Goal: Task Accomplishment & Management: Use online tool/utility

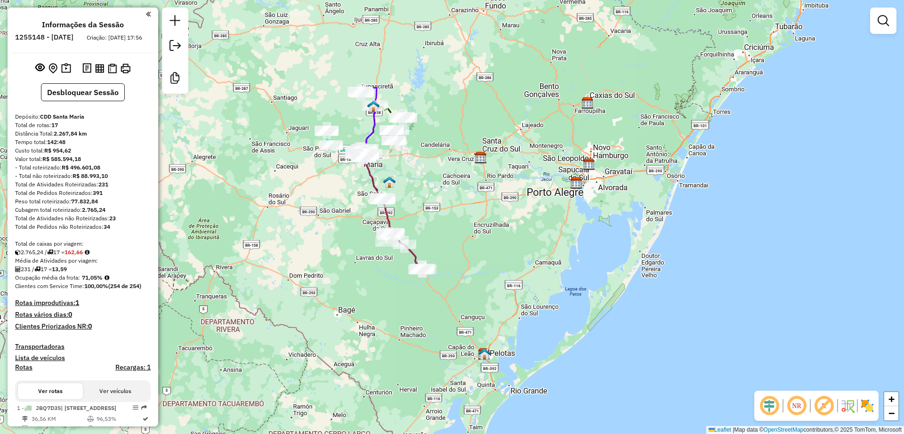
drag, startPoint x: 326, startPoint y: 214, endPoint x: 339, endPoint y: 244, distance: 33.5
click at [339, 244] on div "Janela de atendimento Grade de atendimento Capacidade Transportadoras Veículos …" at bounding box center [452, 217] width 904 height 434
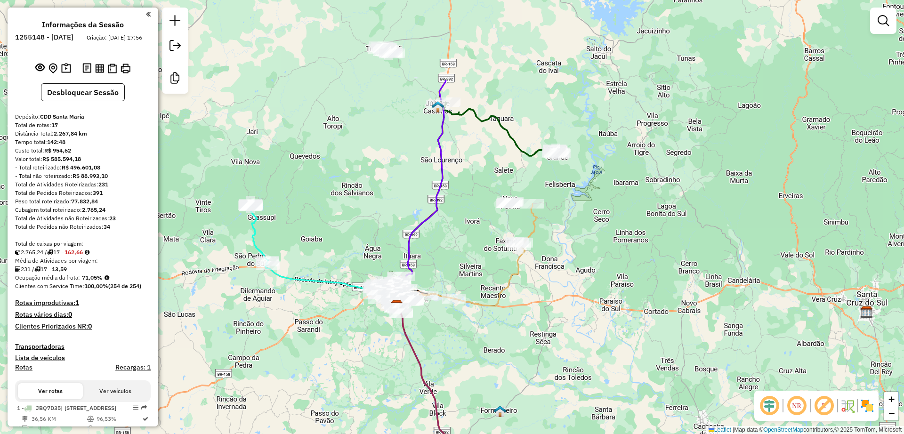
drag, startPoint x: 434, startPoint y: 237, endPoint x: 445, endPoint y: 325, distance: 88.6
click at [445, 325] on div "Janela de atendimento Grade de atendimento Capacidade Transportadoras Veículos …" at bounding box center [452, 217] width 904 height 434
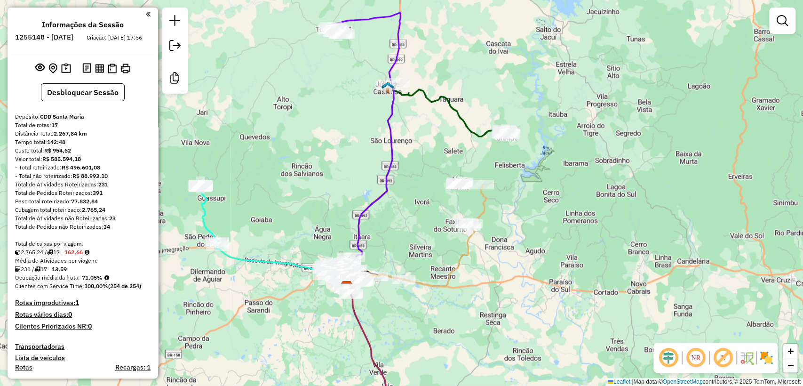
scroll to position [52, 0]
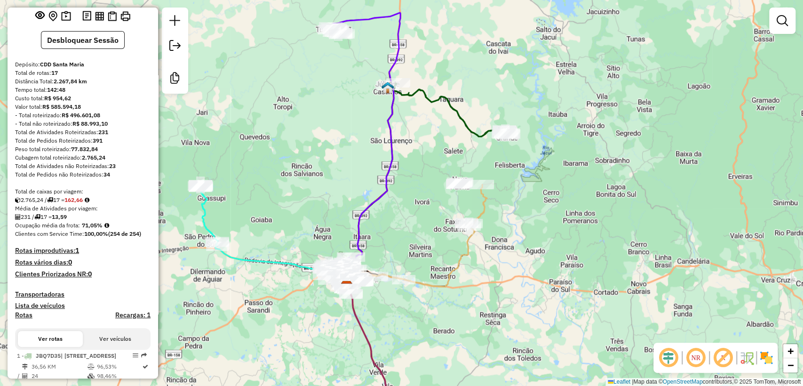
click at [214, 40] on div "Janela de atendimento Grade de atendimento Capacidade Transportadoras Veículos …" at bounding box center [401, 193] width 803 height 386
drag, startPoint x: 54, startPoint y: 82, endPoint x: 60, endPoint y: 81, distance: 6.7
click at [60, 77] on div "Total de rotas: 17" at bounding box center [83, 73] width 136 height 8
drag, startPoint x: 71, startPoint y: 206, endPoint x: 80, endPoint y: 208, distance: 8.7
click at [80, 203] on strong "162,66" at bounding box center [73, 199] width 18 height 7
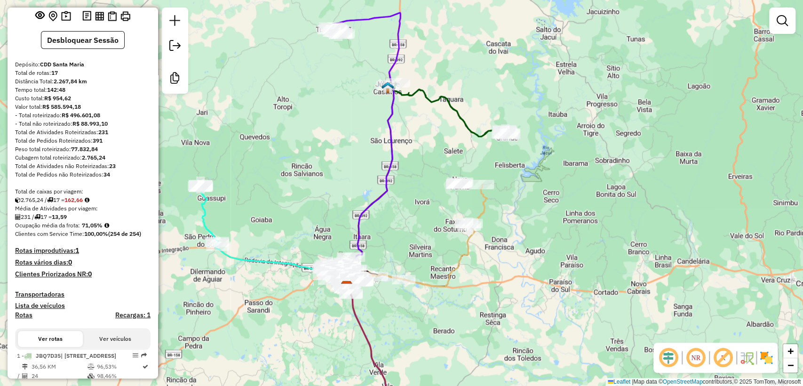
click at [113, 94] on div "Tempo total: 142:48" at bounding box center [83, 90] width 136 height 8
drag, startPoint x: 55, startPoint y: 90, endPoint x: 78, endPoint y: 90, distance: 23.5
click at [78, 86] on div "Distância Total: 2.267,84 km" at bounding box center [83, 81] width 136 height 8
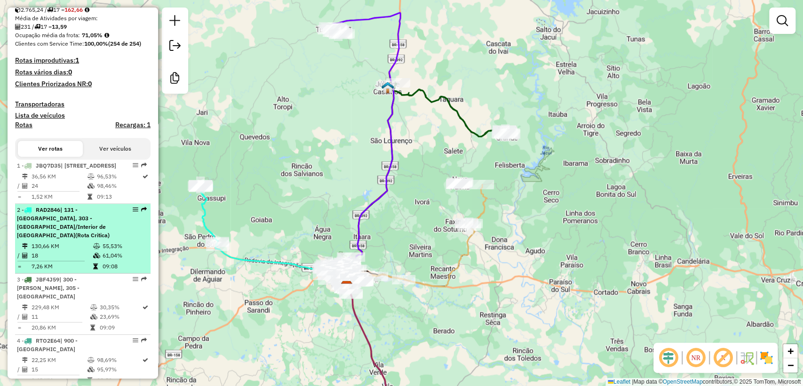
scroll to position [0, 0]
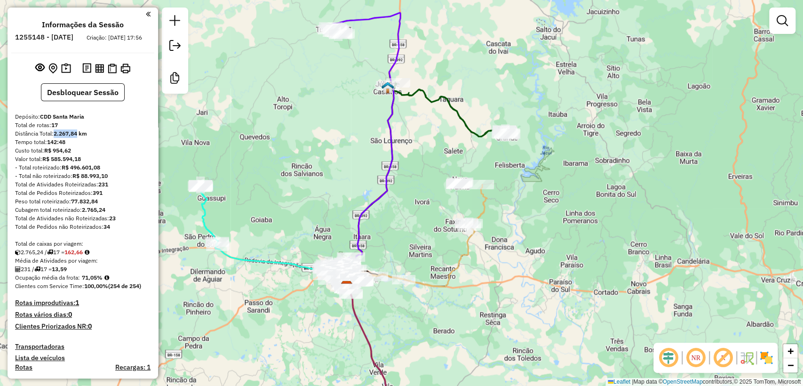
click at [294, 347] on div "Janela de atendimento Grade de atendimento Capacidade Transportadoras Veículos …" at bounding box center [401, 193] width 803 height 386
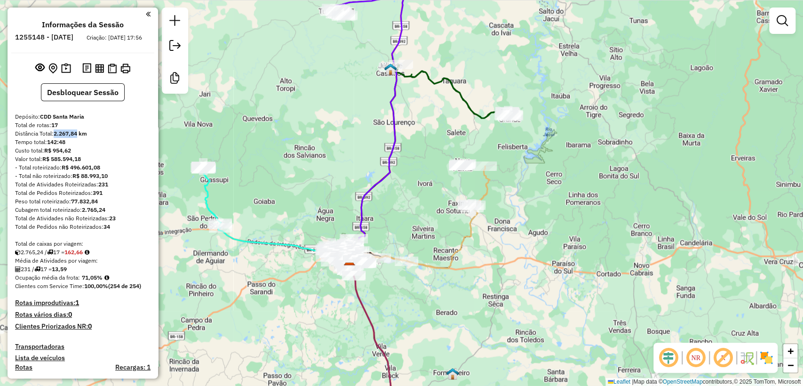
drag, startPoint x: 339, startPoint y: 200, endPoint x: 367, endPoint y: 44, distance: 159.3
click at [366, 42] on div "Janela de atendimento Grade de atendimento Capacidade Transportadoras Veículos …" at bounding box center [401, 193] width 803 height 386
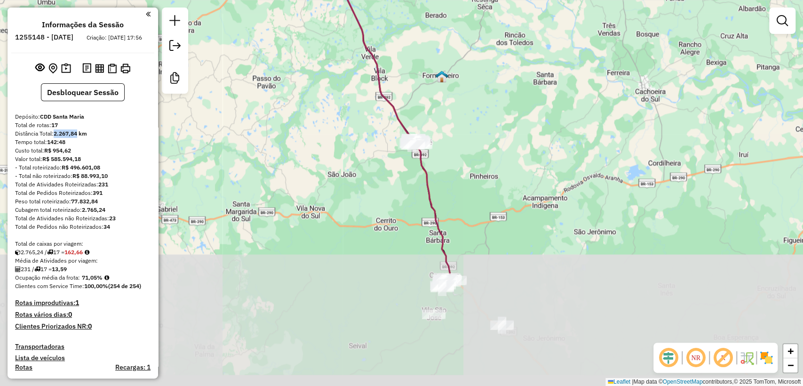
click at [425, 128] on div "Rota 10 - Placa JBF4J56 19015249 - 48.741.879 IVETE MATOS DE SIQUEIRA Rota 10 -…" at bounding box center [401, 193] width 803 height 386
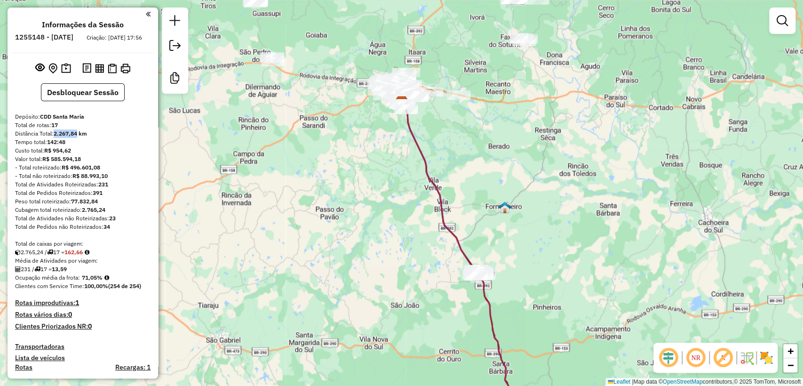
drag, startPoint x: 310, startPoint y: 92, endPoint x: 364, endPoint y: 201, distance: 121.7
click at [364, 201] on div "Janela de atendimento Grade de atendimento Capacidade Transportadoras Veículos …" at bounding box center [401, 193] width 803 height 386
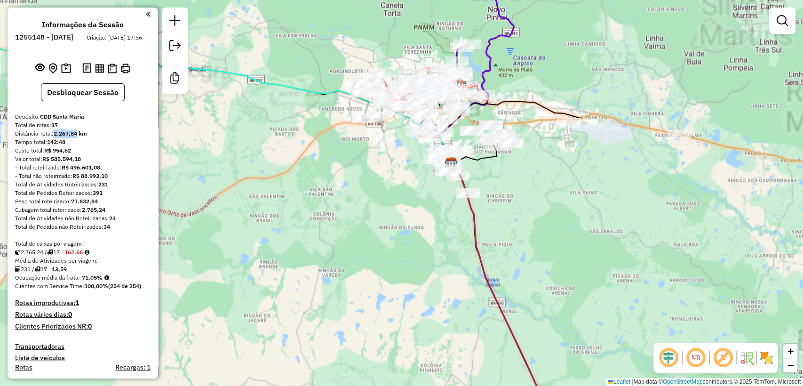
drag, startPoint x: 409, startPoint y: 170, endPoint x: 399, endPoint y: 192, distance: 24.4
click at [399, 192] on div "Janela de atendimento Grade de atendimento Capacidade Transportadoras Veículos …" at bounding box center [401, 193] width 803 height 386
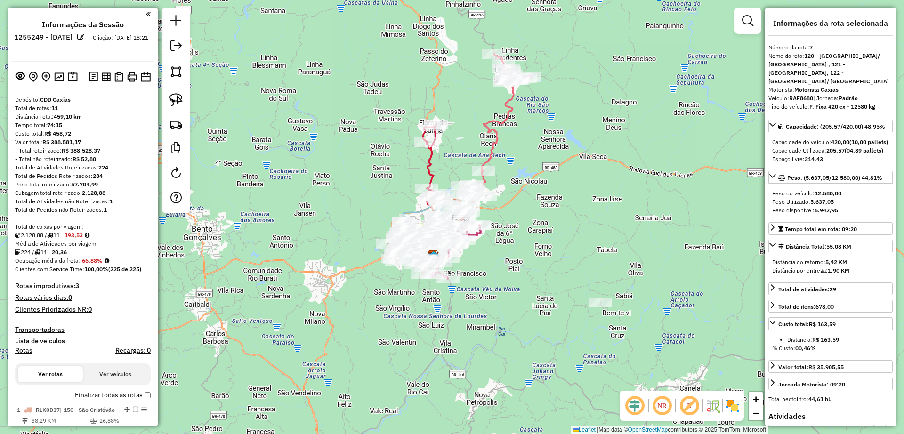
select select "**********"
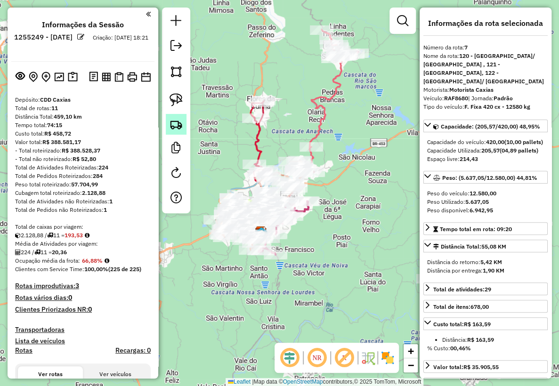
click at [174, 122] on img at bounding box center [175, 124] width 13 height 13
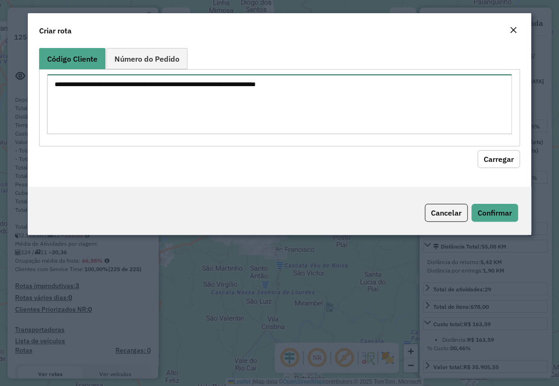
click at [158, 90] on textarea at bounding box center [279, 104] width 464 height 60
click at [158, 91] on textarea at bounding box center [279, 104] width 464 height 60
drag, startPoint x: 315, startPoint y: 24, endPoint x: 261, endPoint y: 16, distance: 54.9
click at [259, 19] on div "Criar rota" at bounding box center [279, 28] width 503 height 31
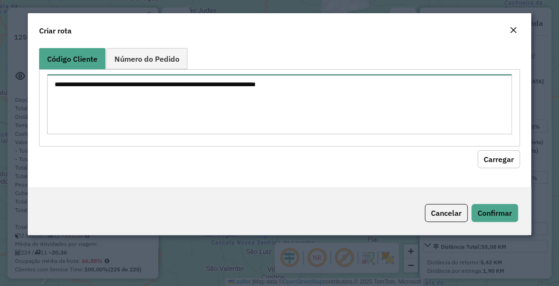
click at [144, 101] on textarea at bounding box center [279, 104] width 464 height 60
click at [149, 99] on textarea at bounding box center [279, 104] width 464 height 60
paste textarea "******** ******** ******** ******** ******** ******** ******** ******** *******…"
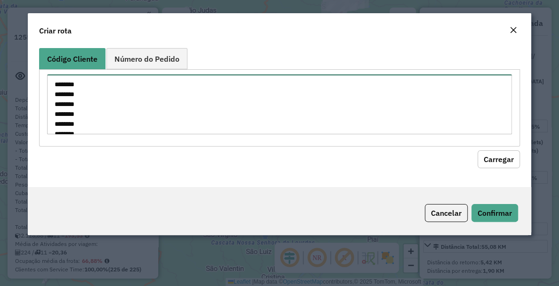
scroll to position [122, 0]
type textarea "******** ******** ******** ******** ******** ******** ******** ******** *******…"
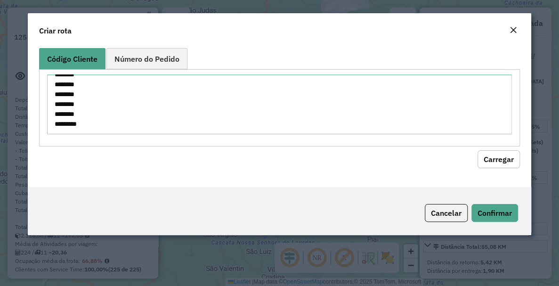
click at [496, 163] on button "Carregar" at bounding box center [498, 159] width 42 height 18
click at [490, 157] on button "Carregar" at bounding box center [498, 159] width 42 height 18
click at [497, 153] on button "Carregar" at bounding box center [498, 159] width 42 height 18
click at [207, 136] on div "******** ******** ******** ******** ******** ******** ******** ******** *******…" at bounding box center [279, 107] width 480 height 77
click at [195, 159] on hb-field-button "Carregar" at bounding box center [279, 157] width 480 height 22
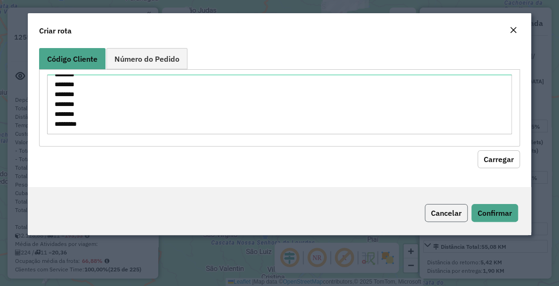
click at [442, 214] on button "Cancelar" at bounding box center [446, 213] width 43 height 18
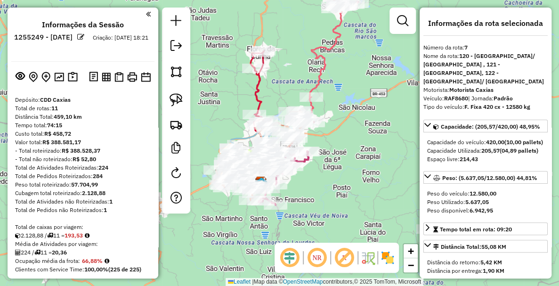
click at [58, 108] on strong "11" at bounding box center [54, 107] width 7 height 7
drag, startPoint x: 58, startPoint y: 110, endPoint x: 79, endPoint y: 163, distance: 57.1
click at [52, 109] on div "Total de rotas: 11" at bounding box center [83, 108] width 136 height 8
drag, startPoint x: 89, startPoint y: 234, endPoint x: 71, endPoint y: 235, distance: 18.4
click at [71, 235] on strong "193,53" at bounding box center [73, 235] width 18 height 7
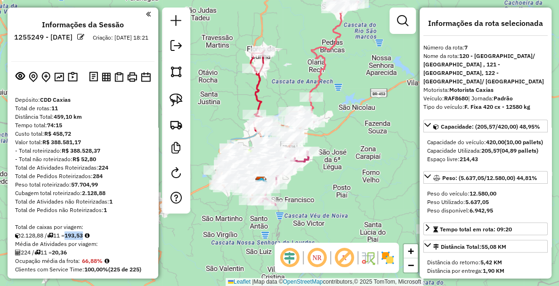
drag, startPoint x: 73, startPoint y: 250, endPoint x: 57, endPoint y: 250, distance: 16.5
click at [57, 250] on div "224 / 11 = 20,36" at bounding box center [83, 252] width 136 height 8
click at [110, 200] on div "Total de Atividades não Roteirizadas: 1" at bounding box center [83, 201] width 136 height 8
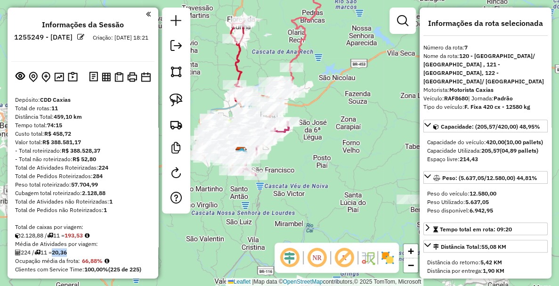
drag, startPoint x: 313, startPoint y: 195, endPoint x: 293, endPoint y: 167, distance: 34.5
click at [293, 167] on div "Janela de atendimento Grade de atendimento Capacidade Transportadoras Veículos …" at bounding box center [279, 143] width 559 height 286
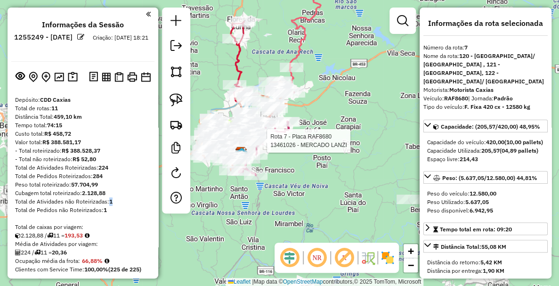
click at [313, 186] on div "Rota 7 - Placa RAF8680 13461026 - MERCADO LANZI Rota 6 - Placa RAB2754 13404844…" at bounding box center [279, 143] width 559 height 286
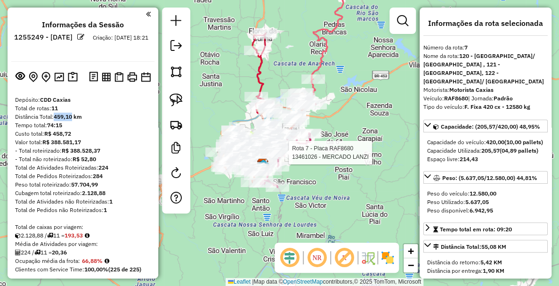
drag, startPoint x: 62, startPoint y: 117, endPoint x: 72, endPoint y: 117, distance: 9.9
click at [72, 117] on strong "459,10 km" at bounding box center [68, 116] width 28 height 7
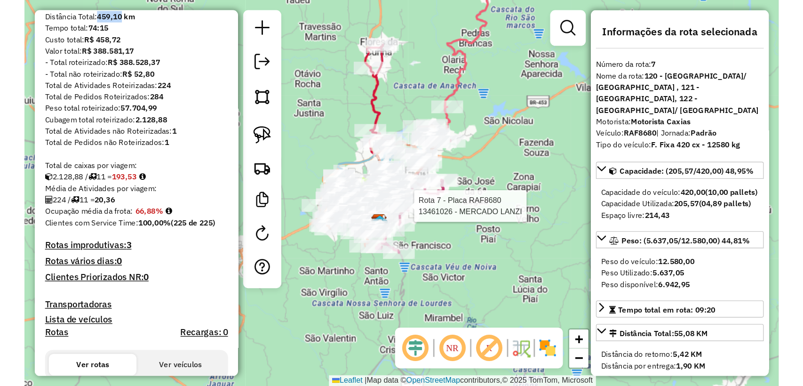
scroll to position [0, 0]
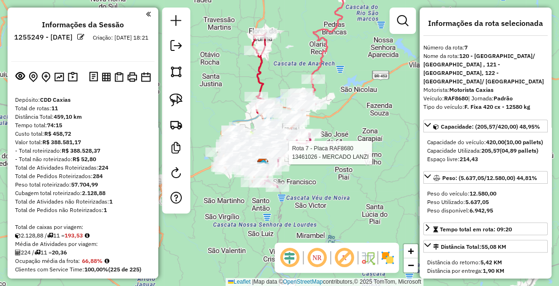
click at [74, 104] on div "Total de rotas: 11" at bounding box center [83, 108] width 136 height 8
drag, startPoint x: 55, startPoint y: 116, endPoint x: 73, endPoint y: 116, distance: 17.9
click at [73, 116] on strong "459,10 km" at bounding box center [68, 116] width 28 height 7
click at [101, 120] on div "Distância Total: 459,10 km" at bounding box center [83, 116] width 136 height 8
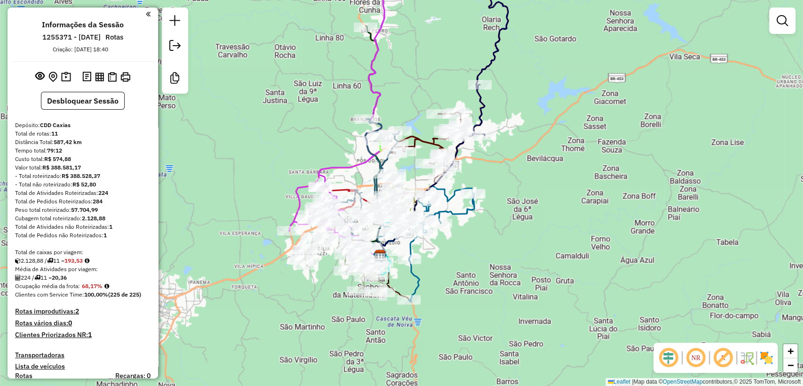
click at [507, 20] on icon at bounding box center [499, 48] width 75 height 175
select select "**********"
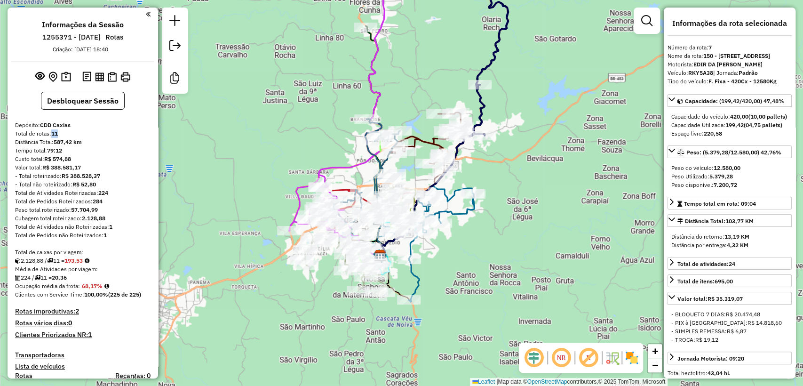
drag, startPoint x: 63, startPoint y: 136, endPoint x: 65, endPoint y: 155, distance: 18.9
click at [53, 133] on div "Total de rotas: 11" at bounding box center [83, 133] width 136 height 8
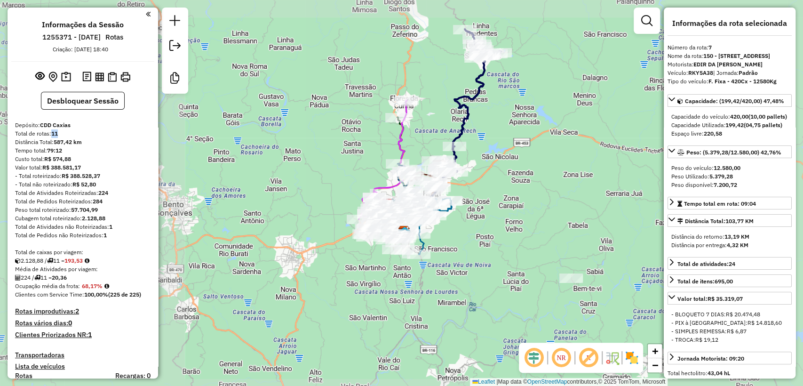
drag, startPoint x: 525, startPoint y: 255, endPoint x: 531, endPoint y: 249, distance: 8.3
click at [491, 237] on div "Janela de atendimento Grade de atendimento Capacidade Transportadoras Veículos …" at bounding box center [401, 193] width 803 height 386
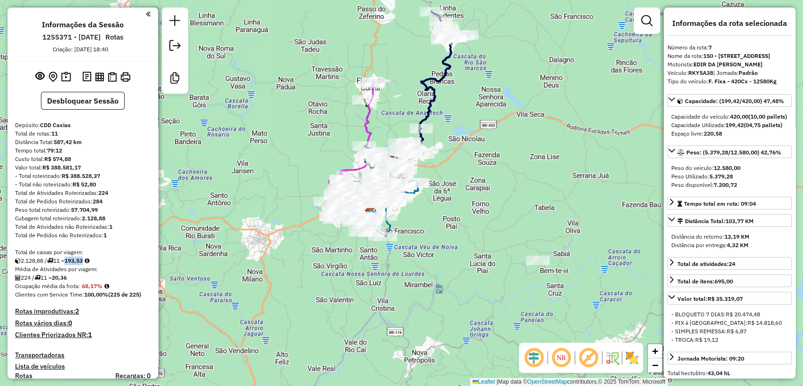
drag, startPoint x: 71, startPoint y: 260, endPoint x: 88, endPoint y: 260, distance: 17.0
click at [88, 260] on div "2.128,88 / 11 = 193,53" at bounding box center [83, 261] width 136 height 8
click at [67, 276] on strong "20,36" at bounding box center [59, 277] width 15 height 7
drag, startPoint x: 73, startPoint y: 277, endPoint x: 63, endPoint y: 278, distance: 10.4
click at [63, 278] on div "224 / 11 = 20,36" at bounding box center [83, 277] width 136 height 8
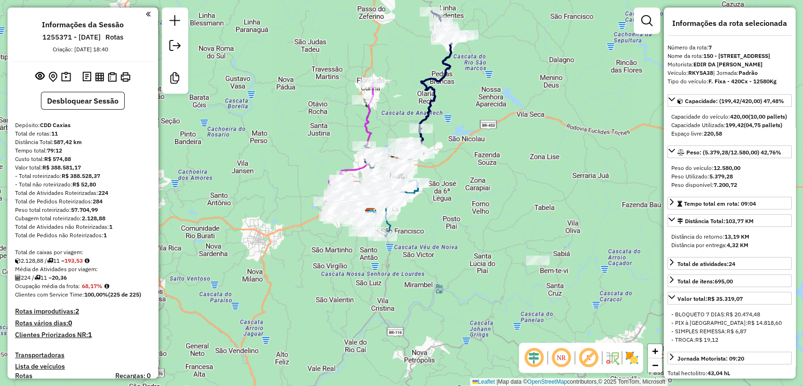
drag, startPoint x: 53, startPoint y: 144, endPoint x: 73, endPoint y: 139, distance: 21.2
click at [73, 139] on div "Distância Total: 587,42 km" at bounding box center [83, 142] width 136 height 8
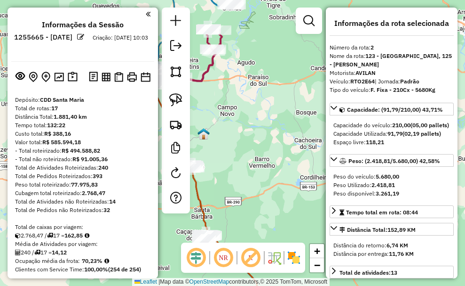
select select "**********"
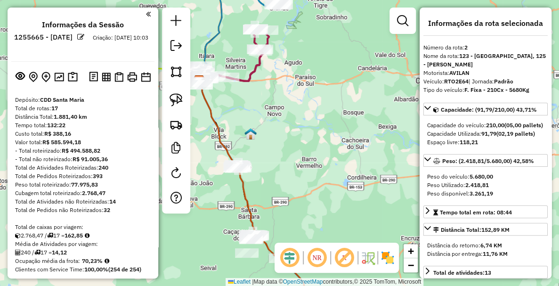
click at [53, 118] on div "Distância Total: 1.881,40 km" at bounding box center [83, 116] width 136 height 8
click at [58, 108] on strong "17" at bounding box center [54, 107] width 7 height 7
drag, startPoint x: 71, startPoint y: 233, endPoint x: 89, endPoint y: 235, distance: 18.4
click at [83, 235] on strong "162,85" at bounding box center [73, 235] width 18 height 7
click at [105, 129] on div "Custo total: R$ 388,16" at bounding box center [83, 133] width 136 height 8
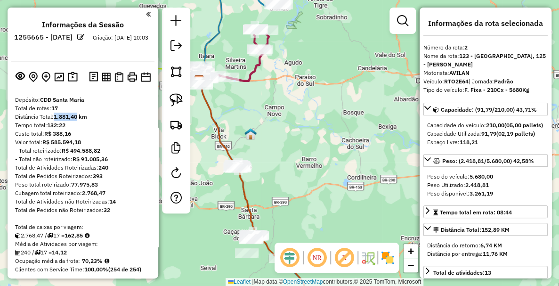
drag, startPoint x: 55, startPoint y: 115, endPoint x: 78, endPoint y: 118, distance: 23.2
click at [78, 118] on strong "1.881,40 km" at bounding box center [70, 116] width 33 height 7
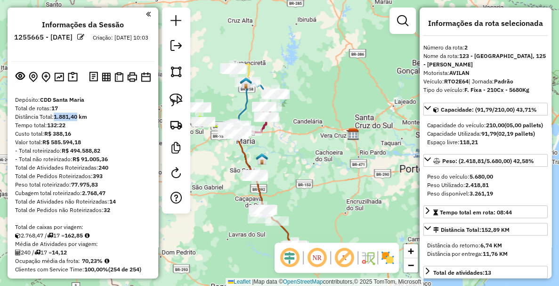
drag, startPoint x: 294, startPoint y: 165, endPoint x: 298, endPoint y: 162, distance: 5.0
click at [298, 162] on div "Janela de atendimento Grade de atendimento Capacidade Transportadoras Veículos …" at bounding box center [279, 143] width 559 height 286
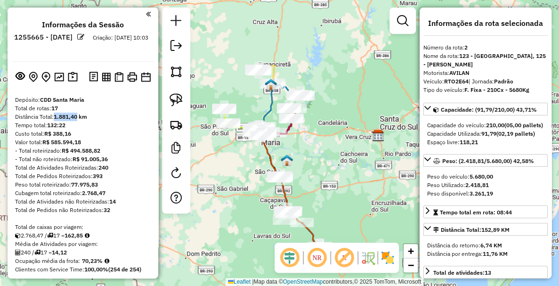
drag, startPoint x: 296, startPoint y: 160, endPoint x: 315, endPoint y: 162, distance: 19.4
click at [320, 162] on div "Janela de atendimento Grade de atendimento Capacidade Transportadoras Veículos …" at bounding box center [279, 143] width 559 height 286
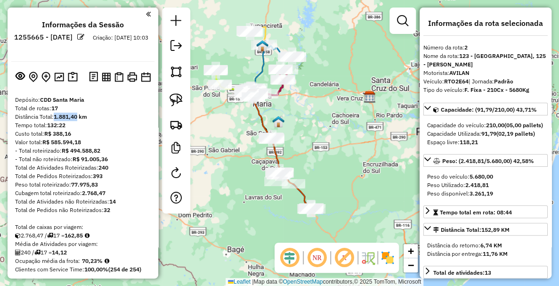
drag, startPoint x: 311, startPoint y: 167, endPoint x: 303, endPoint y: 128, distance: 39.4
click at [303, 128] on div "Janela de atendimento Grade de atendimento Capacidade Transportadoras Veículos …" at bounding box center [279, 143] width 559 height 286
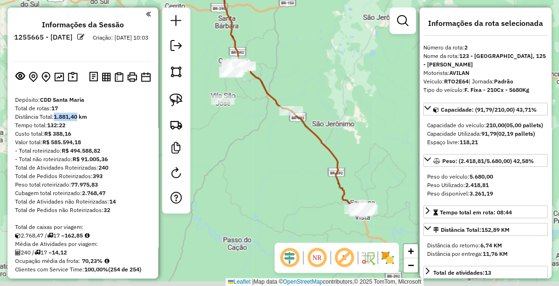
drag, startPoint x: 288, startPoint y: 198, endPoint x: 252, endPoint y: 110, distance: 94.4
click at [248, 104] on div "Janela de atendimento Grade de atendimento Capacidade Transportadoras Veículos …" at bounding box center [279, 143] width 559 height 286
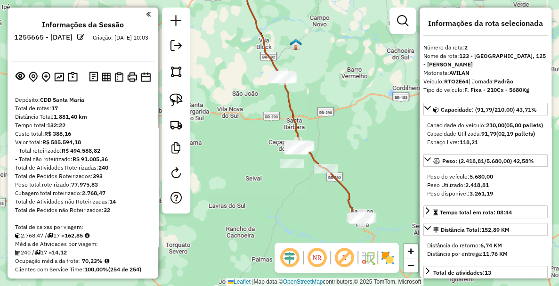
click at [110, 139] on div "Valor total: R$ 585.594,18" at bounding box center [83, 142] width 136 height 8
drag, startPoint x: 60, startPoint y: 108, endPoint x: 54, endPoint y: 107, distance: 6.7
click at [56, 108] on div "Total de rotas: 17" at bounding box center [83, 108] width 136 height 8
drag, startPoint x: 64, startPoint y: 117, endPoint x: 77, endPoint y: 116, distance: 12.7
click at [77, 116] on strong "1.881,40 km" at bounding box center [70, 116] width 33 height 7
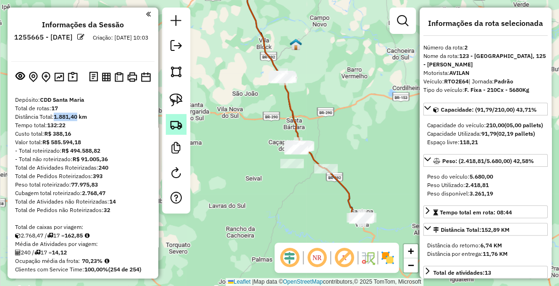
click at [174, 121] on img at bounding box center [175, 124] width 13 height 13
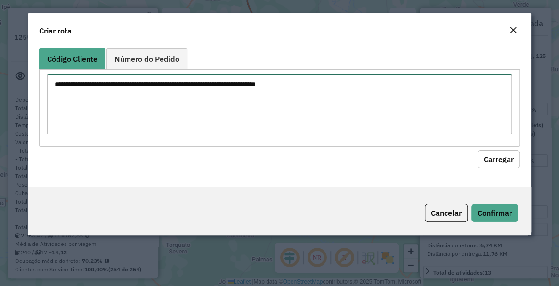
click at [67, 104] on textarea at bounding box center [279, 104] width 464 height 60
click at [369, 106] on textarea at bounding box center [279, 104] width 464 height 60
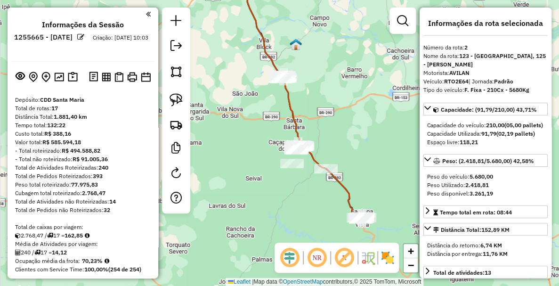
click at [323, 186] on div "Janela de atendimento Grade de atendimento Capacidade Transportadoras Veículos …" at bounding box center [279, 143] width 559 height 286
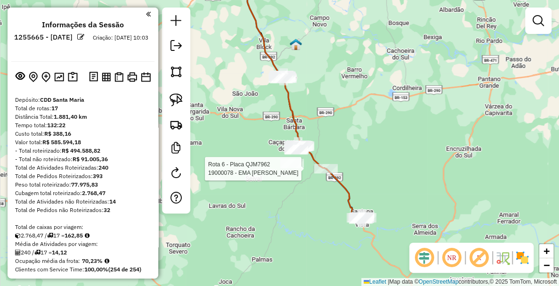
select select "**********"
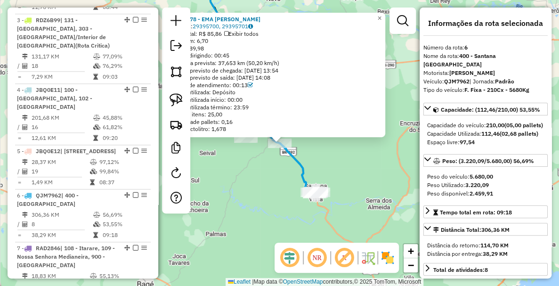
scroll to position [693, 0]
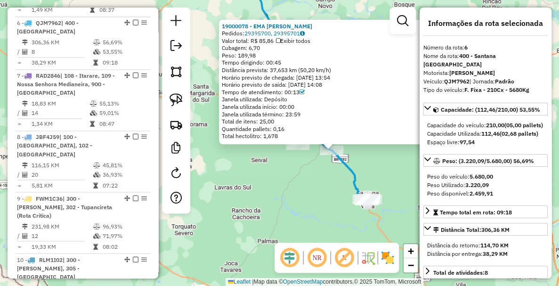
drag, startPoint x: 277, startPoint y: 215, endPoint x: 365, endPoint y: 236, distance: 90.0
click at [365, 236] on div "19000078 - EMA EVANDIR SIQUEIRA PAIM Pedidos: 29395700, 29395701 Valor total: R…" at bounding box center [279, 143] width 559 height 286
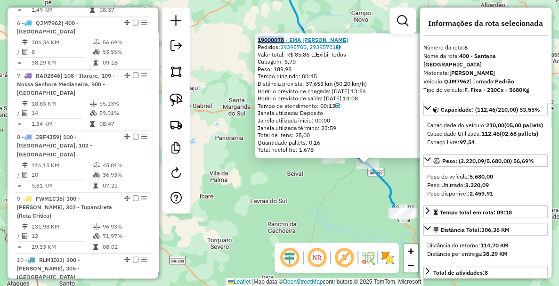
drag, startPoint x: 260, startPoint y: 37, endPoint x: 287, endPoint y: 39, distance: 26.9
click at [287, 39] on div "19000078 - EMA EVANDIR SIQUEIRA PAIM Pedidos: 29395700, 29395701 Valor total: R…" at bounding box center [364, 95] width 218 height 125
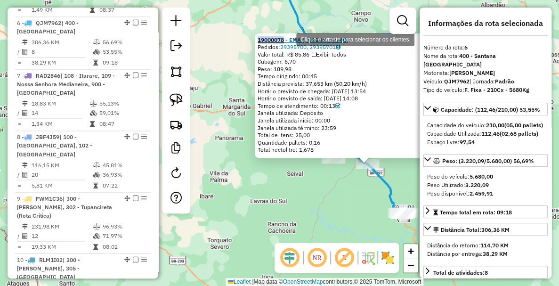
copy strong "19000078"
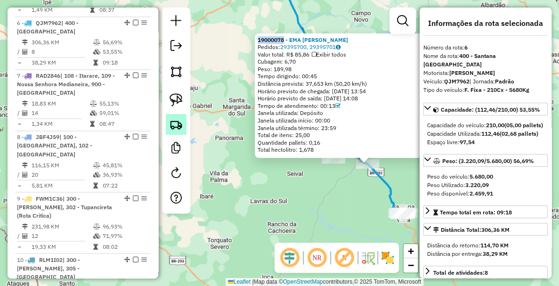
click at [167, 119] on link at bounding box center [176, 124] width 21 height 21
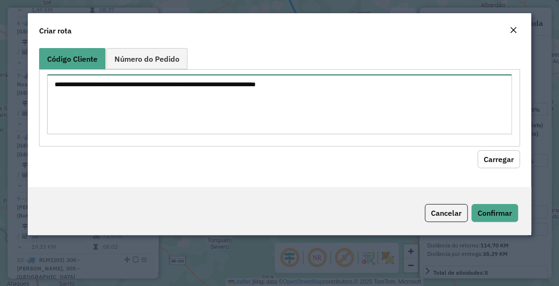
click at [427, 109] on textarea at bounding box center [279, 104] width 464 height 60
paste textarea "********"
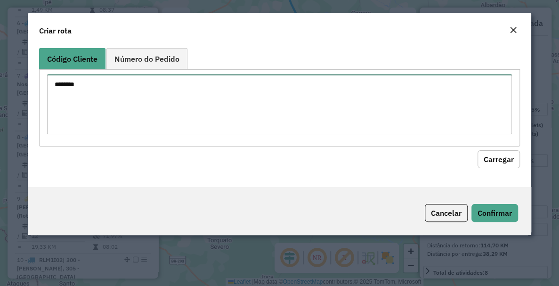
type textarea "********"
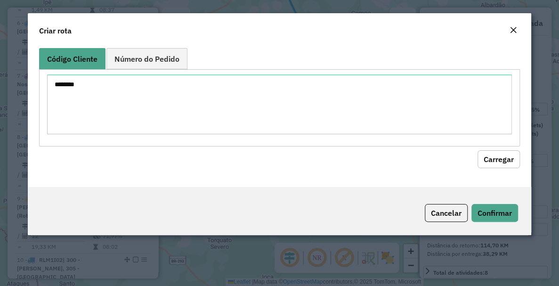
click at [465, 168] on div "Código Cliente Número do Pedido ******** Carregar" at bounding box center [279, 115] width 503 height 143
click at [465, 165] on button "Carregar" at bounding box center [498, 159] width 42 height 18
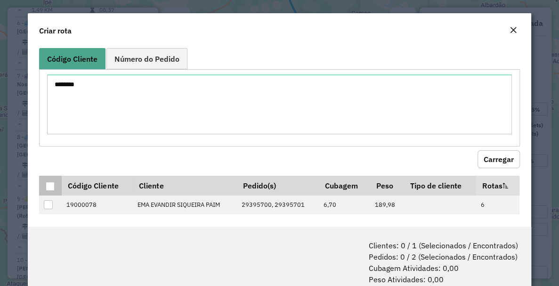
click at [51, 187] on div at bounding box center [50, 186] width 9 height 9
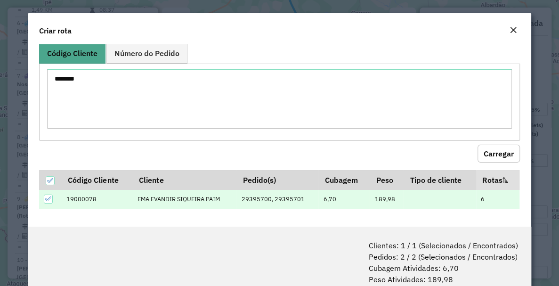
scroll to position [47, 0]
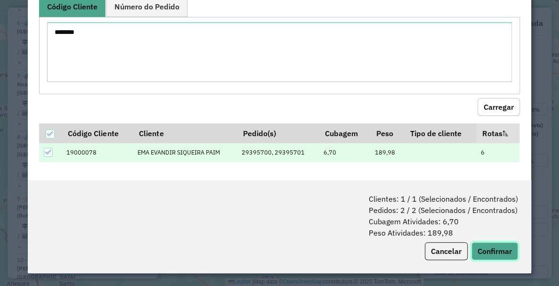
click at [465, 257] on button "Confirmar" at bounding box center [494, 251] width 47 height 18
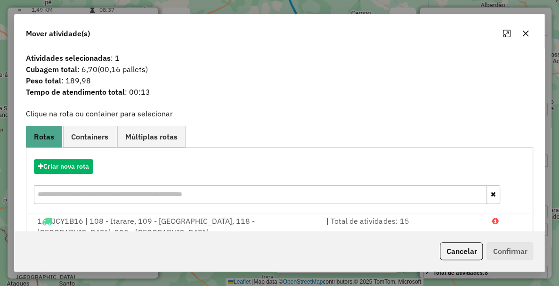
scroll to position [52, 0]
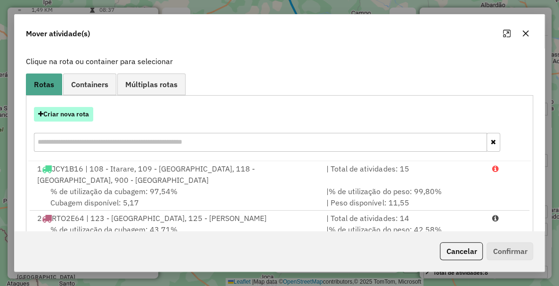
click at [69, 110] on button "Criar nova rota" at bounding box center [63, 114] width 59 height 15
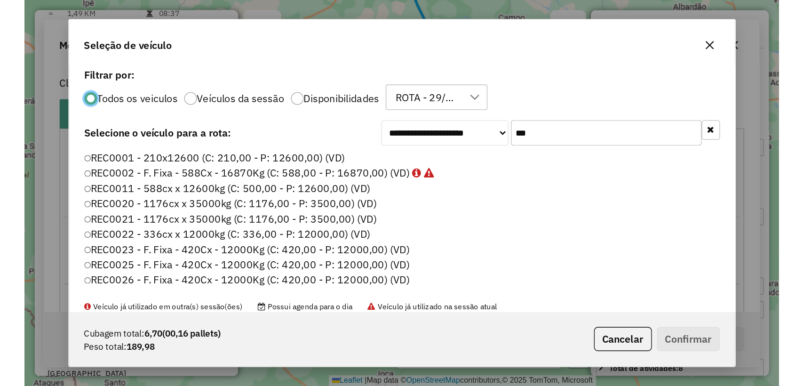
scroll to position [5, 3]
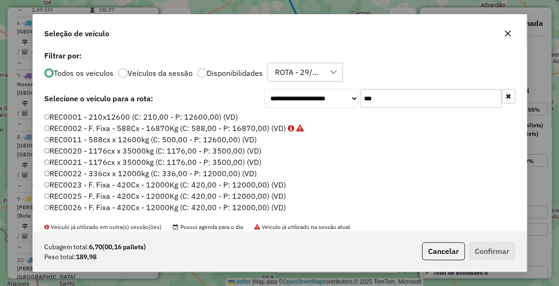
click at [386, 98] on input "***" at bounding box center [430, 98] width 141 height 19
drag, startPoint x: 366, startPoint y: 97, endPoint x: 345, endPoint y: 96, distance: 21.2
click at [341, 96] on div "**********" at bounding box center [389, 98] width 251 height 19
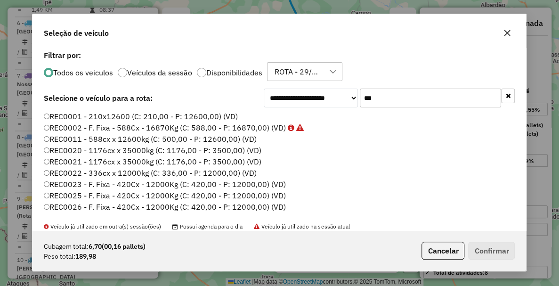
click at [465, 32] on icon "button" at bounding box center [507, 33] width 6 height 6
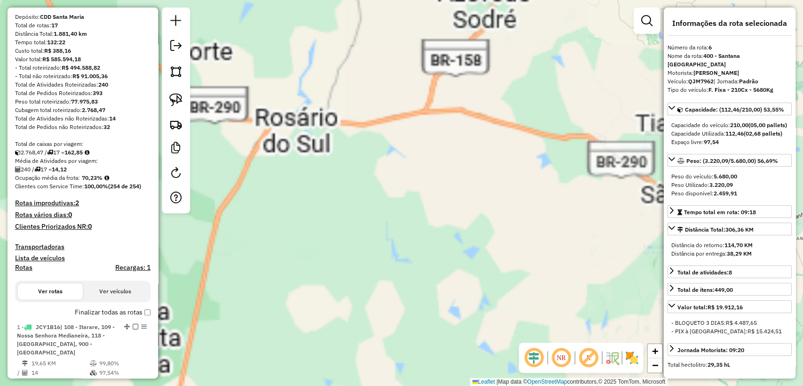
scroll to position [0, 0]
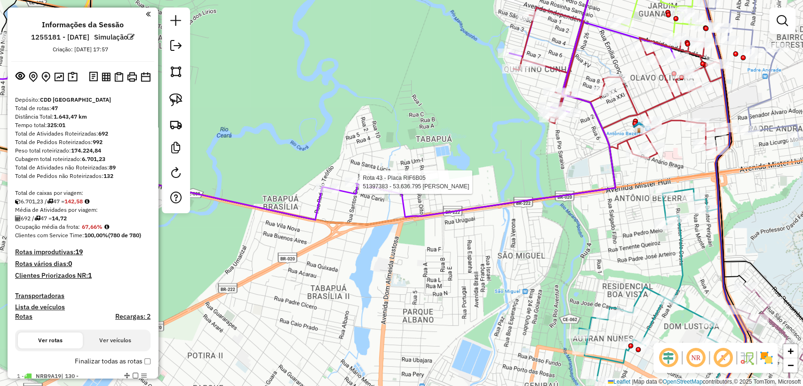
select select "**********"
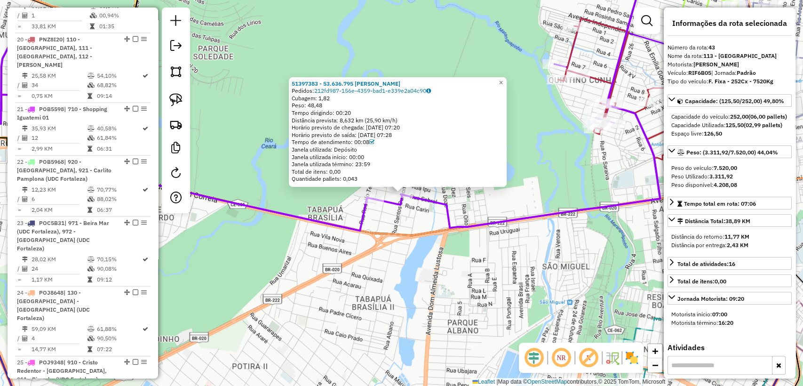
scroll to position [2802, 0]
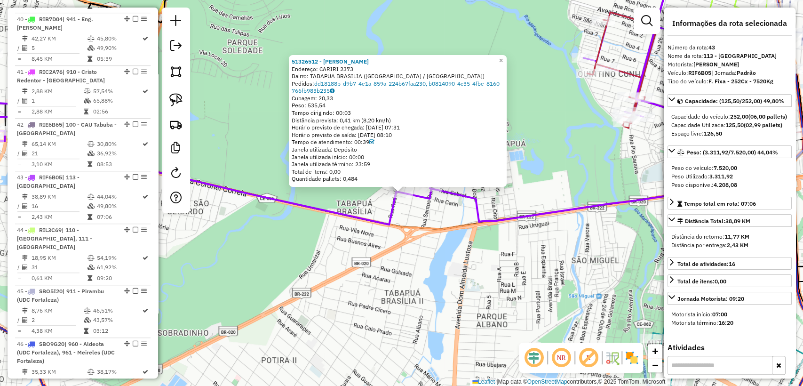
click at [353, 237] on div "51326512 - [PERSON_NAME] FO Endereço: CARIRI 2373 [GEOGRAPHIC_DATA]: [GEOGRAPHI…" at bounding box center [401, 193] width 803 height 386
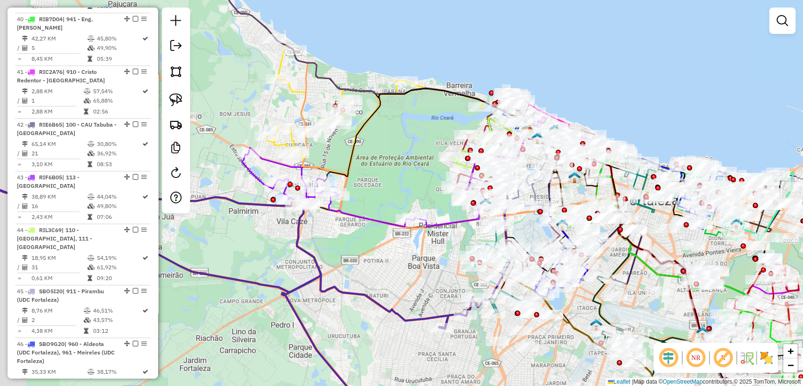
drag, startPoint x: 321, startPoint y: 256, endPoint x: 382, endPoint y: 242, distance: 62.7
click at [382, 244] on div "Janela de atendimento Grade de atendimento Capacidade Transportadoras Veículos …" at bounding box center [401, 193] width 803 height 386
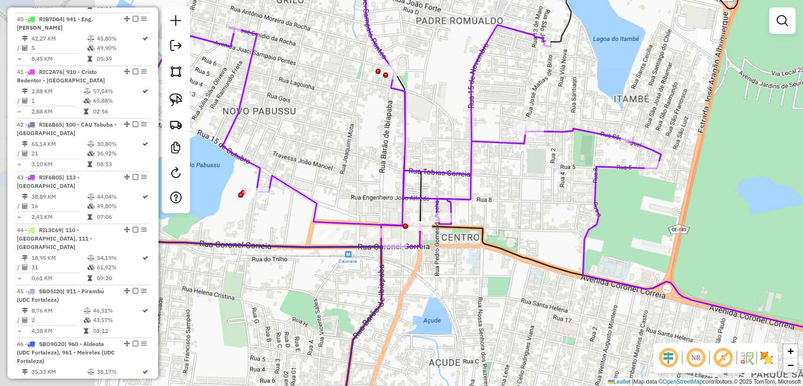
drag, startPoint x: 272, startPoint y: 170, endPoint x: 376, endPoint y: 196, distance: 107.1
click at [374, 194] on div "Janela de atendimento Grade de atendimento Capacidade Transportadoras Veículos …" at bounding box center [401, 193] width 803 height 386
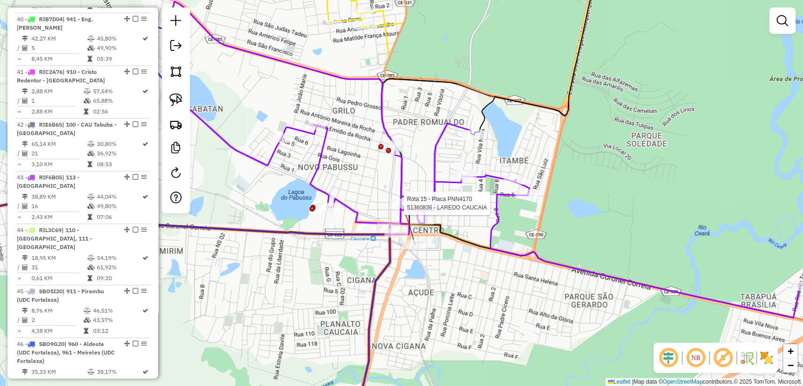
select select "**********"
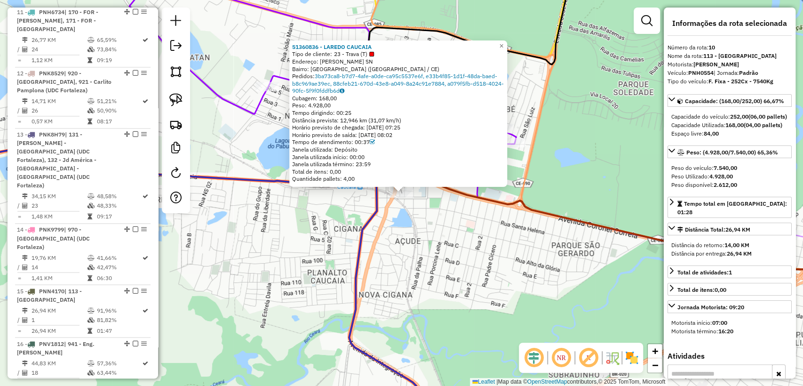
scroll to position [887, 0]
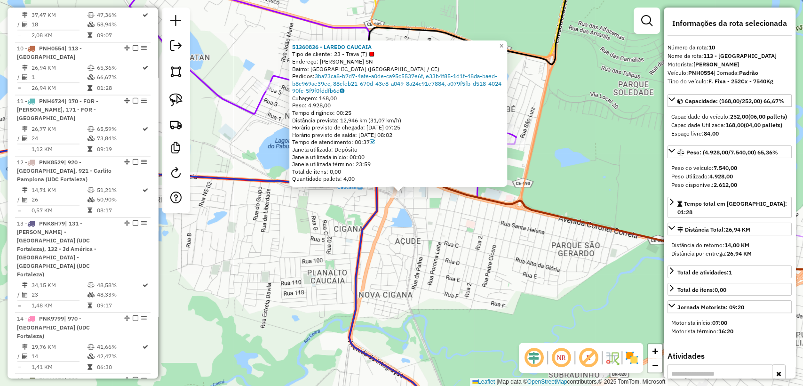
click at [426, 217] on div "51360836 - LAREDO CAUCAIA Tipo de cliente: 23 - Trava (T) Endereço: JERONIMO AM…" at bounding box center [401, 193] width 803 height 386
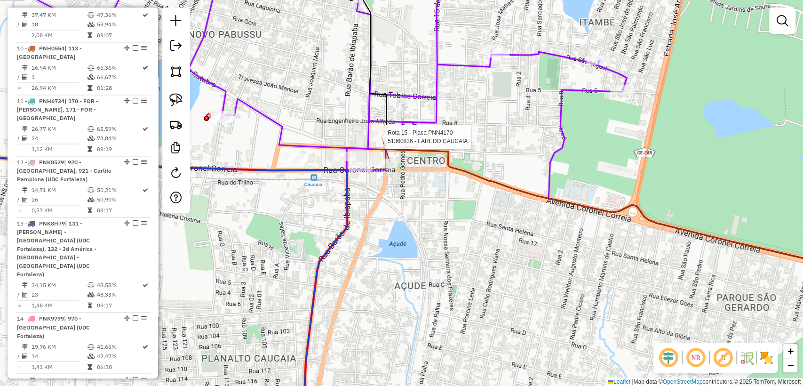
select select "**********"
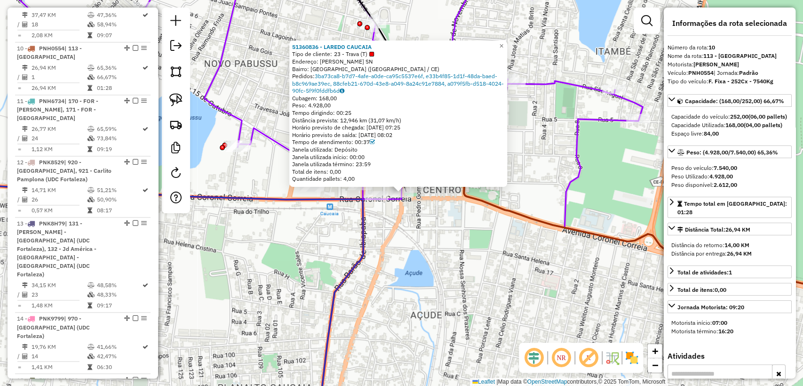
click at [420, 270] on div "51360836 - LAREDO CAUCAIA Tipo de cliente: 23 - Trava (T) Endereço: JERONIMO AM…" at bounding box center [401, 193] width 803 height 386
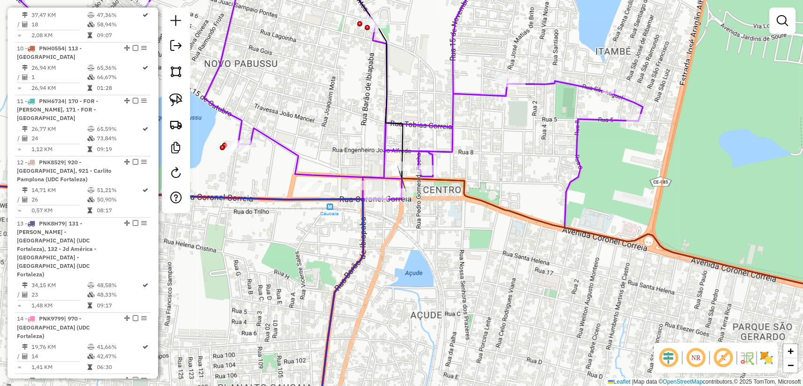
click at [489, 180] on div "Janela de atendimento Grade de atendimento Capacidade Transportadoras Veículos …" at bounding box center [401, 193] width 803 height 386
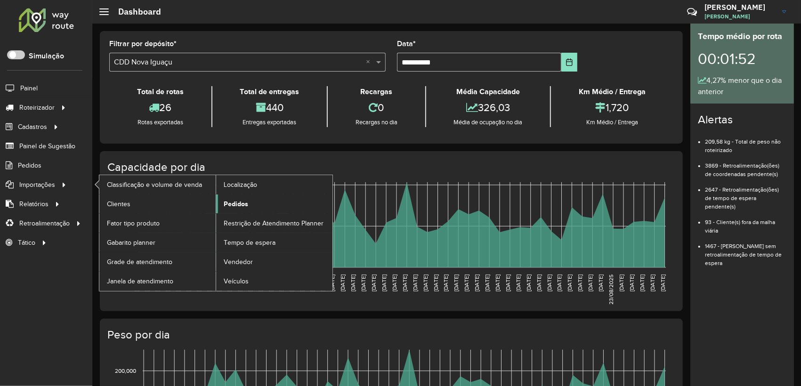
click at [237, 204] on span "Pedidos" at bounding box center [236, 204] width 24 height 10
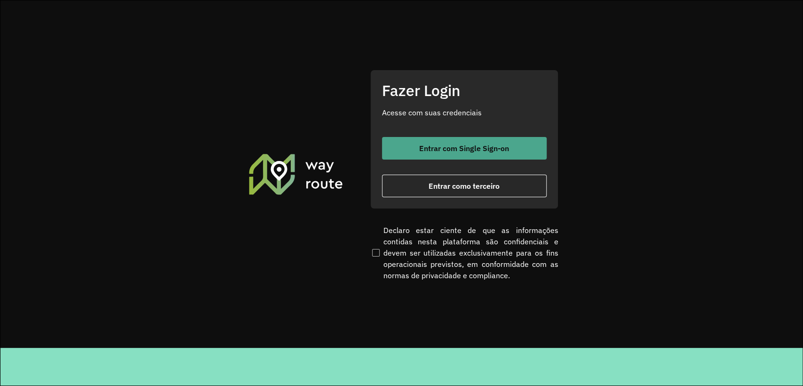
click at [465, 142] on button "Entrar com Single Sign-on" at bounding box center [464, 148] width 165 height 23
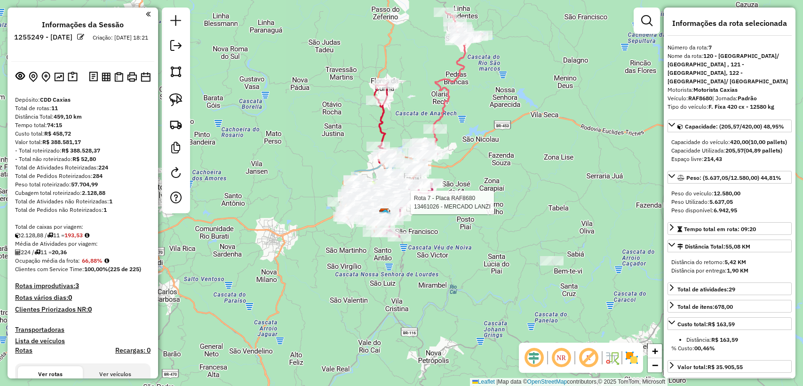
select select "**********"
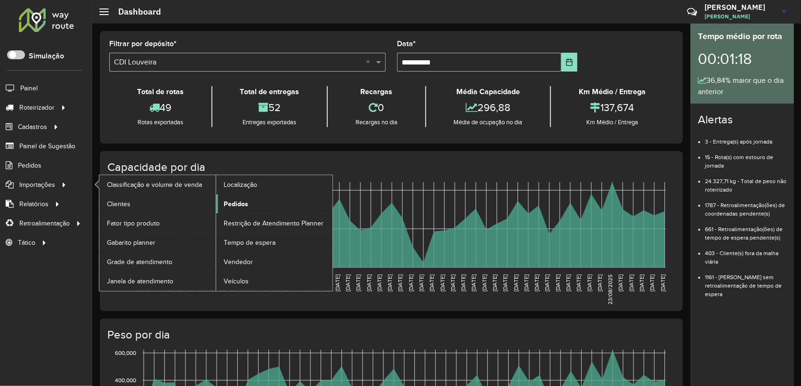
click at [237, 202] on span "Pedidos" at bounding box center [236, 204] width 24 height 10
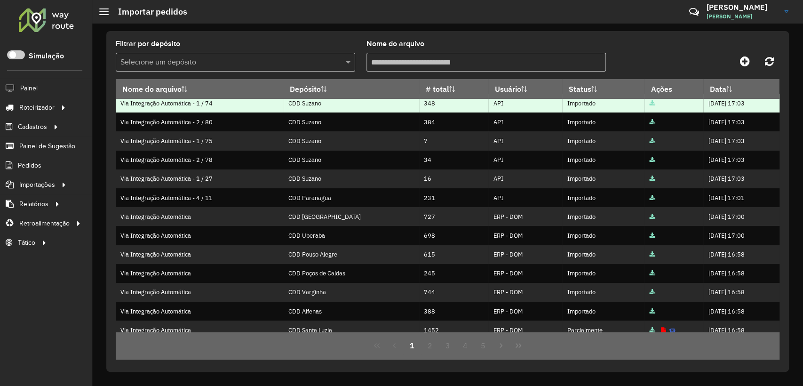
scroll to position [144, 0]
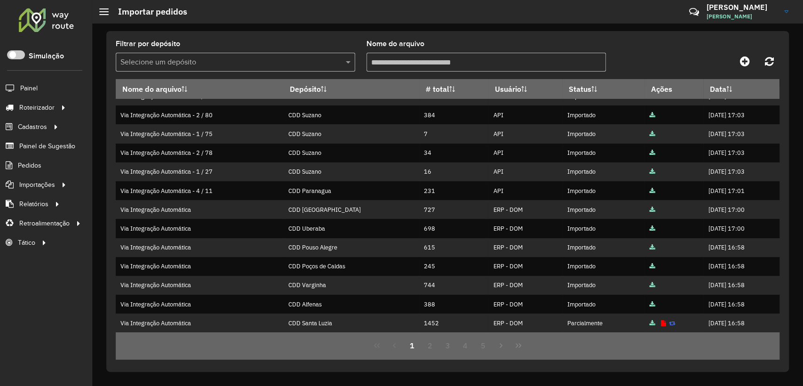
click at [209, 64] on input "text" at bounding box center [225, 62] width 211 height 11
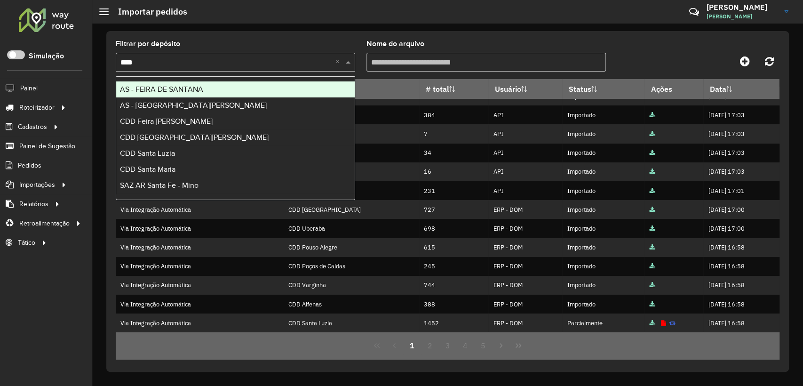
type input "*****"
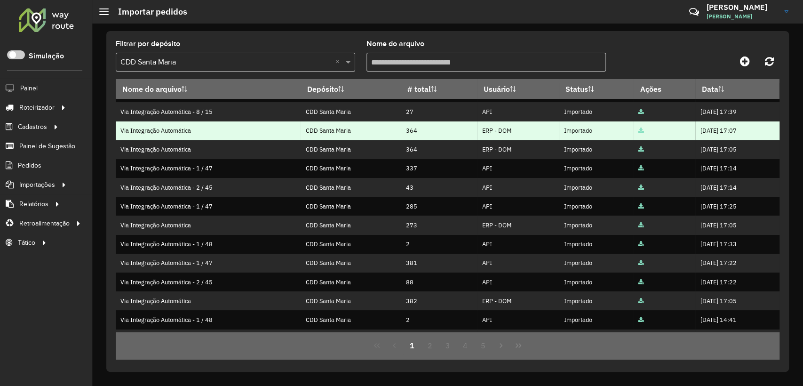
scroll to position [0, 0]
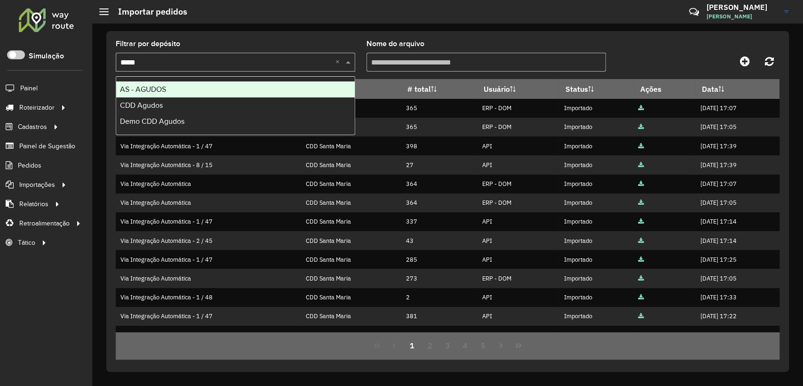
type input "******"
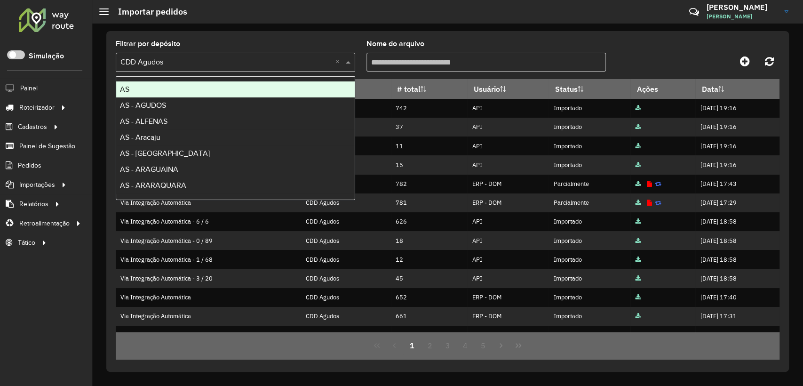
click at [197, 54] on div "Selecione um depósito × CDD Agudos ×" at bounding box center [236, 62] width 240 height 19
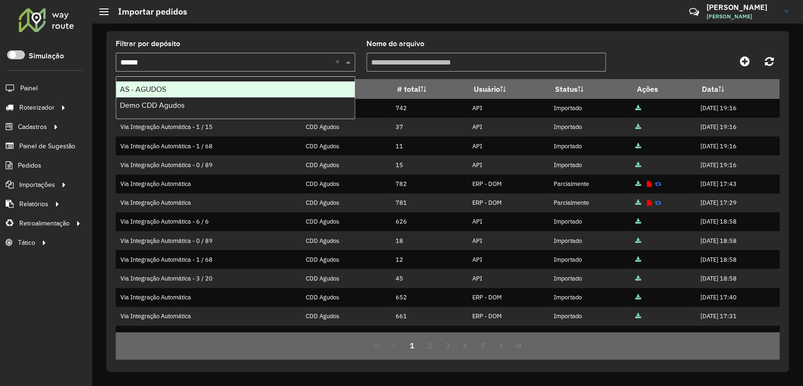
type input "*"
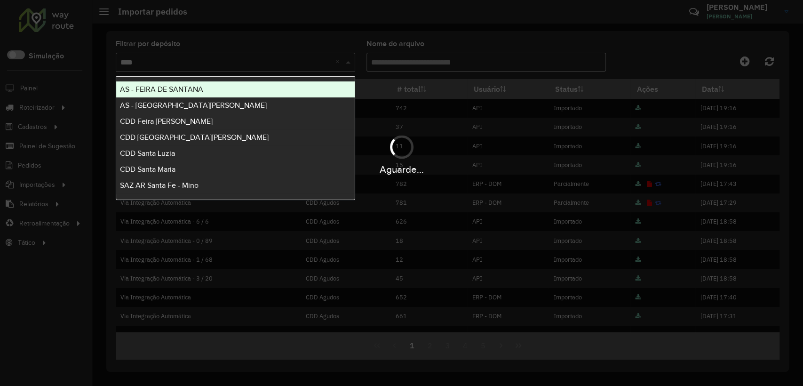
type input "*****"
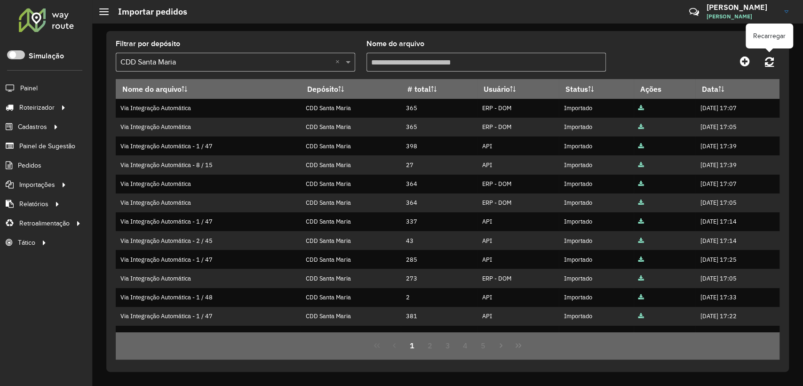
click at [771, 60] on icon at bounding box center [769, 61] width 9 height 10
click at [765, 60] on icon at bounding box center [769, 61] width 9 height 10
click at [774, 67] on link at bounding box center [770, 61] width 20 height 17
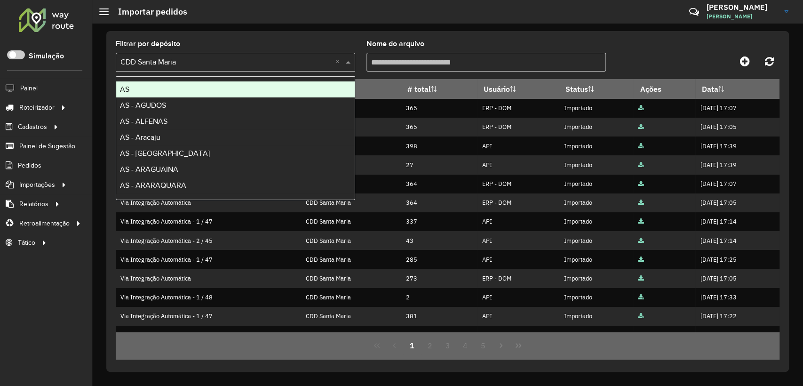
click at [200, 56] on div "Selecione um depósito × CDD Santa [PERSON_NAME] ×" at bounding box center [236, 62] width 240 height 19
type input "*****"
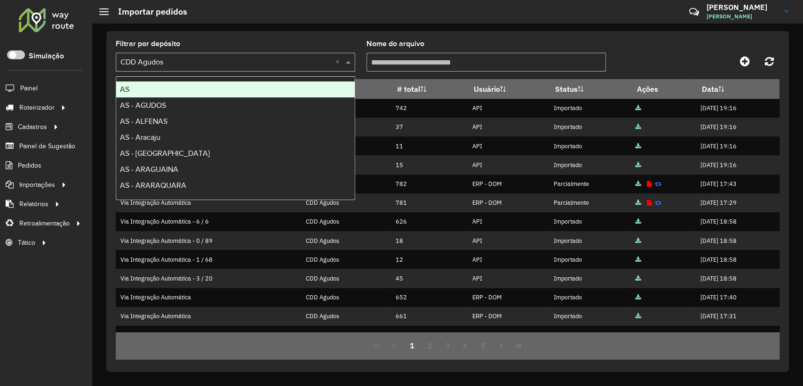
click at [193, 55] on div "Selecione um depósito × CDD Agudos ×" at bounding box center [236, 62] width 240 height 19
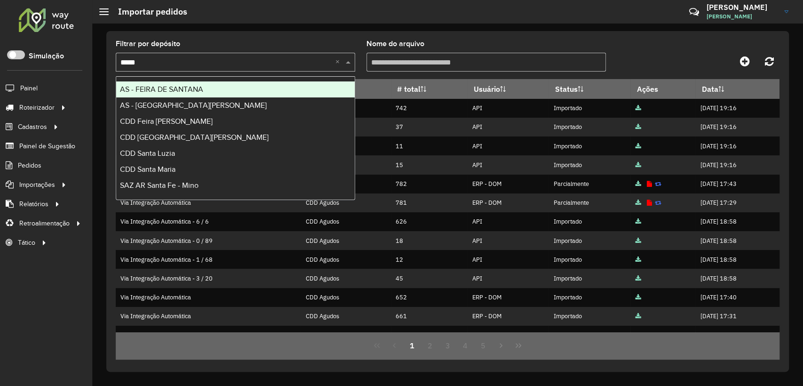
type input "*****"
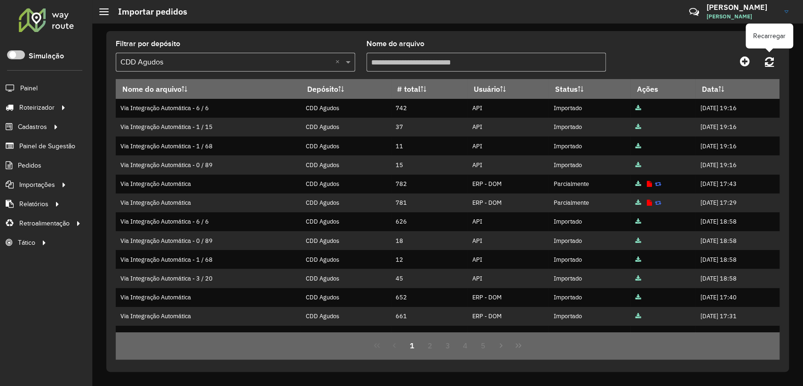
click at [775, 59] on link at bounding box center [770, 61] width 20 height 17
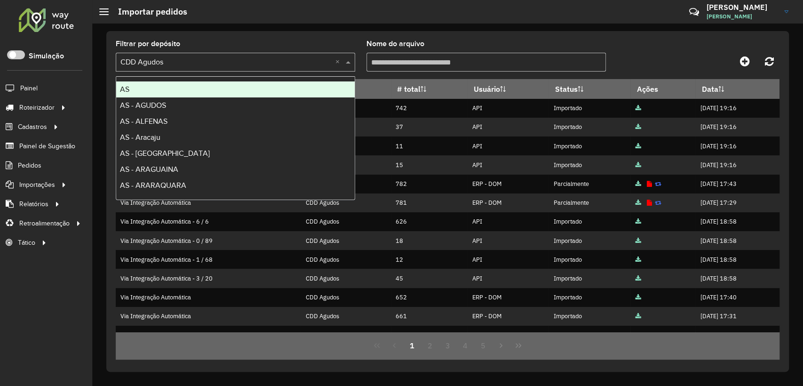
click at [223, 59] on input "text" at bounding box center [225, 62] width 211 height 11
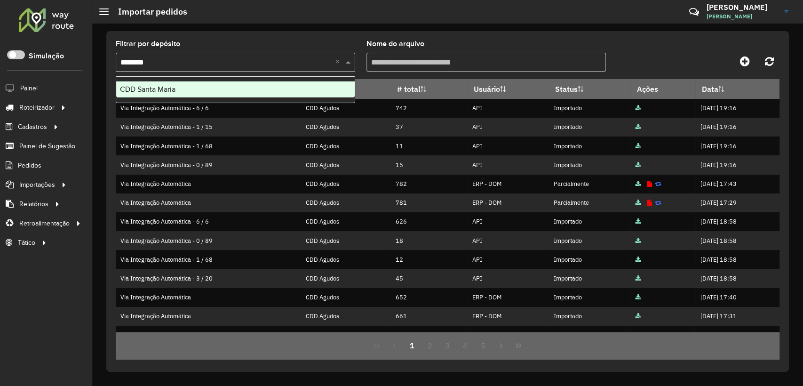
type input "*********"
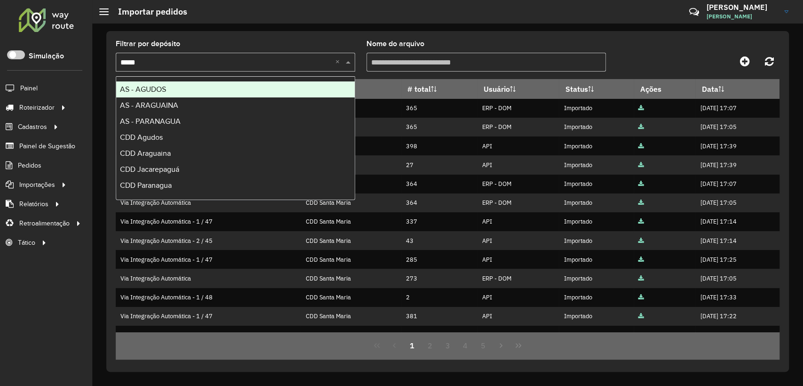
type input "******"
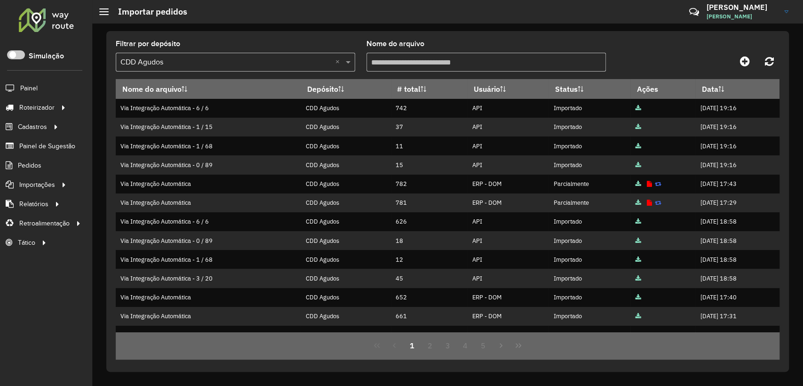
click at [235, 57] on input "text" at bounding box center [225, 62] width 211 height 11
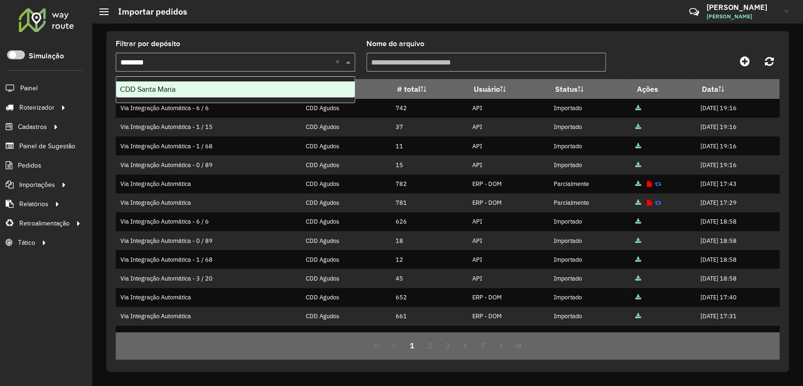
type input "*********"
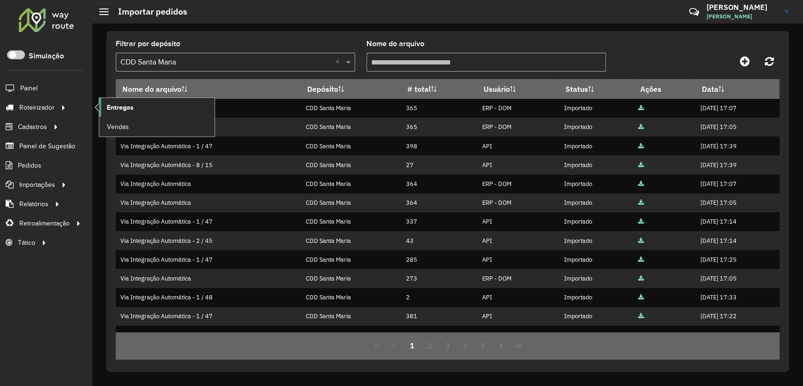
click at [121, 112] on span "Entregas" at bounding box center [120, 108] width 27 height 10
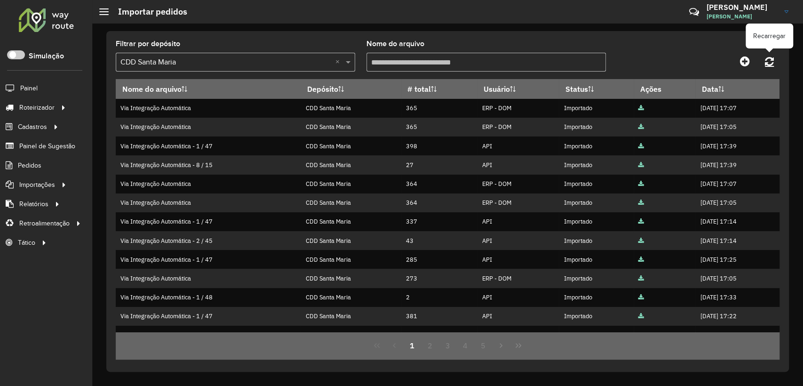
click at [774, 64] on icon at bounding box center [769, 61] width 9 height 10
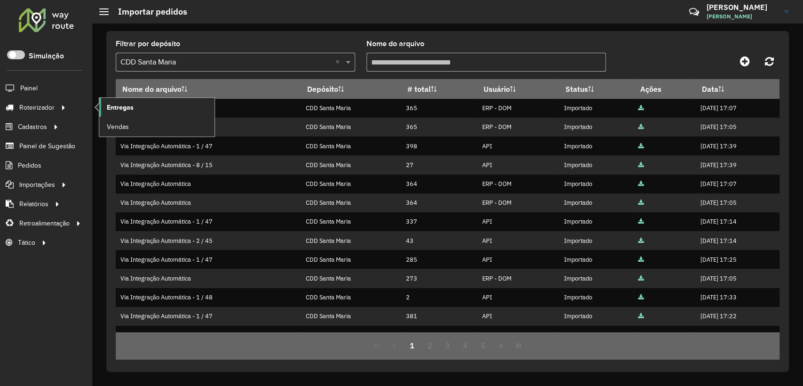
click at [119, 103] on span "Entregas" at bounding box center [120, 108] width 27 height 10
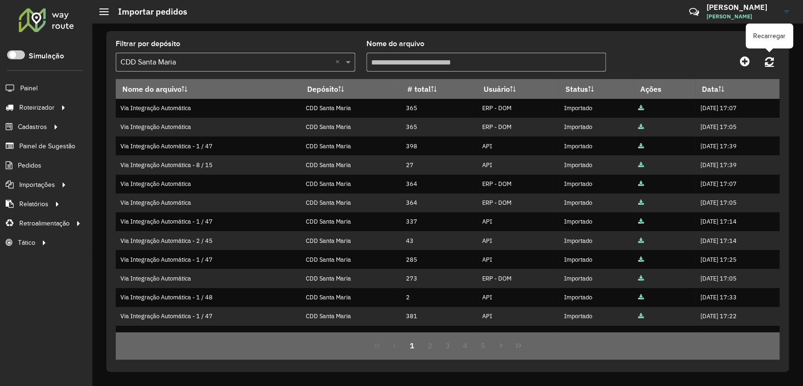
click at [769, 56] on icon at bounding box center [769, 61] width 9 height 10
click at [770, 57] on icon at bounding box center [769, 61] width 9 height 10
click at [768, 65] on icon at bounding box center [769, 61] width 9 height 10
click at [772, 57] on icon at bounding box center [769, 61] width 9 height 10
click at [776, 60] on link at bounding box center [770, 61] width 20 height 17
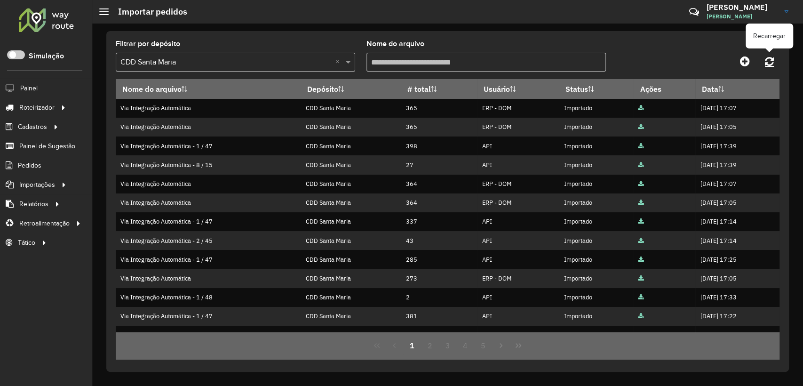
click at [770, 61] on icon at bounding box center [769, 61] width 9 height 10
click at [770, 57] on icon at bounding box center [769, 61] width 9 height 10
click at [770, 60] on icon at bounding box center [769, 61] width 9 height 10
click at [771, 62] on icon at bounding box center [769, 61] width 9 height 10
click at [773, 60] on icon at bounding box center [769, 61] width 9 height 10
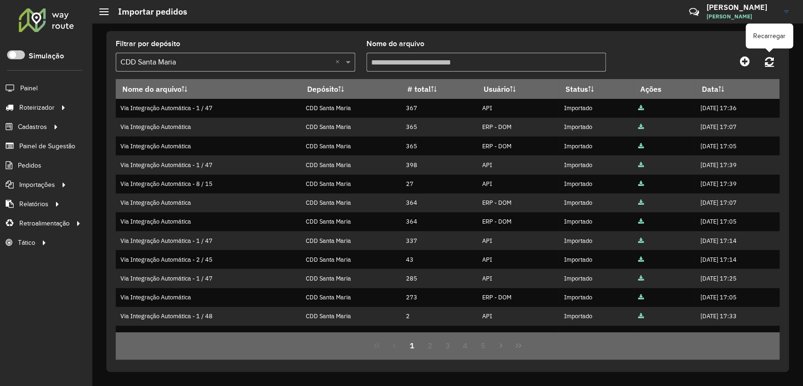
click at [767, 63] on icon at bounding box center [769, 61] width 9 height 10
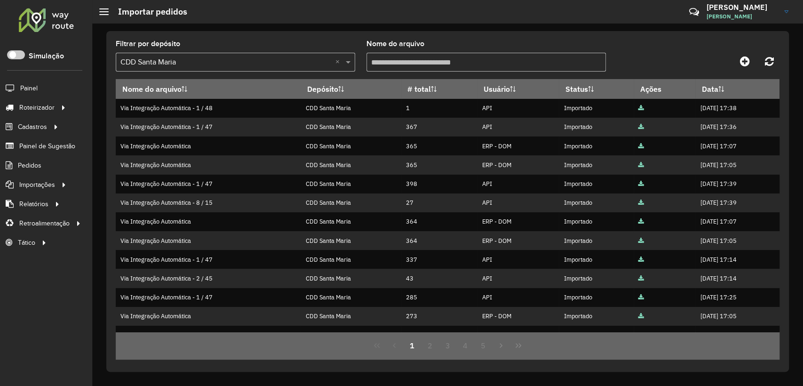
click at [280, 64] on input "text" at bounding box center [225, 62] width 211 height 11
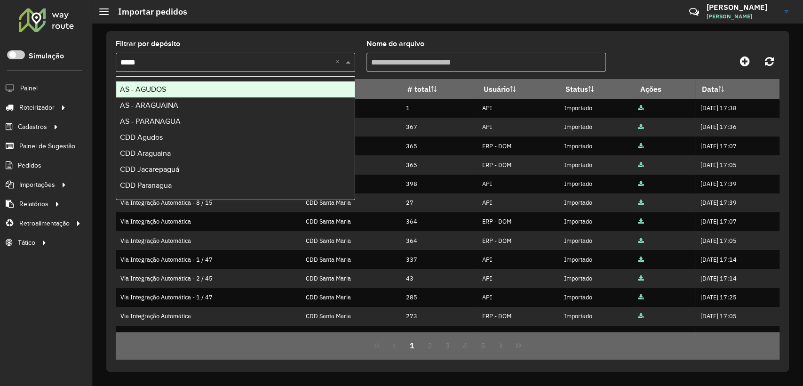
type input "******"
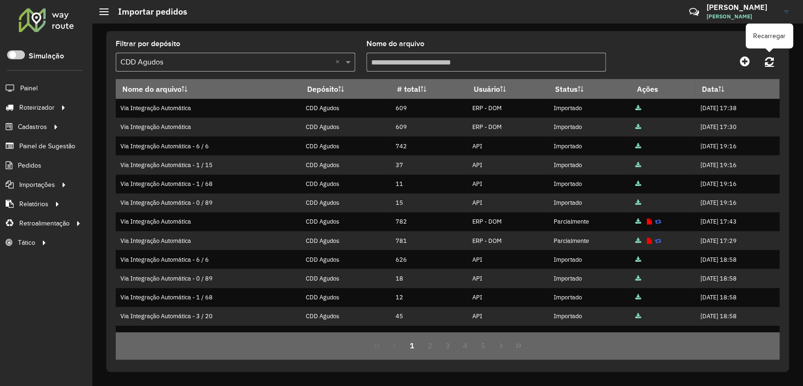
click at [771, 57] on icon at bounding box center [769, 61] width 9 height 10
click at [771, 64] on icon at bounding box center [769, 61] width 9 height 10
click at [770, 56] on icon at bounding box center [769, 61] width 9 height 10
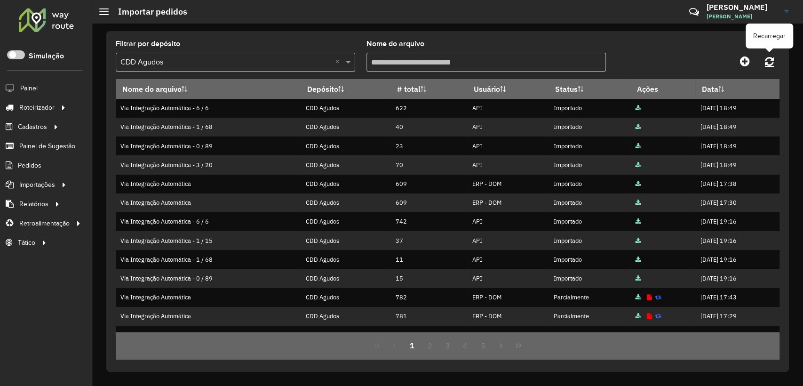
click at [769, 61] on icon at bounding box center [769, 61] width 9 height 10
click at [770, 61] on icon at bounding box center [769, 61] width 9 height 10
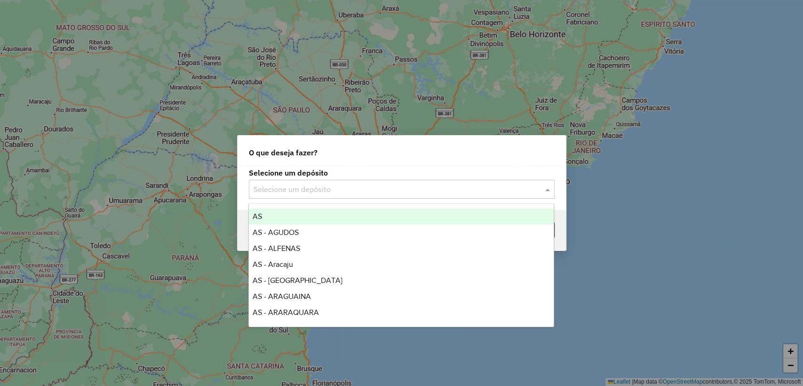
click at [321, 184] on input "text" at bounding box center [393, 189] width 278 height 11
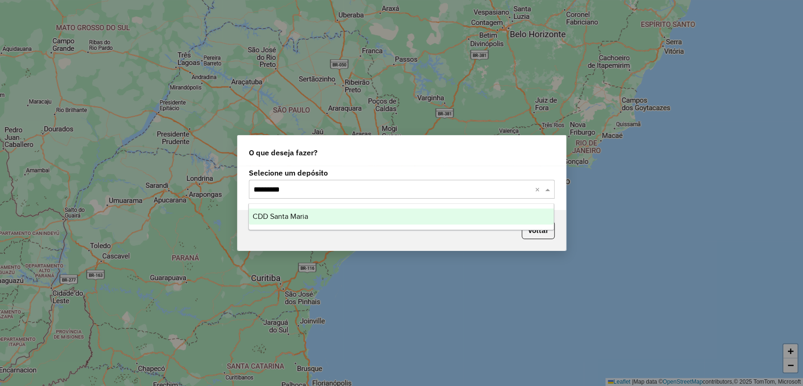
type input "**********"
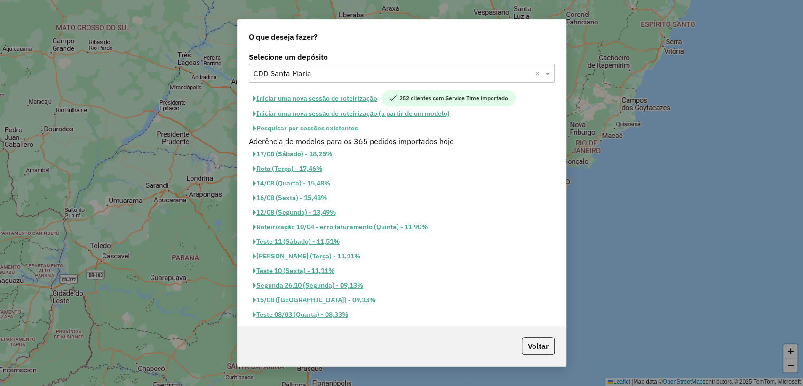
click at [321, 97] on button "Iniciar uma nova sessão de roteirização" at bounding box center [315, 98] width 133 height 16
select select "*"
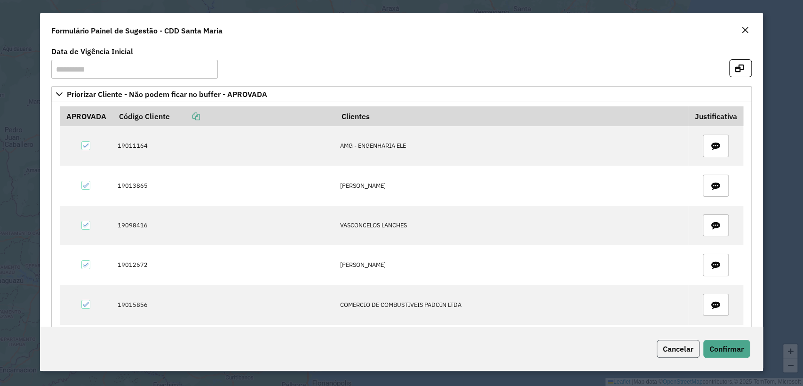
click at [675, 344] on span "Cancelar" at bounding box center [678, 348] width 31 height 9
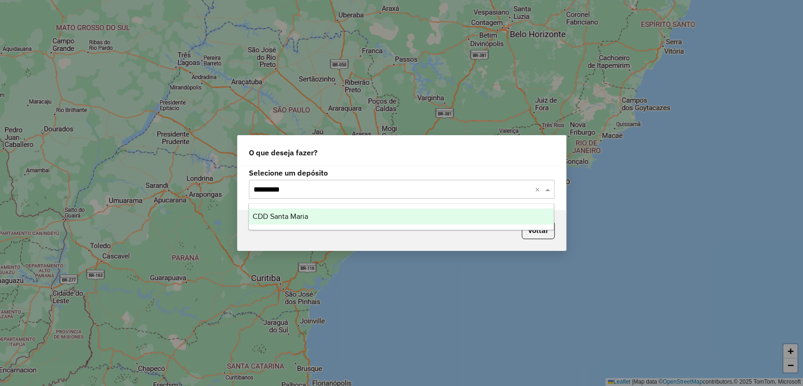
type input "**********"
type input "*"
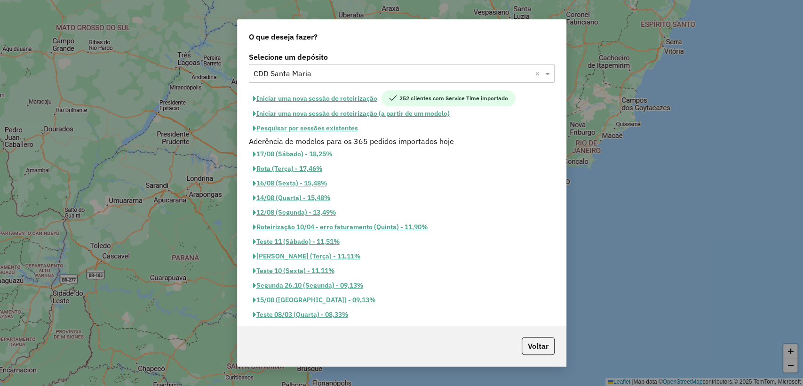
click at [329, 129] on button "Pesquisar por sessões existentes" at bounding box center [305, 128] width 113 height 15
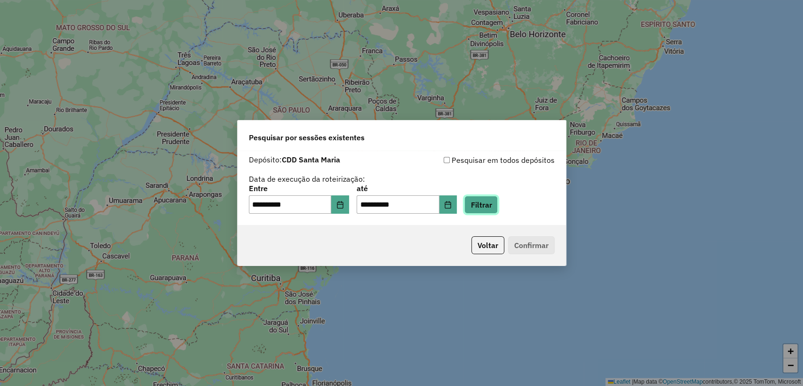
click at [489, 208] on button "Filtrar" at bounding box center [481, 205] width 33 height 18
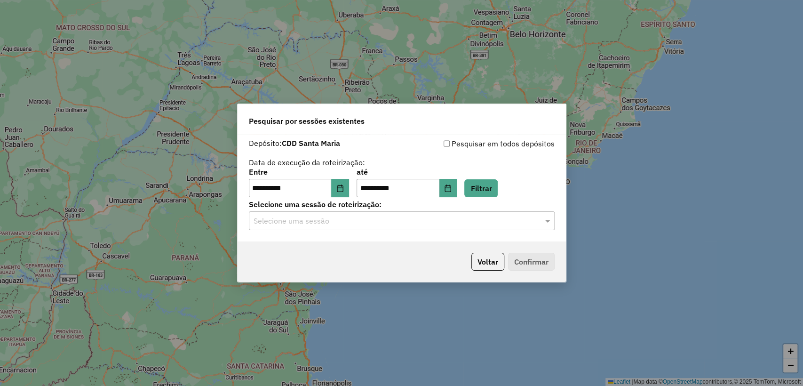
drag, startPoint x: 393, startPoint y: 222, endPoint x: 395, endPoint y: 233, distance: 10.5
click at [393, 223] on input "text" at bounding box center [393, 221] width 278 height 11
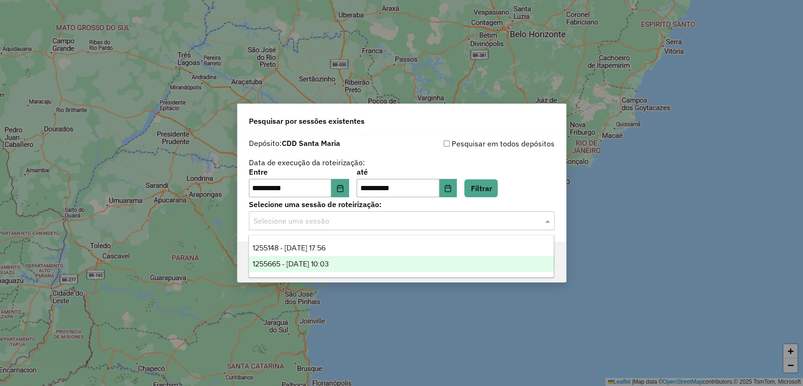
drag, startPoint x: 381, startPoint y: 248, endPoint x: 382, endPoint y: 261, distance: 13.3
click at [382, 261] on div "1255148 - [DATE] 17:56 1255665 - [DATE] 10:03" at bounding box center [401, 256] width 305 height 32
drag, startPoint x: 382, startPoint y: 261, endPoint x: 497, endPoint y: 281, distance: 116.1
click at [382, 261] on div "1255665 - [DATE] 10:03" at bounding box center [401, 264] width 305 height 16
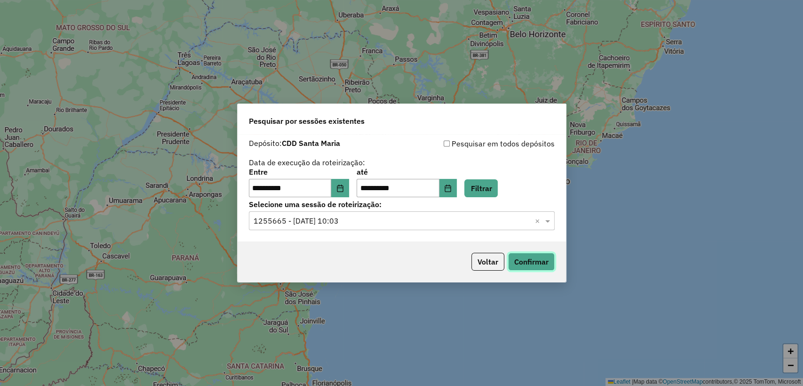
click at [522, 260] on button "Confirmar" at bounding box center [531, 262] width 47 height 18
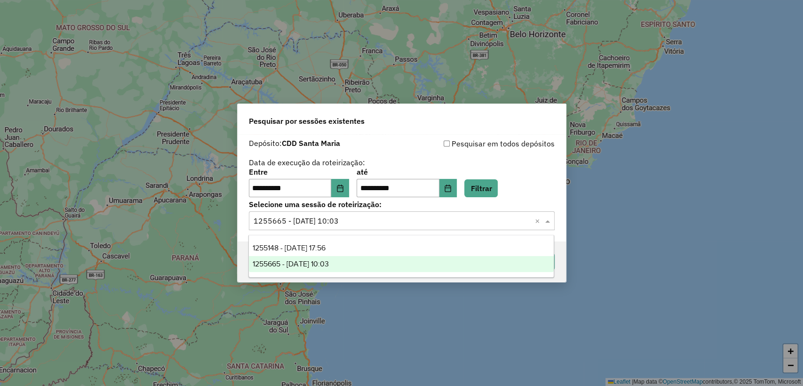
click at [362, 226] on input "text" at bounding box center [393, 221] width 278 height 11
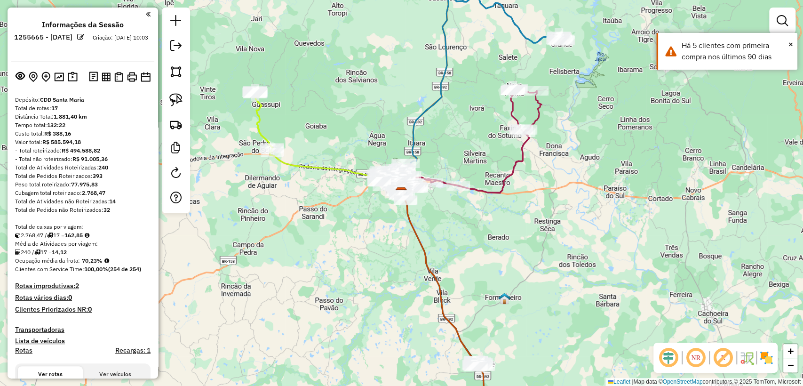
drag, startPoint x: 506, startPoint y: 291, endPoint x: 497, endPoint y: 146, distance: 145.3
click at [493, 141] on hb-app "Aguarde... Pop-up bloqueado! Seu navegador bloqueou automáticamente a abertura …" at bounding box center [401, 193] width 803 height 386
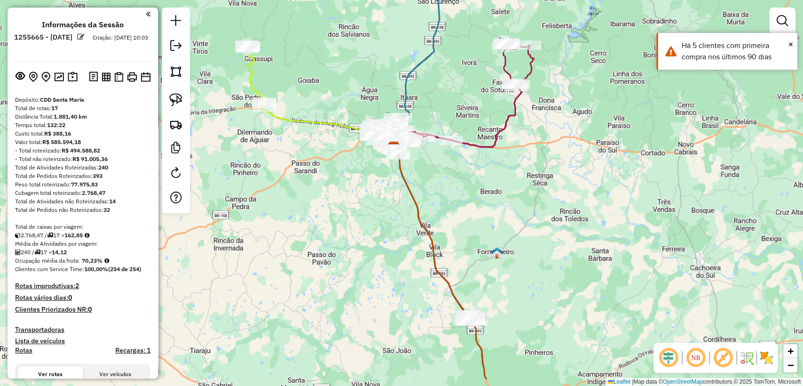
drag, startPoint x: 536, startPoint y: 244, endPoint x: 499, endPoint y: 84, distance: 164.3
click at [499, 84] on div "Janela de atendimento Grade de atendimento Capacidade Transportadoras Veículos …" at bounding box center [401, 193] width 803 height 386
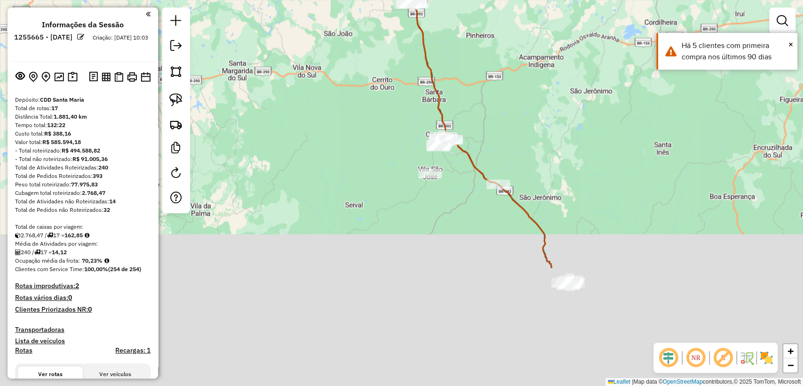
drag, startPoint x: 512, startPoint y: 261, endPoint x: 490, endPoint y: 104, distance: 158.7
click at [490, 104] on div "Janela de atendimento Grade de atendimento Capacidade Transportadoras Veículos …" at bounding box center [401, 193] width 803 height 386
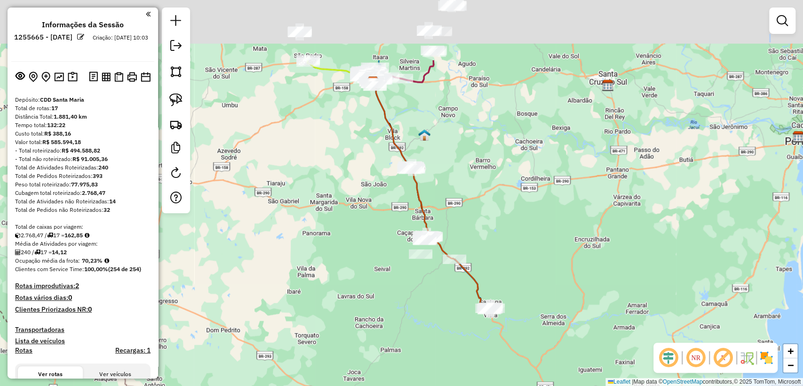
drag, startPoint x: 332, startPoint y: 209, endPoint x: 372, endPoint y: 307, distance: 106.4
click at [372, 307] on div "Janela de atendimento Grade de atendimento Capacidade Transportadoras Veículos …" at bounding box center [401, 193] width 803 height 386
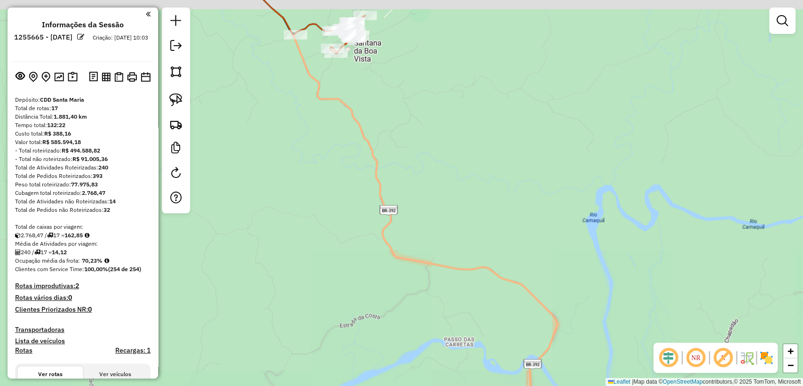
drag, startPoint x: 358, startPoint y: 80, endPoint x: 387, endPoint y: 199, distance: 122.7
click at [387, 199] on div "Janela de atendimento Grade de atendimento Capacidade Transportadoras Veículos …" at bounding box center [401, 193] width 803 height 386
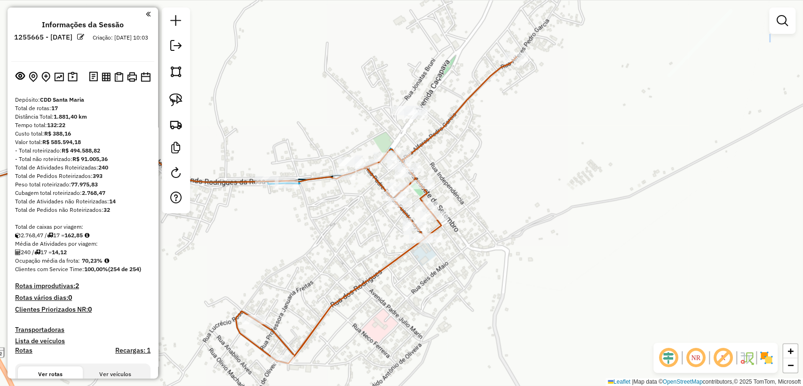
click at [423, 141] on icon at bounding box center [376, 210] width 281 height 306
select select "**********"
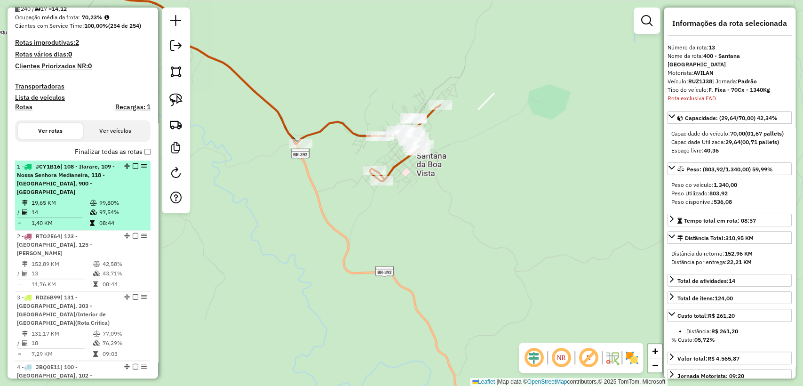
scroll to position [232, 0]
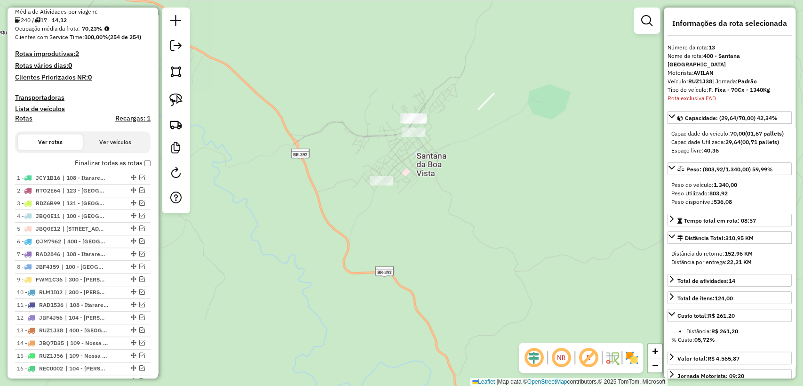
click at [179, 88] on div at bounding box center [176, 111] width 28 height 206
click at [172, 96] on img at bounding box center [175, 99] width 13 height 13
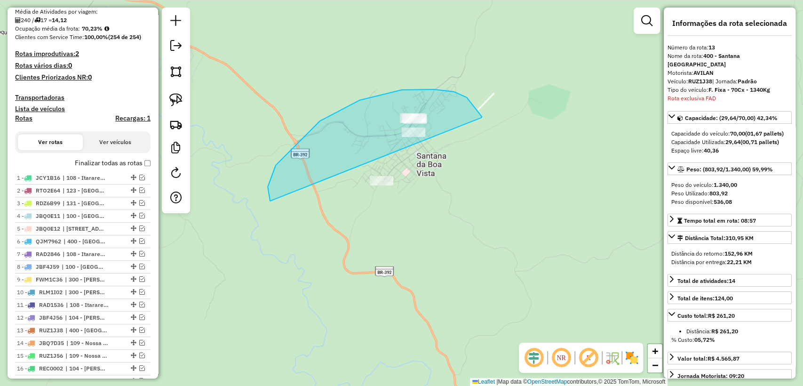
drag, startPoint x: 482, startPoint y: 117, endPoint x: 393, endPoint y: 241, distance: 153.5
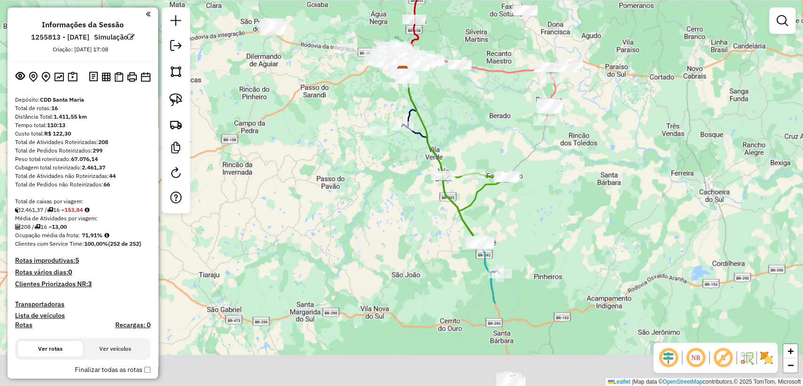
drag, startPoint x: 496, startPoint y: 259, endPoint x: 492, endPoint y: 114, distance: 145.0
click at [492, 114] on div "Janela de atendimento Grade de atendimento Capacidade Transportadoras Veículos …" at bounding box center [401, 193] width 803 height 386
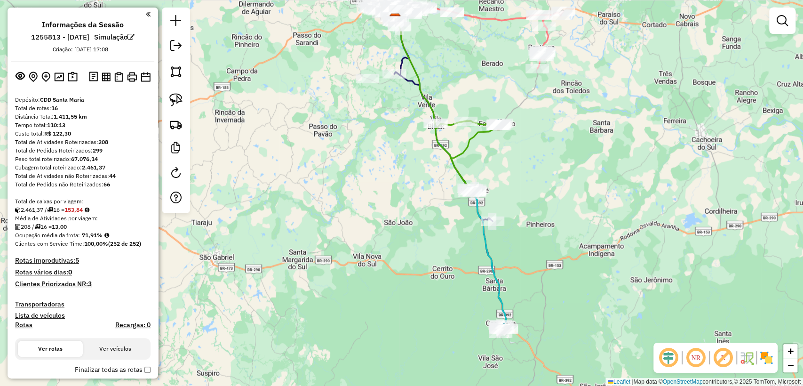
drag, startPoint x: 549, startPoint y: 225, endPoint x: 524, endPoint y: 146, distance: 82.9
click at [524, 146] on div "Janela de atendimento Grade de atendimento Capacidade Transportadoras Veículos …" at bounding box center [401, 193] width 803 height 386
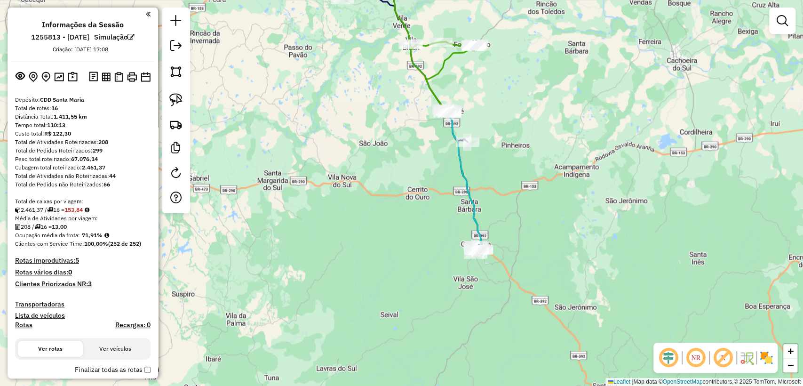
click at [473, 211] on icon at bounding box center [463, 182] width 36 height 144
select select "**********"
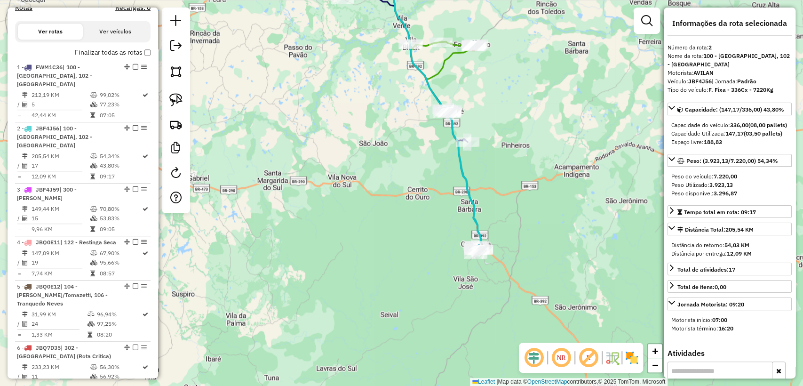
scroll to position [423, 0]
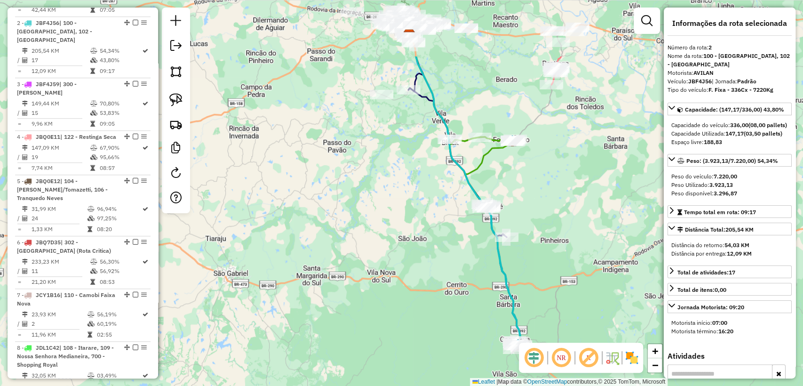
drag, startPoint x: 486, startPoint y: 105, endPoint x: 479, endPoint y: 206, distance: 101.0
click at [534, 220] on div "Janela de atendimento Grade de atendimento Capacidade Transportadoras Veículos …" at bounding box center [401, 193] width 803 height 386
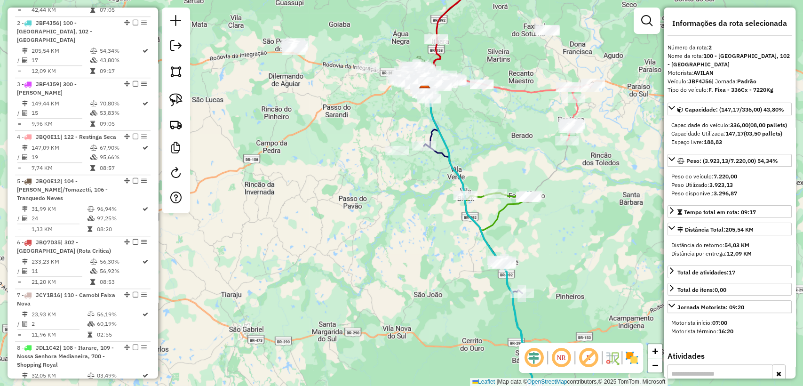
drag, startPoint x: 396, startPoint y: 194, endPoint x: 404, endPoint y: 234, distance: 41.4
click at [404, 234] on div "Janela de atendimento Grade de atendimento Capacidade Transportadoras Veículos …" at bounding box center [401, 193] width 803 height 386
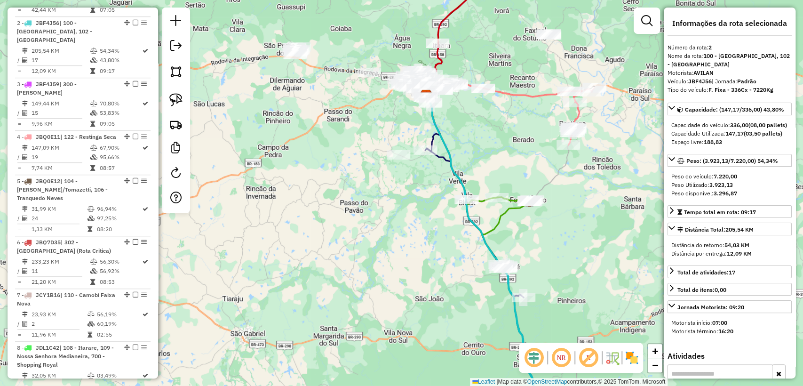
drag, startPoint x: 347, startPoint y: 189, endPoint x: 374, endPoint y: 236, distance: 54.0
click at [373, 237] on div "Janela de atendimento Grade de atendimento Capacidade Transportadoras Veículos …" at bounding box center [401, 193] width 803 height 386
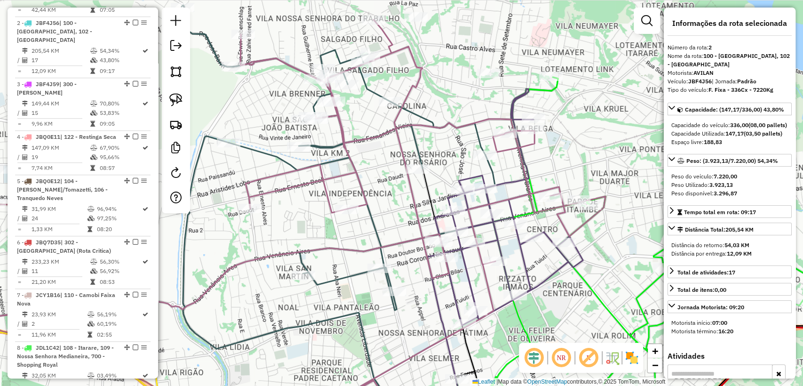
click at [289, 61] on icon at bounding box center [306, 222] width 708 height 405
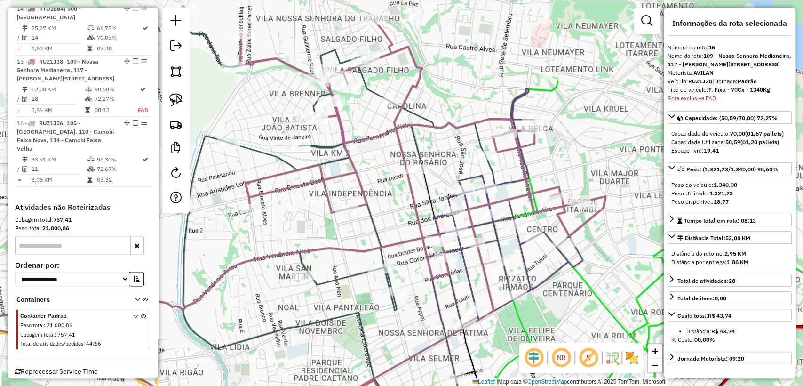
click at [327, 55] on icon at bounding box center [338, 157] width 313 height 305
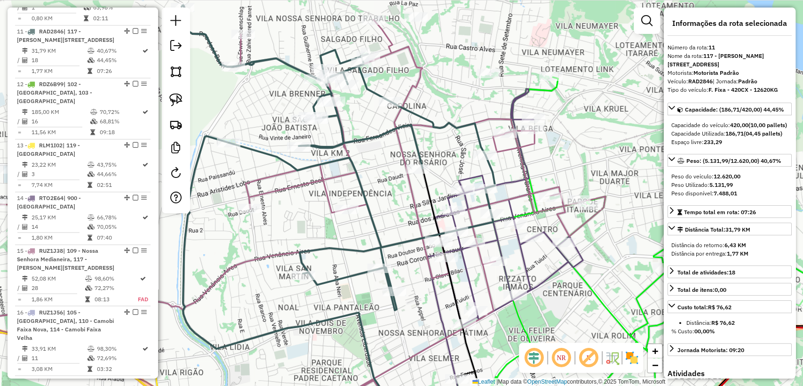
scroll to position [914, 0]
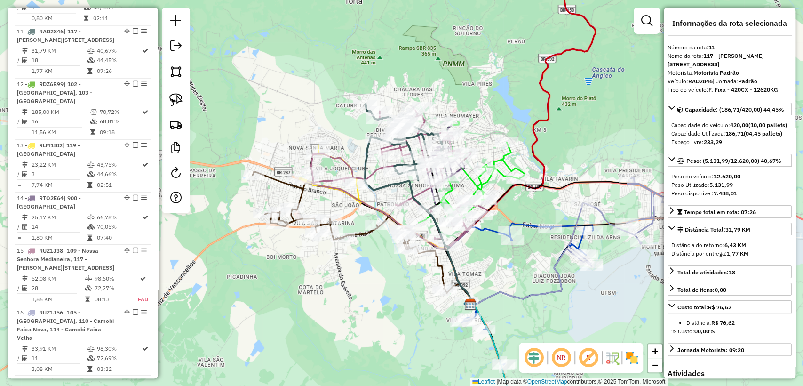
click at [523, 111] on div "Janela de atendimento Grade de atendimento Capacidade Transportadoras Veículos …" at bounding box center [401, 193] width 803 height 386
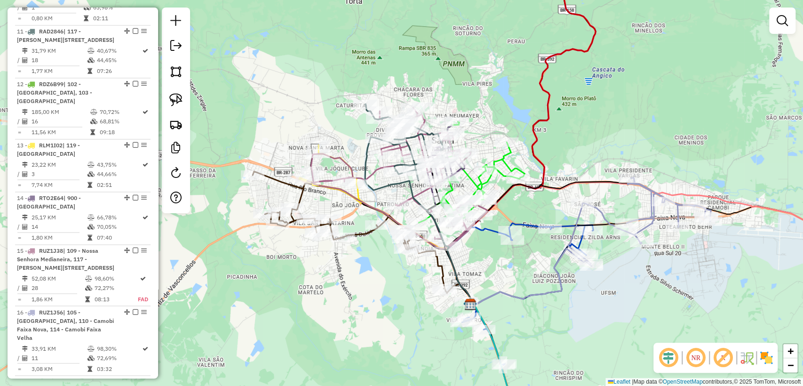
click at [546, 112] on icon at bounding box center [522, 132] width 148 height 343
select select "**********"
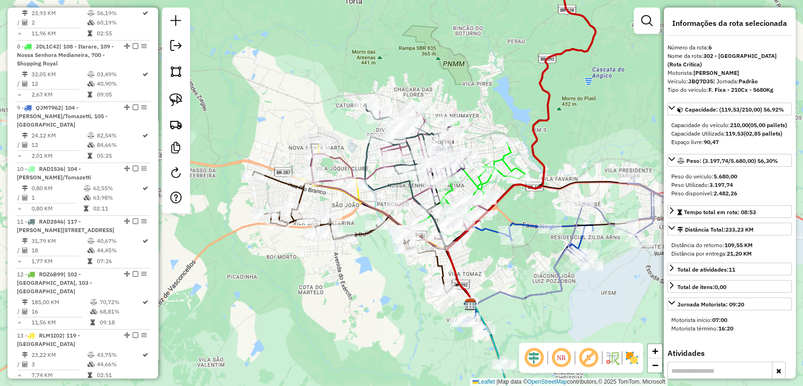
scroll to position [642, 0]
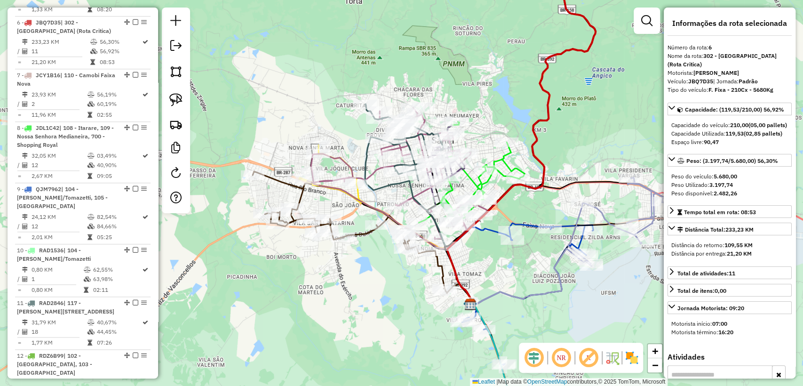
click at [600, 114] on div "Janela de atendimento Grade de atendimento Capacidade Transportadoras Veículos …" at bounding box center [401, 193] width 803 height 386
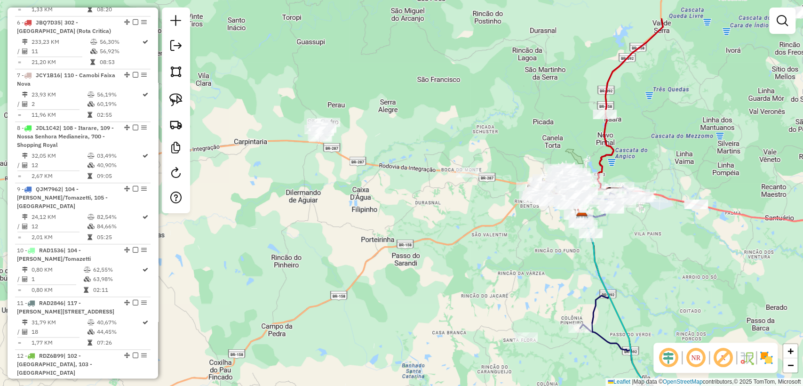
drag, startPoint x: 467, startPoint y: 72, endPoint x: 481, endPoint y: 129, distance: 58.8
click at [481, 129] on div "Janela de atendimento Grade de atendimento Capacidade Transportadoras Veículos …" at bounding box center [401, 193] width 803 height 386
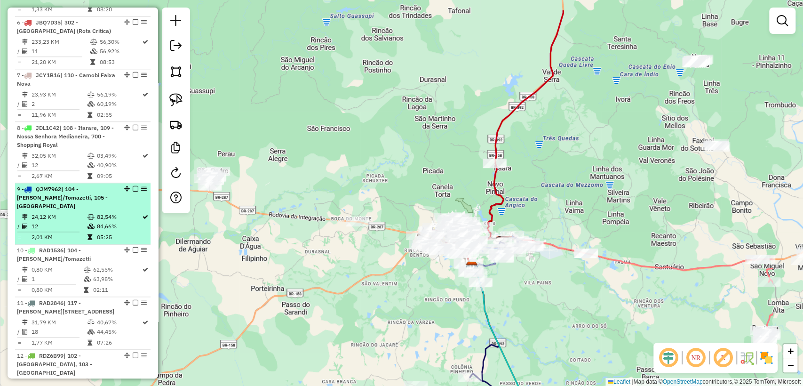
drag, startPoint x: 442, startPoint y: 136, endPoint x: 137, endPoint y: 197, distance: 310.9
click at [336, 172] on div "Janela de atendimento Grade de atendimento Capacidade Transportadoras Veículos …" at bounding box center [401, 193] width 803 height 386
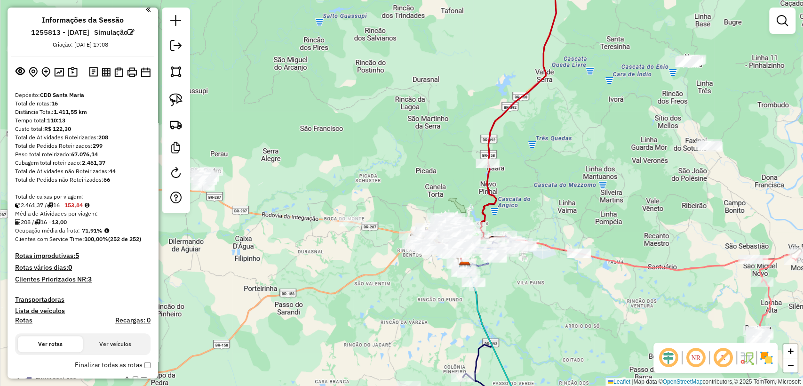
scroll to position [0, 0]
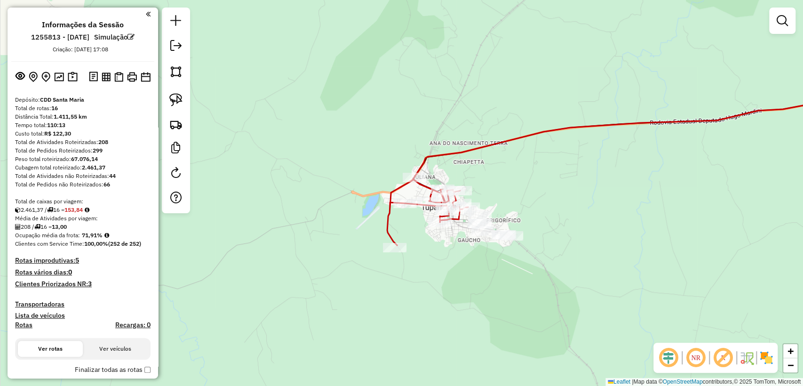
click at [457, 152] on icon at bounding box center [648, 149] width 470 height 103
select select "**********"
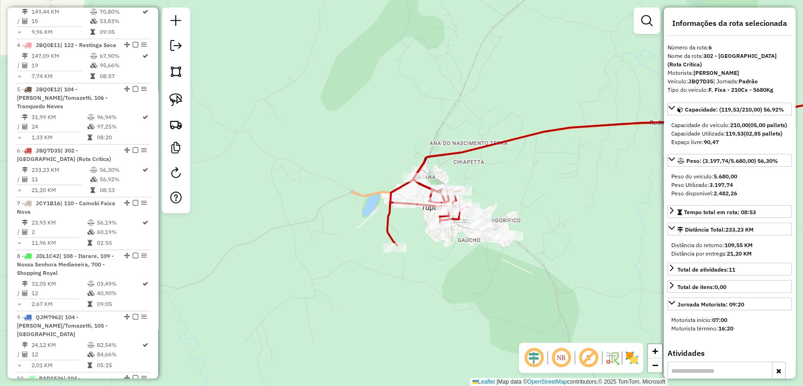
scroll to position [642, 0]
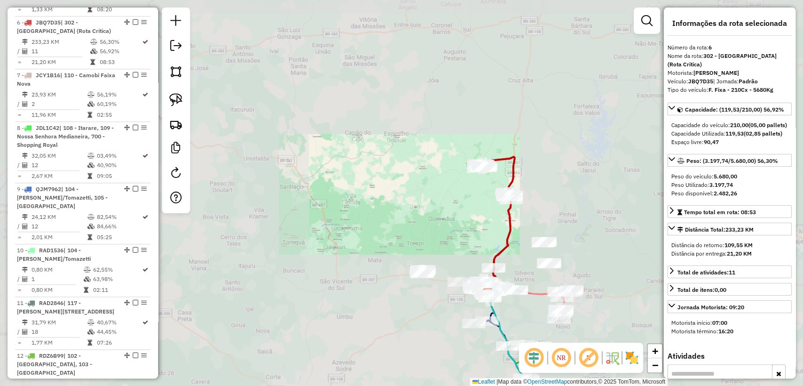
click at [463, 219] on div "Janela de atendimento Grade de atendimento Capacidade Transportadoras Veículos …" at bounding box center [401, 193] width 803 height 386
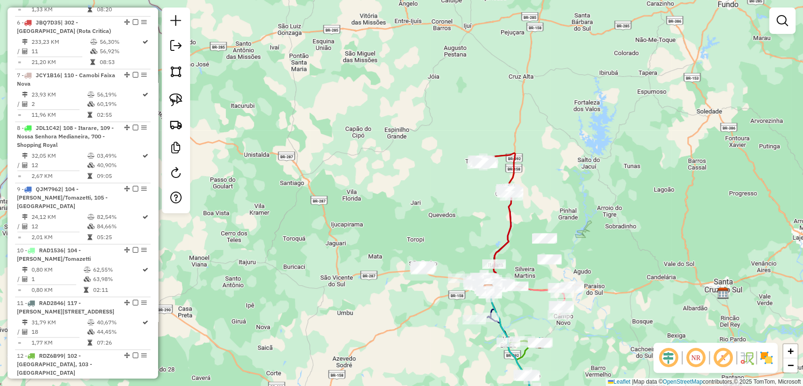
drag, startPoint x: 466, startPoint y: 228, endPoint x: 433, endPoint y: 149, distance: 85.8
click at [433, 149] on div "Janela de atendimento Grade de atendimento Capacidade Transportadoras Veículos …" at bounding box center [401, 193] width 803 height 386
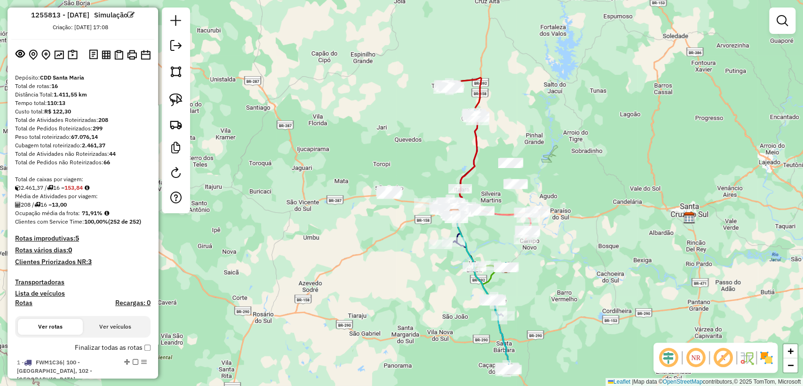
scroll to position [0, 0]
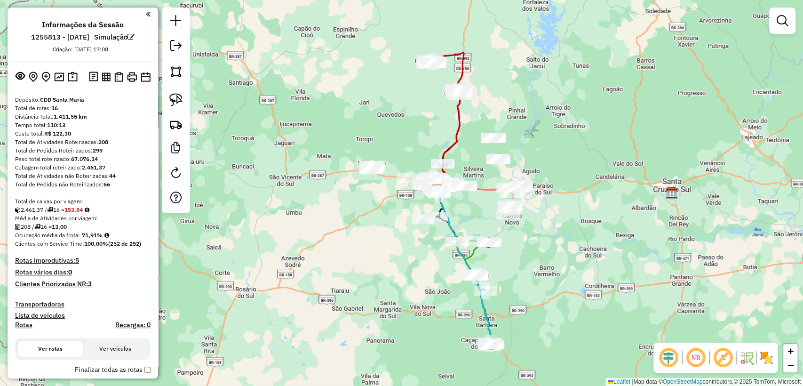
drag, startPoint x: 435, startPoint y: 178, endPoint x: 417, endPoint y: 153, distance: 30.8
click at [417, 153] on div "Janela de atendimento Grade de atendimento Capacidade Transportadoras Veículos …" at bounding box center [401, 193] width 803 height 386
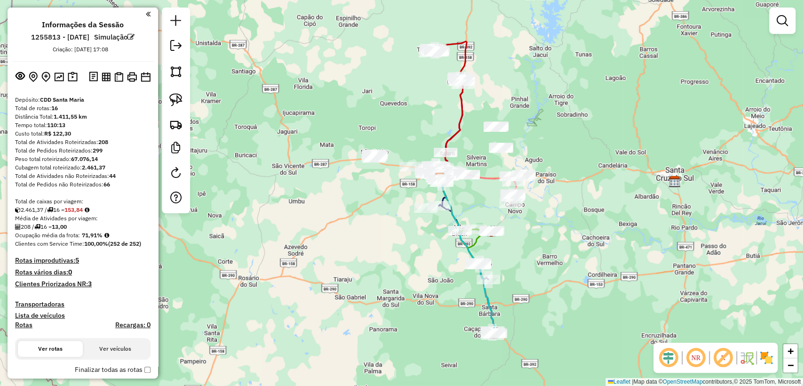
drag, startPoint x: 413, startPoint y: 255, endPoint x: 416, endPoint y: 249, distance: 6.6
click at [416, 249] on div "Janela de atendimento Grade de atendimento Capacidade Transportadoras Veículos …" at bounding box center [401, 193] width 803 height 386
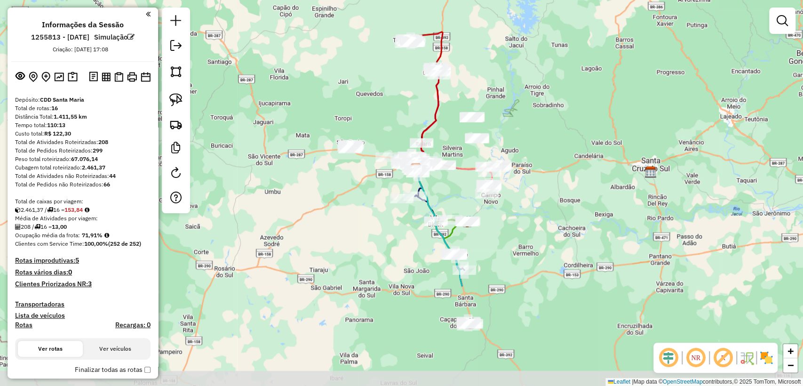
drag, startPoint x: 401, startPoint y: 249, endPoint x: 400, endPoint y: 111, distance: 138.4
click at [400, 111] on div "Janela de atendimento Grade de atendimento Capacidade Transportadoras Veículos …" at bounding box center [401, 193] width 803 height 386
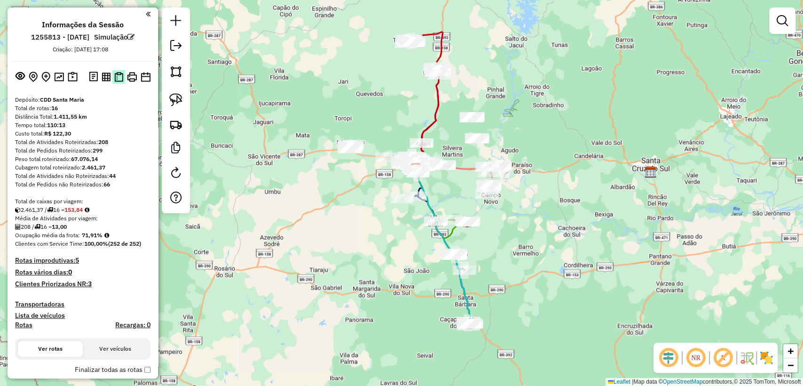
click at [114, 76] on img at bounding box center [118, 77] width 9 height 10
click at [53, 106] on div "Total de rotas: 16" at bounding box center [83, 108] width 136 height 8
click at [60, 106] on div "Total de rotas: 16" at bounding box center [83, 108] width 136 height 8
drag, startPoint x: 54, startPoint y: 109, endPoint x: 70, endPoint y: 115, distance: 17.1
click at [61, 109] on div "Total de rotas: 16" at bounding box center [83, 108] width 136 height 8
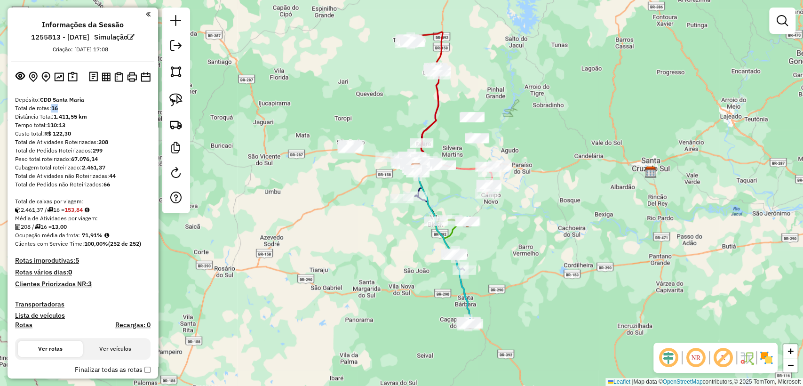
drag, startPoint x: 101, startPoint y: 143, endPoint x: 112, endPoint y: 144, distance: 10.9
click at [109, 142] on div "Total de Atividades Roteirizadas: 208" at bounding box center [83, 142] width 136 height 8
drag, startPoint x: 114, startPoint y: 145, endPoint x: 114, endPoint y: 161, distance: 15.5
click at [116, 174] on strong "44" at bounding box center [112, 175] width 7 height 7
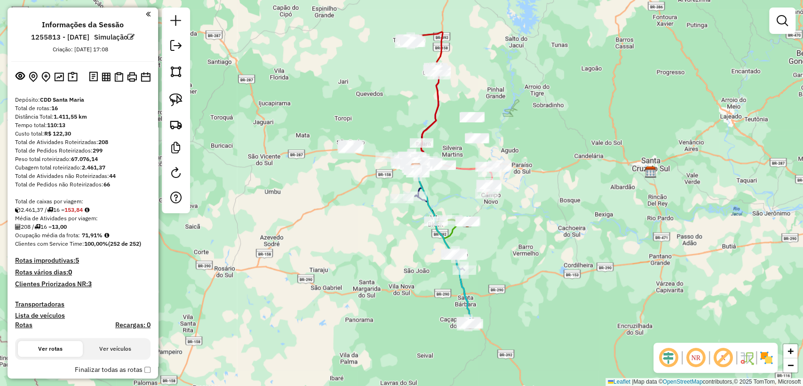
click at [120, 177] on div "Total de Atividades não Roteirizadas: 44" at bounding box center [83, 176] width 136 height 8
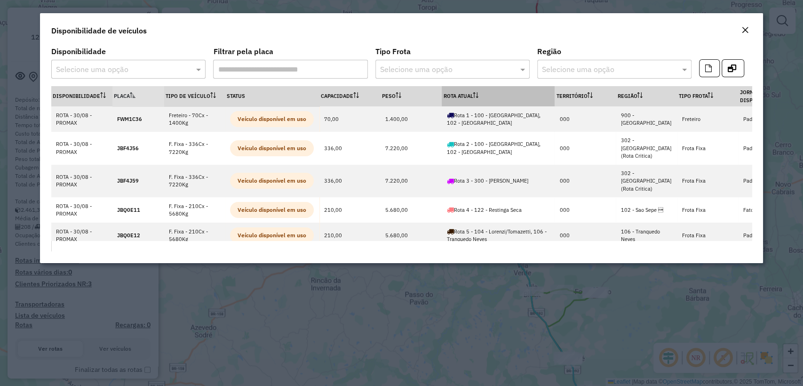
click at [452, 97] on th "Rota Atual" at bounding box center [498, 96] width 113 height 20
click at [456, 97] on th "Rota Atual" at bounding box center [498, 96] width 113 height 20
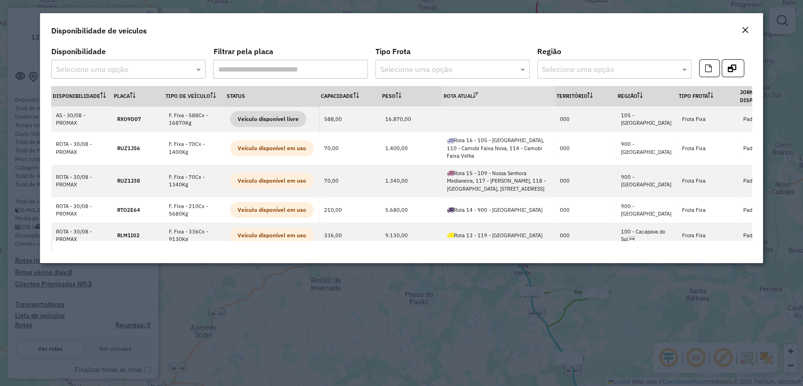
click at [749, 28] on em "Close" at bounding box center [746, 30] width 8 height 8
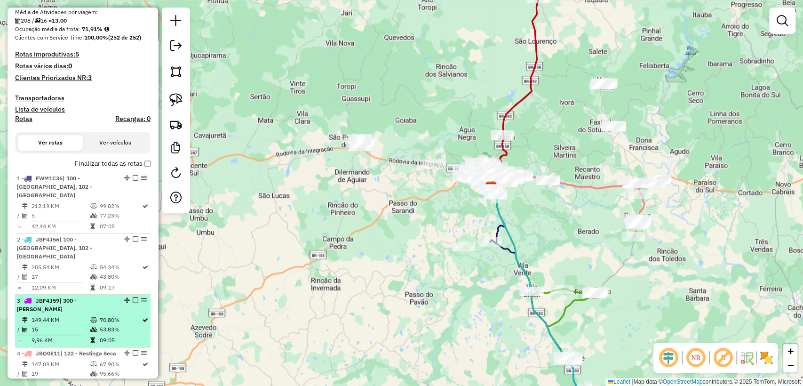
scroll to position [261, 0]
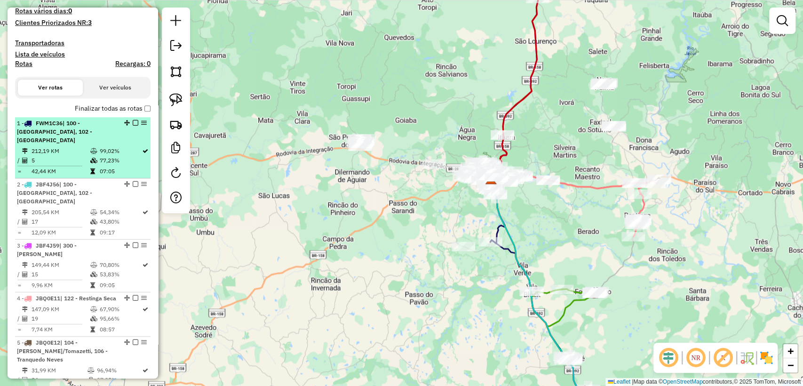
click at [91, 156] on td at bounding box center [94, 160] width 9 height 9
select select "**********"
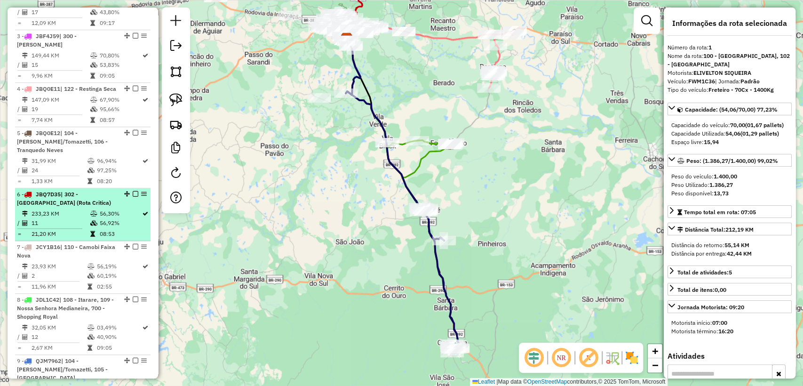
scroll to position [575, 0]
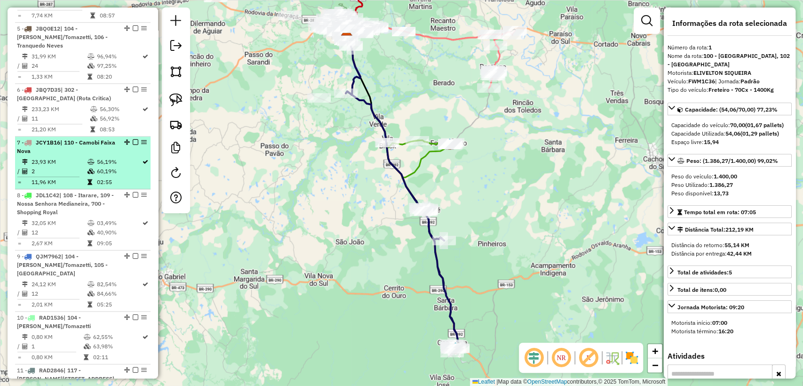
click at [66, 177] on td "11,96 KM" at bounding box center [59, 181] width 56 height 9
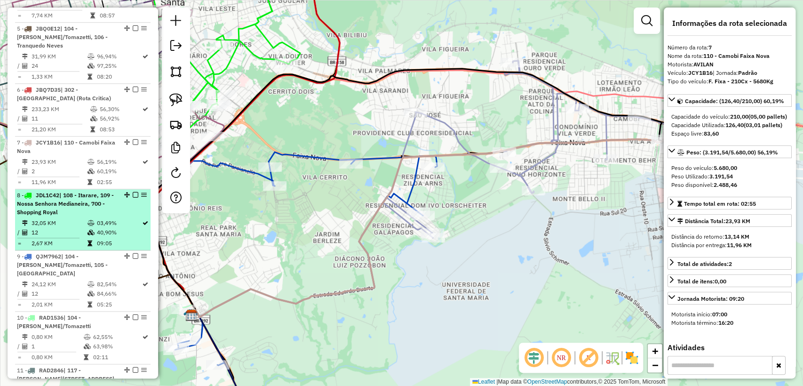
click at [61, 228] on td "12" at bounding box center [59, 232] width 56 height 9
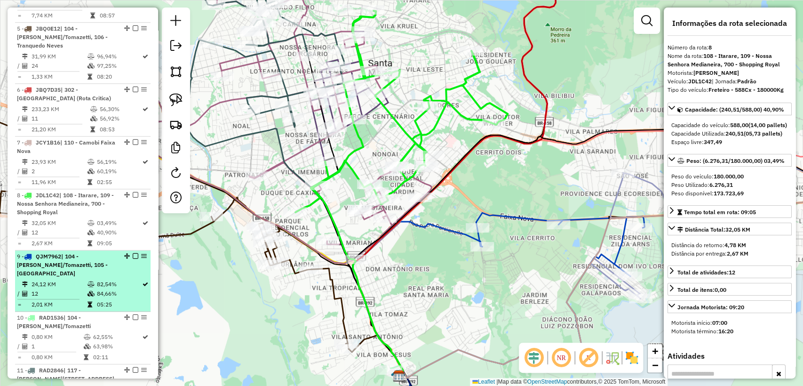
click at [63, 300] on td "2,01 KM" at bounding box center [59, 304] width 56 height 9
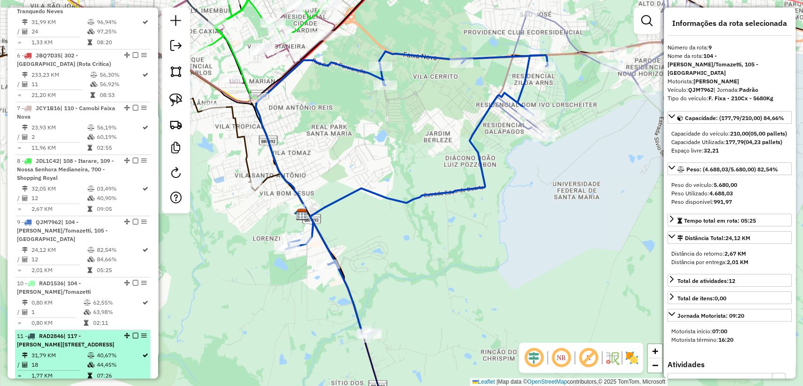
scroll to position [627, 0]
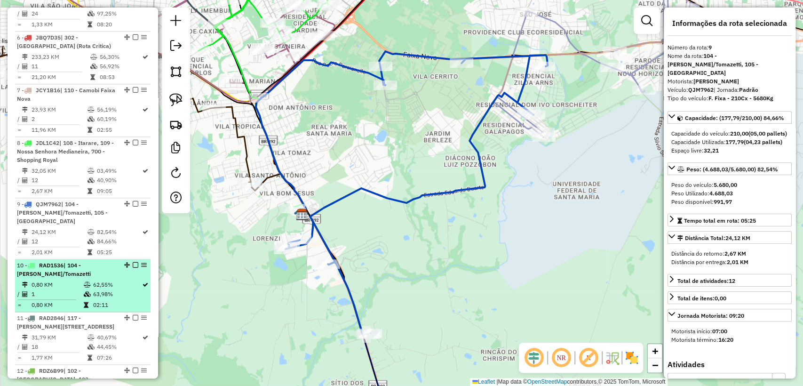
click at [70, 300] on td "0,80 KM" at bounding box center [57, 304] width 52 height 9
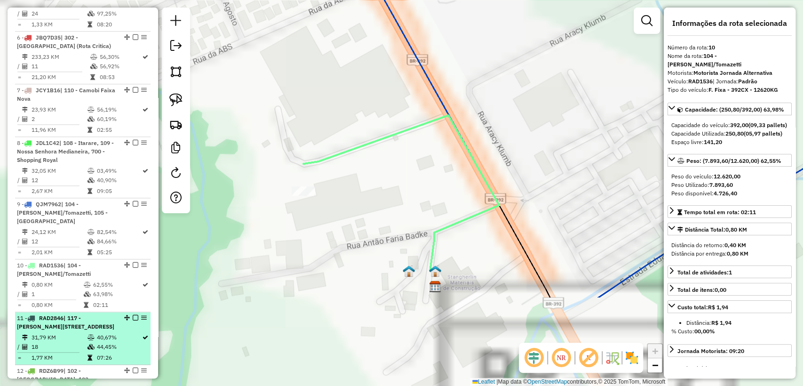
click at [71, 342] on td "18" at bounding box center [59, 346] width 56 height 9
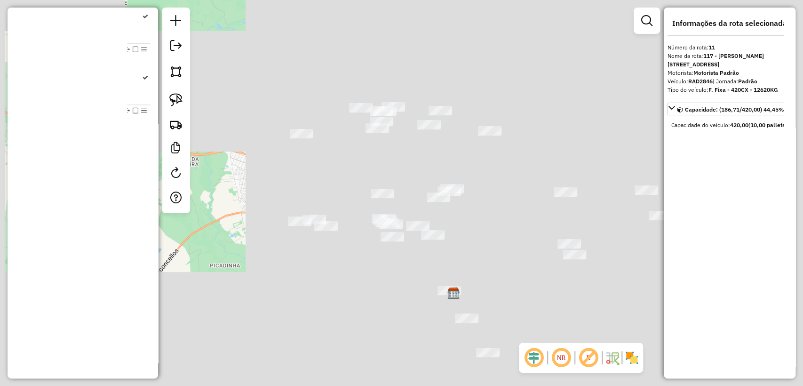
scroll to position [732, 0]
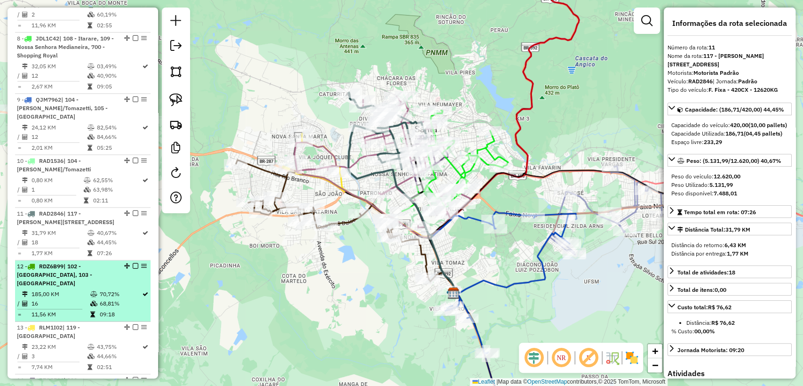
click at [83, 299] on td "16" at bounding box center [60, 303] width 59 height 9
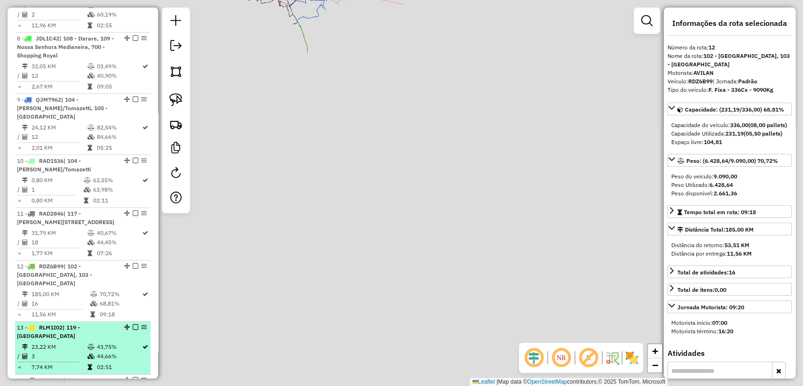
click at [77, 342] on td "23,22 KM" at bounding box center [59, 346] width 56 height 9
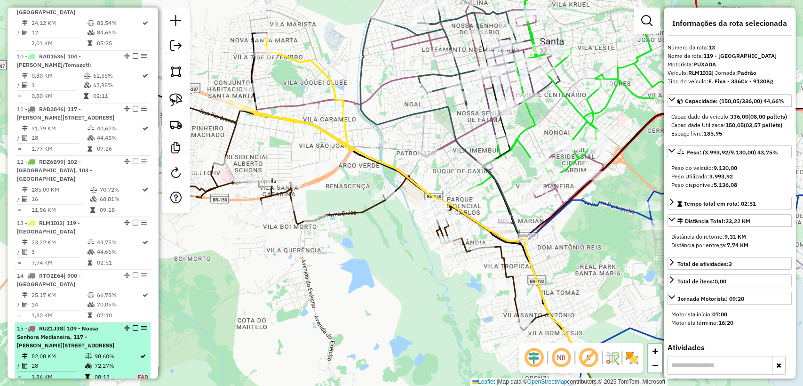
click at [75, 325] on span "| 109 - Nossa Senhora Medianeira, 117 - Salgado Filho, 118 - Vila Independência…" at bounding box center [65, 337] width 97 height 24
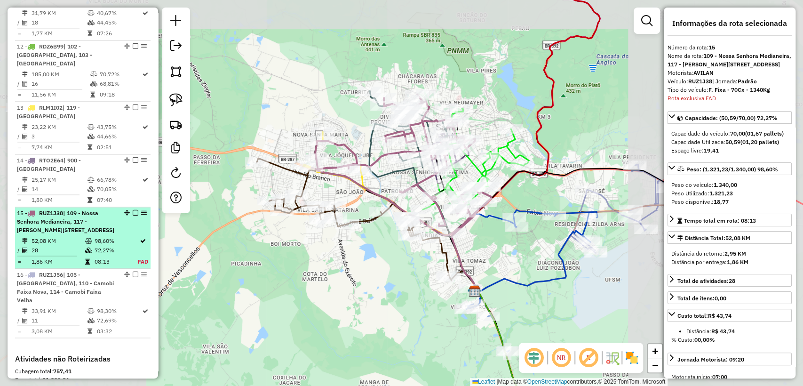
scroll to position [1103, 0]
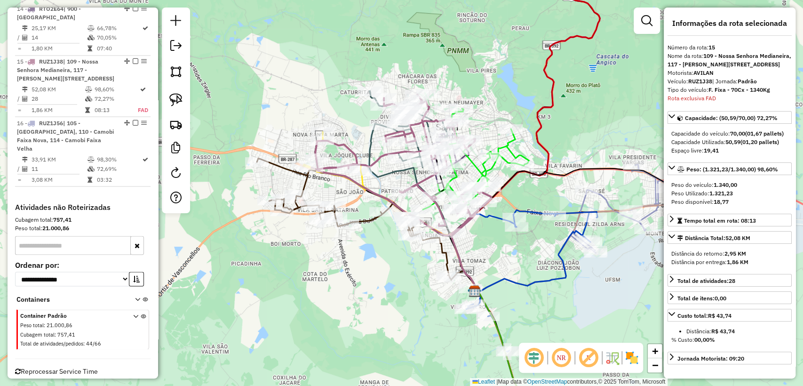
click at [471, 164] on icon at bounding box center [476, 159] width 106 height 101
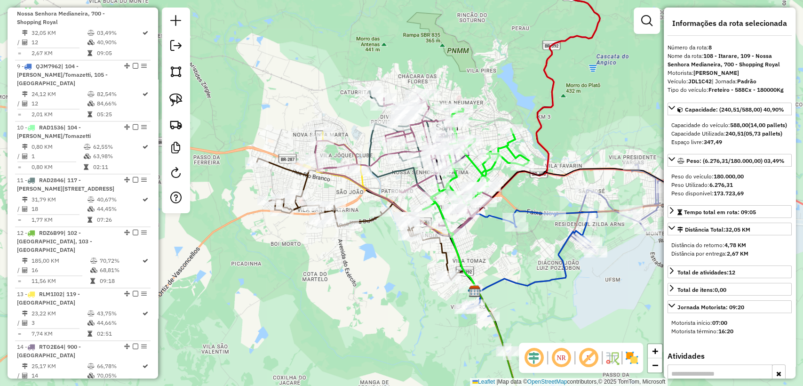
scroll to position [748, 0]
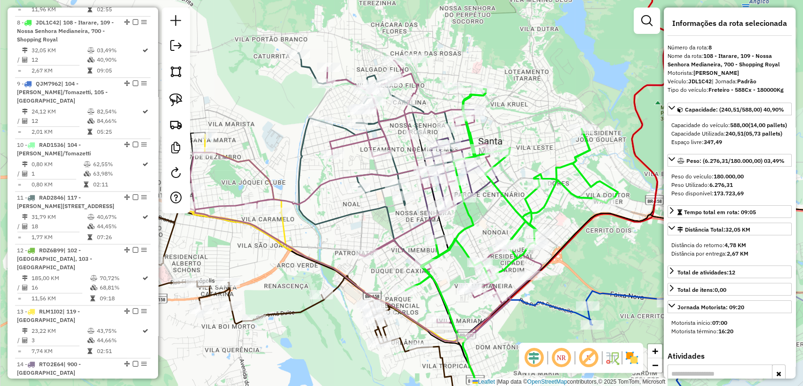
click at [437, 110] on icon at bounding box center [362, 200] width 359 height 281
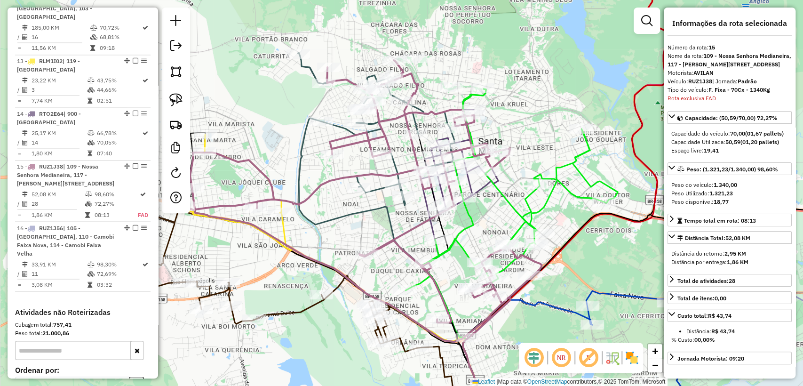
scroll to position [1103, 0]
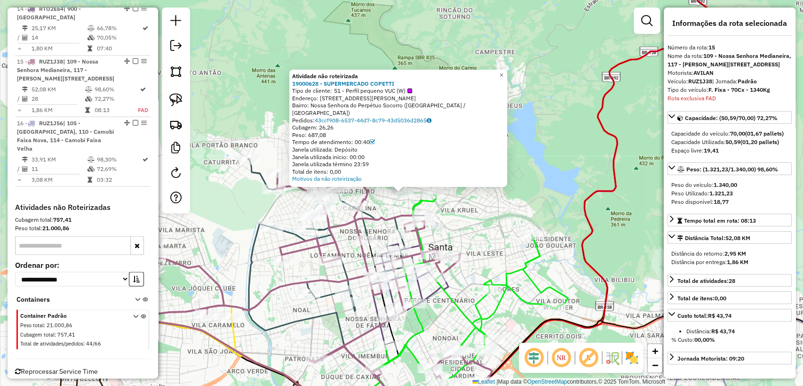
click at [634, 360] on img at bounding box center [632, 357] width 15 height 15
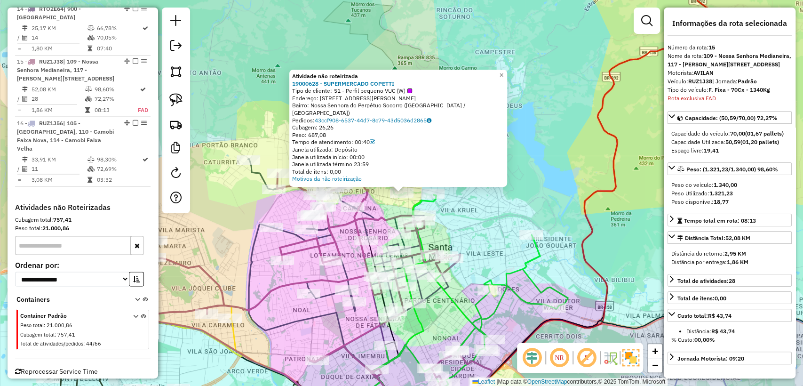
click at [557, 152] on div "Atividade não roteirizada 19000628 - SUPERMERCADO COPETTI Tipo de cliente: 51 -…" at bounding box center [401, 193] width 803 height 386
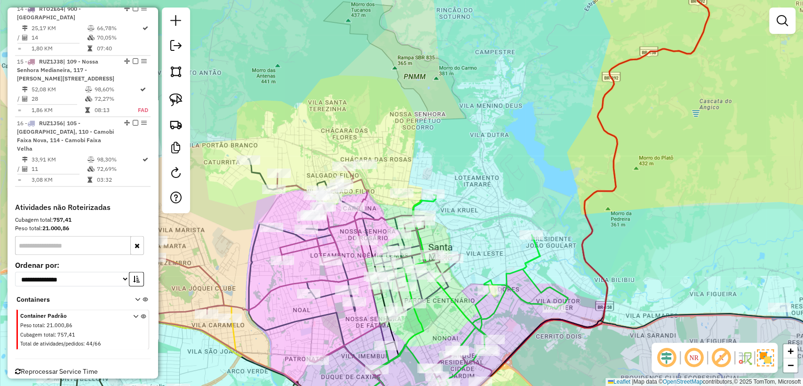
click at [364, 182] on icon at bounding box center [312, 295] width 359 height 258
select select "**********"
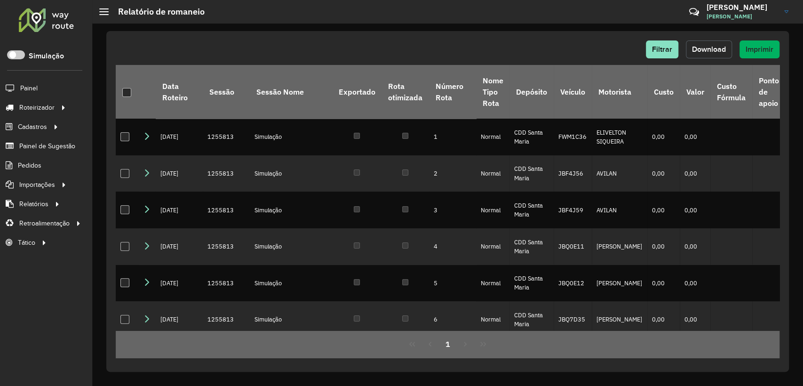
click at [700, 49] on span "Download" at bounding box center [709, 49] width 34 height 8
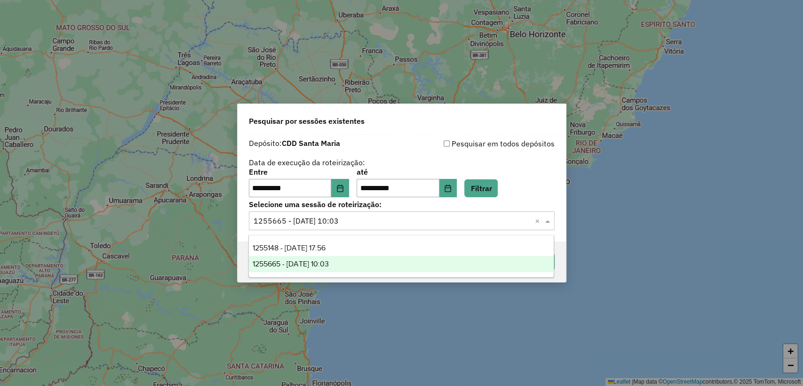
click at [391, 142] on div "Depósito: CDD Santa Maria" at bounding box center [325, 143] width 153 height 11
click at [407, 225] on input "text" at bounding box center [393, 221] width 278 height 11
click at [527, 171] on div "**********" at bounding box center [402, 182] width 306 height 29
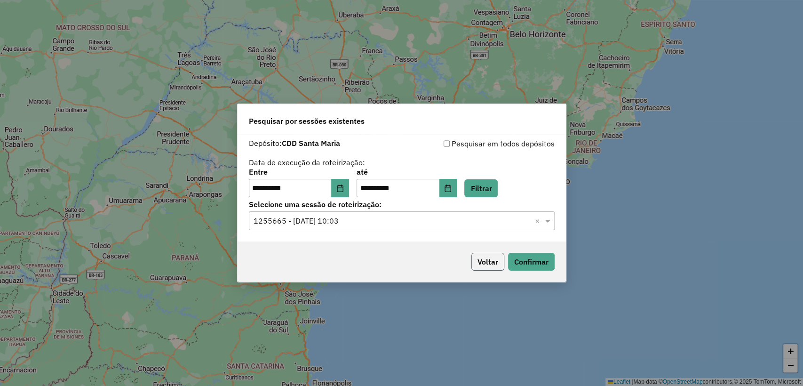
click at [492, 262] on button "Voltar" at bounding box center [488, 262] width 33 height 18
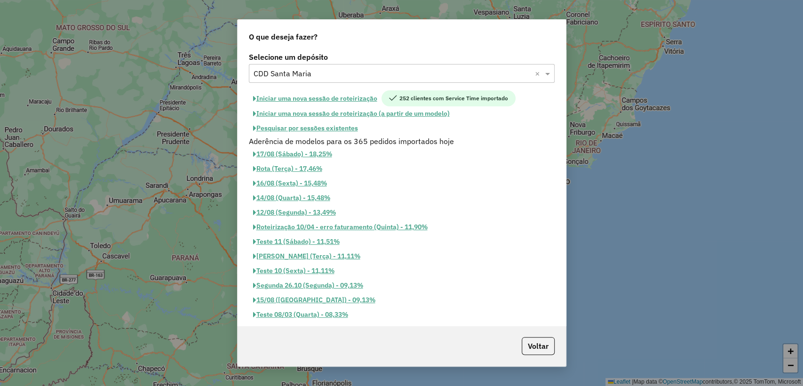
click at [316, 96] on button "Iniciar uma nova sessão de roteirização" at bounding box center [315, 98] width 133 height 16
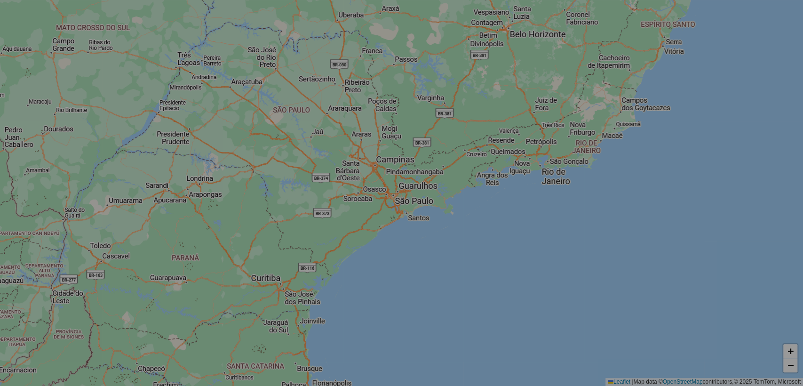
select select "*"
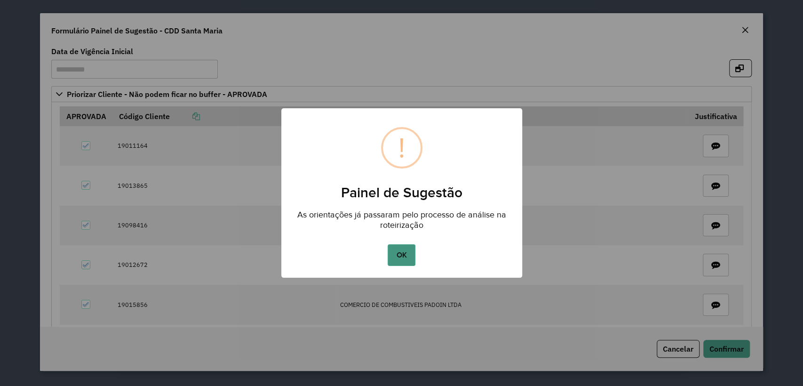
click at [401, 249] on button "OK" at bounding box center [402, 255] width 28 height 22
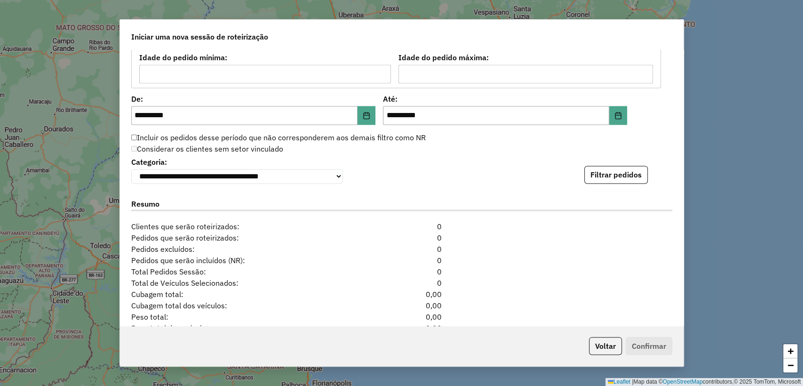
scroll to position [941, 0]
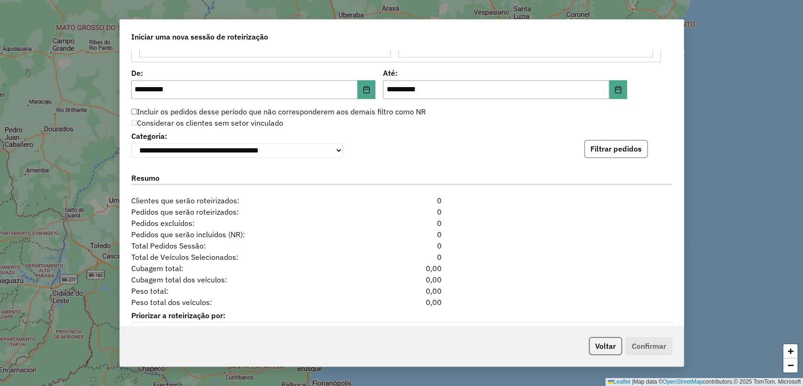
click at [616, 152] on button "Filtrar pedidos" at bounding box center [617, 149] width 64 height 18
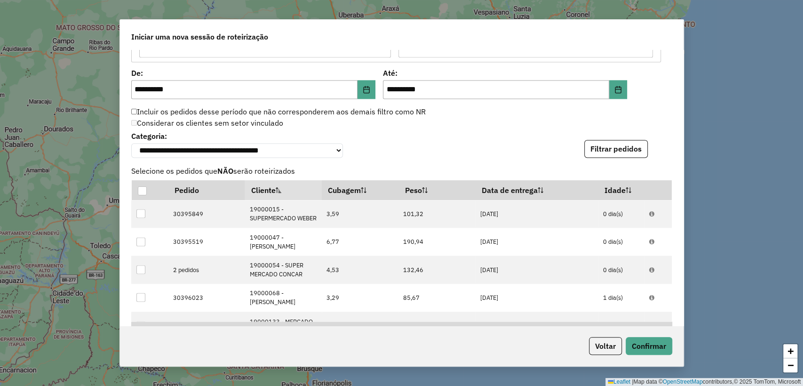
scroll to position [1193, 0]
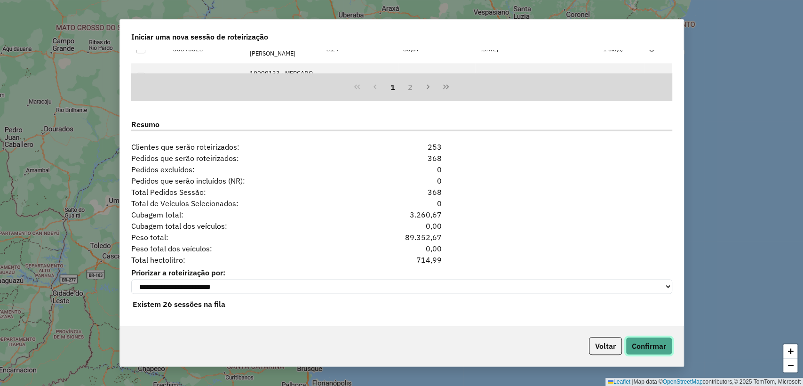
click at [655, 347] on button "Confirmar" at bounding box center [649, 346] width 47 height 18
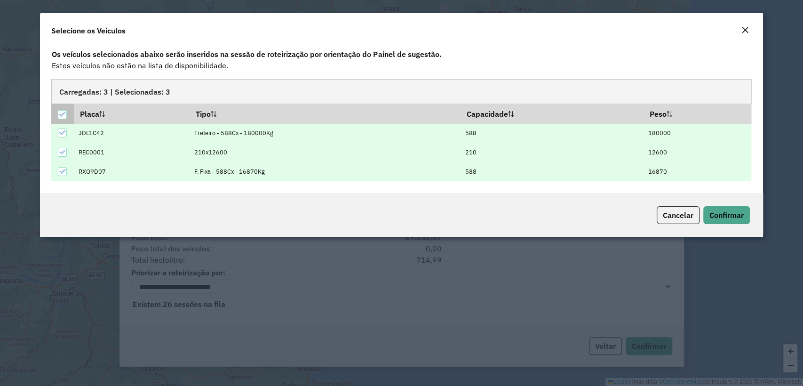
click at [64, 112] on icon at bounding box center [62, 114] width 7 height 7
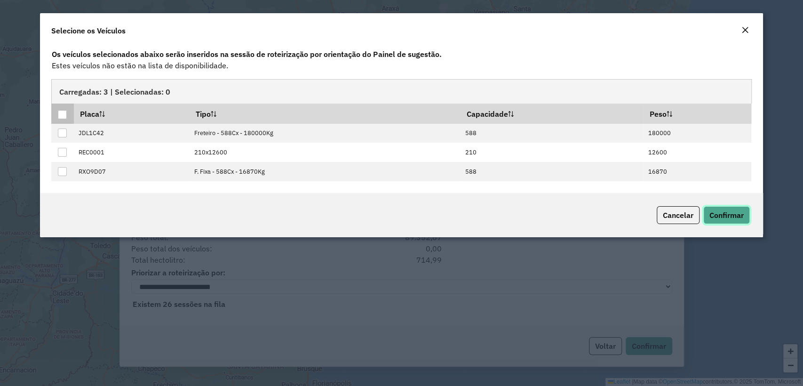
click at [719, 213] on span "Confirmar" at bounding box center [727, 214] width 34 height 9
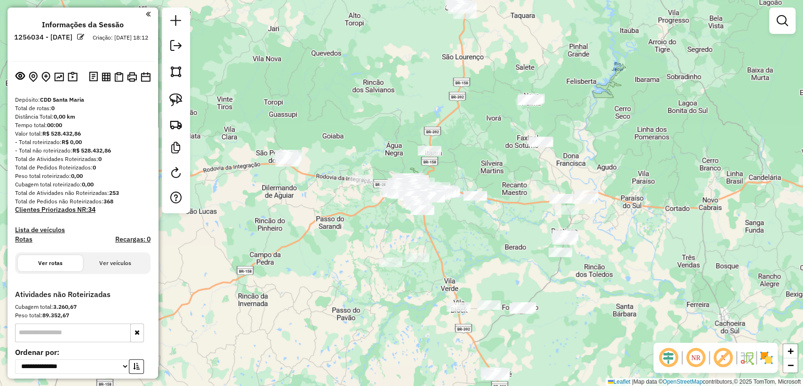
drag, startPoint x: 300, startPoint y: 203, endPoint x: 317, endPoint y: 213, distance: 19.6
click at [317, 213] on div "Janela de atendimento Grade de atendimento Capacidade Transportadoras Veículos …" at bounding box center [401, 193] width 803 height 386
drag, startPoint x: 187, startPoint y: 125, endPoint x: 180, endPoint y: 122, distance: 7.2
click at [184, 124] on div at bounding box center [176, 111] width 28 height 206
click at [179, 121] on img at bounding box center [175, 124] width 13 height 13
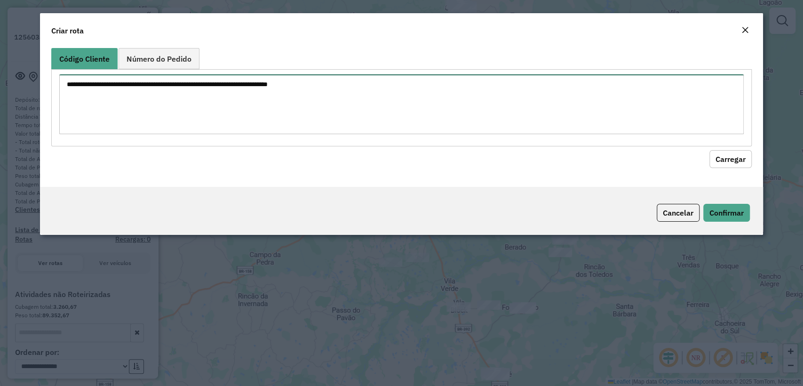
drag, startPoint x: 324, startPoint y: 61, endPoint x: 353, endPoint y: 81, distance: 34.5
click at [324, 61] on div "Código Cliente Número do Pedido" at bounding box center [401, 97] width 700 height 98
paste textarea "******** ******** ******** ******** ******** ********"
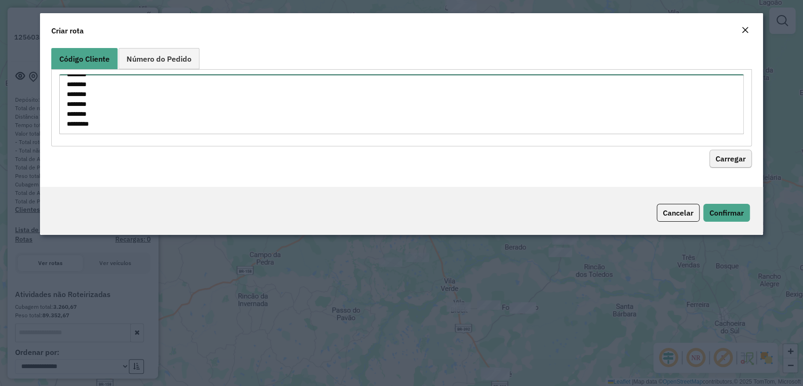
type textarea "******** ******** ******** ******** ******** ********"
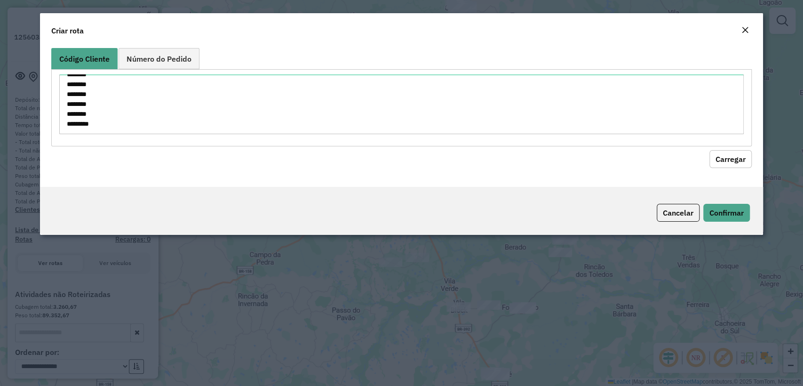
click at [742, 162] on button "Carregar" at bounding box center [731, 159] width 42 height 18
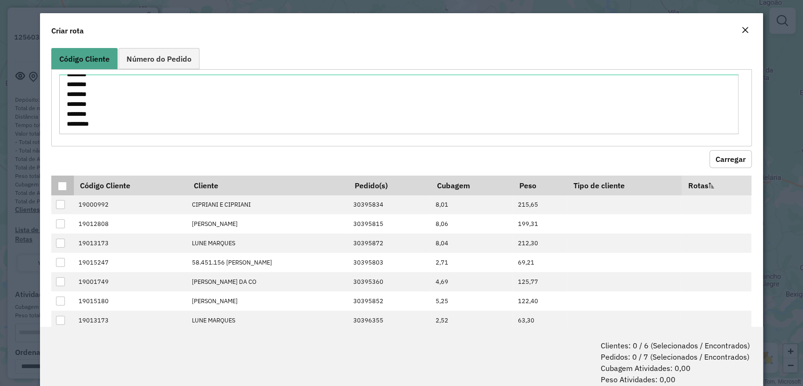
click at [64, 187] on div at bounding box center [62, 186] width 9 height 9
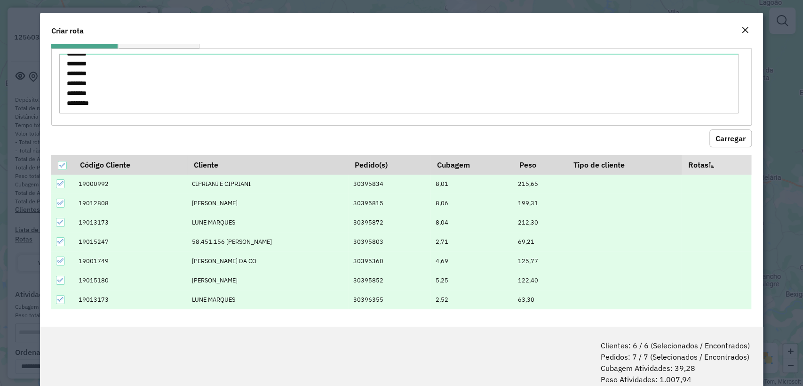
scroll to position [47, 0]
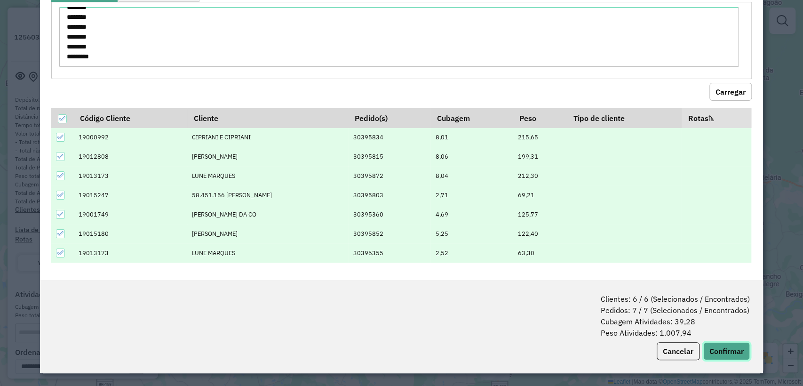
click at [722, 343] on button "Confirmar" at bounding box center [727, 351] width 47 height 18
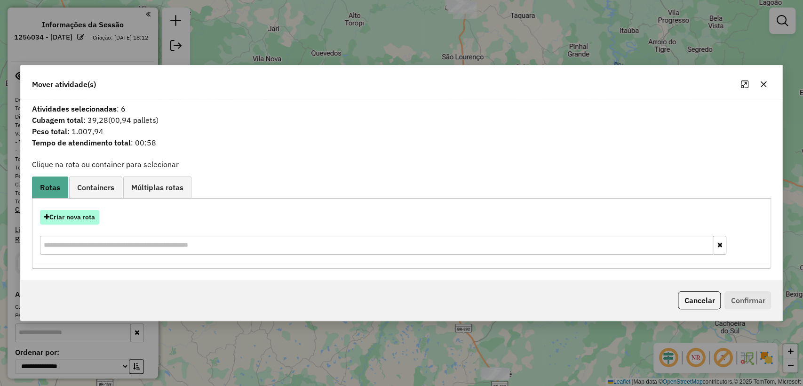
click at [77, 214] on button "Criar nova rota" at bounding box center [69, 217] width 59 height 15
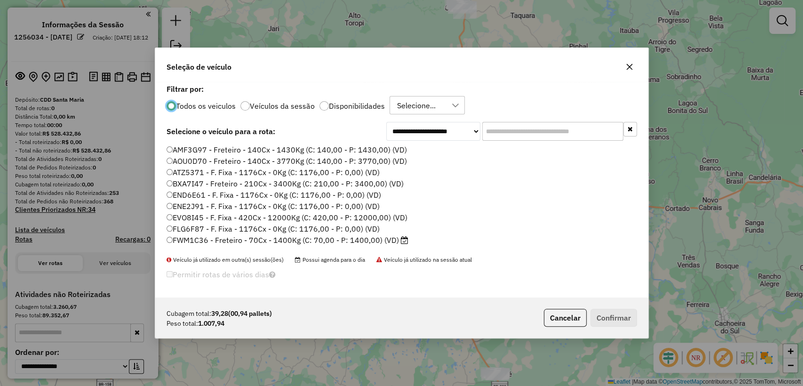
scroll to position [5, 3]
click at [559, 129] on input "text" at bounding box center [552, 131] width 141 height 19
paste input "*******"
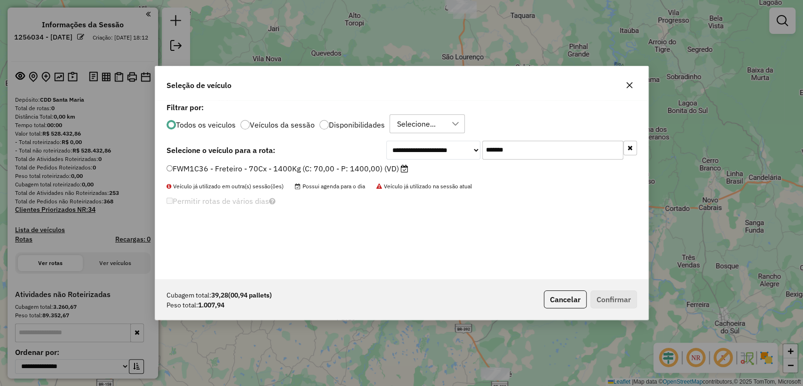
type input "*******"
click at [289, 174] on label "FWM1C36 - Freteiro - 70Cx - 1400Kg (C: 70,00 - P: 1400,00) (VD)" at bounding box center [288, 168] width 242 height 11
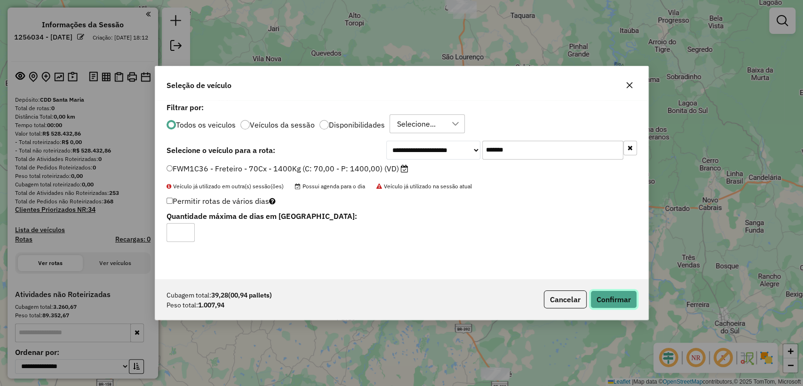
click at [614, 294] on button "Confirmar" at bounding box center [614, 299] width 47 height 18
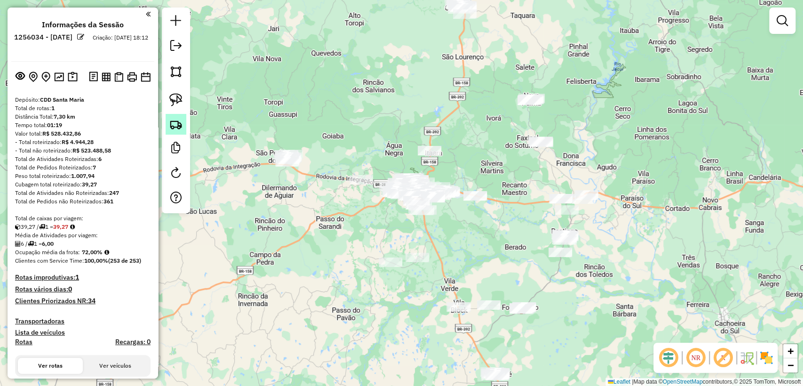
click at [183, 125] on link at bounding box center [176, 124] width 21 height 21
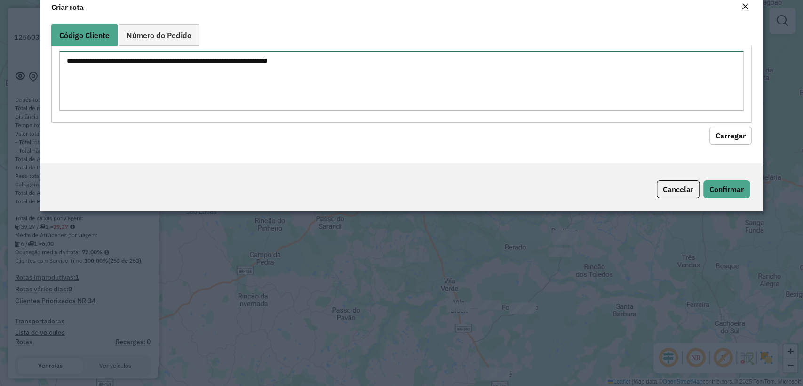
click at [347, 87] on textarea at bounding box center [401, 81] width 684 height 60
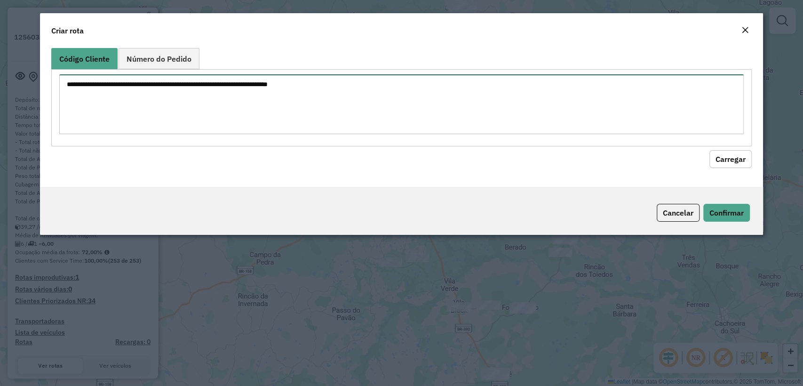
paste textarea "******** ******** ******** ******** ******** ******** ******** ******** *******…"
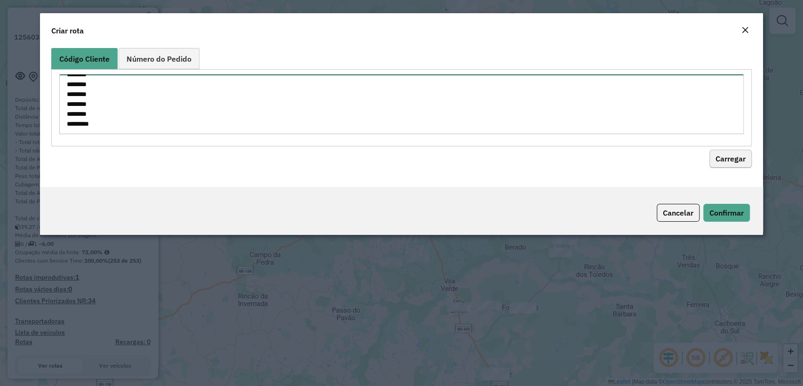
type textarea "******** ******** ******** ******** ******** ******** ******** ******** *******…"
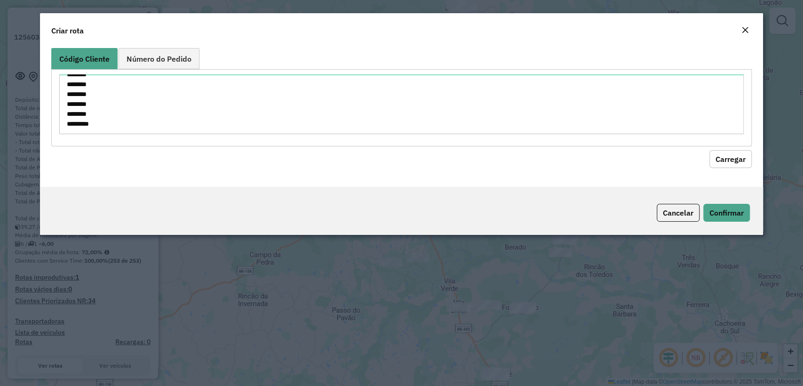
drag, startPoint x: 727, startPoint y: 160, endPoint x: 213, endPoint y: 136, distance: 515.0
click at [728, 160] on button "Carregar" at bounding box center [731, 159] width 42 height 18
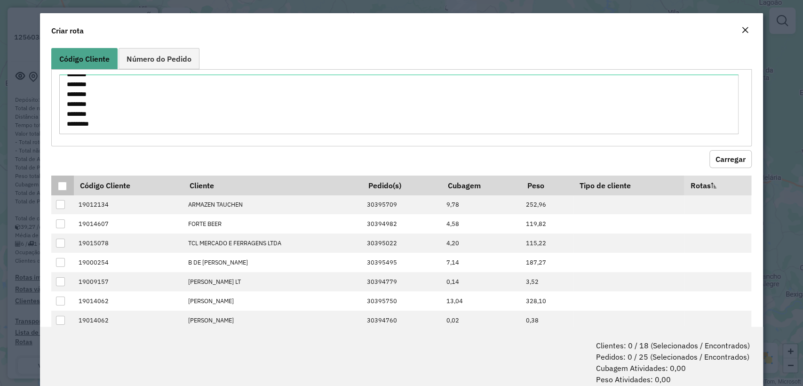
click at [69, 182] on th at bounding box center [62, 186] width 22 height 20
click at [64, 184] on div at bounding box center [62, 186] width 9 height 9
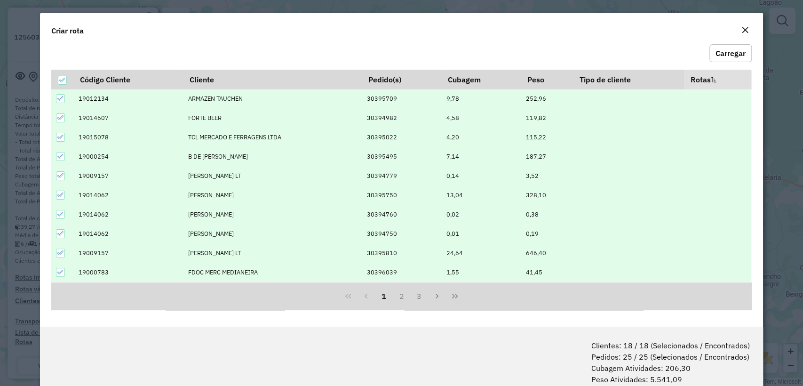
scroll to position [47, 0]
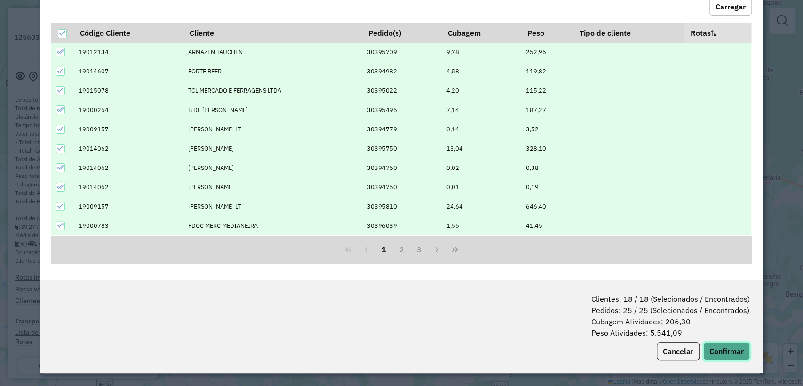
click at [729, 342] on button "Confirmar" at bounding box center [727, 351] width 47 height 18
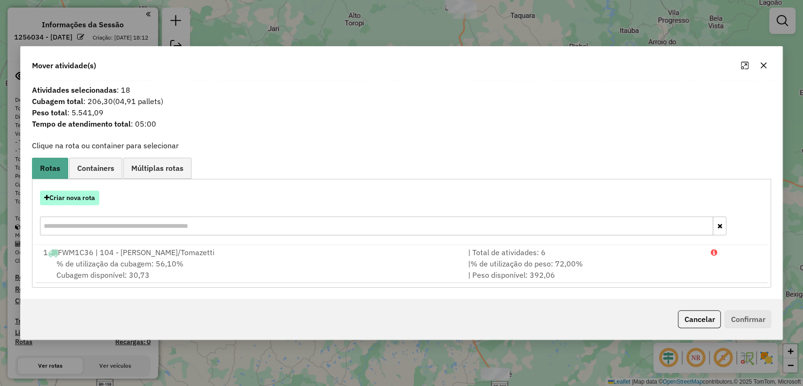
click at [90, 196] on button "Criar nova rota" at bounding box center [69, 198] width 59 height 15
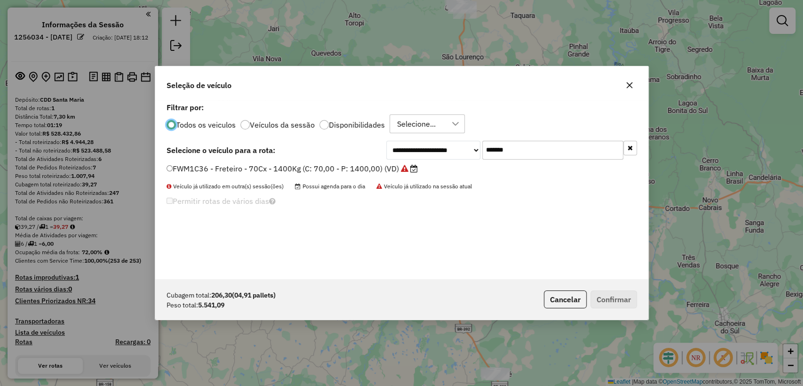
scroll to position [5, 3]
drag, startPoint x: 566, startPoint y: 159, endPoint x: 563, endPoint y: 154, distance: 5.3
click at [566, 159] on input "*******" at bounding box center [552, 150] width 141 height 19
paste input "text"
type input "*******"
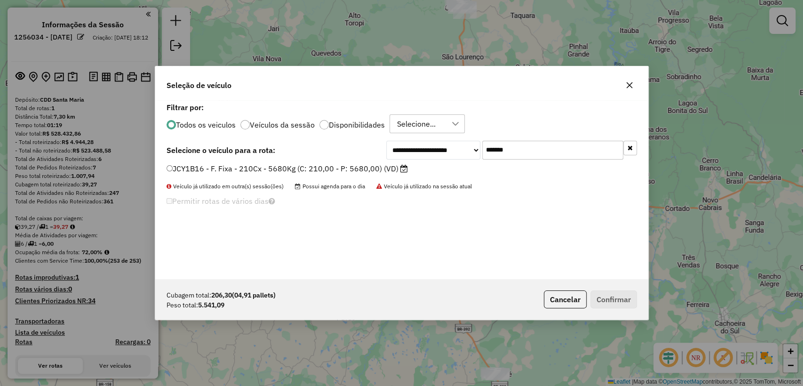
click at [343, 173] on label "JCY1B16 - F. Fixa - 210Cx - 5680Kg (C: 210,00 - P: 5680,00) (VD)" at bounding box center [287, 168] width 241 height 11
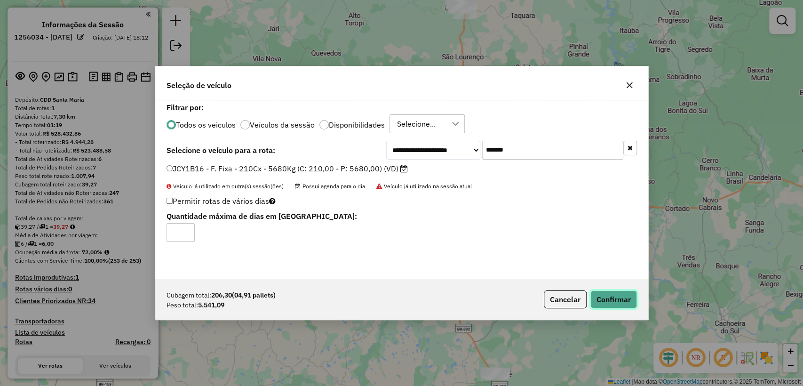
click at [614, 302] on button "Confirmar" at bounding box center [614, 299] width 47 height 18
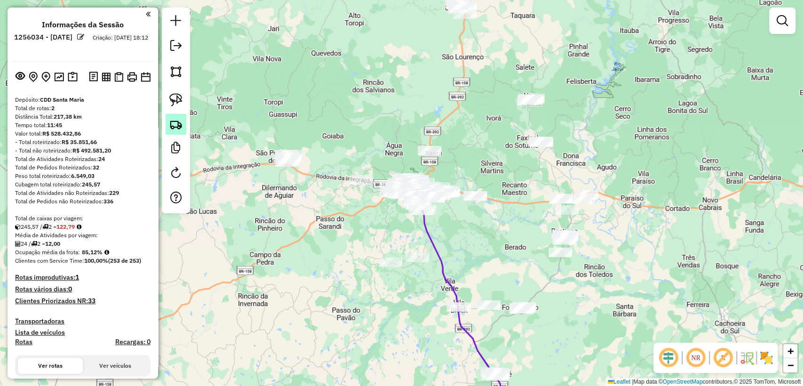
click at [173, 124] on img at bounding box center [175, 124] width 13 height 13
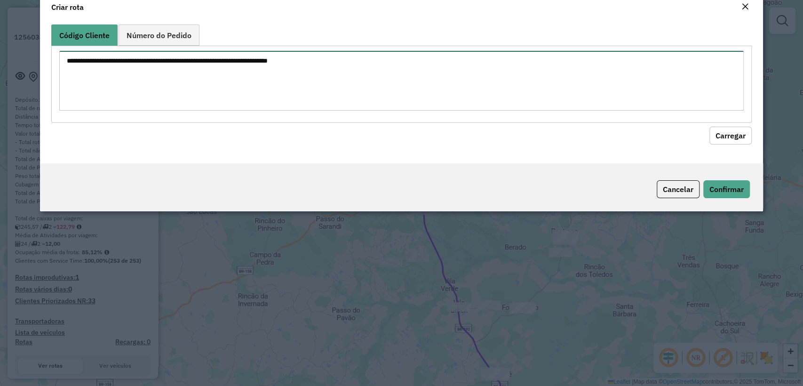
click at [286, 92] on textarea at bounding box center [401, 81] width 684 height 60
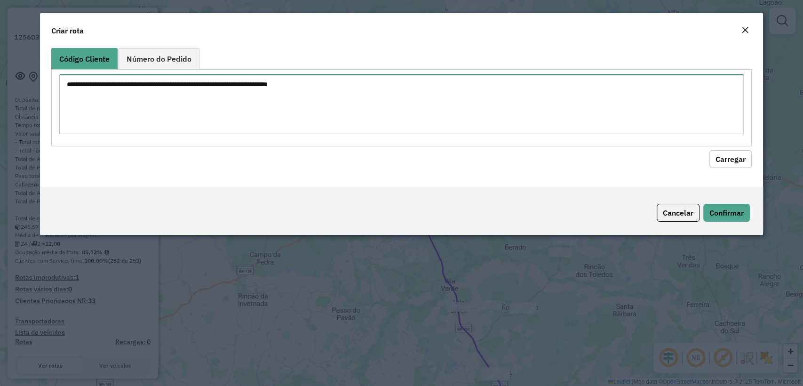
paste textarea "******** ******** ******** ******** ******** ******** ******** ******** *******…"
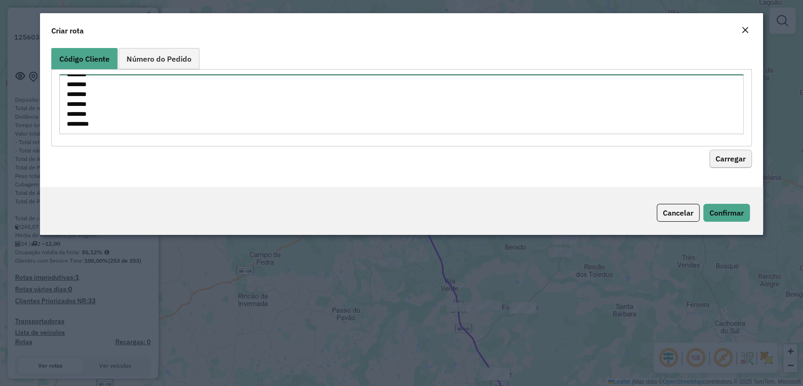
type textarea "******** ******** ******** ******** ******** ******** ******** ******** *******…"
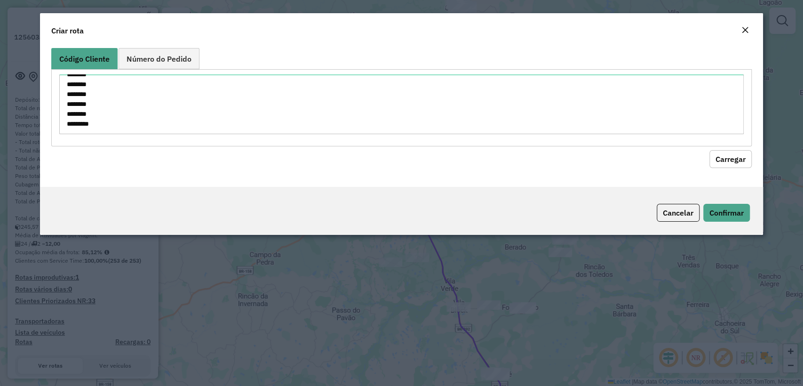
click at [726, 152] on button "Carregar" at bounding box center [731, 159] width 42 height 18
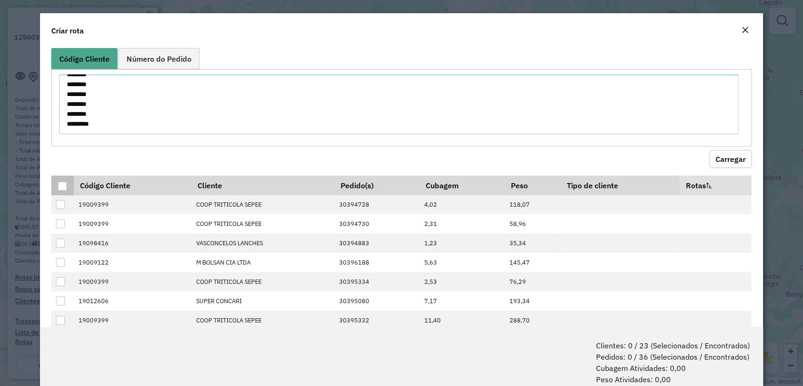
click at [61, 185] on div at bounding box center [62, 186] width 9 height 9
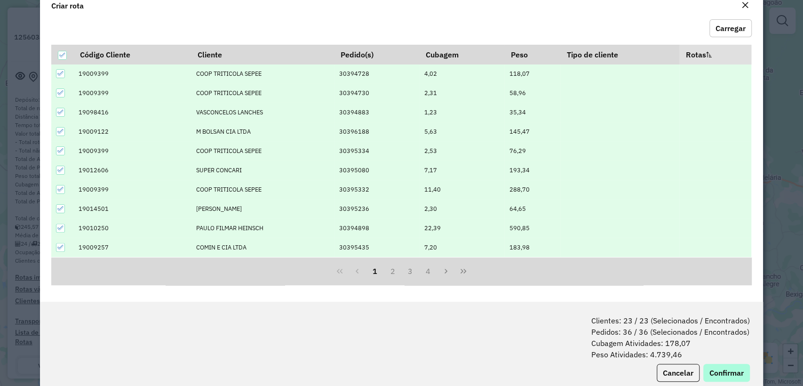
scroll to position [47, 0]
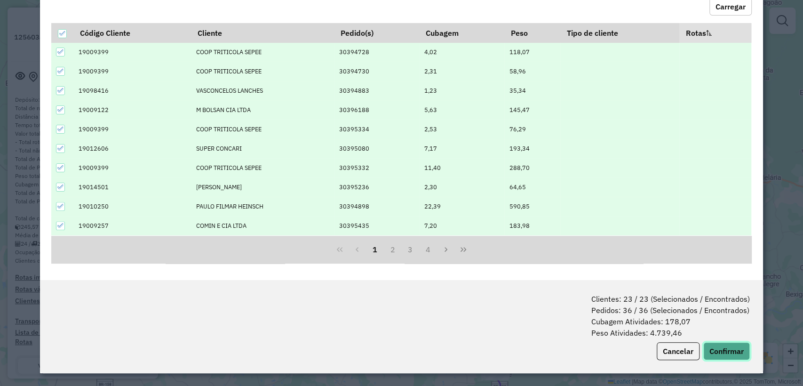
click at [726, 352] on button "Confirmar" at bounding box center [727, 351] width 47 height 18
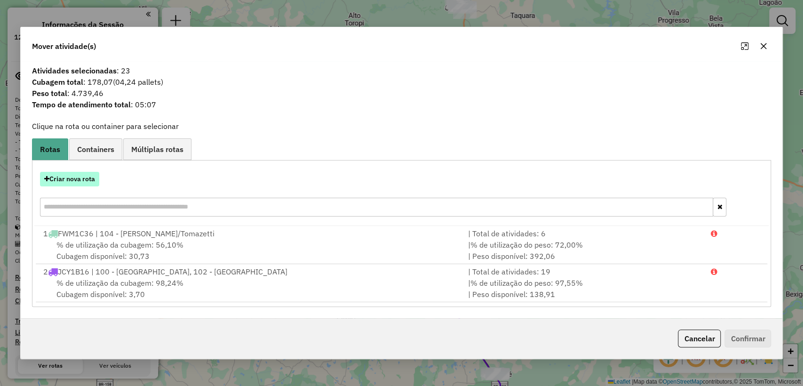
click at [61, 181] on button "Criar nova rota" at bounding box center [69, 179] width 59 height 15
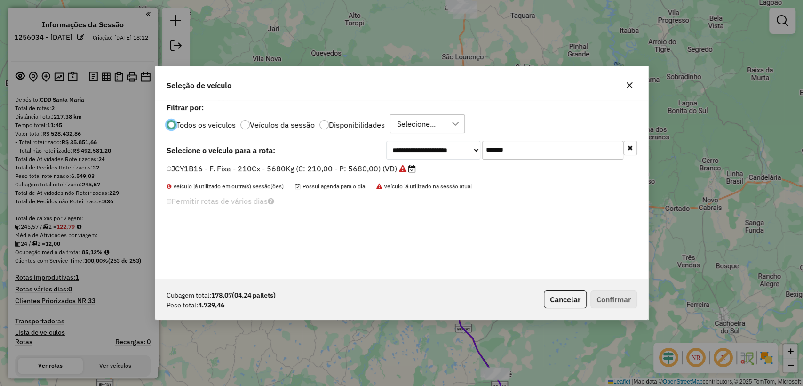
scroll to position [5, 3]
click at [505, 152] on input "*******" at bounding box center [552, 150] width 141 height 19
paste input "text"
type input "*******"
click at [326, 172] on label "RTO2E64 - F. Fixa - 210Cx - 5680Kg (C: 210,00 - P: 5680,00) (VD)" at bounding box center [288, 168] width 242 height 11
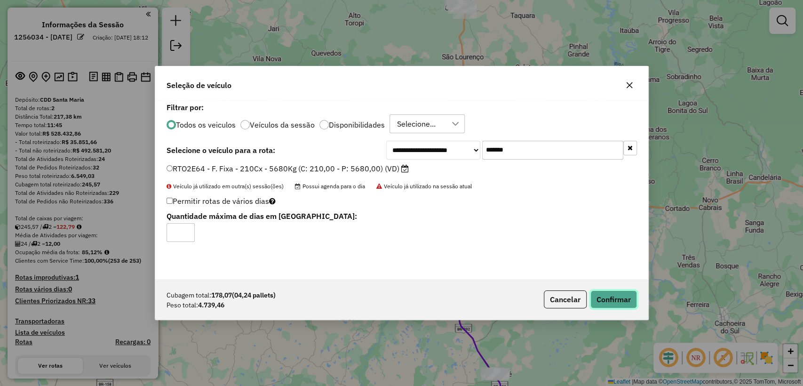
click at [617, 297] on button "Confirmar" at bounding box center [614, 299] width 47 height 18
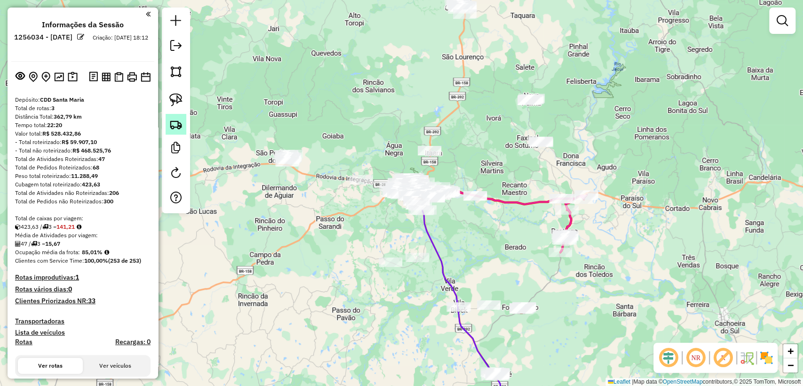
click at [172, 121] on img at bounding box center [175, 124] width 13 height 13
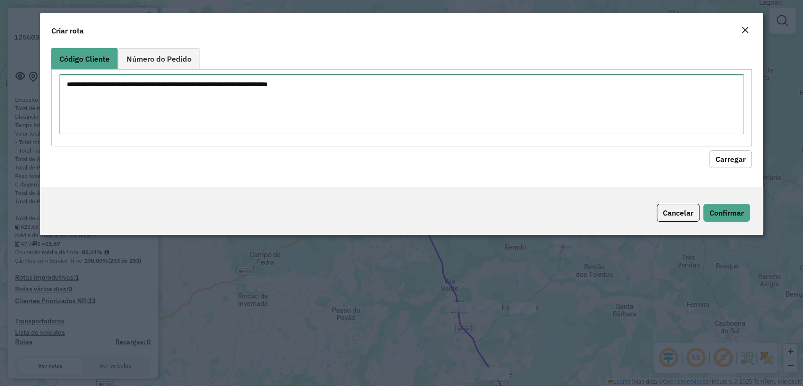
click at [287, 78] on textarea at bounding box center [401, 104] width 684 height 60
paste textarea "******** ******** ******** ******** ******** ******** ******** ******** *******…"
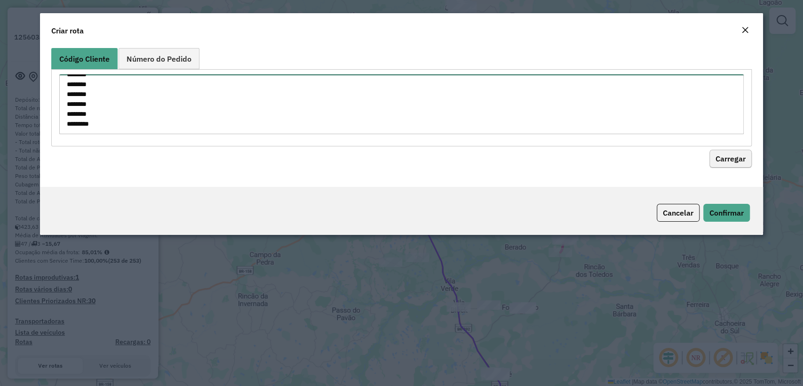
type textarea "******** ******** ******** ******** ******** ******** ******** ******** *******…"
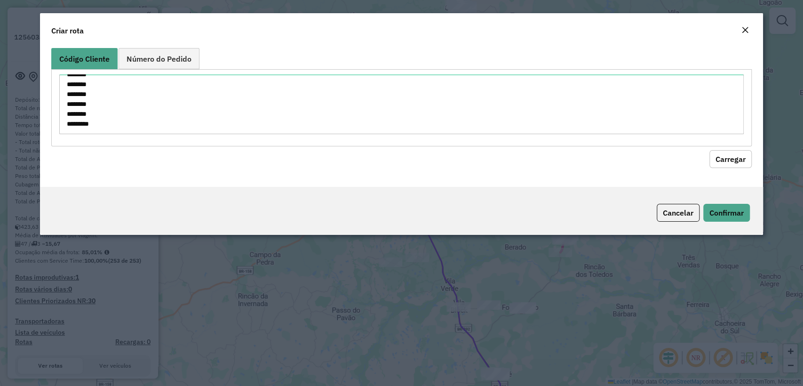
click at [723, 160] on button "Carregar" at bounding box center [731, 159] width 42 height 18
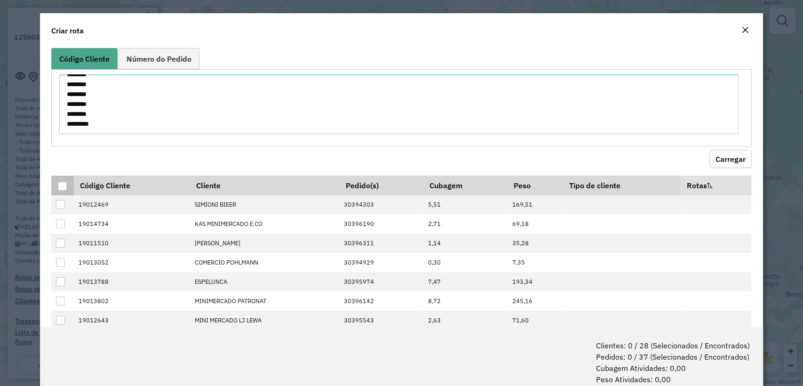
click at [64, 185] on div at bounding box center [62, 186] width 9 height 9
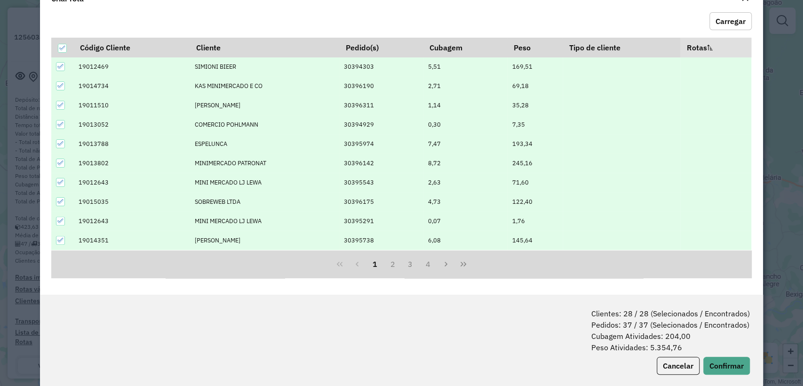
scroll to position [47, 0]
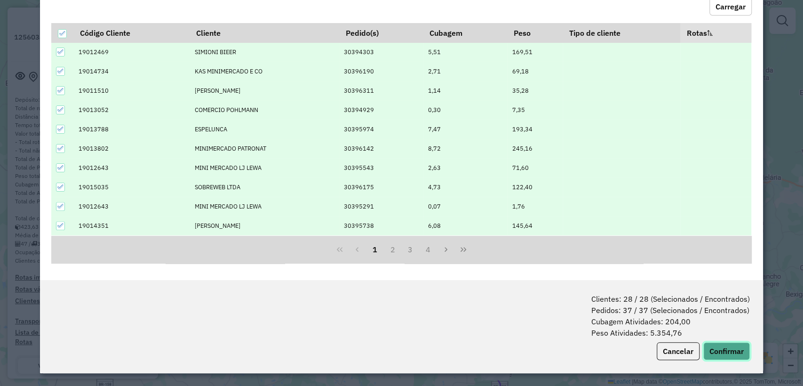
click at [718, 348] on button "Confirmar" at bounding box center [727, 351] width 47 height 18
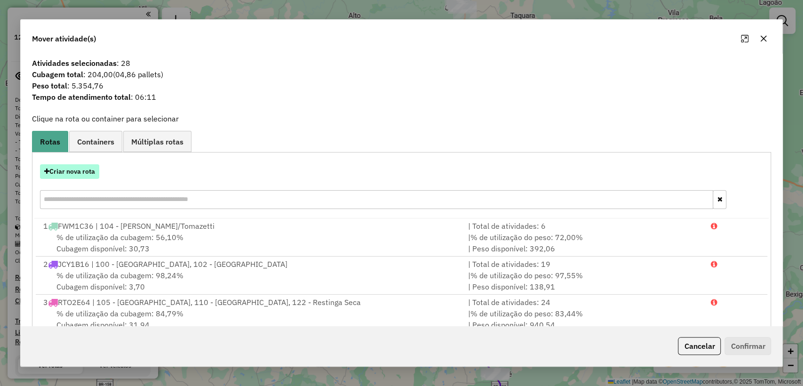
click at [83, 173] on button "Criar nova rota" at bounding box center [69, 171] width 59 height 15
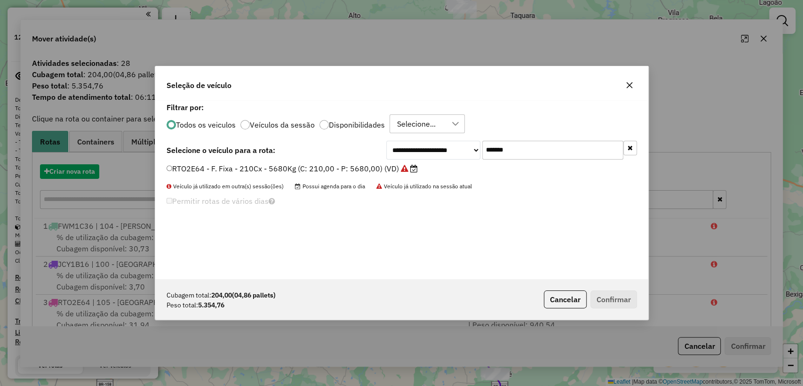
scroll to position [5, 3]
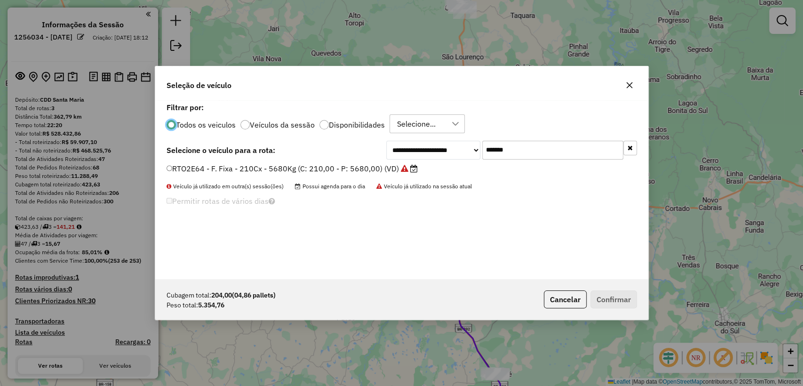
click at [525, 144] on input "*******" at bounding box center [552, 150] width 141 height 19
paste input "text"
type input "*******"
click at [315, 166] on label "JBQ7D35 - F. Fixa - 210Cx - 5680Kg (C: 210,00 - P: 5680,00) (VD)" at bounding box center [288, 168] width 243 height 11
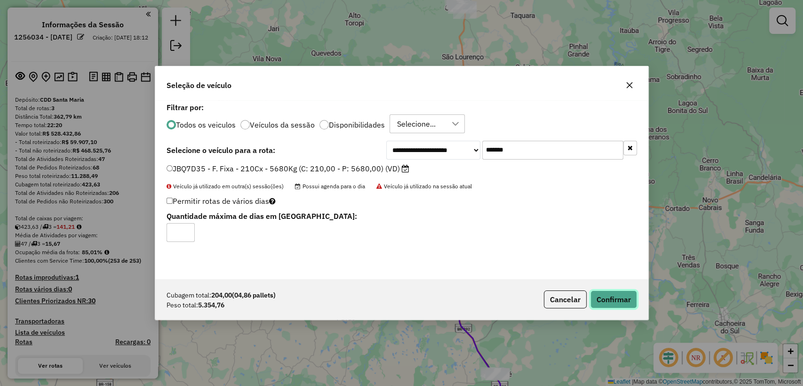
click at [602, 297] on button "Confirmar" at bounding box center [614, 299] width 47 height 18
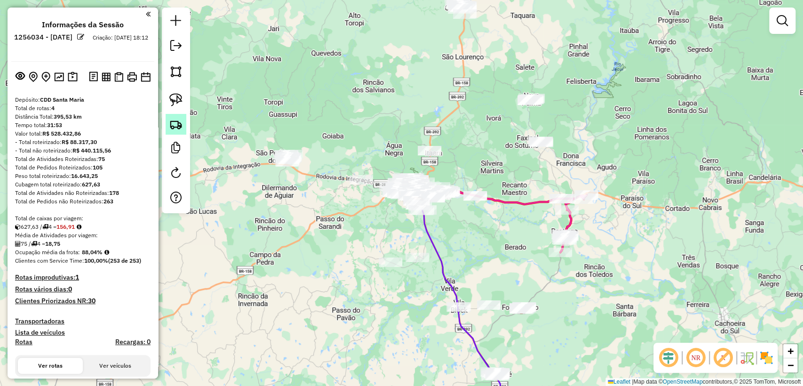
click at [173, 122] on img at bounding box center [175, 124] width 13 height 13
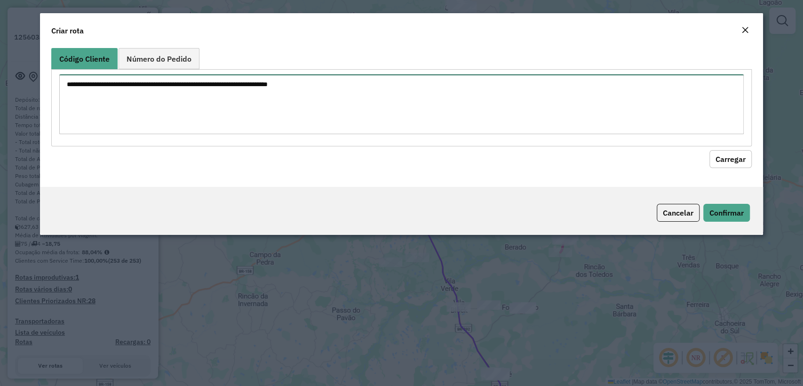
click at [316, 81] on textarea at bounding box center [401, 104] width 684 height 60
paste textarea "******** ******** ******** ******** ******** ******** ******** ******** *******…"
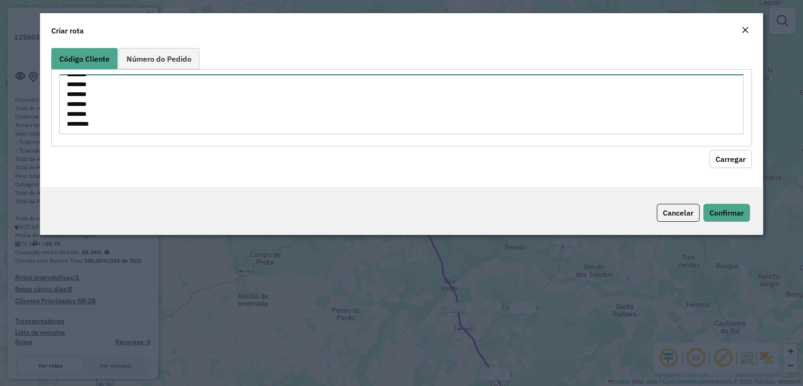
type textarea "******** ******** ******** ******** ******** ******** ******** ******** *******…"
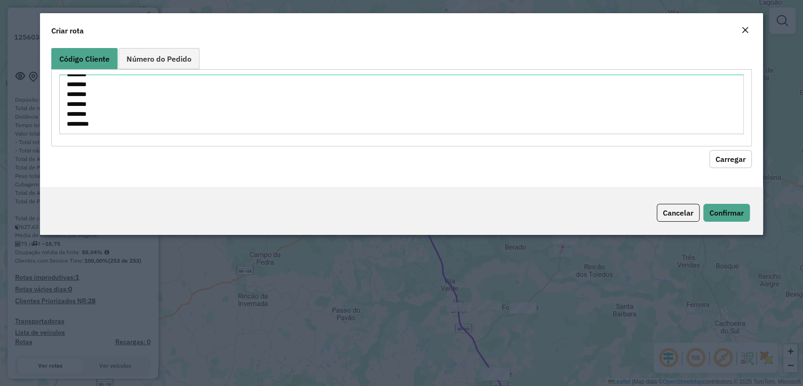
click at [728, 146] on hb-field-button "Carregar" at bounding box center [401, 157] width 700 height 22
click at [721, 155] on button "Carregar" at bounding box center [731, 159] width 42 height 18
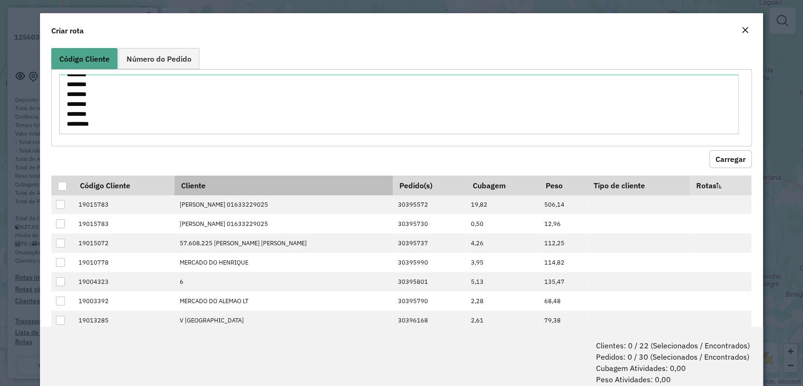
drag, startPoint x: 64, startPoint y: 182, endPoint x: 288, endPoint y: 185, distance: 224.1
click at [64, 182] on div at bounding box center [62, 186] width 9 height 9
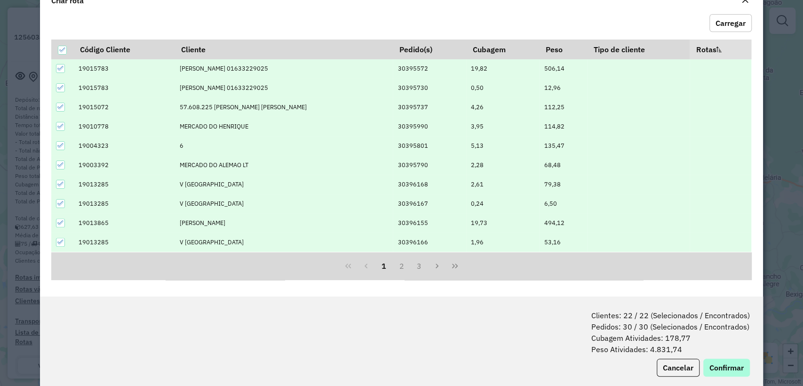
scroll to position [47, 0]
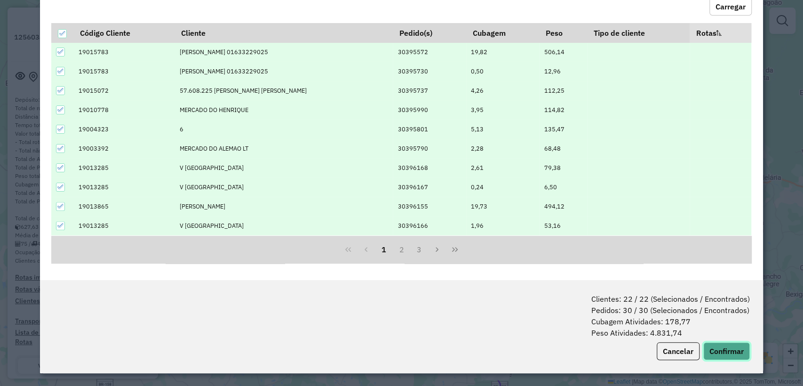
click at [735, 351] on button "Confirmar" at bounding box center [727, 351] width 47 height 18
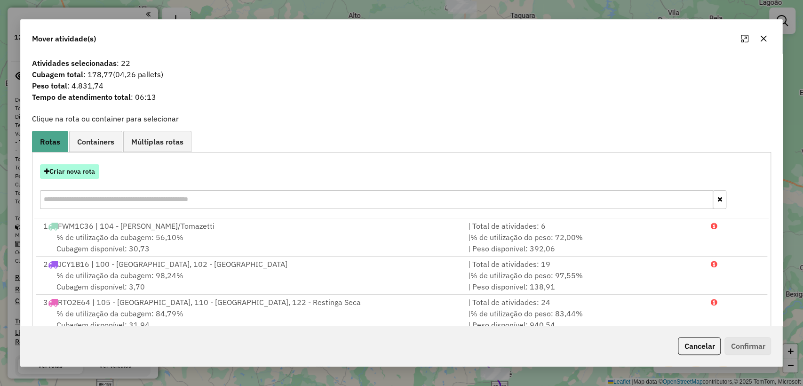
click at [80, 173] on button "Criar nova rota" at bounding box center [69, 171] width 59 height 15
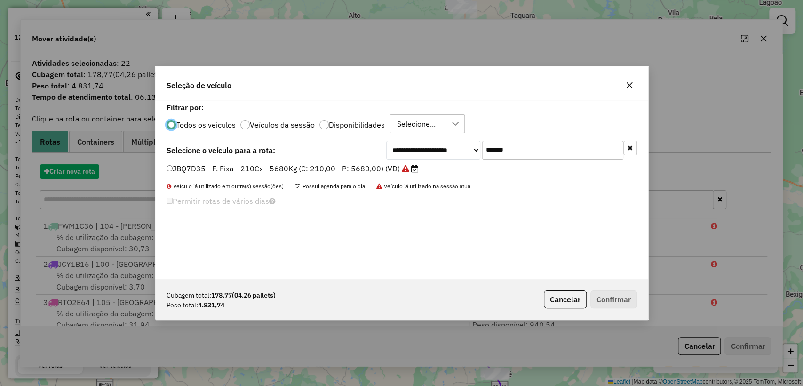
scroll to position [5, 3]
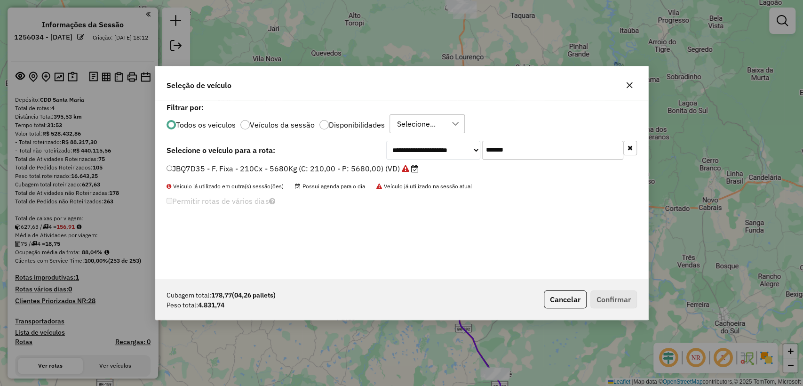
click at [517, 154] on input "*******" at bounding box center [552, 150] width 141 height 19
paste input "text"
type input "*******"
click at [215, 170] on label "JBQ0E11 - F. Fixa - 210Cx - 5680Kg (C: 210,00 - P: 5680,00) (VD)" at bounding box center [288, 168] width 242 height 11
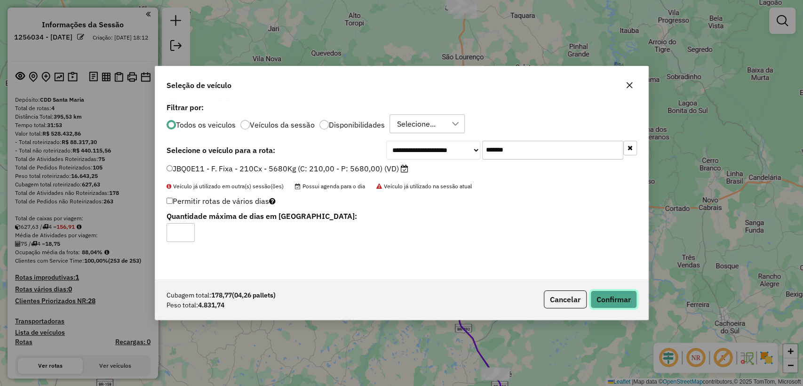
click at [617, 294] on button "Confirmar" at bounding box center [614, 299] width 47 height 18
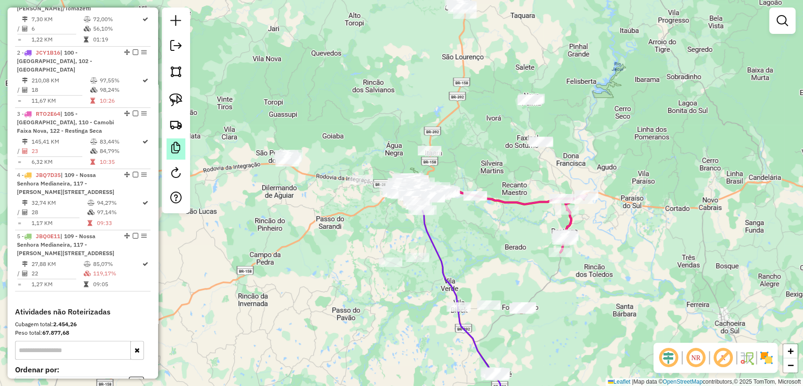
scroll to position [366, 0]
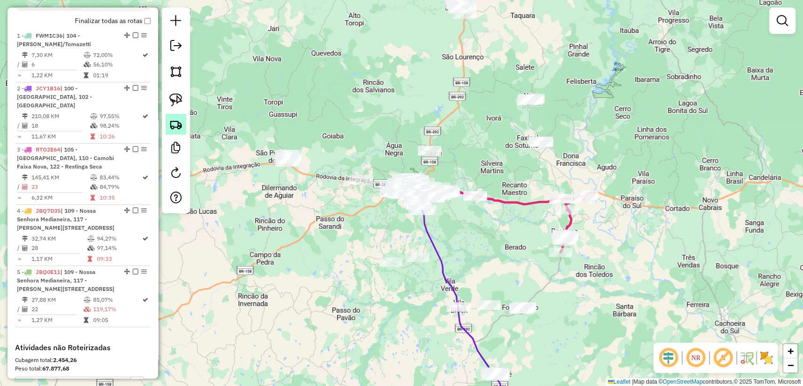
click at [173, 131] on img at bounding box center [175, 124] width 13 height 13
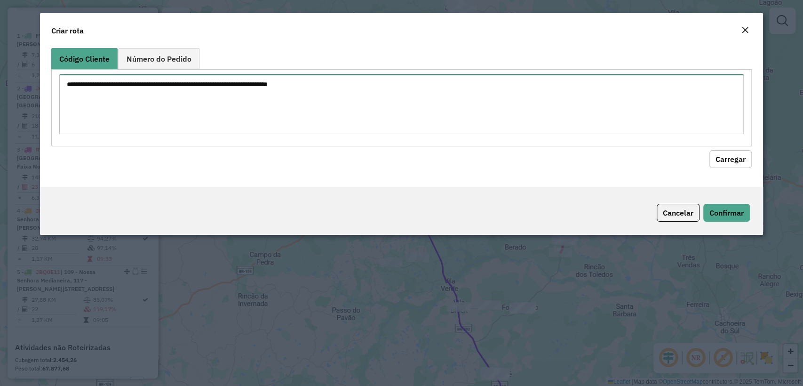
click at [291, 87] on textarea at bounding box center [401, 104] width 684 height 60
paste textarea "******** ******** ******** ******** ******** ******** ******** ******** *******…"
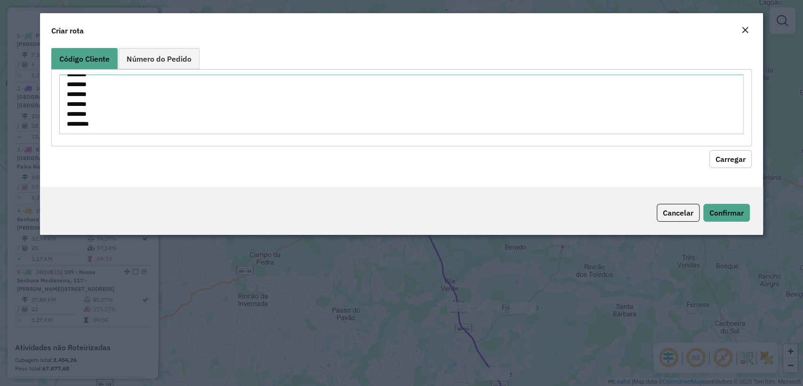
click at [734, 164] on button "Carregar" at bounding box center [731, 159] width 42 height 18
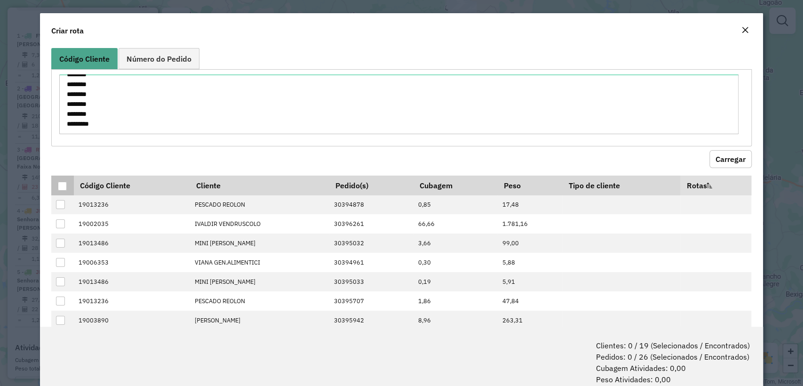
click at [60, 187] on div at bounding box center [62, 186] width 9 height 9
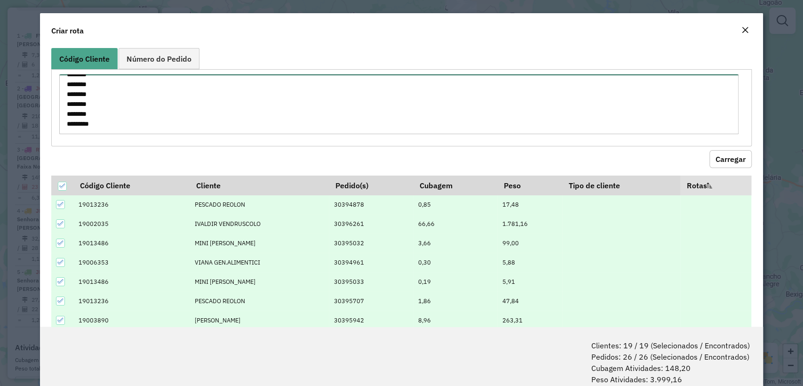
click at [347, 107] on textarea "******** ******** ******** ******** ******** ******** ******** ******** *******…" at bounding box center [399, 104] width 680 height 60
paste textarea "******** ********"
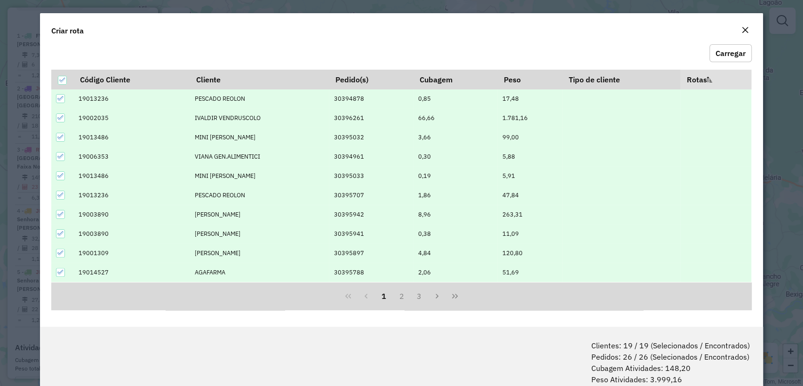
type textarea "******** ******** ******** ******** ******** ******** ******** ******** *******…"
click at [701, 70] on th "Rotas" at bounding box center [716, 80] width 71 height 20
click at [719, 47] on button "Carregar" at bounding box center [731, 53] width 42 height 18
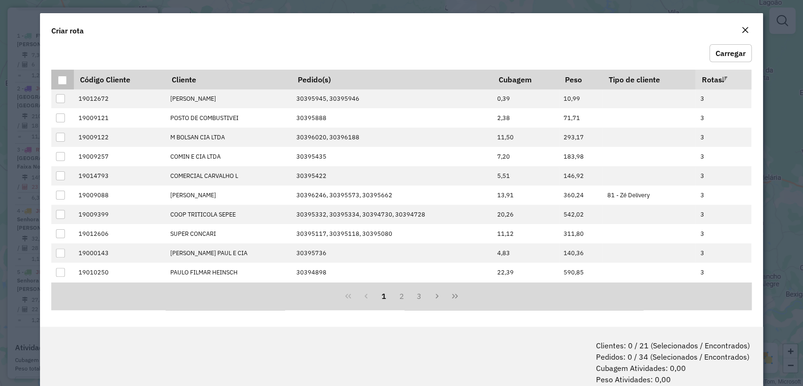
click at [64, 79] on div at bounding box center [62, 80] width 9 height 9
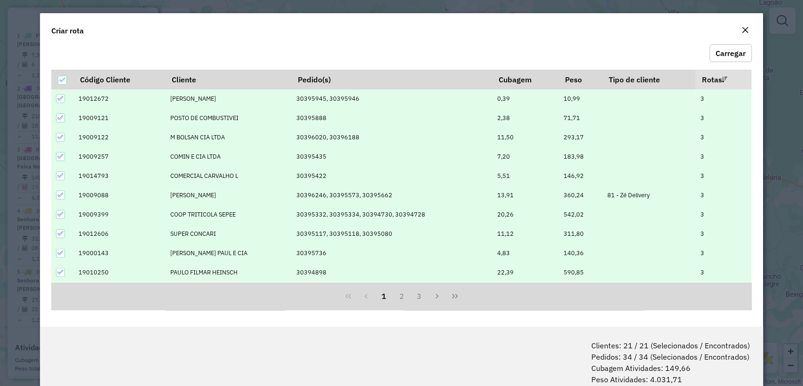
scroll to position [47, 0]
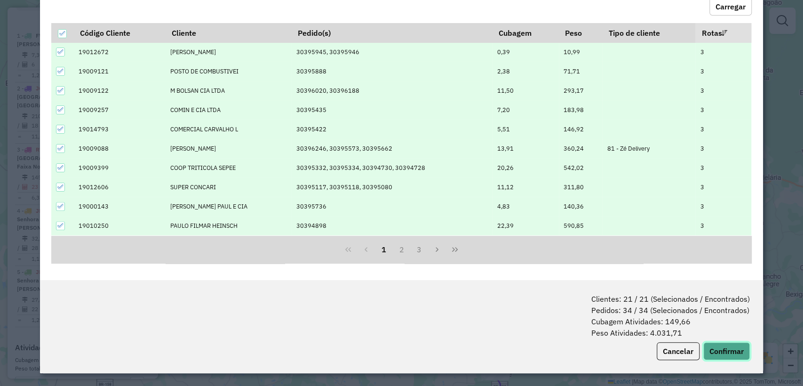
click at [734, 353] on button "Confirmar" at bounding box center [727, 351] width 47 height 18
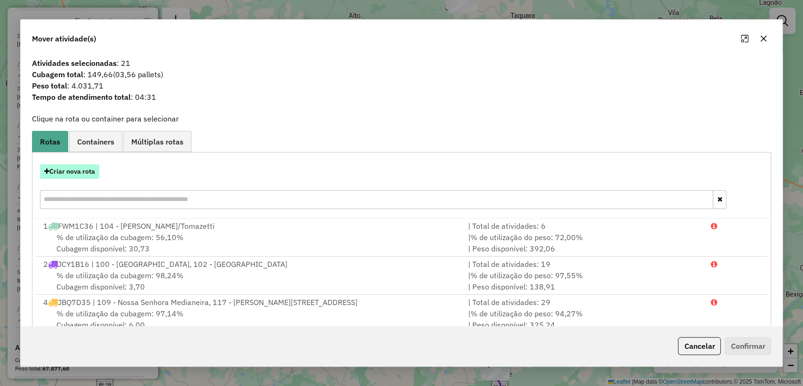
click at [71, 168] on button "Criar nova rota" at bounding box center [69, 171] width 59 height 15
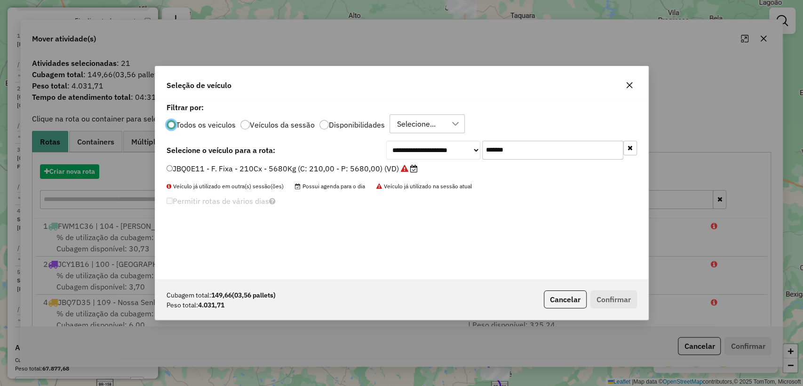
scroll to position [5, 3]
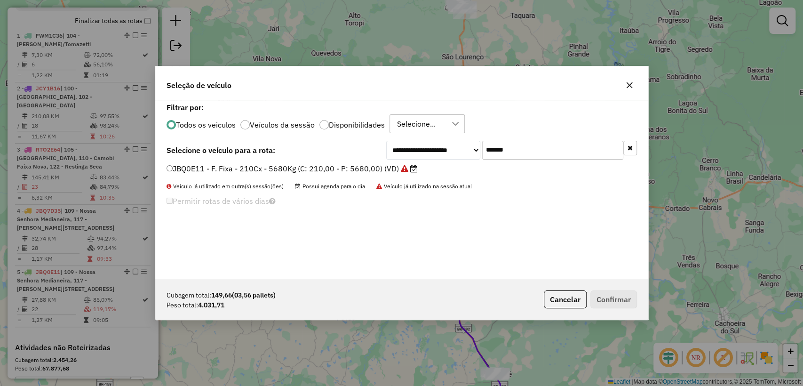
click at [542, 155] on input "*******" at bounding box center [552, 150] width 141 height 19
paste input "text"
type input "*******"
click at [336, 172] on label "JCY1B16 - F. Fixa - 210Cx - 5680Kg (C: 210,00 - P: 5680,00) (VD)" at bounding box center [292, 168] width 251 height 11
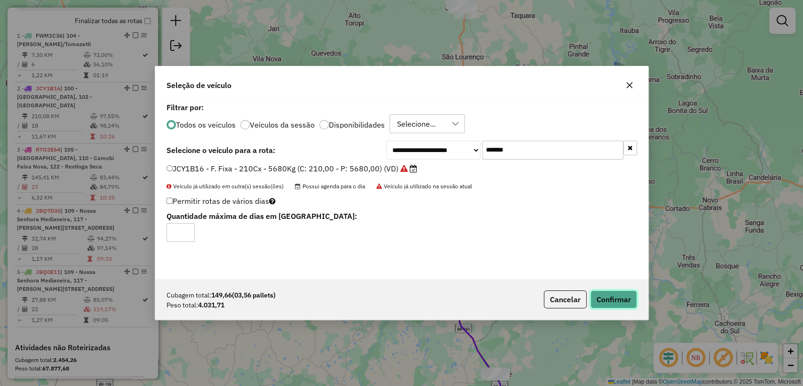
click at [625, 295] on button "Confirmar" at bounding box center [614, 299] width 47 height 18
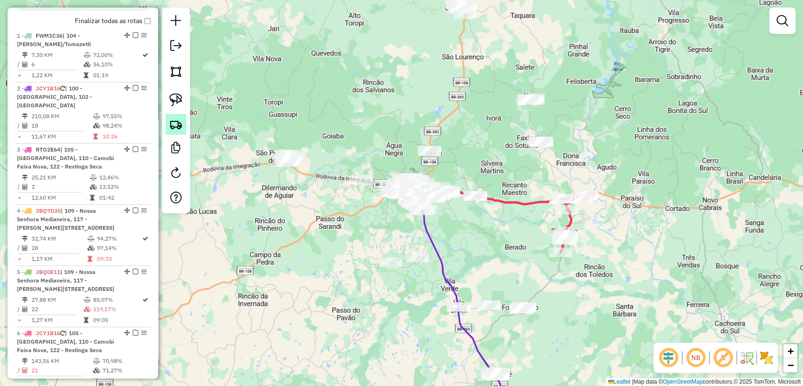
click at [177, 120] on img at bounding box center [175, 124] width 13 height 13
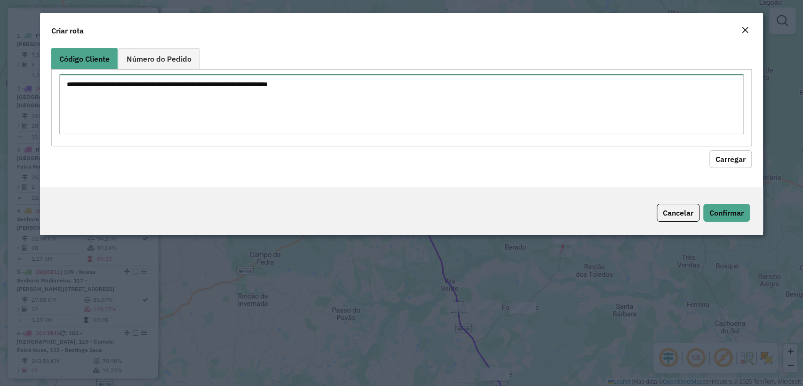
click at [166, 93] on textarea at bounding box center [401, 104] width 684 height 60
paste textarea "******** ******** ******** ******** ******** ******** ******** ******** *******…"
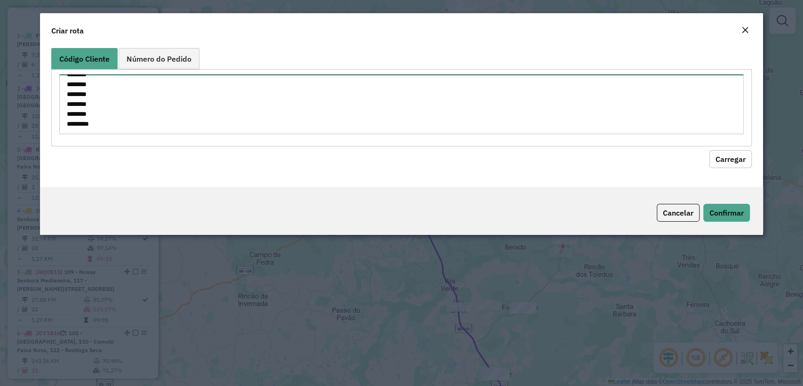
type textarea "******** ******** ******** ******** ******** ******** ******** ******** *******…"
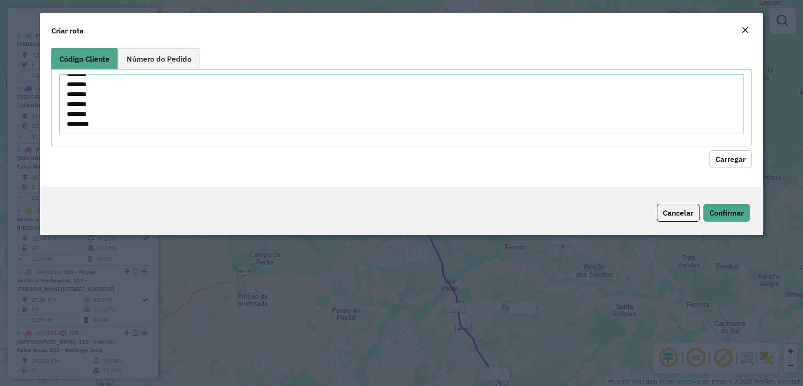
click at [726, 169] on div "Código Cliente Número do Pedido ******** ******** ******** ******** ******** **…" at bounding box center [401, 115] width 723 height 143
click at [728, 163] on button "Carregar" at bounding box center [731, 159] width 42 height 18
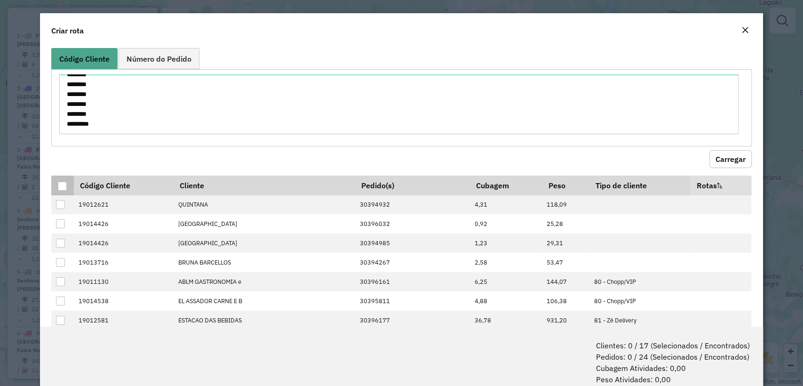
drag, startPoint x: 64, startPoint y: 187, endPoint x: 584, endPoint y: 204, distance: 519.9
click at [64, 186] on div at bounding box center [62, 186] width 9 height 9
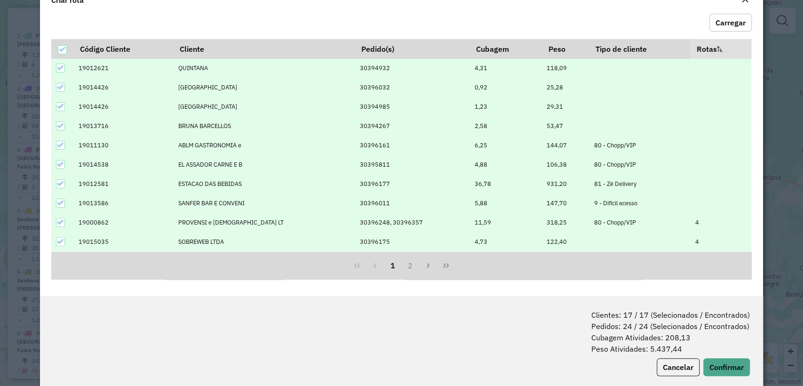
scroll to position [47, 0]
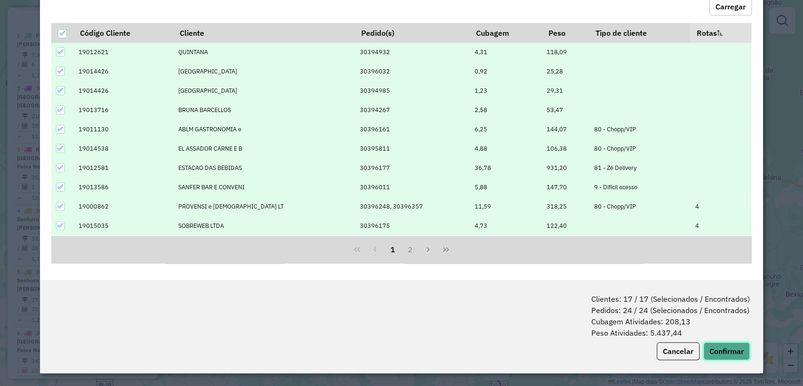
click at [722, 348] on button "Confirmar" at bounding box center [727, 351] width 47 height 18
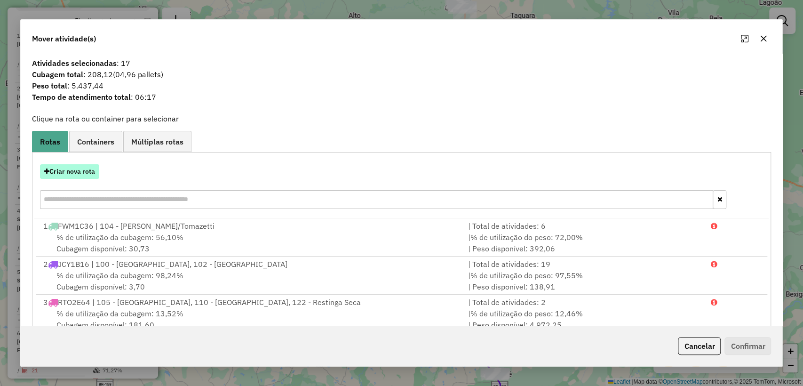
click at [73, 172] on button "Criar nova rota" at bounding box center [69, 171] width 59 height 15
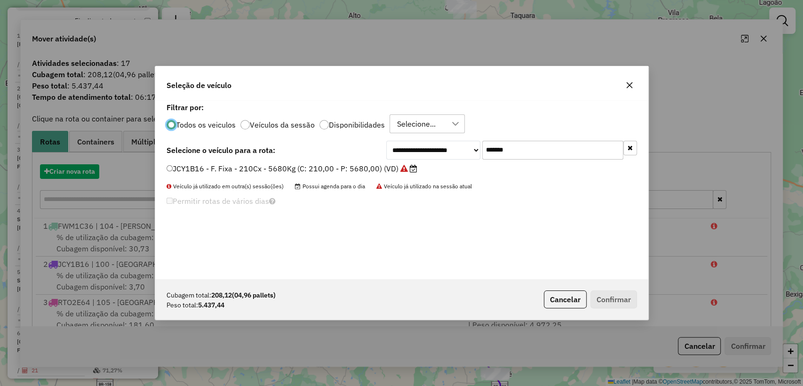
scroll to position [5, 3]
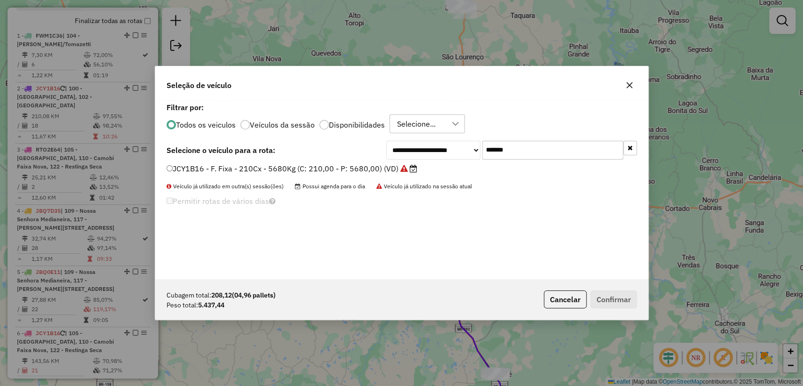
click at [528, 159] on div "**********" at bounding box center [401, 189] width 493 height 179
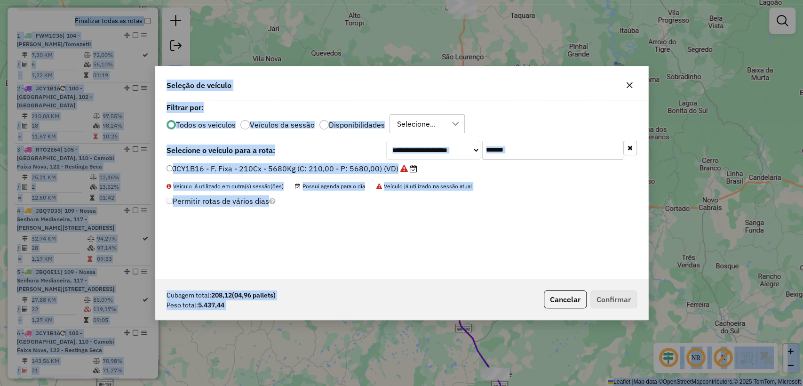
click at [526, 152] on input "*******" at bounding box center [552, 150] width 141 height 19
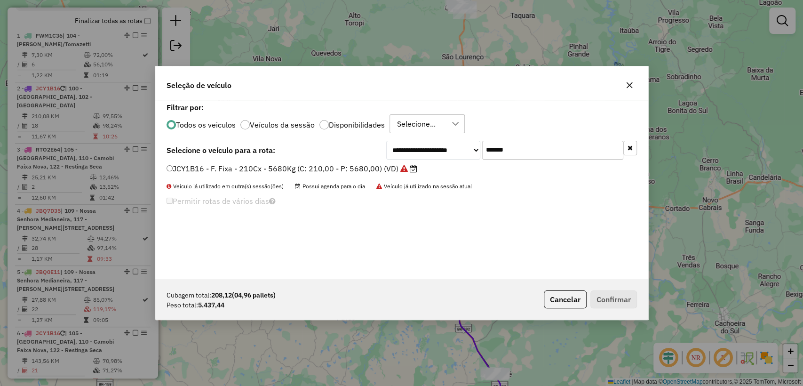
paste input "text"
type input "*******"
click at [341, 170] on label "RTO2E64 - F. Fixa - 210Cx - 5680Kg (C: 210,00 - P: 5680,00) (VD)" at bounding box center [293, 168] width 252 height 11
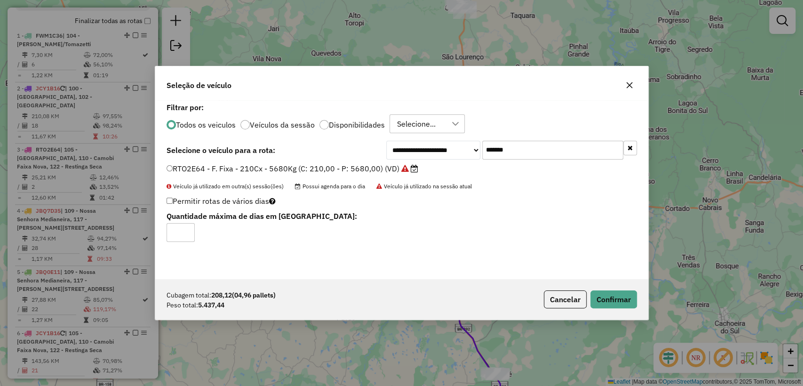
click at [623, 309] on div "Cubagem total: 208,12 (04,96 pallets) Peso total: 5.437,44 Cancelar Confirmar" at bounding box center [401, 299] width 493 height 40
click at [621, 298] on button "Confirmar" at bounding box center [614, 299] width 47 height 18
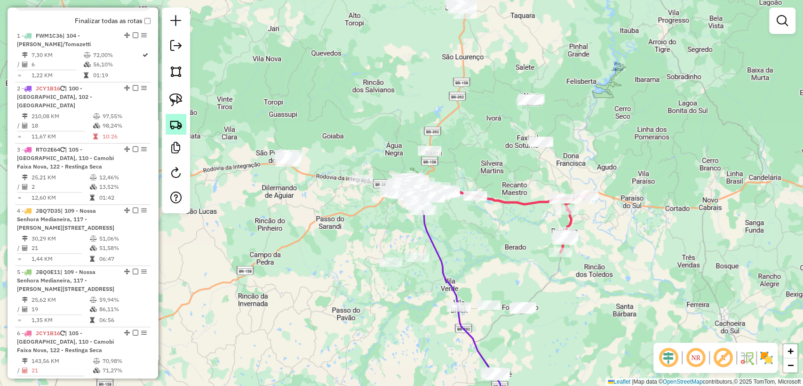
click at [172, 123] on img at bounding box center [175, 124] width 13 height 13
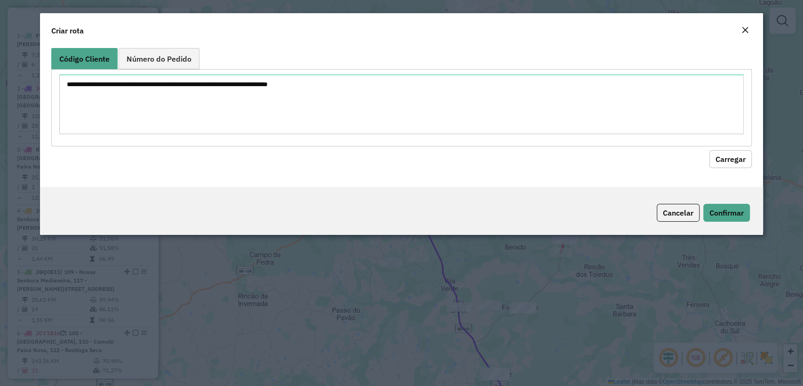
click at [333, 69] on div at bounding box center [401, 107] width 700 height 77
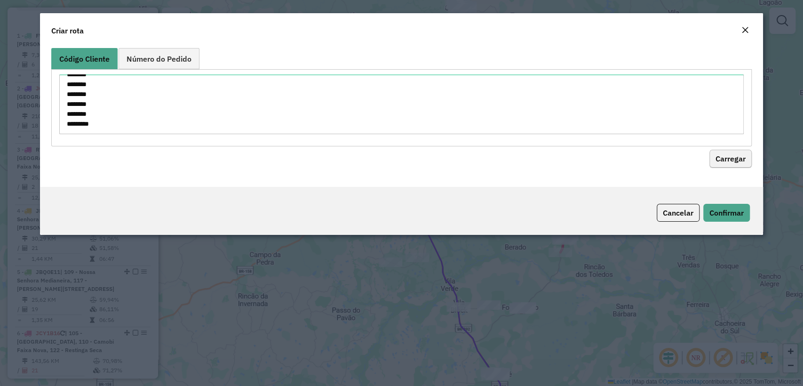
type textarea "******** ******** ******** ******** ******** ******** ******** ******** *******…"
click at [718, 154] on button "Carregar" at bounding box center [731, 159] width 42 height 18
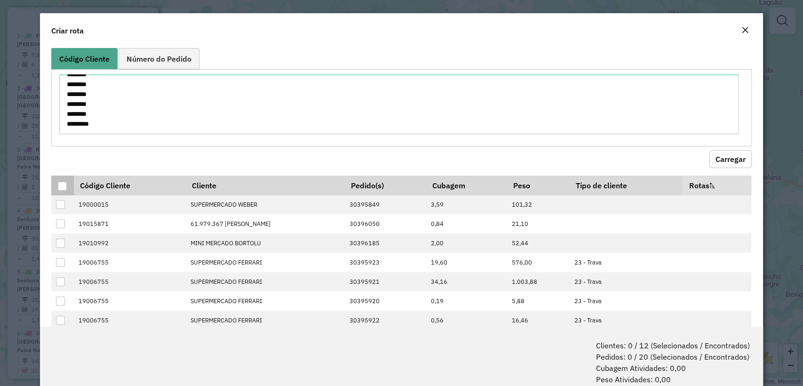
click at [60, 185] on div at bounding box center [62, 186] width 9 height 9
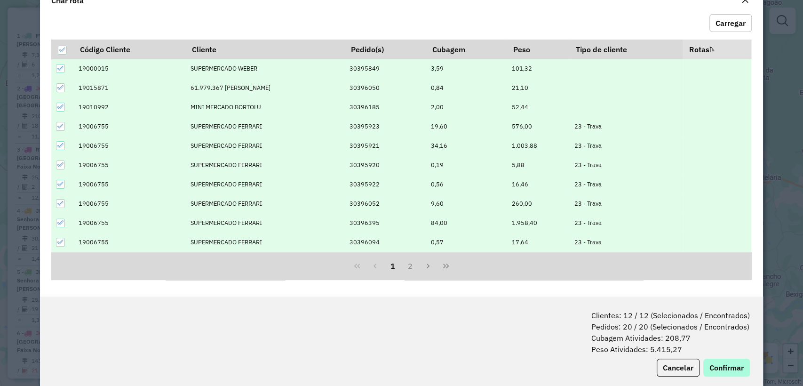
scroll to position [47, 0]
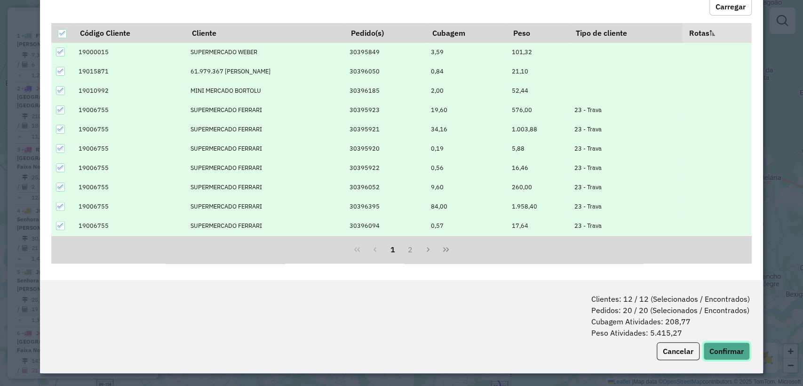
click at [719, 345] on button "Confirmar" at bounding box center [727, 351] width 47 height 18
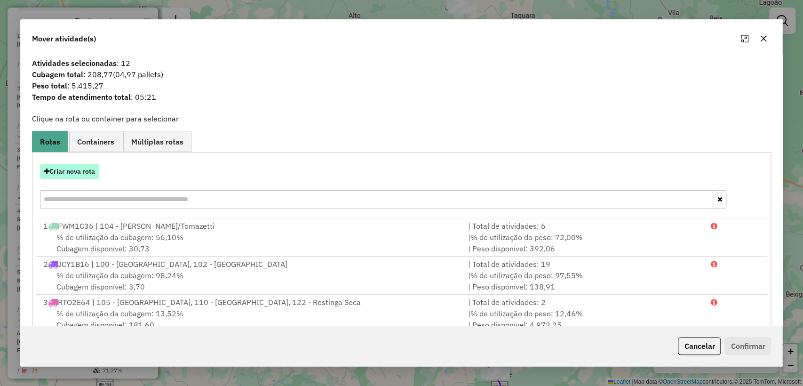
click at [70, 167] on button "Criar nova rota" at bounding box center [69, 171] width 59 height 15
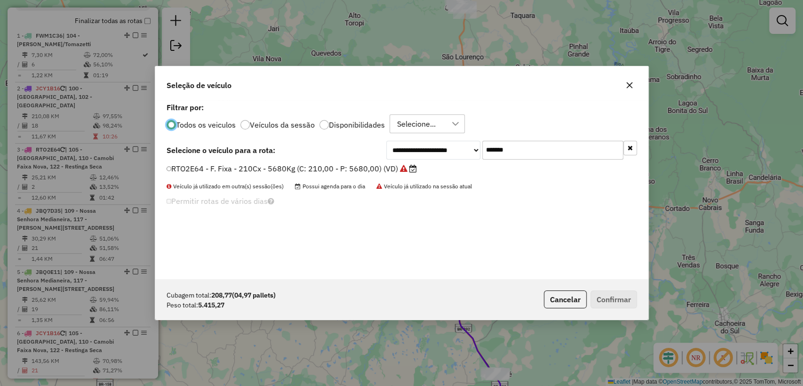
scroll to position [5, 3]
click at [515, 152] on input "*******" at bounding box center [552, 150] width 141 height 19
paste input "text"
type input "*******"
click at [328, 168] on label "JBQ7D35 - F. Fixa - 210Cx - 5680Kg (C: 210,00 - P: 5680,00) (VD)" at bounding box center [293, 168] width 252 height 11
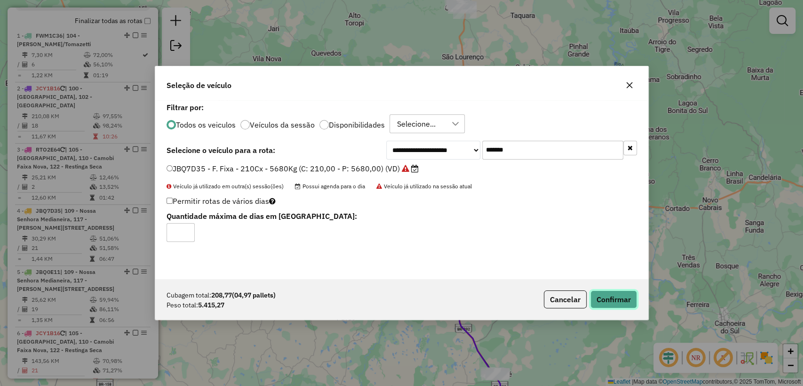
click at [605, 305] on button "Confirmar" at bounding box center [614, 299] width 47 height 18
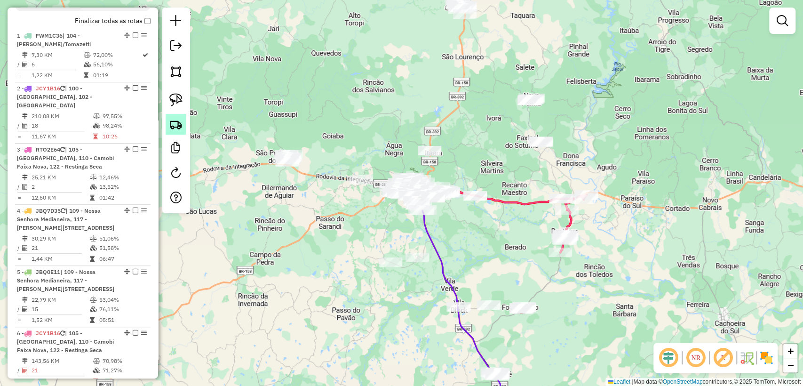
click at [175, 118] on img at bounding box center [175, 124] width 13 height 13
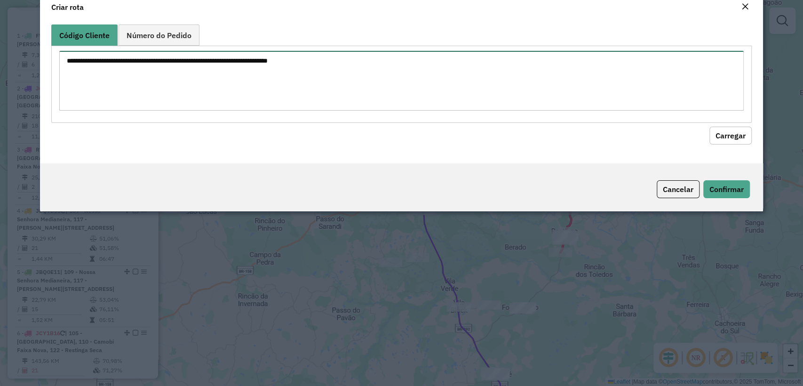
click at [242, 73] on textarea at bounding box center [401, 81] width 684 height 60
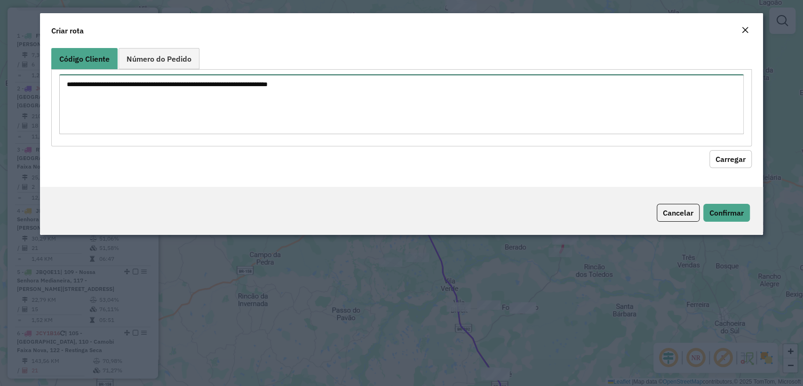
paste textarea "******** ******** ******** ******** ******** ******** ******** ******** *******…"
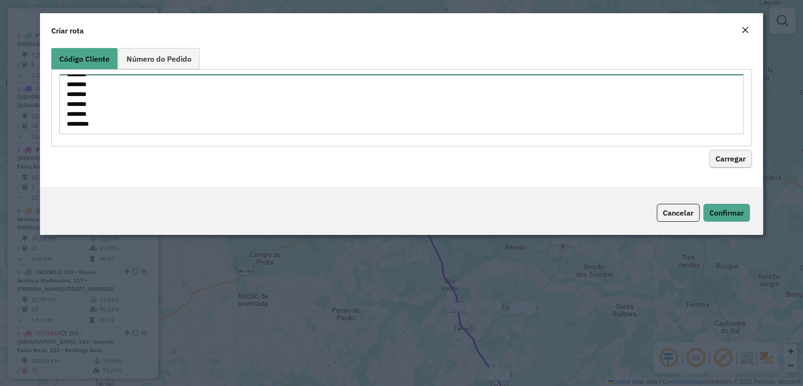
type textarea "******** ******** ******** ******** ******** ******** ******** ******** *******…"
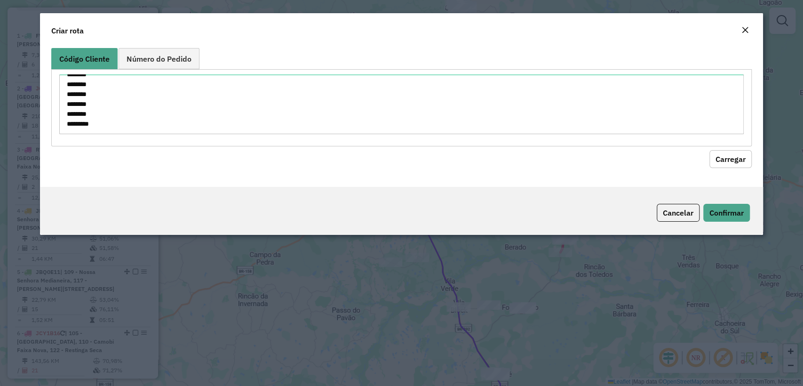
drag, startPoint x: 727, startPoint y: 159, endPoint x: 616, endPoint y: 173, distance: 111.9
click at [727, 160] on button "Carregar" at bounding box center [731, 159] width 42 height 18
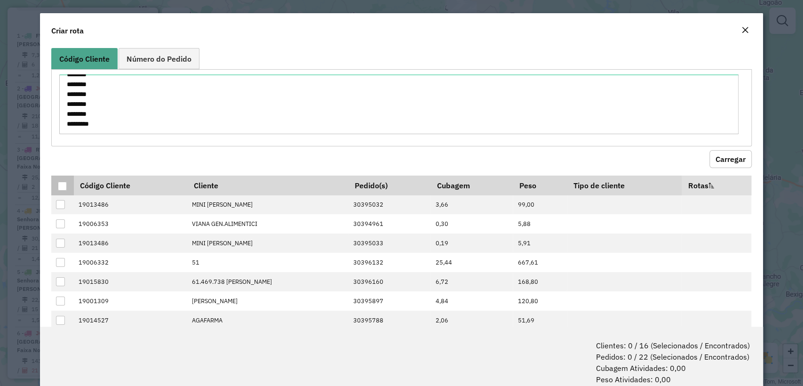
click at [64, 191] on th at bounding box center [62, 186] width 22 height 20
click at [62, 189] on div at bounding box center [62, 186] width 9 height 9
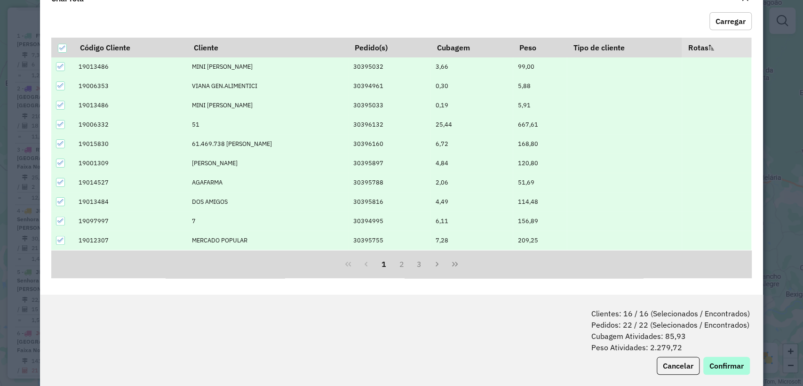
scroll to position [47, 0]
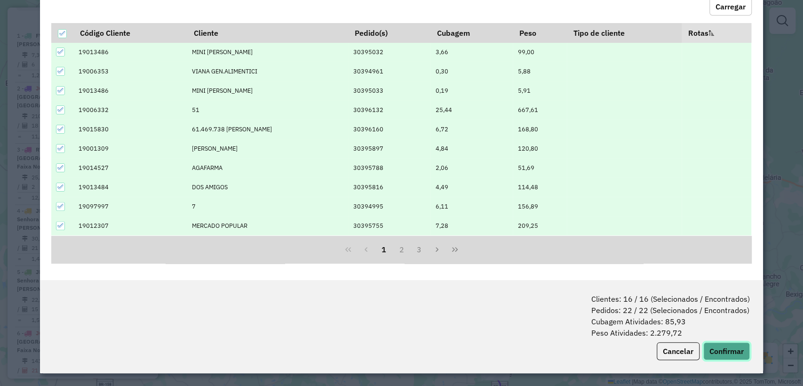
click at [727, 355] on button "Confirmar" at bounding box center [727, 351] width 47 height 18
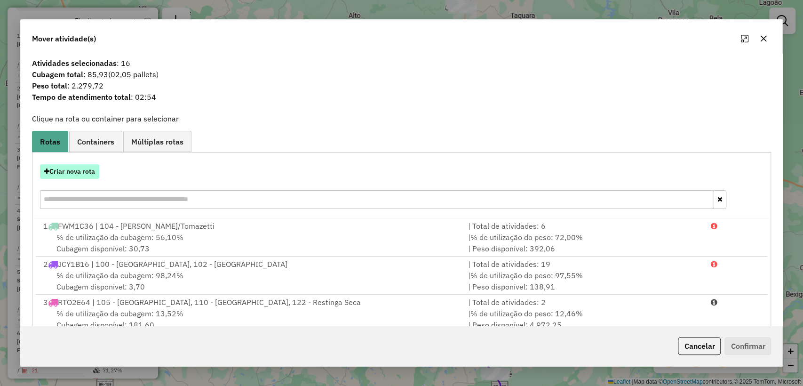
click at [76, 173] on button "Criar nova rota" at bounding box center [69, 171] width 59 height 15
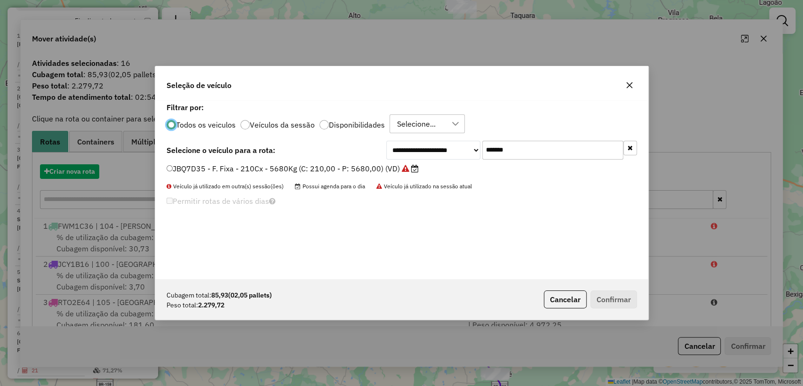
scroll to position [5, 3]
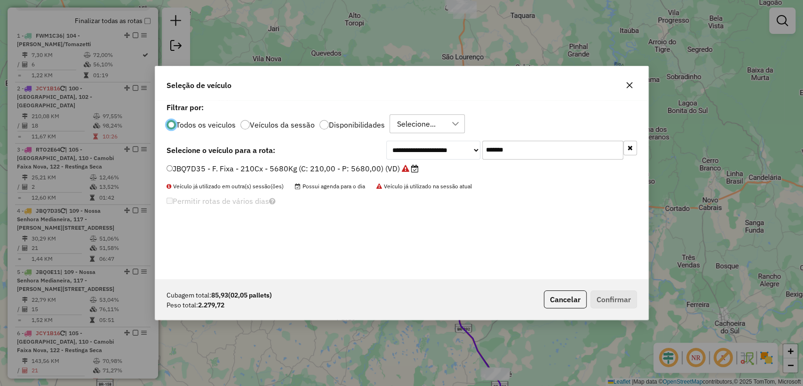
click at [507, 153] on input "*******" at bounding box center [552, 150] width 141 height 19
paste input "text"
type input "*******"
click at [312, 168] on label "JBQ0E11 - F. Fixa - 210Cx - 5680Kg (C: 210,00 - P: 5680,00) (VD)" at bounding box center [292, 168] width 251 height 11
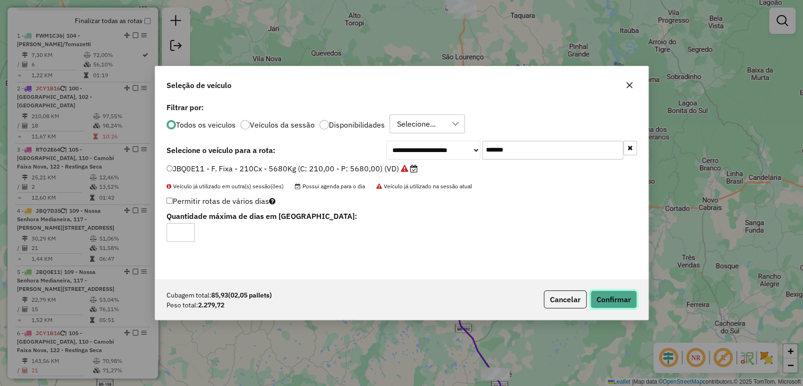
click at [610, 299] on button "Confirmar" at bounding box center [614, 299] width 47 height 18
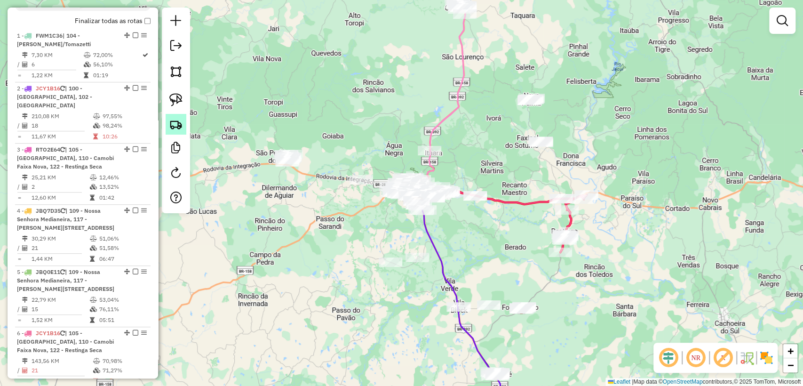
click at [177, 124] on img at bounding box center [175, 124] width 13 height 13
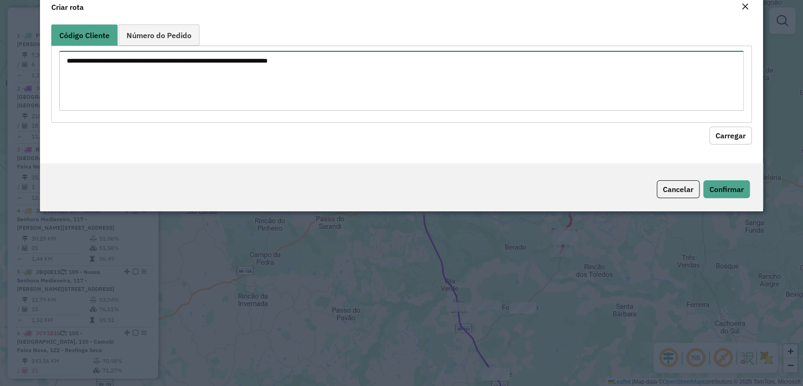
drag, startPoint x: 301, startPoint y: 87, endPoint x: 334, endPoint y: 91, distance: 33.6
click at [301, 88] on textarea at bounding box center [401, 81] width 684 height 60
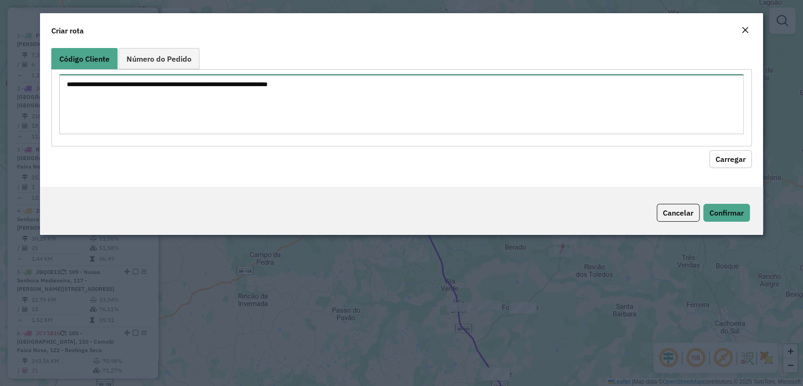
paste textarea "******** ******** ******** ******** ******** ******** ******** ******** *******…"
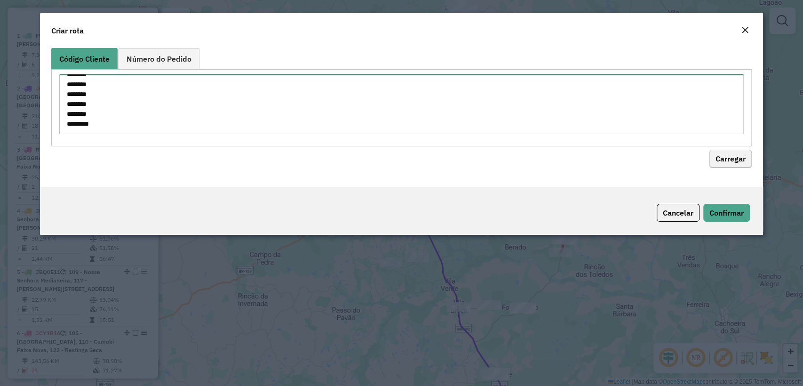
type textarea "******** ******** ******** ******** ******** ******** ******** ******** *******…"
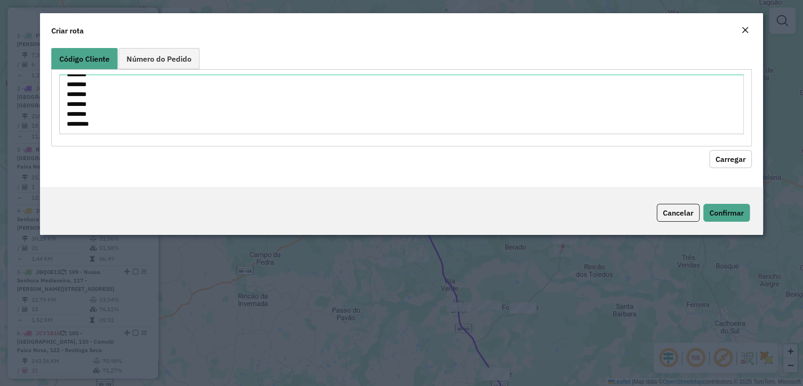
click at [738, 160] on button "Carregar" at bounding box center [731, 159] width 42 height 18
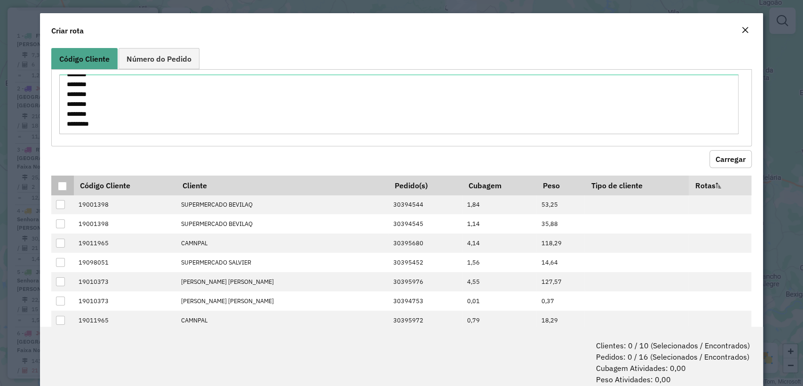
click at [62, 184] on div at bounding box center [62, 186] width 9 height 9
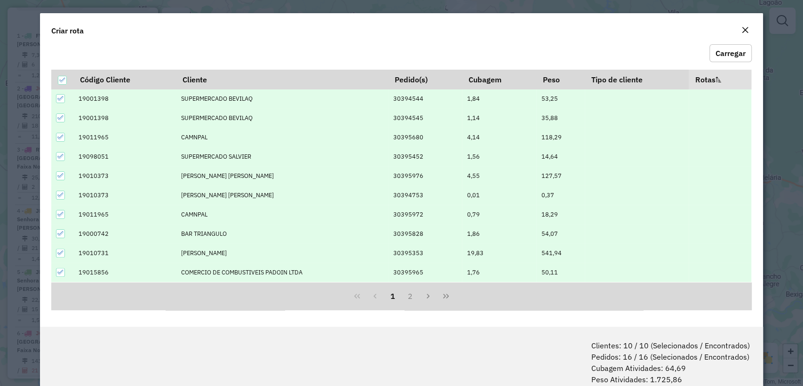
scroll to position [47, 0]
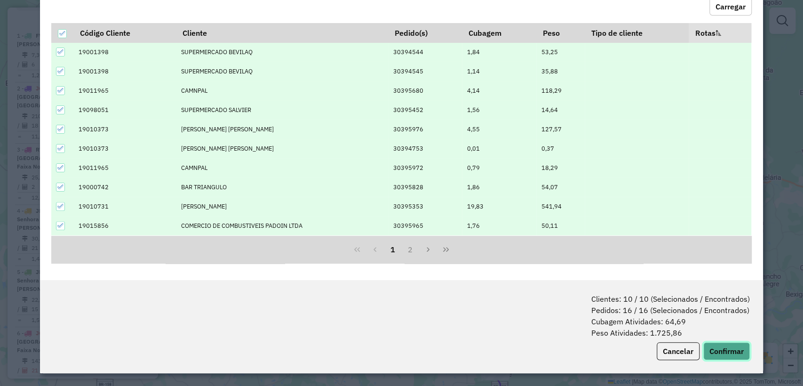
click at [730, 344] on button "Confirmar" at bounding box center [727, 351] width 47 height 18
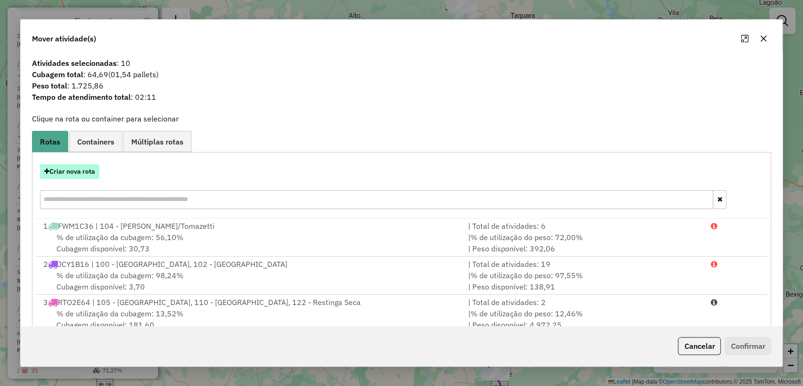
click at [88, 166] on button "Criar nova rota" at bounding box center [69, 171] width 59 height 15
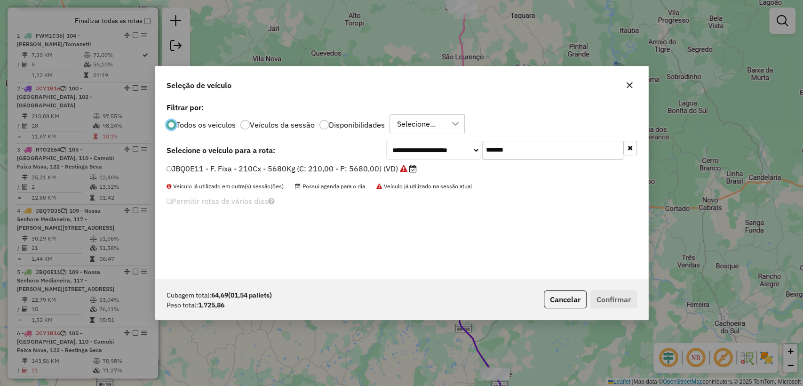
scroll to position [5, 3]
click at [504, 151] on input "*******" at bounding box center [552, 150] width 141 height 19
paste input "text"
type input "*******"
click at [280, 169] on label "JBQ0E12 - F. Fixa - 210Cx - 5680Kg (C: 210,00 - P: 5680,00) (VD)" at bounding box center [288, 168] width 242 height 11
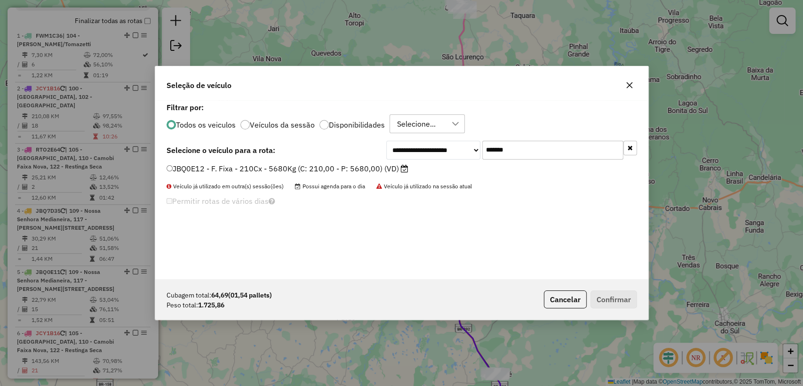
click at [319, 166] on label "JBQ0E12 - F. Fixa - 210Cx - 5680Kg (C: 210,00 - P: 5680,00) (VD)" at bounding box center [288, 168] width 242 height 11
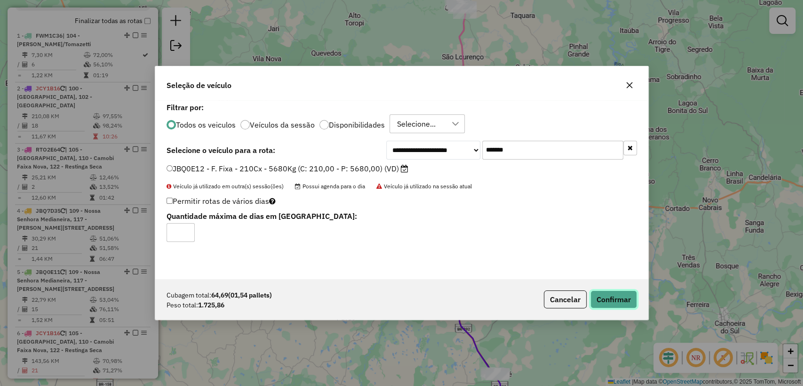
click at [611, 296] on button "Confirmar" at bounding box center [614, 299] width 47 height 18
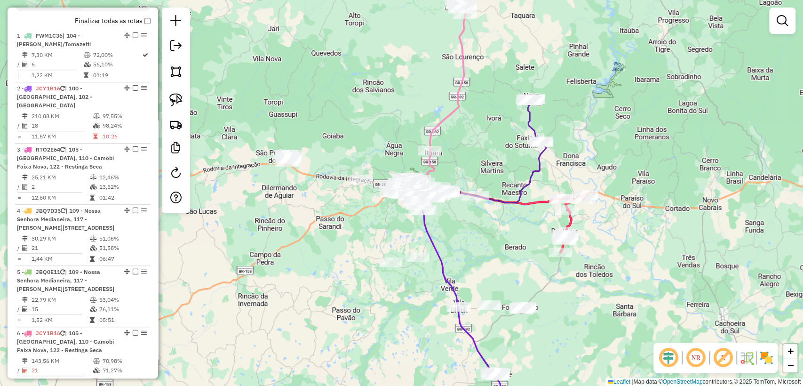
scroll to position [680, 0]
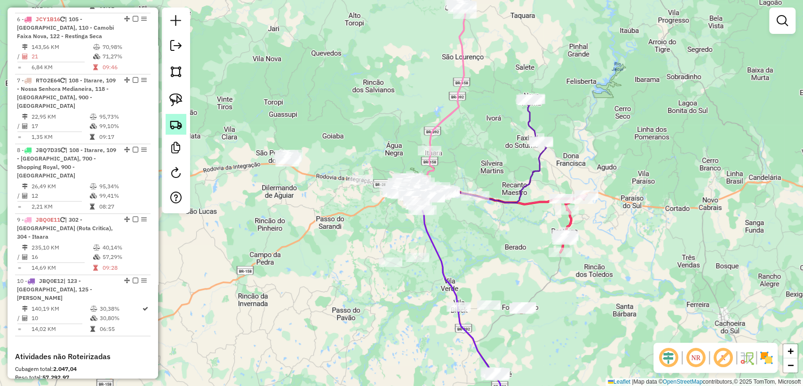
click at [172, 130] on img at bounding box center [175, 124] width 13 height 13
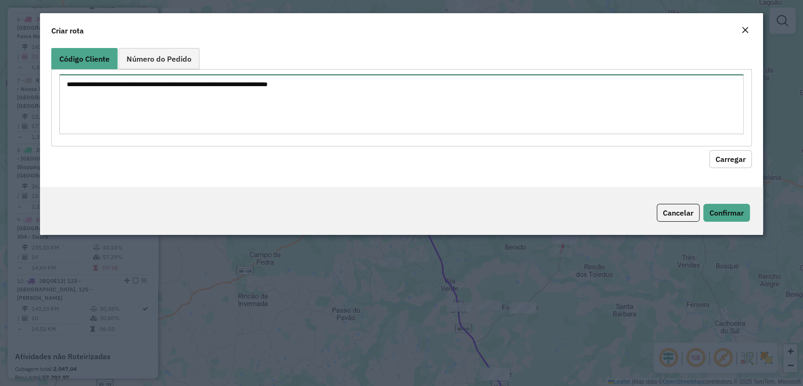
click at [252, 97] on textarea at bounding box center [401, 104] width 684 height 60
paste textarea "******** ******** ******** ******** ******** ******** ******** ******** *******…"
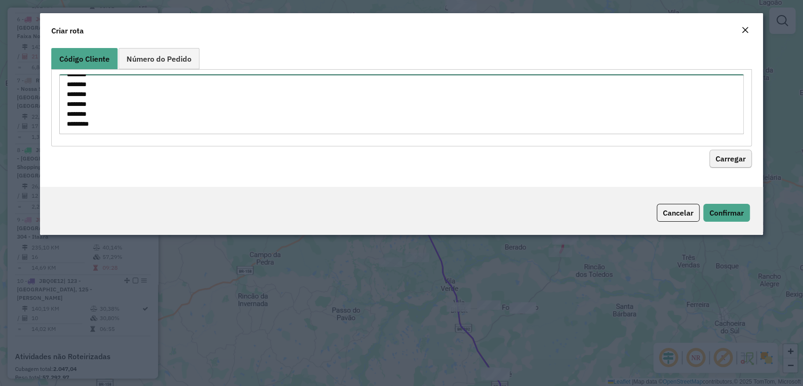
type textarea "******** ******** ******** ******** ******** ******** ******** ******** *******…"
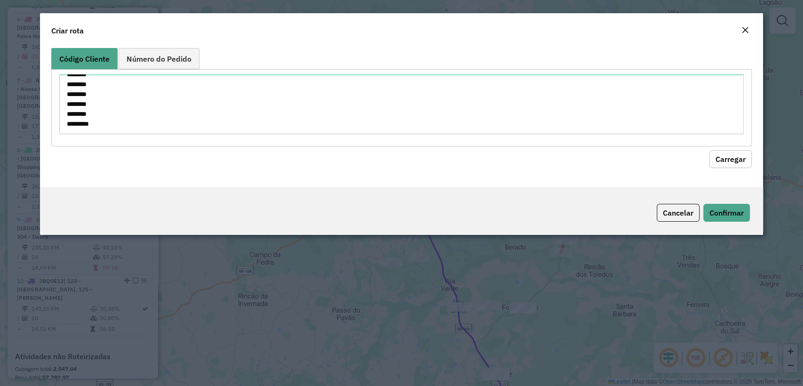
click at [736, 164] on button "Carregar" at bounding box center [731, 159] width 42 height 18
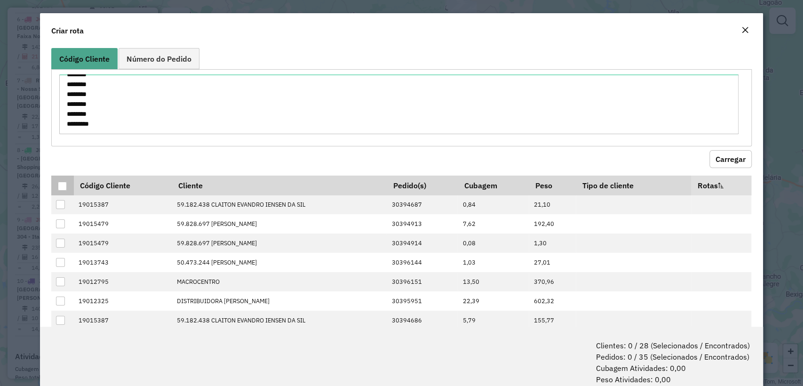
drag, startPoint x: 58, startPoint y: 186, endPoint x: 108, endPoint y: 187, distance: 49.4
click at [58, 186] on div at bounding box center [62, 186] width 9 height 9
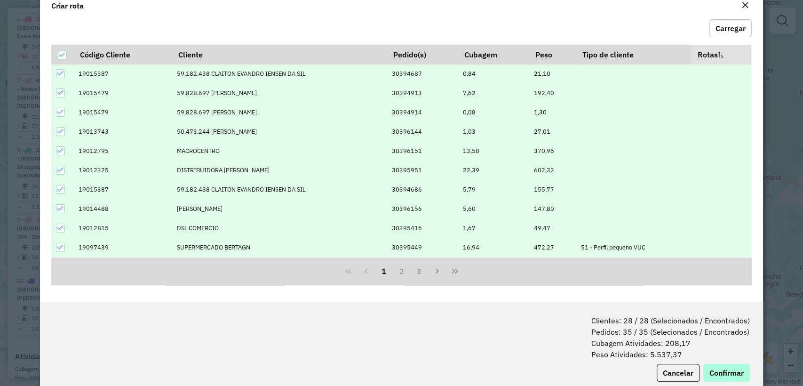
scroll to position [47, 0]
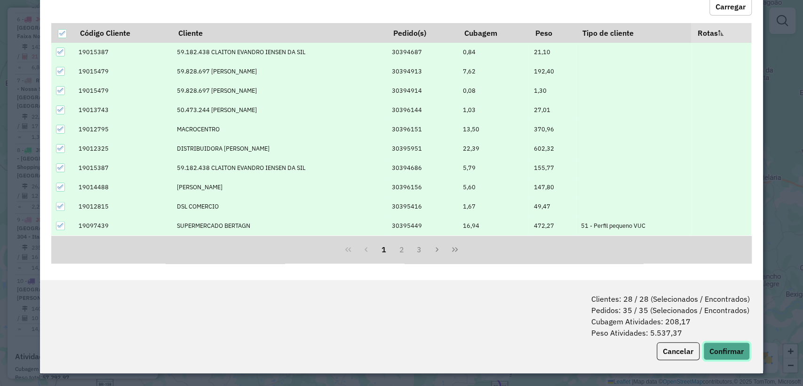
click at [725, 349] on button "Confirmar" at bounding box center [727, 351] width 47 height 18
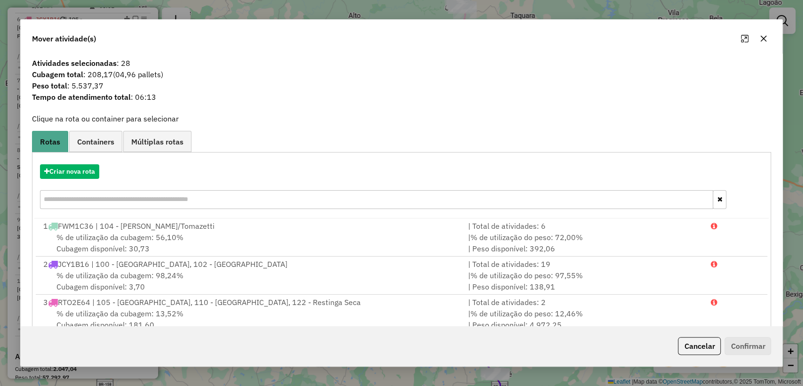
click at [49, 181] on div "Criar nova rota" at bounding box center [401, 187] width 735 height 61
click at [66, 172] on button "Criar nova rota" at bounding box center [69, 171] width 59 height 15
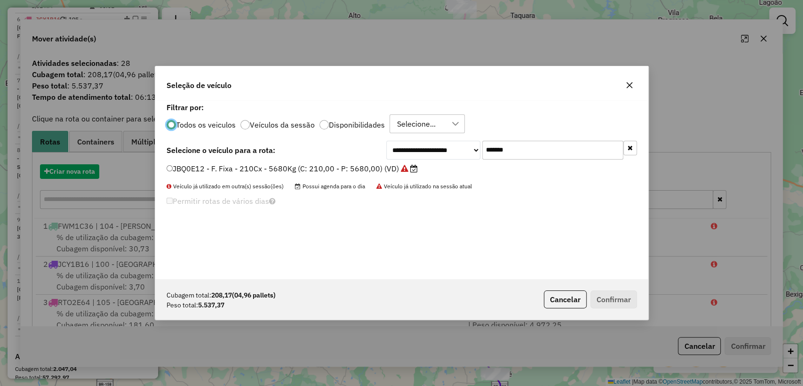
scroll to position [5, 3]
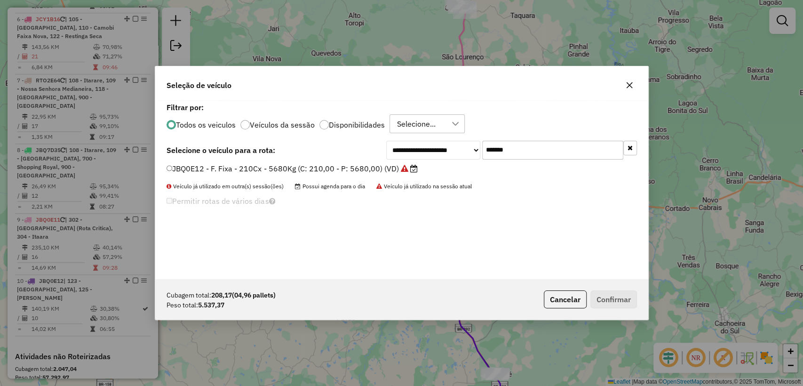
click at [555, 151] on input "*******" at bounding box center [552, 150] width 141 height 19
paste input "text"
type input "*******"
click at [292, 170] on label "QJM7962 - F. Fixa - 210Cx - 5680Kg (C: 210,00 - P: 5680,00) (VD)" at bounding box center [289, 168] width 244 height 11
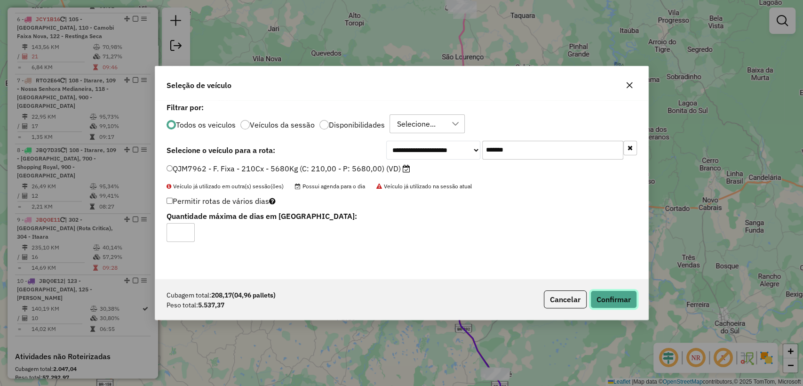
drag, startPoint x: 602, startPoint y: 297, endPoint x: 592, endPoint y: 276, distance: 22.5
click at [602, 297] on button "Confirmar" at bounding box center [614, 299] width 47 height 18
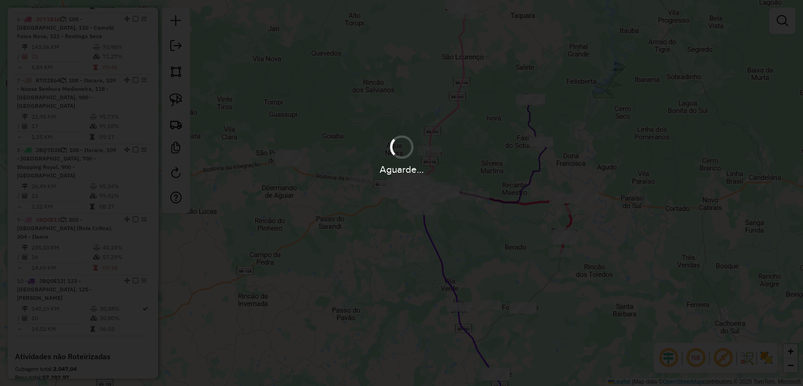
scroll to position [540, 0]
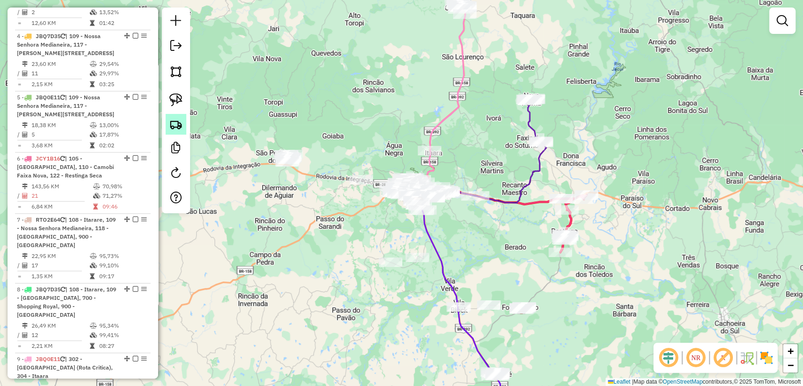
click at [180, 123] on img at bounding box center [175, 124] width 13 height 13
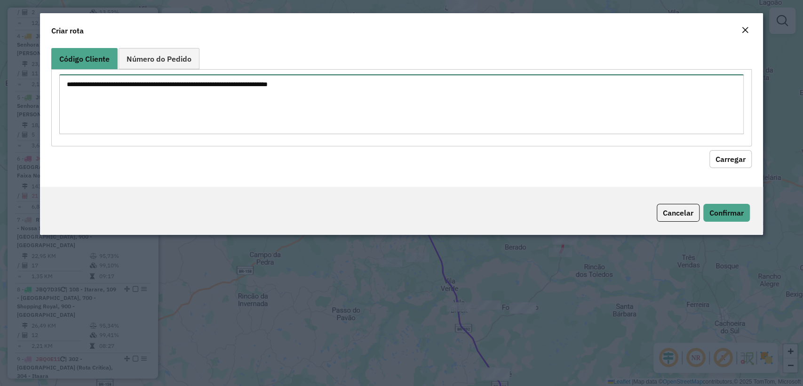
drag, startPoint x: 180, startPoint y: 123, endPoint x: 409, endPoint y: 63, distance: 237.0
click at [409, 63] on div "Código Cliente Número do Pedido" at bounding box center [401, 97] width 700 height 98
paste textarea "******** ******** ******** ******** ******** ******** ******** ******** *******…"
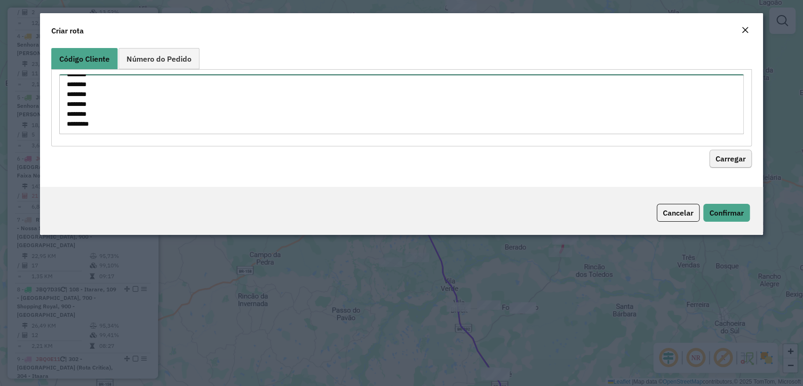
type textarea "******** ******** ******** ******** ******** ******** ******** ******** *******…"
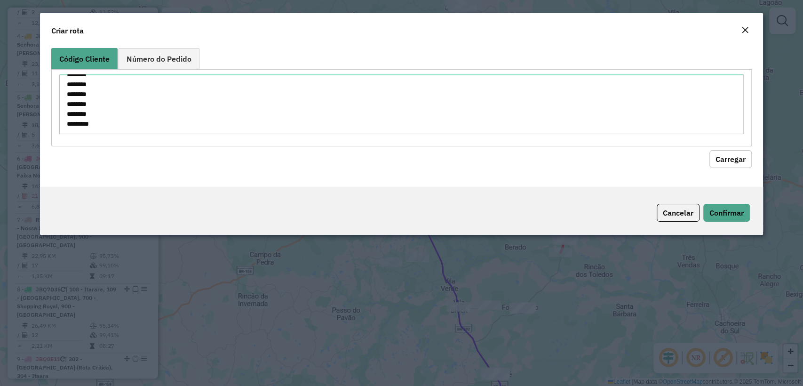
click at [729, 159] on button "Carregar" at bounding box center [731, 159] width 42 height 18
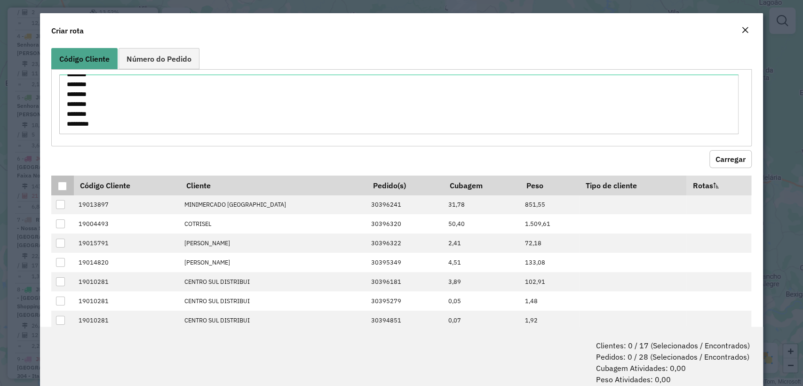
click at [60, 182] on div at bounding box center [62, 186] width 9 height 9
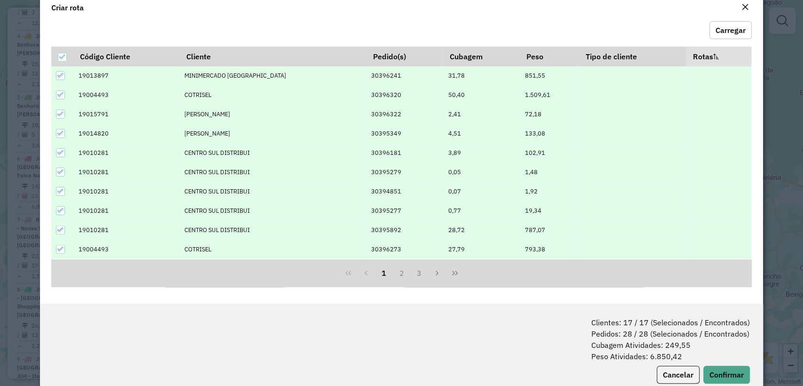
scroll to position [47, 0]
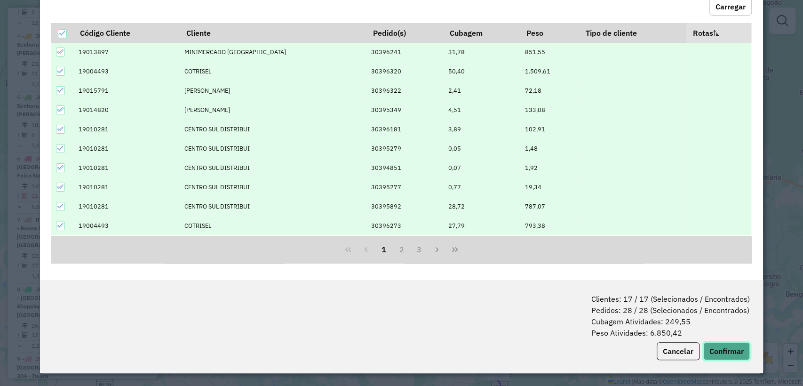
click at [728, 346] on button "Confirmar" at bounding box center [727, 351] width 47 height 18
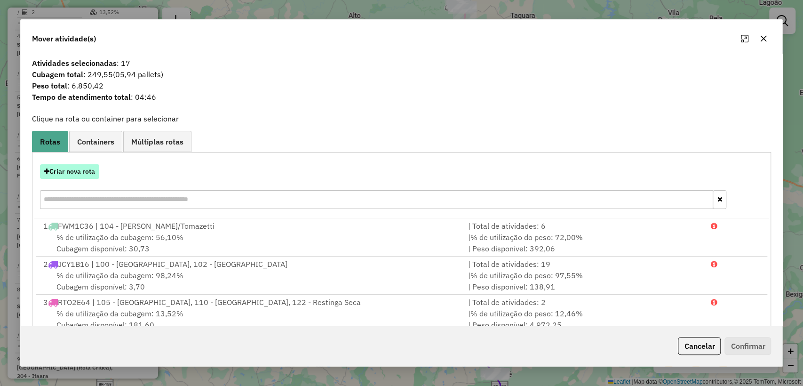
click at [66, 167] on button "Criar nova rota" at bounding box center [69, 171] width 59 height 15
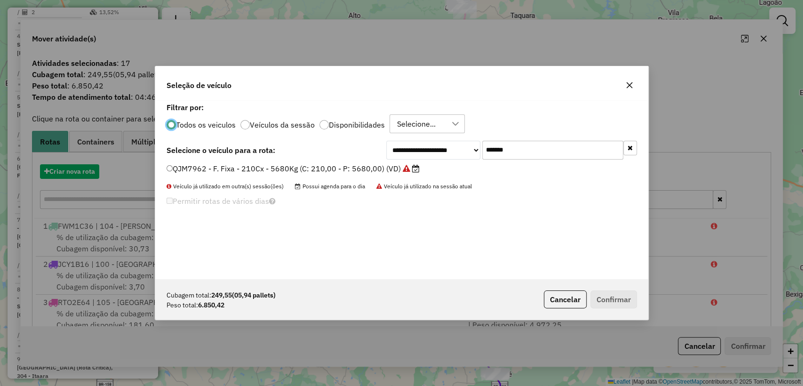
scroll to position [5, 3]
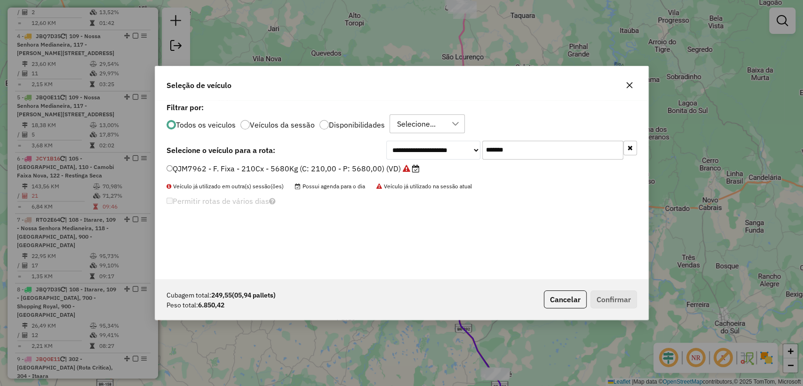
click at [512, 154] on input "*******" at bounding box center [552, 150] width 141 height 19
paste input "text"
type input "*******"
click at [327, 174] on div "JBF4J56 - F. Fixa - 336Cx - 7220Kg (C: 336,00 - P: 7220,00) (VD)" at bounding box center [402, 172] width 482 height 19
click at [320, 167] on label "JBF4J56 - F. Fixa - 336Cx - 7220Kg (C: 336,00 - P: 7220,00) (VD)" at bounding box center [287, 168] width 241 height 11
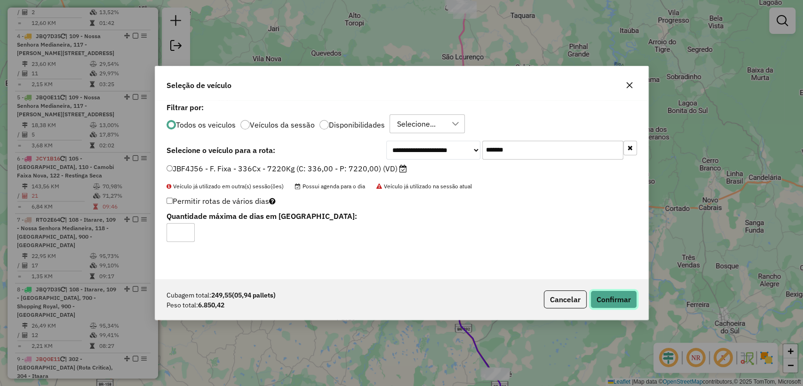
click at [618, 303] on button "Confirmar" at bounding box center [614, 299] width 47 height 18
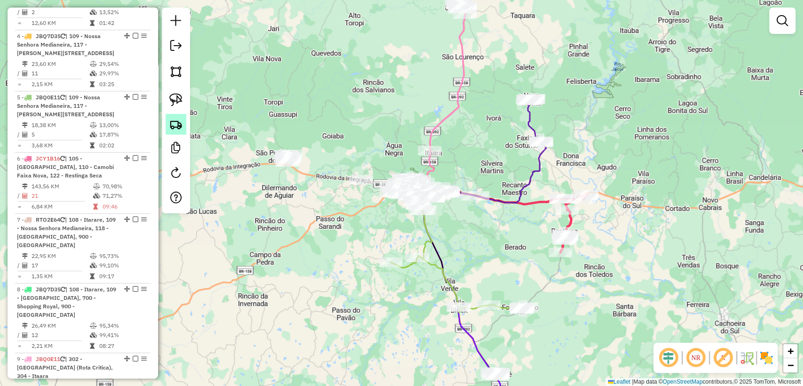
click at [177, 114] on link at bounding box center [176, 124] width 21 height 21
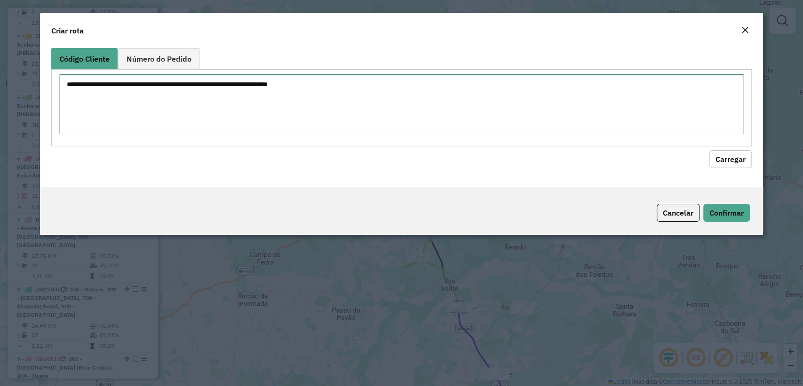
click at [301, 82] on textarea at bounding box center [401, 104] width 684 height 60
paste textarea "******** ******** ******** ******** ******** ******** ******** ******** *******…"
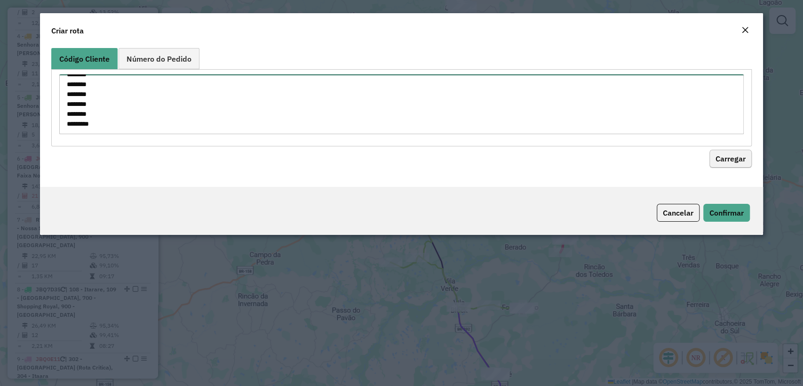
type textarea "******** ******** ******** ******** ******** ******** ******** ******** *******…"
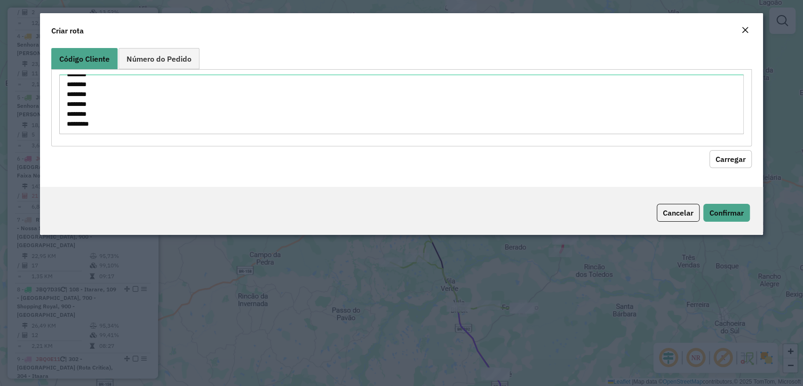
click at [745, 160] on button "Carregar" at bounding box center [731, 159] width 42 height 18
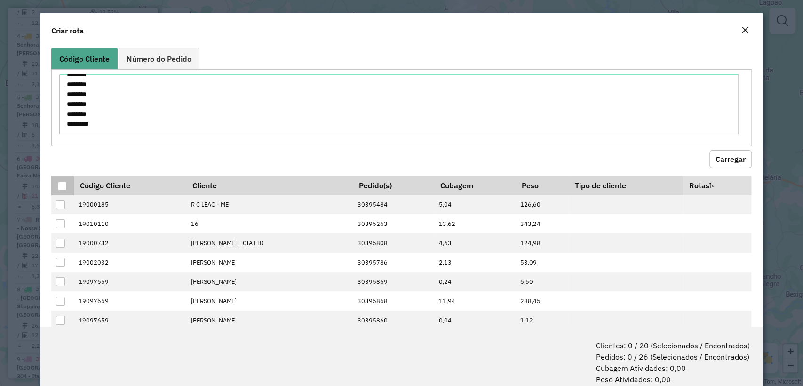
drag, startPoint x: 62, startPoint y: 181, endPoint x: 114, endPoint y: 193, distance: 53.1
click at [63, 182] on div at bounding box center [62, 186] width 9 height 9
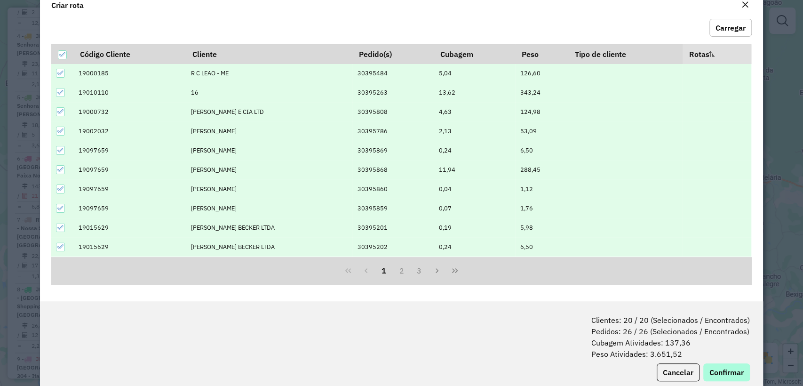
scroll to position [47, 0]
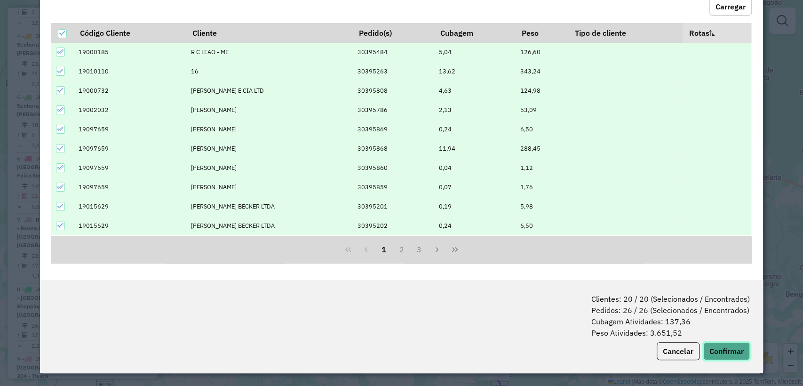
click at [727, 342] on button "Confirmar" at bounding box center [727, 351] width 47 height 18
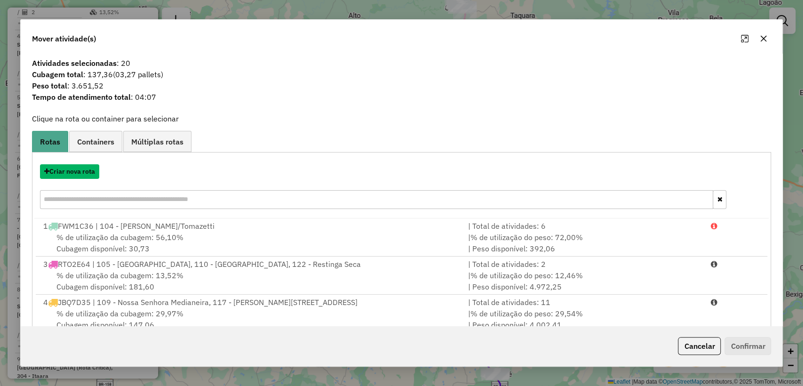
click at [61, 172] on button "Criar nova rota" at bounding box center [69, 171] width 59 height 15
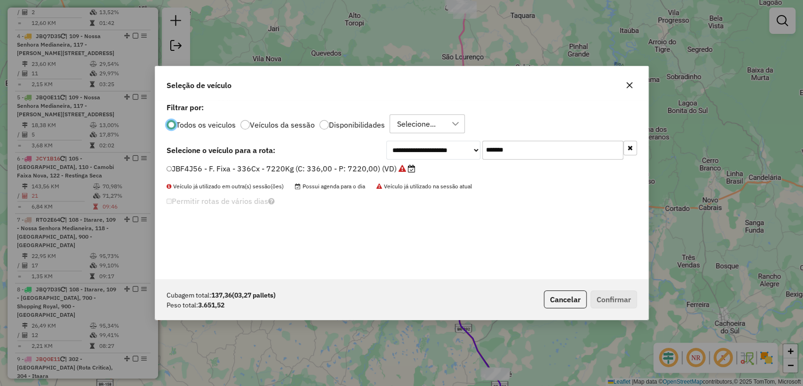
scroll to position [5, 3]
click at [529, 147] on input "*******" at bounding box center [552, 150] width 141 height 19
paste input "text"
type input "*******"
click at [256, 165] on label "JBF4J59 - F. Fixa - 336Cx - 7220Kg (C: 336,00 - P: 7220,00) (VD)" at bounding box center [287, 168] width 241 height 11
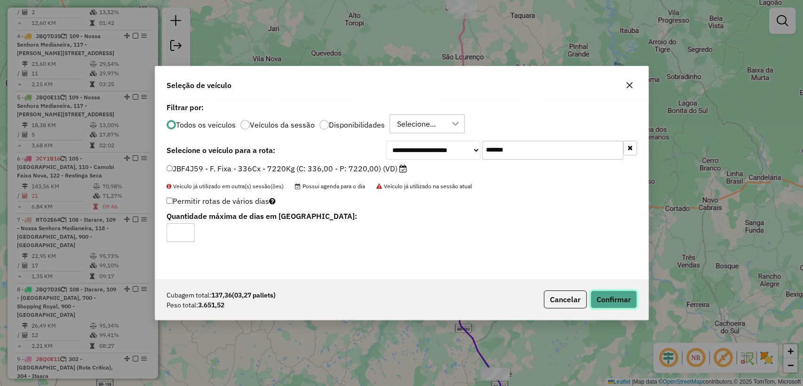
click at [609, 297] on button "Confirmar" at bounding box center [614, 299] width 47 height 18
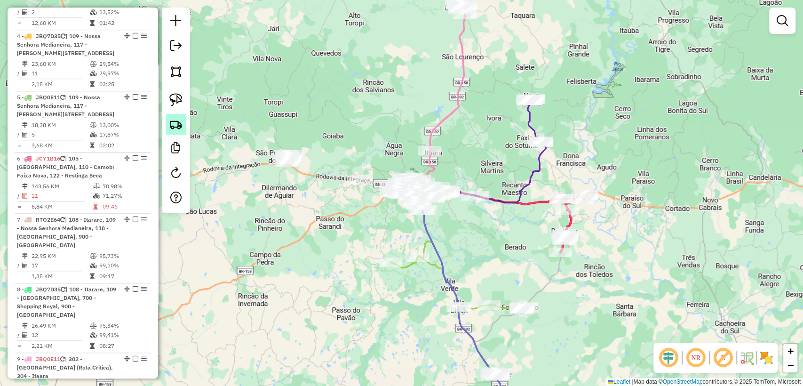
click at [171, 121] on img at bounding box center [175, 124] width 13 height 13
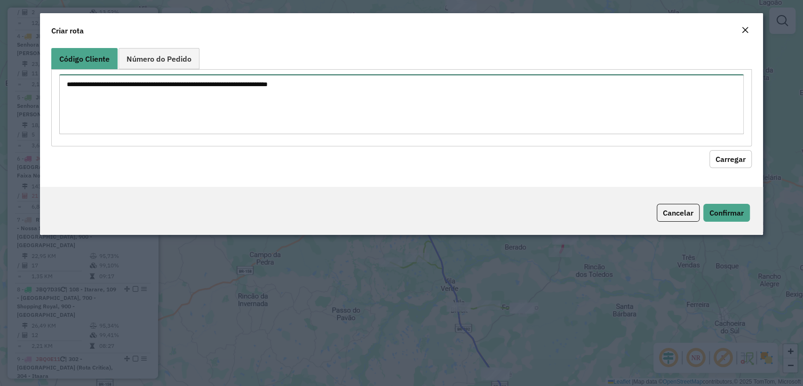
click at [296, 96] on textarea at bounding box center [401, 104] width 684 height 60
paste textarea "******** ******** ******** ******** ******** ******** ******** ******** *******…"
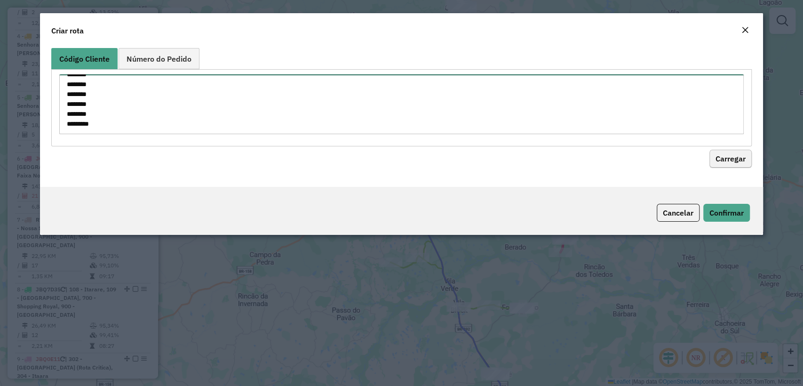
type textarea "******** ******** ******** ******** ******** ******** ******** ******** *******…"
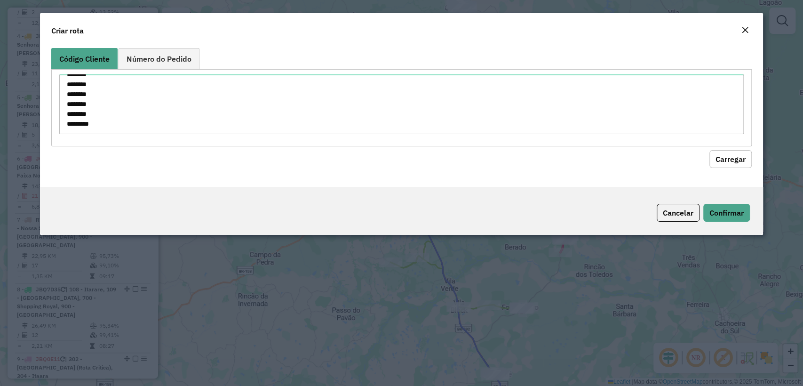
drag, startPoint x: 733, startPoint y: 158, endPoint x: 670, endPoint y: 152, distance: 63.4
click at [733, 159] on button "Carregar" at bounding box center [731, 159] width 42 height 18
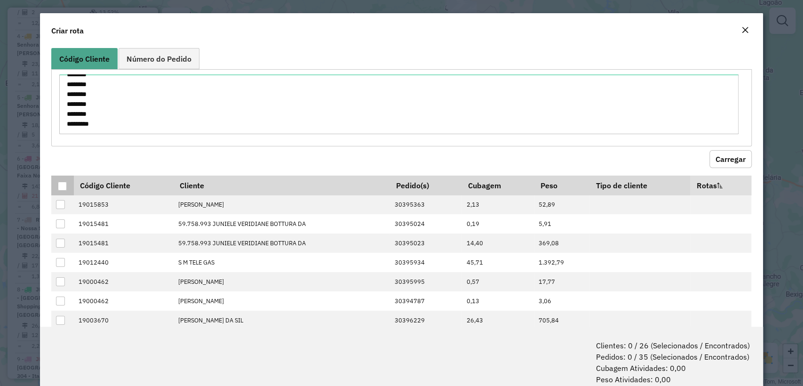
click at [65, 186] on div at bounding box center [62, 186] width 9 height 9
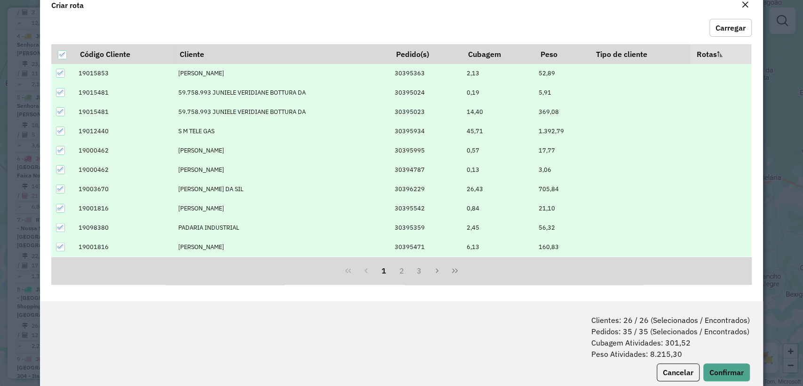
scroll to position [47, 0]
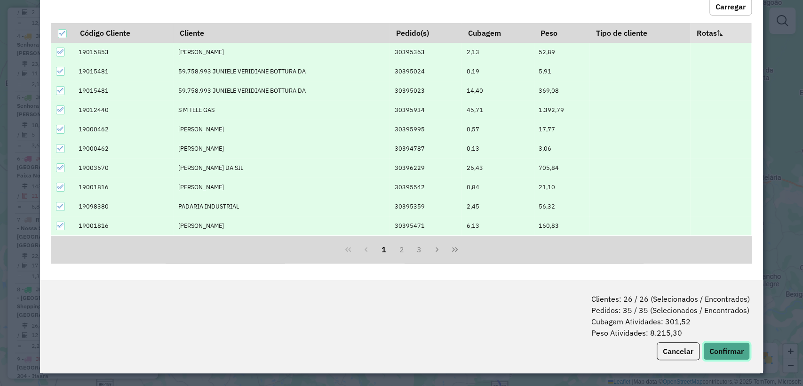
click at [723, 342] on button "Confirmar" at bounding box center [727, 351] width 47 height 18
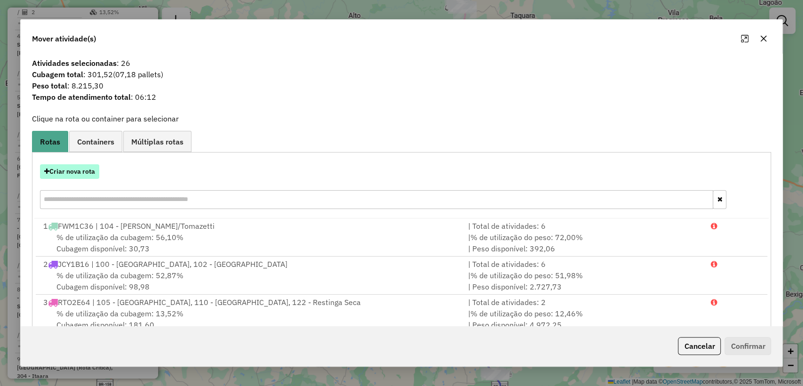
click at [75, 175] on button "Criar nova rota" at bounding box center [69, 171] width 59 height 15
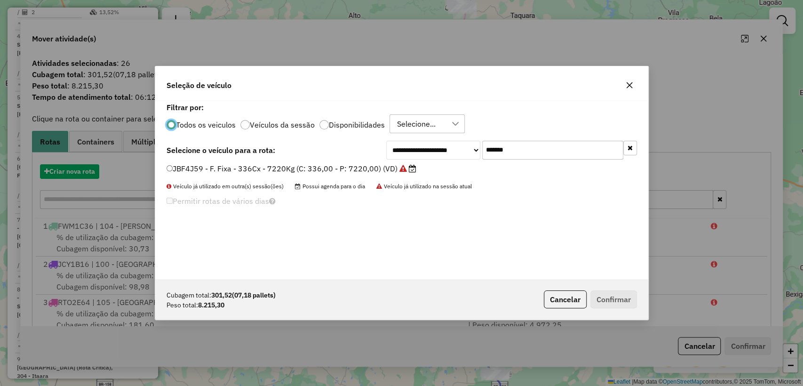
scroll to position [5, 3]
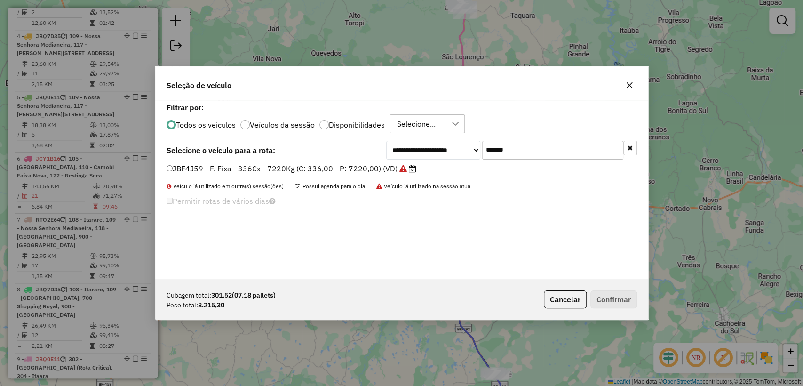
click at [527, 157] on input "*******" at bounding box center [552, 150] width 141 height 19
paste input "text"
type input "*******"
click at [381, 165] on label "RDZ6B99 - F. Fixa - 336Cx - 9090Kg (C: 336,00 - P: 9090,00) (VD)" at bounding box center [288, 168] width 243 height 11
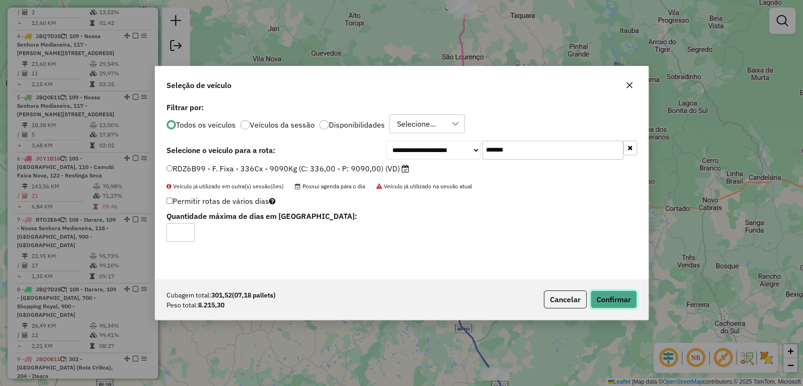
click at [611, 295] on button "Confirmar" at bounding box center [614, 299] width 47 height 18
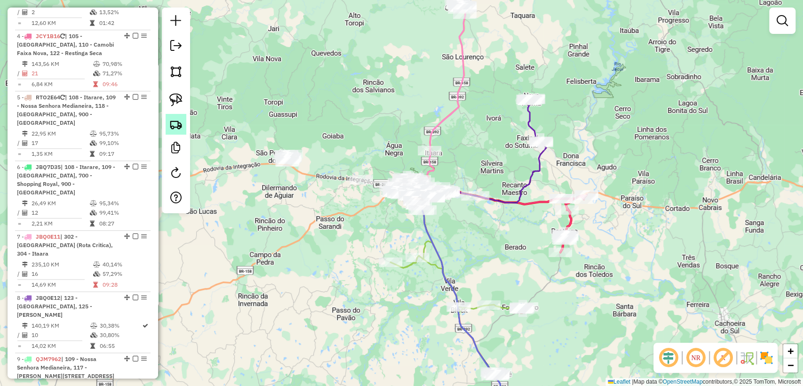
click at [174, 129] on img at bounding box center [175, 124] width 13 height 13
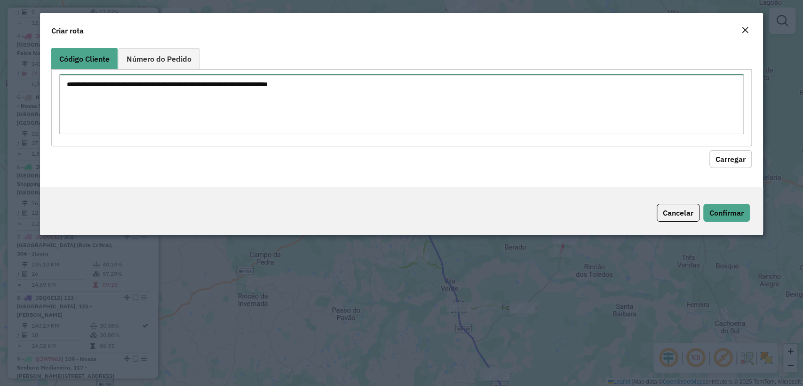
click at [248, 93] on textarea at bounding box center [401, 104] width 684 height 60
paste textarea "******** ******** ******** ******** ******** ******** ******** ******** *******…"
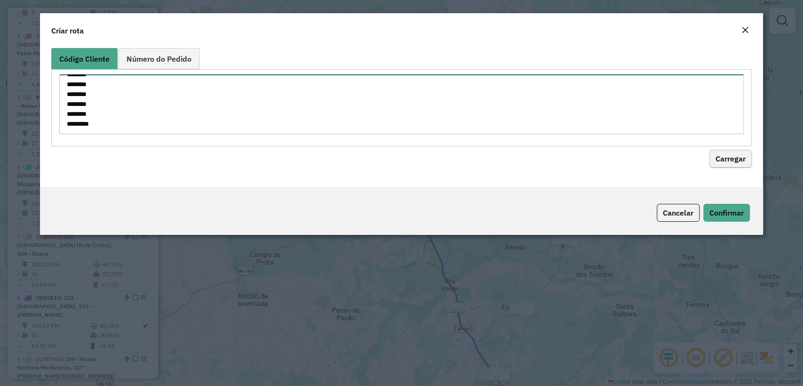
type textarea "******** ******** ******** ******** ******** ******** ******** ******** *******…"
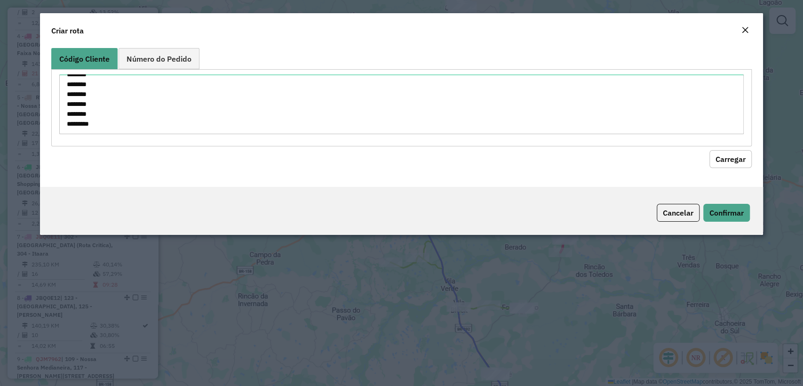
click at [740, 163] on button "Carregar" at bounding box center [731, 159] width 42 height 18
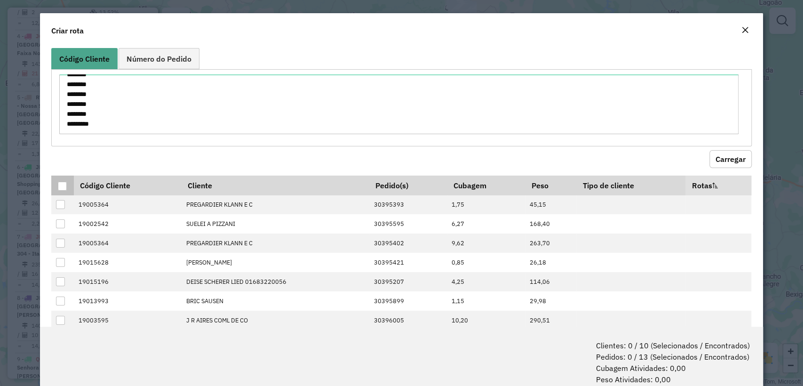
click at [66, 188] on div at bounding box center [62, 186] width 9 height 9
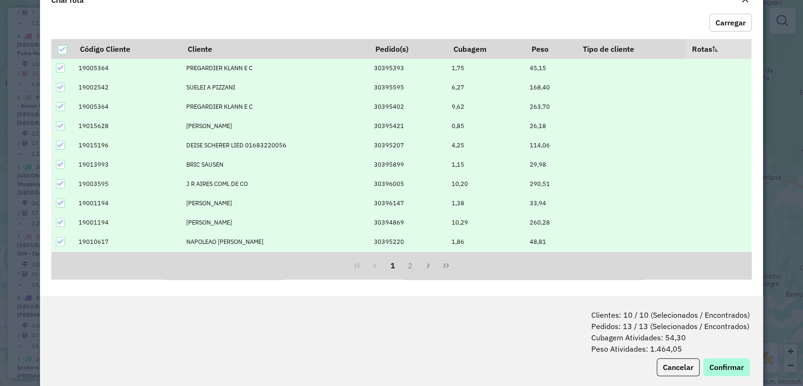
scroll to position [47, 0]
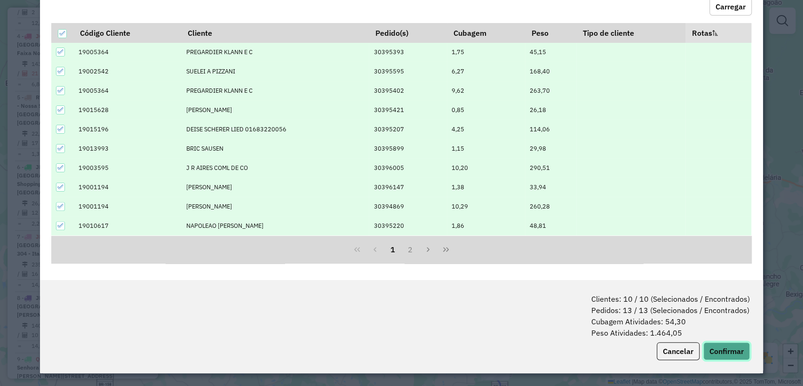
click at [730, 349] on button "Confirmar" at bounding box center [727, 351] width 47 height 18
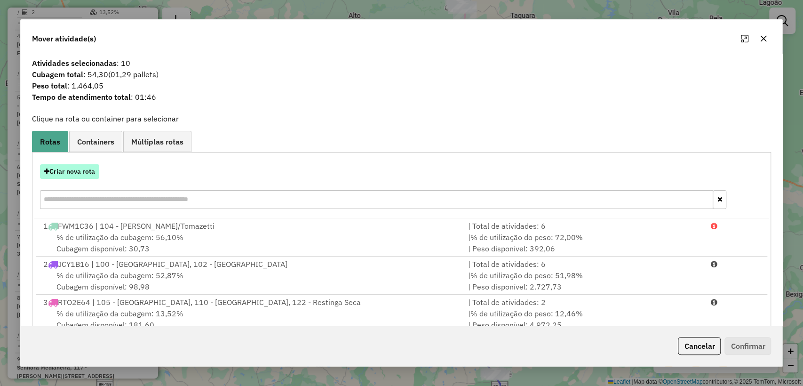
click at [68, 167] on button "Criar nova rota" at bounding box center [69, 171] width 59 height 15
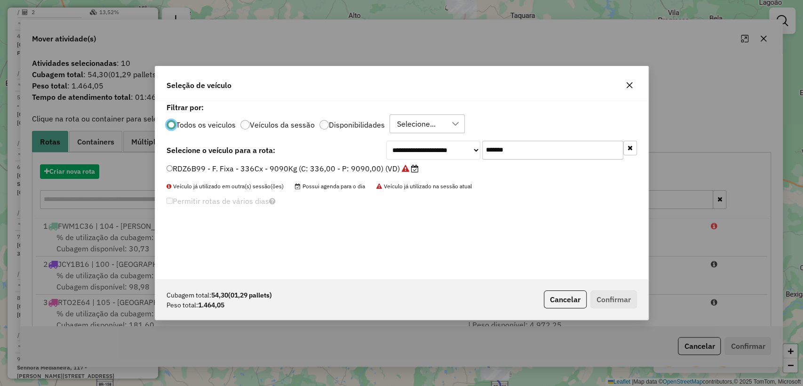
scroll to position [5, 3]
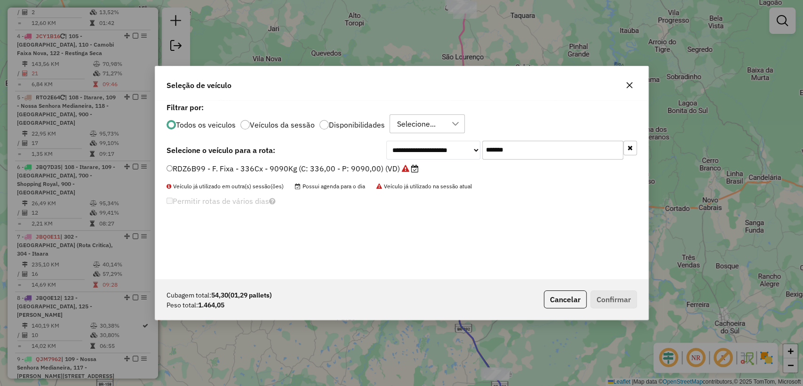
click at [542, 160] on div "**********" at bounding box center [401, 189] width 493 height 179
click at [536, 155] on input "*******" at bounding box center [552, 150] width 141 height 19
paste input "text"
type input "*******"
click at [326, 162] on div "**********" at bounding box center [401, 189] width 493 height 179
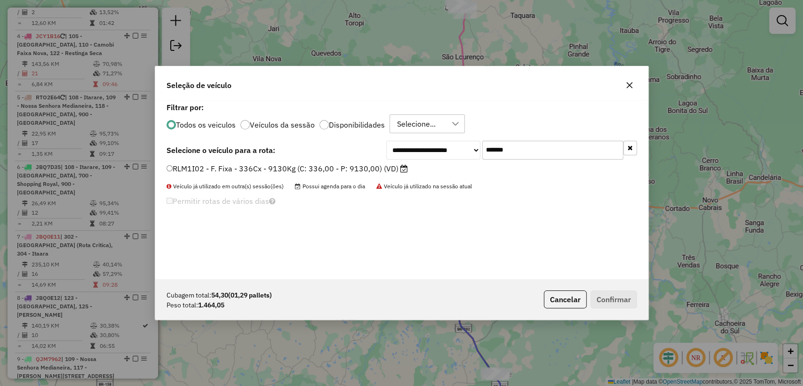
click at [327, 168] on label "RLM1I02 - F. Fixa - 336Cx - 9130Kg (C: 336,00 - P: 9130,00) (VD)" at bounding box center [287, 168] width 241 height 11
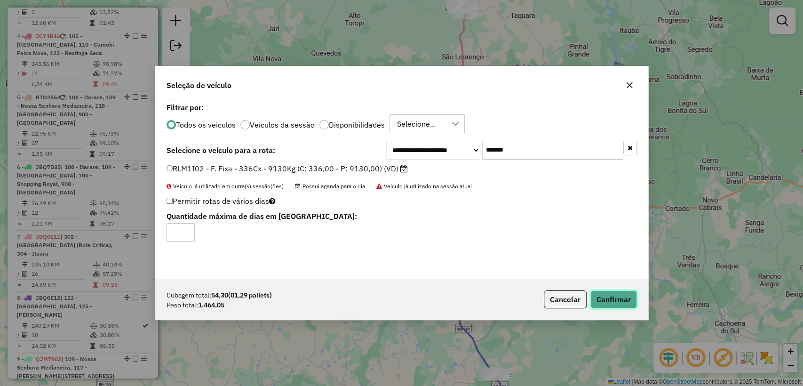
click at [623, 299] on button "Confirmar" at bounding box center [614, 299] width 47 height 18
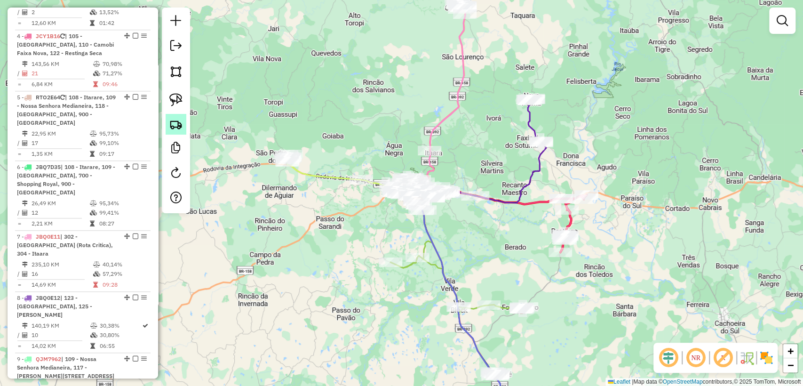
click at [175, 122] on img at bounding box center [175, 124] width 13 height 13
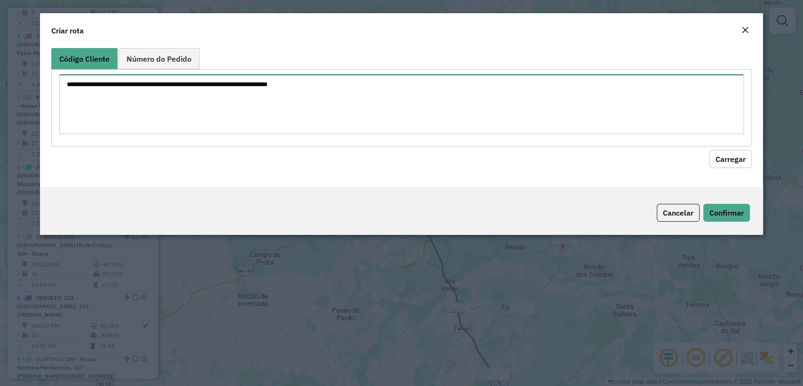
drag, startPoint x: 263, startPoint y: 83, endPoint x: 357, endPoint y: 96, distance: 95.0
click at [263, 83] on textarea at bounding box center [401, 104] width 684 height 60
paste textarea "******** ******** ******** ******** ******** ******** ******** ******** *******…"
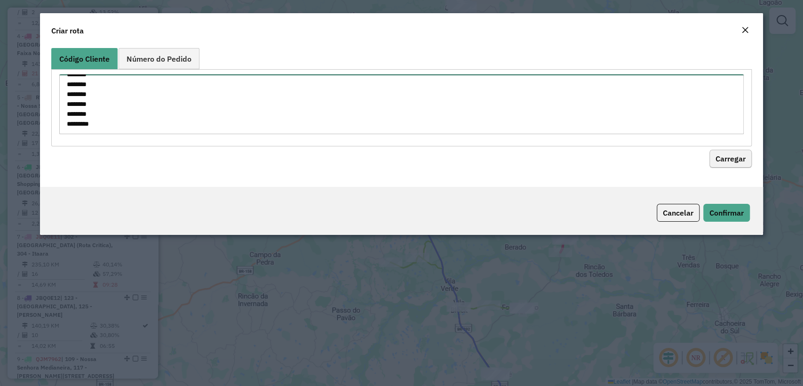
type textarea "******** ******** ******** ******** ******** ******** ******** ******** *******…"
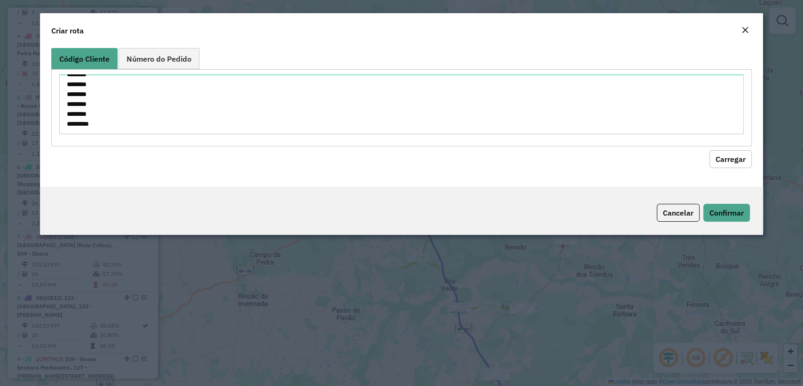
click at [722, 157] on button "Carregar" at bounding box center [731, 159] width 42 height 18
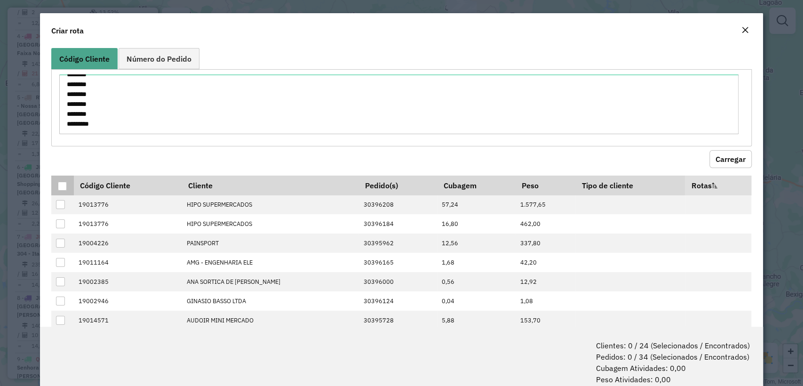
click at [60, 185] on div at bounding box center [62, 186] width 9 height 9
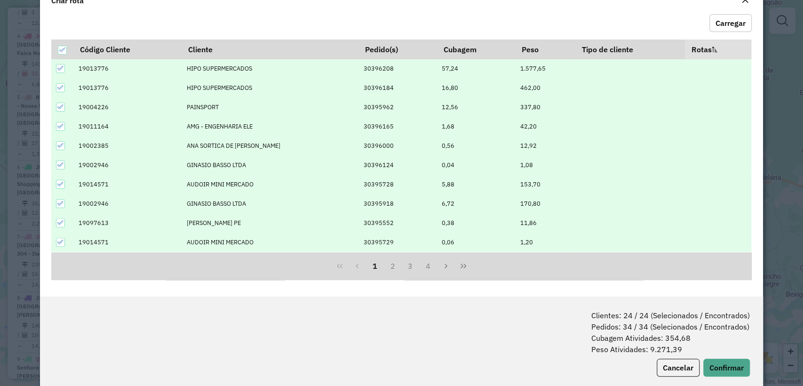
scroll to position [47, 0]
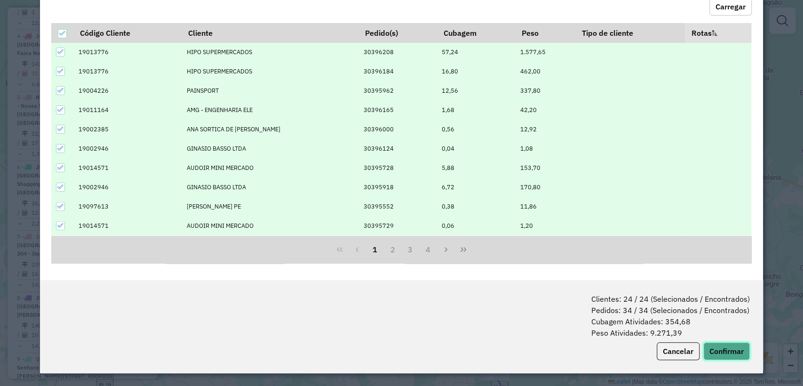
click at [731, 358] on button "Confirmar" at bounding box center [727, 351] width 47 height 18
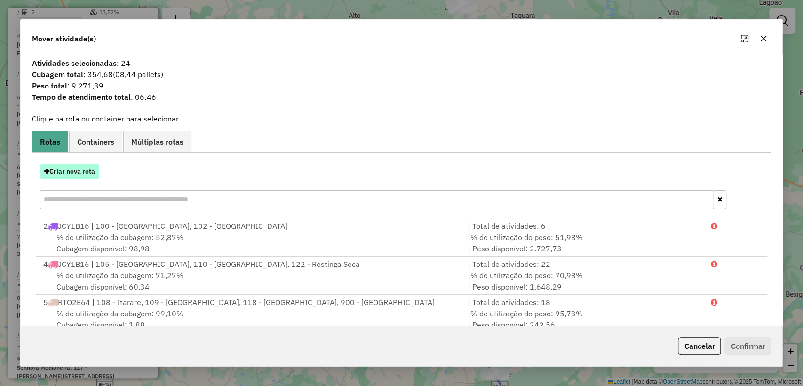
click at [56, 167] on button "Criar nova rota" at bounding box center [69, 171] width 59 height 15
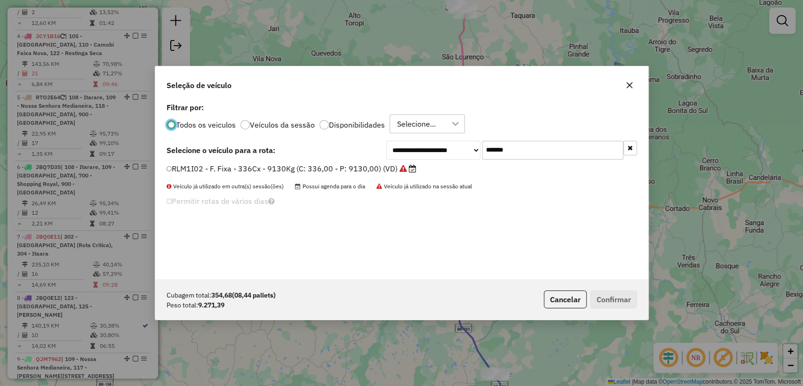
scroll to position [5, 3]
click at [541, 149] on input "*******" at bounding box center [552, 150] width 141 height 19
paste input "text"
type input "*******"
click at [301, 169] on label "RAD1536 - F. Fixa - 392CX - 12620KG (C: 392,00 - P: 12620,00) (VD)" at bounding box center [294, 168] width 255 height 11
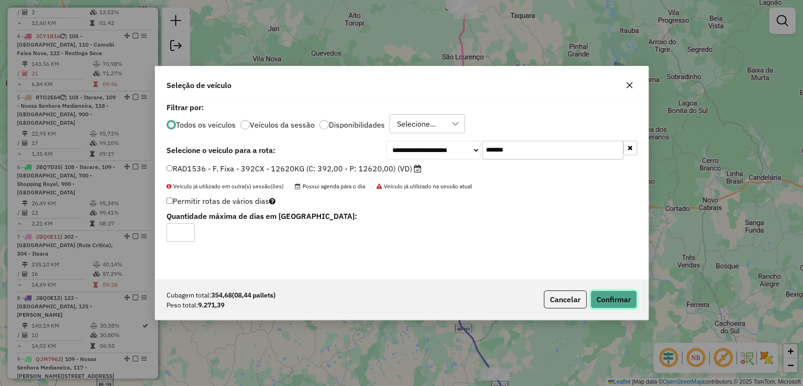
click at [610, 293] on button "Confirmar" at bounding box center [614, 299] width 47 height 18
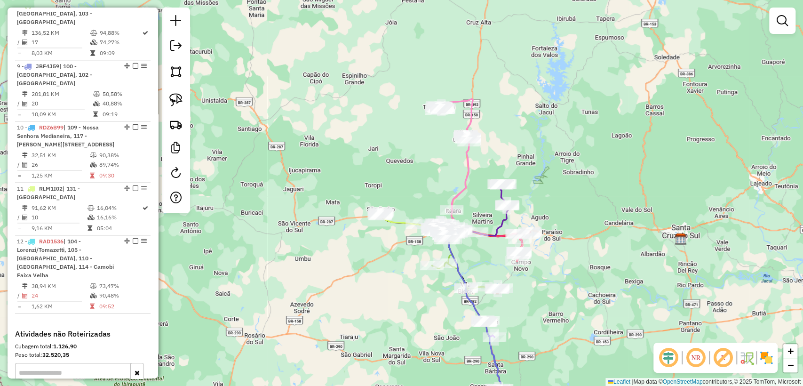
scroll to position [853, 0]
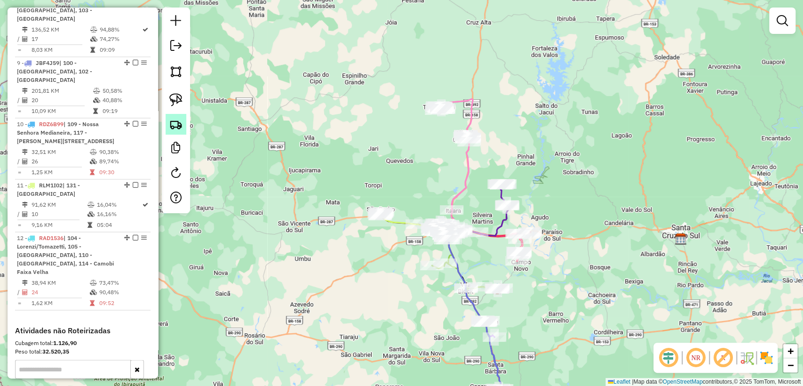
click at [173, 131] on link at bounding box center [176, 124] width 21 height 21
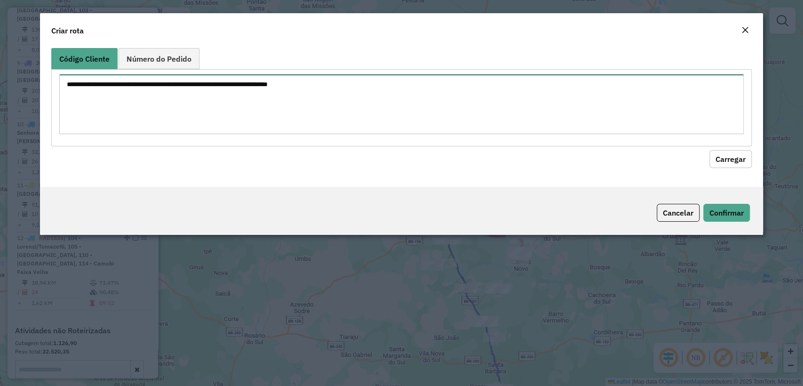
click at [239, 99] on textarea at bounding box center [401, 104] width 684 height 60
paste textarea "******** ******** ******** ******** ******** ******** ******** ******** *******…"
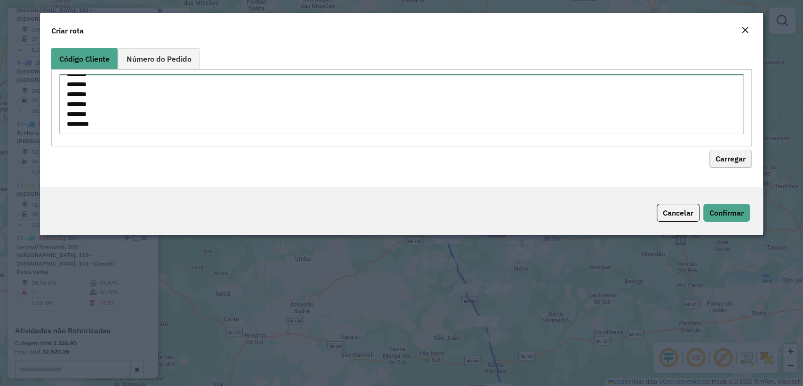
type textarea "******** ******** ******** ******** ******** ******** ******** ******** *******…"
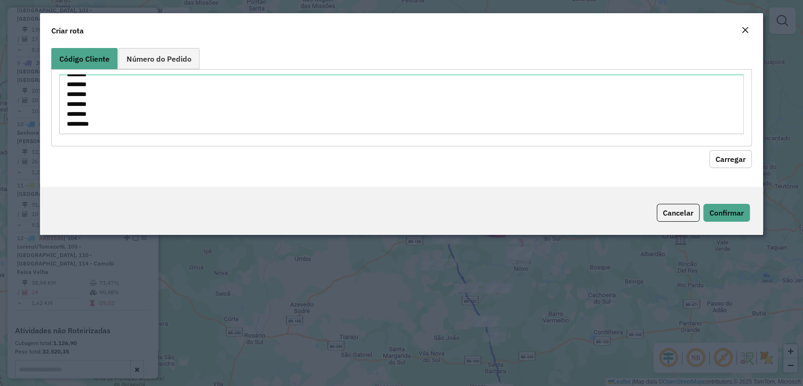
click at [722, 157] on button "Carregar" at bounding box center [731, 159] width 42 height 18
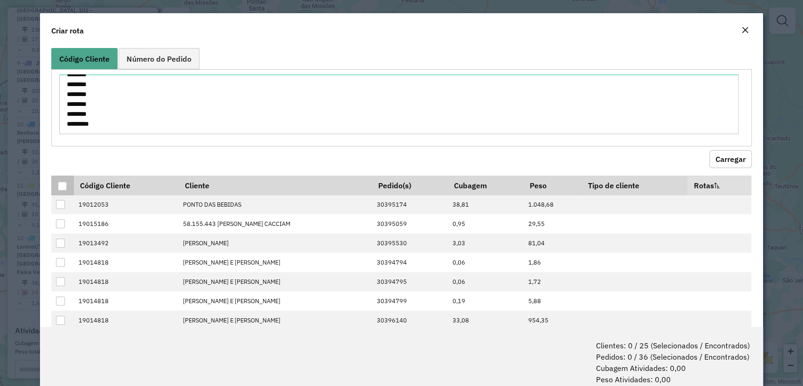
click at [58, 189] on th at bounding box center [62, 186] width 22 height 20
click at [61, 186] on div at bounding box center [62, 186] width 9 height 9
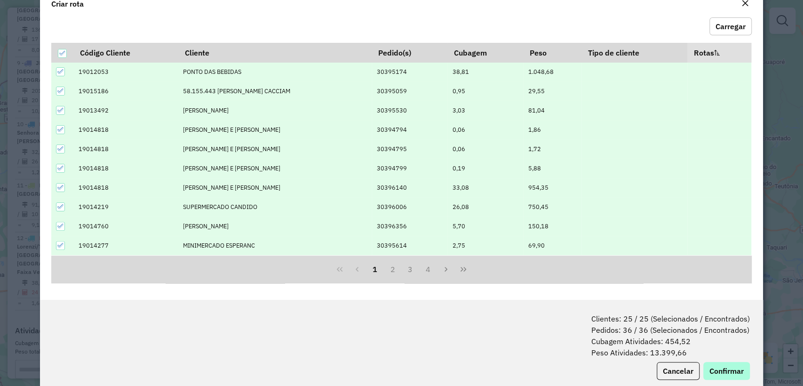
scroll to position [47, 0]
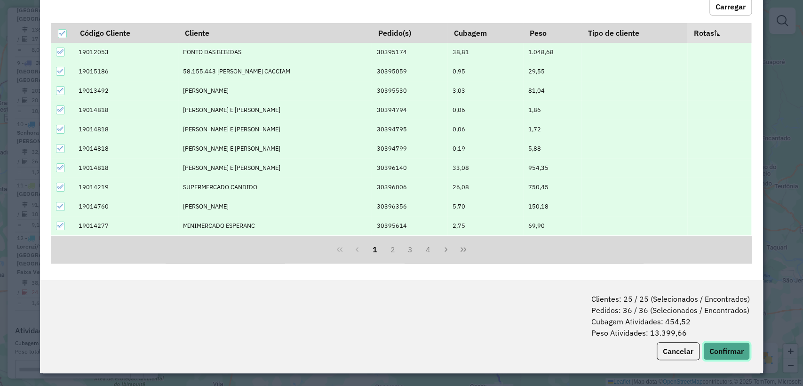
click at [719, 352] on button "Confirmar" at bounding box center [727, 351] width 47 height 18
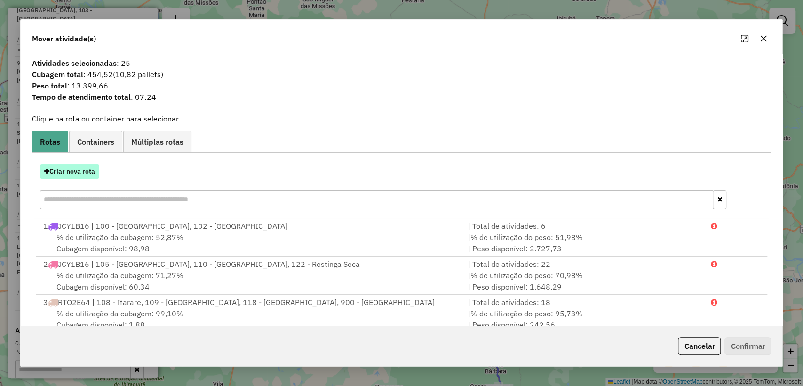
click at [87, 167] on button "Criar nova rota" at bounding box center [69, 171] width 59 height 15
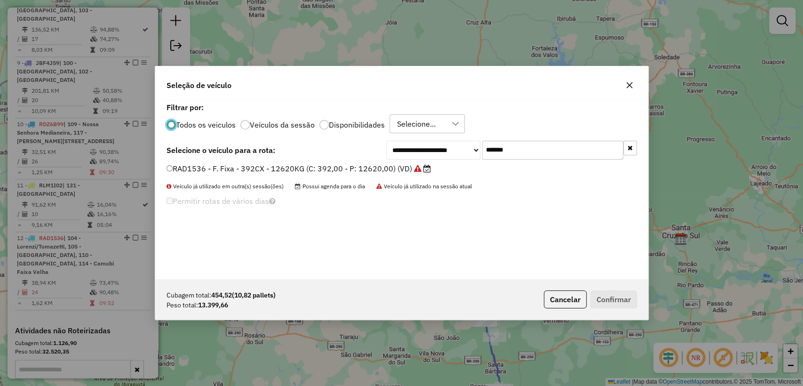
scroll to position [5, 3]
click at [526, 148] on input "*******" at bounding box center [552, 150] width 141 height 19
paste input "text"
type input "*******"
click at [340, 167] on label "JDL1C42 - Freteiro - 588Cx - 180000Kg (C: 588,00 - P: 180000,00) (VD)" at bounding box center [300, 168] width 266 height 11
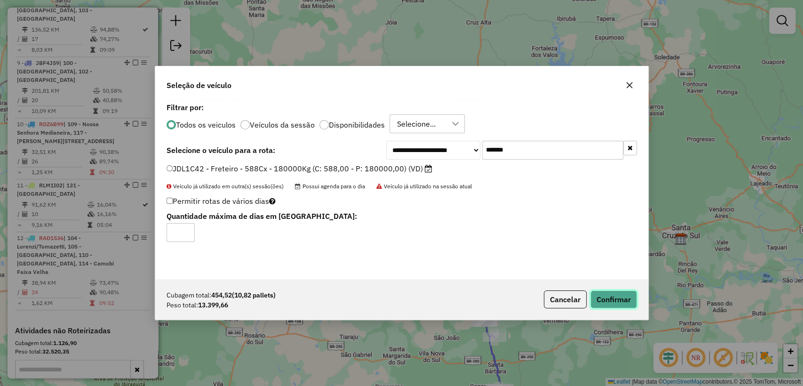
click at [617, 298] on button "Confirmar" at bounding box center [614, 299] width 47 height 18
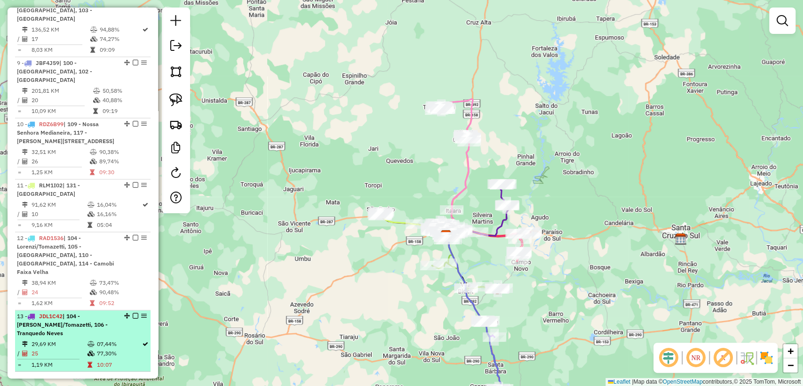
click at [91, 310] on li "13 - JDL1C42 | 104 - Lorenzi/Tomazetti, 106 - Tranquedo Neves 29,69 KM 07,44% /…" at bounding box center [83, 340] width 136 height 61
select select "**********"
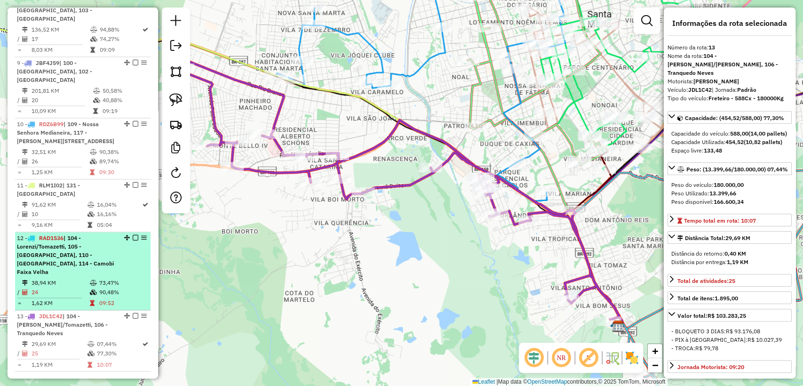
click at [108, 278] on td "73,47%" at bounding box center [123, 282] width 48 height 9
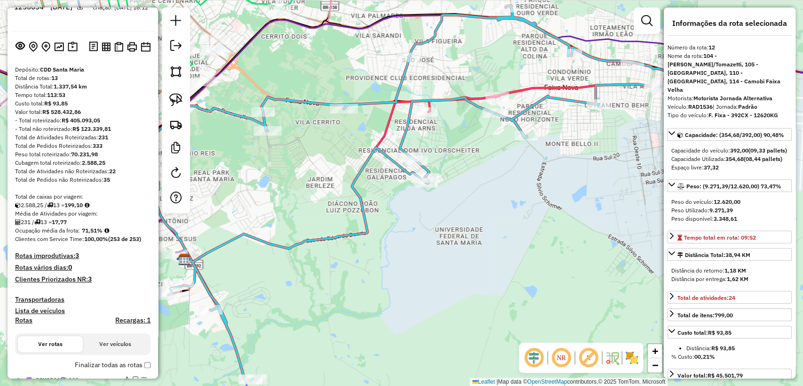
scroll to position [0, 0]
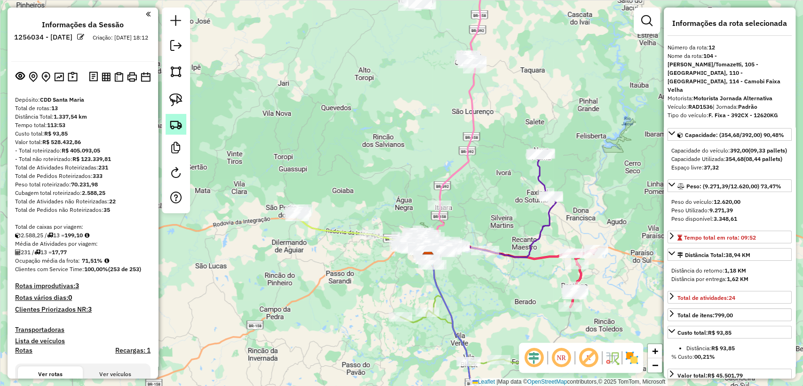
click at [172, 121] on img at bounding box center [175, 124] width 13 height 13
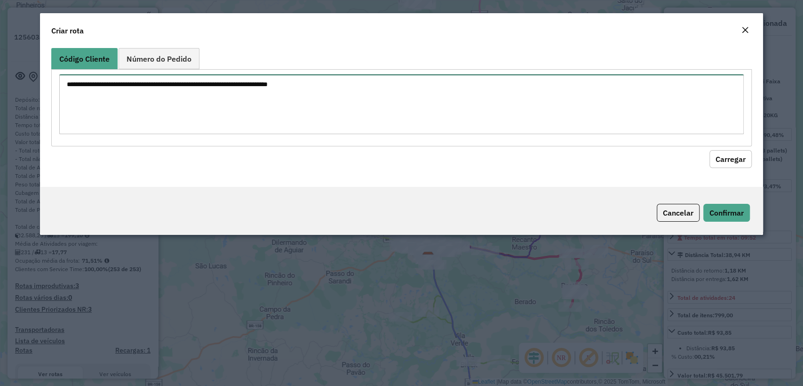
click at [268, 88] on textarea at bounding box center [401, 104] width 684 height 60
paste textarea "******** ******** ******** ******** ******** ******** ******** ******** *******…"
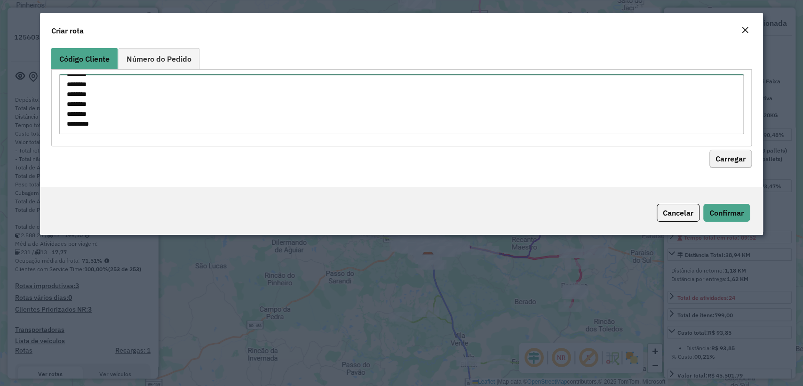
type textarea "******** ******** ******** ******** ******** ******** ******** ******** *******…"
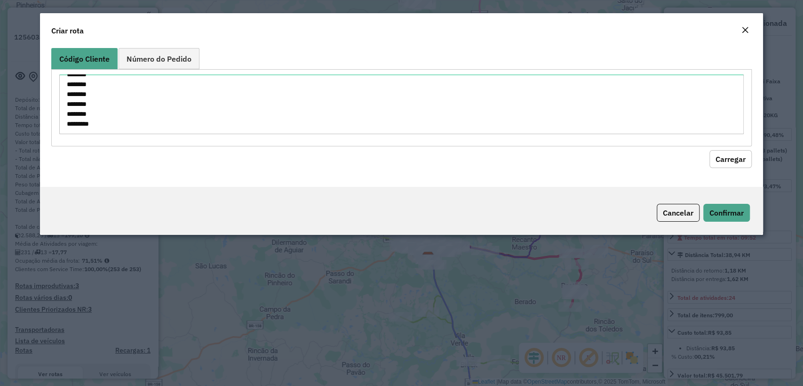
click at [746, 155] on button "Carregar" at bounding box center [731, 159] width 42 height 18
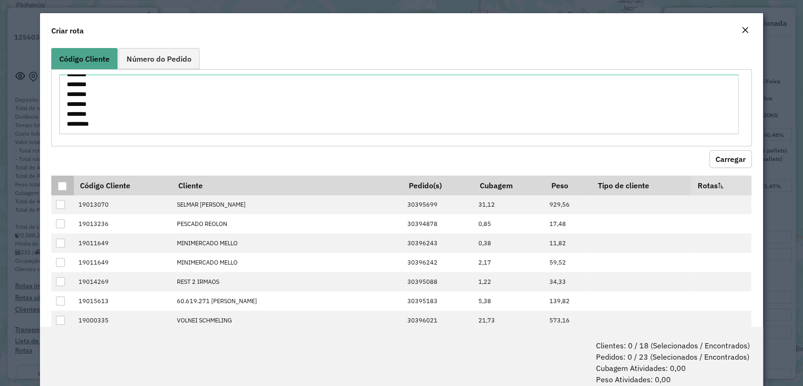
click at [63, 187] on div at bounding box center [62, 186] width 9 height 9
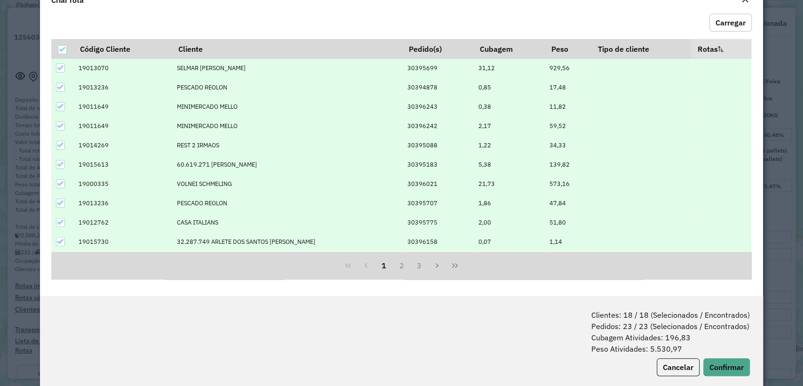
scroll to position [47, 0]
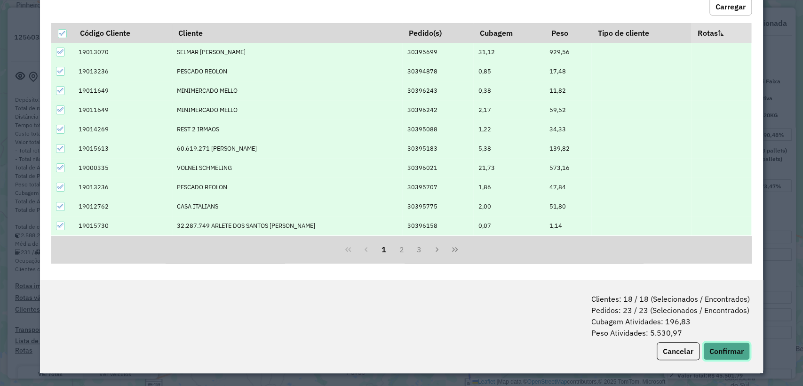
click at [718, 342] on button "Confirmar" at bounding box center [727, 351] width 47 height 18
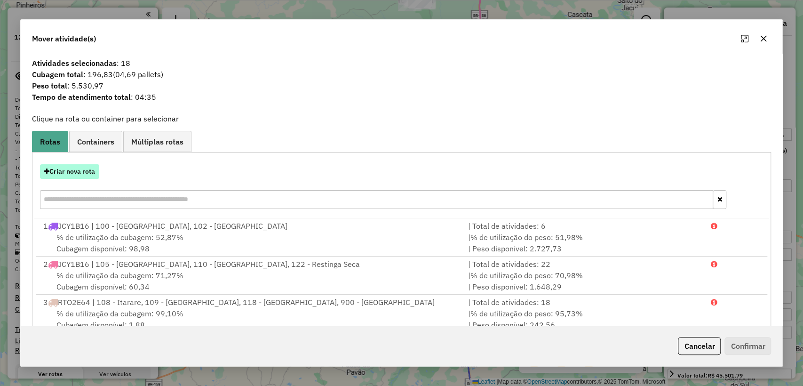
click at [80, 169] on button "Criar nova rota" at bounding box center [69, 171] width 59 height 15
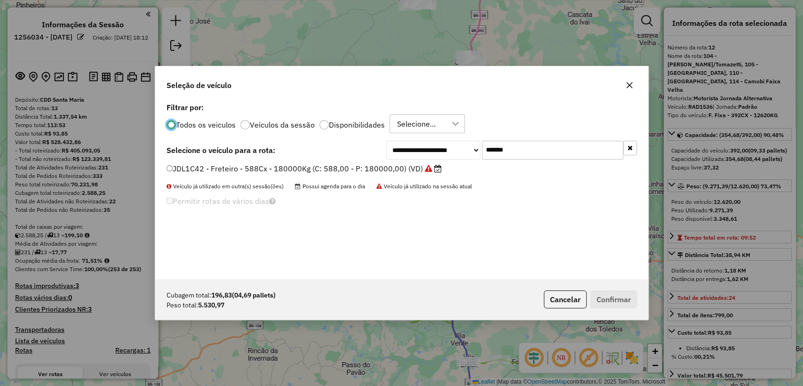
scroll to position [5, 3]
click at [522, 143] on input "*******" at bounding box center [552, 150] width 141 height 19
paste input "text"
type input "*******"
click at [293, 166] on label "RAD2846 - F. Fixa - 420CX - 12620KG (C: 420,00 - P: 12620,00) (VD)" at bounding box center [294, 168] width 255 height 11
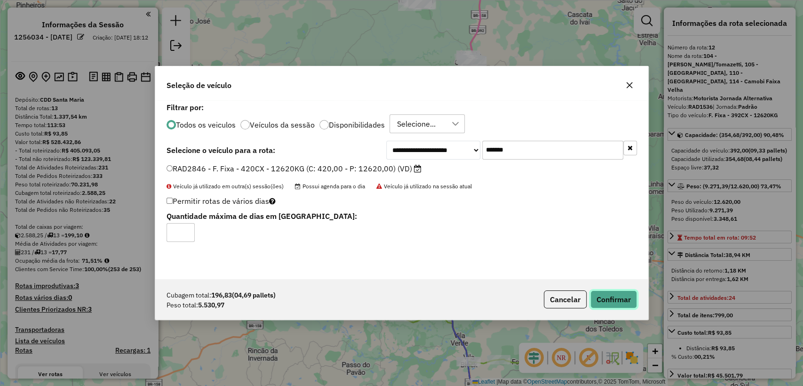
click at [621, 292] on button "Confirmar" at bounding box center [614, 299] width 47 height 18
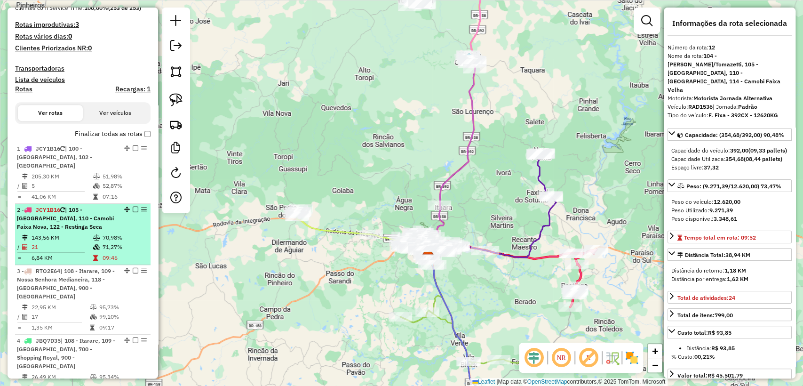
scroll to position [313, 0]
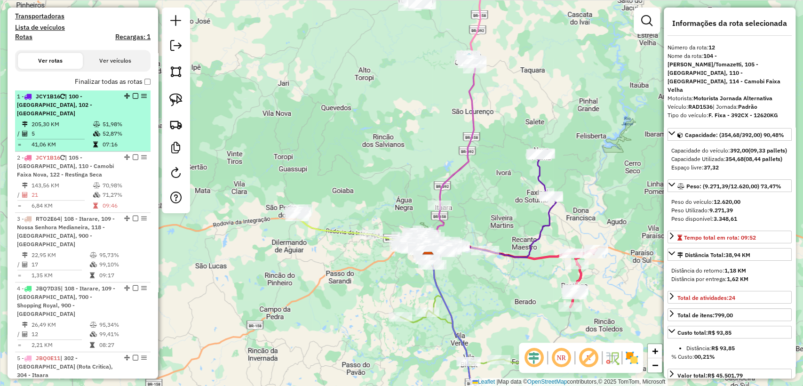
click at [105, 129] on td "52,87%" at bounding box center [124, 133] width 45 height 9
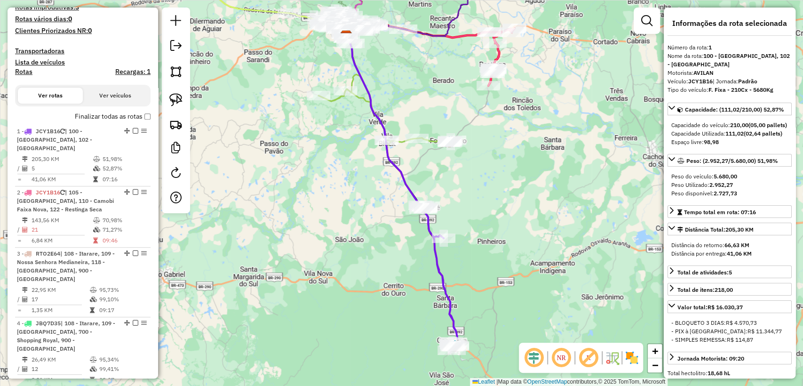
scroll to position [261, 0]
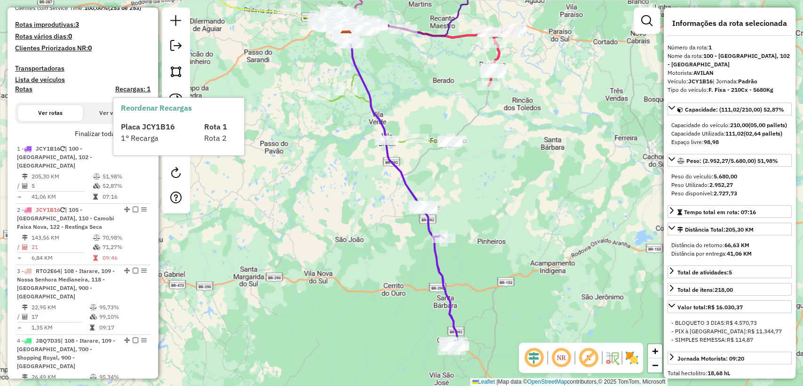
click at [136, 88] on h4 "Recargas: 1" at bounding box center [132, 89] width 35 height 8
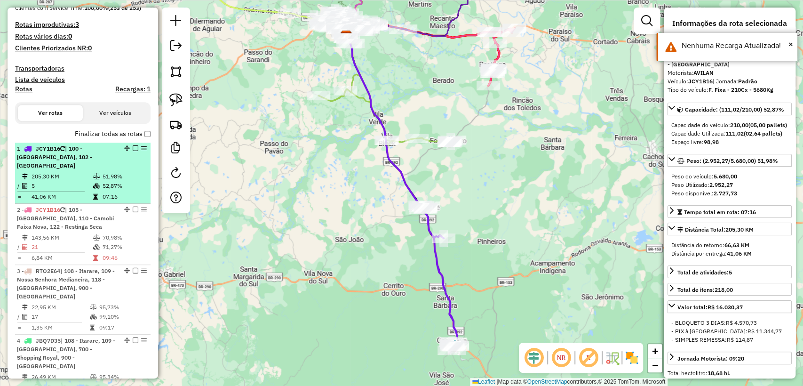
click at [141, 145] on em at bounding box center [144, 148] width 6 height 6
click at [141, 148] on em at bounding box center [144, 148] width 6 height 6
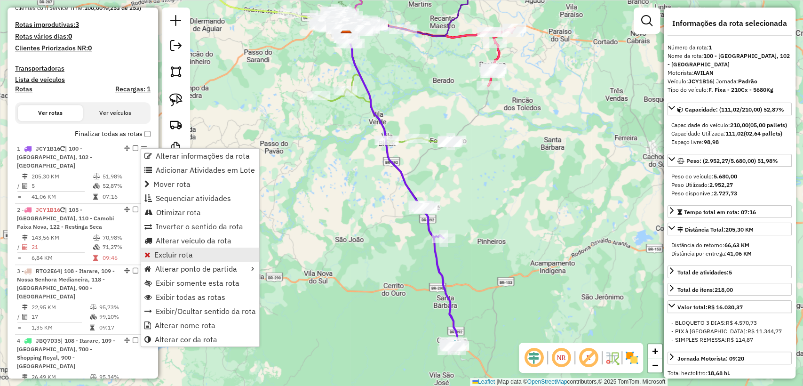
click at [168, 254] on span "Excluir rota" at bounding box center [173, 255] width 39 height 8
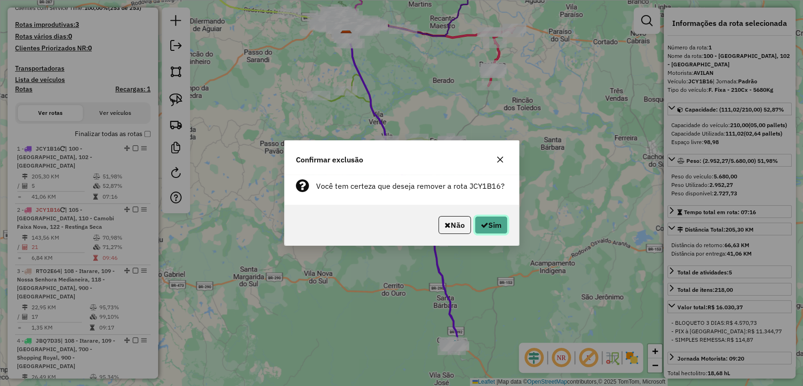
click at [485, 230] on button "Sim" at bounding box center [491, 225] width 33 height 18
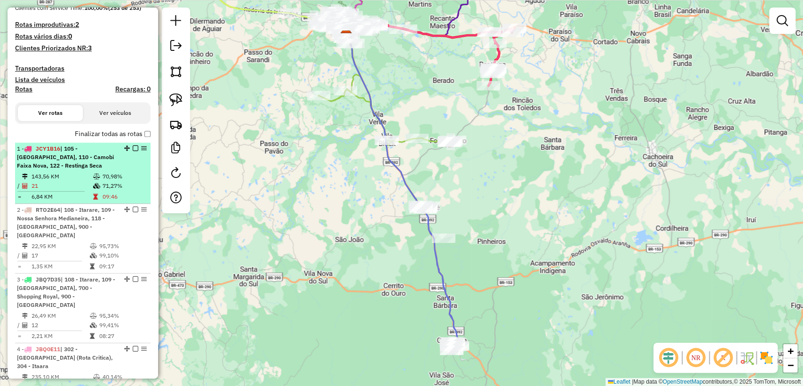
click at [126, 195] on td "09:46" at bounding box center [124, 196] width 45 height 9
select select "**********"
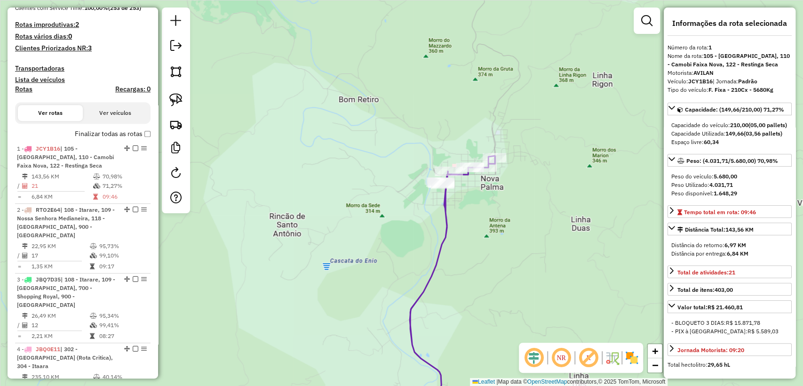
click at [445, 219] on icon at bounding box center [452, 290] width 85 height 269
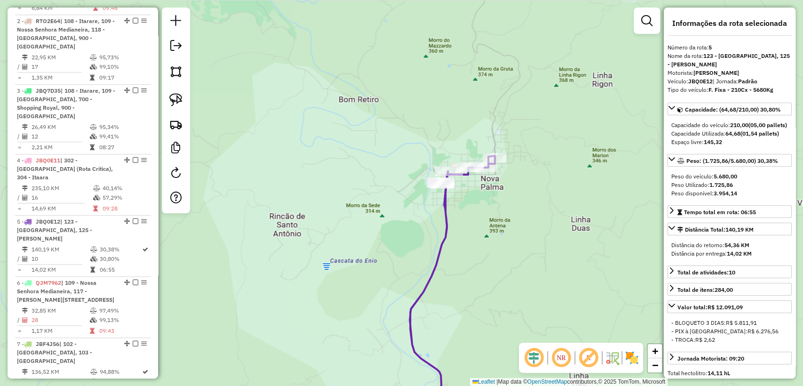
scroll to position [640, 0]
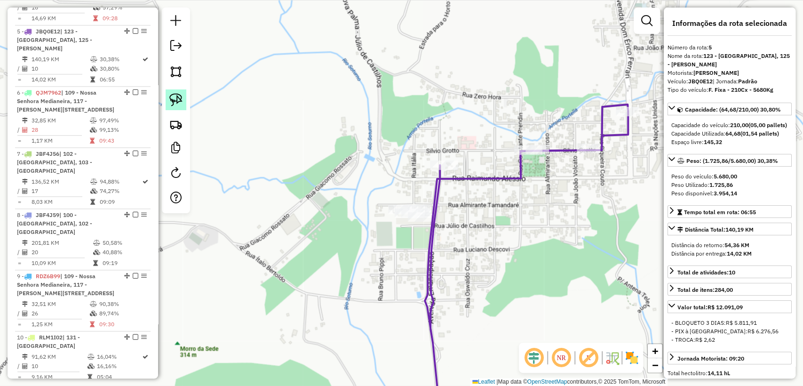
click at [172, 101] on img at bounding box center [175, 99] width 13 height 13
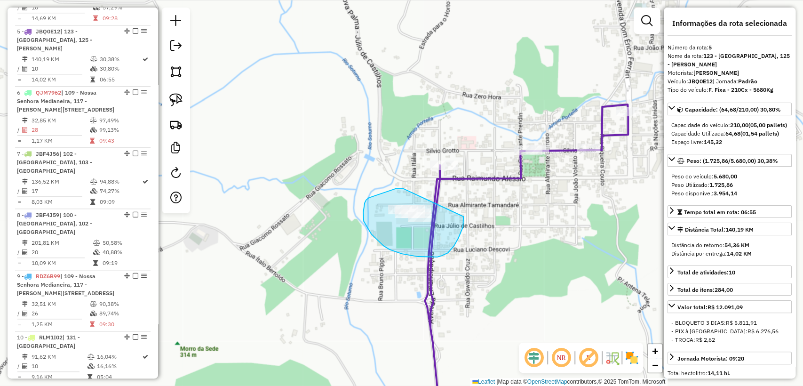
drag, startPoint x: 388, startPoint y: 191, endPoint x: 464, endPoint y: 217, distance: 79.9
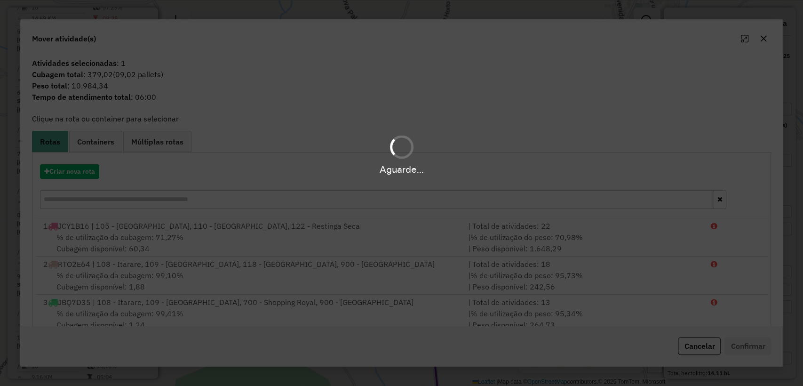
click at [90, 176] on div "Aguarde..." at bounding box center [401, 169] width 803 height 15
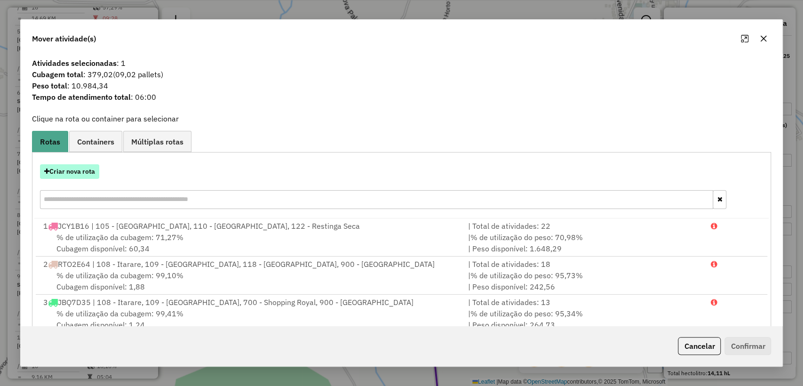
click at [84, 173] on button "Criar nova rota" at bounding box center [69, 171] width 59 height 15
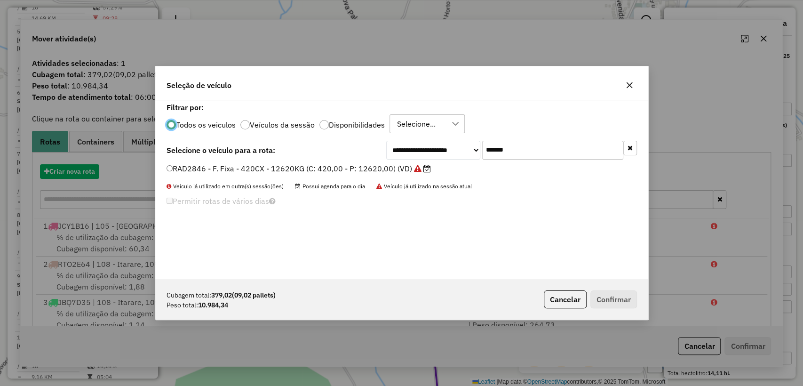
scroll to position [5, 3]
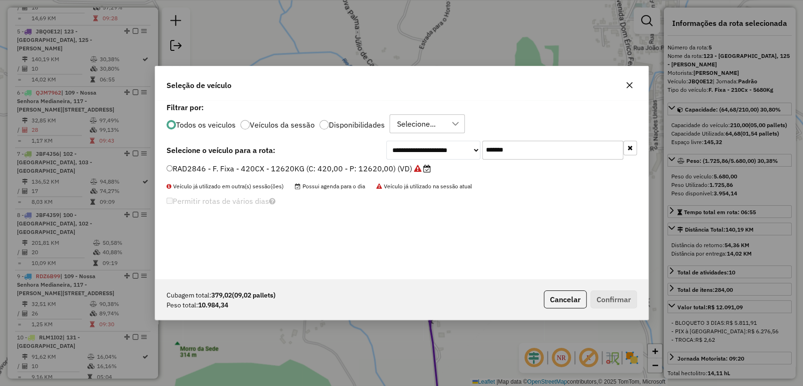
click at [350, 123] on label "Disponibilidades" at bounding box center [357, 125] width 56 height 8
click at [626, 148] on button "button" at bounding box center [631, 148] width 14 height 15
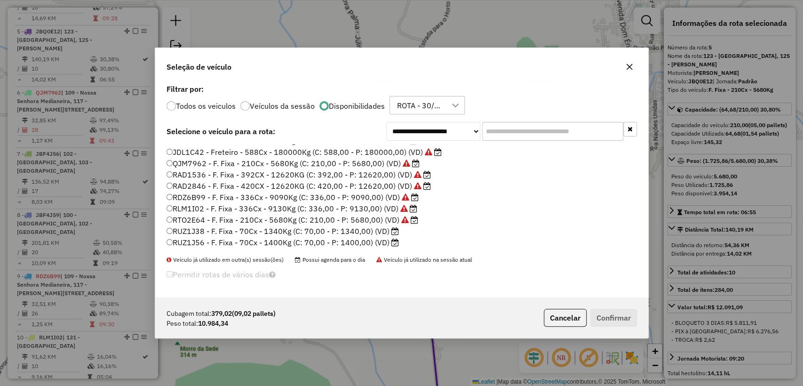
scroll to position [24, 0]
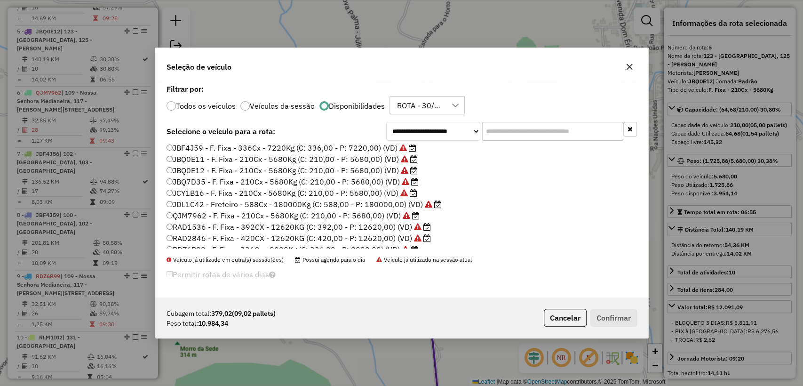
drag, startPoint x: 561, startPoint y: 323, endPoint x: 554, endPoint y: 308, distance: 16.6
click at [561, 323] on button "Cancelar" at bounding box center [565, 318] width 43 height 18
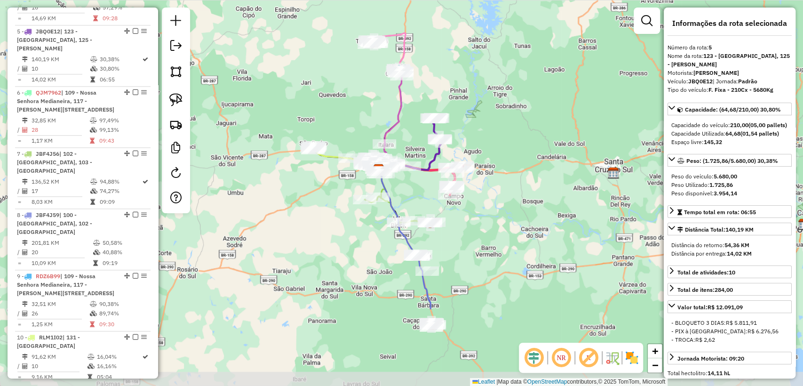
drag, startPoint x: 465, startPoint y: 265, endPoint x: 500, endPoint y: 162, distance: 108.8
click at [500, 162] on div "Janela de atendimento Grade de atendimento Capacidade Transportadoras Veículos …" at bounding box center [401, 193] width 803 height 386
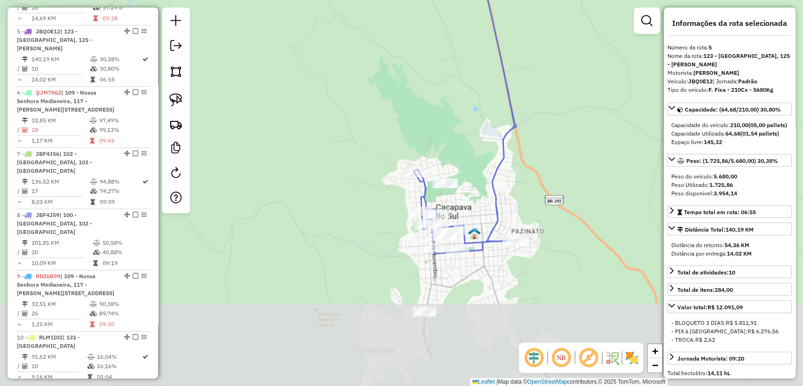
drag, startPoint x: 488, startPoint y: 279, endPoint x: 455, endPoint y: 123, distance: 158.9
click at [455, 123] on div "Janela de atendimento Grade de atendimento Capacidade Transportadoras Veículos …" at bounding box center [401, 193] width 803 height 386
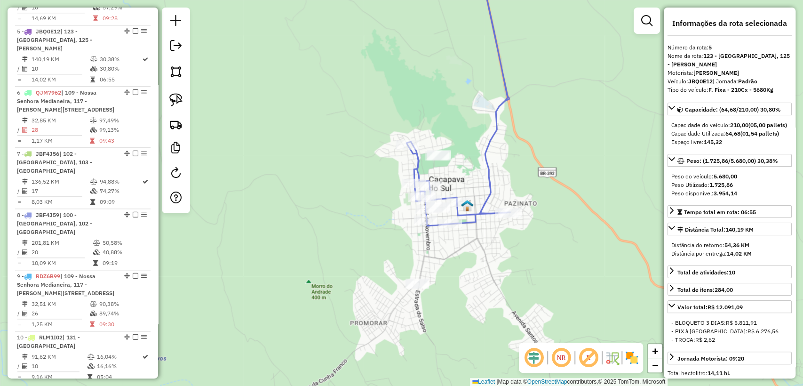
click at [339, 192] on div "Janela de atendimento Grade de atendimento Capacidade Transportadoras Veículos …" at bounding box center [401, 193] width 803 height 386
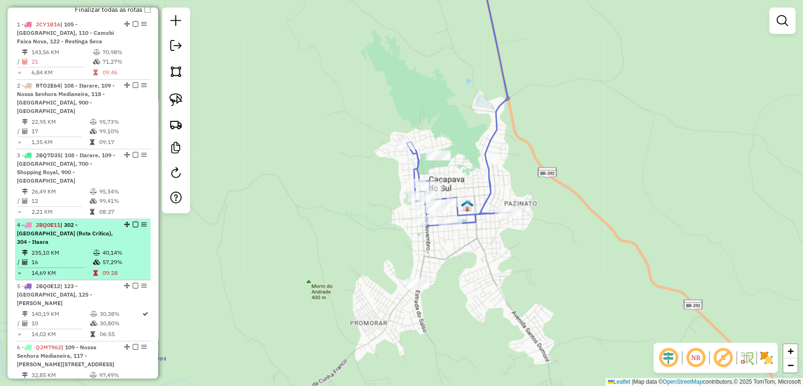
scroll to position [327, 0]
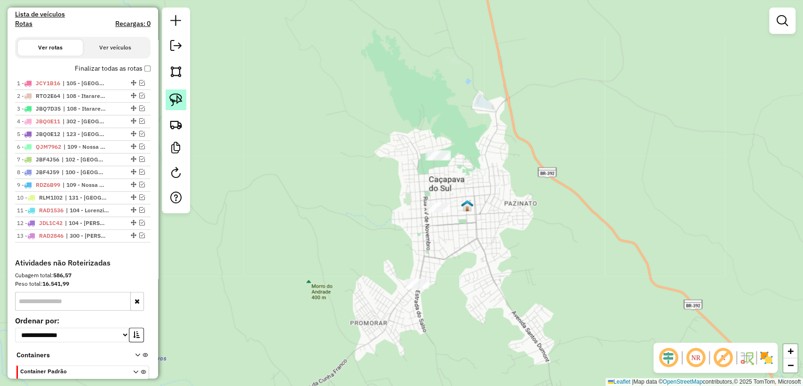
drag, startPoint x: 172, startPoint y: 96, endPoint x: 336, endPoint y: 152, distance: 173.4
click at [172, 97] on img at bounding box center [175, 99] width 13 height 13
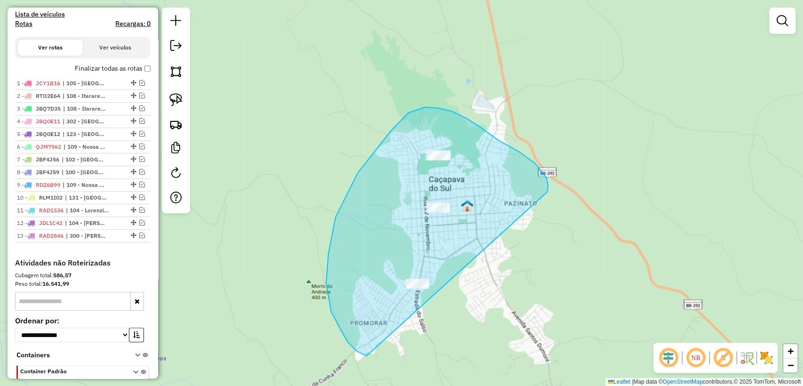
drag, startPoint x: 535, startPoint y: 163, endPoint x: 393, endPoint y: 347, distance: 232.9
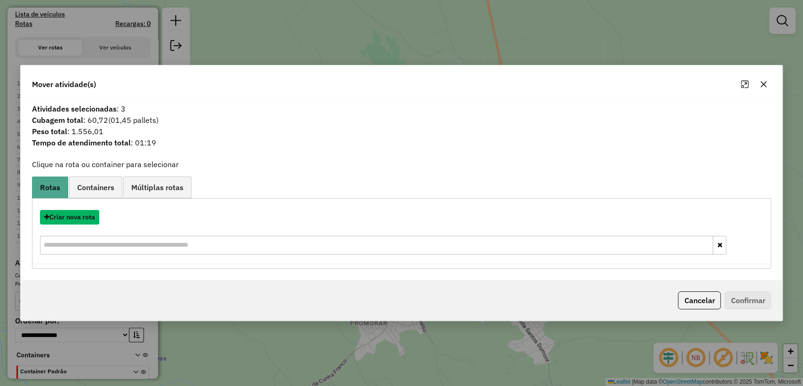
click at [72, 219] on button "Criar nova rota" at bounding box center [69, 217] width 59 height 15
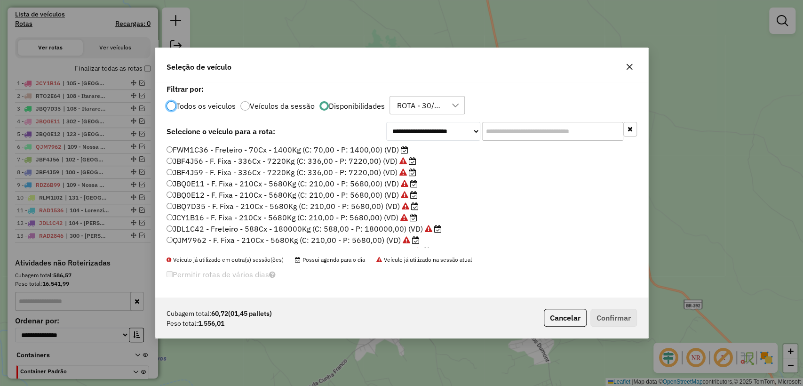
scroll to position [5, 3]
click at [351, 149] on label "FWM1C36 - Freteiro - 70Cx - 1400Kg (C: 70,00 - P: 1400,00) (VD)" at bounding box center [288, 149] width 242 height 11
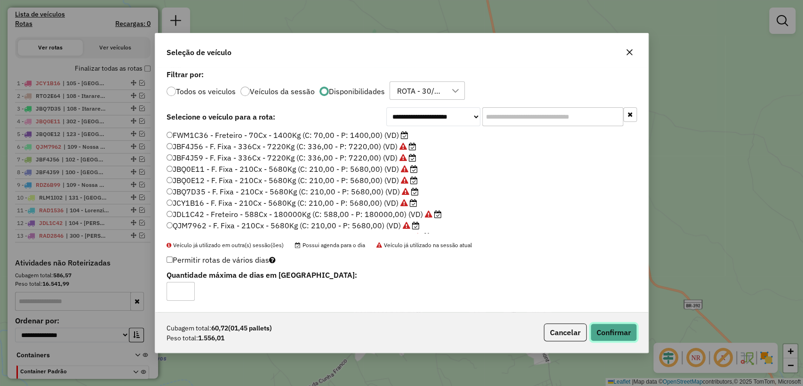
click at [611, 327] on button "Confirmar" at bounding box center [614, 332] width 47 height 18
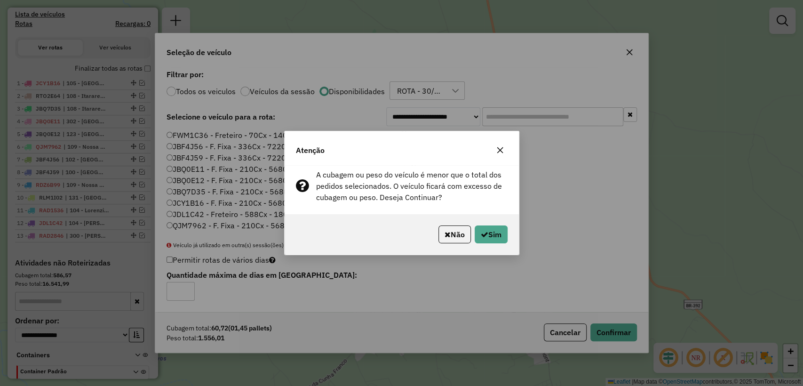
click at [447, 244] on div "Não Sim" at bounding box center [402, 234] width 234 height 40
click at [456, 242] on button "Não" at bounding box center [455, 234] width 32 height 18
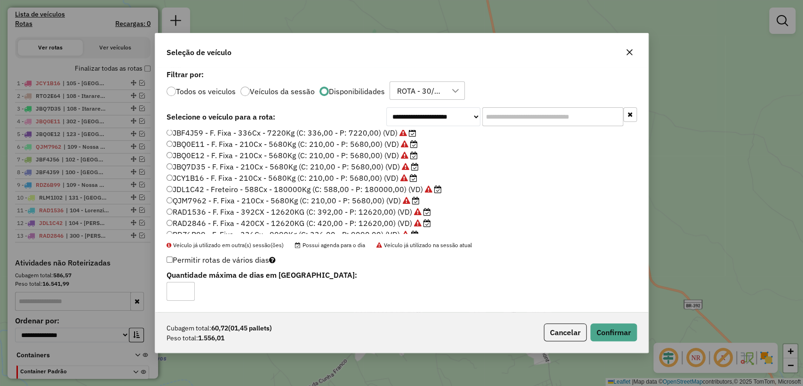
scroll to position [0, 0]
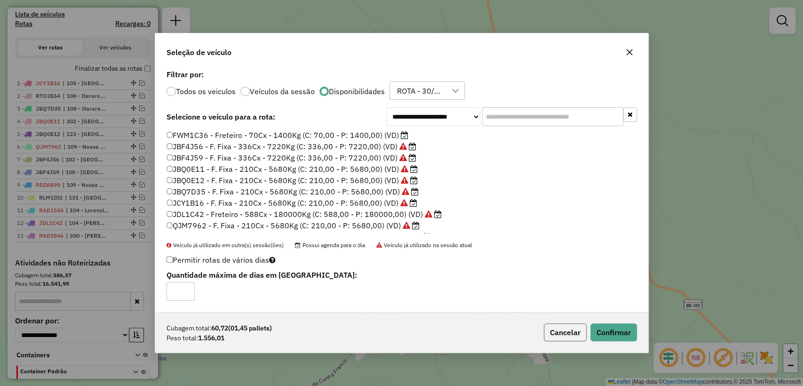
click at [549, 325] on button "Cancelar" at bounding box center [565, 332] width 43 height 18
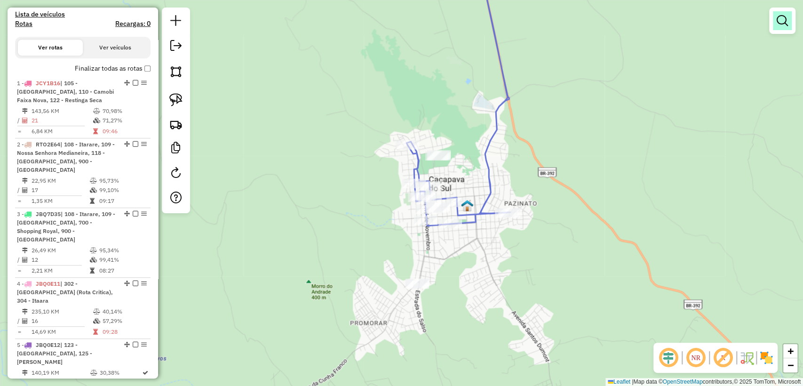
click at [787, 22] on em at bounding box center [782, 20] width 11 height 11
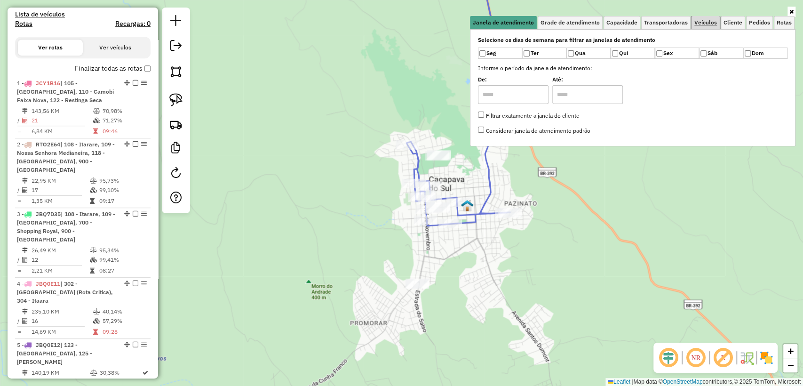
click at [701, 24] on span "Veículos" at bounding box center [706, 23] width 23 height 6
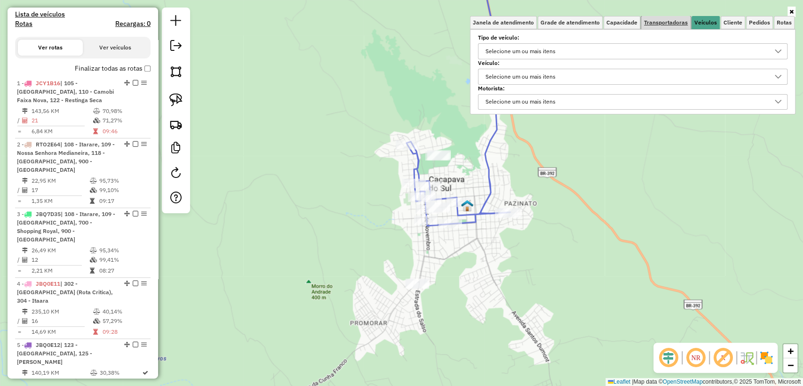
click at [682, 22] on span "Transportadoras" at bounding box center [666, 23] width 44 height 6
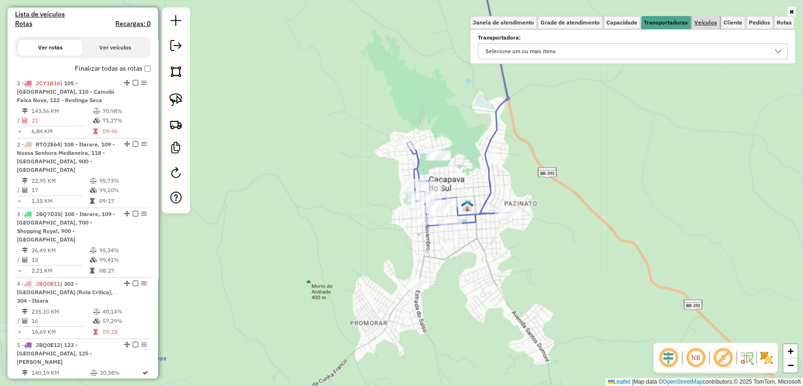
click at [706, 21] on span "Veículos" at bounding box center [706, 23] width 23 height 6
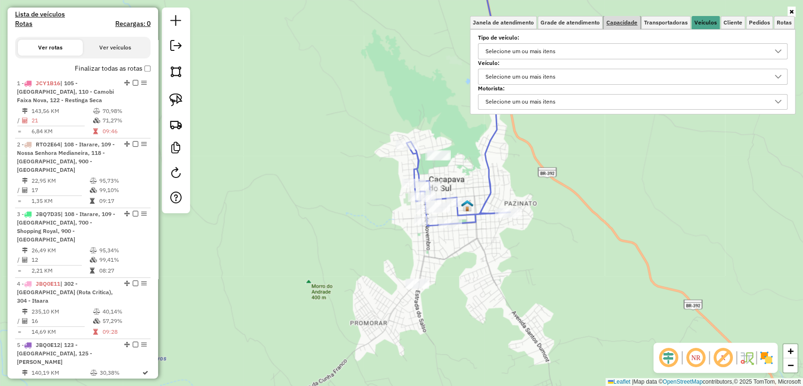
click at [611, 24] on span "Capacidade" at bounding box center [622, 23] width 31 height 6
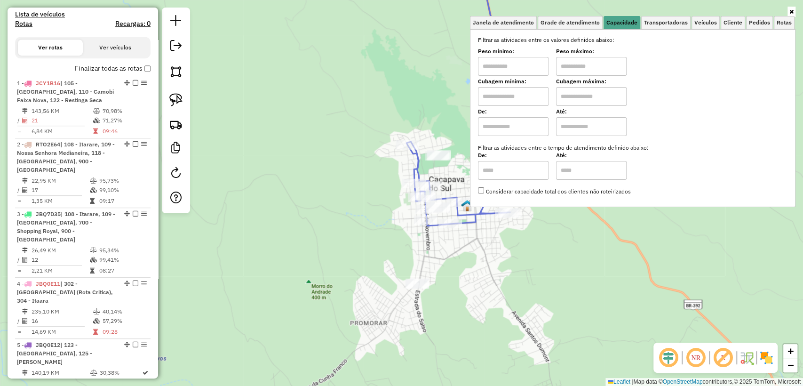
click at [508, 95] on input "text" at bounding box center [513, 96] width 71 height 19
type input "****"
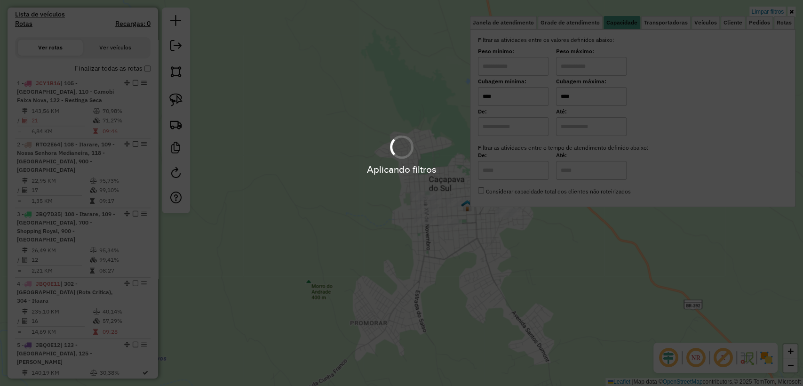
click at [495, 247] on hb-app "Aplicando filtros Pop-up bloqueado! Seu navegador bloqueou automáticamente a ab…" at bounding box center [401, 193] width 803 height 386
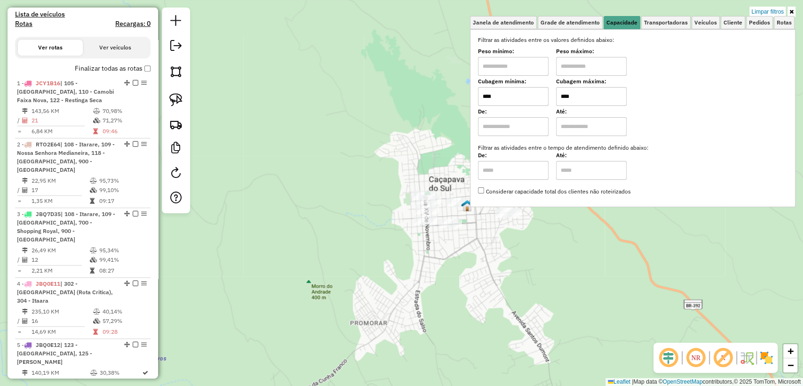
click at [488, 256] on div "Limpar filtros Janela de atendimento Grade de atendimento Capacidade Transporta…" at bounding box center [401, 193] width 803 height 386
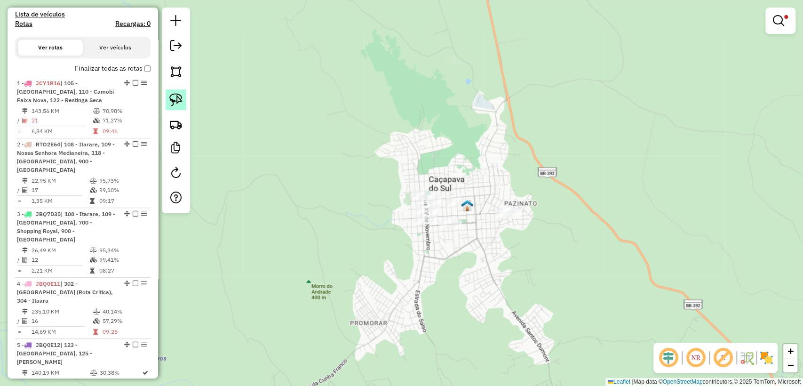
click at [176, 96] on img at bounding box center [175, 99] width 13 height 13
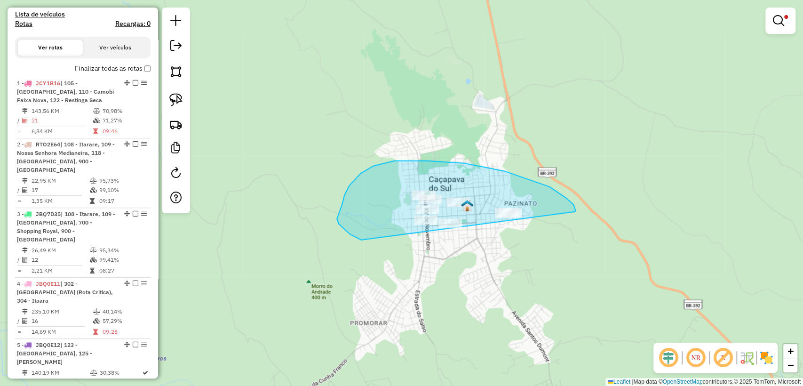
click at [512, 215] on div "Limpar filtros Janela de atendimento Grade de atendimento Capacidade Transporta…" at bounding box center [401, 193] width 803 height 386
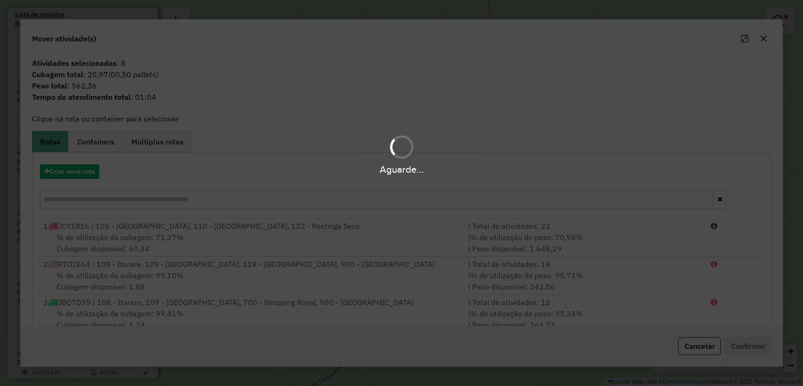
click at [81, 178] on hb-app "Aguarde... Pop-up bloqueado! Seu navegador bloqueou automáticamente a abertura …" at bounding box center [401, 193] width 803 height 386
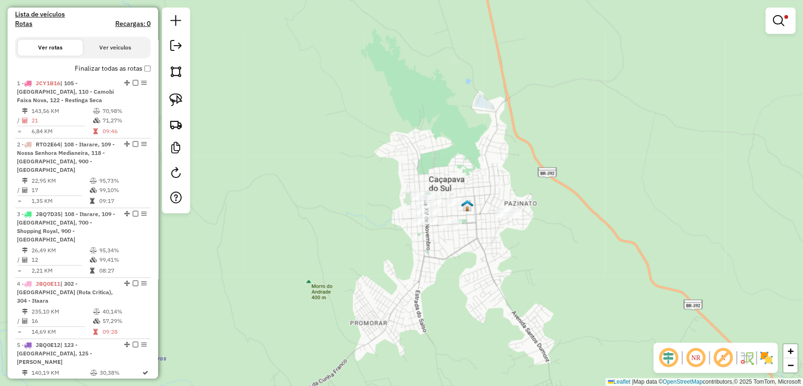
drag, startPoint x: 782, startPoint y: 20, endPoint x: 742, endPoint y: 44, distance: 46.9
click at [783, 20] on em at bounding box center [778, 20] width 11 height 11
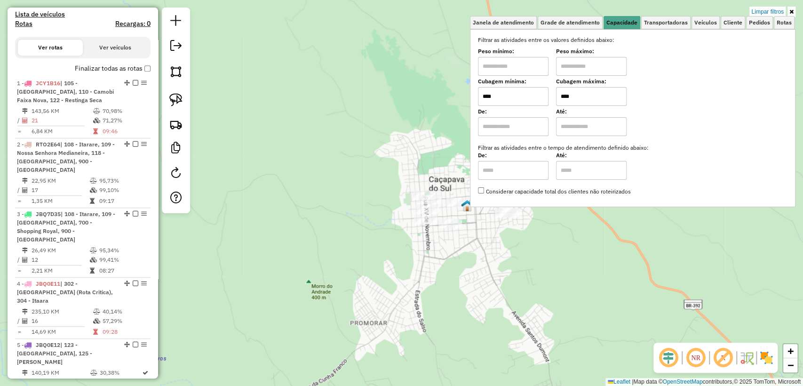
click at [593, 93] on input "****" at bounding box center [591, 96] width 71 height 19
drag, startPoint x: 568, startPoint y: 98, endPoint x: 561, endPoint y: 97, distance: 7.2
click at [561, 97] on input "****" at bounding box center [591, 96] width 71 height 19
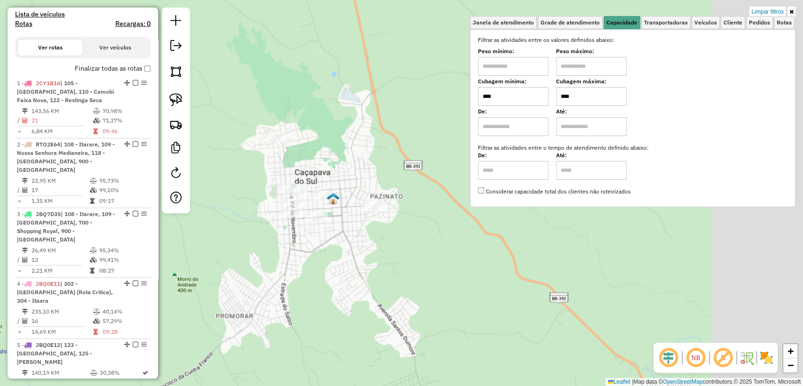
drag, startPoint x: 554, startPoint y: 272, endPoint x: 415, endPoint y: 243, distance: 142.1
click at [435, 263] on div "Limpar filtros Janela de atendimento Grade de atendimento Capacidade Transporta…" at bounding box center [401, 193] width 803 height 386
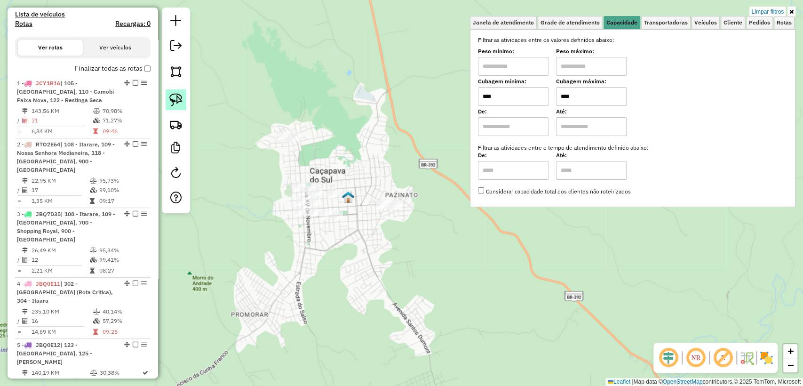
click at [175, 100] on img at bounding box center [175, 99] width 13 height 13
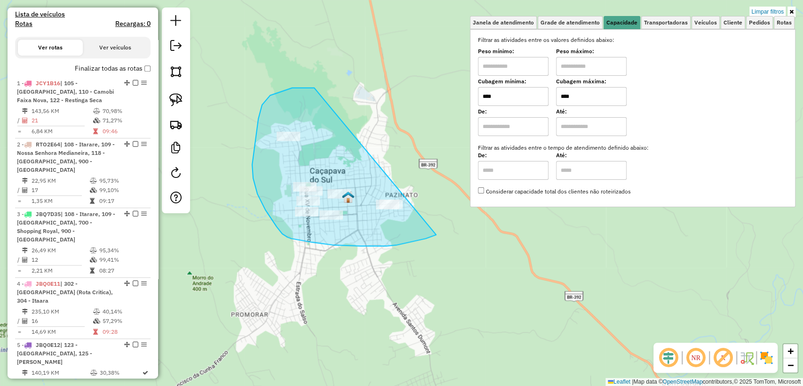
drag, startPoint x: 292, startPoint y: 88, endPoint x: 463, endPoint y: 199, distance: 203.5
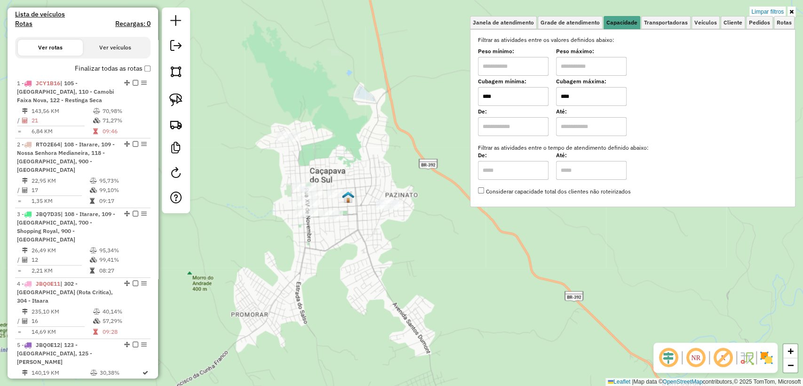
click at [569, 93] on input "****" at bounding box center [591, 96] width 71 height 19
click at [181, 99] on img at bounding box center [175, 99] width 13 height 13
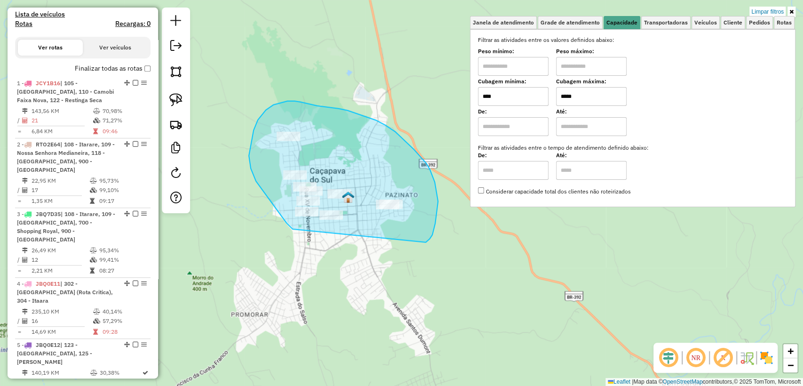
drag, startPoint x: 427, startPoint y: 241, endPoint x: 308, endPoint y: 241, distance: 118.6
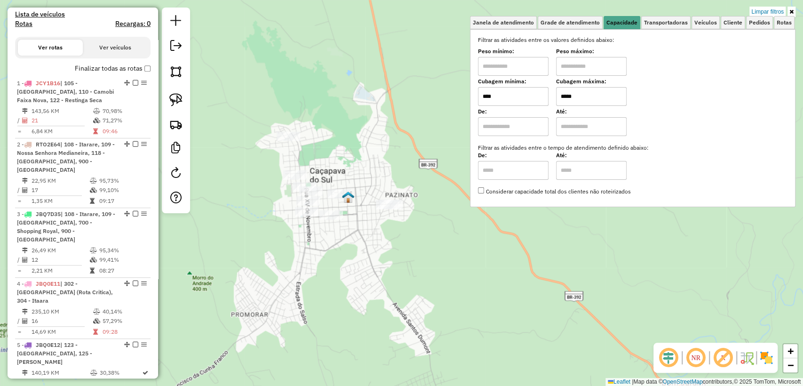
click at [569, 95] on input "*****" at bounding box center [591, 96] width 71 height 19
click at [441, 237] on div "Limpar filtros Janela de atendimento Grade de atendimento Capacidade Transporta…" at bounding box center [401, 193] width 803 height 386
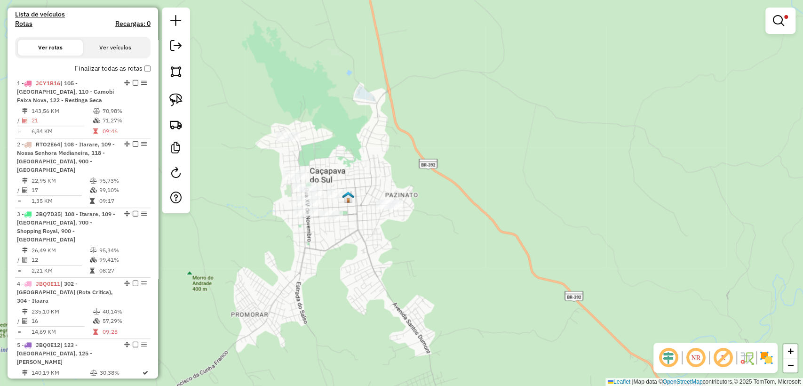
click at [793, 27] on div at bounding box center [781, 21] width 30 height 26
click at [788, 25] on link at bounding box center [781, 20] width 23 height 19
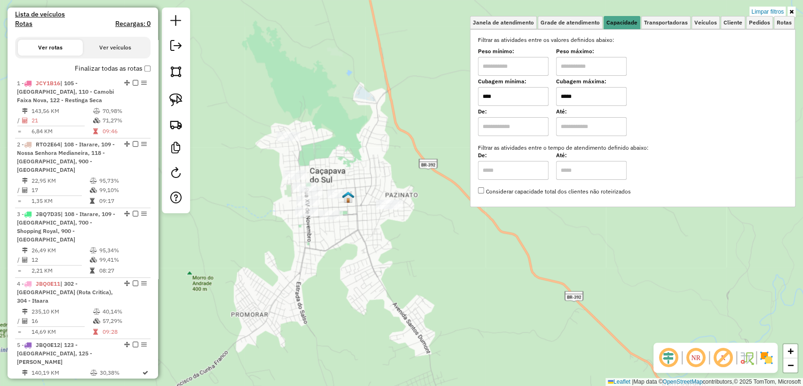
click at [570, 98] on input "*****" at bounding box center [591, 96] width 71 height 19
type input "*****"
click at [417, 261] on div "Limpar filtros Janela de atendimento Grade de atendimento Capacidade Transporta…" at bounding box center [401, 193] width 803 height 386
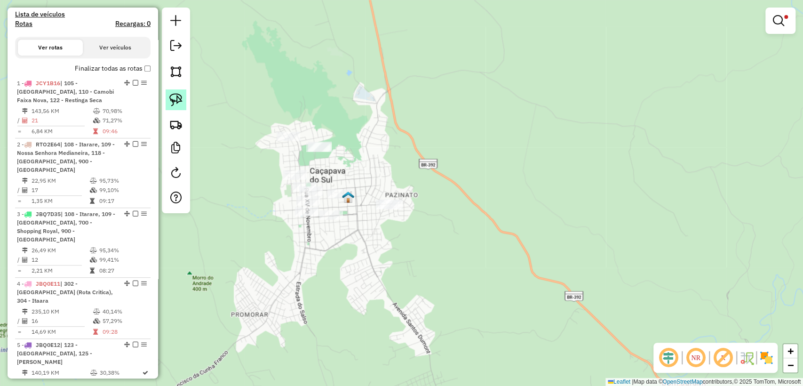
click at [175, 104] on img at bounding box center [175, 99] width 13 height 13
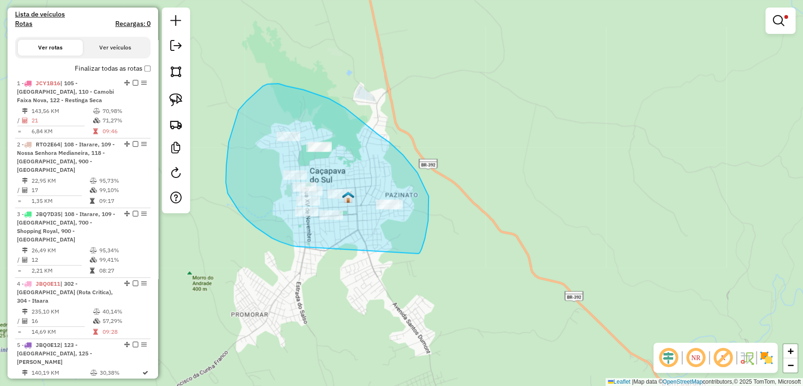
drag, startPoint x: 420, startPoint y: 252, endPoint x: 297, endPoint y: 246, distance: 122.5
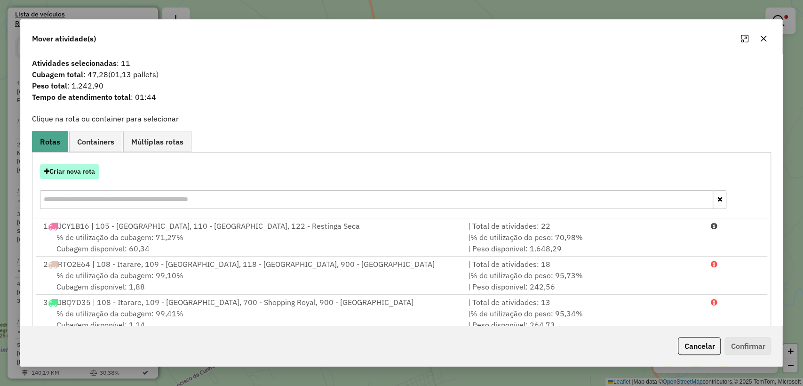
click at [71, 170] on button "Criar nova rota" at bounding box center [69, 171] width 59 height 15
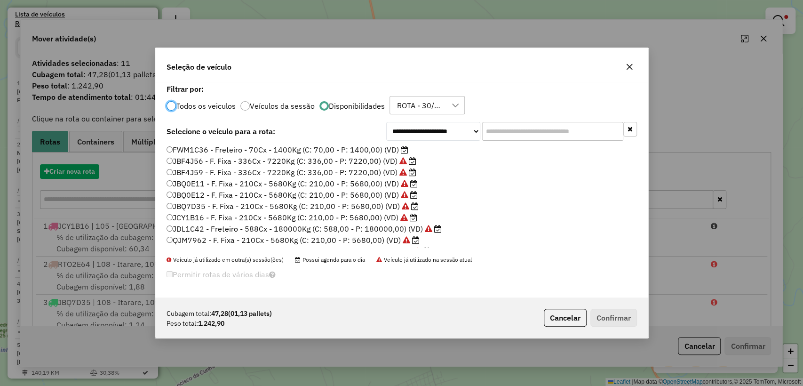
scroll to position [5, 3]
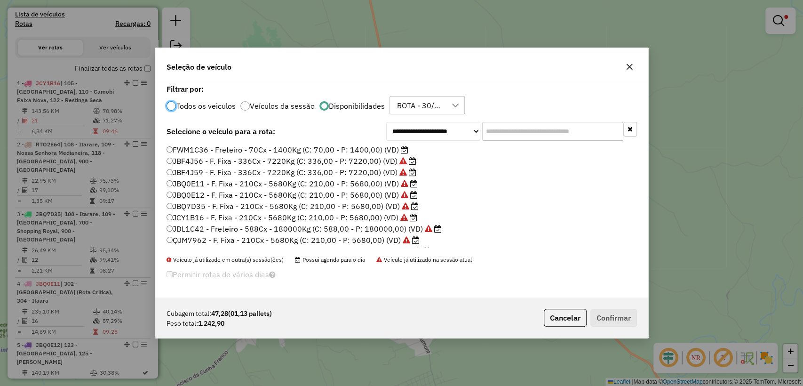
click at [303, 149] on label "FWM1C36 - Freteiro - 70Cx - 1400Kg (C: 70,00 - P: 1400,00) (VD)" at bounding box center [288, 149] width 242 height 11
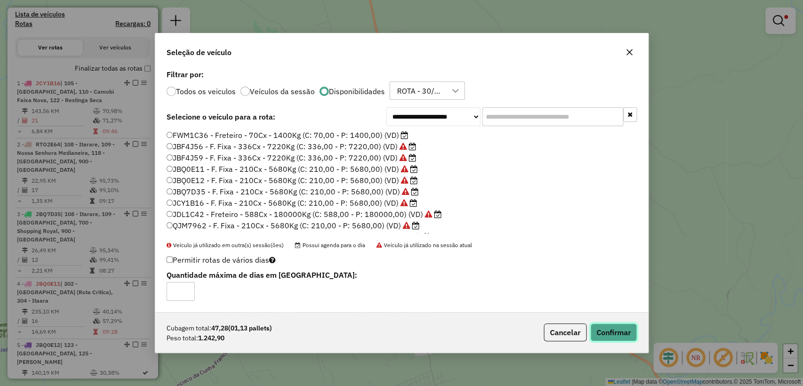
click at [615, 332] on button "Confirmar" at bounding box center [614, 332] width 47 height 18
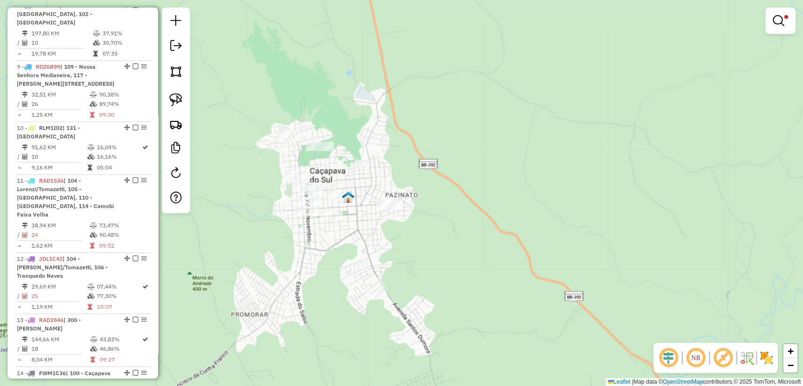
scroll to position [1108, 0]
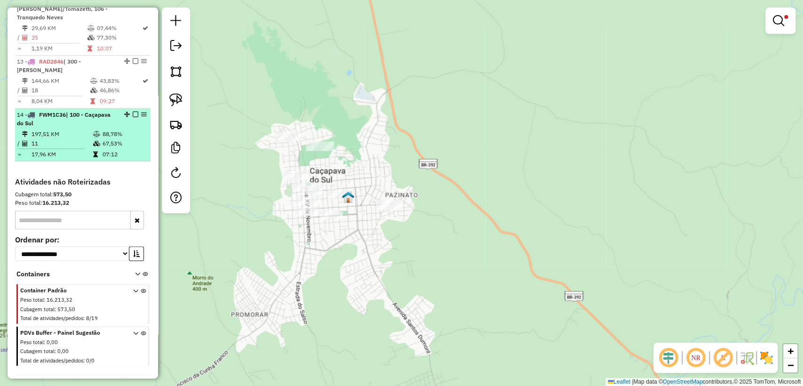
click at [133, 111] on em at bounding box center [136, 114] width 6 height 6
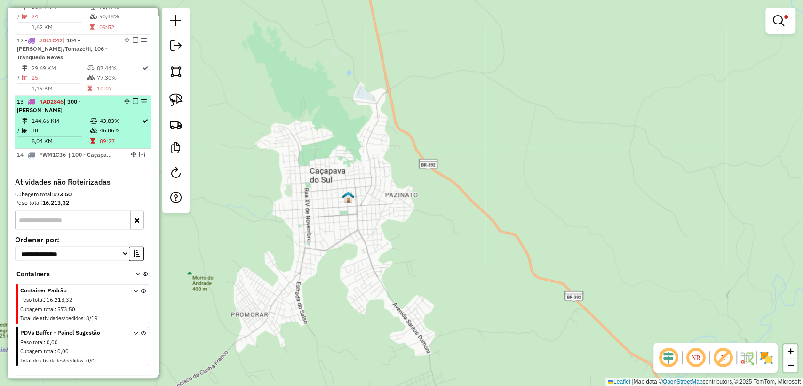
select select "**********"
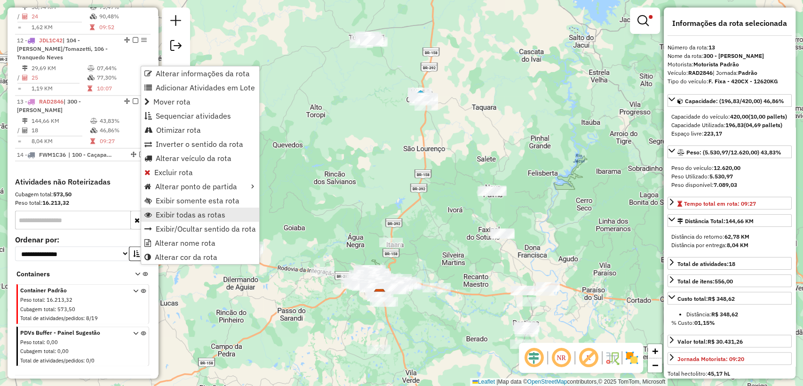
click at [201, 215] on span "Exibir todas as rotas" at bounding box center [191, 215] width 70 height 8
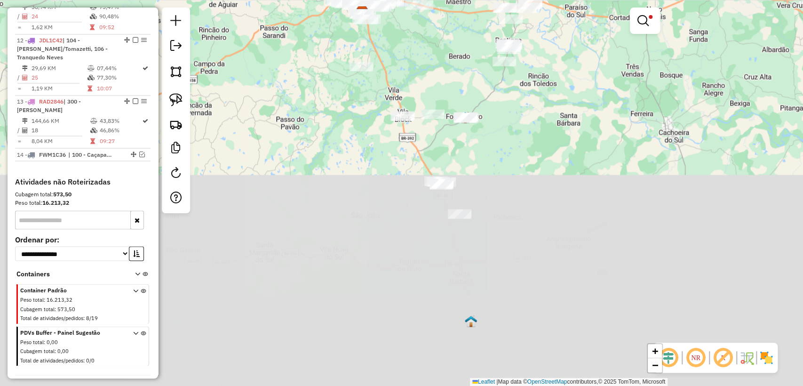
drag, startPoint x: 431, startPoint y: 269, endPoint x: 403, endPoint y: 60, distance: 210.4
click at [403, 60] on div "Limpar filtros Janela de atendimento Grade de atendimento Capacidade Transporta…" at bounding box center [401, 193] width 803 height 386
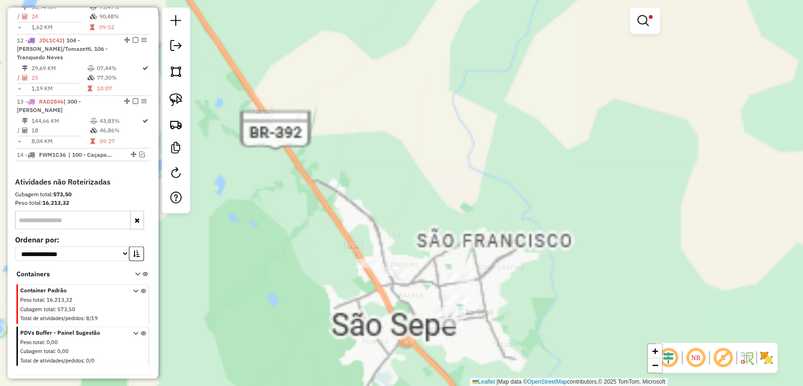
drag, startPoint x: 498, startPoint y: 200, endPoint x: 480, endPoint y: 171, distance: 34.5
click at [482, 168] on div "Rota 11 - Placa RAD1536 19097613 - ROSANGELA SCHERER PE Limpar filtros Janela d…" at bounding box center [401, 193] width 803 height 386
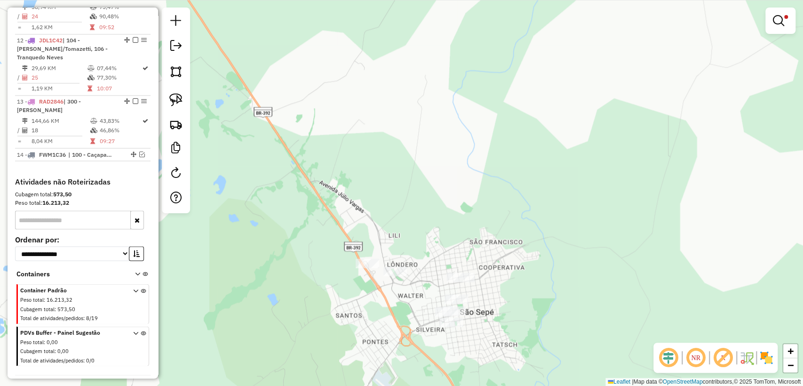
click at [777, 17] on em at bounding box center [778, 20] width 11 height 11
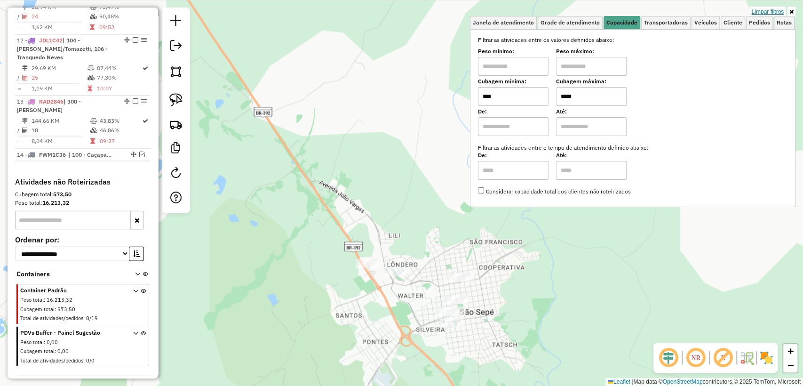
click at [770, 7] on link "Limpar filtros" at bounding box center [768, 12] width 36 height 10
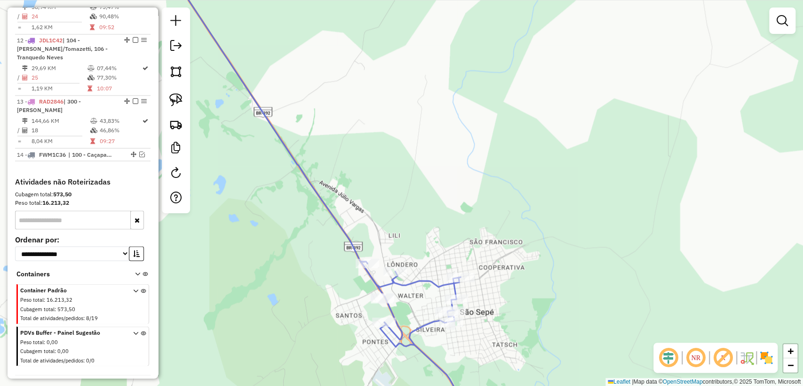
click at [424, 287] on div "Janela de atendimento Grade de atendimento Capacidade Transportadoras Veículos …" at bounding box center [401, 193] width 803 height 386
click at [425, 283] on icon at bounding box center [418, 343] width 114 height 163
select select "**********"
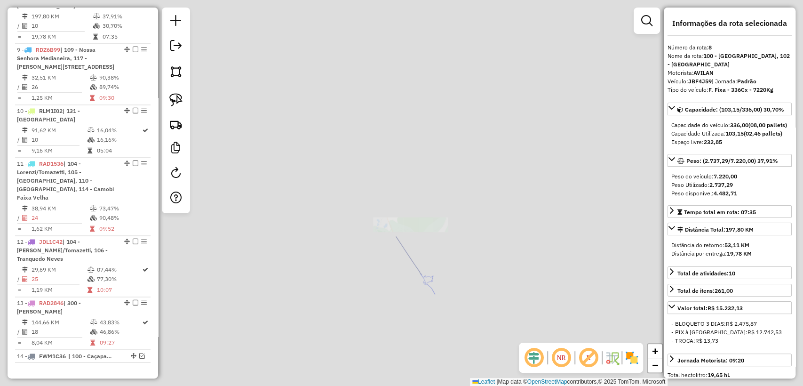
scroll to position [816, 0]
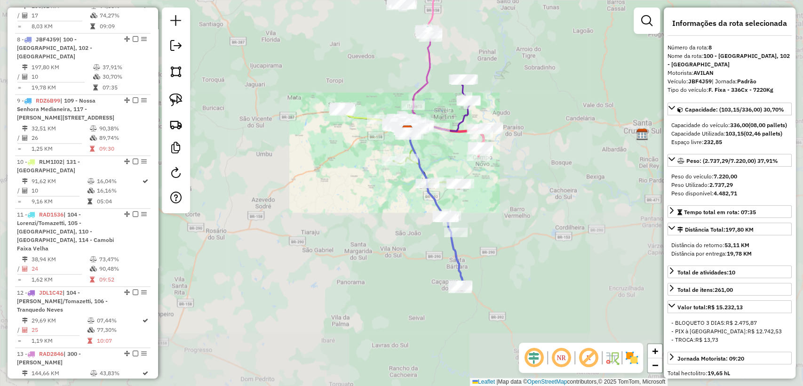
drag, startPoint x: 491, startPoint y: 253, endPoint x: 474, endPoint y: 196, distance: 59.3
click at [475, 189] on div "Janela de atendimento Grade de atendimento Capacidade Transportadoras Veículos …" at bounding box center [401, 193] width 803 height 386
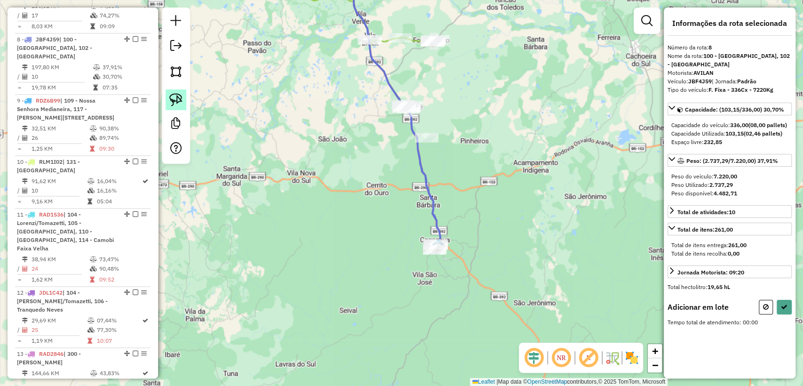
drag, startPoint x: 176, startPoint y: 91, endPoint x: 451, endPoint y: 257, distance: 321.6
click at [176, 91] on link at bounding box center [176, 99] width 21 height 21
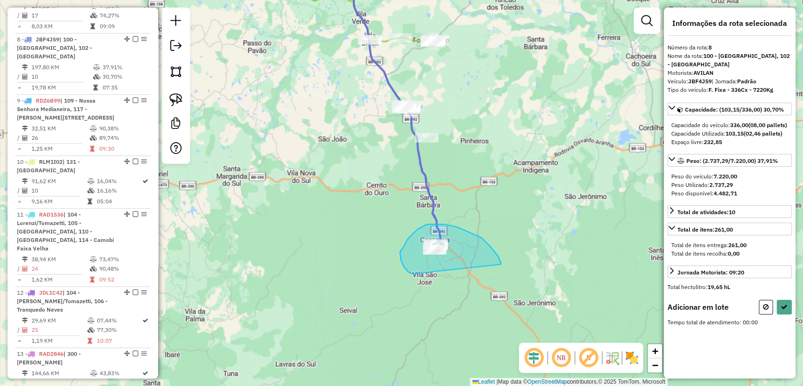
drag, startPoint x: 501, startPoint y: 264, endPoint x: 414, endPoint y: 280, distance: 88.4
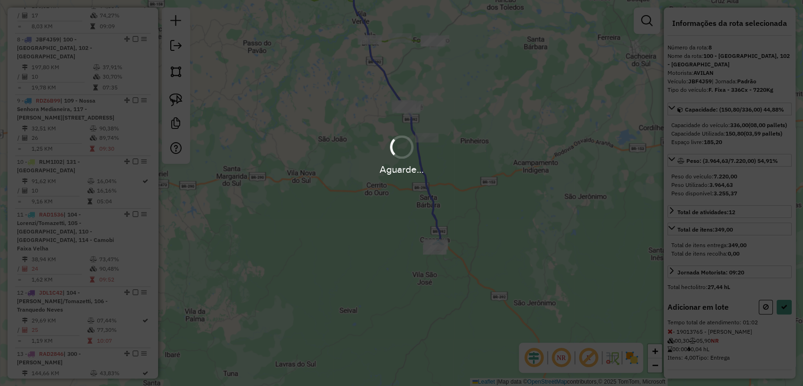
click at [785, 331] on div "Aguarde..." at bounding box center [401, 193] width 803 height 386
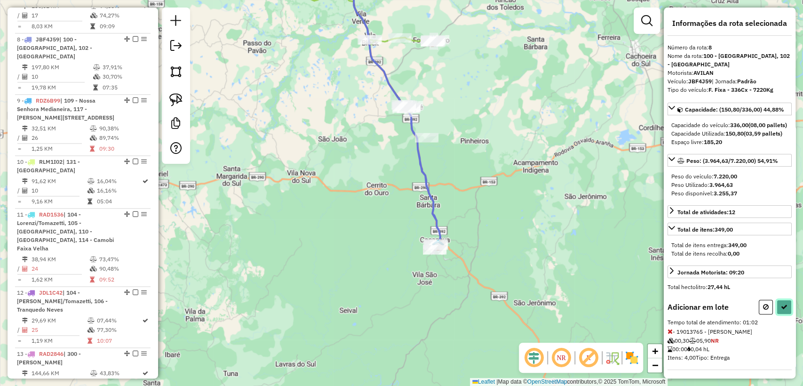
click at [783, 314] on button at bounding box center [784, 307] width 15 height 15
select select "**********"
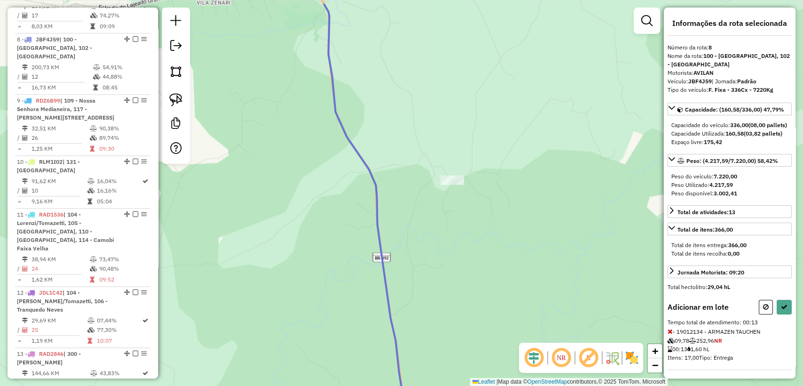
drag, startPoint x: 388, startPoint y: 99, endPoint x: 463, endPoint y: 323, distance: 235.9
click at [463, 325] on div "Janela de atendimento Grade de atendimento Capacidade Transportadoras Veículos …" at bounding box center [401, 193] width 803 height 386
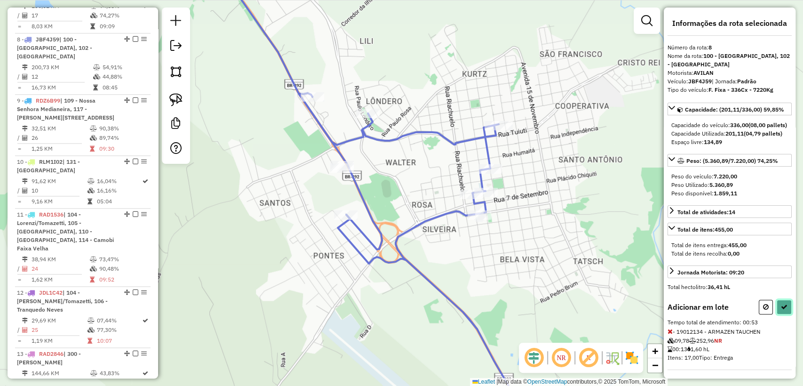
click at [777, 314] on button at bounding box center [784, 307] width 15 height 15
select select "**********"
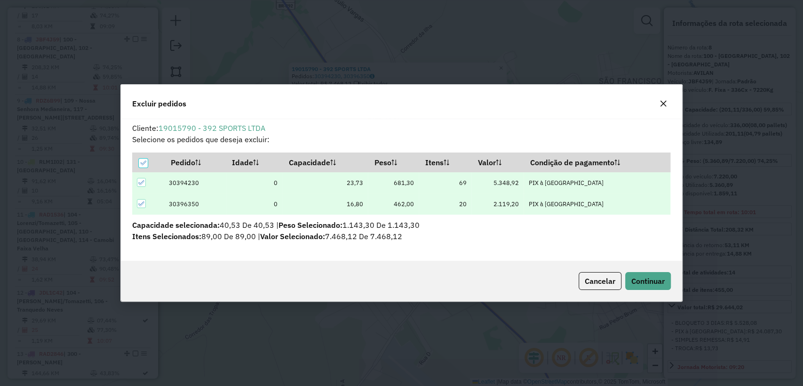
scroll to position [0, 0]
click at [650, 279] on span "Continuar" at bounding box center [648, 280] width 33 height 9
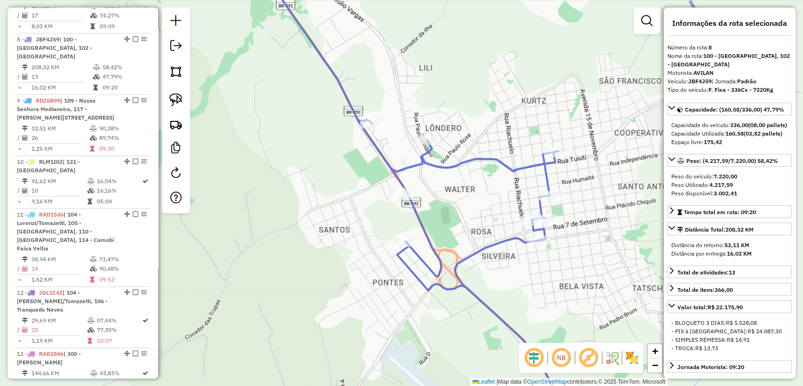
click at [380, 225] on div "Janela de atendimento Grade de atendimento Capacidade Transportadoras Veículos …" at bounding box center [401, 193] width 803 height 386
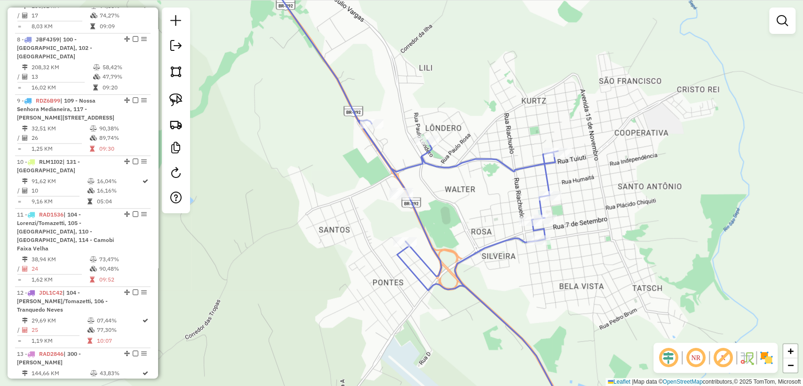
click at [419, 222] on icon at bounding box center [349, 118] width 186 height 315
select select "**********"
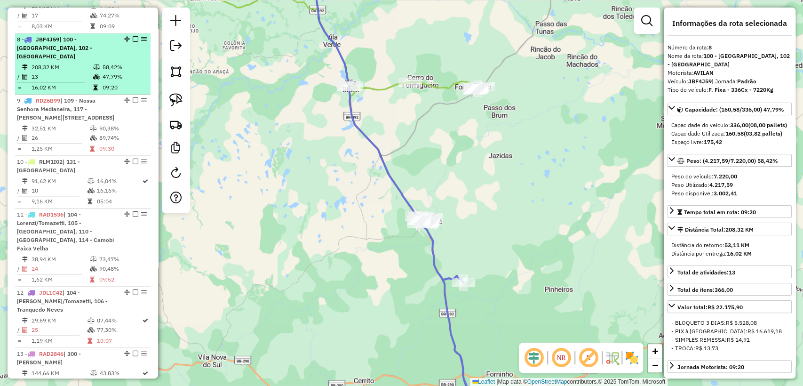
click at [133, 36] on em at bounding box center [136, 39] width 6 height 6
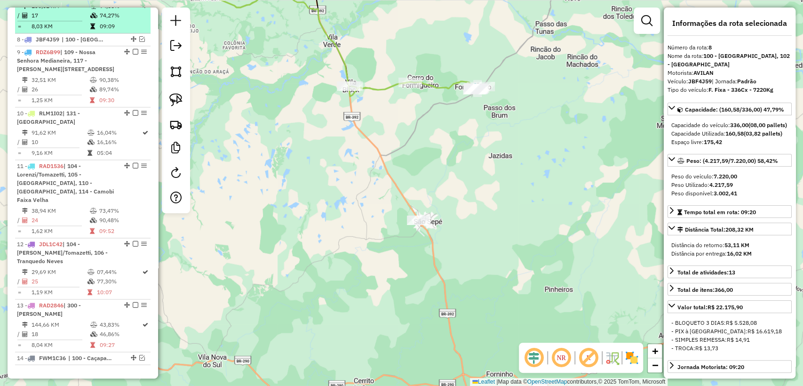
scroll to position [776, 0]
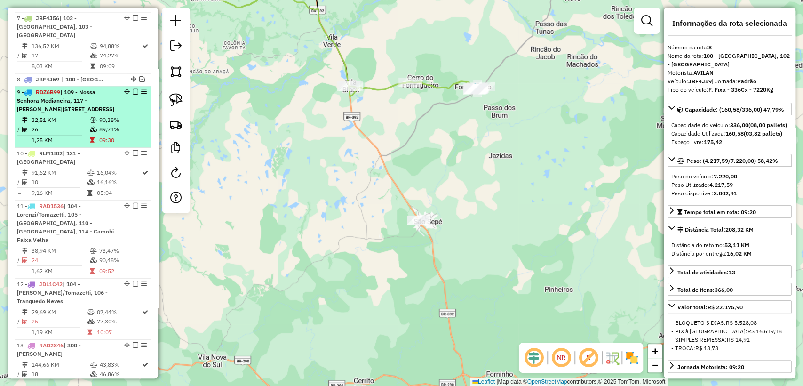
click at [105, 102] on div "9 - RDZ6B99 | 109 - Nossa Senhora Medianeira, 117 - Salgado Filho, 118 - Vila I…" at bounding box center [67, 100] width 100 height 25
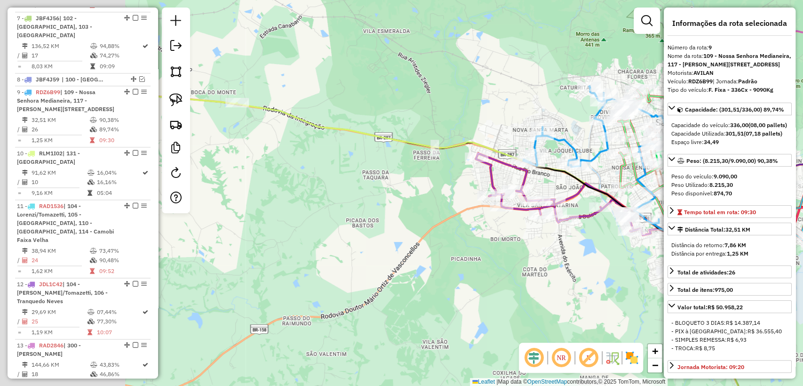
drag, startPoint x: 268, startPoint y: 111, endPoint x: 477, endPoint y: 106, distance: 208.5
click at [478, 104] on div "Janela de atendimento Grade de atendimento Capacidade Transportadoras Veículos …" at bounding box center [401, 193] width 803 height 386
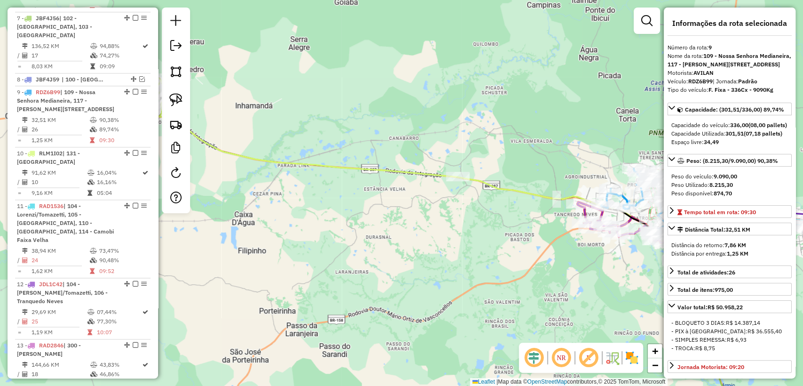
drag, startPoint x: 313, startPoint y: 144, endPoint x: 412, endPoint y: 214, distance: 121.6
click at [412, 214] on div "Janela de atendimento Grade de atendimento Capacidade Transportadoras Veículos …" at bounding box center [401, 193] width 803 height 386
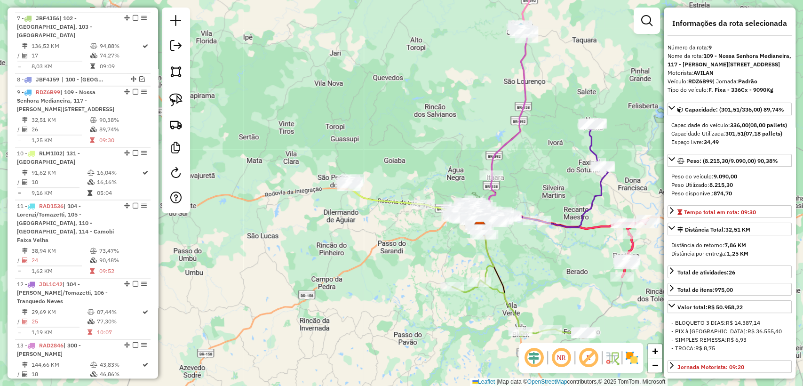
click at [387, 202] on icon at bounding box center [385, 191] width 76 height 25
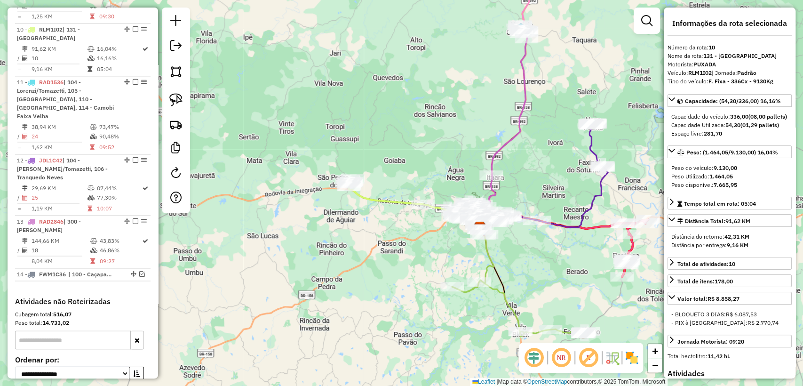
scroll to position [906, 0]
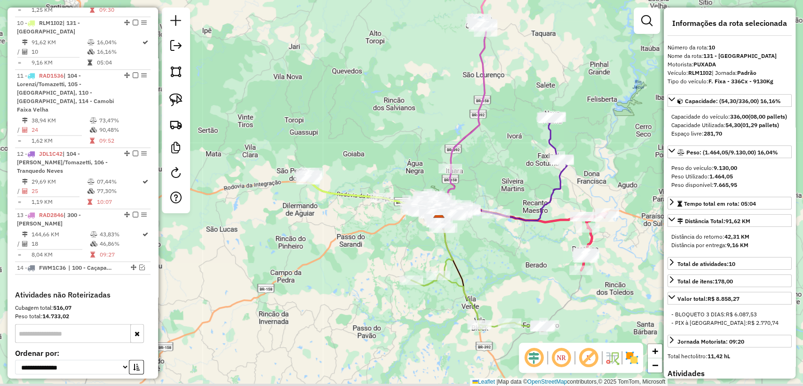
drag, startPoint x: 385, startPoint y: 224, endPoint x: 355, endPoint y: 217, distance: 30.9
click at [355, 217] on div "Janela de atendimento Grade de atendimento Capacidade Transportadoras Veículos …" at bounding box center [401, 193] width 803 height 386
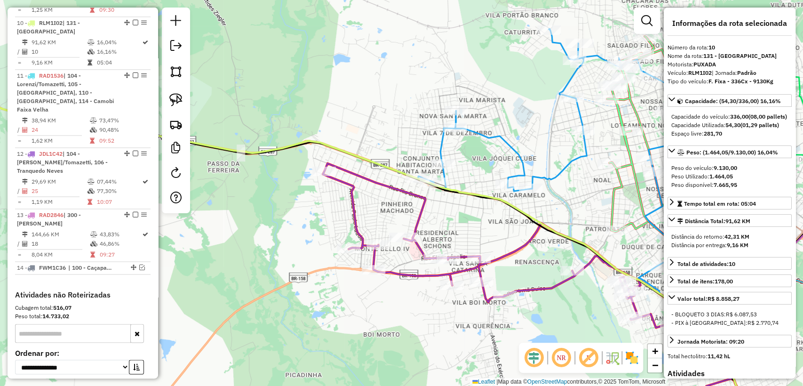
drag, startPoint x: 391, startPoint y: 227, endPoint x: 382, endPoint y: 208, distance: 21.1
click at [382, 208] on div "Janela de atendimento Grade de atendimento Capacidade Transportadoras Veículos …" at bounding box center [401, 193] width 803 height 386
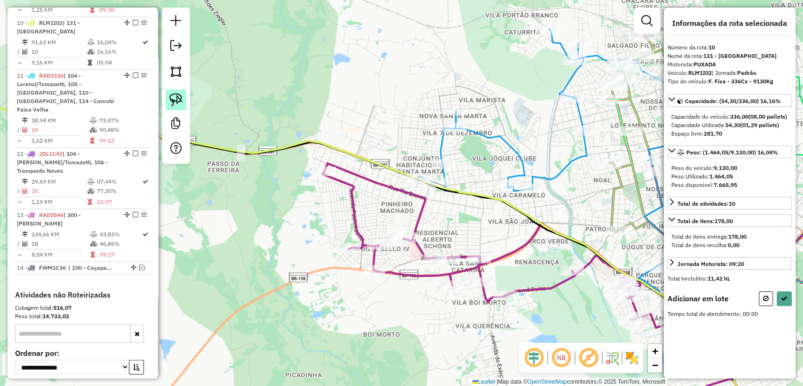
drag, startPoint x: 181, startPoint y: 101, endPoint x: 333, endPoint y: 158, distance: 162.6
click at [181, 102] on img at bounding box center [175, 99] width 13 height 13
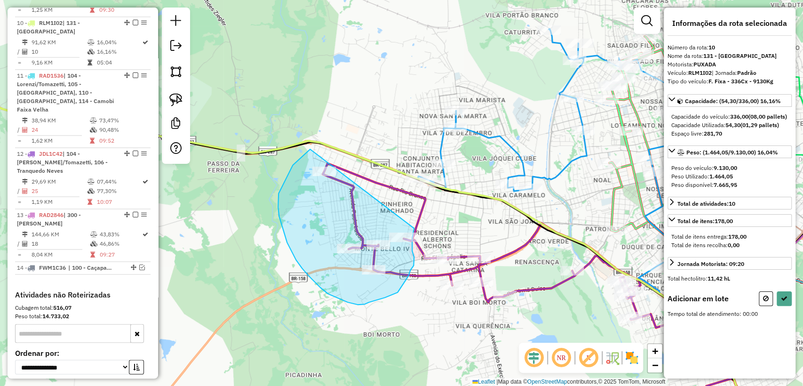
drag, startPoint x: 293, startPoint y: 165, endPoint x: 414, endPoint y: 228, distance: 136.8
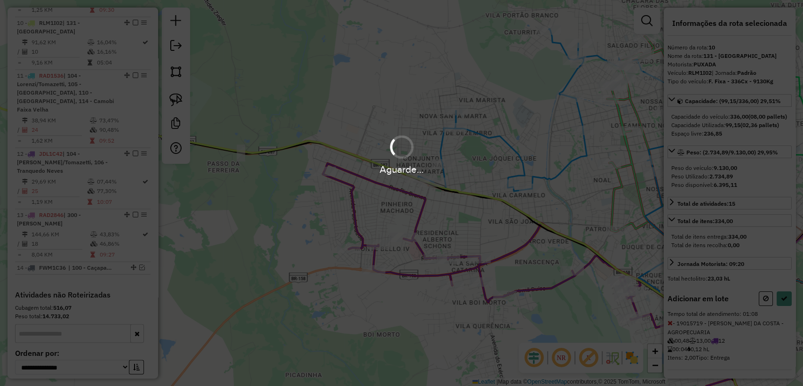
drag, startPoint x: 782, startPoint y: 298, endPoint x: 785, endPoint y: 305, distance: 7.8
click at [784, 301] on div "Aguarde..." at bounding box center [401, 193] width 803 height 386
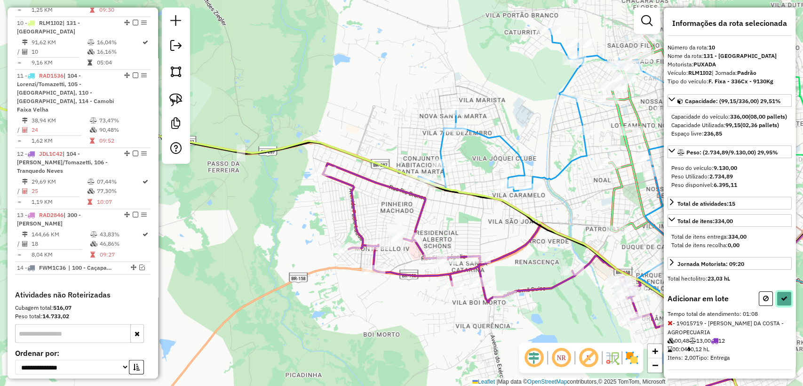
click at [785, 306] on button at bounding box center [784, 298] width 15 height 15
select select "**********"
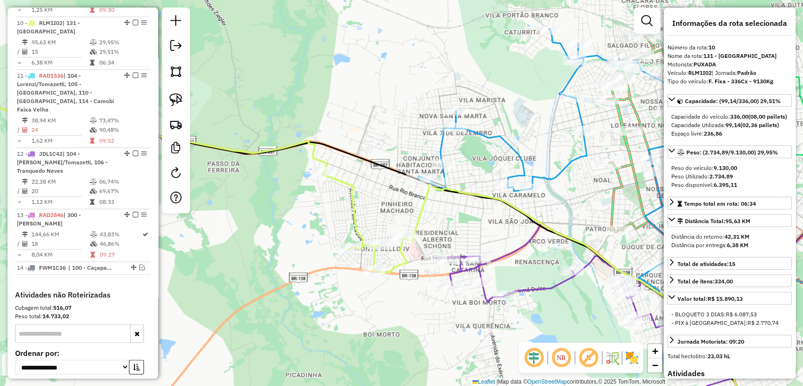
click at [349, 187] on icon at bounding box center [164, 174] width 488 height 196
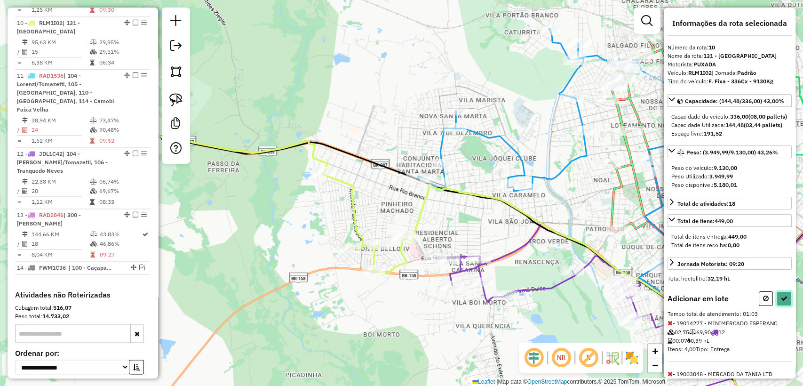
click at [783, 302] on icon at bounding box center [784, 298] width 7 height 7
select select "**********"
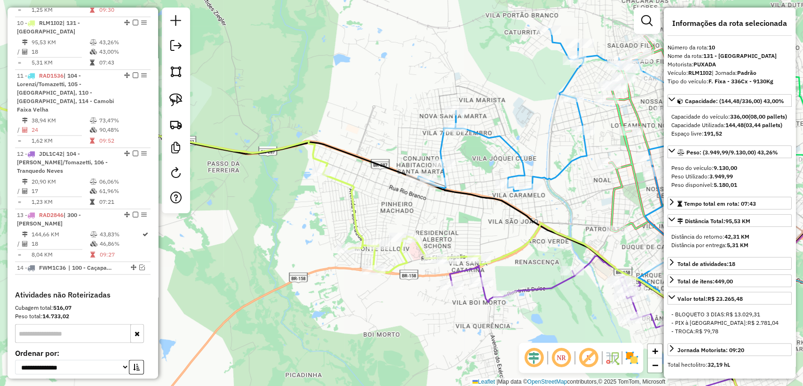
click at [425, 249] on icon at bounding box center [200, 174] width 561 height 196
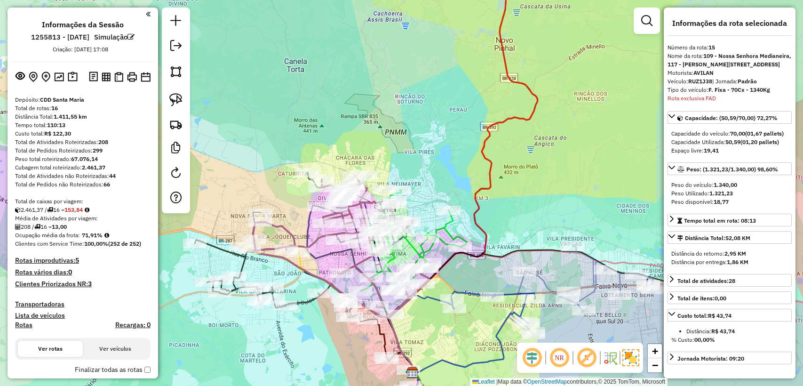
select select "**********"
click at [38, 36] on h6 "1255813 - [DATE]" at bounding box center [60, 37] width 58 height 8
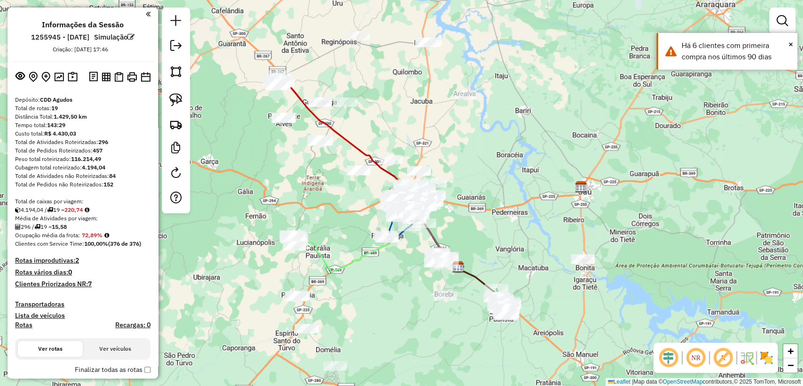
drag, startPoint x: 353, startPoint y: 218, endPoint x: 392, endPoint y: 279, distance: 72.1
click at [392, 279] on div "Janela de atendimento Grade de atendimento Capacidade Transportadoras Veículos …" at bounding box center [401, 193] width 803 height 386
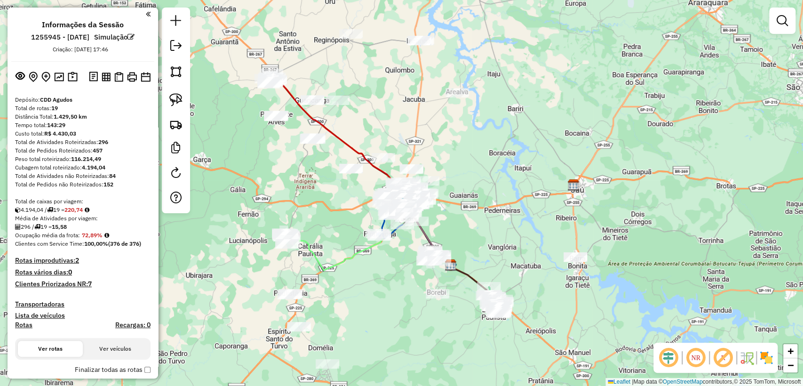
click at [388, 290] on div "Janela de atendimento Grade de atendimento Capacidade Transportadoras Veículos …" at bounding box center [401, 193] width 803 height 386
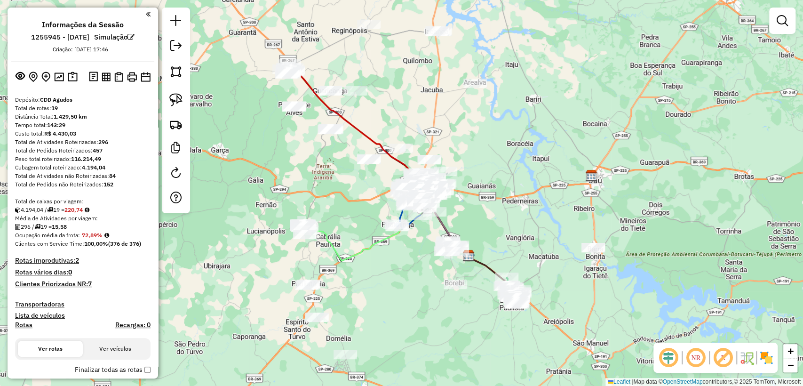
drag, startPoint x: 332, startPoint y: 245, endPoint x: 350, endPoint y: 234, distance: 20.7
click at [350, 234] on div "Janela de atendimento Grade de atendimento Capacidade Transportadoras Veículos …" at bounding box center [401, 193] width 803 height 386
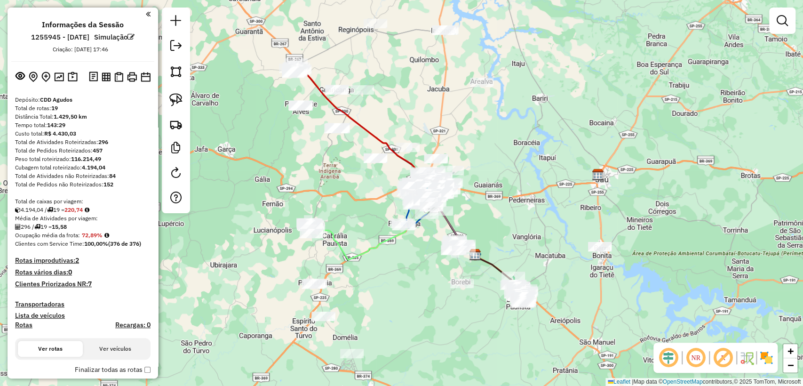
drag, startPoint x: 350, startPoint y: 234, endPoint x: 357, endPoint y: 234, distance: 6.6
click at [357, 234] on div "Janela de atendimento Grade de atendimento Capacidade Transportadoras Veículos …" at bounding box center [401, 193] width 803 height 386
click at [115, 78] on img at bounding box center [118, 77] width 9 height 10
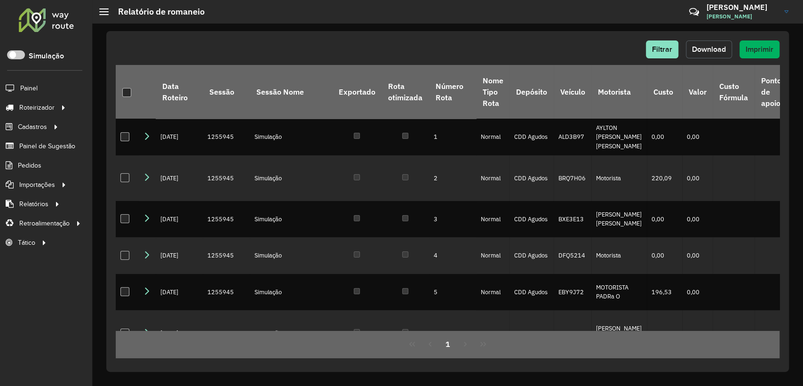
click at [705, 54] on button "Download" at bounding box center [709, 49] width 46 height 18
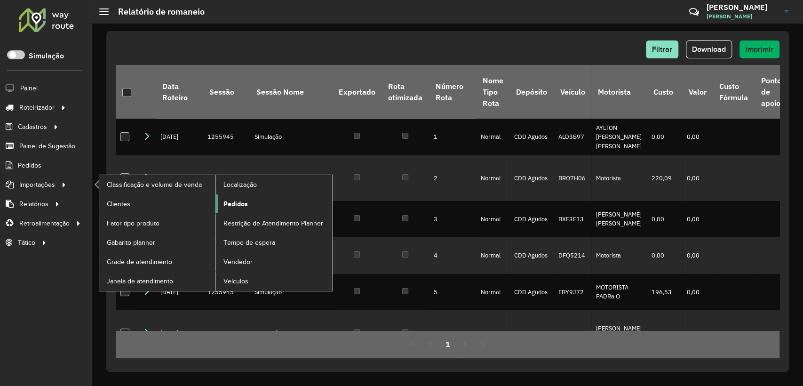
click at [236, 205] on span "Pedidos" at bounding box center [236, 204] width 24 height 10
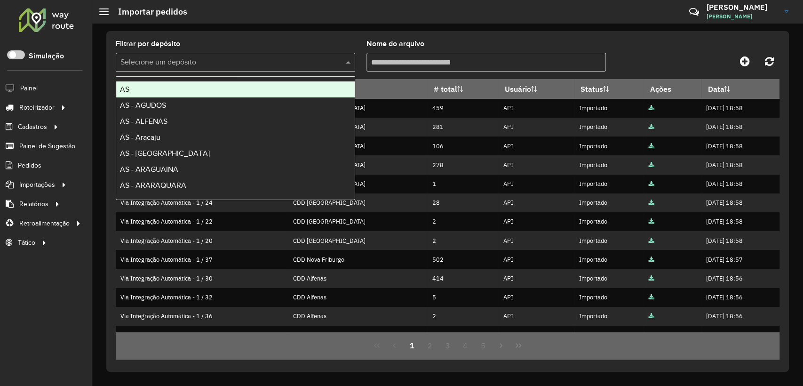
click at [229, 53] on div "Selecione um depósito" at bounding box center [236, 62] width 240 height 19
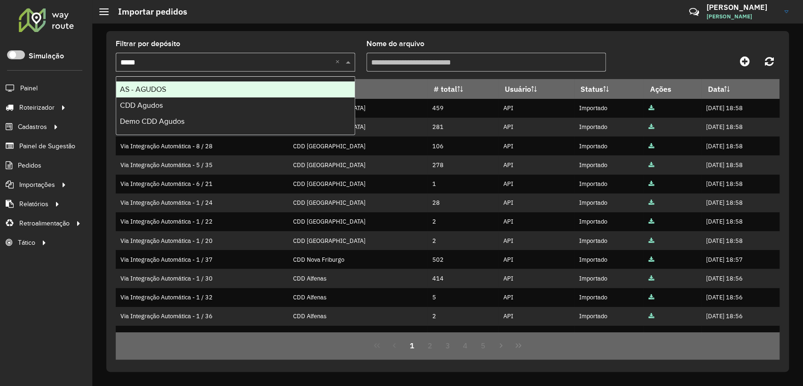
type input "******"
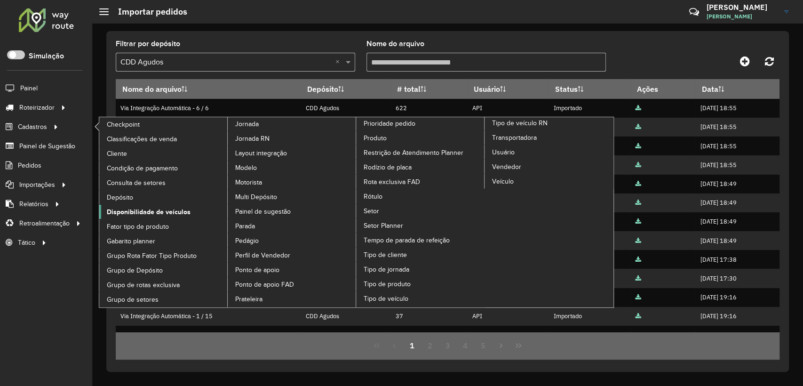
click at [151, 216] on link "Disponibilidade de veículos" at bounding box center [163, 212] width 129 height 14
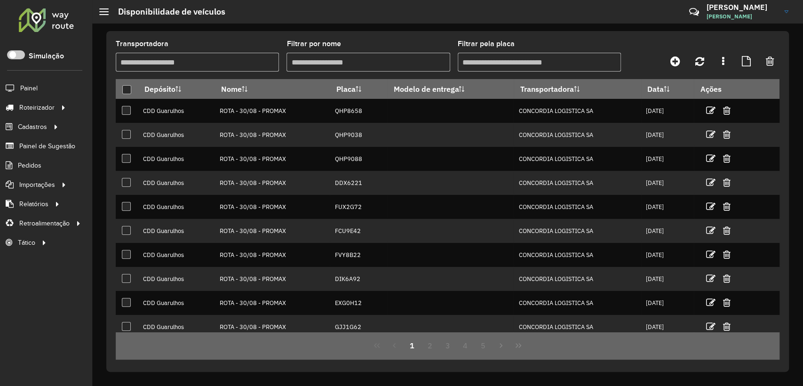
drag, startPoint x: 201, startPoint y: 66, endPoint x: 376, endPoint y: 77, distance: 175.4
click at [215, 68] on input "Transportadora" at bounding box center [197, 62] width 163 height 19
click at [728, 61] on link at bounding box center [723, 61] width 19 height 17
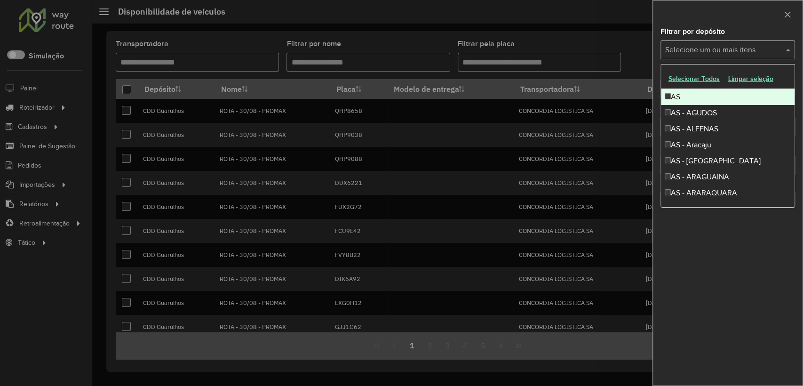
click at [672, 56] on div "Selecione um ou mais itens" at bounding box center [728, 49] width 135 height 19
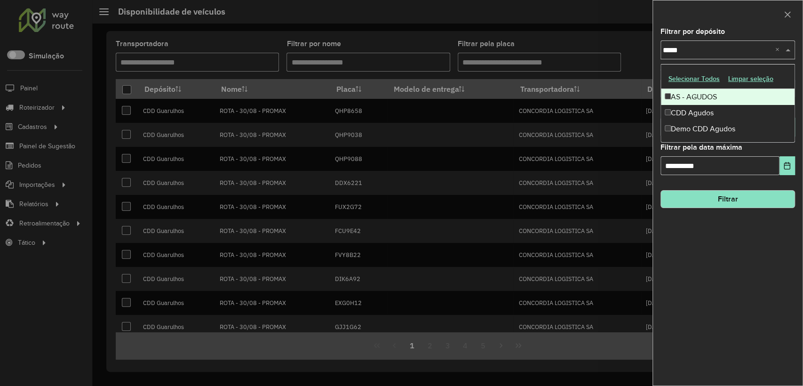
type input "******"
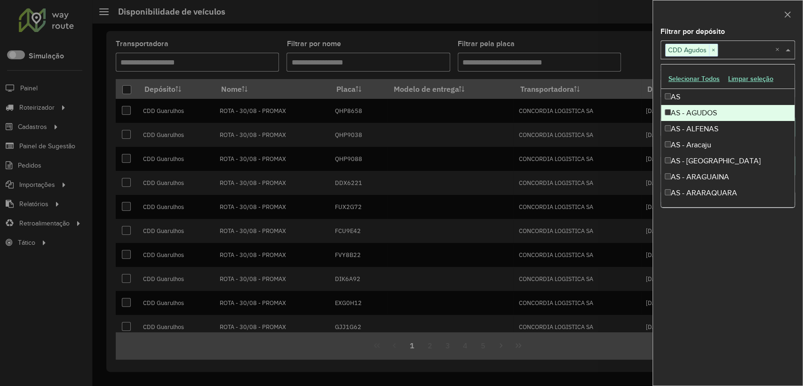
click at [747, 19] on div at bounding box center [728, 14] width 150 height 28
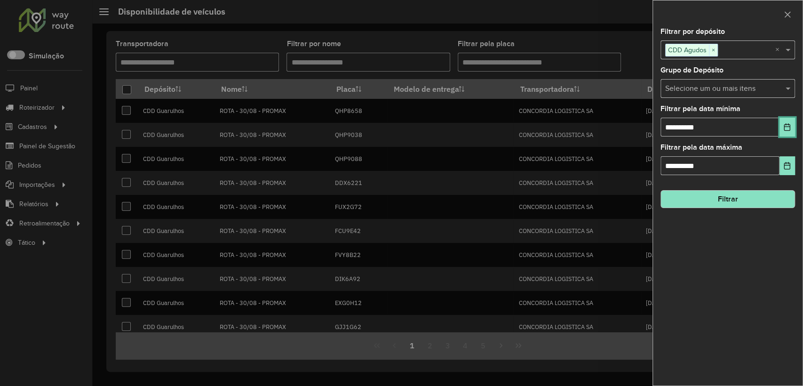
click at [789, 125] on icon "Choose Date" at bounding box center [788, 127] width 6 height 8
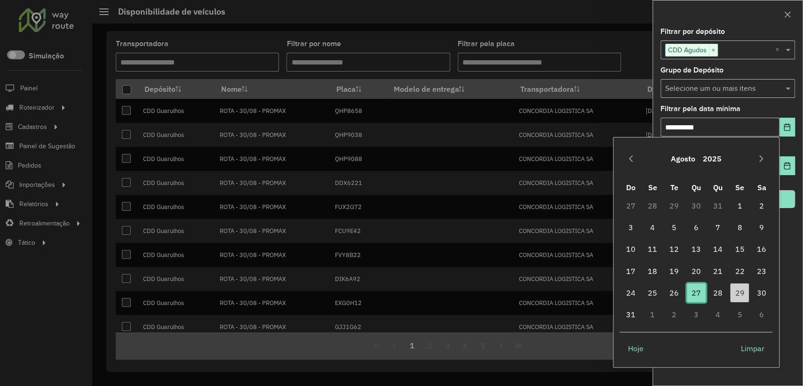
click at [696, 295] on span "27" at bounding box center [696, 292] width 19 height 19
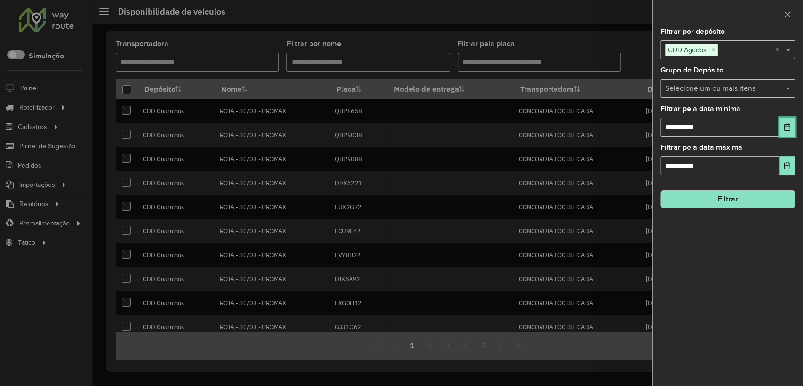
click at [787, 129] on icon "Choose Date" at bounding box center [788, 127] width 8 height 8
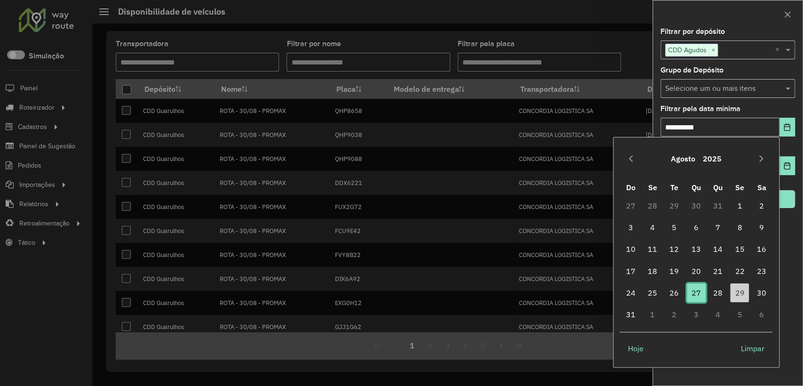
click at [700, 295] on span "27" at bounding box center [696, 292] width 19 height 19
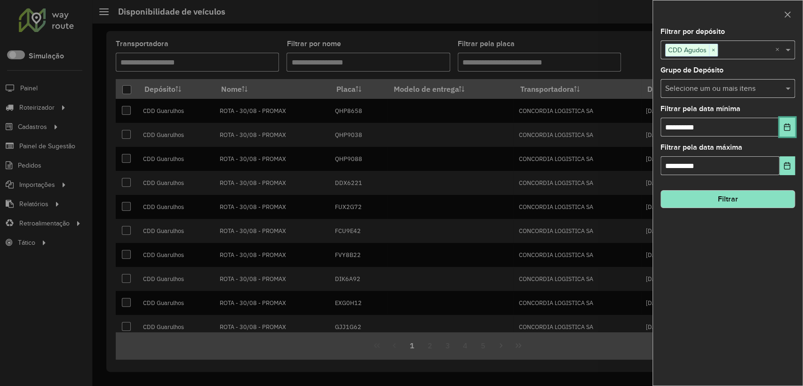
click at [790, 119] on button "Choose Date" at bounding box center [788, 127] width 16 height 19
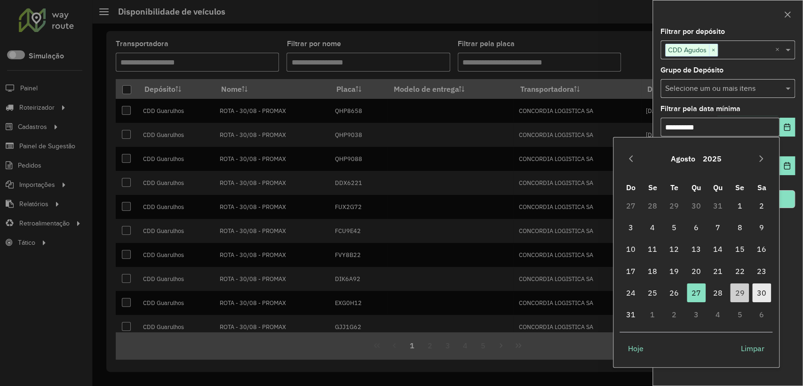
click at [762, 294] on span "30" at bounding box center [762, 292] width 19 height 19
type input "**********"
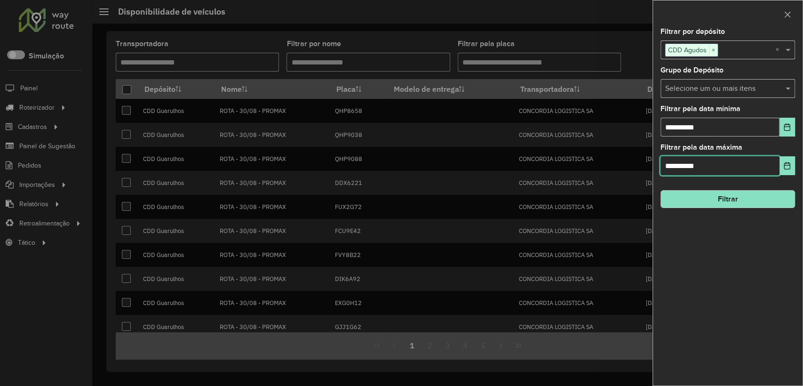
click at [772, 170] on input "**********" at bounding box center [720, 165] width 119 height 19
click at [789, 170] on button "Choose Date" at bounding box center [788, 165] width 16 height 19
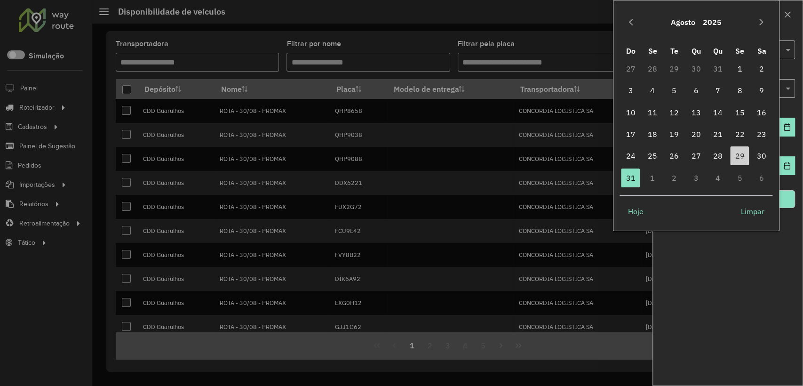
drag, startPoint x: 761, startPoint y: 154, endPoint x: 765, endPoint y: 183, distance: 29.4
click at [762, 154] on span "30" at bounding box center [762, 155] width 19 height 19
type input "**********"
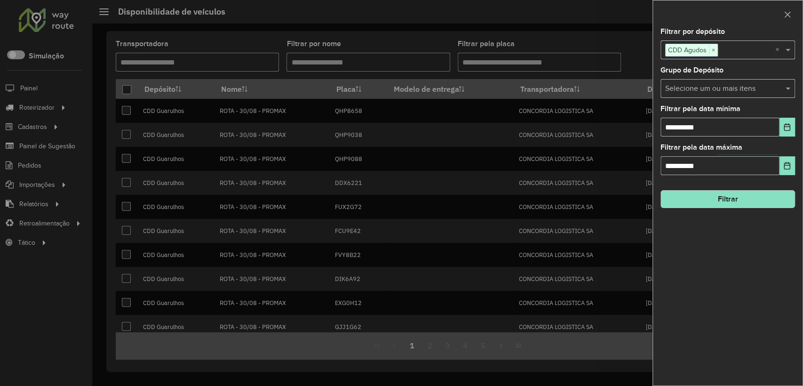
click at [749, 205] on button "Filtrar" at bounding box center [728, 199] width 135 height 18
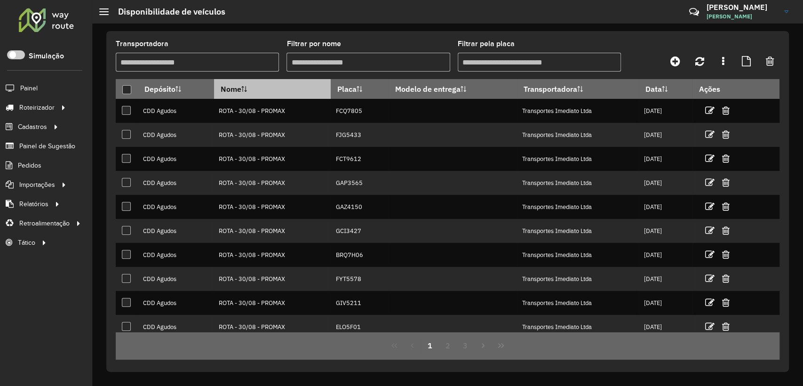
click at [266, 84] on th "Nome" at bounding box center [272, 89] width 117 height 20
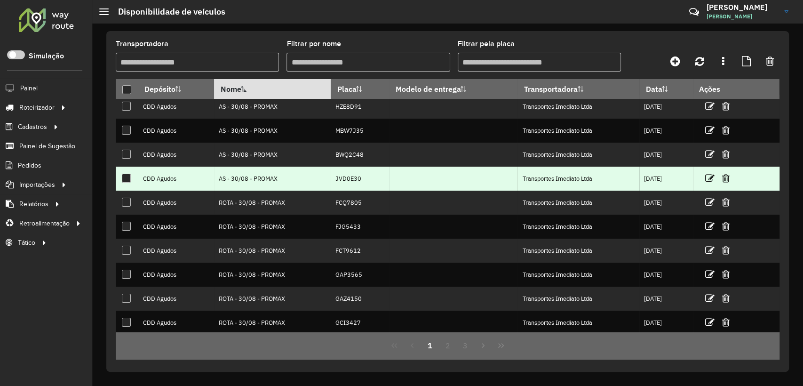
scroll to position [55, 0]
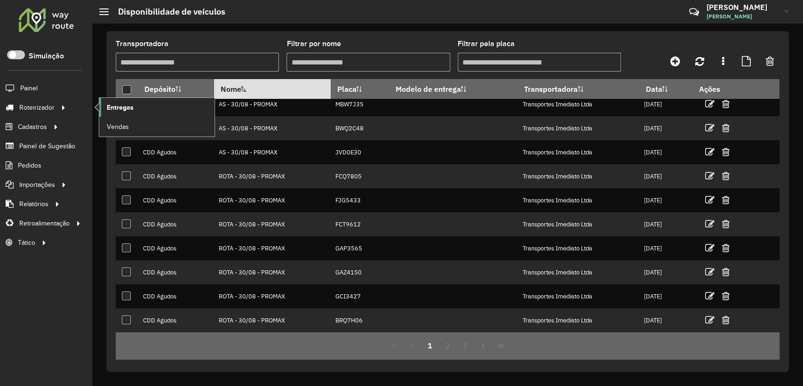
click at [120, 113] on link "Entregas" at bounding box center [156, 107] width 115 height 19
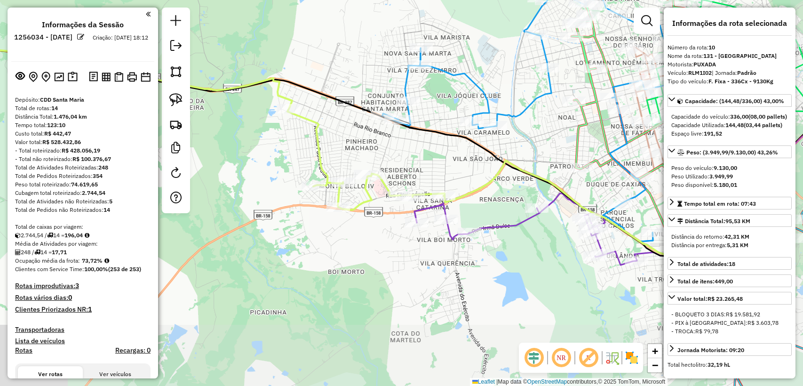
select select "**********"
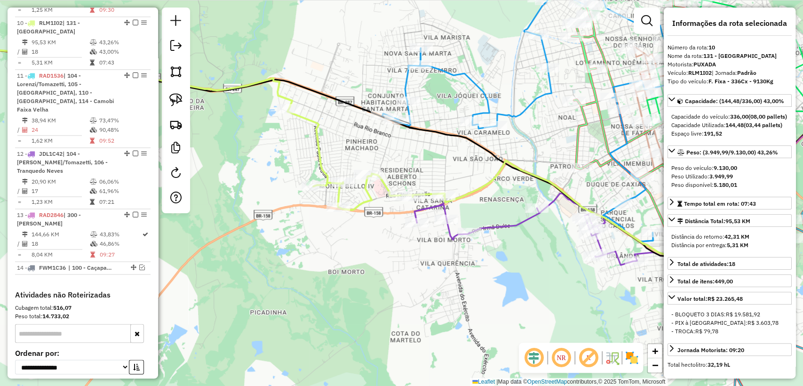
click at [326, 161] on icon at bounding box center [182, 117] width 525 height 184
click at [495, 226] on icon at bounding box center [570, 276] width 311 height 166
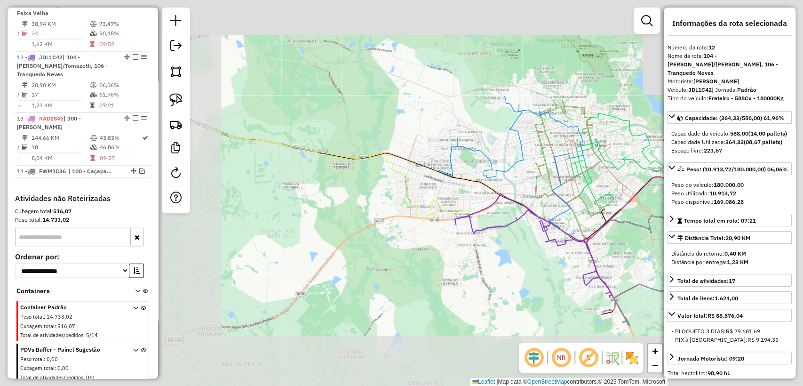
scroll to position [1020, 0]
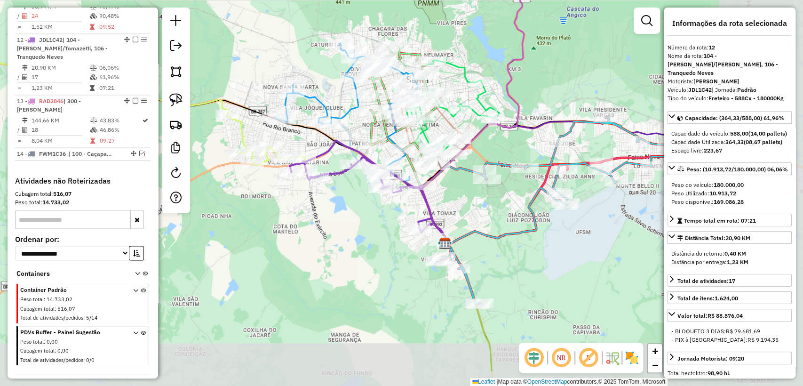
drag, startPoint x: 503, startPoint y: 260, endPoint x: 361, endPoint y: 217, distance: 148.3
click at [340, 208] on div "Janela de atendimento Grade de atendimento Capacidade Transportadoras Veículos …" at bounding box center [401, 193] width 803 height 386
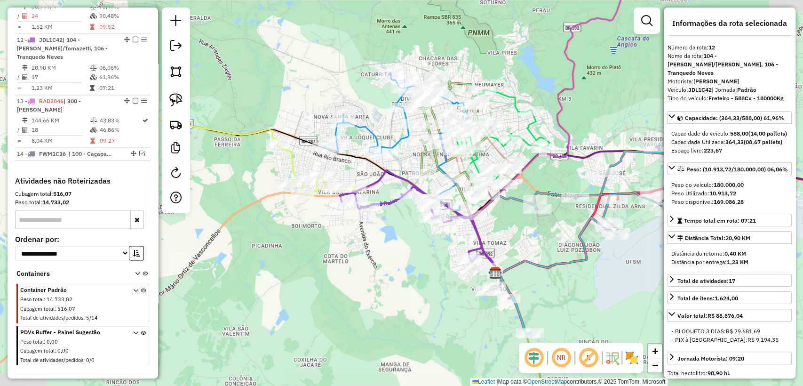
drag, startPoint x: 358, startPoint y: 214, endPoint x: 409, endPoint y: 243, distance: 58.6
click at [409, 243] on div "Janela de atendimento Grade de atendimento Capacidade Transportadoras Veículos …" at bounding box center [401, 193] width 803 height 386
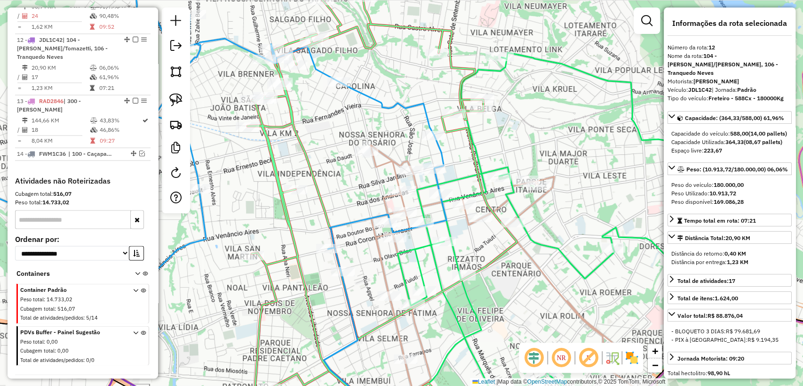
click at [473, 152] on icon at bounding box center [383, 210] width 270 height 427
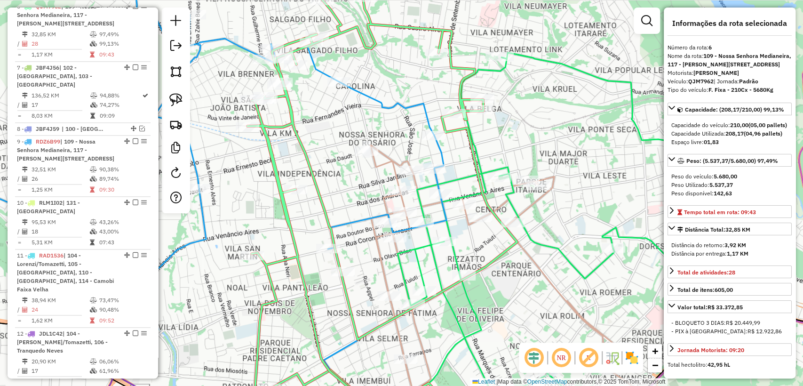
scroll to position [693, 0]
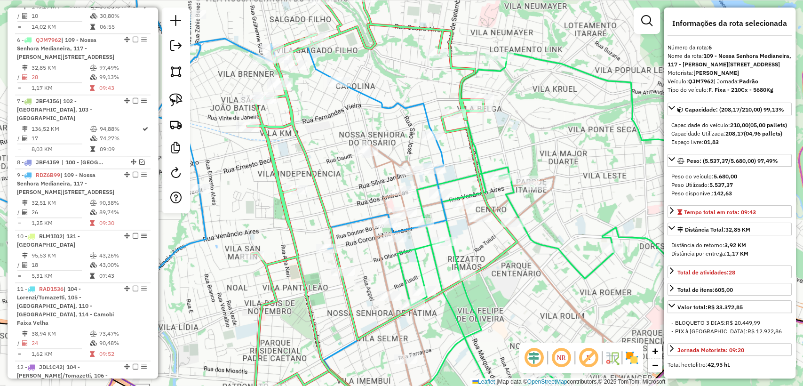
click at [373, 93] on icon at bounding box center [183, 204] width 527 height 439
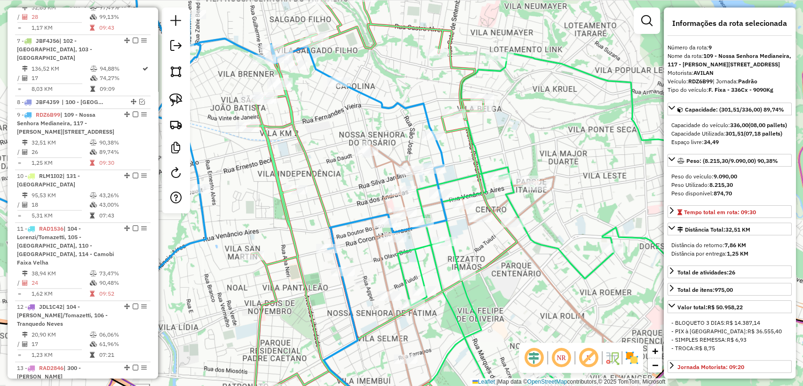
scroll to position [828, 0]
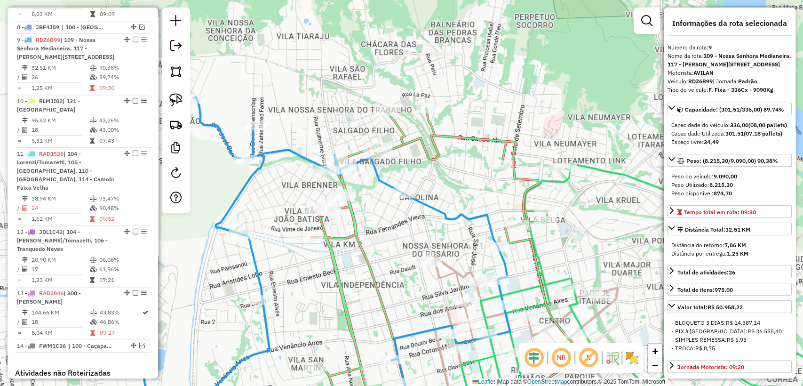
drag, startPoint x: 373, startPoint y: 61, endPoint x: 433, endPoint y: 173, distance: 126.8
click at [436, 173] on div "Janela de atendimento Grade de atendimento Capacidade Transportadoras Veículos …" at bounding box center [401, 193] width 803 height 386
click at [418, 176] on div "Janela de atendimento Grade de atendimento Capacidade Transportadoras Veículos …" at bounding box center [401, 193] width 803 height 386
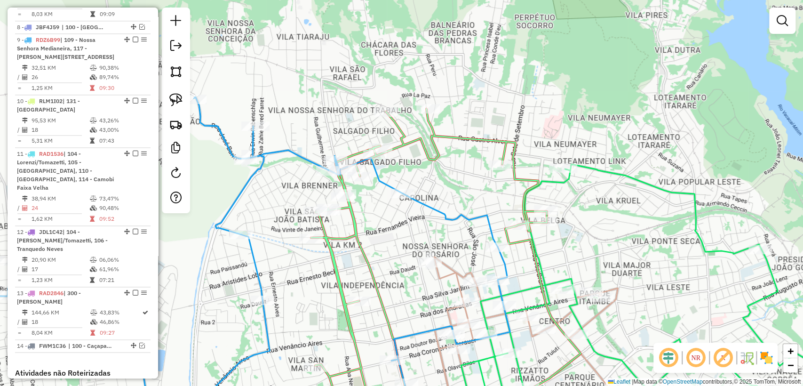
click at [275, 176] on div "Janela de atendimento Grade de atendimento Capacidade Transportadoras Veículos …" at bounding box center [401, 193] width 803 height 386
click at [243, 182] on icon at bounding box center [221, 261] width 578 height 328
select select "**********"
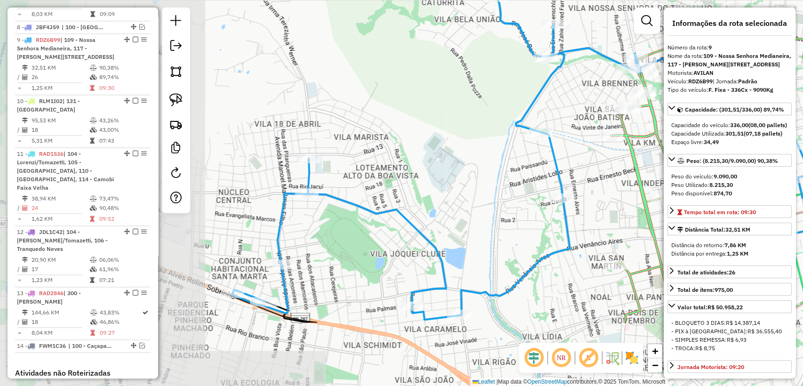
drag, startPoint x: 200, startPoint y: 209, endPoint x: 409, endPoint y: 226, distance: 209.7
click at [501, 106] on div "Janela de atendimento Grade de atendimento Capacidade Transportadoras Veículos …" at bounding box center [401, 193] width 803 height 386
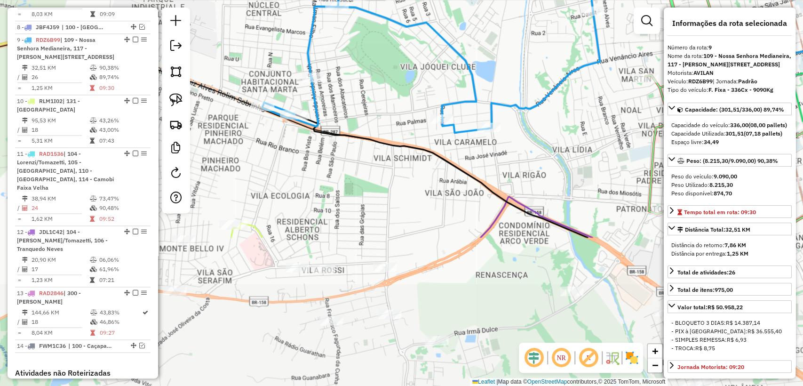
drag, startPoint x: 409, startPoint y: 226, endPoint x: 438, endPoint y: 39, distance: 189.1
click at [438, 39] on icon at bounding box center [551, 23] width 578 height 430
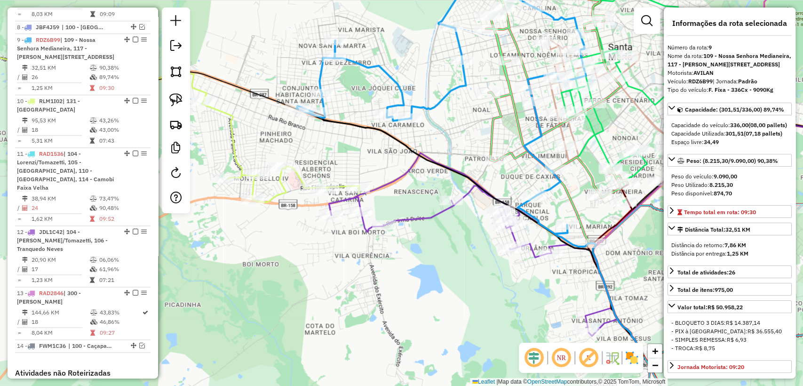
drag, startPoint x: 467, startPoint y: 254, endPoint x: 382, endPoint y: 249, distance: 85.3
click at [382, 249] on div "Janela de atendimento Grade de atendimento Capacidade Transportadoras Veículos …" at bounding box center [401, 193] width 803 height 386
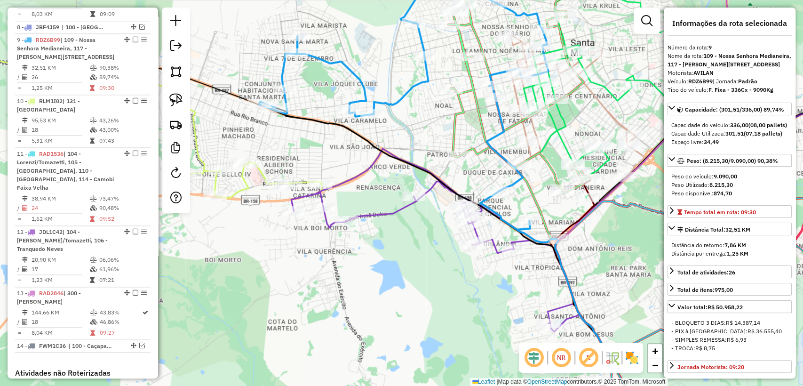
click at [390, 213] on icon at bounding box center [446, 265] width 311 height 166
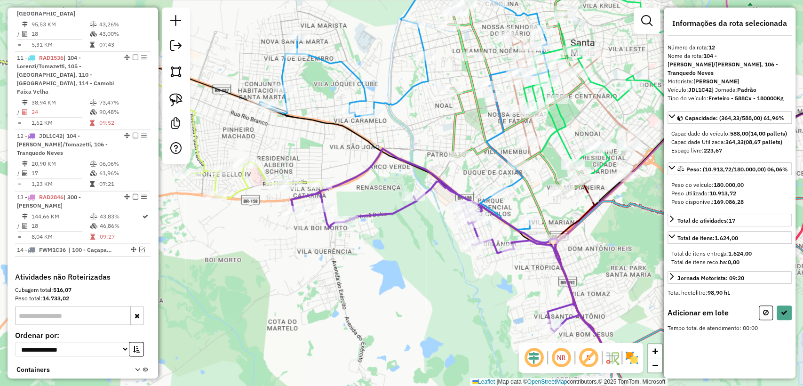
scroll to position [1020, 0]
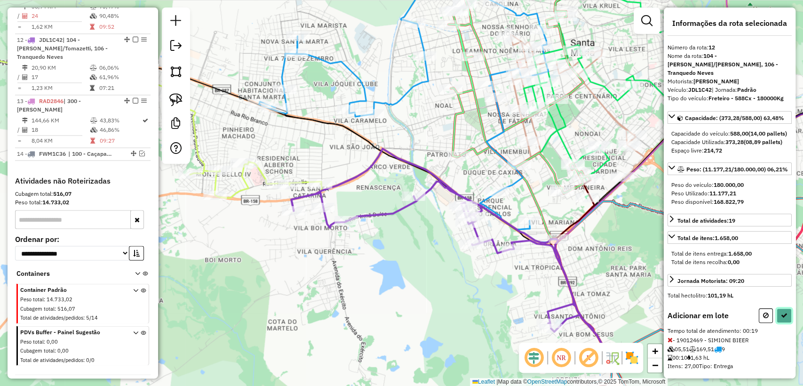
click at [784, 319] on icon at bounding box center [784, 315] width 7 height 7
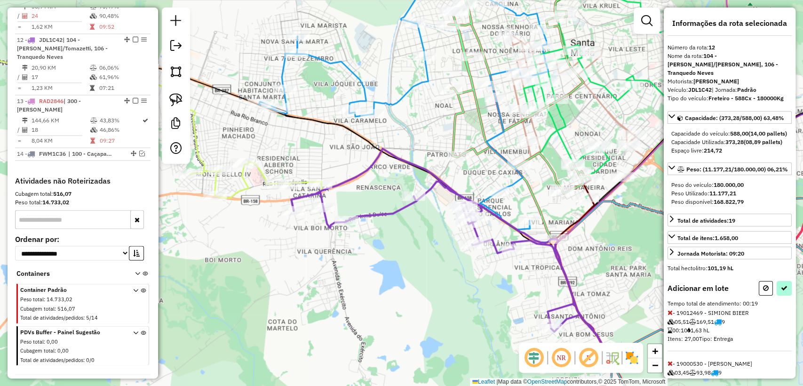
select select "**********"
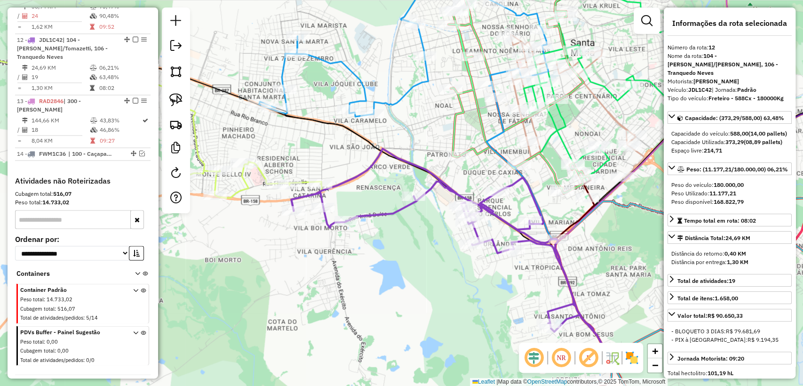
click at [412, 83] on icon at bounding box center [403, 38] width 289 height 155
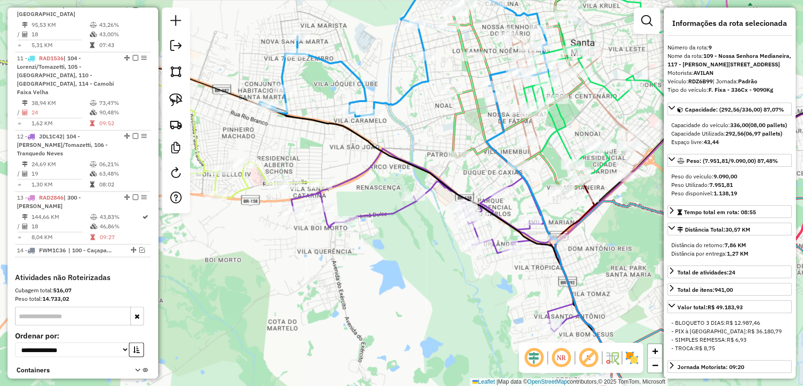
scroll to position [828, 0]
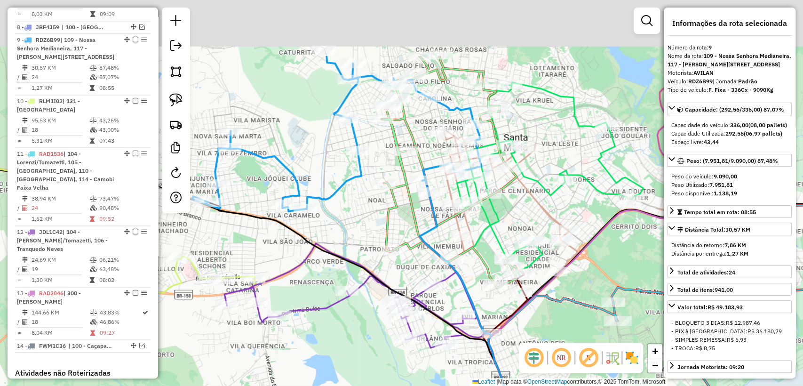
drag, startPoint x: 427, startPoint y: 127, endPoint x: 358, endPoint y: 217, distance: 113.7
click at [358, 217] on div "Janela de atendimento Grade de atendimento Capacidade Transportadoras Veículos …" at bounding box center [401, 193] width 803 height 386
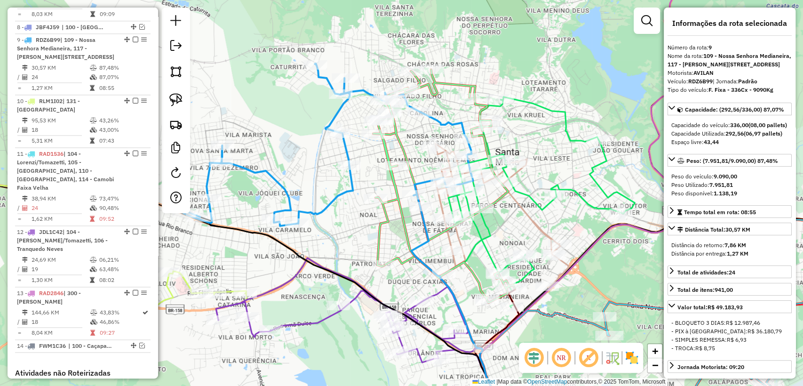
click at [350, 218] on div "Janela de atendimento Grade de atendimento Capacidade Transportadoras Veículos …" at bounding box center [401, 193] width 803 height 386
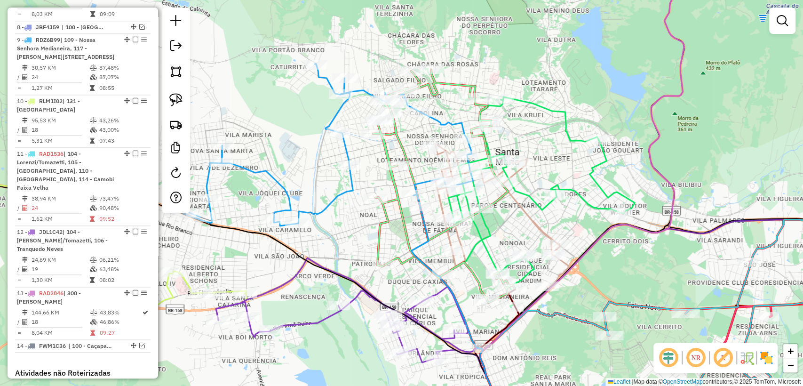
click at [528, 216] on icon at bounding box center [501, 216] width 133 height 144
select select "**********"
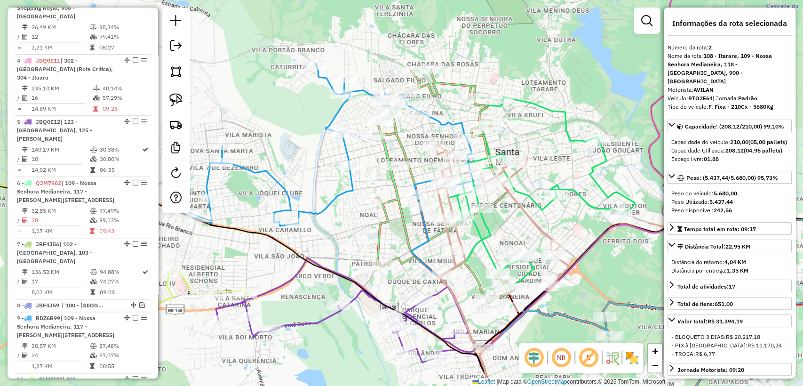
scroll to position [457, 0]
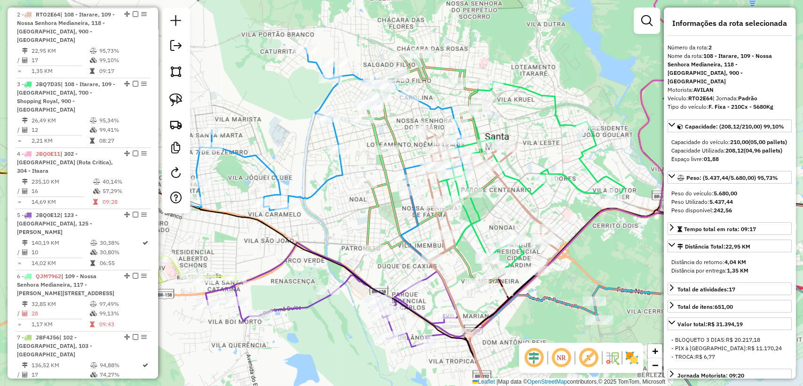
drag, startPoint x: 502, startPoint y: 214, endPoint x: 497, endPoint y: 195, distance: 19.5
click at [497, 195] on div "Janela de atendimento Grade de atendimento Capacidade Transportadoras Veículos …" at bounding box center [401, 193] width 803 height 386
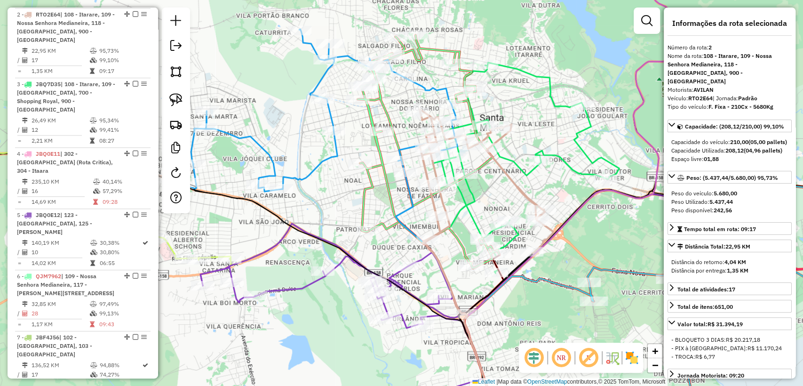
click at [319, 153] on div "Rota 6 - Placa QJM7962 19013802 - MINIMERCADO PATRONAT Janela de atendimento Gr…" at bounding box center [401, 193] width 803 height 386
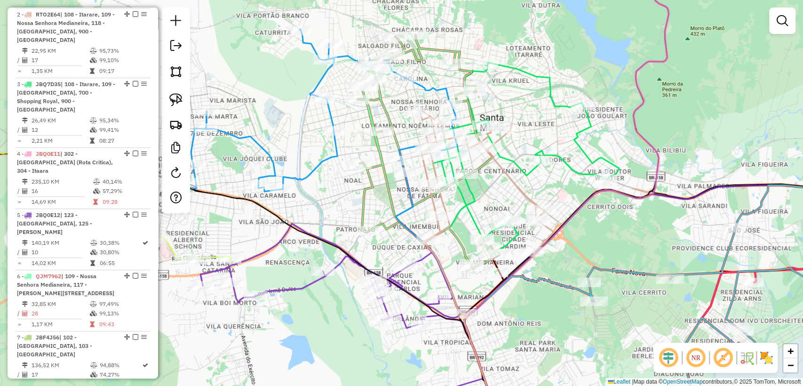
click at [321, 159] on icon at bounding box center [312, 110] width 289 height 162
select select "**********"
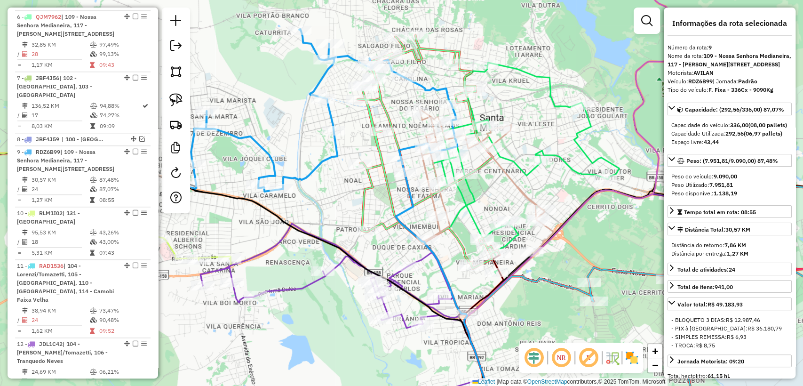
scroll to position [828, 0]
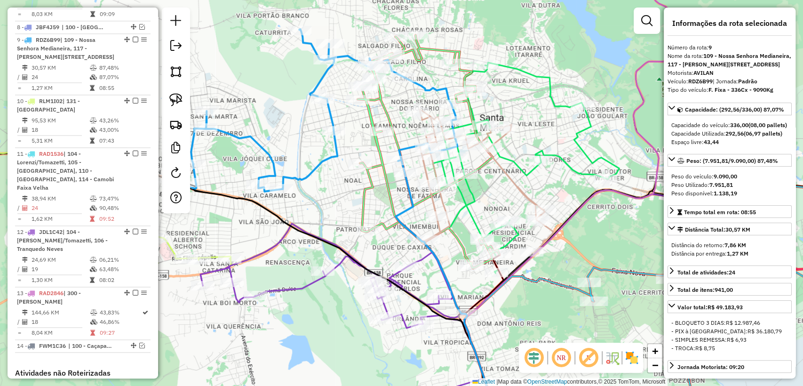
click at [363, 200] on icon at bounding box center [429, 151] width 142 height 233
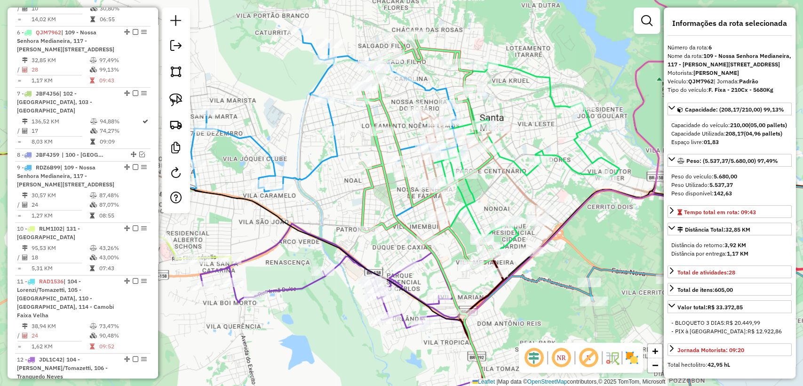
scroll to position [693, 0]
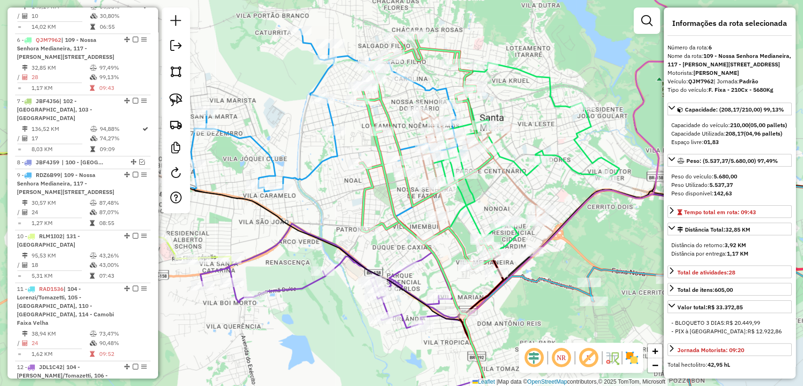
drag, startPoint x: 310, startPoint y: 164, endPoint x: 322, endPoint y: 159, distance: 13.5
click at [310, 165] on div "Janela de atendimento Grade de atendimento Capacidade Transportadoras Veículos …" at bounding box center [401, 193] width 803 height 386
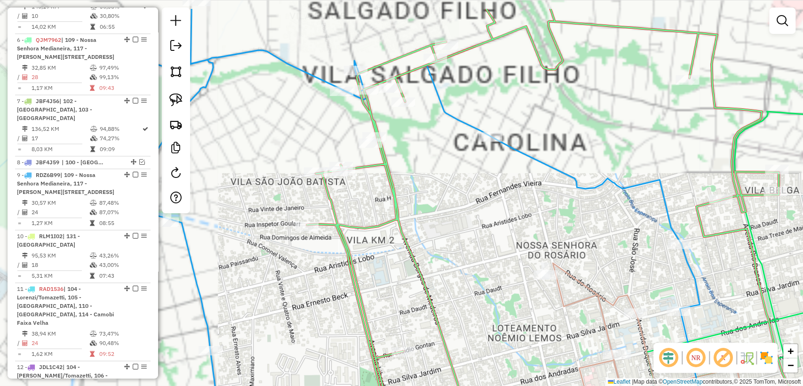
drag, startPoint x: 354, startPoint y: 98, endPoint x: 297, endPoint y: 222, distance: 136.1
click at [297, 222] on div "Rota 9 - Placa RDZ6B99 19000540 - LANCHERIA DO DINO Janela de atendimento Grade…" at bounding box center [401, 193] width 803 height 386
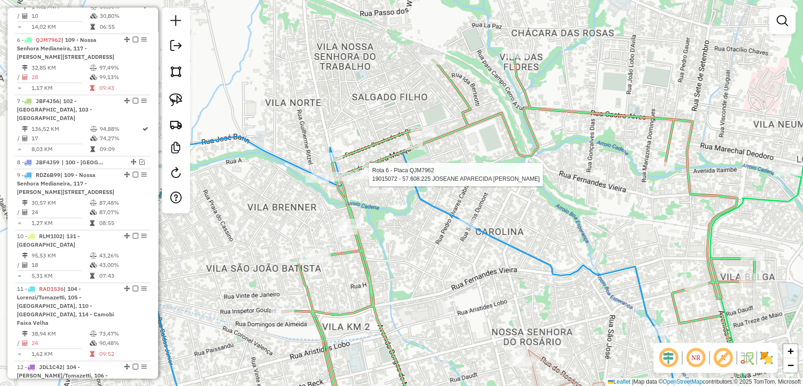
select select "**********"
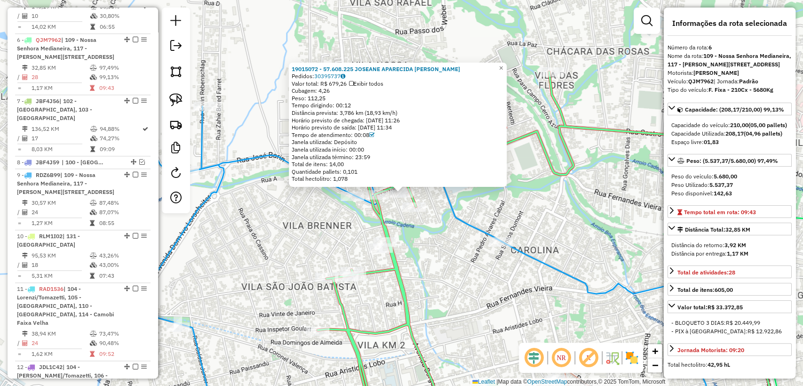
drag, startPoint x: 300, startPoint y: 207, endPoint x: 298, endPoint y: 159, distance: 47.6
click at [300, 206] on div "19015072 - 57.608.225 JOSEANE APARECIDA CEZAR DINAR Pedidos: 30395737 Valor tot…" at bounding box center [401, 193] width 803 height 386
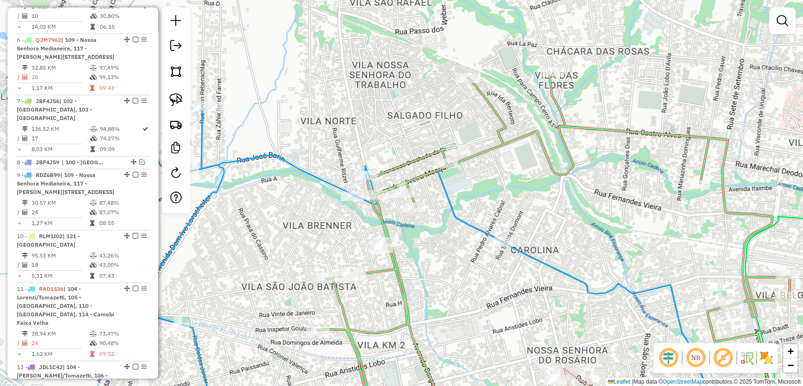
drag, startPoint x: 269, startPoint y: 163, endPoint x: 275, endPoint y: 161, distance: 6.3
click at [269, 163] on div "Janela de atendimento Grade de atendimento Capacidade Transportadoras Veículos …" at bounding box center [401, 193] width 803 height 386
drag, startPoint x: 277, startPoint y: 160, endPoint x: 291, endPoint y: 164, distance: 14.3
click at [277, 160] on icon at bounding box center [397, 236] width 627 height 376
select select "**********"
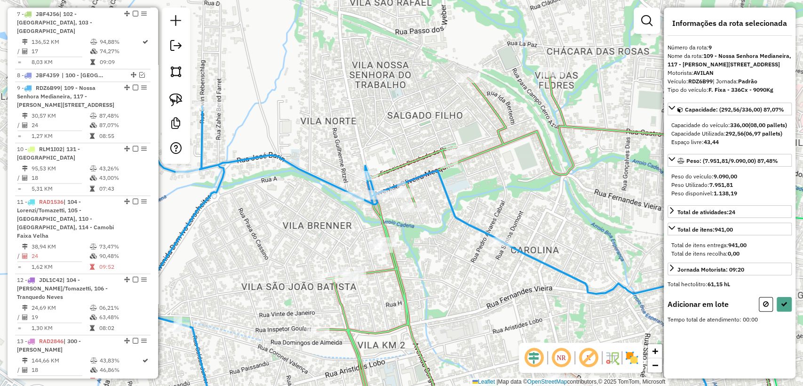
scroll to position [828, 0]
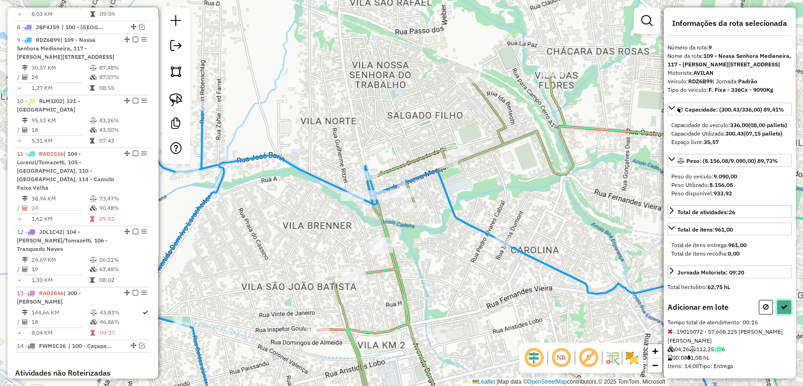
click at [782, 310] on icon at bounding box center [784, 307] width 7 height 7
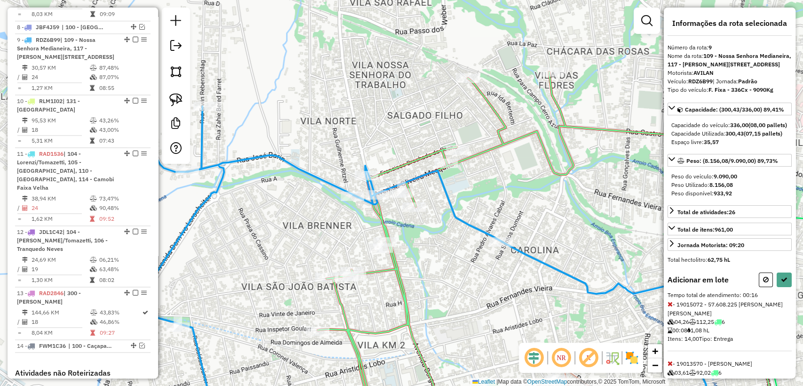
select select "**********"
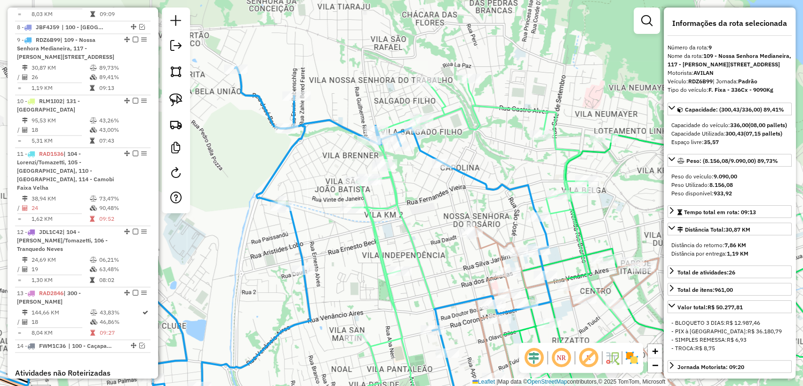
click at [415, 145] on icon at bounding box center [262, 229] width 578 height 325
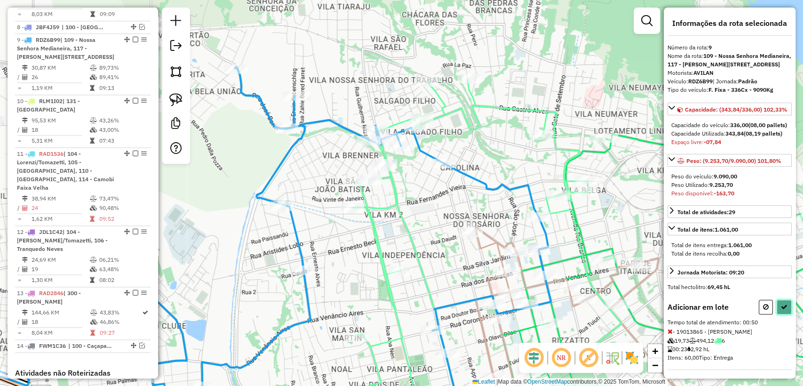
click at [781, 310] on icon at bounding box center [784, 307] width 7 height 7
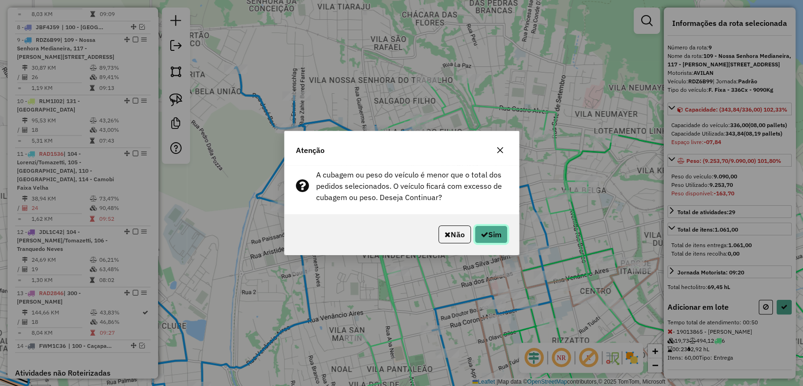
click at [483, 229] on button "Sim" at bounding box center [491, 234] width 33 height 18
select select "**********"
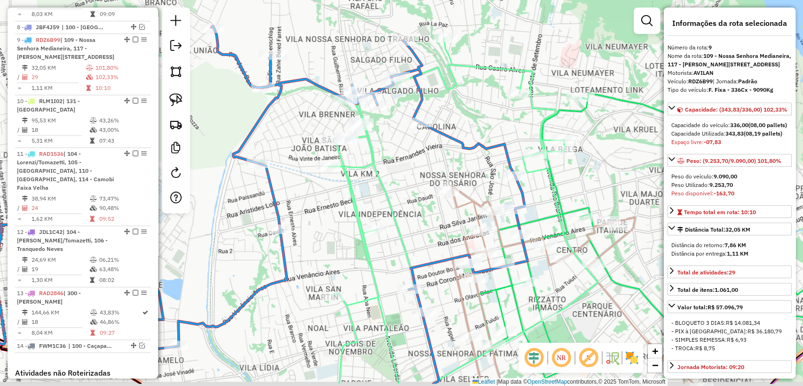
drag, startPoint x: 467, startPoint y: 208, endPoint x: 417, endPoint y: 119, distance: 102.0
click at [417, 118] on div "Janela de atendimento Grade de atendimento Capacidade Transportadoras Veículos …" at bounding box center [401, 193] width 803 height 386
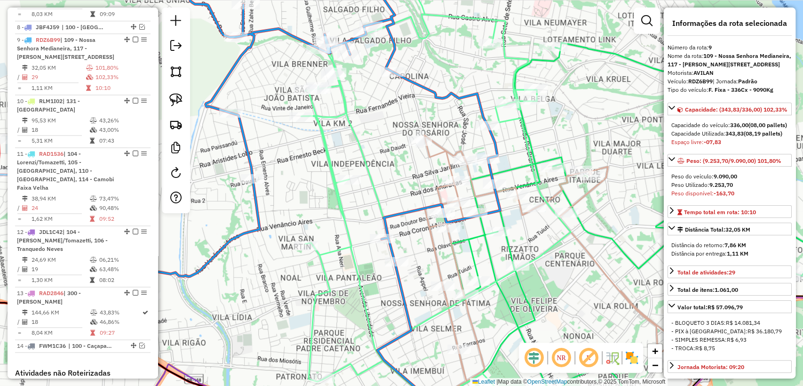
click at [487, 260] on icon at bounding box center [637, 234] width 373 height 382
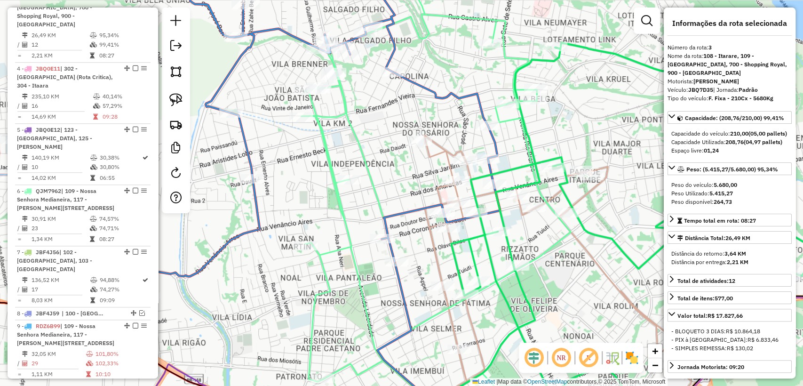
scroll to position [527, 0]
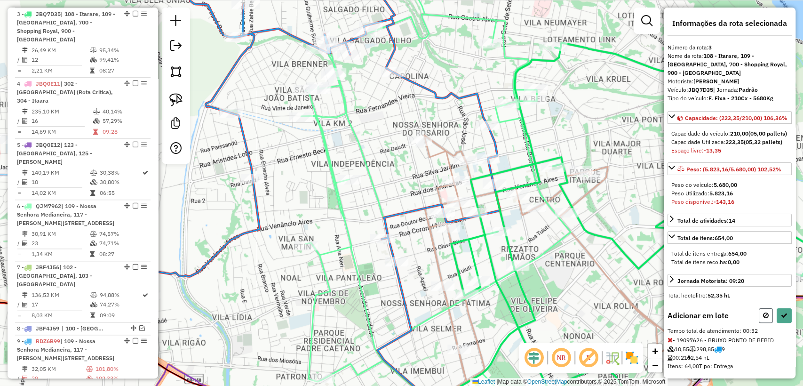
click at [763, 319] on icon at bounding box center [766, 315] width 6 height 7
select select "**********"
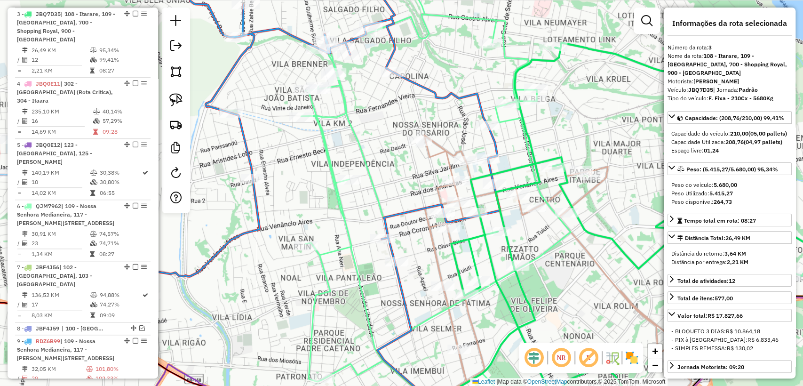
click at [551, 274] on div "Janela de atendimento Grade de atendimento Capacidade Transportadoras Veículos …" at bounding box center [401, 193] width 803 height 386
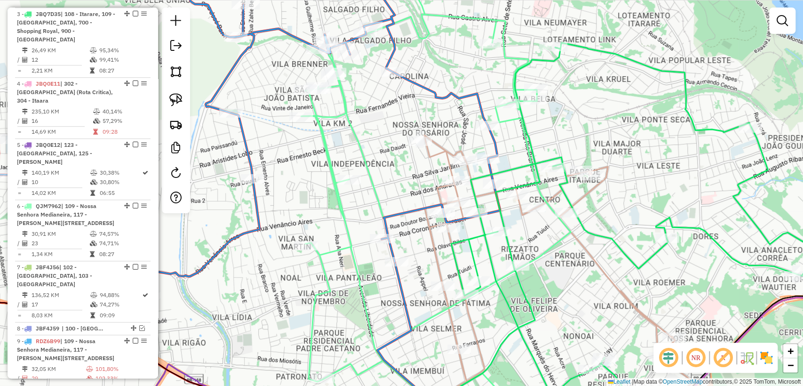
click at [345, 227] on icon at bounding box center [442, 205] width 283 height 437
select select "**********"
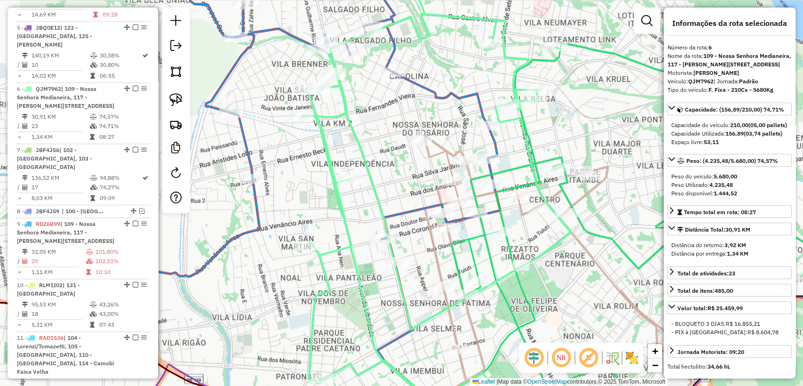
scroll to position [693, 0]
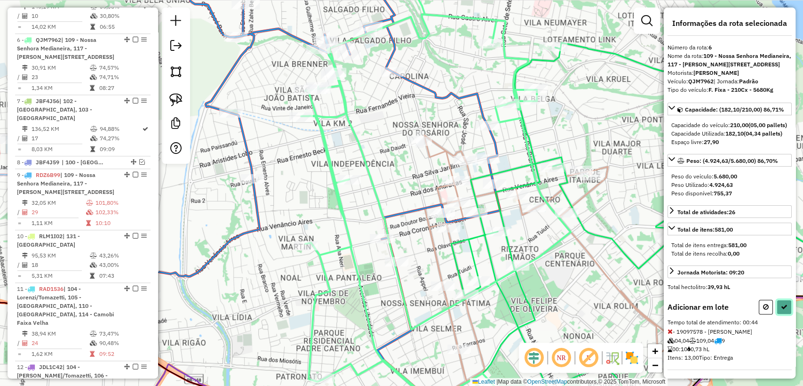
click at [781, 310] on icon at bounding box center [784, 307] width 7 height 7
select select "**********"
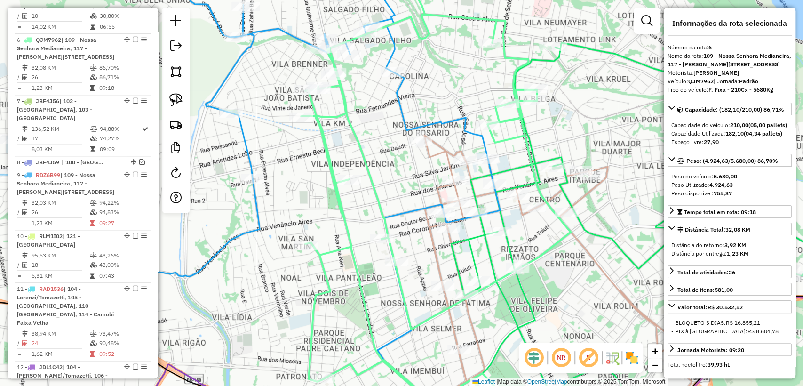
click at [431, 109] on div "Janela de atendimento Grade de atendimento Capacidade Transportadoras Veículos …" at bounding box center [401, 193] width 803 height 386
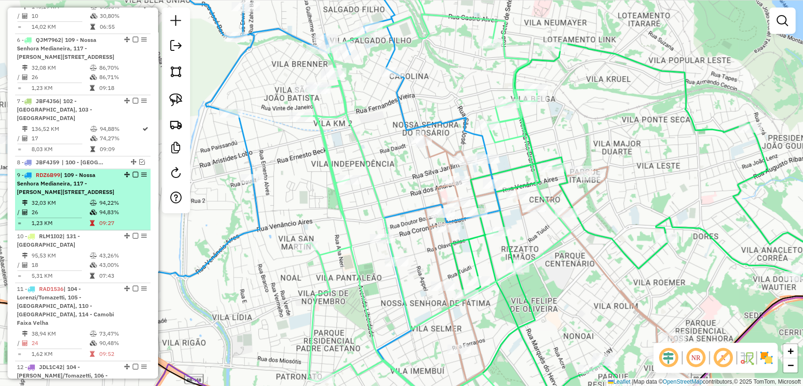
click at [85, 198] on td "32,03 KM" at bounding box center [60, 202] width 58 height 9
select select "**********"
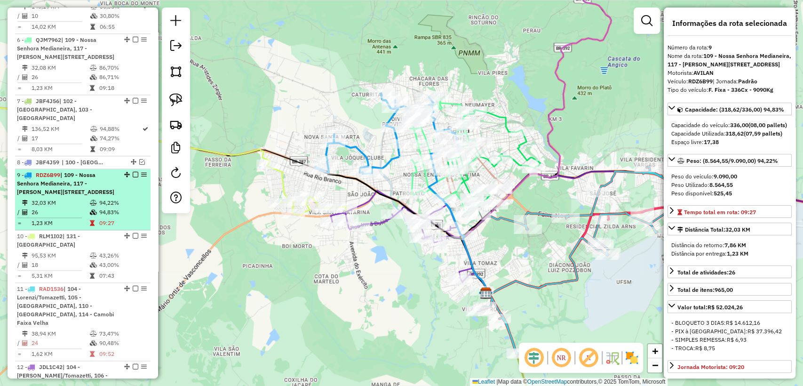
click at [110, 176] on div "9 - RDZ6B99 | 109 - Nossa Senhora Medianeira, 117 - Salgado Filho, 118 - Vila I…" at bounding box center [67, 183] width 100 height 25
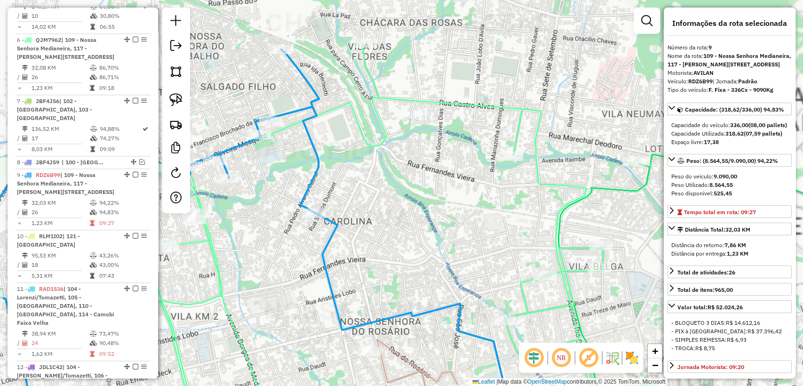
click at [387, 96] on icon at bounding box center [367, 233] width 472 height 381
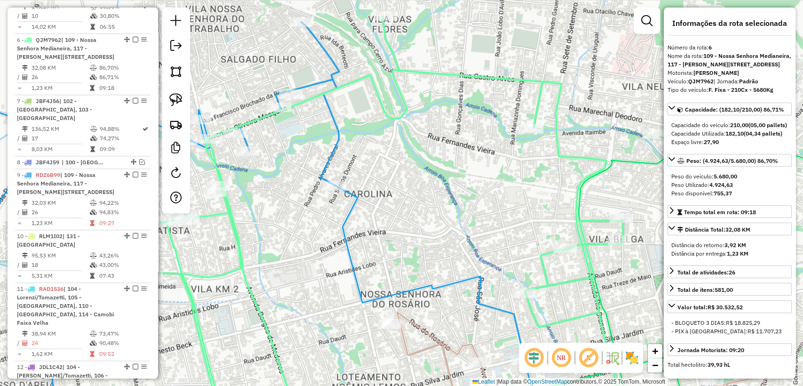
drag, startPoint x: 380, startPoint y: 170, endPoint x: 433, endPoint y: 88, distance: 98.3
click at [433, 87] on div "Janela de atendimento Grade de atendimento Capacidade Transportadoras Veículos …" at bounding box center [401, 193] width 803 height 386
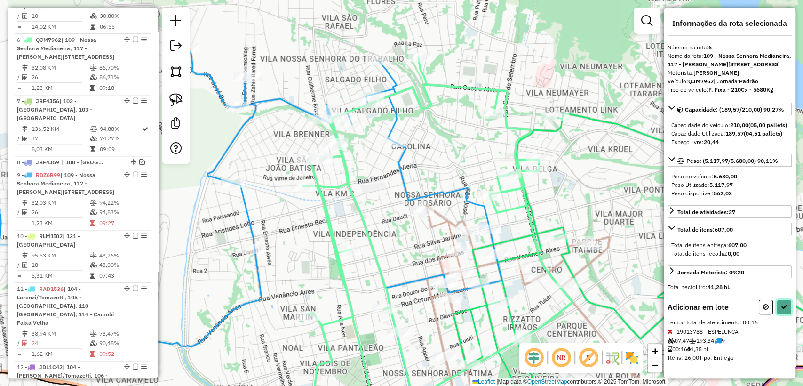
click at [783, 310] on icon at bounding box center [784, 307] width 7 height 7
select select "**********"
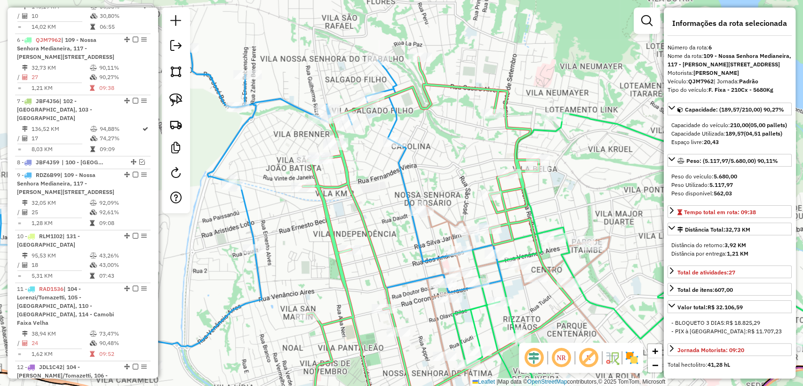
drag, startPoint x: 441, startPoint y: 181, endPoint x: 430, endPoint y: 178, distance: 11.8
click at [441, 181] on div "Janela de atendimento Grade de atendimento Capacidade Transportadoras Veículos …" at bounding box center [401, 193] width 803 height 386
click at [390, 168] on div "Janela de atendimento Grade de atendimento Capacidade Transportadoras Veículos …" at bounding box center [401, 193] width 803 height 386
click at [397, 169] on icon at bounding box center [214, 208] width 578 height 325
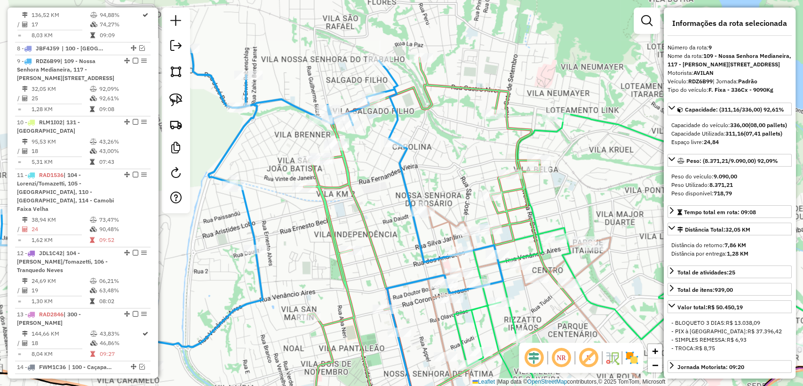
scroll to position [828, 0]
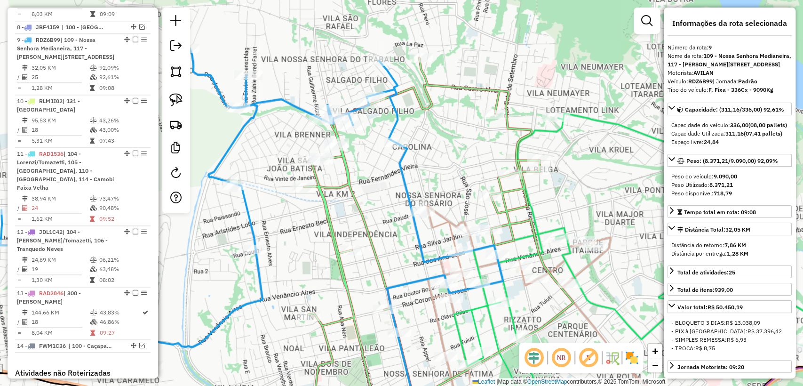
drag, startPoint x: 453, startPoint y: 170, endPoint x: 443, endPoint y: 163, distance: 12.1
click at [443, 163] on div "Janela de atendimento Grade de atendimento Capacidade Transportadoras Veículos …" at bounding box center [401, 193] width 803 height 386
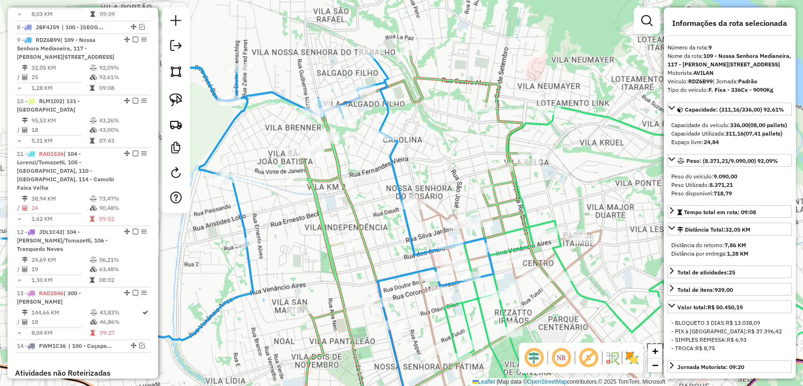
click at [445, 81] on icon at bounding box center [430, 238] width 270 height 374
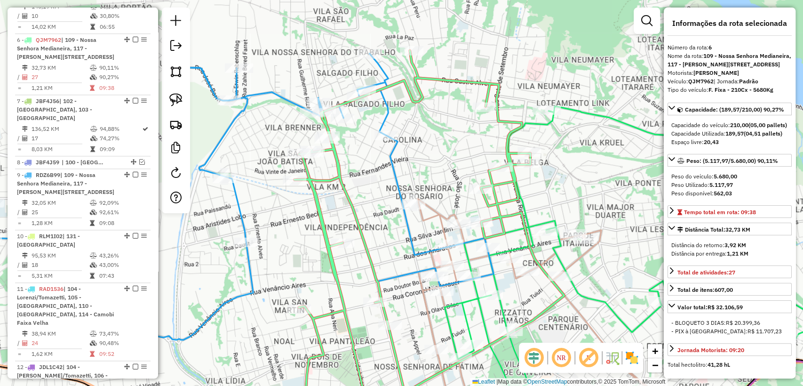
drag, startPoint x: 456, startPoint y: 163, endPoint x: 431, endPoint y: 118, distance: 51.6
click at [432, 115] on div "Janela de atendimento Grade de atendimento Capacidade Transportadoras Veículos …" at bounding box center [401, 193] width 803 height 386
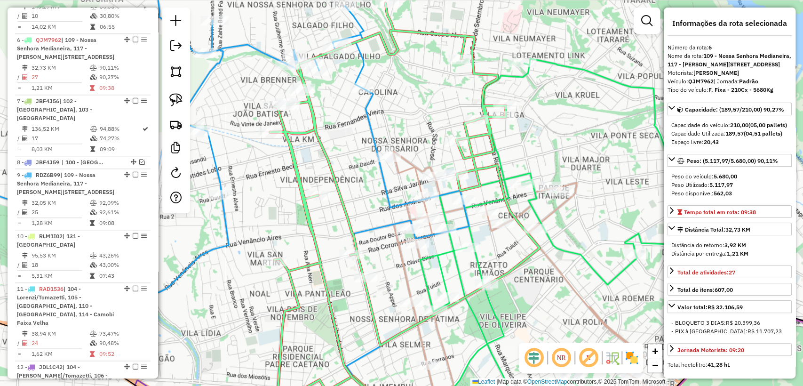
click at [410, 164] on icon at bounding box center [526, 287] width 267 height 273
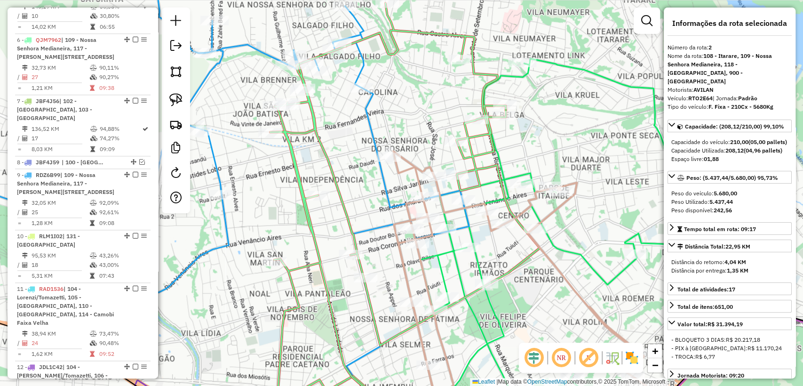
scroll to position [457, 0]
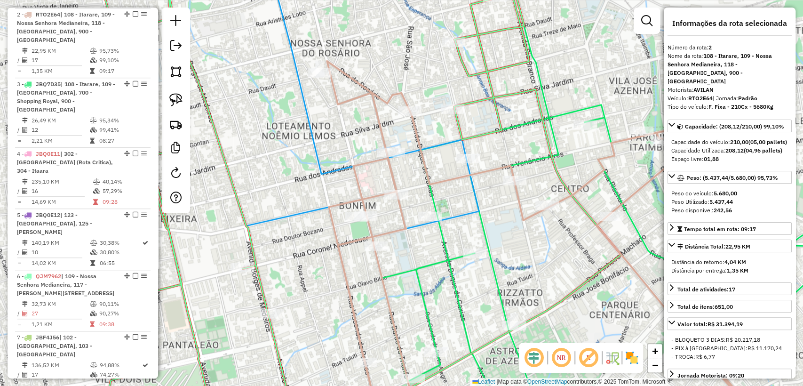
click at [461, 216] on icon at bounding box center [200, 125] width 560 height 329
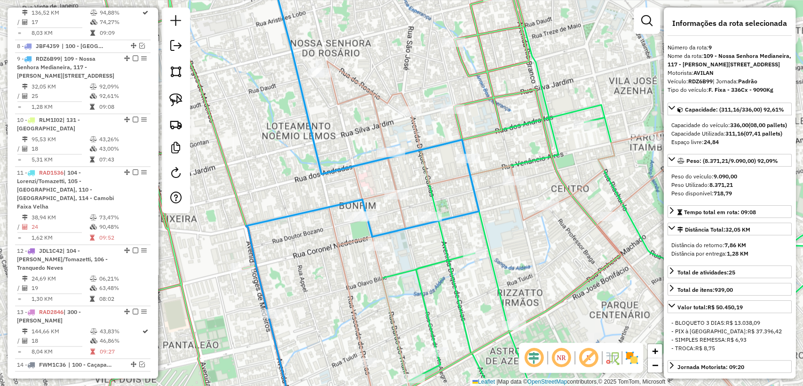
scroll to position [828, 0]
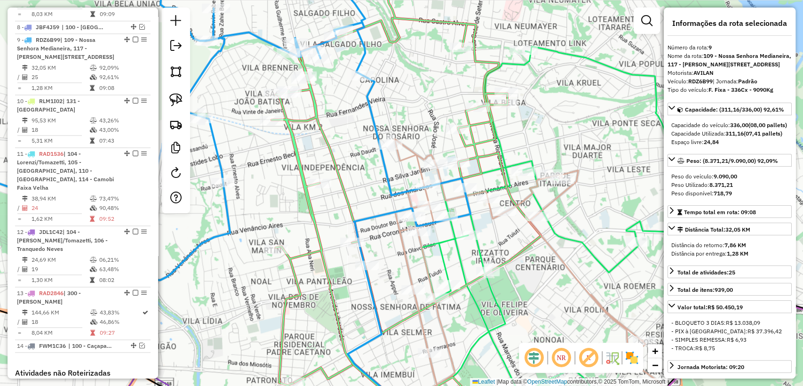
click at [480, 247] on icon at bounding box center [468, 237] width 125 height 373
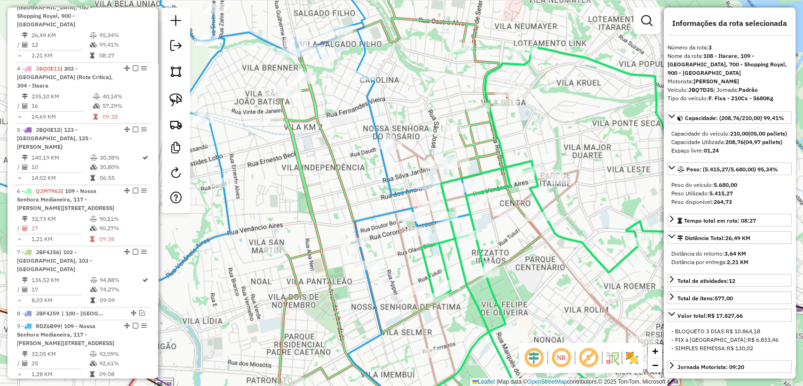
scroll to position [527, 0]
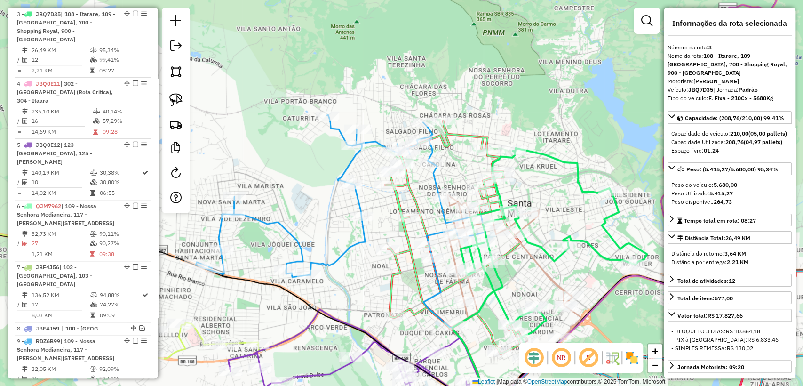
click at [553, 278] on icon at bounding box center [514, 267] width 133 height 144
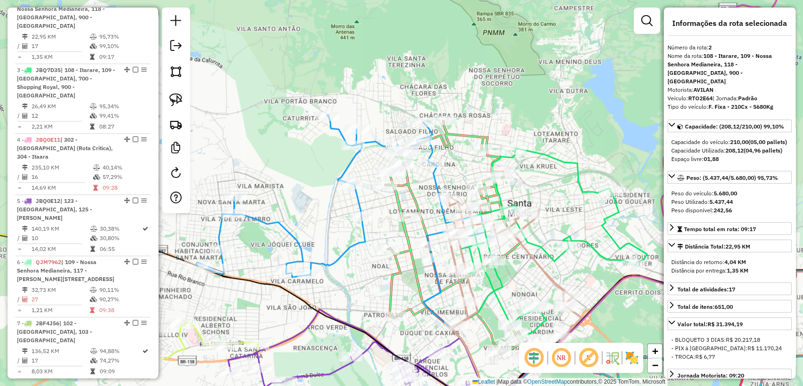
scroll to position [457, 0]
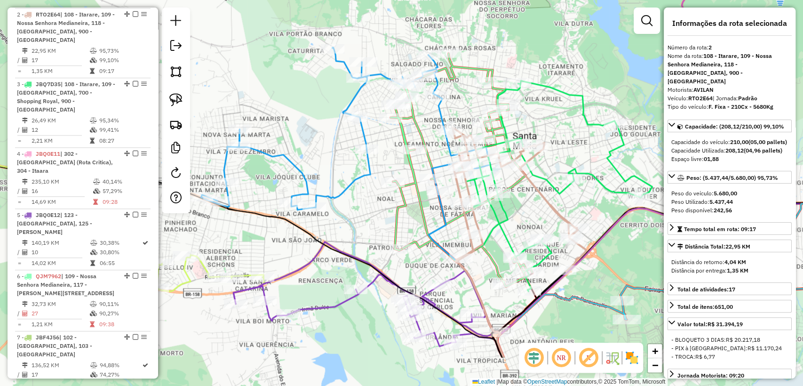
drag, startPoint x: 588, startPoint y: 250, endPoint x: 585, endPoint y: 194, distance: 56.1
click at [585, 194] on div "Janela de atendimento Grade de atendimento Capacidade Transportadoras Veículos …" at bounding box center [401, 193] width 803 height 386
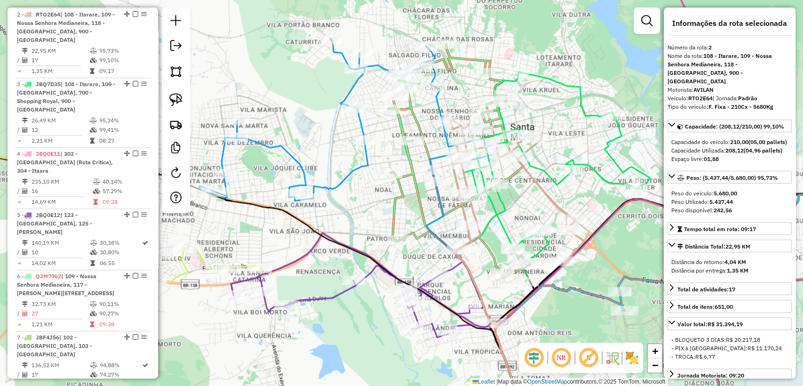
click at [454, 268] on icon at bounding box center [385, 343] width 308 height 163
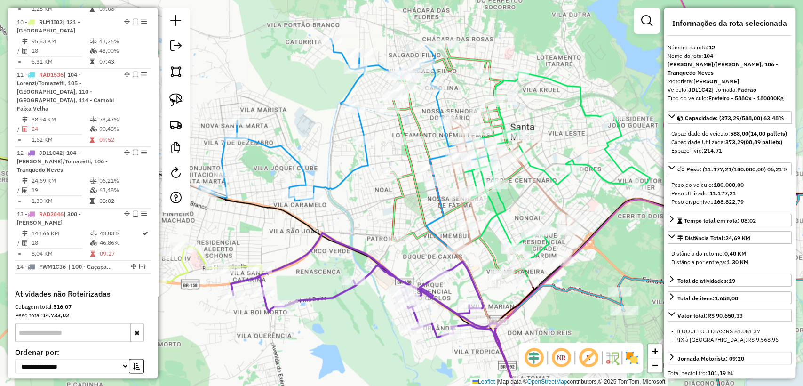
scroll to position [1020, 0]
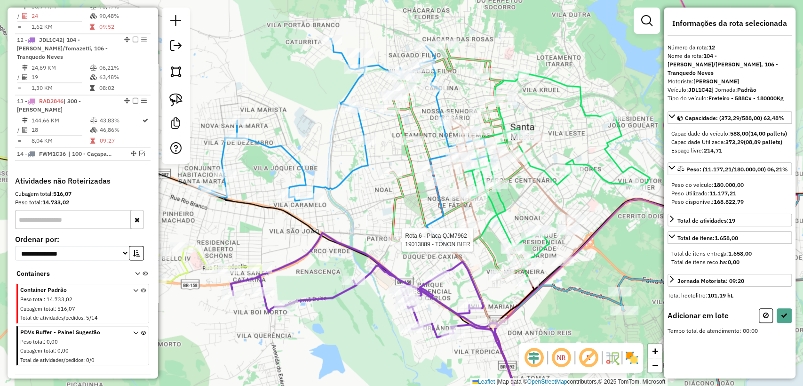
click at [402, 245] on div at bounding box center [399, 239] width 24 height 9
click at [782, 319] on icon at bounding box center [784, 315] width 7 height 7
select select "**********"
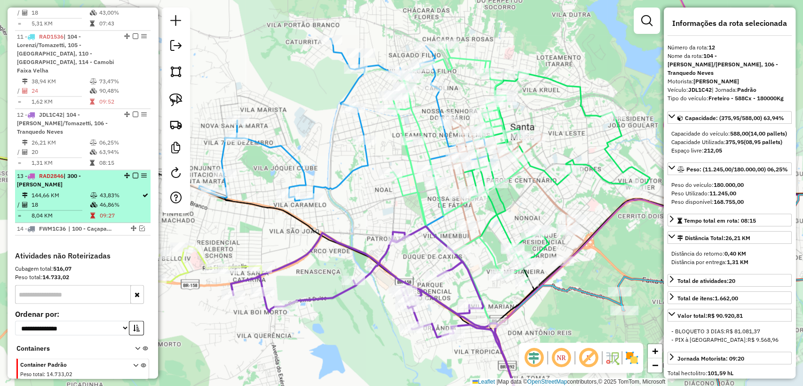
scroll to position [915, 0]
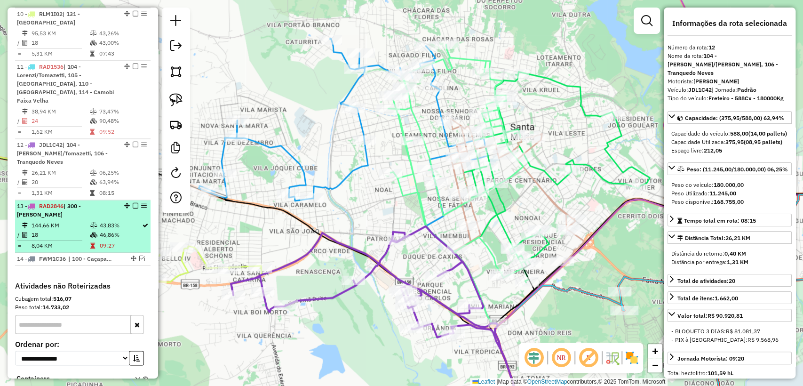
click at [56, 221] on td "144,66 KM" at bounding box center [60, 225] width 59 height 9
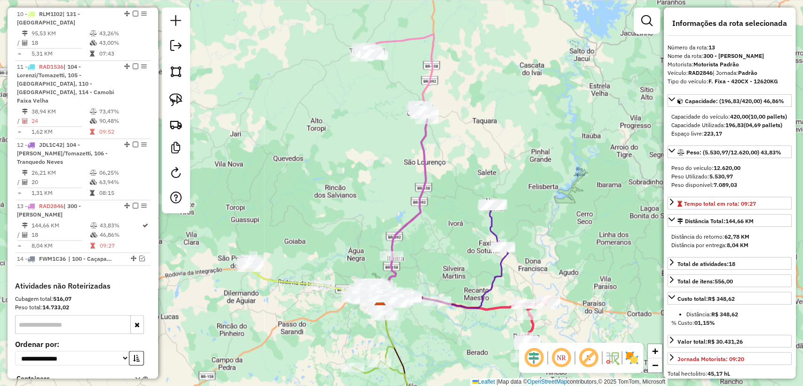
drag, startPoint x: 473, startPoint y: 121, endPoint x: 465, endPoint y: 161, distance: 40.8
click at [465, 161] on div "Janela de atendimento Grade de atendimento Capacidade Transportadoras Veículos …" at bounding box center [401, 193] width 803 height 386
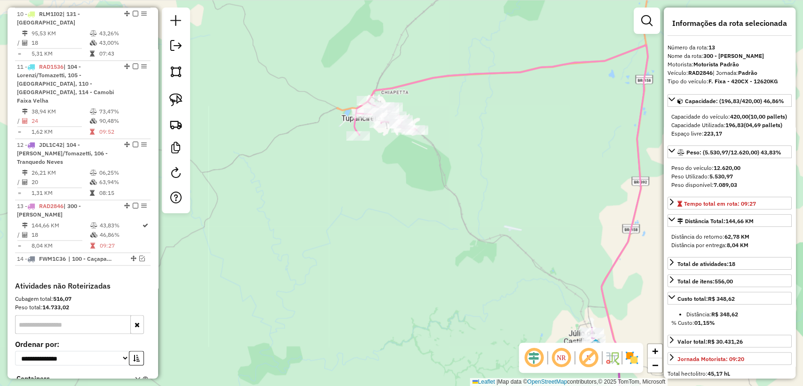
click at [401, 84] on icon at bounding box center [501, 234] width 294 height 379
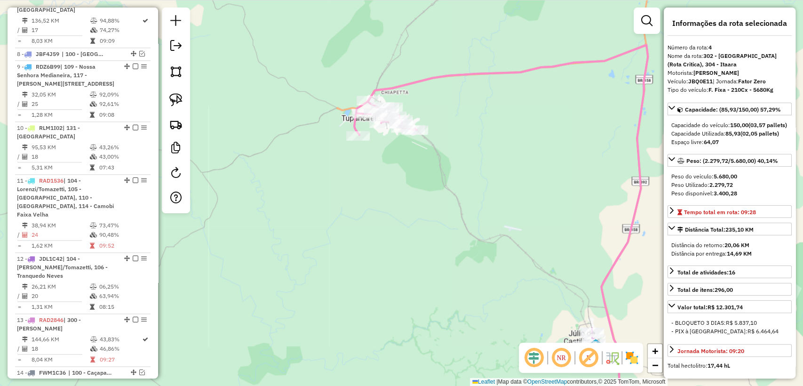
scroll to position [587, 0]
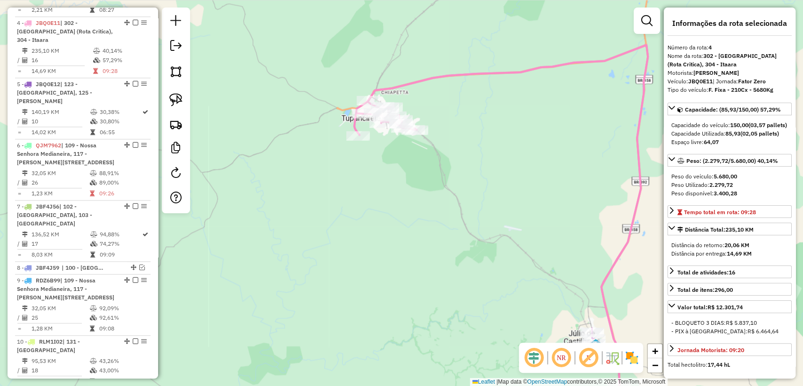
click at [453, 114] on div "Janela de atendimento Grade de atendimento Capacidade Transportadoras Veículos …" at bounding box center [401, 193] width 803 height 386
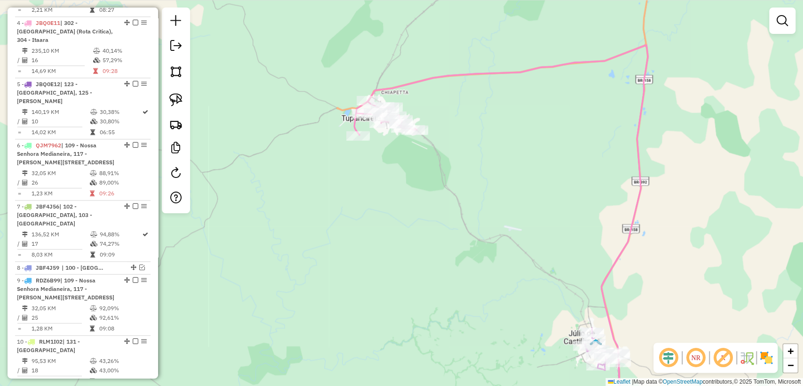
click at [429, 76] on icon at bounding box center [501, 234] width 294 height 379
select select "**********"
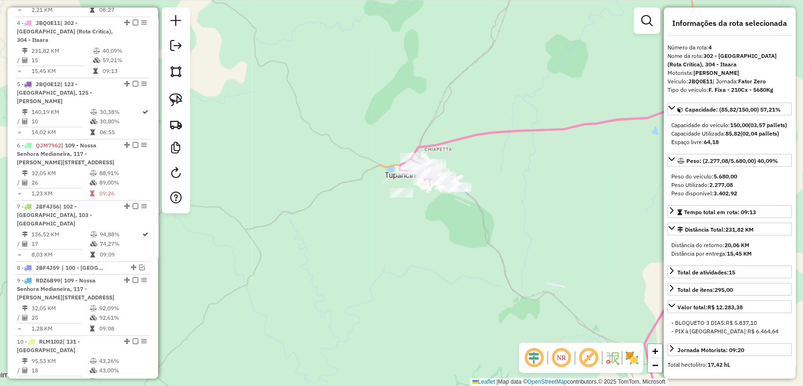
click at [457, 143] on icon at bounding box center [549, 263] width 284 height 322
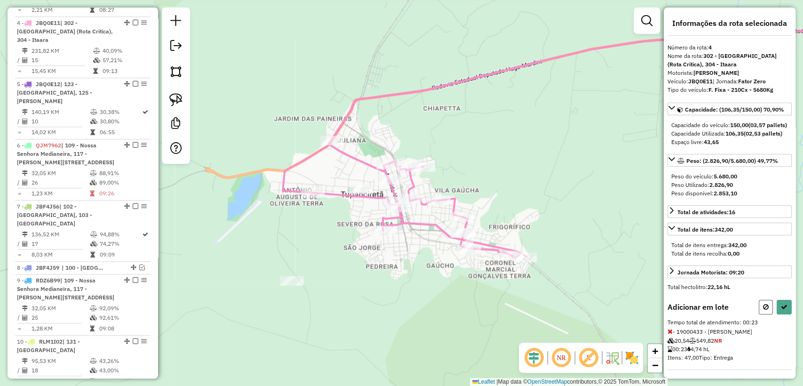
click at [763, 310] on icon at bounding box center [766, 307] width 6 height 7
select select "**********"
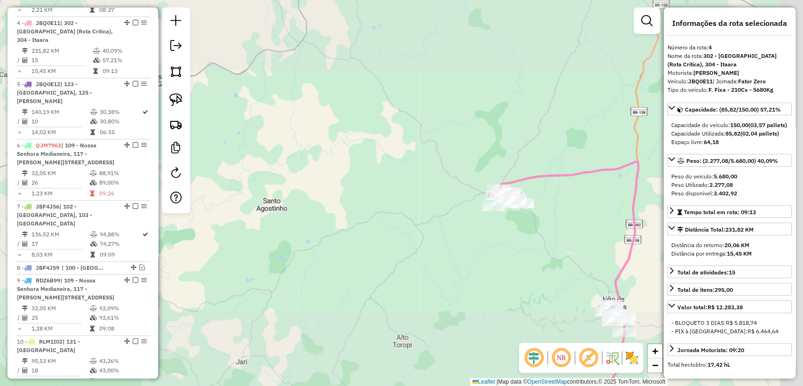
drag, startPoint x: 563, startPoint y: 272, endPoint x: 321, endPoint y: 214, distance: 248.9
click at [321, 212] on div "Janela de atendimento Grade de atendimento Capacidade Transportadoras Veículos …" at bounding box center [401, 193] width 803 height 386
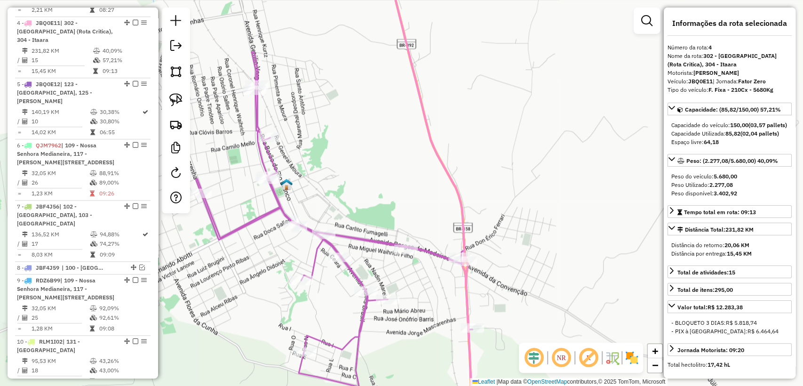
click at [377, 236] on icon at bounding box center [335, 238] width 278 height 372
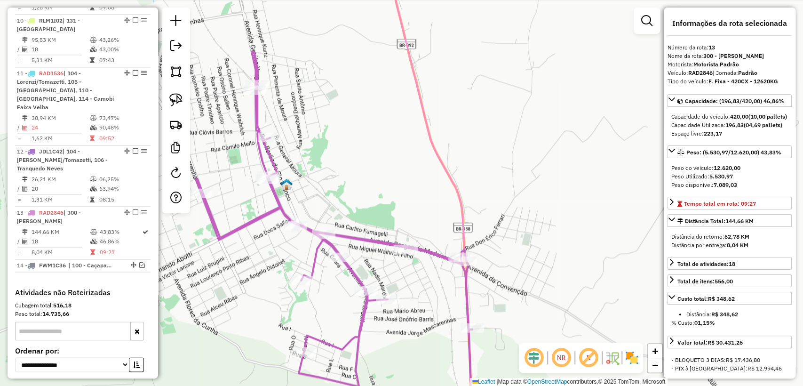
scroll to position [1028, 0]
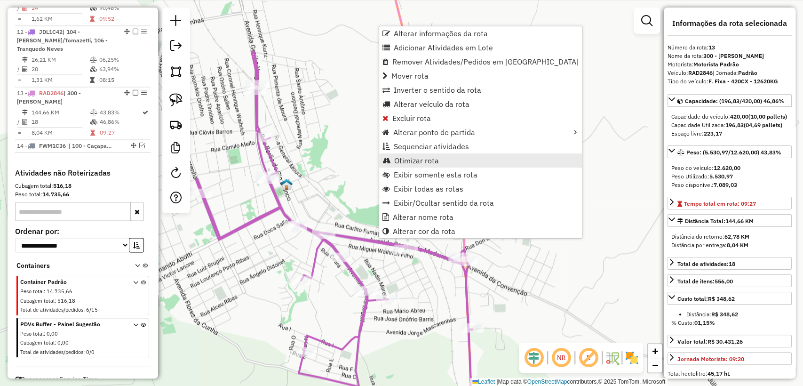
click at [433, 160] on span "Otimizar rota" at bounding box center [416, 161] width 45 height 8
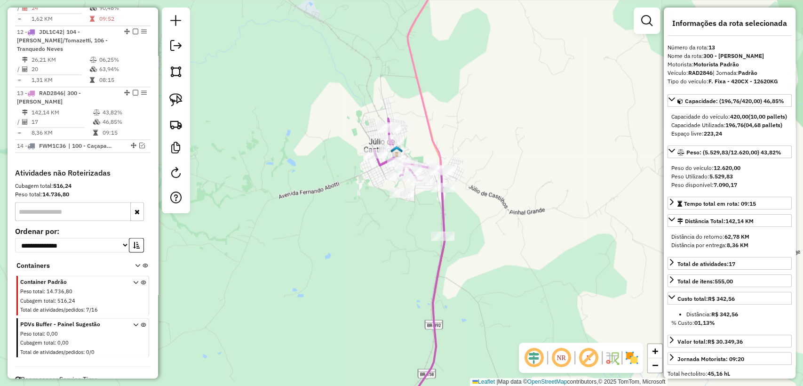
click at [444, 210] on icon at bounding box center [409, 178] width 70 height 118
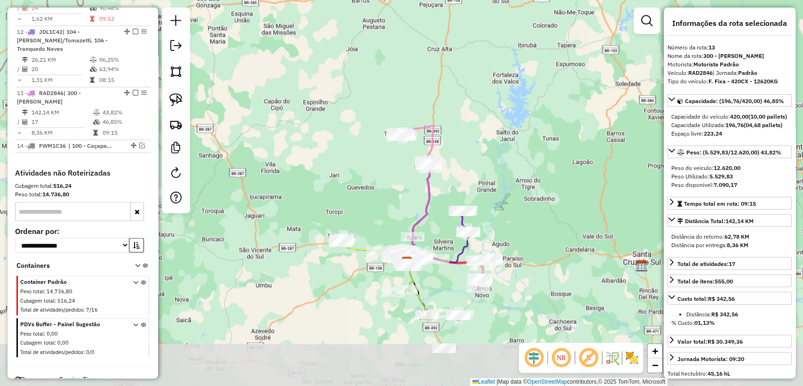
drag, startPoint x: 512, startPoint y: 246, endPoint x: 498, endPoint y: 202, distance: 45.4
click at [498, 202] on div "Janela de atendimento Grade de atendimento Capacidade Transportadoras Veículos …" at bounding box center [401, 193] width 803 height 386
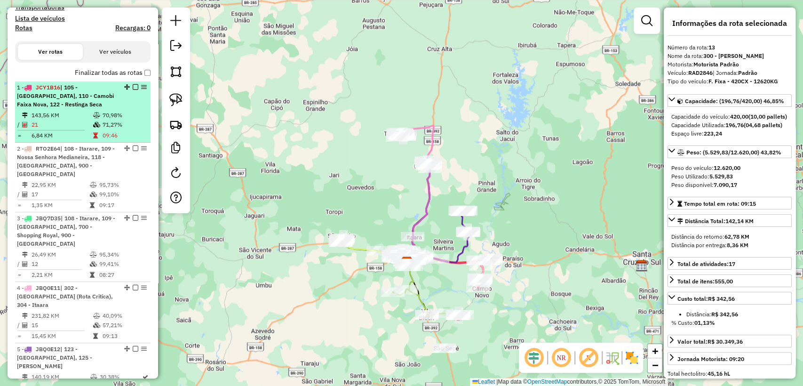
scroll to position [244, 0]
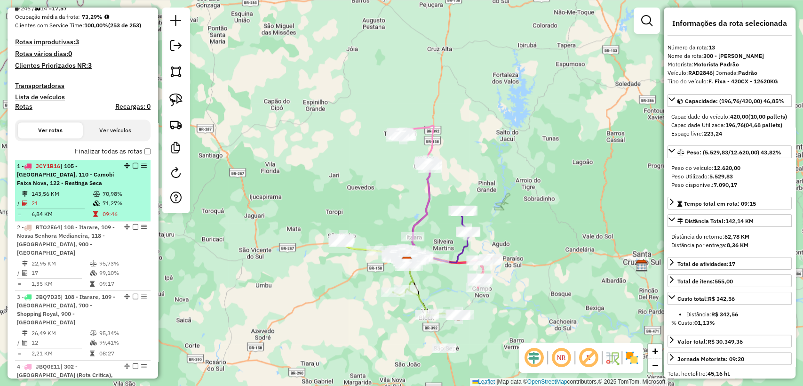
click at [85, 168] on span "| 105 - [GEOGRAPHIC_DATA], 110 - Camobi Faixa Nova, 122 - Restinga Seca" at bounding box center [65, 174] width 97 height 24
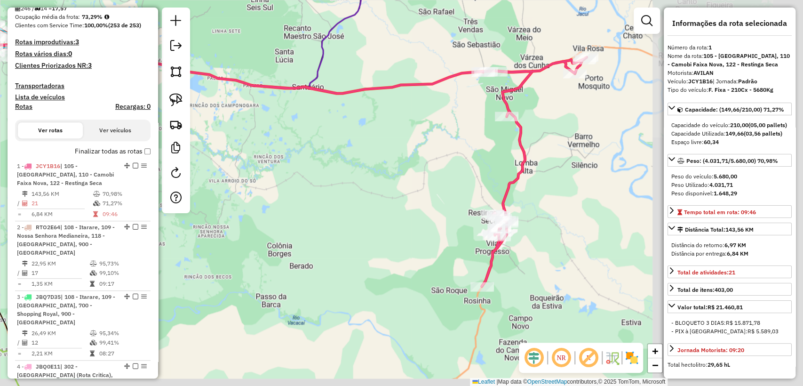
drag, startPoint x: 402, startPoint y: 199, endPoint x: 352, endPoint y: 194, distance: 50.6
click at [352, 193] on div "Janela de atendimento Grade de atendimento Capacidade Transportadoras Veículos …" at bounding box center [401, 193] width 803 height 386
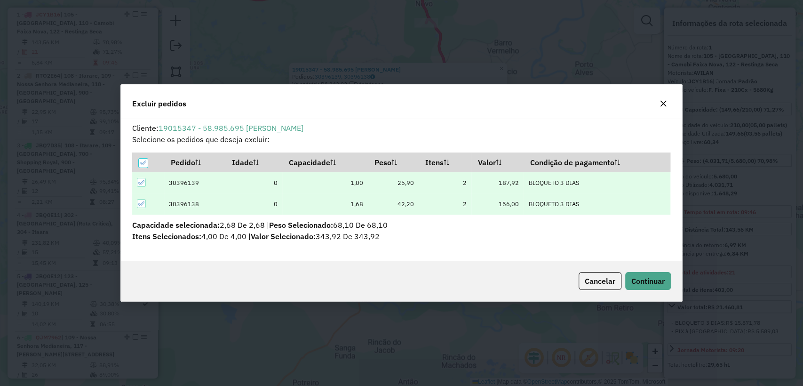
scroll to position [0, 0]
click at [670, 275] on div "Cancelar Continuar" at bounding box center [401, 281] width 561 height 40
click at [648, 280] on span "Continuar" at bounding box center [648, 280] width 33 height 9
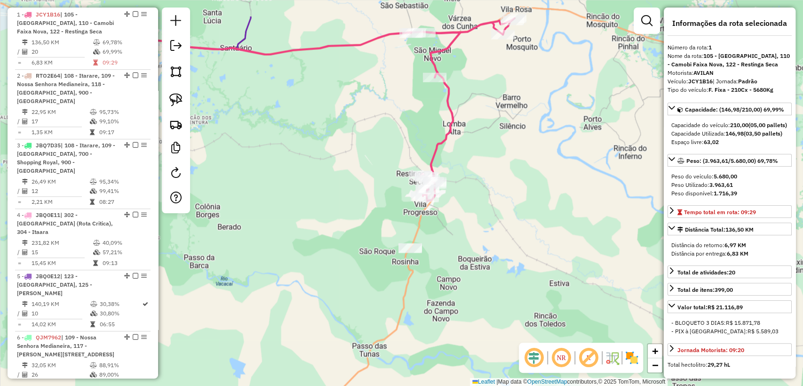
drag, startPoint x: 449, startPoint y: 202, endPoint x: 452, endPoint y: 250, distance: 48.1
click at [452, 250] on div "Janela de atendimento Grade de atendimento Capacidade Transportadoras Veículos …" at bounding box center [401, 193] width 803 height 386
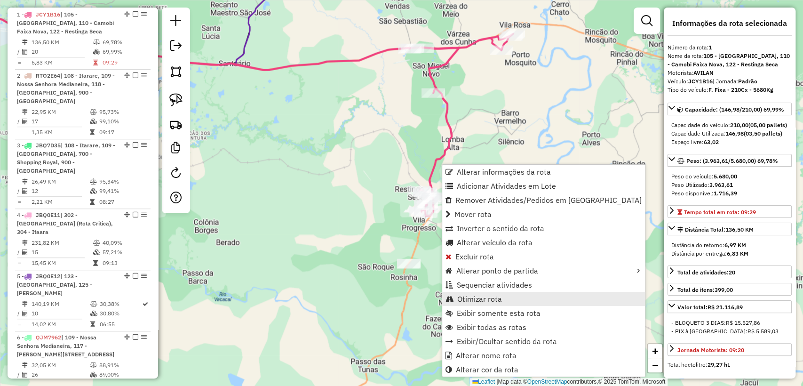
click at [503, 292] on link "Otimizar rota" at bounding box center [543, 299] width 203 height 14
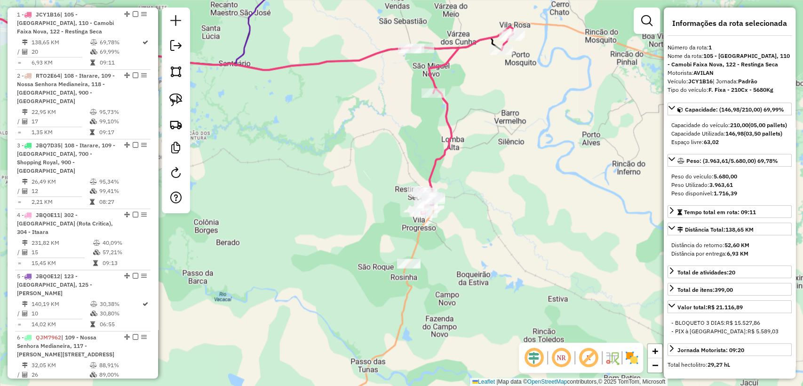
click at [463, 168] on div "Janela de atendimento Grade de atendimento Capacidade Transportadoras Veículos …" at bounding box center [401, 193] width 803 height 386
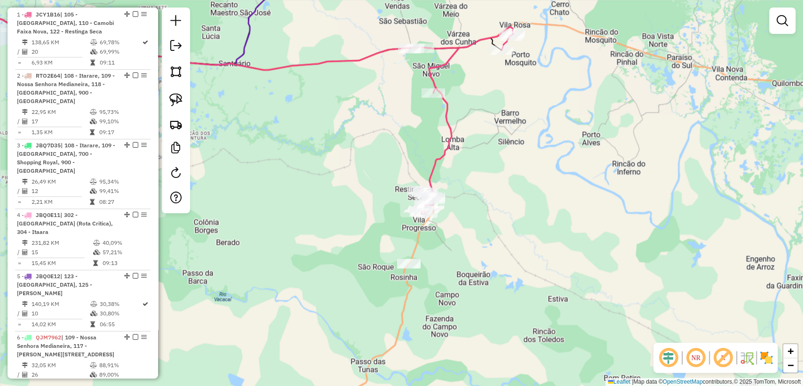
click at [449, 151] on icon at bounding box center [217, 115] width 594 height 199
select select "**********"
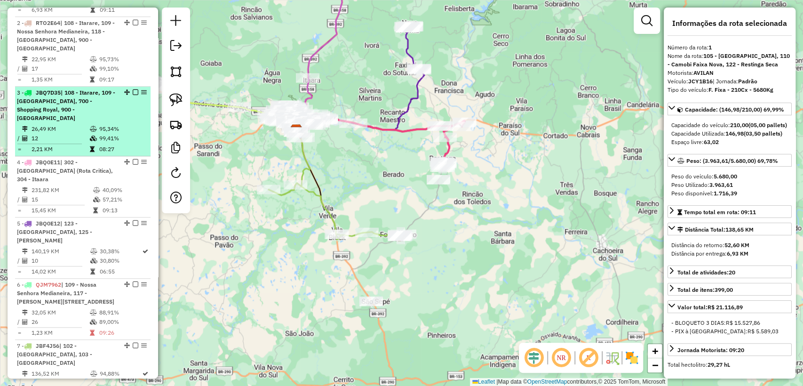
scroll to position [605, 0]
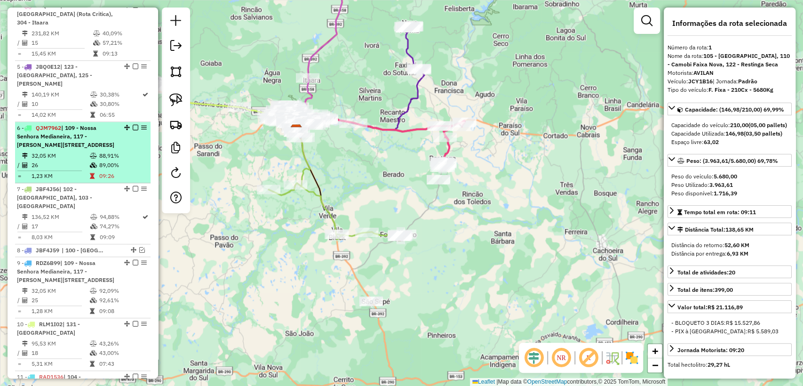
click at [94, 160] on td at bounding box center [93, 164] width 9 height 9
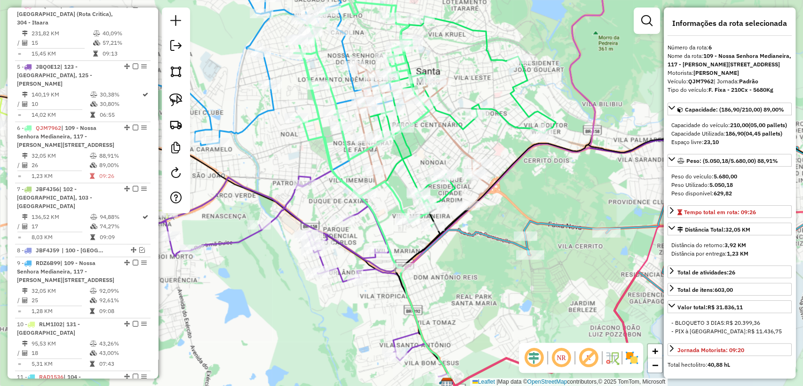
click at [459, 144] on icon at bounding box center [422, 135] width 133 height 144
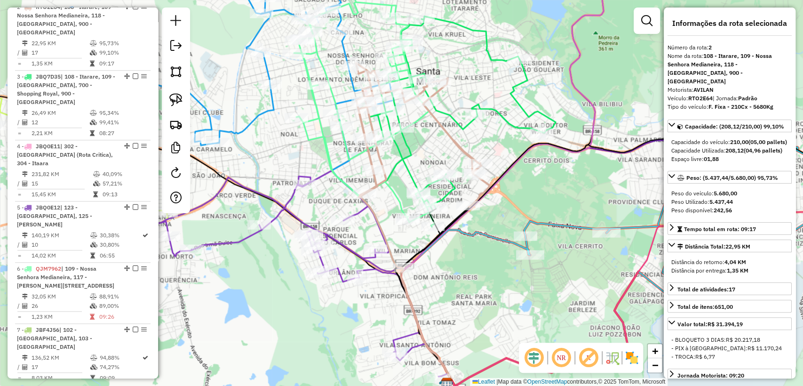
scroll to position [457, 0]
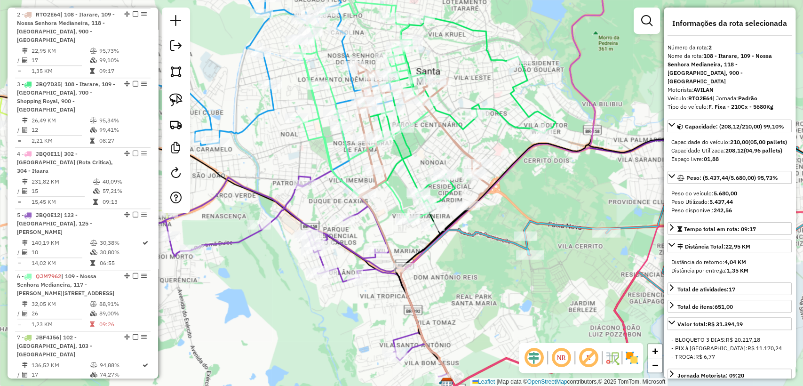
click at [358, 216] on icon at bounding box center [292, 274] width 311 height 206
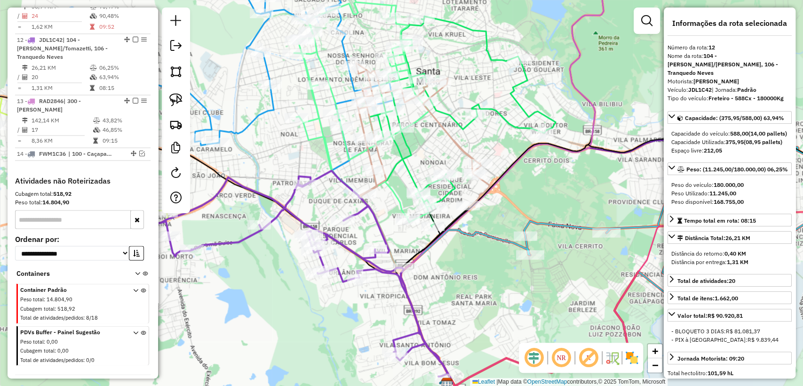
click at [329, 150] on icon at bounding box center [365, 105] width 142 height 233
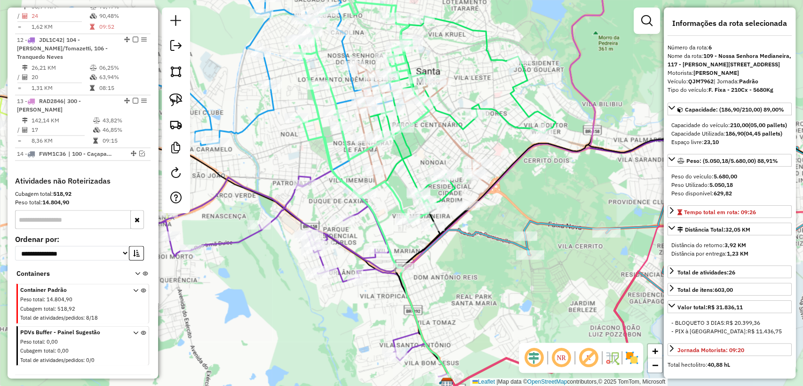
scroll to position [693, 0]
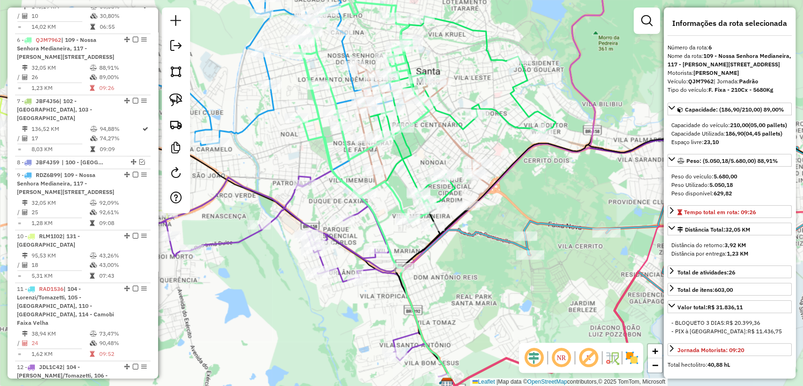
click at [322, 61] on icon at bounding box center [365, 105] width 142 height 233
click at [342, 44] on icon at bounding box center [248, 64] width 289 height 162
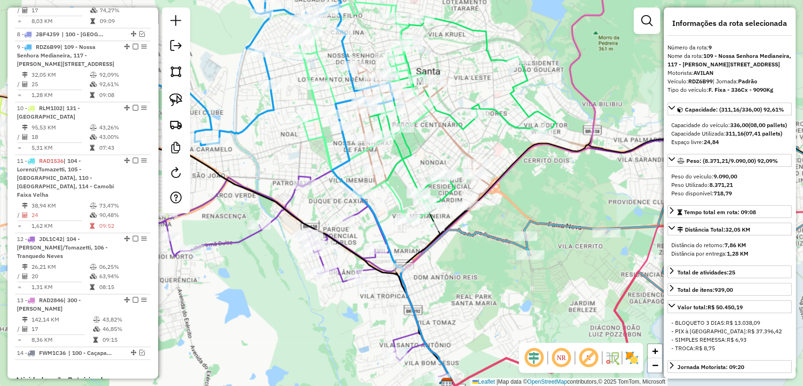
scroll to position [828, 0]
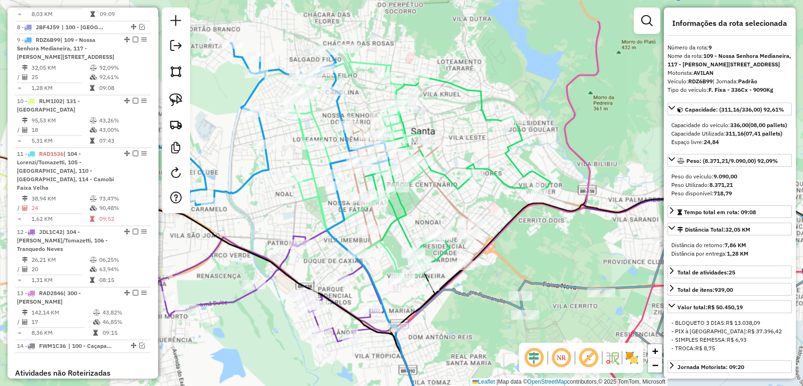
drag, startPoint x: 326, startPoint y: 50, endPoint x: 321, endPoint y: 110, distance: 60.0
click at [321, 110] on div "Janela de atendimento Grade de atendimento Capacidade Transportadoras Veículos …" at bounding box center [401, 193] width 803 height 386
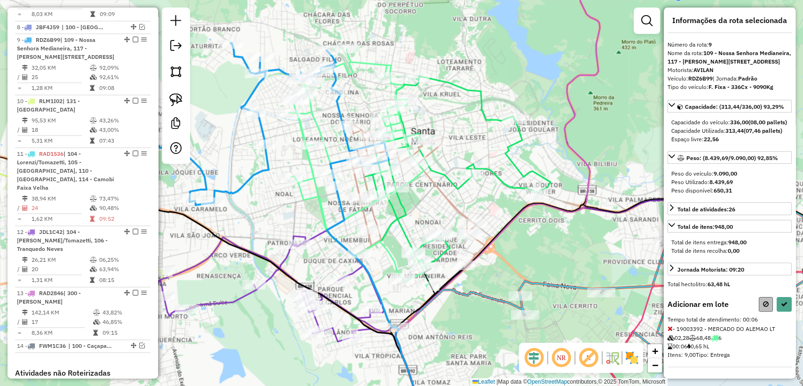
scroll to position [35, 0]
click at [778, 305] on button at bounding box center [784, 304] width 15 height 15
select select "**********"
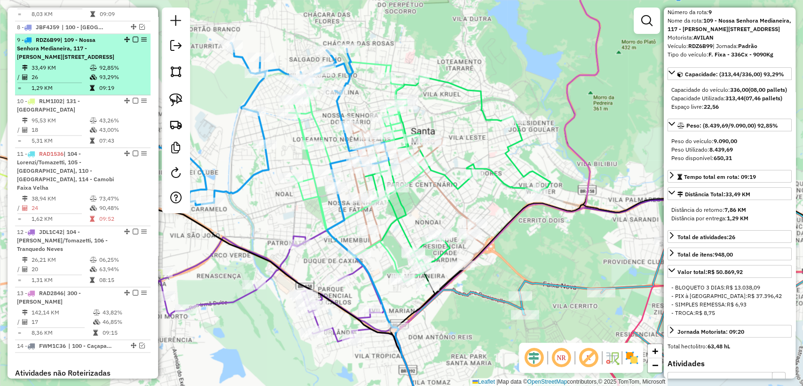
click at [133, 37] on em at bounding box center [136, 40] width 6 height 6
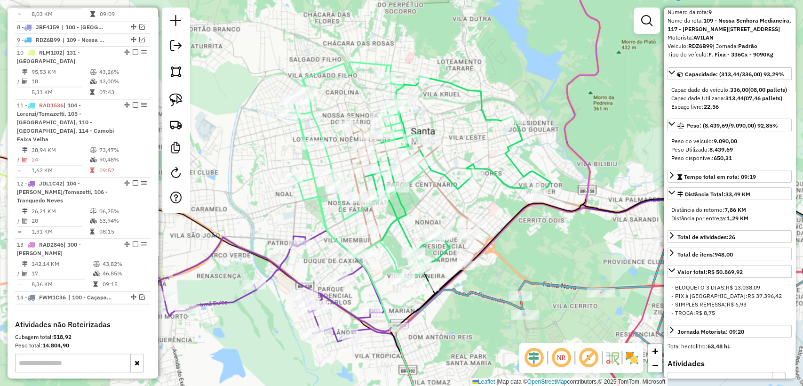
click at [301, 133] on icon at bounding box center [360, 172] width 142 height 220
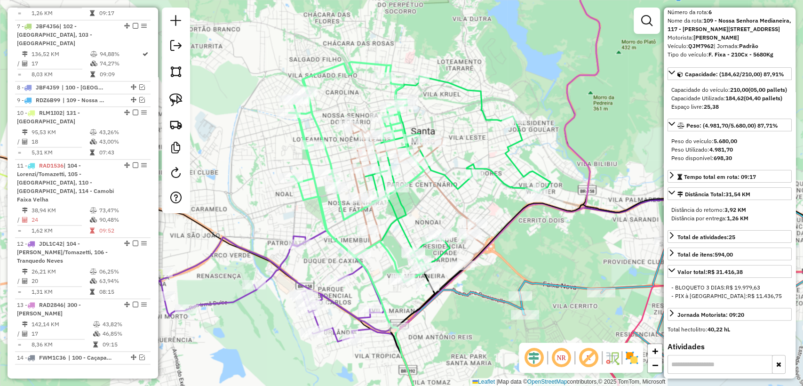
scroll to position [693, 0]
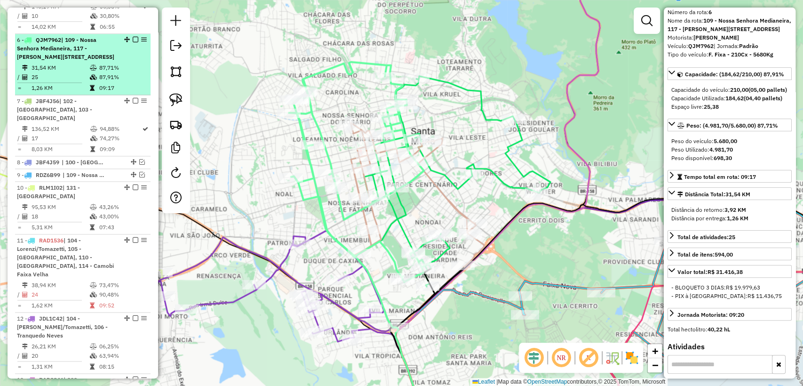
click at [135, 37] on em at bounding box center [136, 40] width 6 height 6
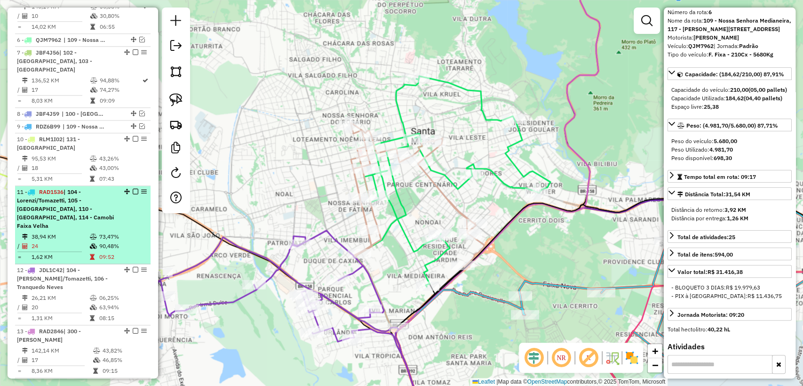
click at [106, 232] on td "73,47%" at bounding box center [123, 236] width 48 height 9
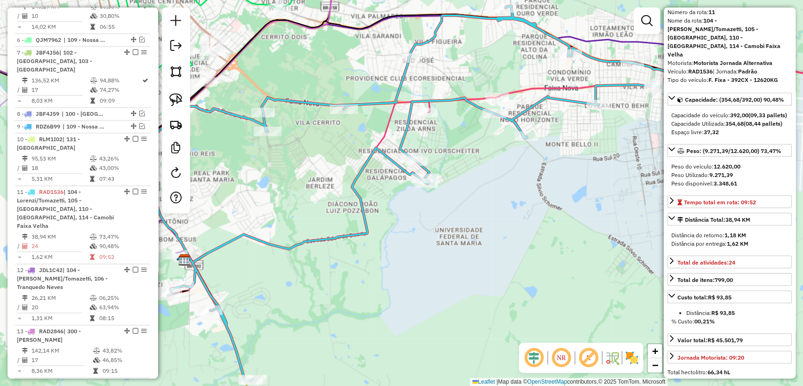
drag, startPoint x: 545, startPoint y: 228, endPoint x: 460, endPoint y: 210, distance: 86.7
click at [456, 268] on div "Janela de atendimento Grade de atendimento Capacidade Transportadoras Veículos …" at bounding box center [401, 193] width 803 height 386
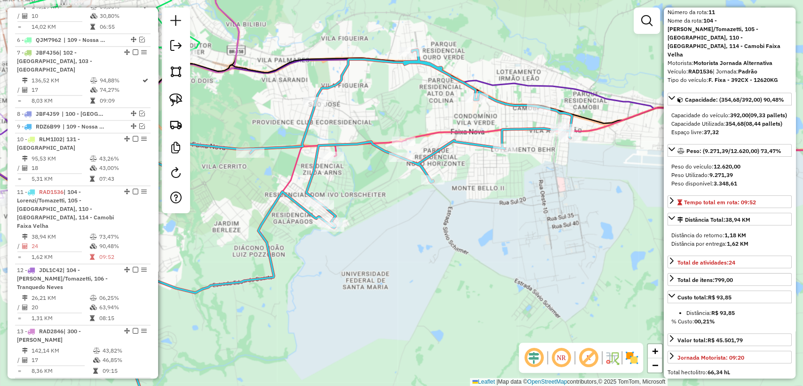
click at [429, 132] on icon at bounding box center [609, 137] width 549 height 58
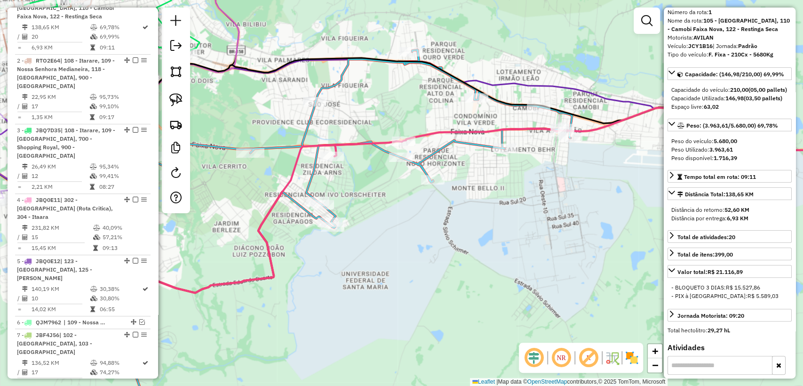
scroll to position [395, 0]
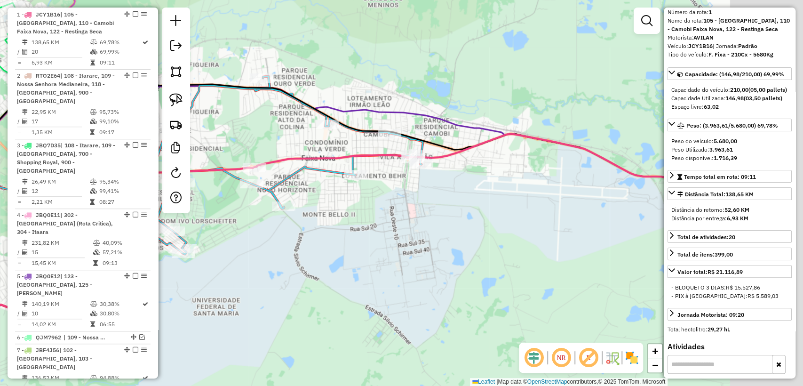
drag, startPoint x: 478, startPoint y: 242, endPoint x: 416, endPoint y: 253, distance: 62.7
click at [416, 253] on div "Janela de atendimento Grade de atendimento Capacidade Transportadoras Veículos …" at bounding box center [401, 193] width 803 height 386
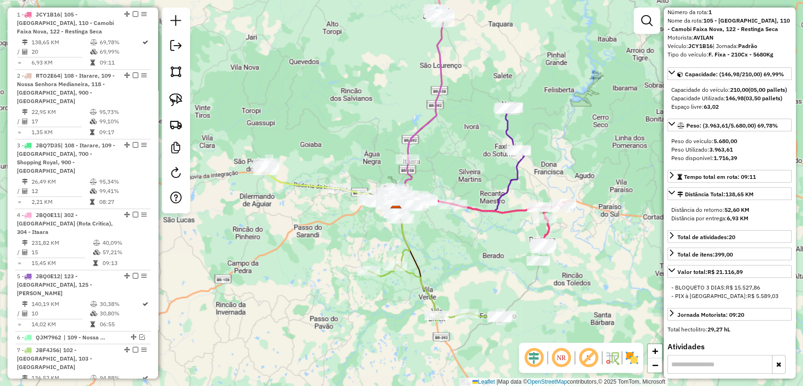
click at [507, 185] on icon at bounding box center [488, 159] width 71 height 104
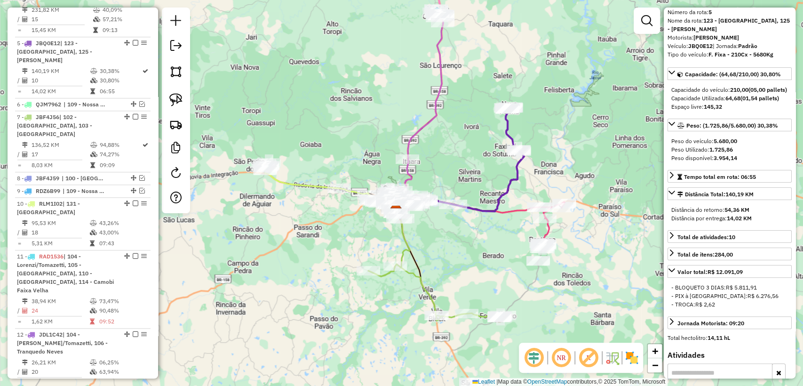
scroll to position [640, 0]
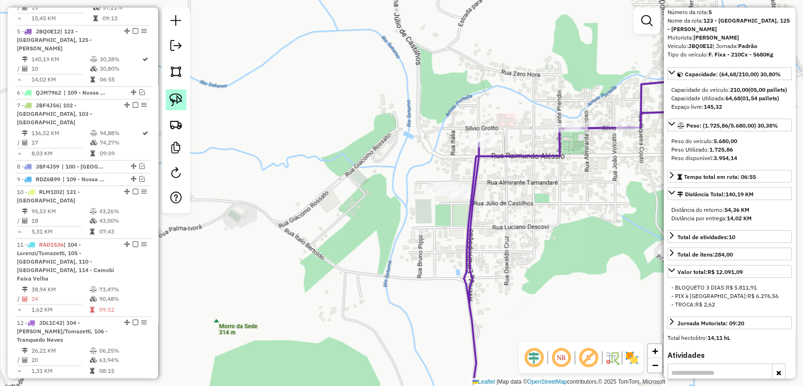
click at [184, 103] on link at bounding box center [176, 99] width 21 height 21
drag, startPoint x: 497, startPoint y: 198, endPoint x: 460, endPoint y: 225, distance: 45.6
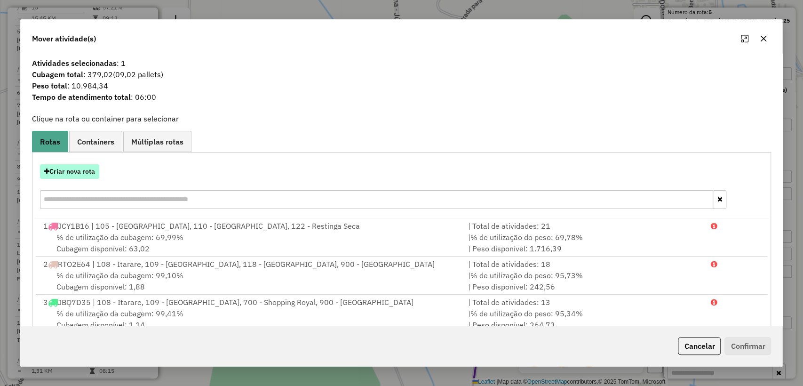
click at [82, 170] on button "Criar nova rota" at bounding box center [69, 171] width 59 height 15
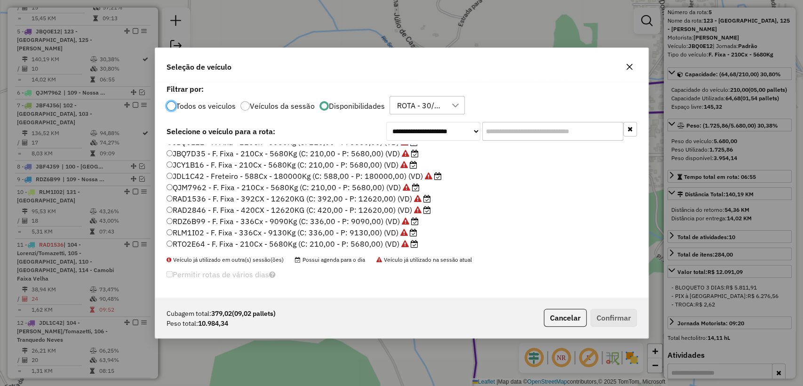
scroll to position [77, 0]
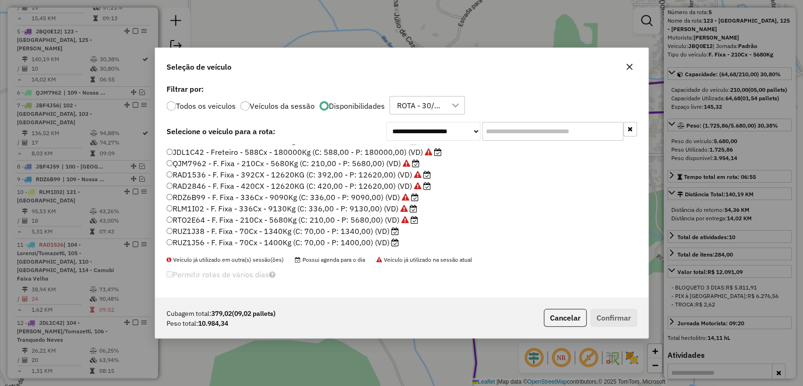
click at [309, 151] on label "JDL1C42 - Freteiro - 588Cx - 180000Kg (C: 588,00 - P: 180000,00) (VD)" at bounding box center [304, 151] width 275 height 11
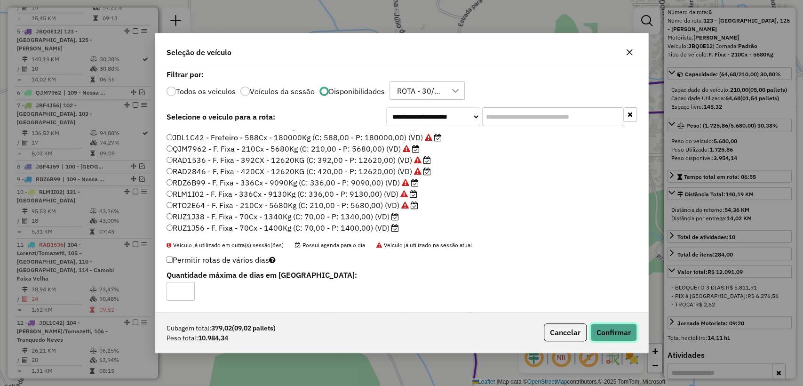
click at [616, 332] on button "Confirmar" at bounding box center [614, 332] width 47 height 18
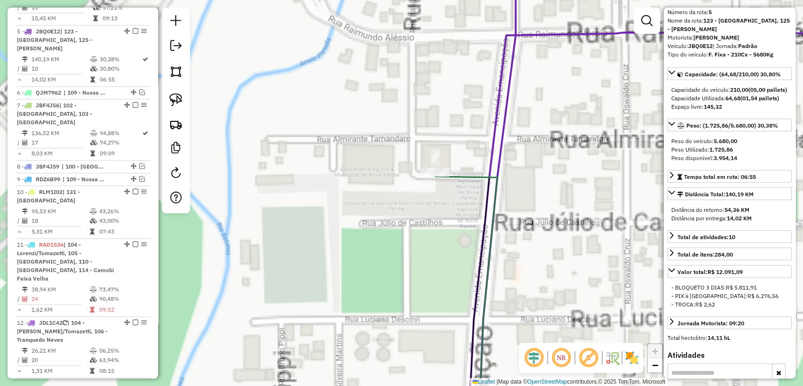
click at [471, 180] on icon at bounding box center [466, 300] width 62 height 248
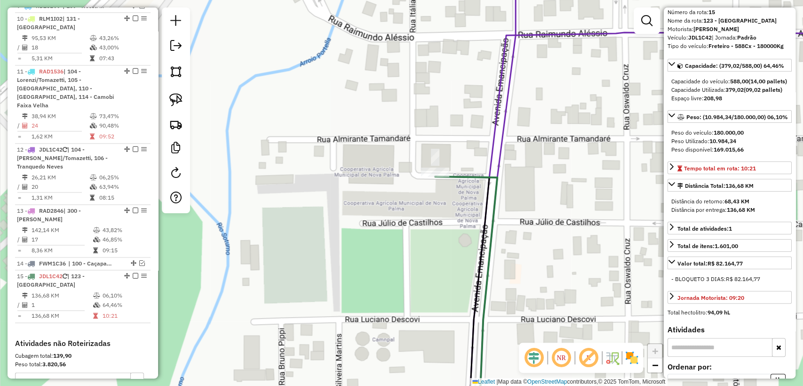
scroll to position [958, 0]
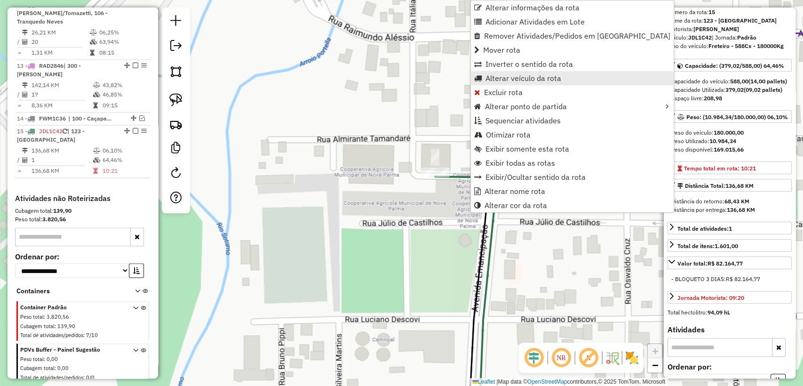
click at [517, 78] on span "Alterar veículo da rota" at bounding box center [524, 78] width 76 height 8
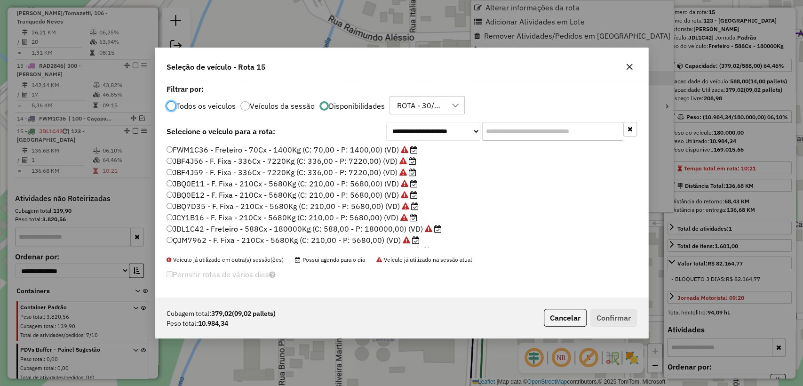
scroll to position [5, 3]
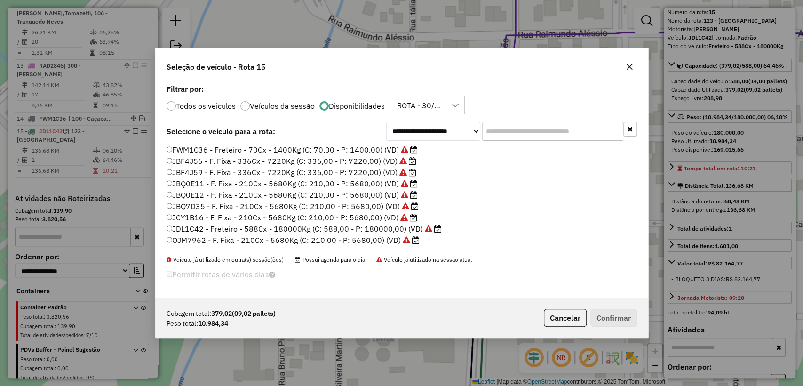
click at [524, 135] on input "text" at bounding box center [552, 131] width 141 height 19
click at [553, 319] on button "Cancelar" at bounding box center [565, 318] width 43 height 18
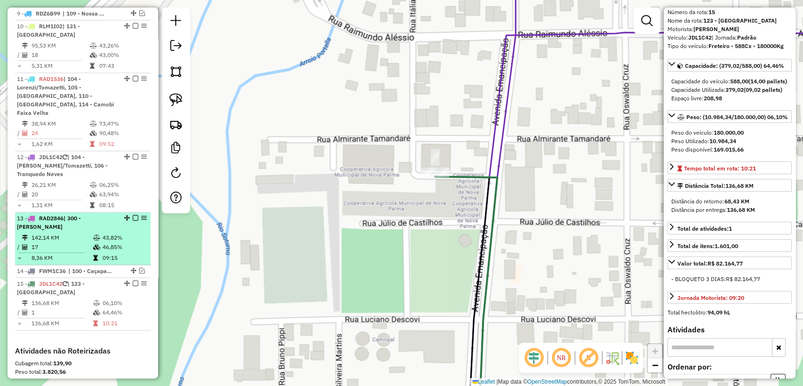
scroll to position [802, 0]
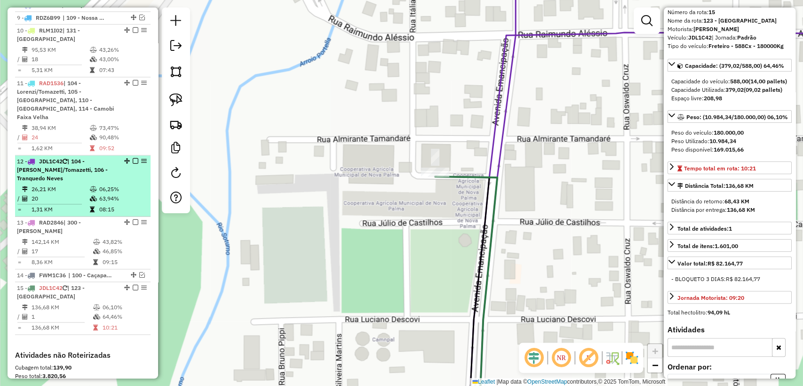
click at [72, 194] on td "20" at bounding box center [60, 198] width 58 height 9
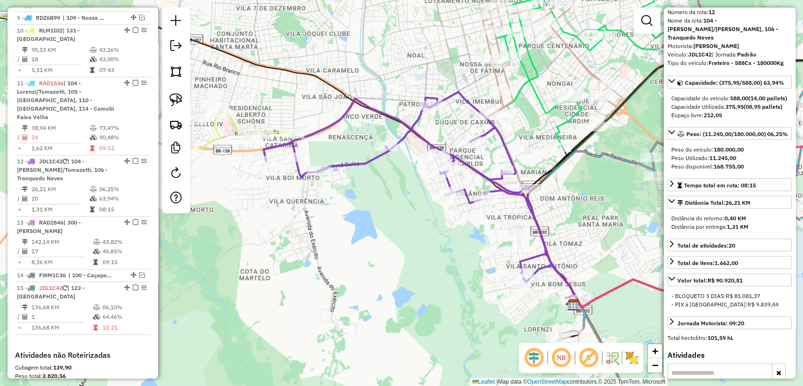
drag, startPoint x: 233, startPoint y: 109, endPoint x: 277, endPoint y: 115, distance: 43.8
click at [277, 115] on div "Janela de atendimento Grade de atendimento Capacidade Transportadoras Veículos …" at bounding box center [401, 193] width 803 height 386
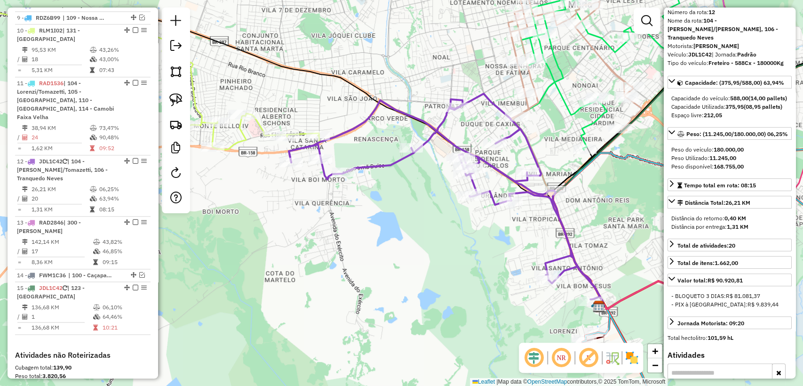
click at [254, 126] on div "Janela de atendimento Grade de atendimento Capacidade Transportadoras Veículos …" at bounding box center [401, 193] width 803 height 386
click at [256, 125] on icon at bounding box center [120, 72] width 401 height 153
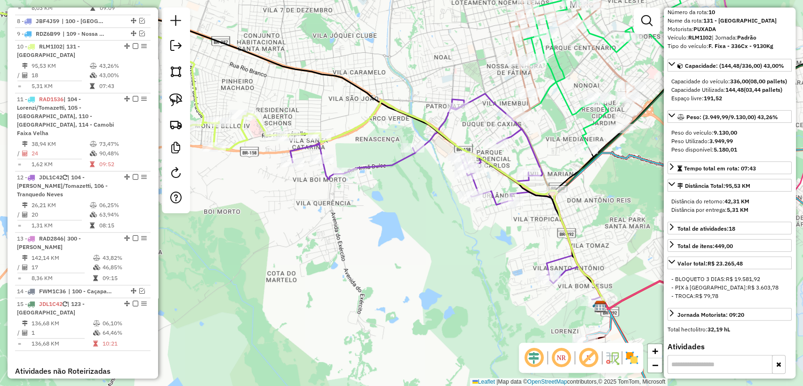
scroll to position [783, 0]
click at [323, 110] on div "Janela de atendimento Grade de atendimento Capacidade Transportadoras Veículos …" at bounding box center [401, 193] width 803 height 386
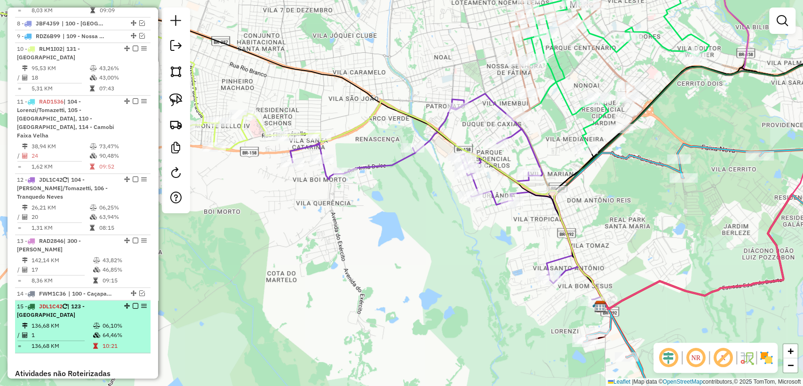
click at [79, 321] on td "136,68 KM" at bounding box center [62, 325] width 62 height 9
select select "**********"
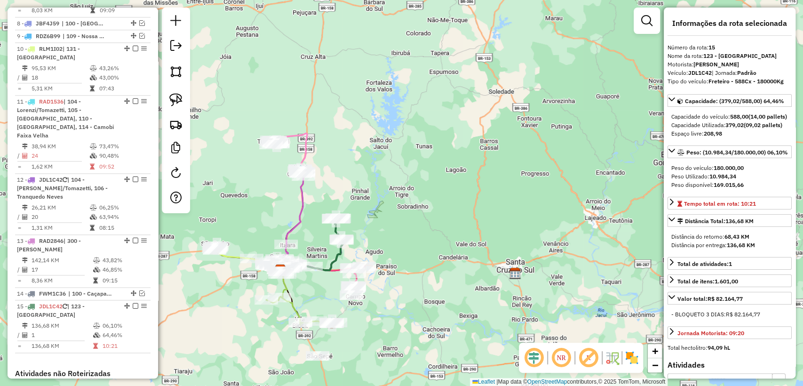
drag, startPoint x: 389, startPoint y: 234, endPoint x: 404, endPoint y: 216, distance: 23.8
click at [430, 212] on div "Rota 1 - Placa JCY1B16 19009121 - POSTO DE COMBUSTIVEI Janela de atendimento Gr…" at bounding box center [401, 193] width 803 height 386
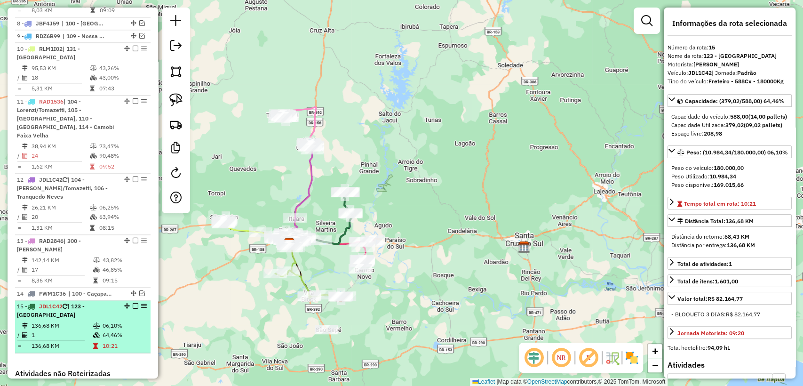
click at [144, 303] on em at bounding box center [144, 306] width 6 height 6
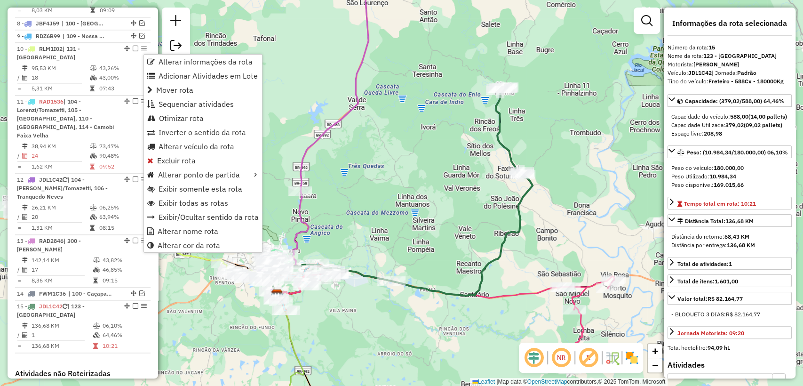
click at [329, 323] on div "Janela de atendimento Grade de atendimento Capacidade Transportadoras Veículos …" at bounding box center [401, 193] width 803 height 386
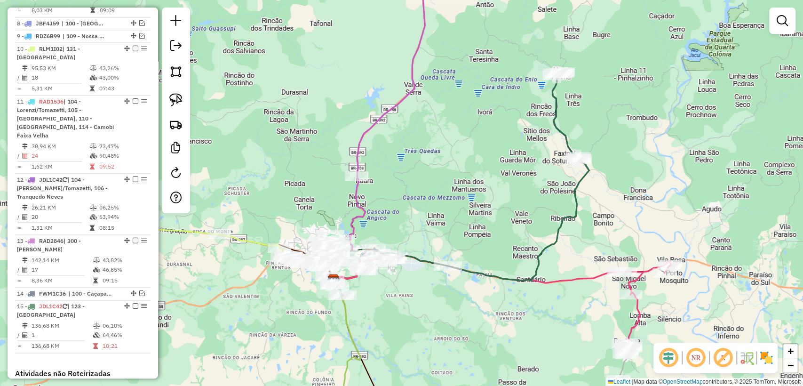
drag, startPoint x: 380, startPoint y: 308, endPoint x: 393, endPoint y: 304, distance: 13.7
click at [393, 304] on div "Janela de atendimento Grade de atendimento Capacidade Transportadoras Veículos …" at bounding box center [401, 193] width 803 height 386
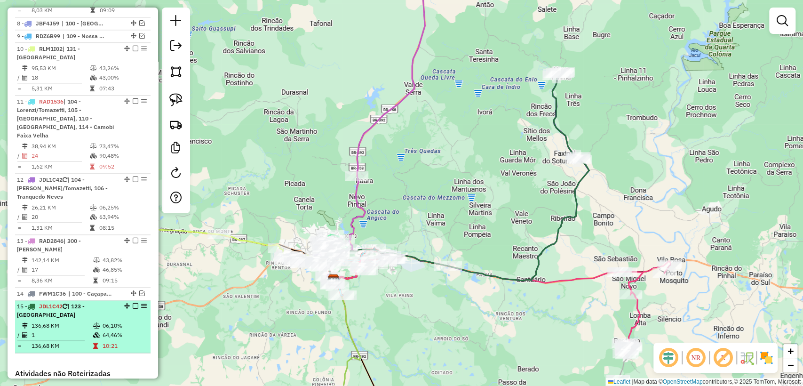
click at [95, 300] on li "15 - JDL1C42 | 123 - Nova Palma 136,68 KM 06,10% / 1 64,46% = 136,68 KM 10:21" at bounding box center [83, 326] width 136 height 53
select select "**********"
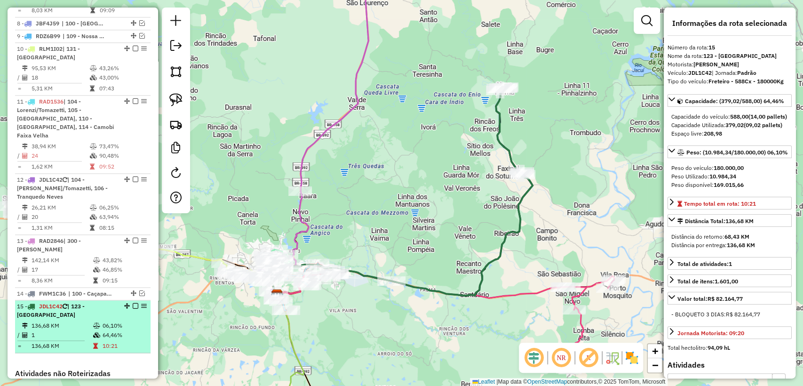
click at [72, 330] on td "1" at bounding box center [62, 334] width 62 height 9
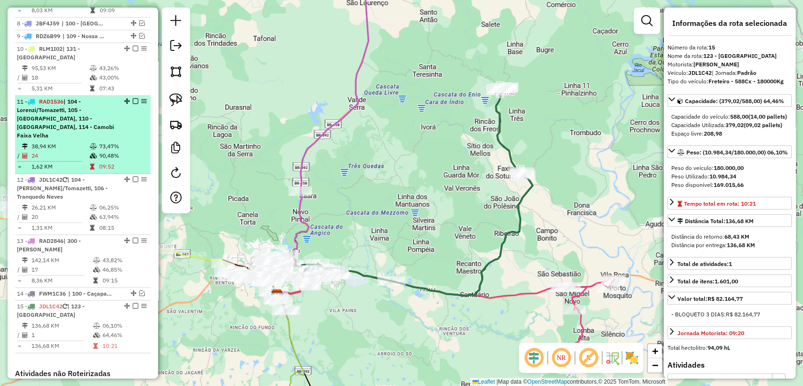
click at [92, 162] on td at bounding box center [93, 166] width 9 height 9
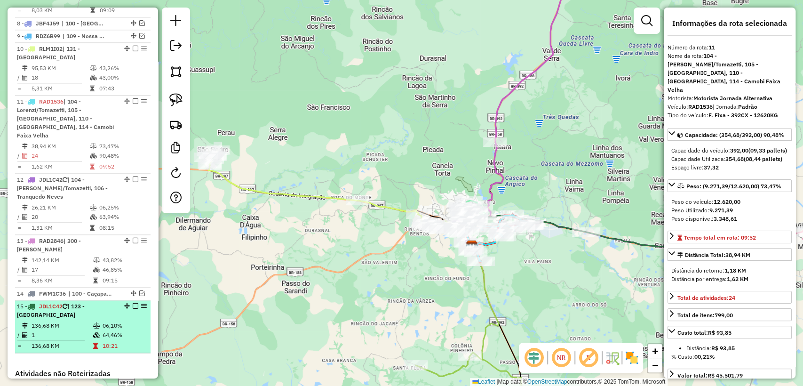
click at [98, 341] on td at bounding box center [97, 345] width 9 height 9
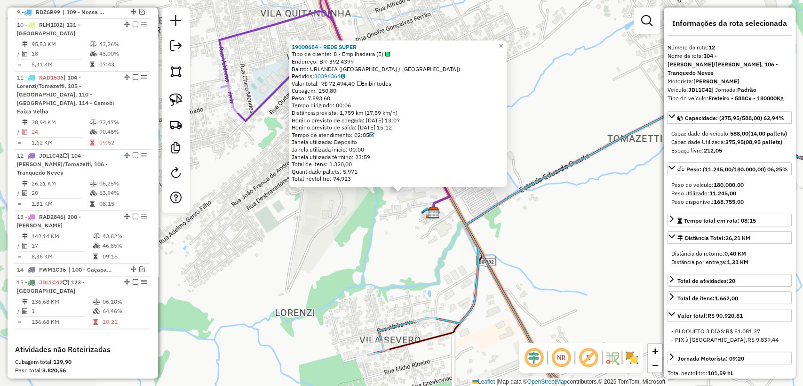
scroll to position [897, 0]
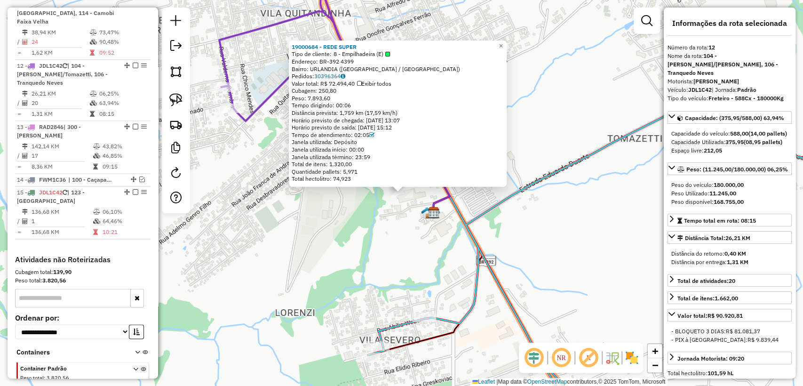
click at [342, 220] on div "19000684 - REDE SUPER Tipo de cliente: 8 - Empilhadeira (E) Endereço: BR-392 43…" at bounding box center [401, 193] width 803 height 386
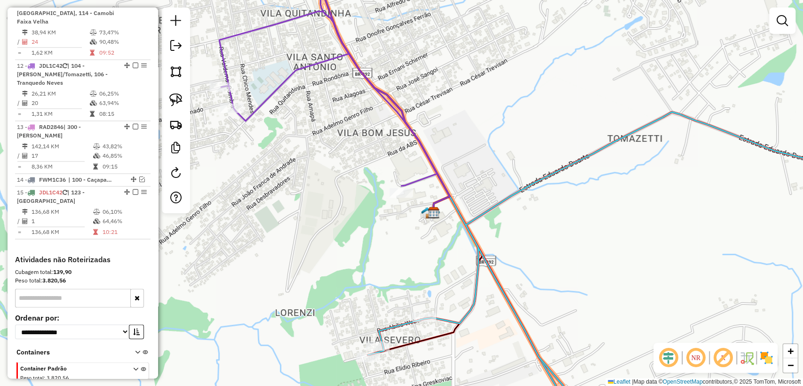
drag, startPoint x: 180, startPoint y: 97, endPoint x: 203, endPoint y: 109, distance: 25.9
click at [180, 98] on img at bounding box center [175, 99] width 13 height 13
drag, startPoint x: 419, startPoint y: 173, endPoint x: 425, endPoint y: 198, distance: 25.1
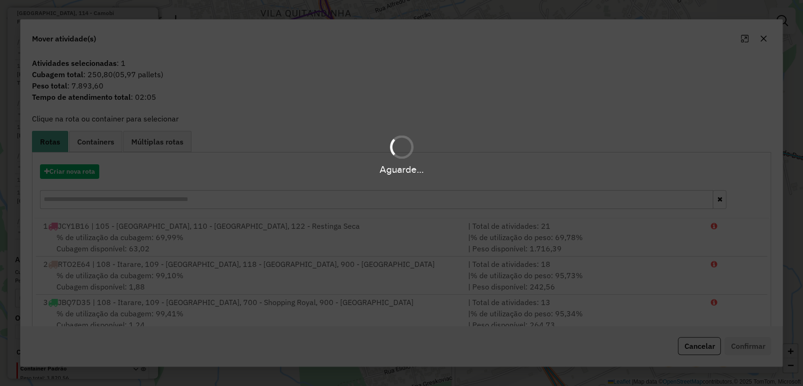
click at [64, 180] on div "Aguarde..." at bounding box center [401, 193] width 803 height 386
click at [63, 174] on hb-app "Aguarde... Pop-up bloqueado! Seu navegador bloqueou automáticamente a abertura …" at bounding box center [401, 193] width 803 height 386
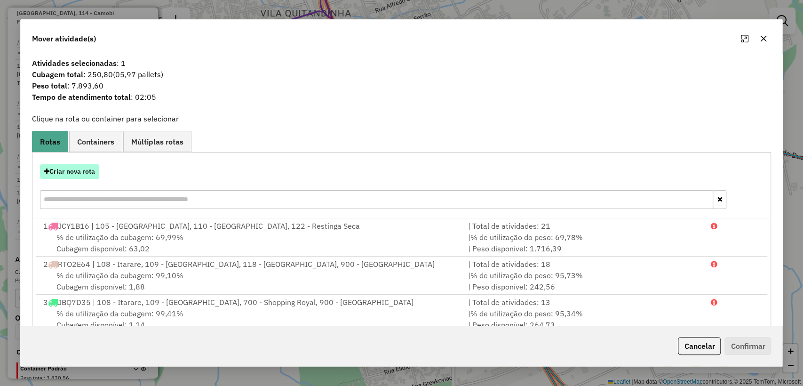
click at [63, 173] on button "Criar nova rota" at bounding box center [69, 171] width 59 height 15
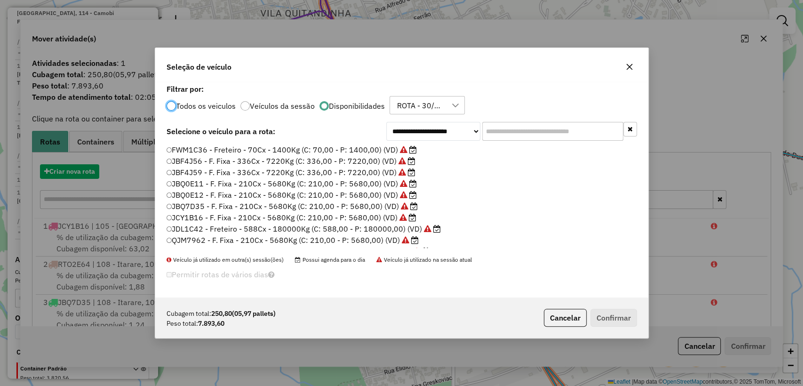
scroll to position [5, 3]
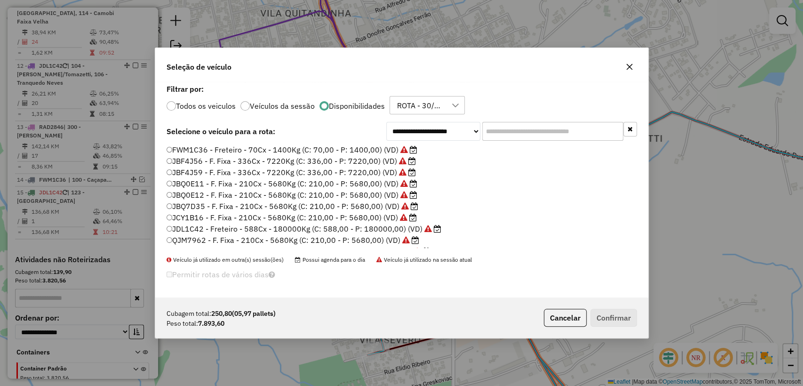
click at [519, 130] on input "text" at bounding box center [552, 131] width 141 height 19
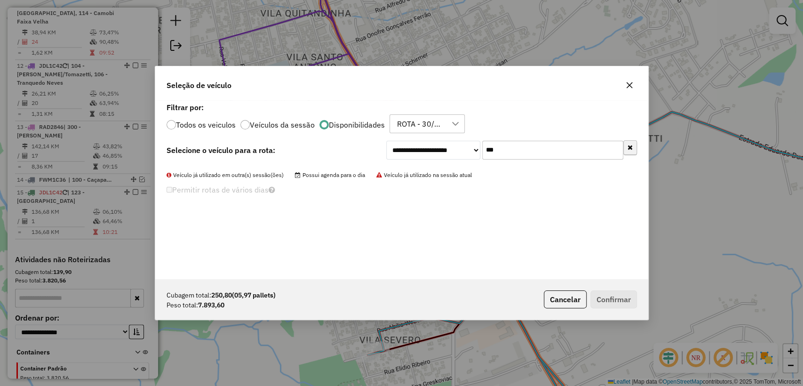
type input "***"
click at [630, 149] on icon "button" at bounding box center [630, 147] width 5 height 7
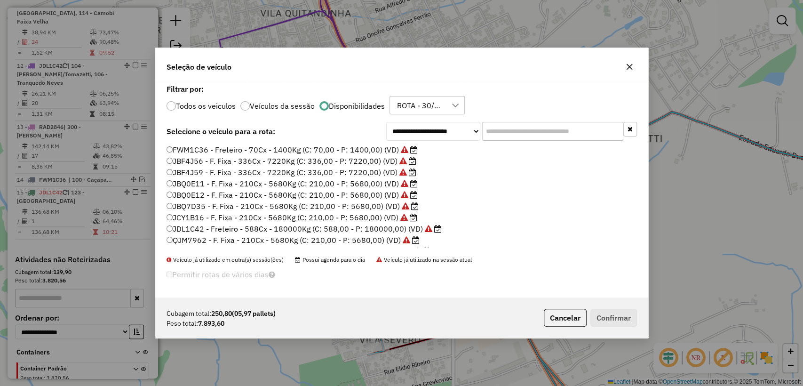
click at [519, 135] on input "text" at bounding box center [552, 131] width 141 height 19
drag, startPoint x: 217, startPoint y: 101, endPoint x: 209, endPoint y: 104, distance: 8.8
click at [216, 102] on p-radiobutton "Todos os veiculos" at bounding box center [201, 105] width 69 height 9
click at [209, 104] on label "Todos os veiculos" at bounding box center [206, 106] width 60 height 8
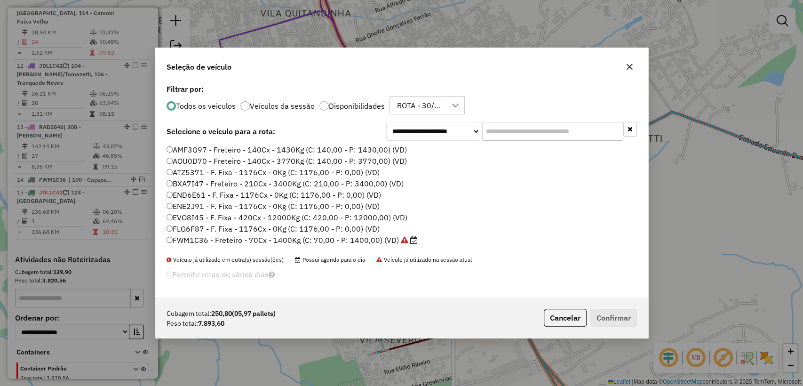
click at [521, 134] on input "text" at bounding box center [552, 131] width 141 height 19
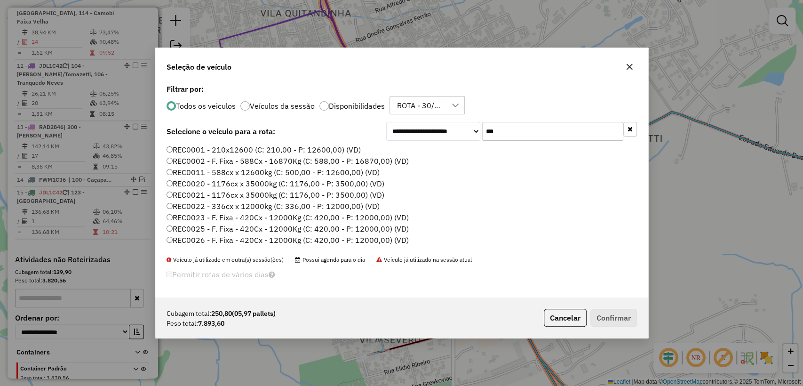
type input "***"
click at [446, 173] on li "REC0011 - 588cx x 12600kg (C: 500,00 - P: 12600,00) (VD)" at bounding box center [402, 172] width 471 height 11
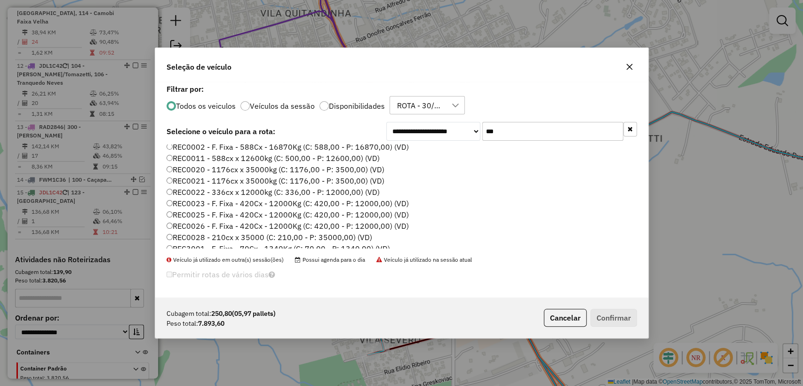
scroll to position [0, 0]
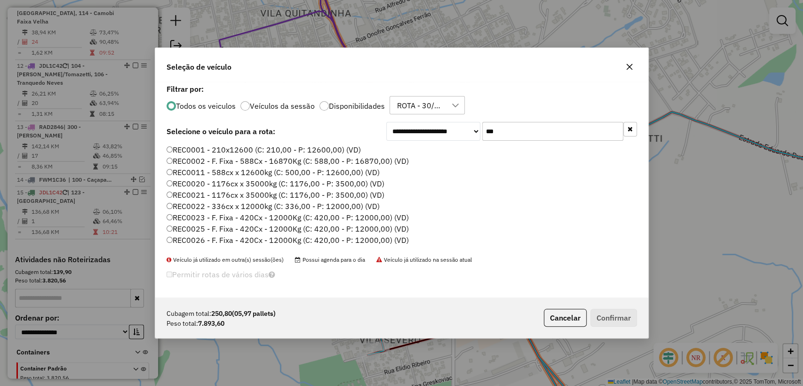
drag, startPoint x: 301, startPoint y: 162, endPoint x: 308, endPoint y: 166, distance: 8.0
click at [301, 162] on label "REC0002 - F. Fixa - 588Cx - 16870Kg (C: 588,00 - P: 16870,00) (VD)" at bounding box center [288, 160] width 242 height 11
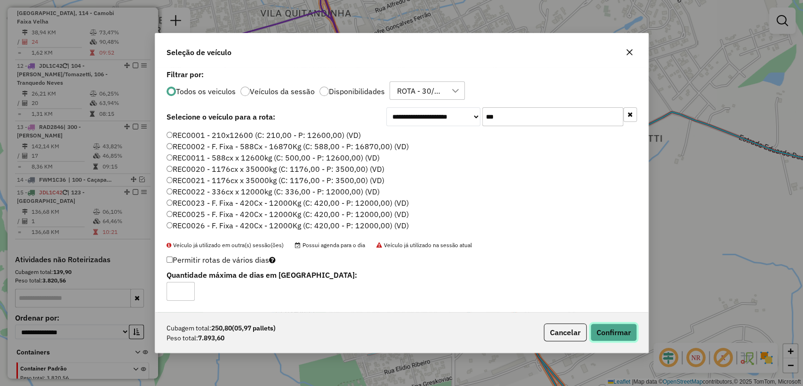
click at [609, 331] on button "Confirmar" at bounding box center [614, 332] width 47 height 18
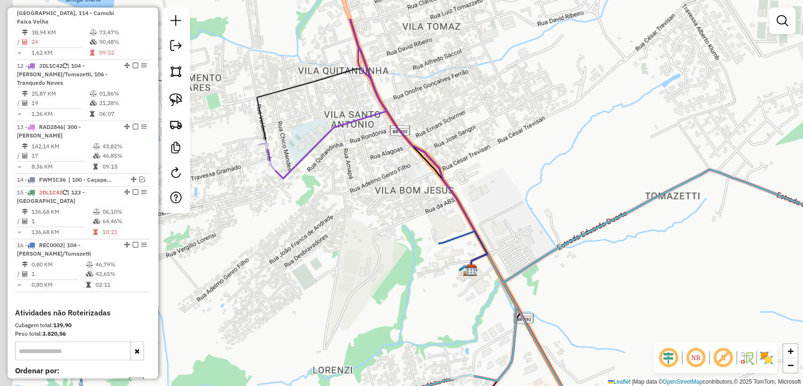
drag, startPoint x: 361, startPoint y: 190, endPoint x: 433, endPoint y: 234, distance: 83.7
click at [445, 246] on div "Janela de atendimento Grade de atendimento Capacidade Transportadoras Veículos …" at bounding box center [401, 193] width 803 height 386
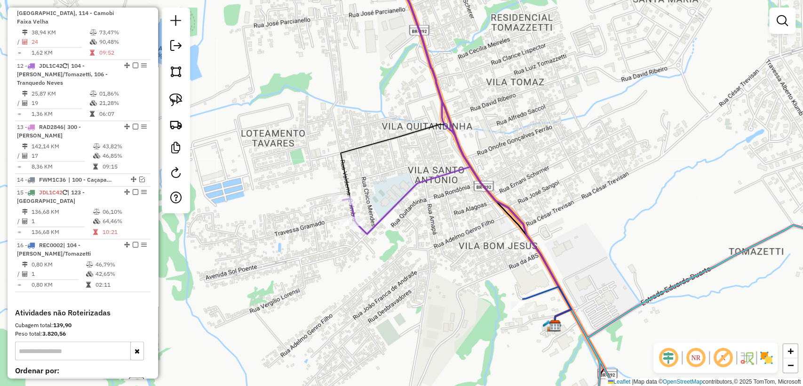
drag, startPoint x: 396, startPoint y: 199, endPoint x: 400, endPoint y: 206, distance: 8.4
click at [396, 198] on icon at bounding box center [407, 97] width 128 height 273
select select "**********"
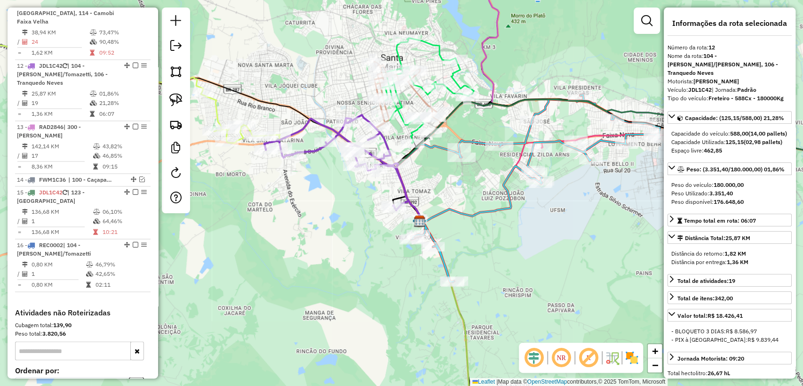
click at [212, 113] on icon at bounding box center [100, 89] width 361 height 108
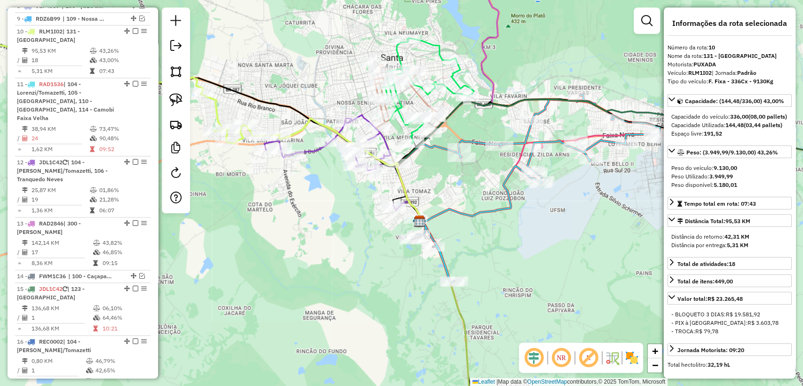
scroll to position [783, 0]
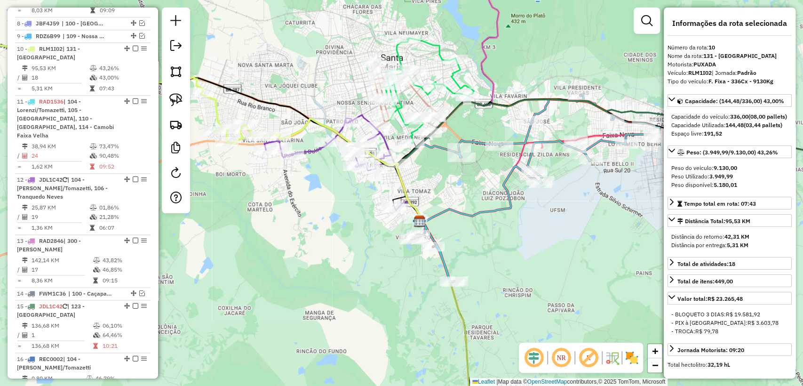
click at [216, 114] on icon at bounding box center [100, 89] width 361 height 108
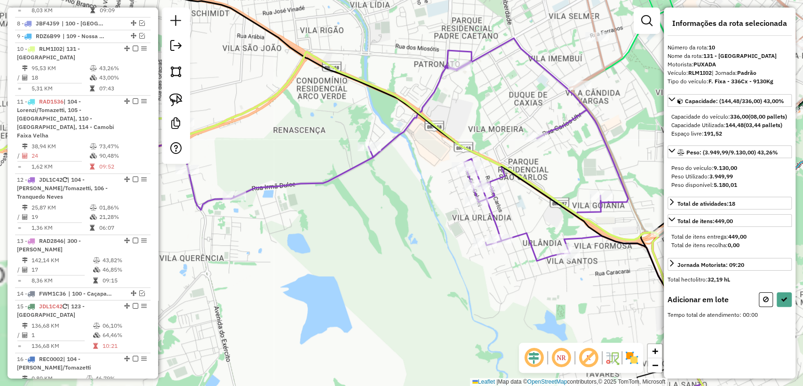
drag, startPoint x: 281, startPoint y: 152, endPoint x: 419, endPoint y: 159, distance: 139.0
click at [419, 159] on div "Janela de atendimento Grade de atendimento Capacidade Transportadoras Veículos …" at bounding box center [401, 193] width 803 height 386
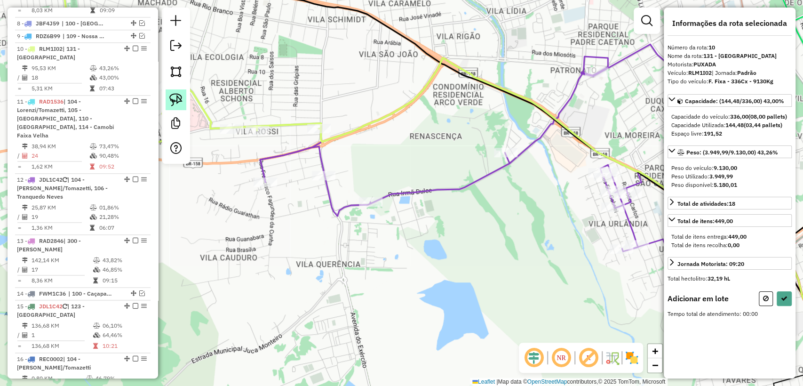
drag, startPoint x: 174, startPoint y: 100, endPoint x: 178, endPoint y: 104, distance: 5.7
click at [175, 102] on img at bounding box center [175, 99] width 13 height 13
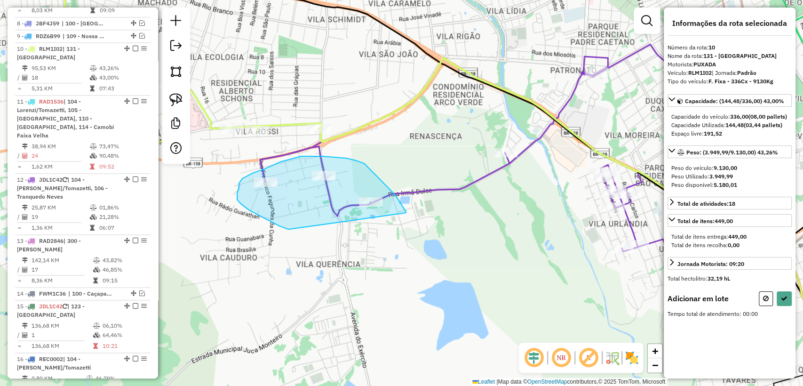
drag, startPoint x: 399, startPoint y: 201, endPoint x: 444, endPoint y: 247, distance: 64.2
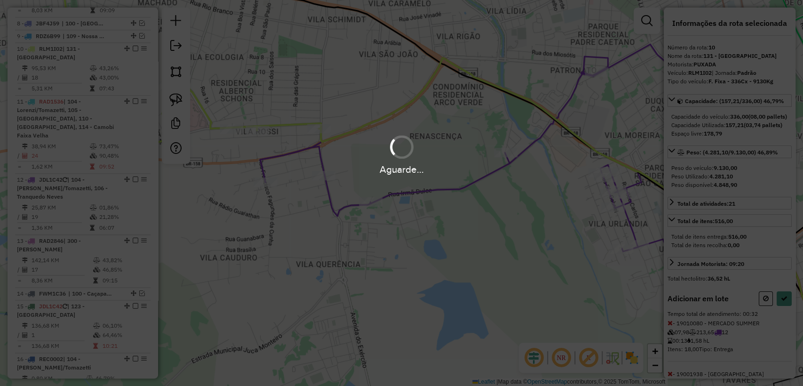
click at [785, 313] on div "Aguarde..." at bounding box center [401, 193] width 803 height 386
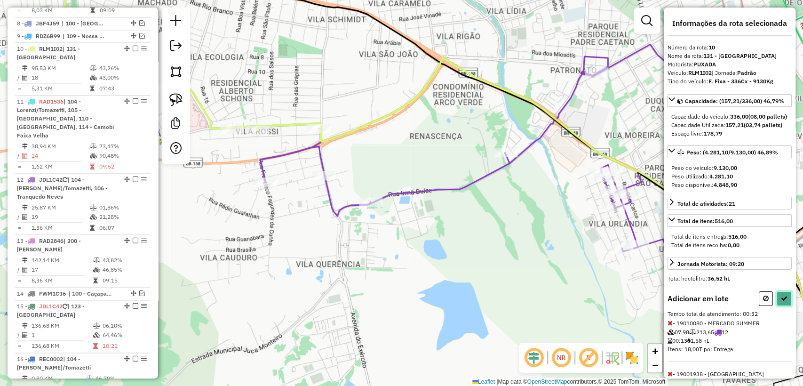
click at [783, 302] on icon at bounding box center [784, 298] width 7 height 7
select select "**********"
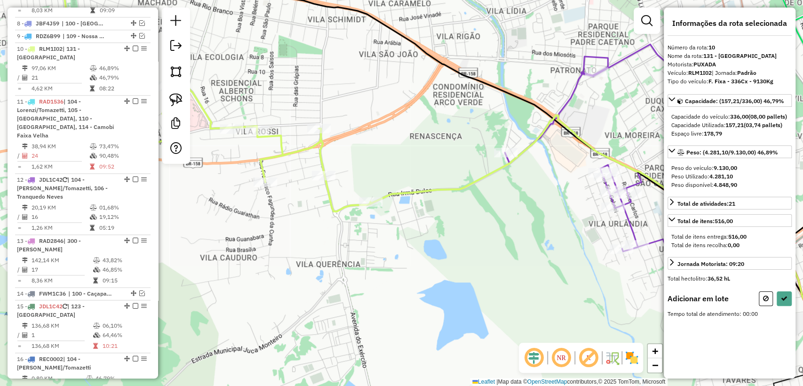
click at [497, 147] on div "Rota 12 - Placa JDL1C42 19012680 - MERCADO RENASCENCA Janela de atendimento Gra…" at bounding box center [401, 193] width 803 height 386
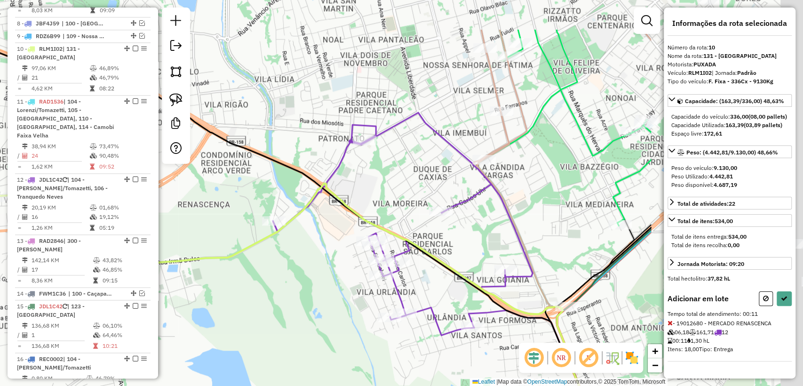
drag, startPoint x: 467, startPoint y: 208, endPoint x: 302, endPoint y: 251, distance: 170.8
click at [302, 251] on div "Janela de atendimento Grade de atendimento Capacidade Transportadoras Veículos …" at bounding box center [401, 193] width 803 height 386
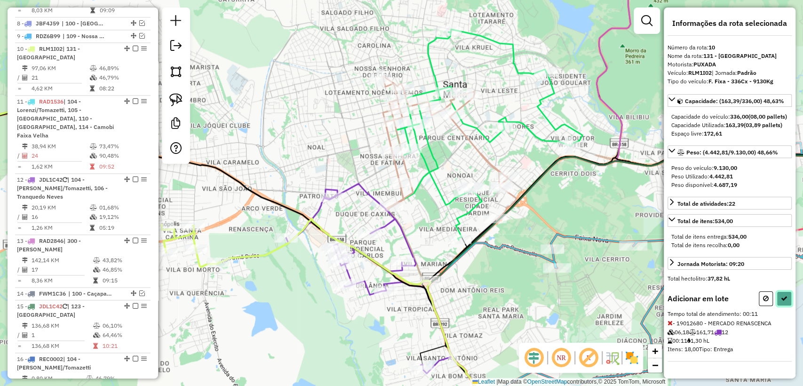
click at [783, 302] on icon at bounding box center [784, 298] width 7 height 7
select select "**********"
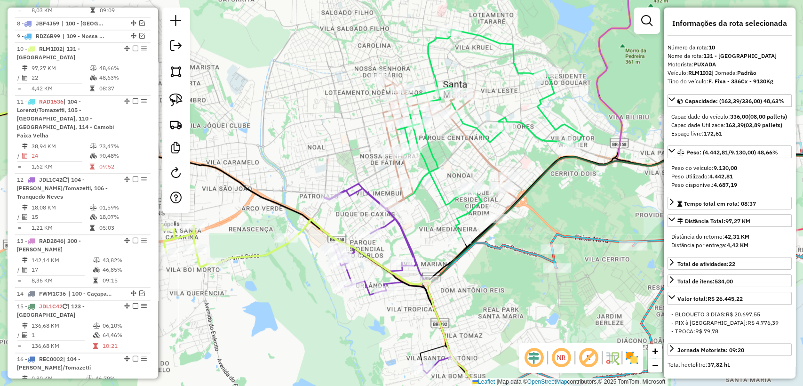
click at [304, 233] on icon at bounding box center [382, 307] width 192 height 177
click at [369, 196] on icon at bounding box center [388, 279] width 128 height 190
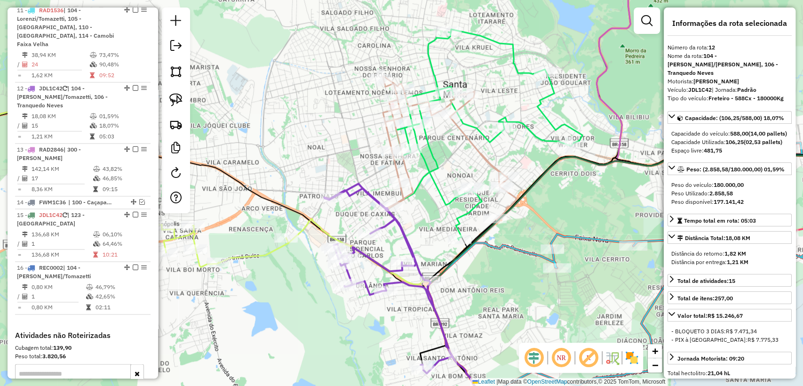
scroll to position [897, 0]
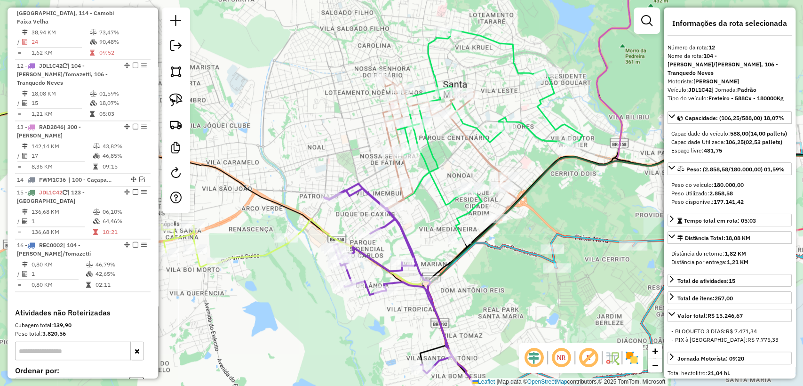
click at [438, 245] on div "Janela de atendimento Grade de atendimento Capacidade Transportadoras Veículos …" at bounding box center [401, 193] width 803 height 386
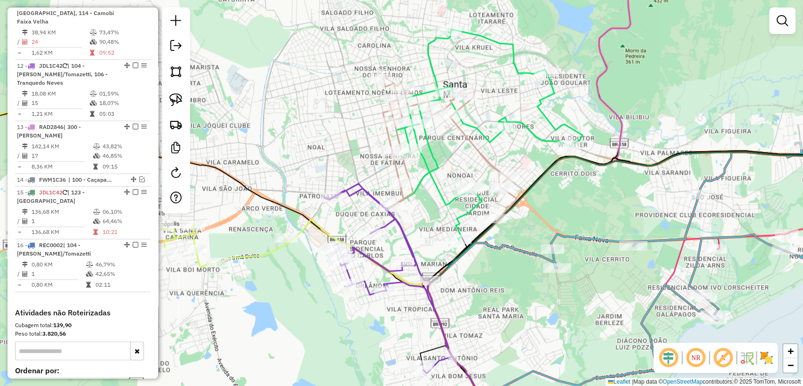
click at [395, 166] on icon at bounding box center [449, 148] width 133 height 144
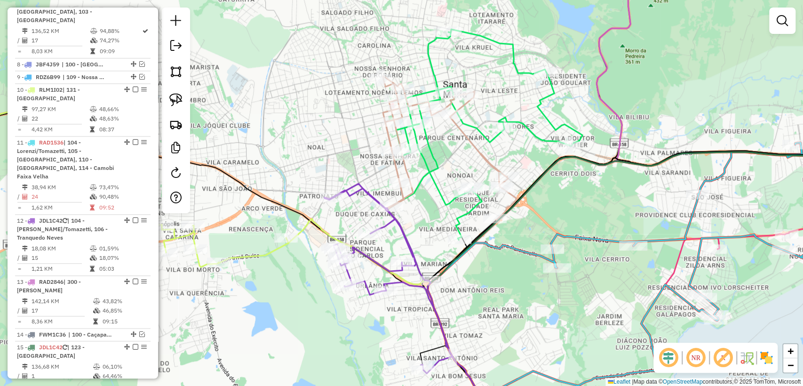
select select "**********"
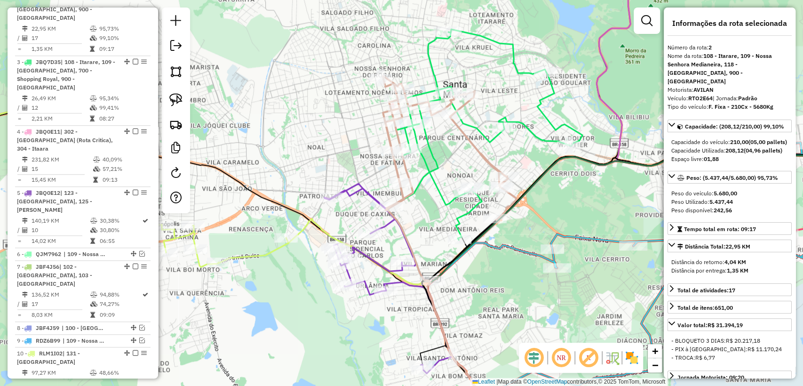
scroll to position [457, 0]
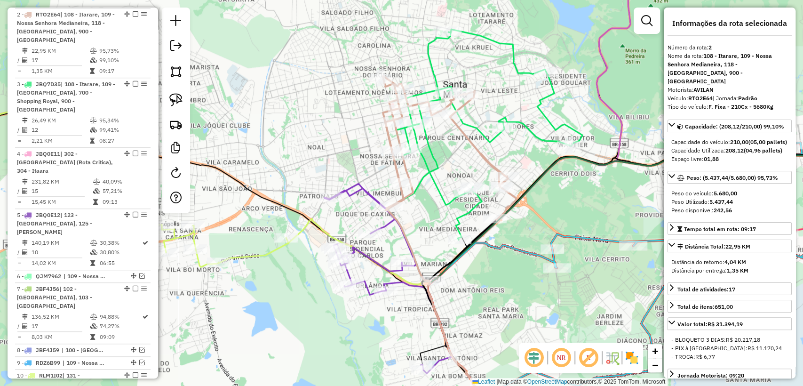
click at [437, 175] on icon at bounding box center [489, 134] width 186 height 210
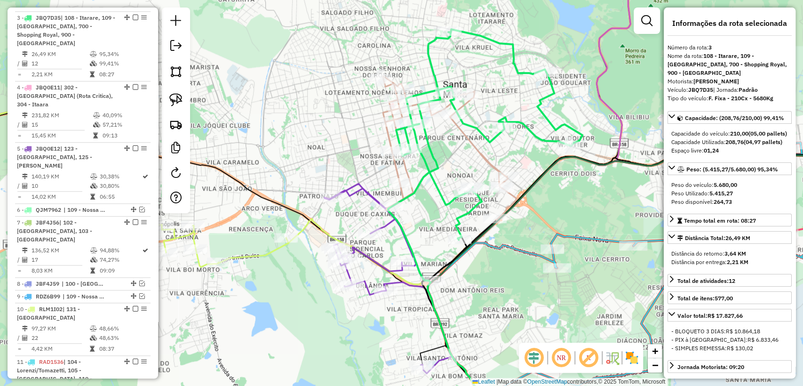
scroll to position [527, 0]
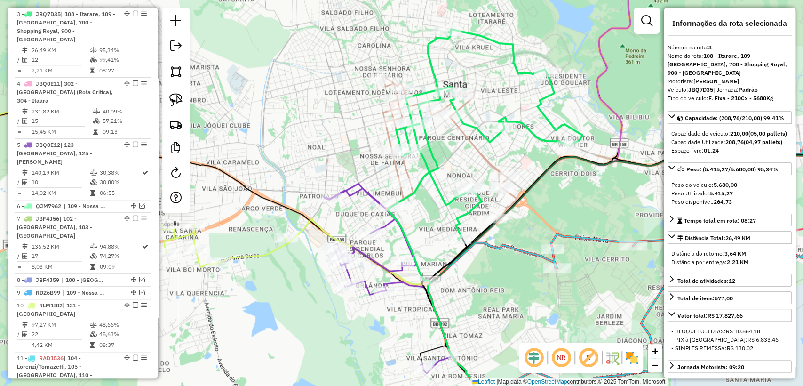
click at [524, 246] on icon at bounding box center [656, 284] width 456 height 282
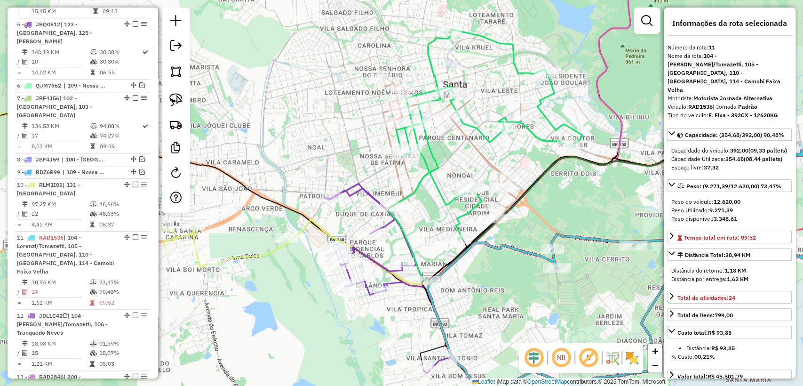
drag, startPoint x: 409, startPoint y: 257, endPoint x: 400, endPoint y: 255, distance: 9.6
click at [400, 254] on div "Janela de atendimento Grade de atendimento Capacidade Transportadoras Veículos …" at bounding box center [401, 193] width 803 height 386
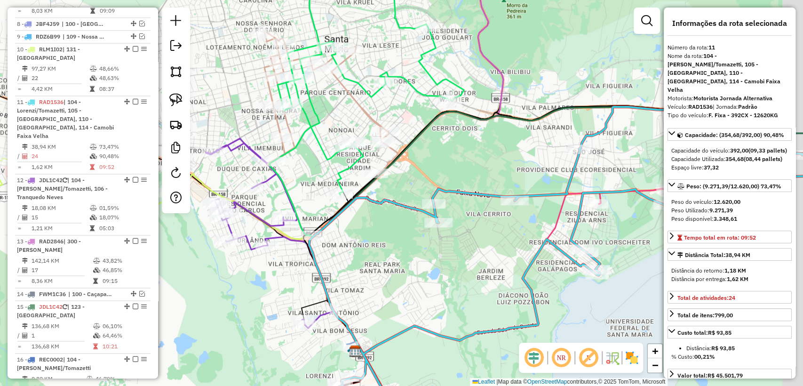
scroll to position [828, 0]
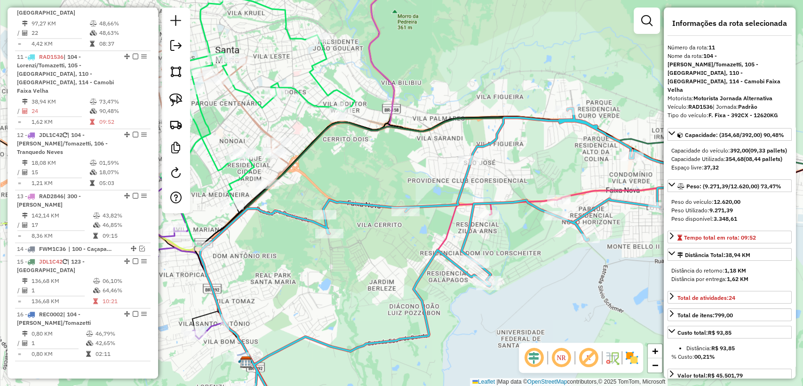
click at [450, 218] on icon at bounding box center [369, 283] width 246 height 161
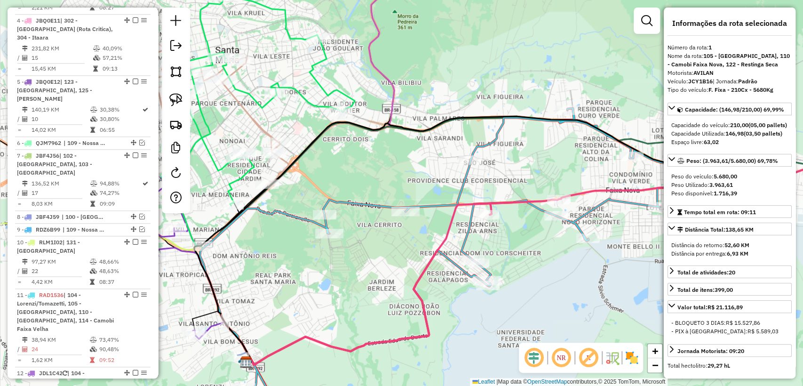
scroll to position [395, 0]
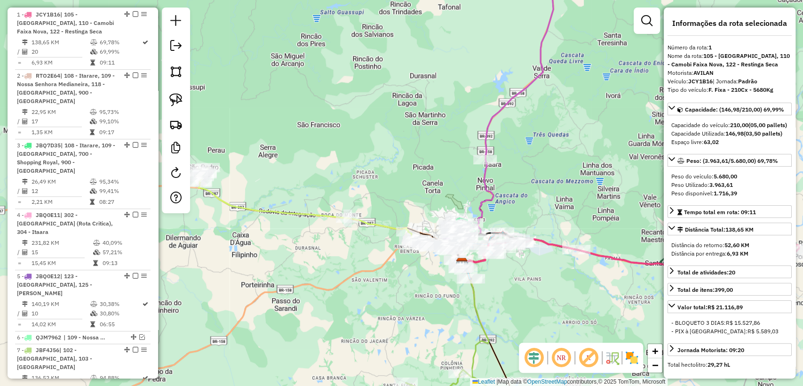
click at [490, 191] on icon at bounding box center [505, 112] width 97 height 302
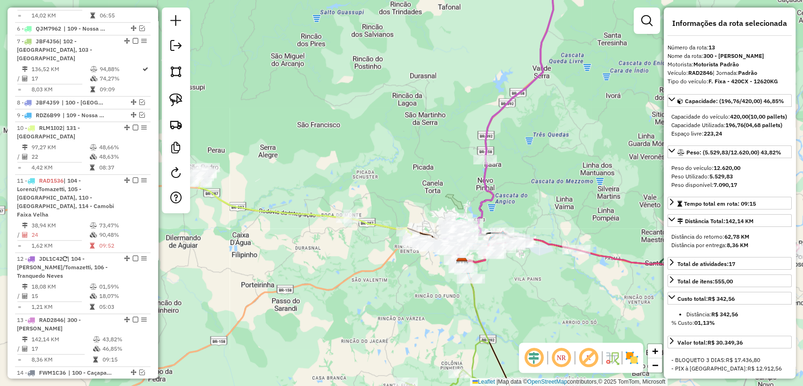
scroll to position [959, 0]
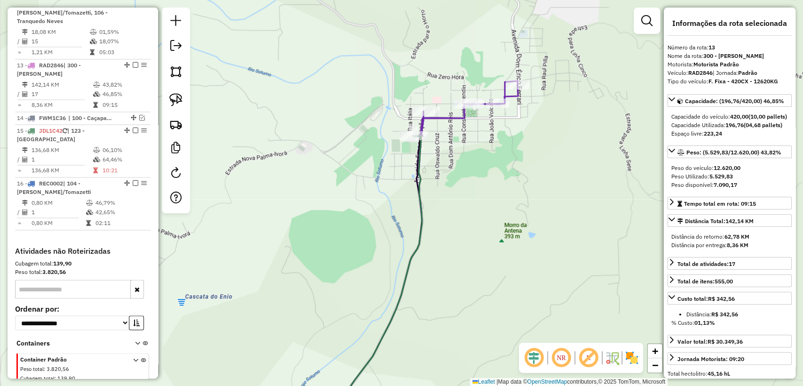
click at [445, 119] on icon at bounding box center [433, 253] width 170 height 344
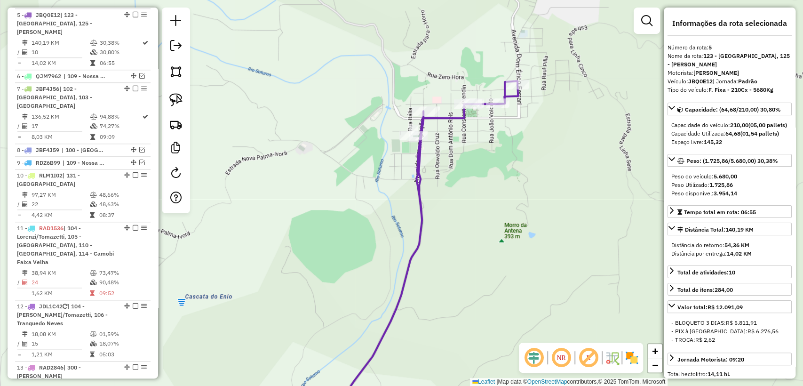
scroll to position [640, 0]
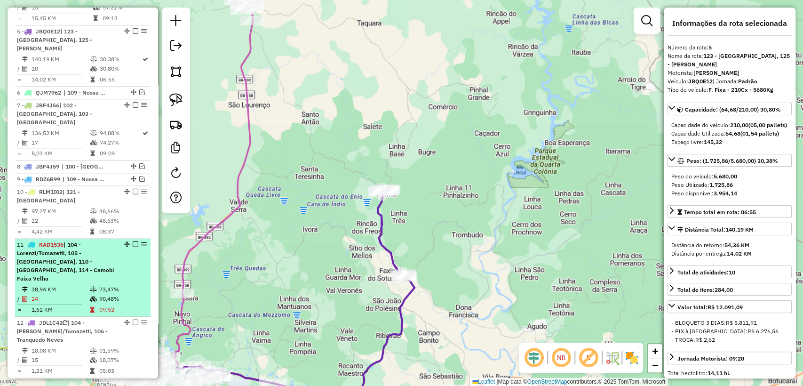
click at [74, 285] on td "38,94 KM" at bounding box center [60, 289] width 58 height 9
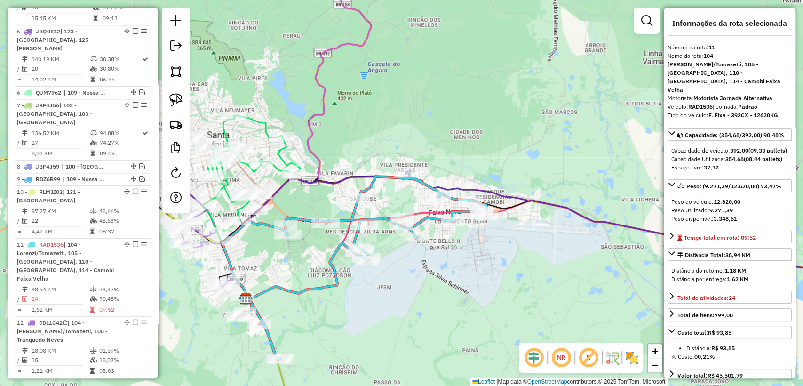
click at [335, 314] on div "Janela de atendimento Grade de atendimento Capacidade Transportadoras Veículos …" at bounding box center [401, 193] width 803 height 386
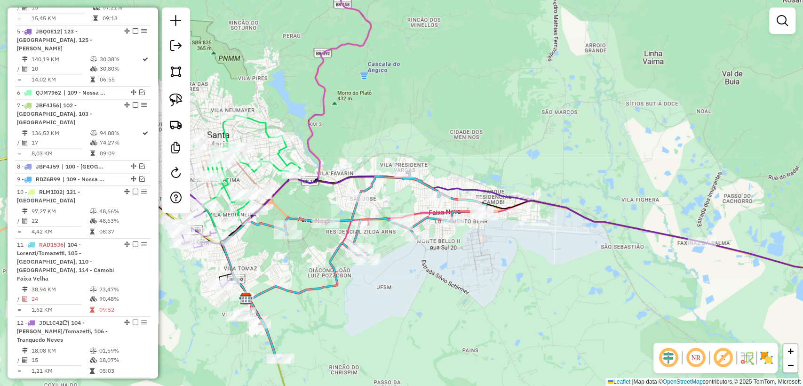
click at [329, 282] on icon at bounding box center [355, 265] width 264 height 187
select select "**********"
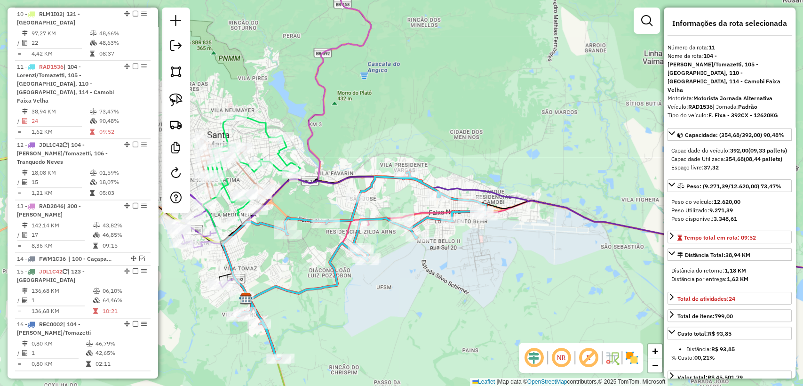
scroll to position [828, 0]
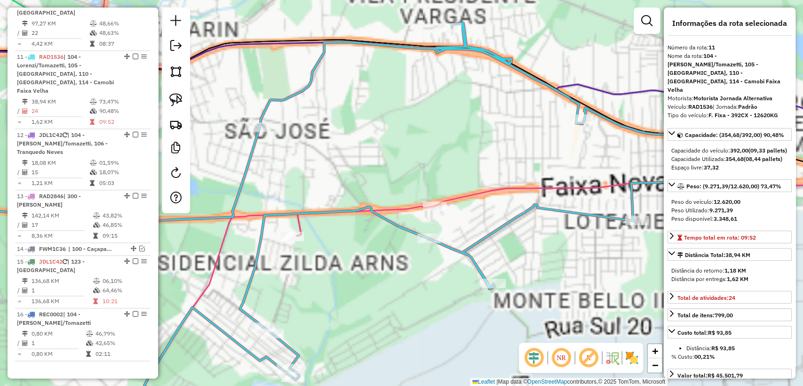
click at [459, 192] on icon at bounding box center [590, 197] width 586 height 75
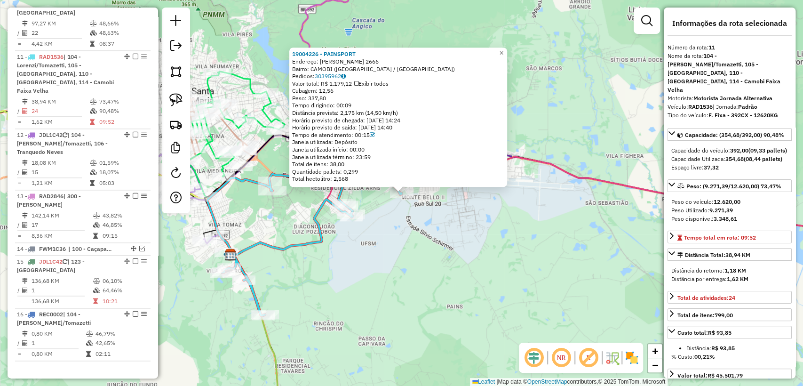
click at [446, 254] on div "19004226 - PAINSPORT Endereço: SILVIO SCHIRMER 2666 Bairro: CAMOBI (SANTA MARIA…" at bounding box center [401, 193] width 803 height 386
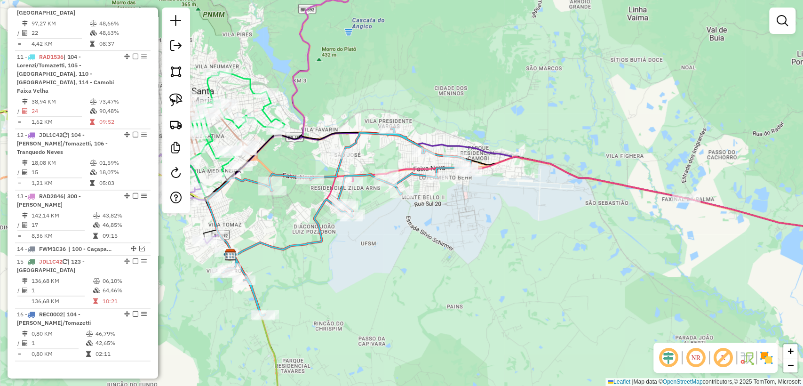
click at [320, 236] on icon at bounding box center [340, 221] width 264 height 187
select select "**********"
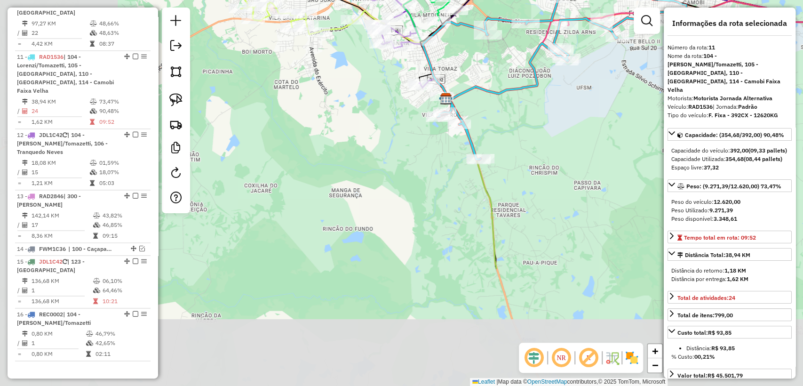
drag, startPoint x: 577, startPoint y: 136, endPoint x: 583, endPoint y: 133, distance: 6.9
click at [581, 134] on div "Janela de atendimento Grade de atendimento Capacidade Transportadoras Veículos …" at bounding box center [401, 193] width 803 height 386
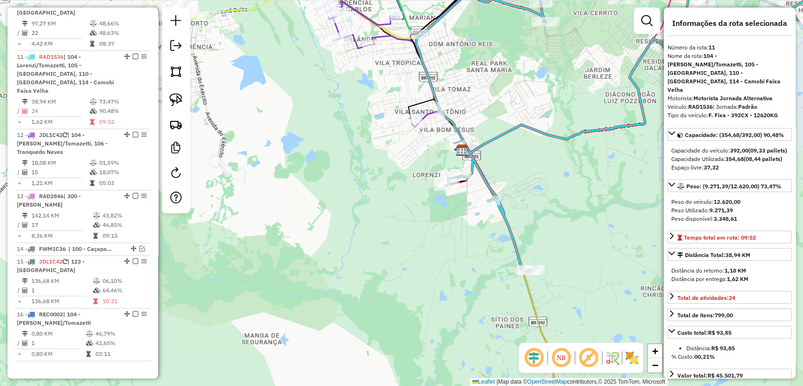
drag, startPoint x: 399, startPoint y: 124, endPoint x: 401, endPoint y: 133, distance: 8.7
click at [401, 133] on div "Janela de atendimento Grade de atendimento Capacidade Transportadoras Veículos …" at bounding box center [401, 193] width 803 height 386
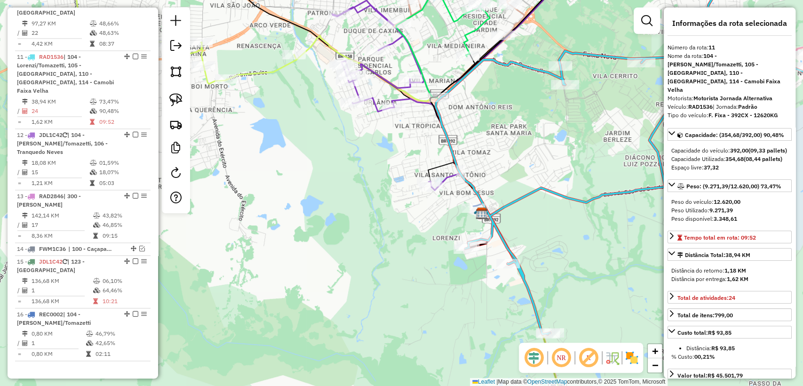
click at [375, 110] on icon at bounding box center [396, 95] width 128 height 190
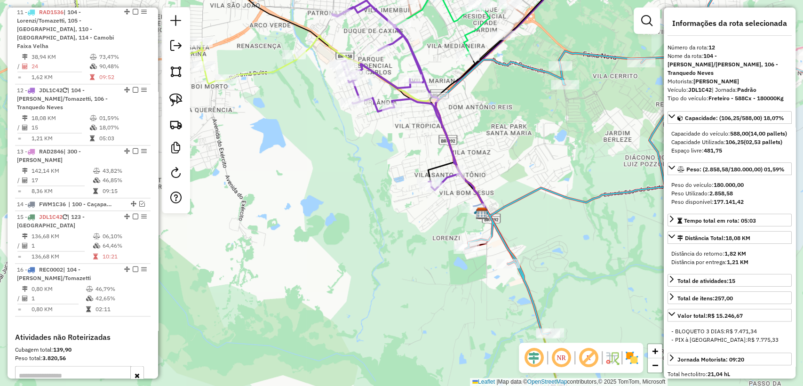
scroll to position [897, 0]
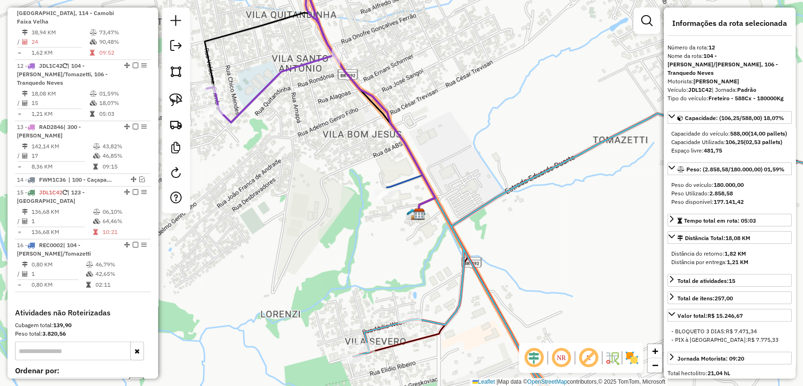
click at [411, 184] on icon at bounding box center [411, 194] width 48 height 39
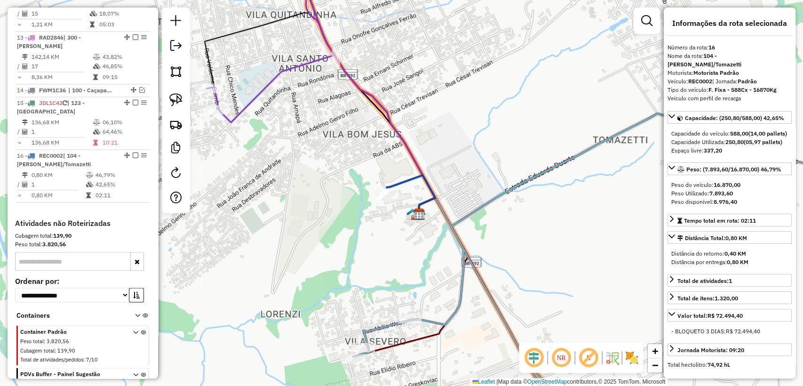
scroll to position [1011, 0]
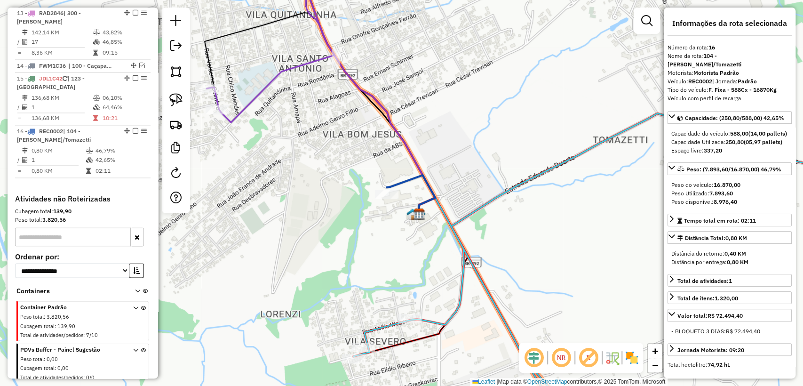
drag, startPoint x: 134, startPoint y: 78, endPoint x: 258, endPoint y: 89, distance: 124.8
click at [134, 128] on em at bounding box center [136, 131] width 6 height 6
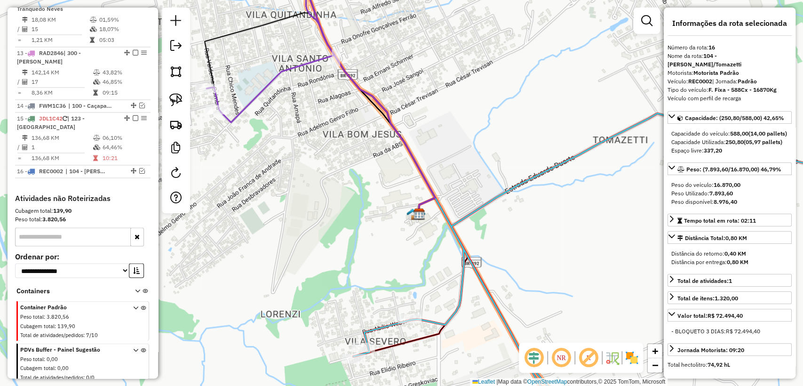
click at [262, 88] on icon at bounding box center [271, 41] width 128 height 161
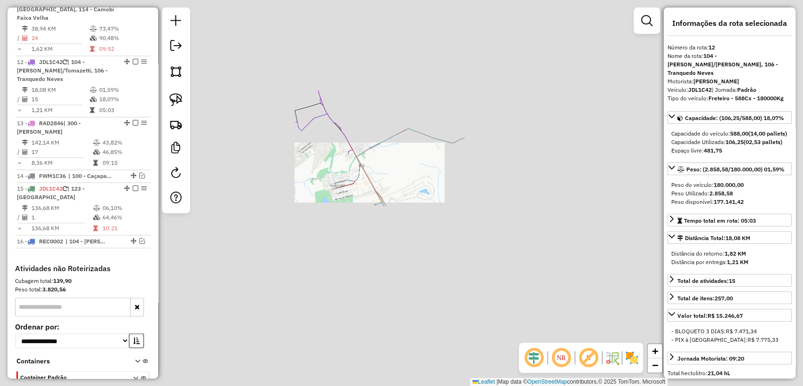
scroll to position [897, 0]
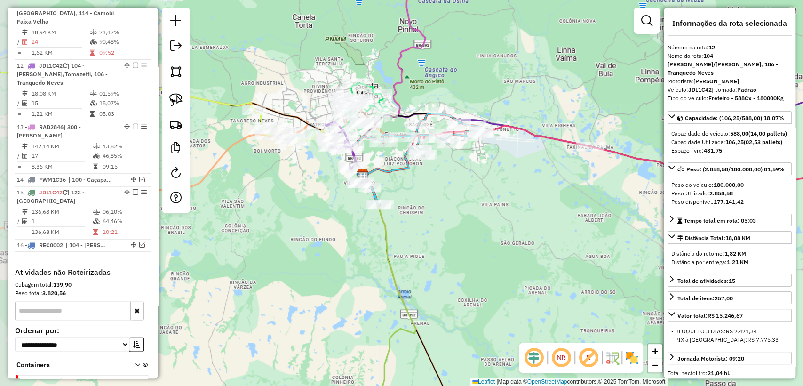
drag, startPoint x: 283, startPoint y: 174, endPoint x: 346, endPoint y: 155, distance: 65.5
click at [312, 198] on div "Janela de atendimento Grade de atendimento Capacidade Transportadoras Veículos …" at bounding box center [401, 193] width 803 height 386
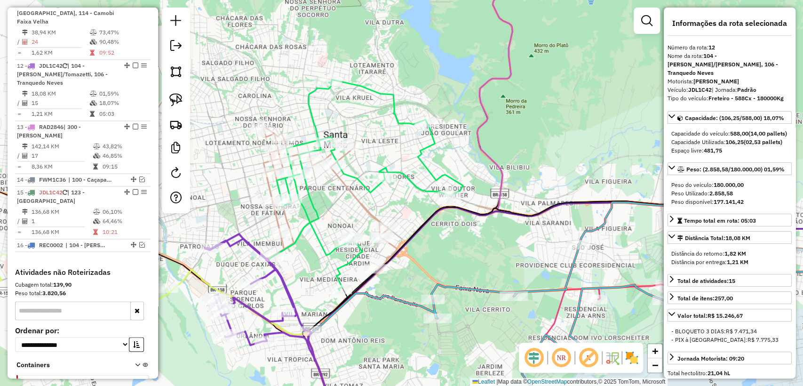
click at [369, 88] on icon at bounding box center [370, 185] width 186 height 210
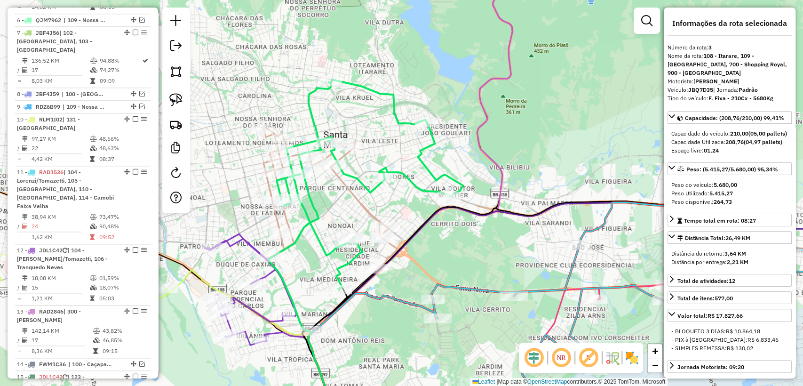
scroll to position [527, 0]
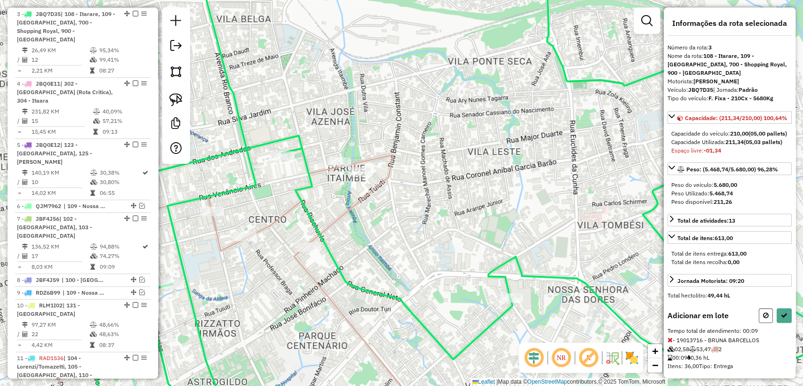
click at [759, 323] on button at bounding box center [766, 315] width 14 height 15
select select "**********"
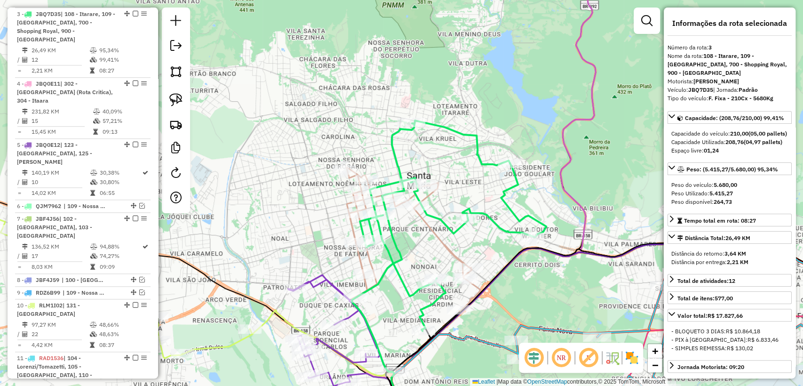
drag, startPoint x: 444, startPoint y: 223, endPoint x: 459, endPoint y: 171, distance: 54.5
click at [459, 171] on div "Janela de atendimento Grade de atendimento Capacidade Transportadoras Veículos …" at bounding box center [401, 193] width 803 height 386
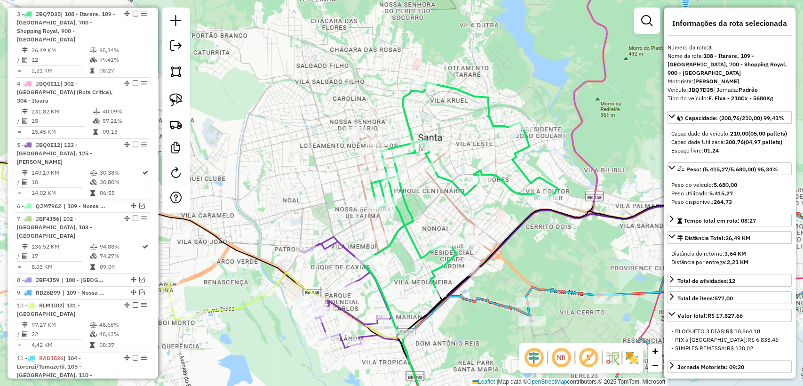
drag, startPoint x: 464, startPoint y: 160, endPoint x: 489, endPoint y: 172, distance: 27.2
click at [465, 160] on div "Janela de atendimento Grade de atendimento Capacidade Transportadoras Veículos …" at bounding box center [401, 193] width 803 height 386
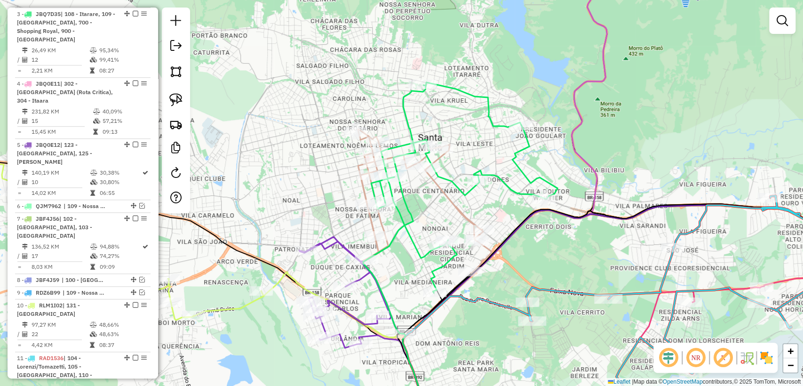
click at [501, 178] on icon at bounding box center [464, 187] width 186 height 210
select select "**********"
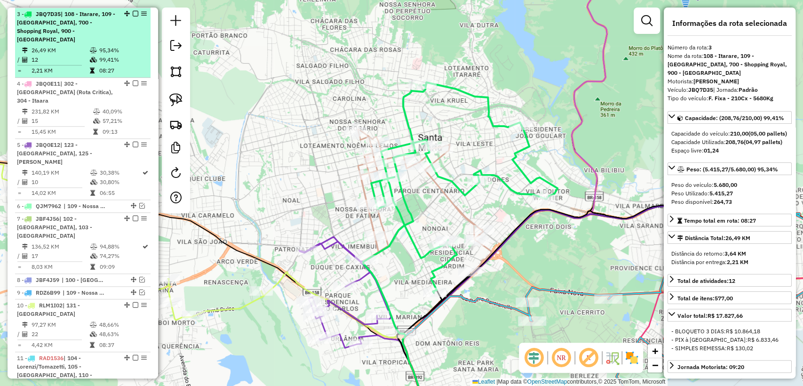
click at [133, 13] on em at bounding box center [136, 14] width 6 height 6
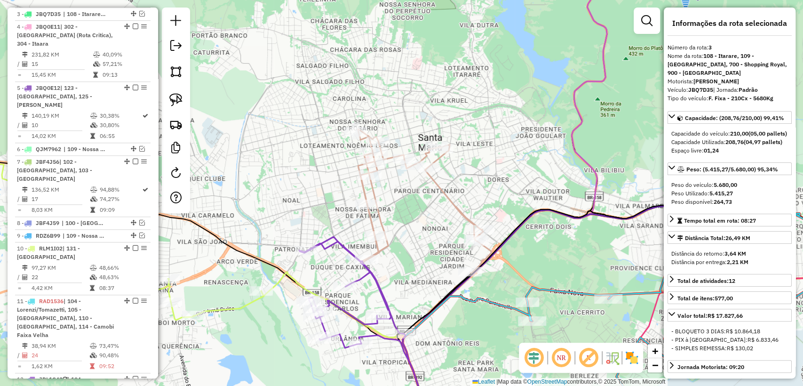
click at [374, 185] on icon at bounding box center [424, 201] width 133 height 144
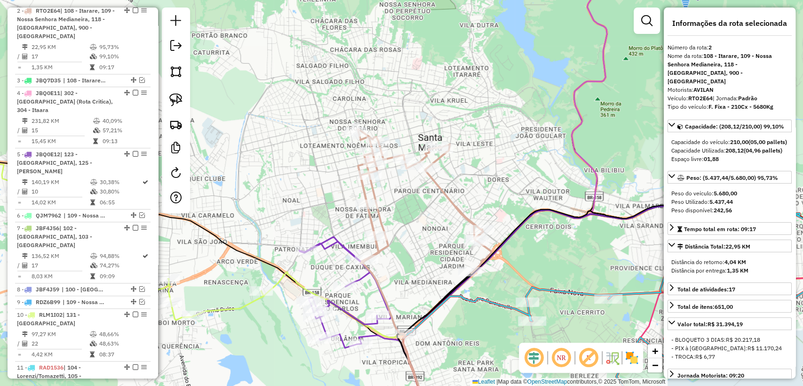
scroll to position [457, 0]
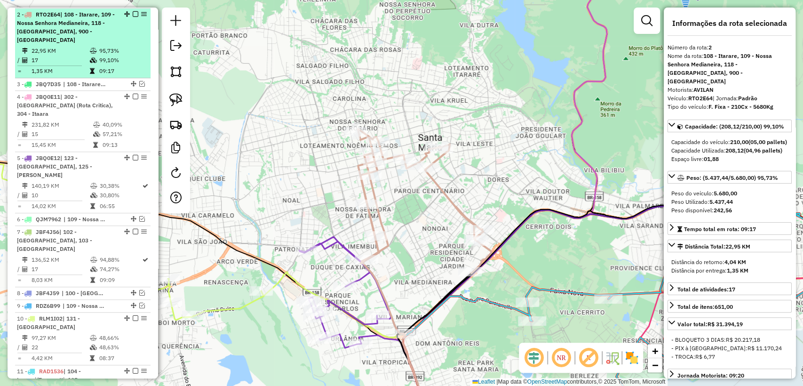
click at [134, 14] on em at bounding box center [136, 14] width 6 height 6
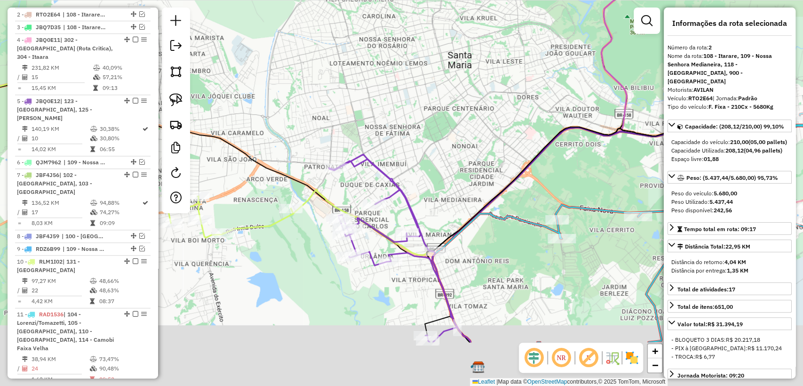
drag, startPoint x: 374, startPoint y: 245, endPoint x: 408, endPoint y: 160, distance: 91.9
click at [408, 160] on div "Janela de atendimento Grade de atendimento Capacidade Transportadoras Veículos …" at bounding box center [401, 193] width 803 height 386
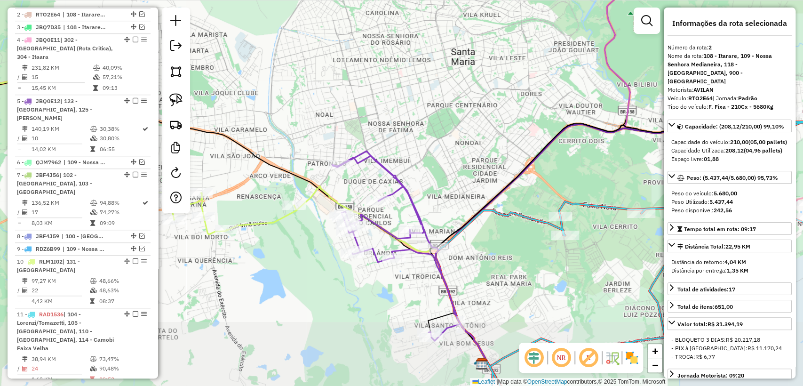
click at [395, 173] on icon at bounding box center [396, 246] width 128 height 190
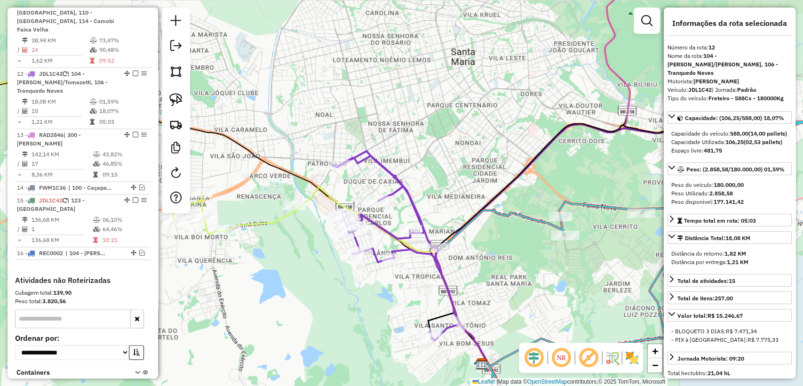
scroll to position [792, 0]
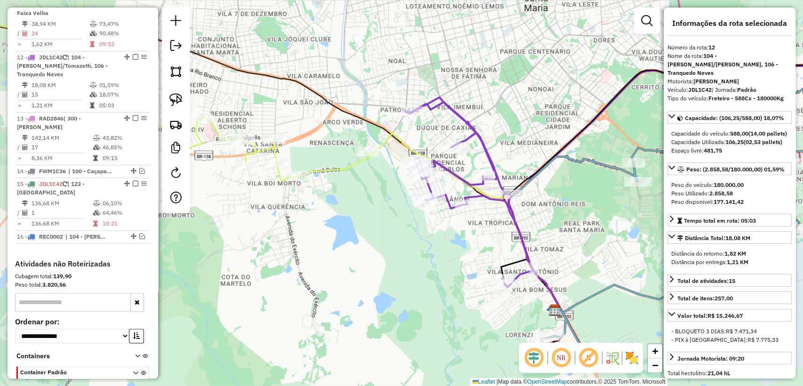
drag, startPoint x: 457, startPoint y: 183, endPoint x: 529, endPoint y: 129, distance: 90.6
click at [529, 129] on div "Janela de atendimento Grade de atendimento Capacidade Transportadoras Veículos …" at bounding box center [401, 193] width 803 height 386
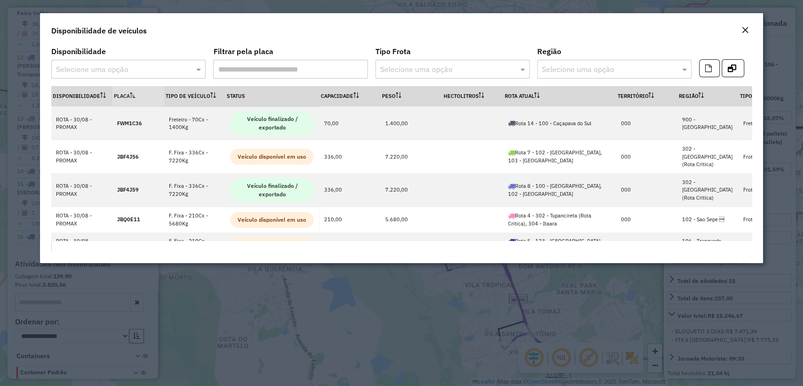
click at [123, 68] on input "text" at bounding box center [119, 69] width 126 height 11
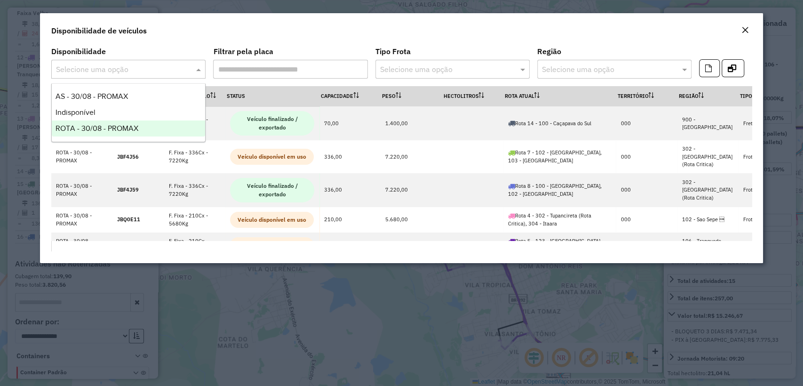
click at [88, 125] on span "ROTA - 30/08 - PROMAX" at bounding box center [97, 128] width 83 height 8
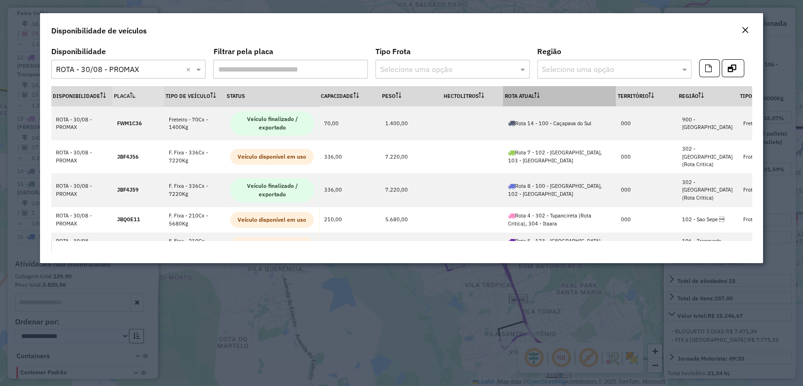
click at [537, 94] on g at bounding box center [537, 95] width 5 height 6
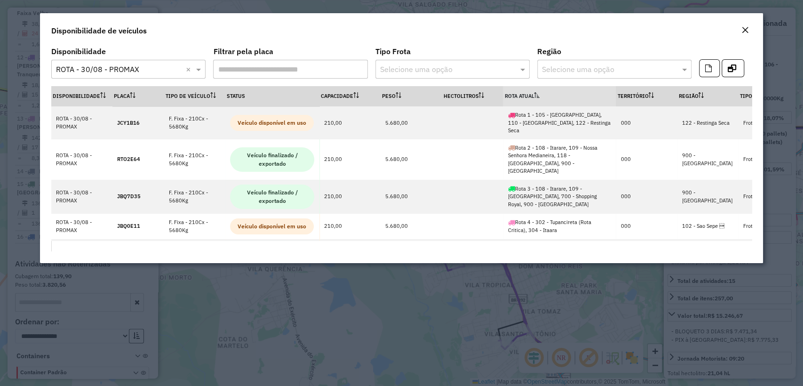
click at [532, 93] on th "Rota Atual" at bounding box center [559, 96] width 113 height 20
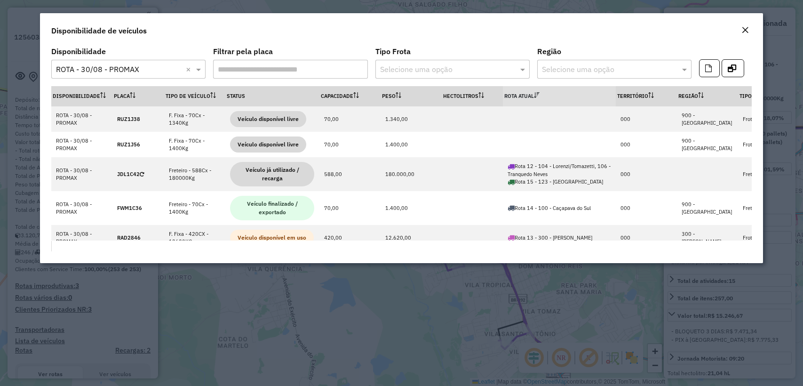
select select "**********"
click at [740, 30] on button "Close" at bounding box center [745, 30] width 13 height 12
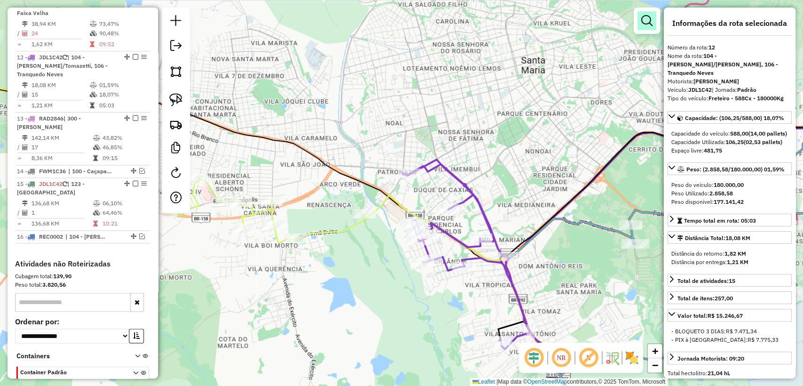
click at [647, 24] on em at bounding box center [647, 20] width 11 height 11
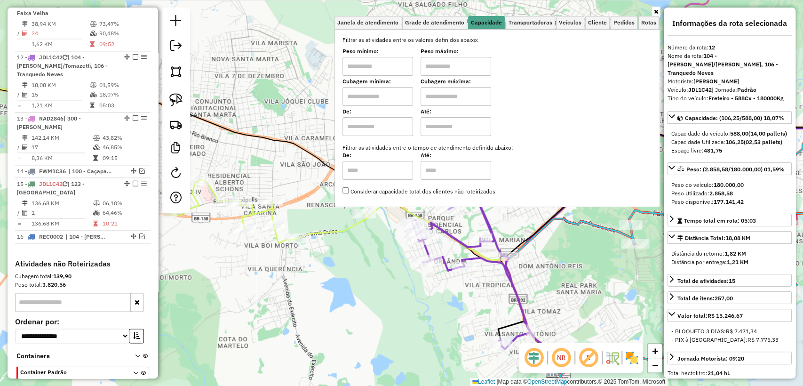
click at [386, 96] on input "text" at bounding box center [378, 96] width 71 height 19
type input "****"
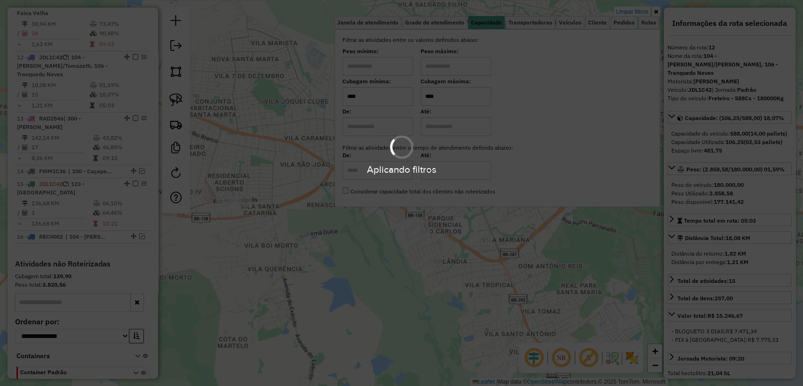
type input "****"
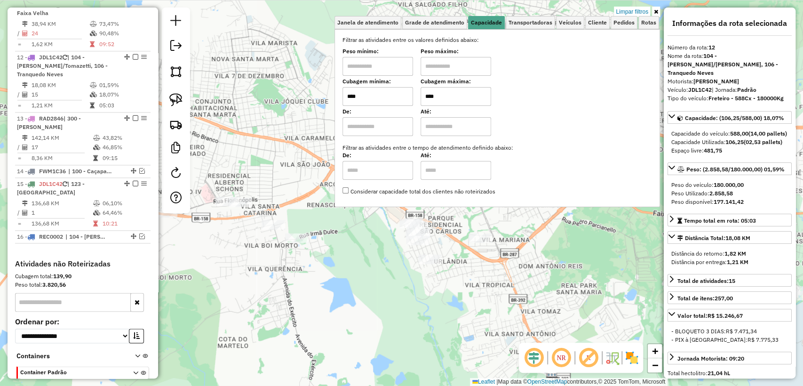
click at [319, 300] on hb-app "Aplicando filtros Pop-up bloqueado! Seu navegador bloqueou automáticamente a ab…" at bounding box center [401, 193] width 803 height 386
drag, startPoint x: 346, startPoint y: 297, endPoint x: 352, endPoint y: 294, distance: 5.7
click at [352, 294] on div "Limpar filtros Janela de atendimento Grade de atendimento Capacidade Transporta…" at bounding box center [401, 193] width 803 height 386
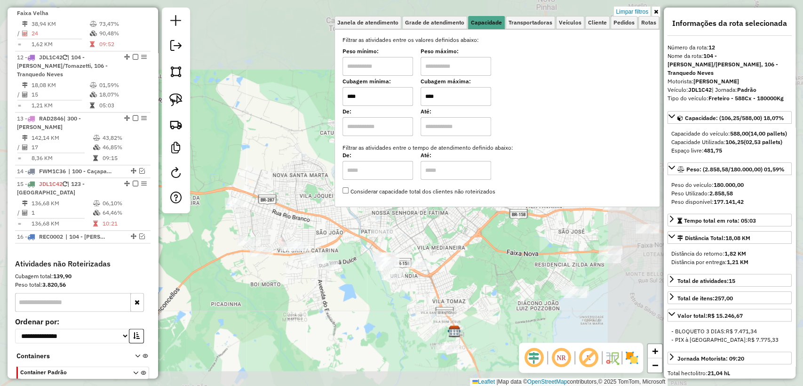
click at [354, 295] on div "Limpar filtros Janela de atendimento Grade de atendimento Capacidade Transporta…" at bounding box center [401, 193] width 803 height 386
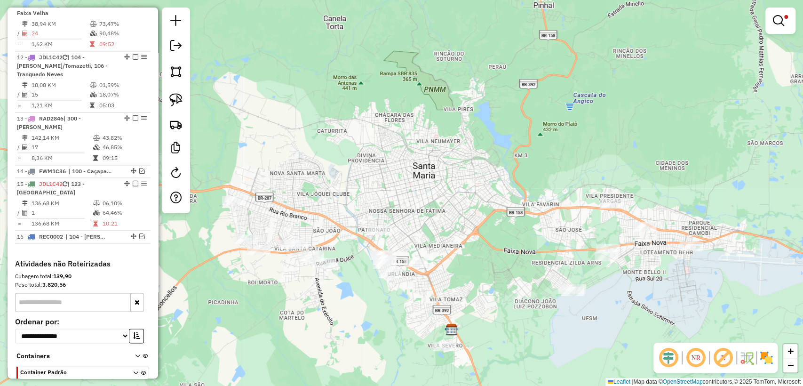
click at [353, 302] on div "Limpar filtros Janela de atendimento Grade de atendimento Capacidade Transporta…" at bounding box center [401, 193] width 803 height 386
drag, startPoint x: 172, startPoint y: 99, endPoint x: 277, endPoint y: 152, distance: 116.8
click at [172, 100] on img at bounding box center [175, 99] width 13 height 13
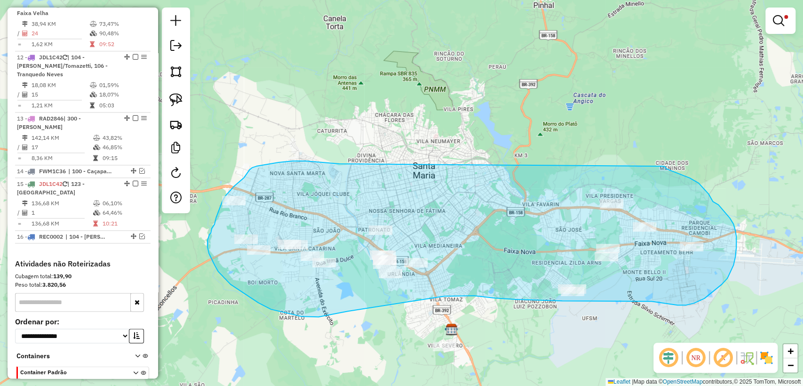
drag, startPoint x: 252, startPoint y: 168, endPoint x: 617, endPoint y: 197, distance: 365.9
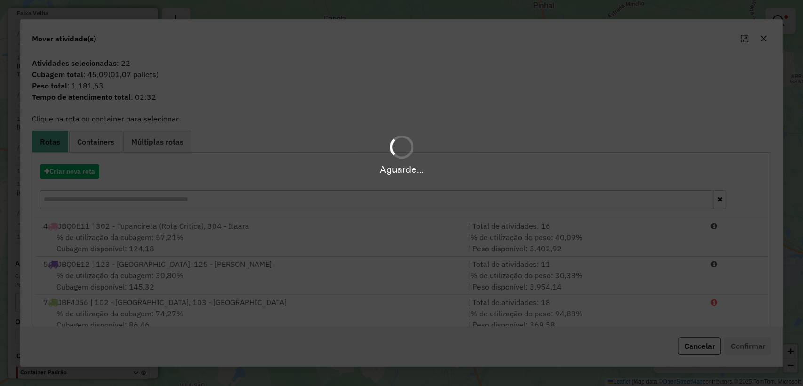
click at [81, 183] on div "Aguarde..." at bounding box center [401, 193] width 803 height 386
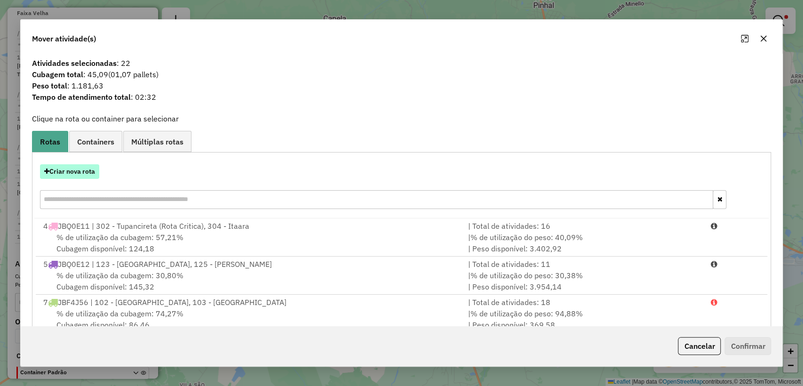
click at [77, 174] on button "Criar nova rota" at bounding box center [69, 171] width 59 height 15
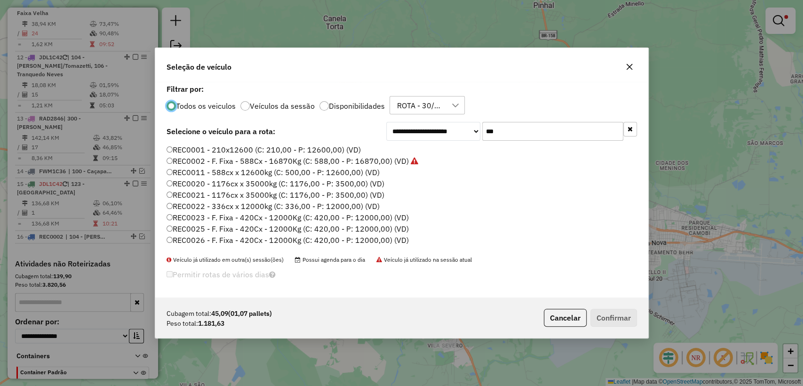
scroll to position [5, 3]
drag, startPoint x: 537, startPoint y: 135, endPoint x: 665, endPoint y: 120, distance: 128.3
click at [557, 132] on input "***" at bounding box center [552, 131] width 141 height 19
click at [631, 128] on icon "button" at bounding box center [630, 129] width 5 height 7
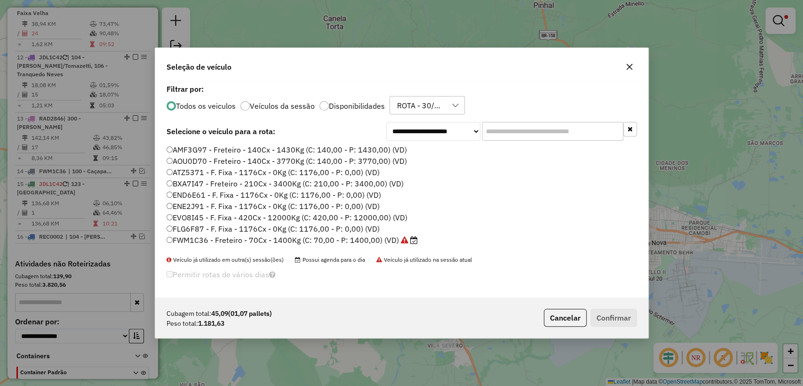
click at [347, 105] on label "Disponibilidades" at bounding box center [357, 106] width 56 height 8
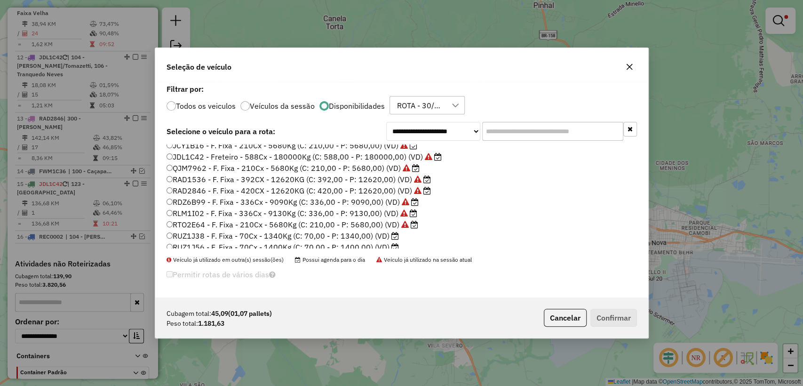
scroll to position [77, 0]
click at [307, 227] on label "RUZ1J38 - F. Fixa - 70Cx - 1340Kg (C: 70,00 - P: 1340,00) (VD)" at bounding box center [283, 230] width 233 height 11
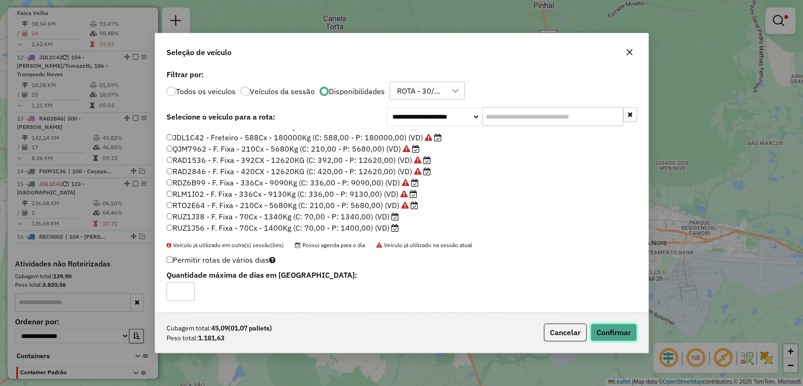
click at [605, 325] on button "Confirmar" at bounding box center [614, 332] width 47 height 18
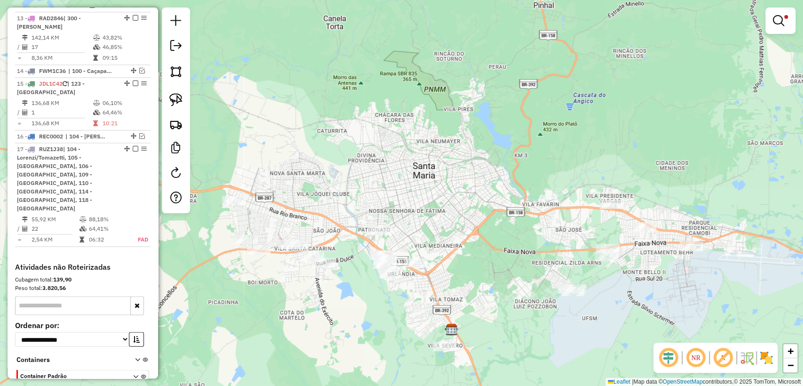
scroll to position [952, 0]
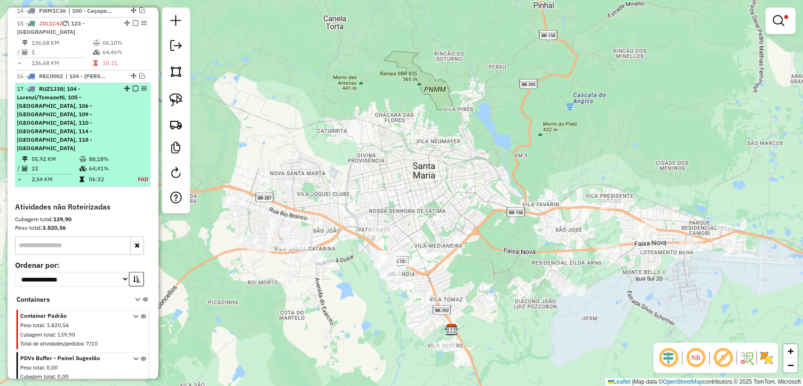
click at [133, 86] on em at bounding box center [136, 89] width 6 height 6
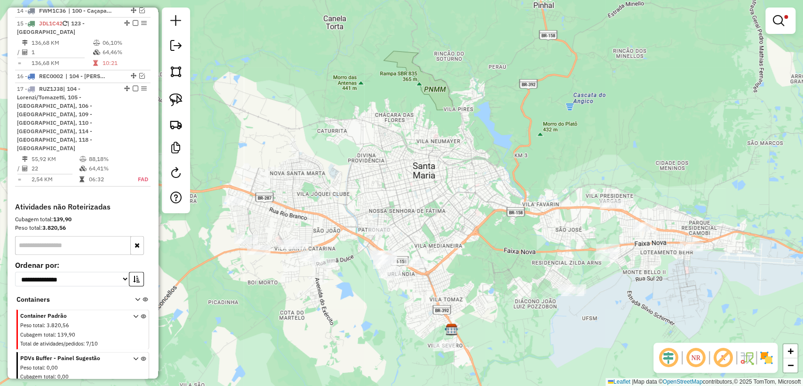
scroll to position [878, 0]
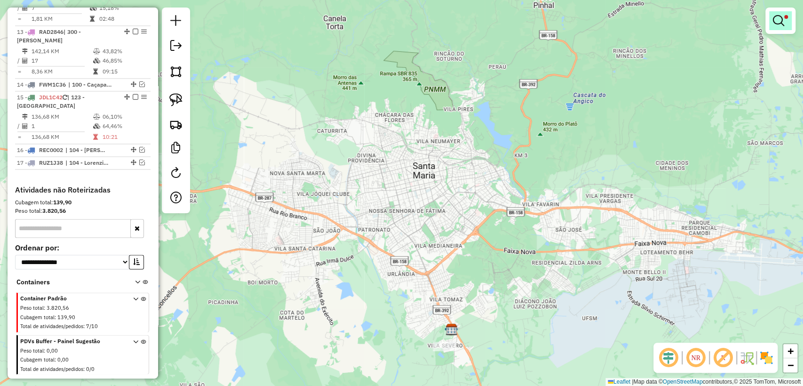
click at [779, 16] on em at bounding box center [778, 20] width 11 height 11
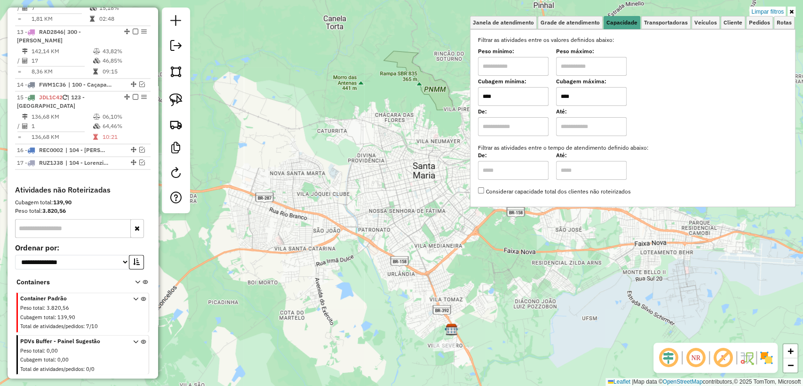
click at [770, 5] on div "Limpar filtros Janela de atendimento Grade de atendimento Capacidade Transporta…" at bounding box center [401, 193] width 803 height 386
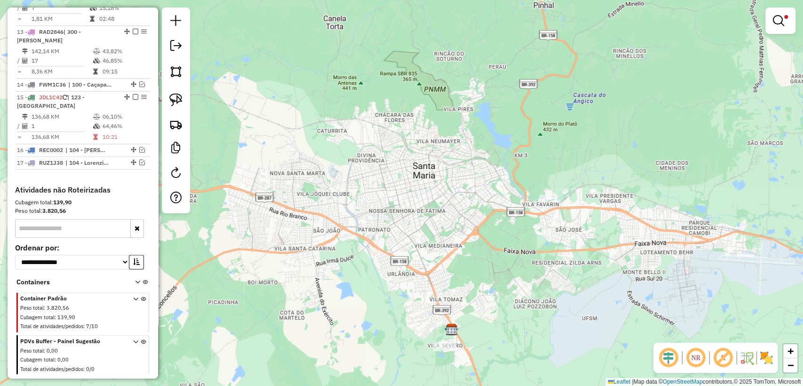
click at [769, 10] on div at bounding box center [781, 21] width 30 height 26
click at [778, 17] on em at bounding box center [778, 20] width 11 height 11
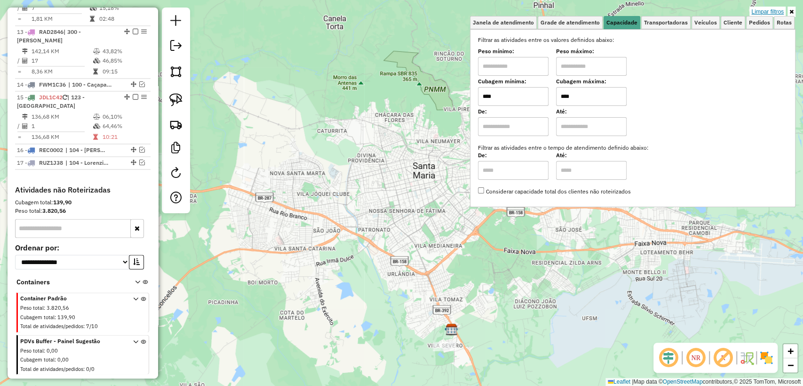
click at [770, 8] on link "Limpar filtros" at bounding box center [768, 12] width 36 height 10
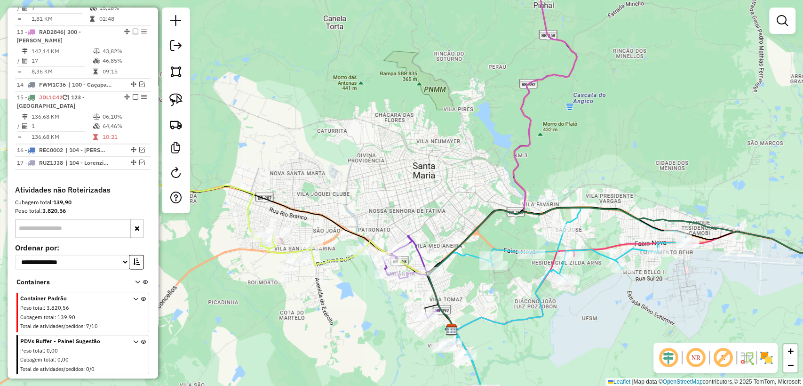
click at [334, 261] on icon at bounding box center [140, 202] width 440 height 125
select select "**********"
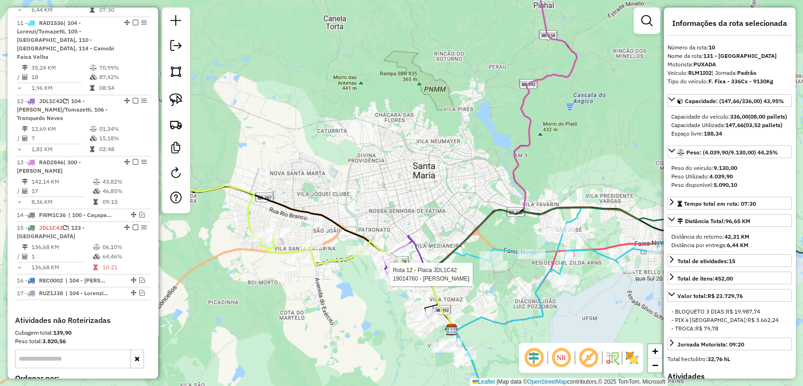
scroll to position [678, 0]
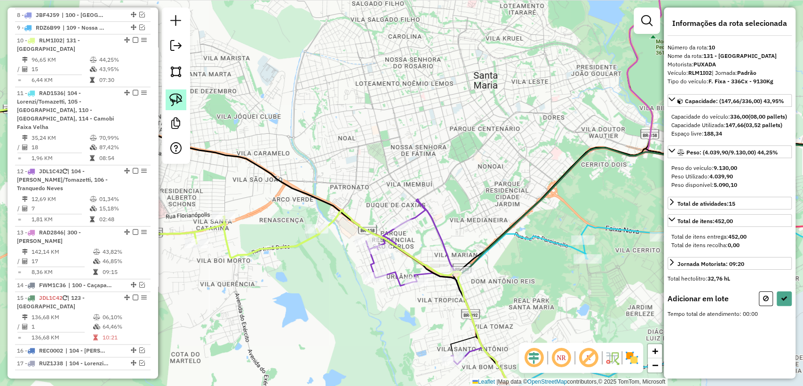
click at [184, 103] on link at bounding box center [176, 99] width 21 height 21
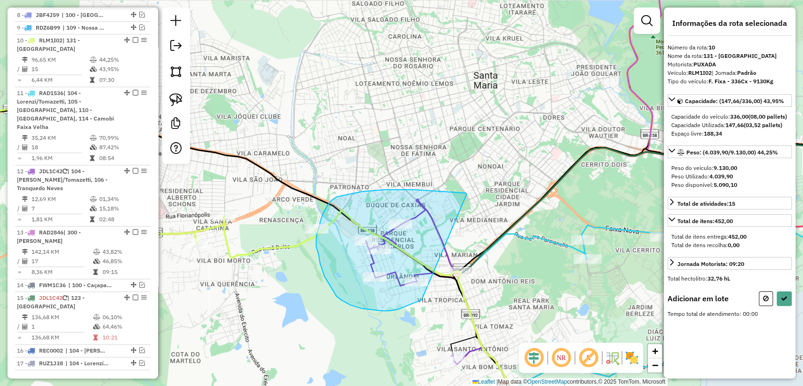
drag, startPoint x: 436, startPoint y: 191, endPoint x: 427, endPoint y: 297, distance: 105.8
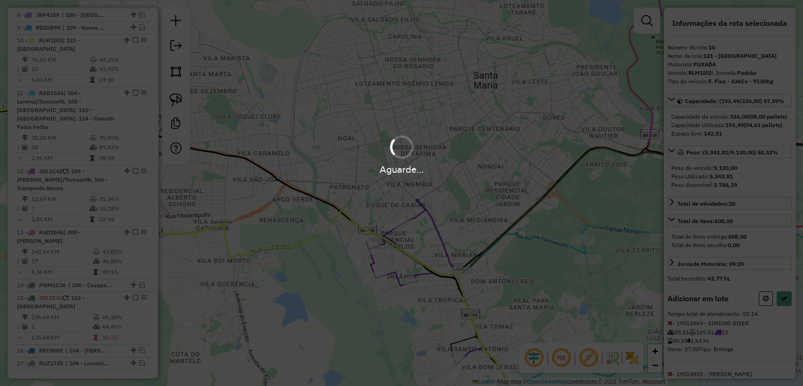
click at [781, 312] on div "Aguarde..." at bounding box center [401, 193] width 803 height 386
click at [783, 313] on div "Aguarde..." at bounding box center [401, 193] width 803 height 386
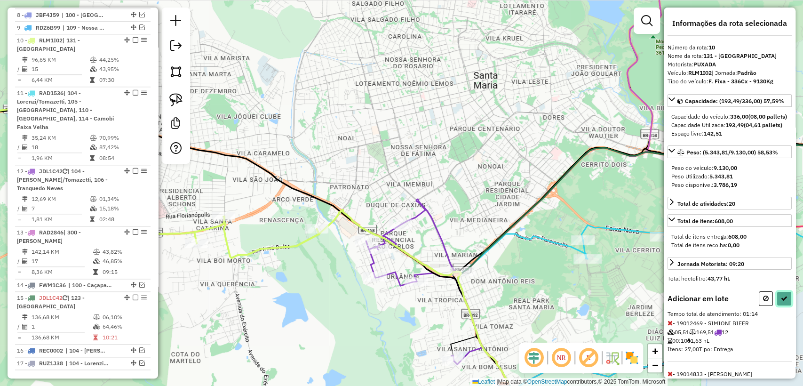
click at [783, 302] on icon at bounding box center [784, 298] width 7 height 7
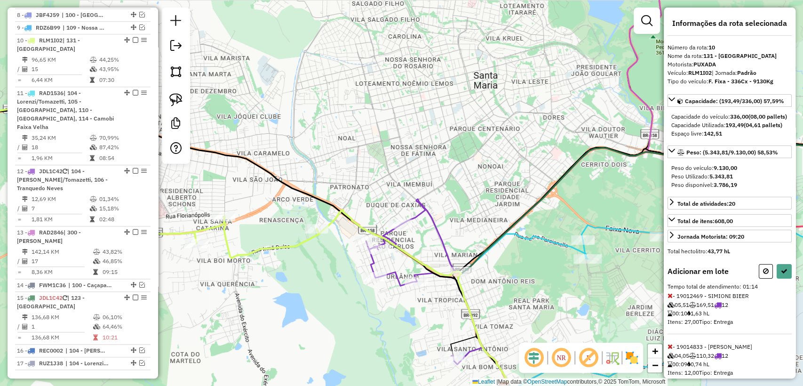
select select "**********"
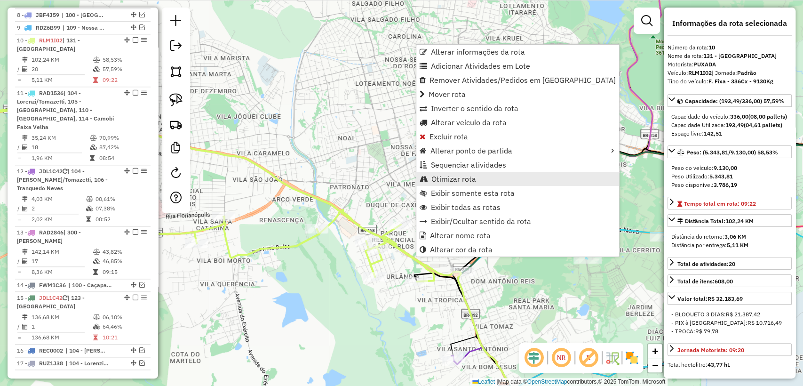
click at [463, 181] on span "Otimizar rota" at bounding box center [454, 179] width 45 height 8
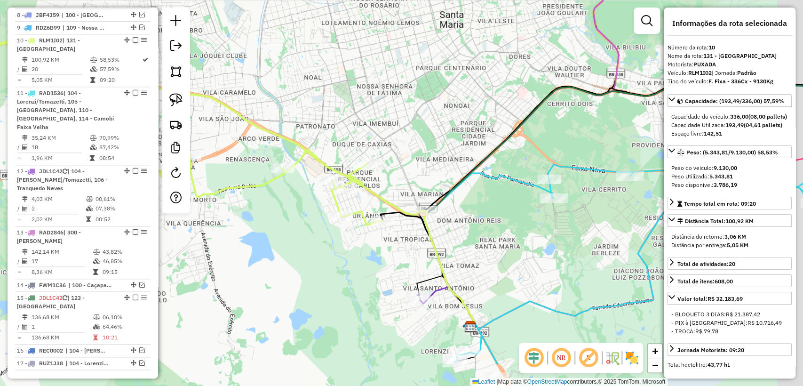
drag, startPoint x: 545, startPoint y: 321, endPoint x: 497, endPoint y: 216, distance: 116.0
click at [493, 227] on div "Janela de atendimento Grade de atendimento Capacidade Transportadoras Veículos …" at bounding box center [401, 193] width 803 height 386
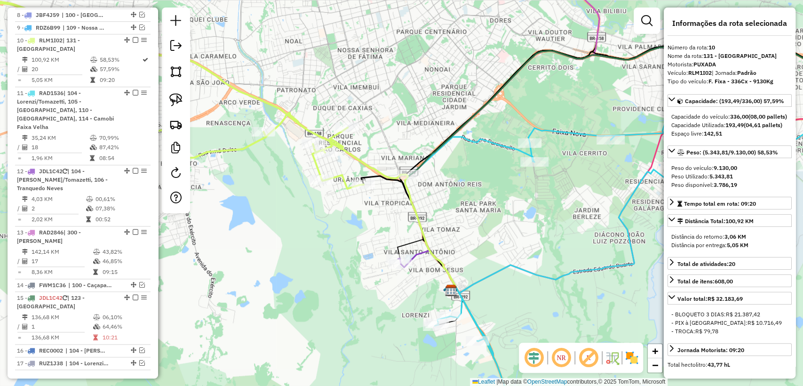
drag, startPoint x: 497, startPoint y: 141, endPoint x: 506, endPoint y: 204, distance: 63.2
click at [497, 142] on icon at bounding box center [644, 228] width 478 height 365
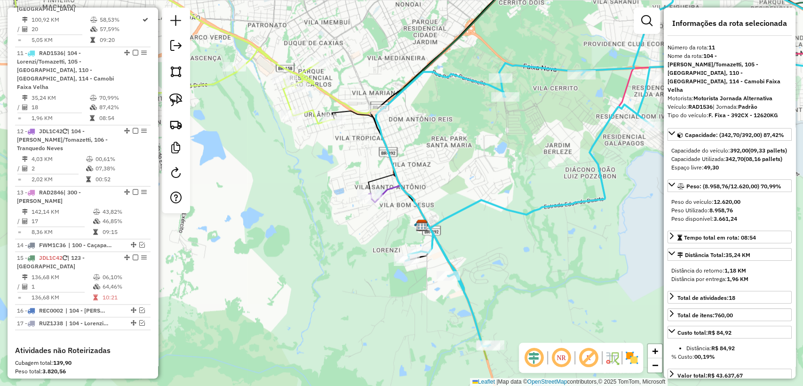
scroll to position [722, 0]
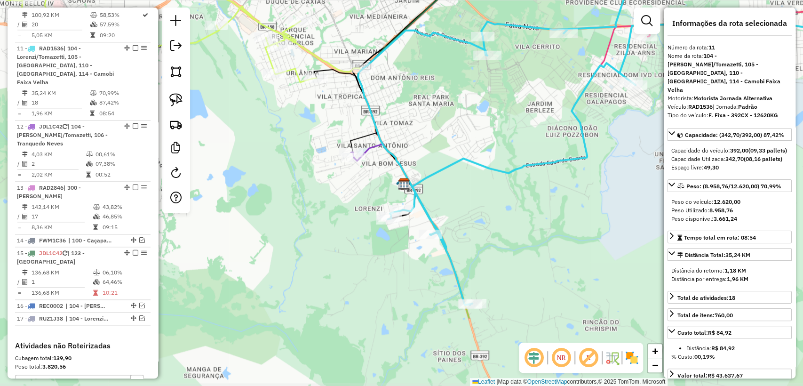
drag, startPoint x: 504, startPoint y: 228, endPoint x: 457, endPoint y: 121, distance: 116.3
click at [457, 121] on div "Janela de atendimento Grade de atendimento Capacidade Transportadoras Veículos …" at bounding box center [401, 193] width 803 height 386
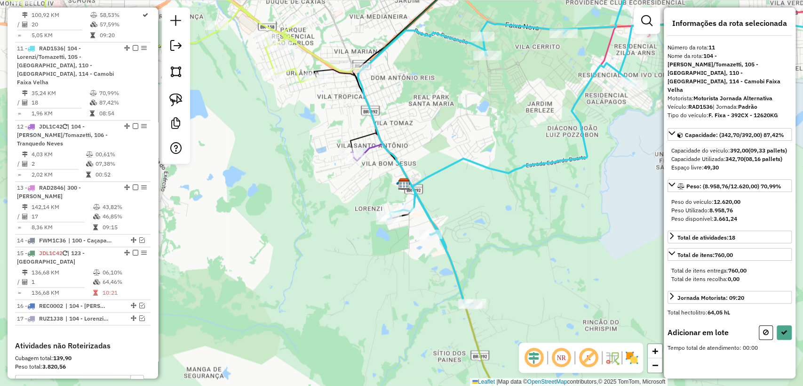
drag, startPoint x: 489, startPoint y: 223, endPoint x: 473, endPoint y: 183, distance: 43.4
click at [473, 183] on div "Janela de atendimento Grade de atendimento Capacidade Transportadoras Veículos …" at bounding box center [401, 193] width 803 height 386
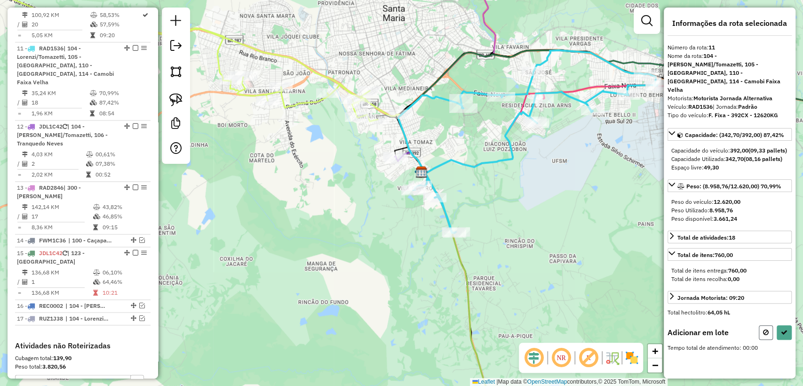
click at [762, 325] on button at bounding box center [766, 332] width 14 height 15
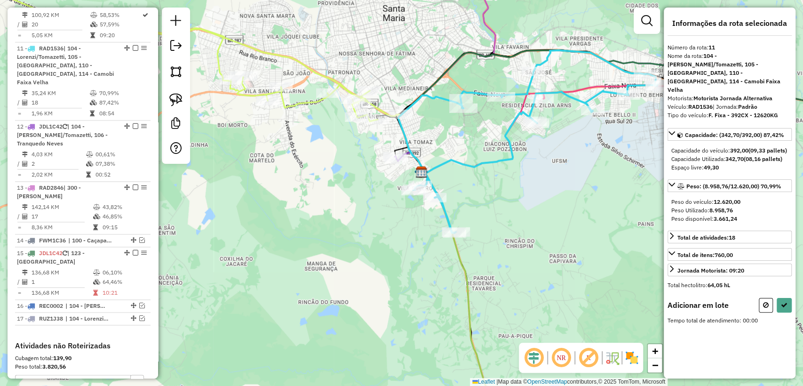
select select "**********"
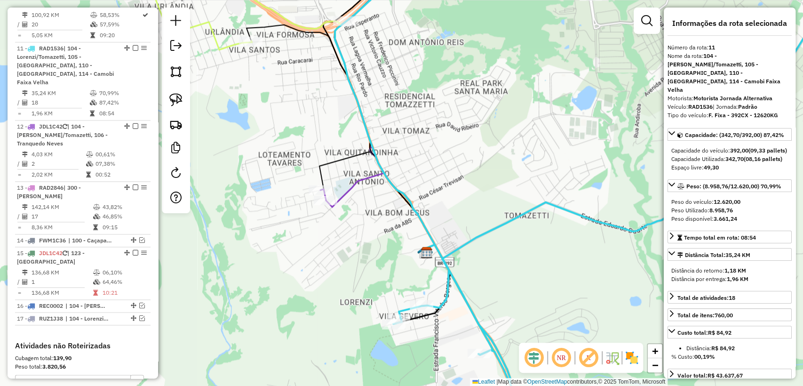
click at [358, 179] on icon at bounding box center [380, 199] width 109 height 105
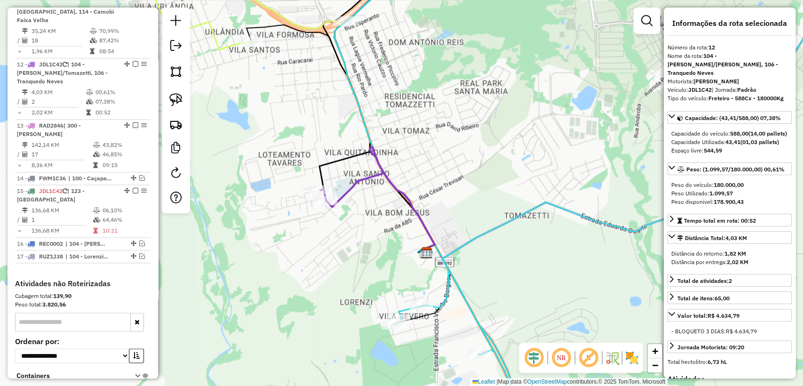
scroll to position [792, 0]
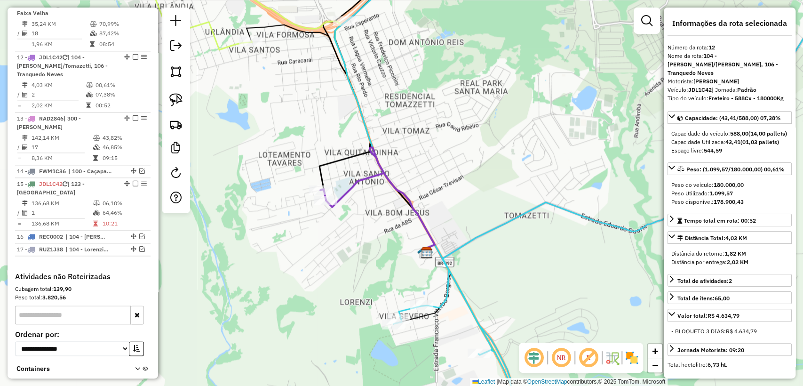
click at [337, 31] on icon at bounding box center [609, 192] width 548 height 463
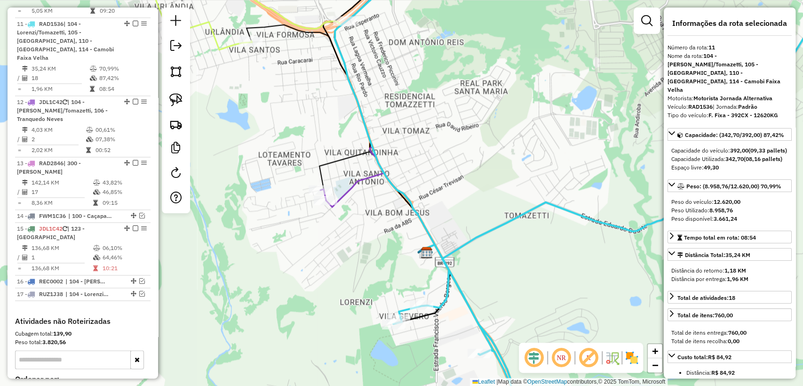
scroll to position [722, 0]
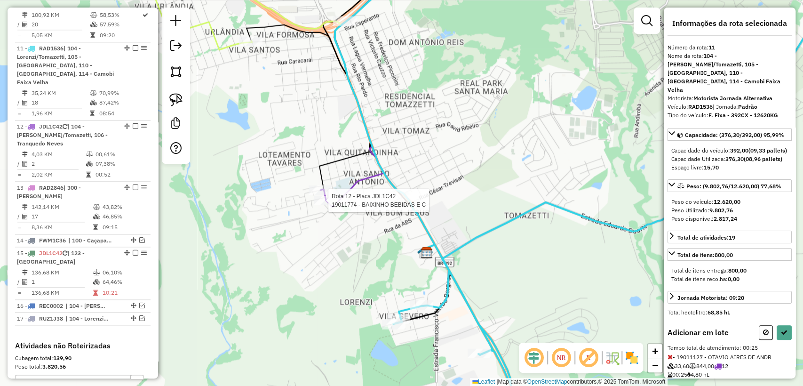
click at [324, 205] on div at bounding box center [326, 200] width 24 height 9
click at [781, 329] on icon at bounding box center [784, 332] width 7 height 7
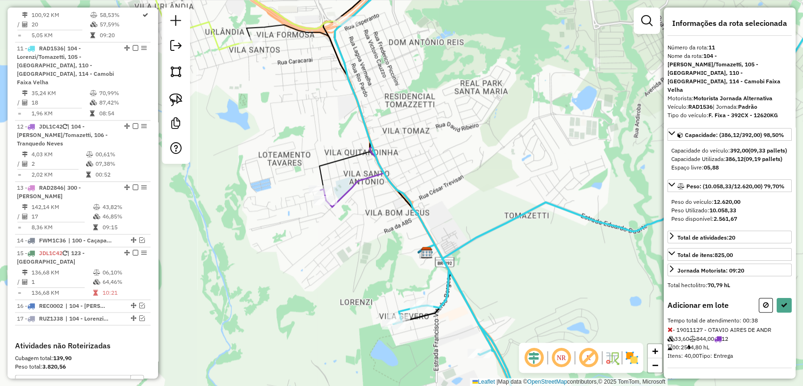
select select "**********"
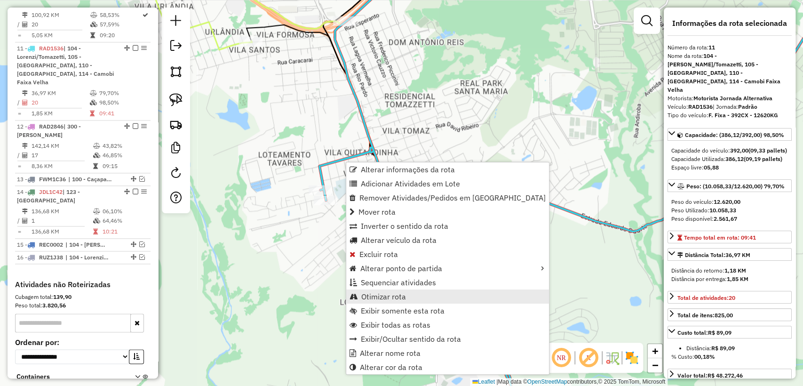
click at [392, 298] on span "Otimizar rota" at bounding box center [383, 297] width 45 height 8
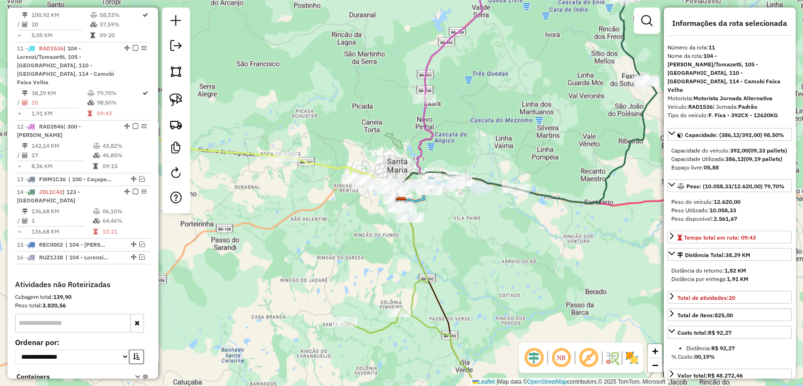
drag, startPoint x: 537, startPoint y: 132, endPoint x: 509, endPoint y: 137, distance: 28.7
click at [509, 137] on div "Janela de atendimento Grade de atendimento Capacidade Transportadoras Veículos …" at bounding box center [401, 193] width 803 height 386
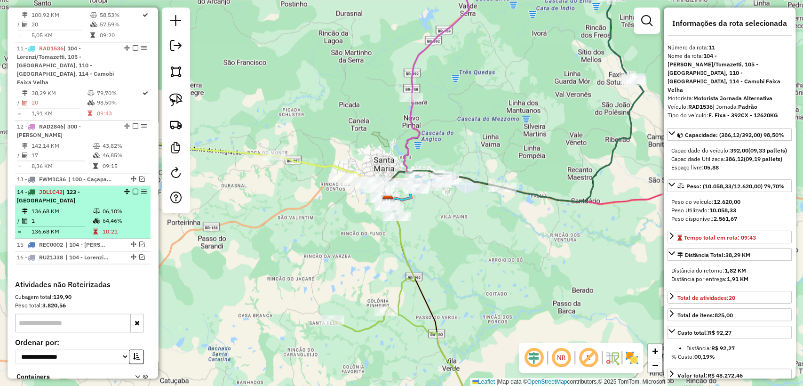
click at [77, 207] on table "136,68 KM 06,10% / 1 64,46% = 136,68 KM 10:21" at bounding box center [83, 222] width 132 height 30
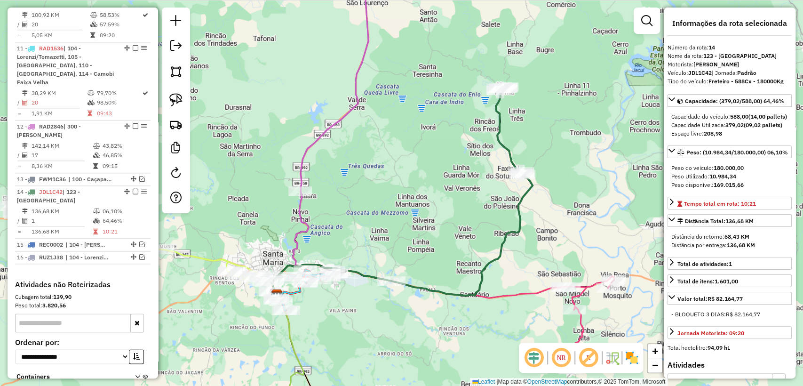
click at [553, 113] on div "Janela de atendimento Grade de atendimento Capacidade Transportadoras Veículos …" at bounding box center [401, 193] width 803 height 386
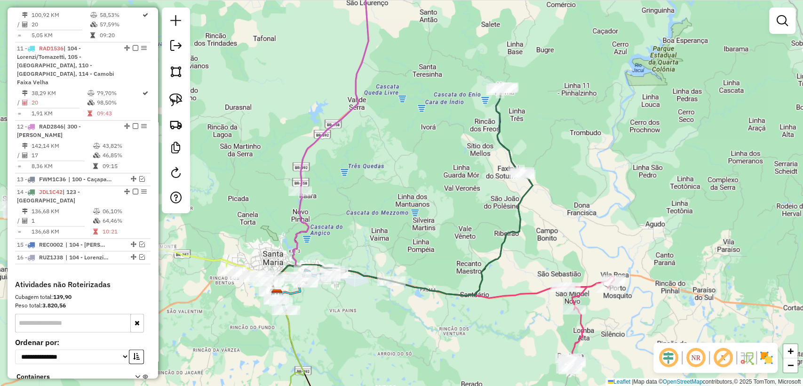
click at [500, 107] on icon at bounding box center [402, 192] width 261 height 205
select select "**********"
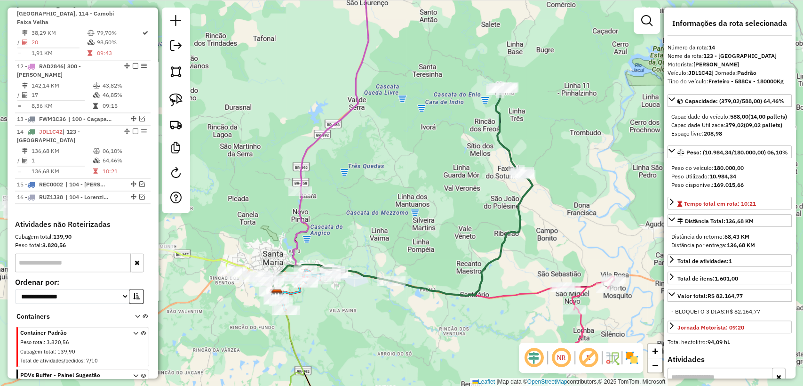
scroll to position [817, 0]
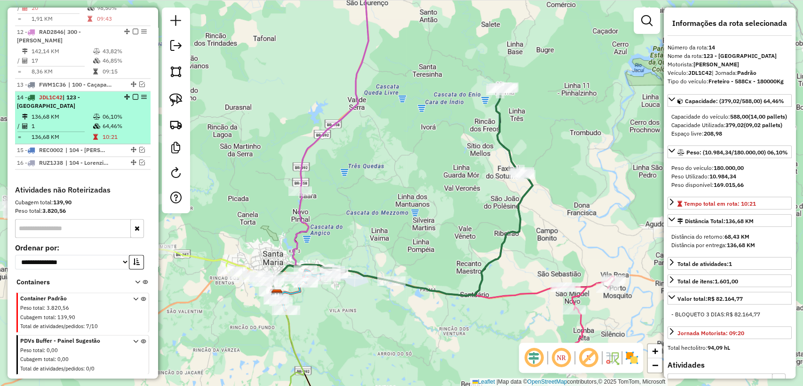
click at [134, 94] on em at bounding box center [136, 97] width 6 height 6
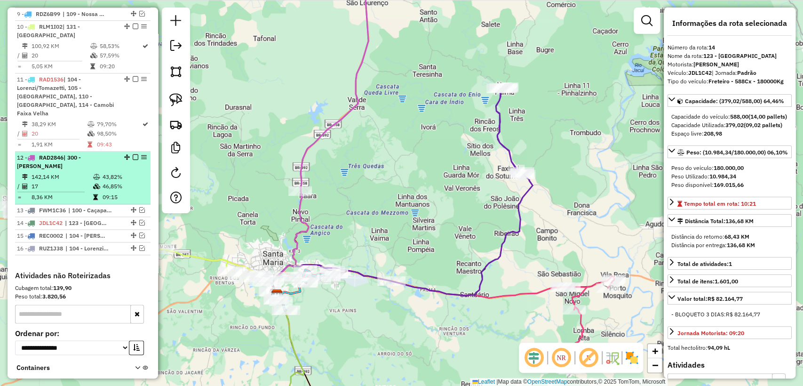
scroll to position [620, 0]
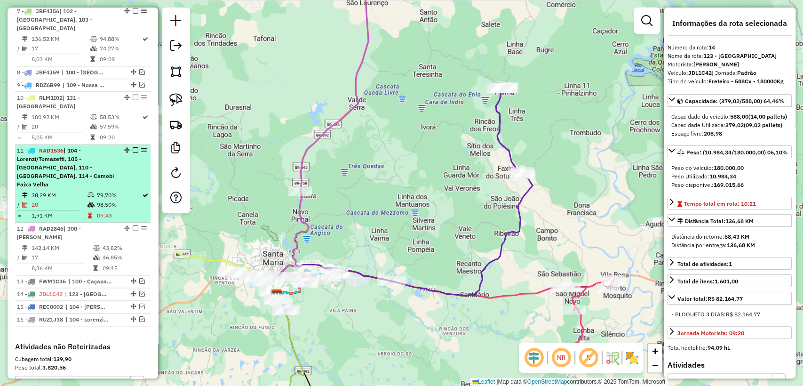
click at [105, 200] on td "98,50%" at bounding box center [119, 204] width 46 height 9
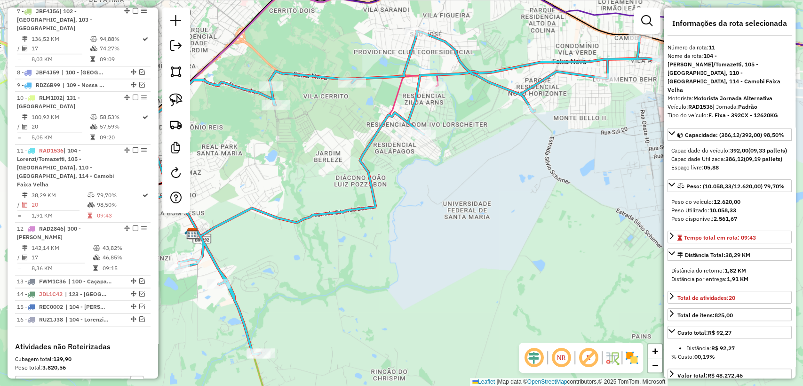
click at [397, 95] on icon at bounding box center [315, 155] width 246 height 161
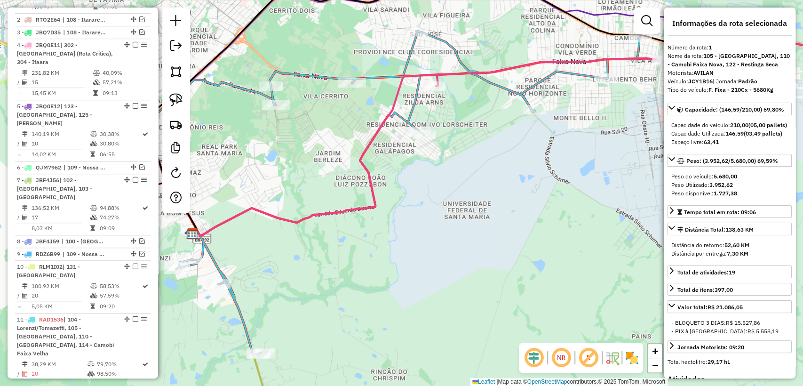
scroll to position [395, 0]
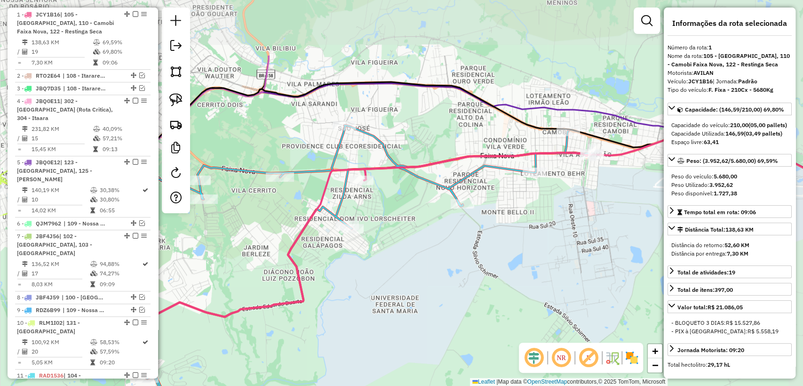
drag, startPoint x: 447, startPoint y: 166, endPoint x: 413, endPoint y: 228, distance: 70.1
click at [401, 228] on div "Janela de atendimento Grade de atendimento Capacidade Transportadoras Veículos …" at bounding box center [401, 193] width 803 height 386
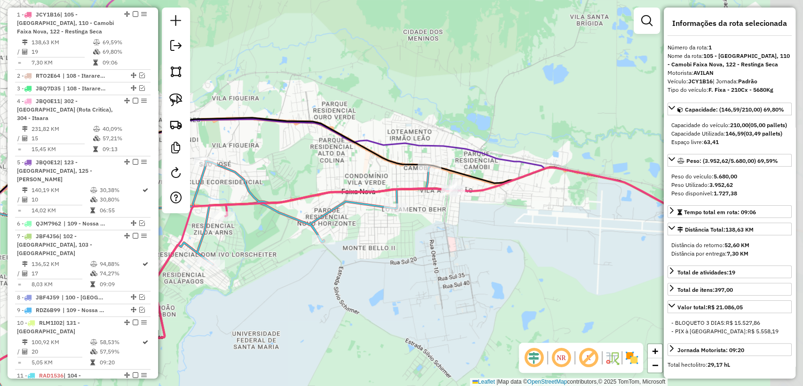
drag, startPoint x: 469, startPoint y: 228, endPoint x: 437, endPoint y: 233, distance: 32.4
click at [437, 233] on div "Janela de atendimento Grade de atendimento Capacidade Transportadoras Veículos …" at bounding box center [401, 193] width 803 height 386
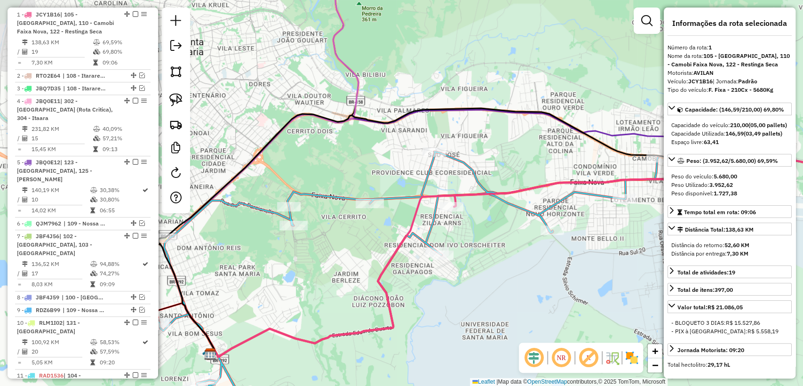
drag, startPoint x: 368, startPoint y: 261, endPoint x: 573, endPoint y: 251, distance: 205.4
click at [573, 251] on div "Janela de atendimento Grade de atendimento Capacidade Transportadoras Veículos …" at bounding box center [401, 193] width 803 height 386
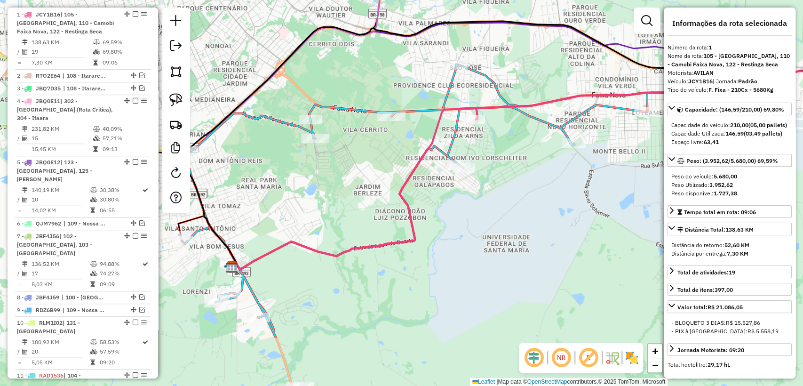
drag, startPoint x: 550, startPoint y: 266, endPoint x: 571, endPoint y: 179, distance: 89.6
click at [571, 179] on div "Janela de atendimento Grade de atendimento Capacidade Transportadoras Veículos …" at bounding box center [401, 193] width 803 height 386
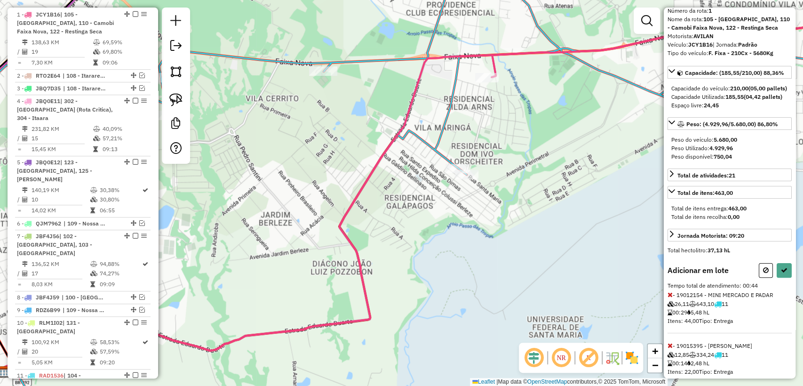
scroll to position [69, 0]
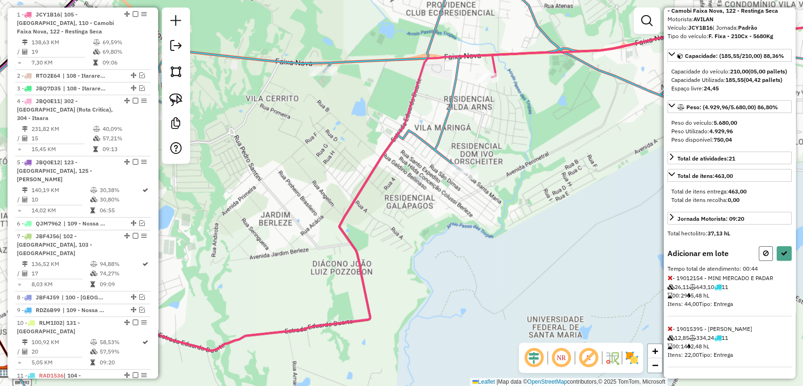
click at [759, 253] on button at bounding box center [766, 253] width 14 height 15
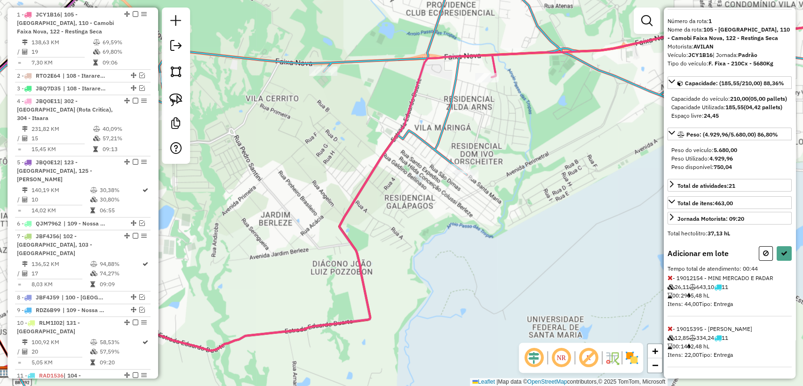
select select "**********"
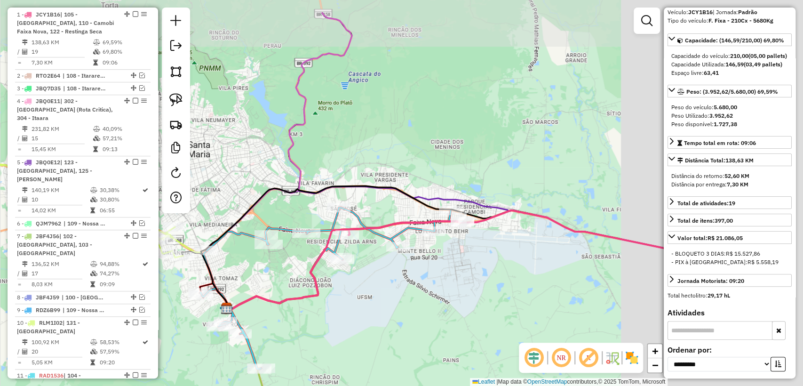
drag, startPoint x: 599, startPoint y: 215, endPoint x: 400, endPoint y: 266, distance: 205.1
click at [400, 266] on div "Janela de atendimento Grade de atendimento Capacidade Transportadoras Veículos …" at bounding box center [401, 193] width 803 height 386
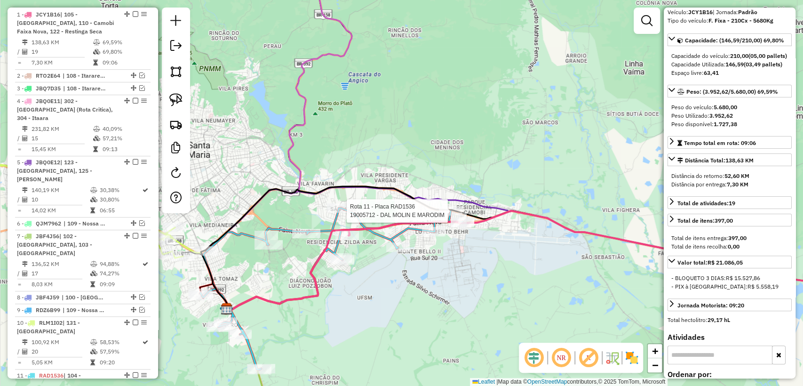
scroll to position [0, 0]
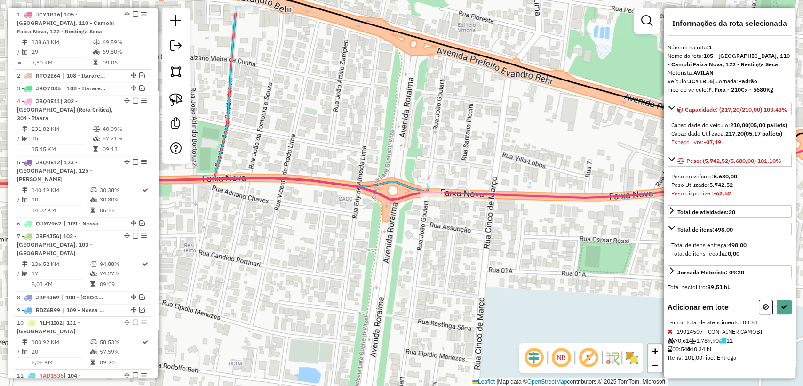
click at [425, 208] on div "Rota 11 - Placa RAD1536 19014507 - CONTAINER CAMOBI Rota 11 - Placa RAD1536 190…" at bounding box center [401, 193] width 803 height 386
click at [763, 310] on icon at bounding box center [766, 307] width 6 height 7
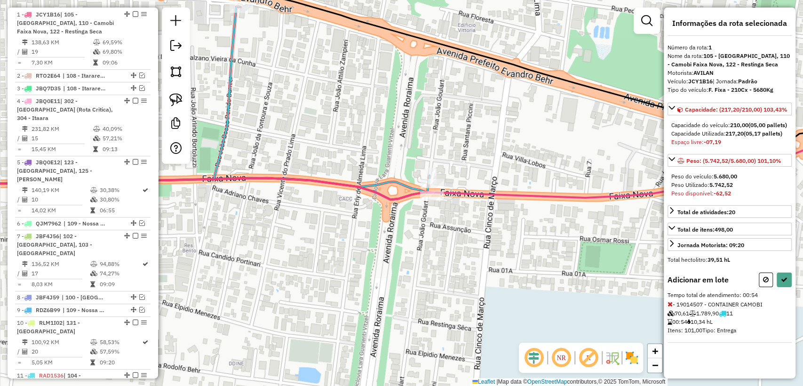
select select "**********"
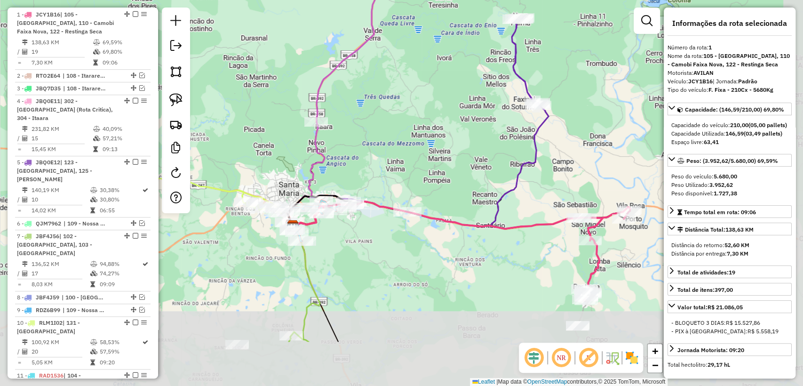
drag, startPoint x: 493, startPoint y: 317, endPoint x: 359, endPoint y: 234, distance: 157.3
click at [359, 234] on div "Janela de atendimento Grade de atendimento Capacidade Transportadoras Veículos …" at bounding box center [401, 193] width 803 height 386
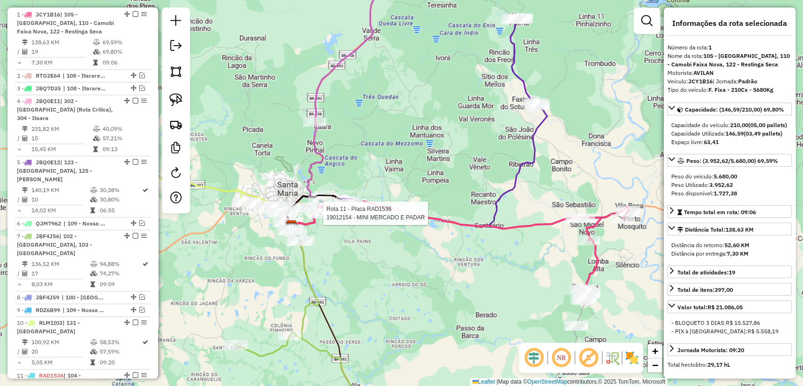
click at [520, 167] on icon at bounding box center [476, 122] width 141 height 209
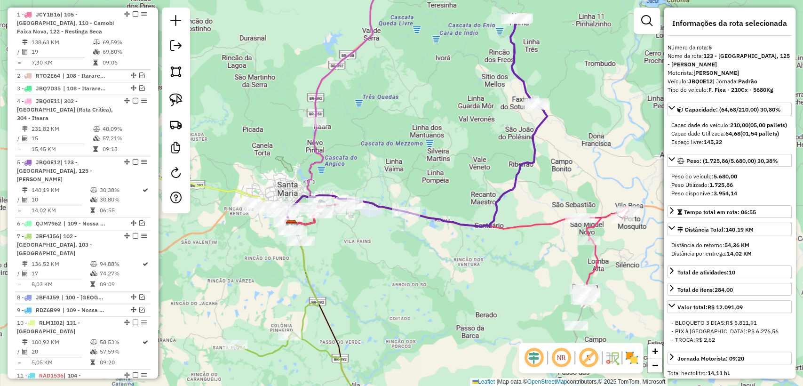
scroll to position [535, 0]
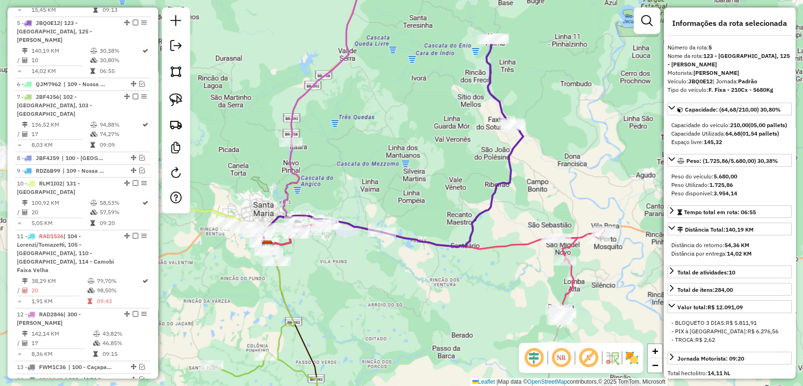
drag, startPoint x: 453, startPoint y: 154, endPoint x: 431, endPoint y: 158, distance: 22.9
click at [442, 169] on div "Janela de atendimento Grade de atendimento Capacidade Transportadoras Veículos …" at bounding box center [401, 193] width 803 height 386
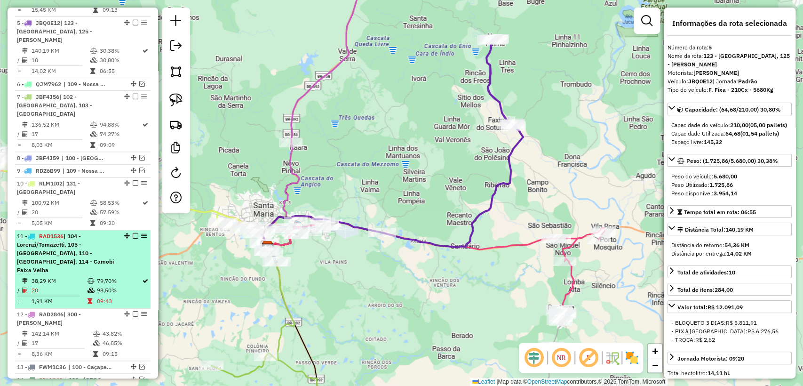
click at [112, 286] on td "98,50%" at bounding box center [119, 290] width 46 height 9
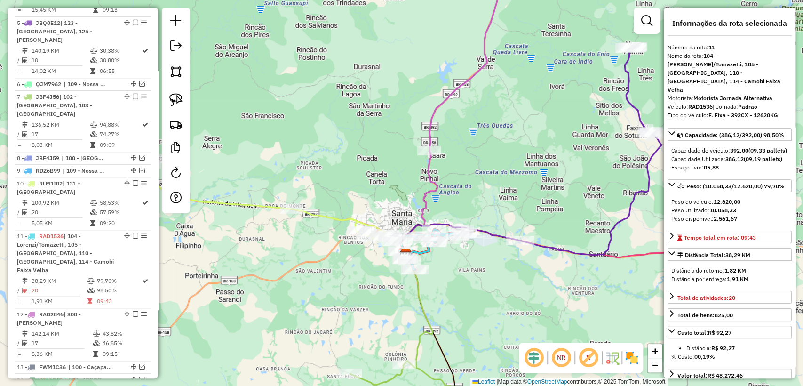
click at [331, 217] on icon at bounding box center [267, 200] width 255 height 83
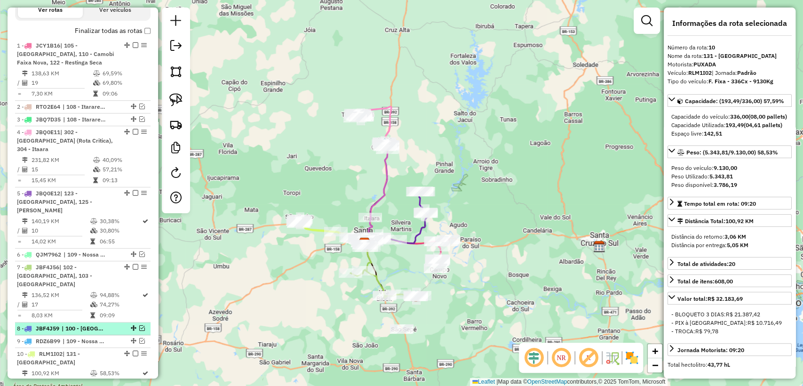
scroll to position [521, 0]
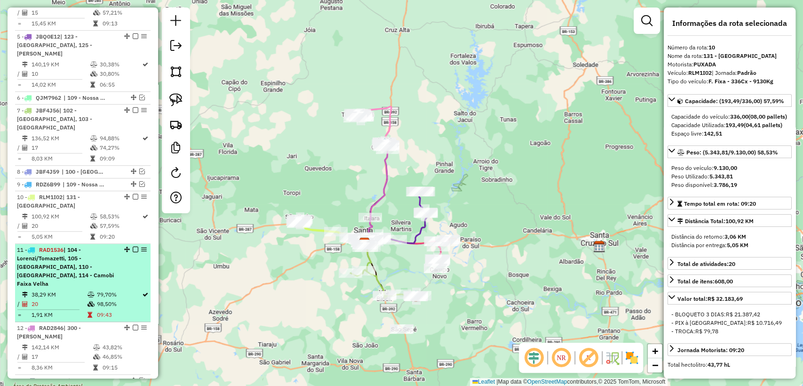
click at [104, 246] on div "11 - RAD1536 | 104 - Lorenzi/Tomazetti, 105 - [GEOGRAPHIC_DATA], 110 - [GEOGRAP…" at bounding box center [67, 267] width 100 height 42
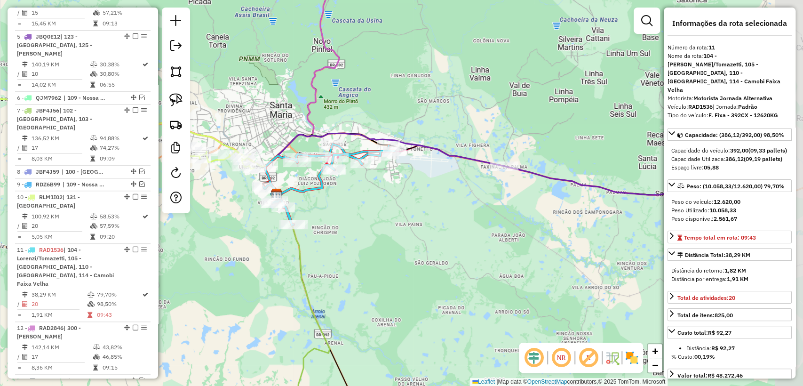
drag, startPoint x: 531, startPoint y: 199, endPoint x: 407, endPoint y: 198, distance: 124.7
click at [407, 198] on div "Janela de atendimento Grade de atendimento Capacidade Transportadoras Veículos …" at bounding box center [401, 193] width 803 height 386
click at [573, 178] on icon at bounding box center [646, 77] width 283 height 233
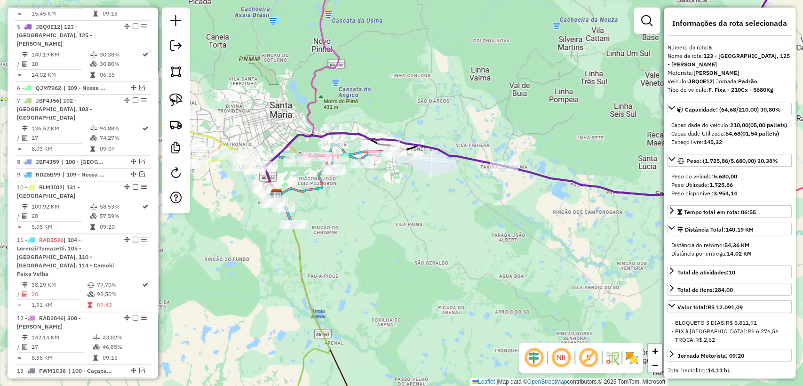
scroll to position [535, 0]
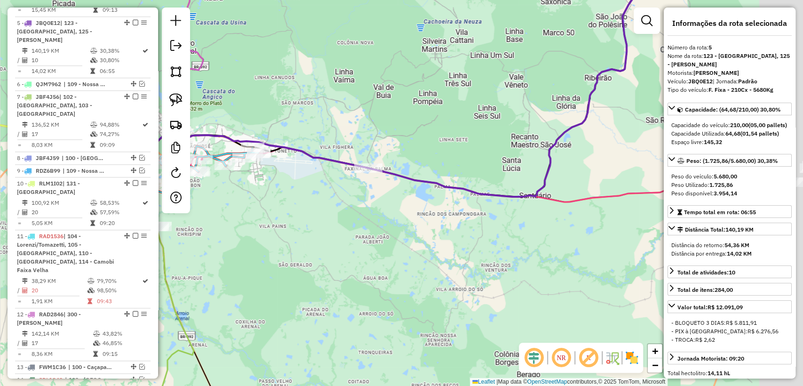
drag, startPoint x: 575, startPoint y: 203, endPoint x: 439, endPoint y: 205, distance: 136.0
click at [439, 205] on div "Janela de atendimento Grade de atendimento Capacidade Transportadoras Veículos …" at bounding box center [401, 193] width 803 height 386
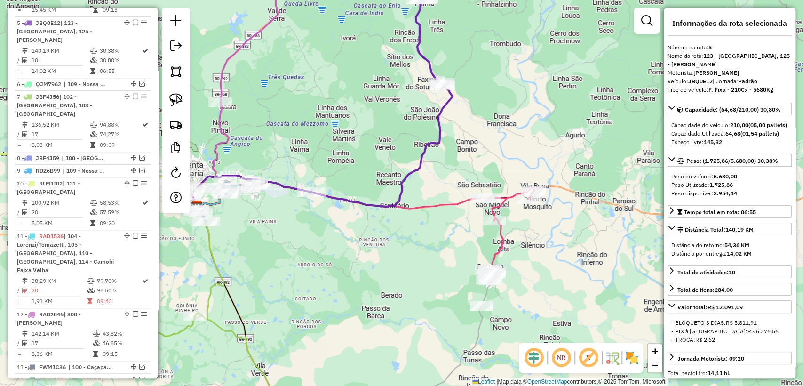
drag, startPoint x: 554, startPoint y: 212, endPoint x: 474, endPoint y: 224, distance: 81.3
click at [442, 215] on div "Janela de atendimento Grade de atendimento Capacidade Transportadoras Veículos …" at bounding box center [401, 193] width 803 height 386
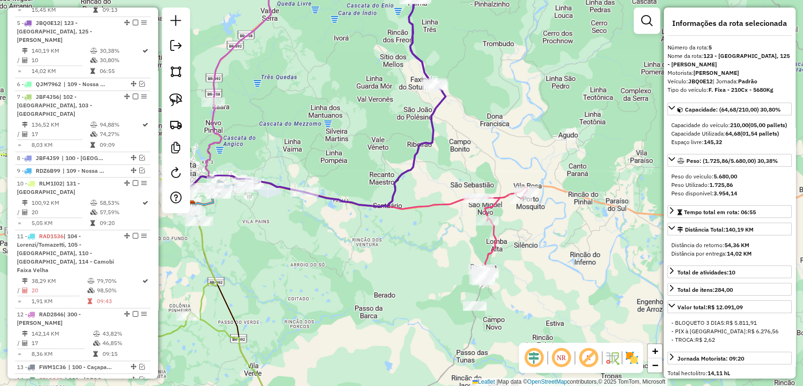
click at [501, 238] on icon at bounding box center [374, 231] width 306 height 99
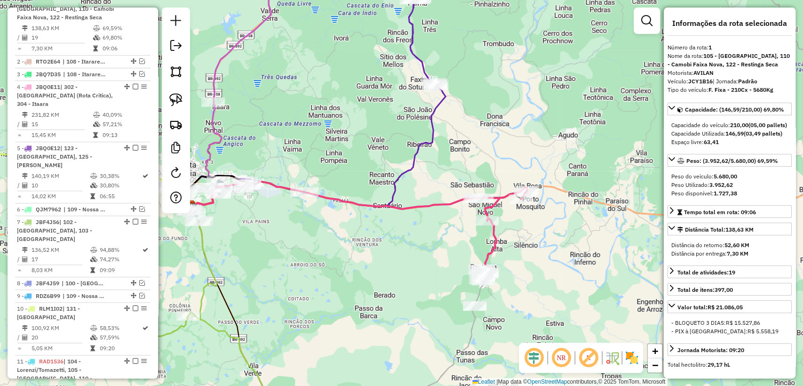
scroll to position [395, 0]
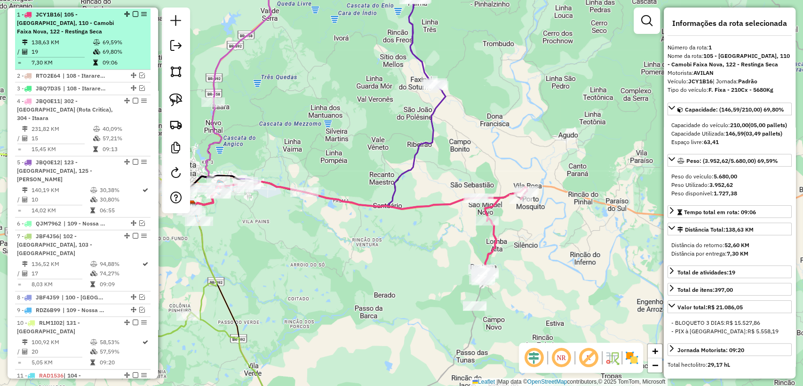
click at [133, 13] on em at bounding box center [136, 14] width 6 height 6
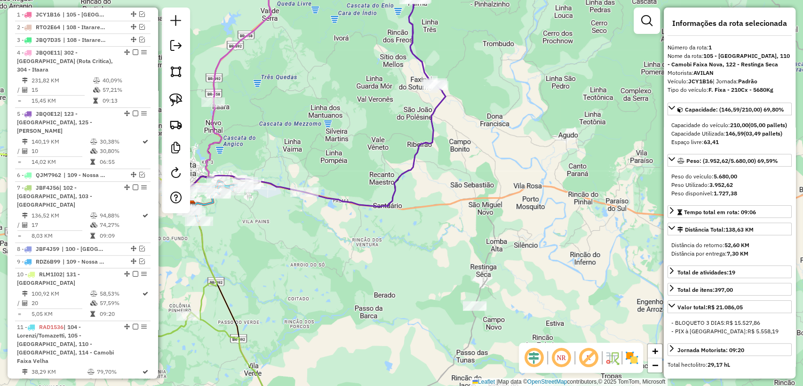
click at [395, 194] on icon at bounding box center [375, 102] width 141 height 209
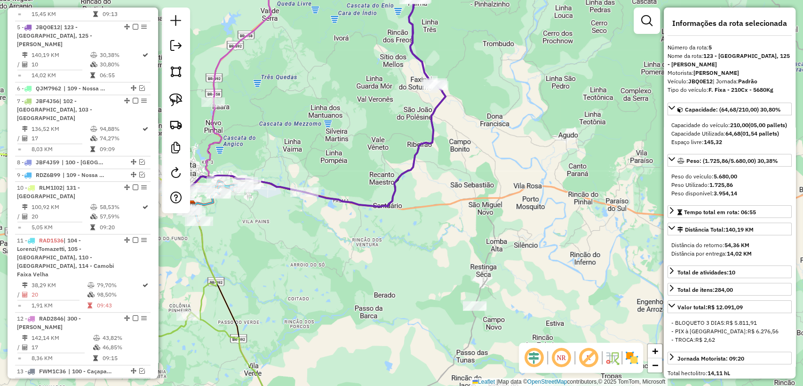
scroll to position [486, 0]
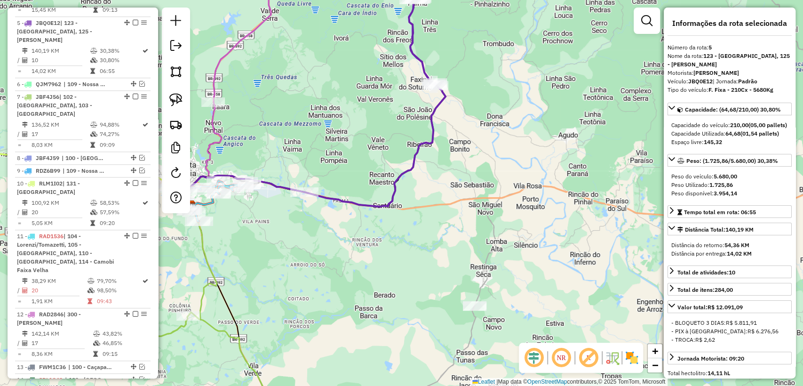
drag, startPoint x: 289, startPoint y: 238, endPoint x: 426, endPoint y: 239, distance: 137.4
click at [426, 239] on div "Janela de atendimento Grade de atendimento Capacidade Transportadoras Veículos …" at bounding box center [401, 193] width 803 height 386
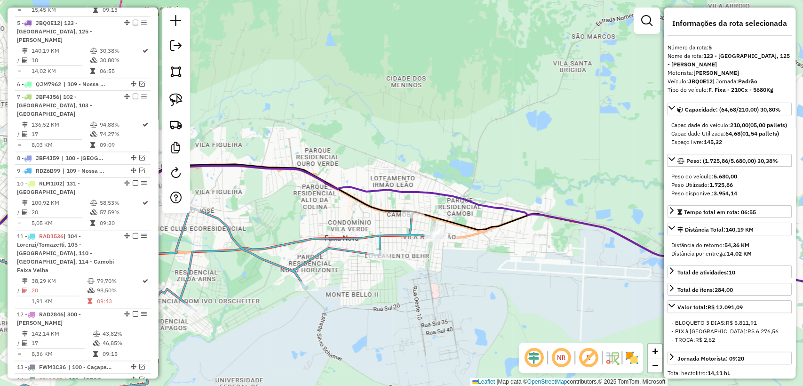
drag, startPoint x: 346, startPoint y: 182, endPoint x: 505, endPoint y: 183, distance: 158.1
click at [505, 183] on icon at bounding box center [409, 288] width 935 height 244
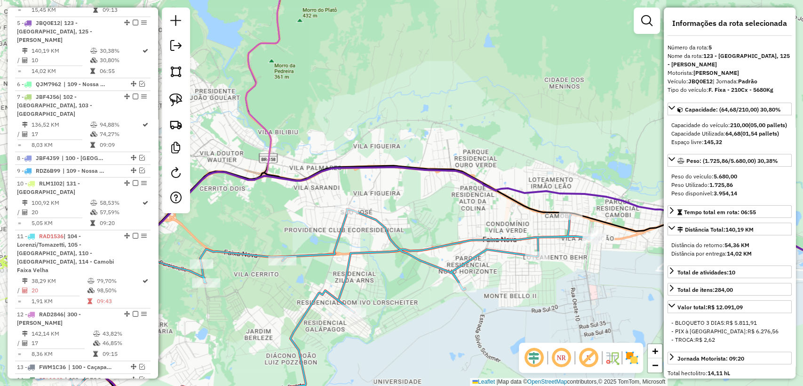
drag, startPoint x: 333, startPoint y: 194, endPoint x: 509, endPoint y: 186, distance: 176.7
click at [512, 183] on div "Janela de atendimento Grade de atendimento Capacidade Transportadoras Veículos …" at bounding box center [401, 193] width 803 height 386
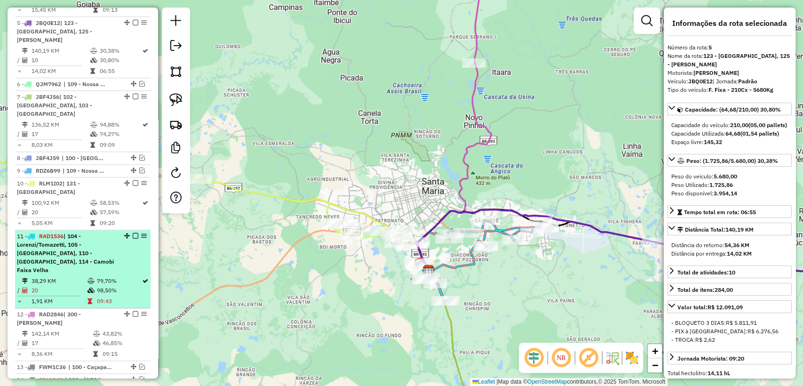
click at [98, 276] on td "79,70%" at bounding box center [119, 280] width 46 height 9
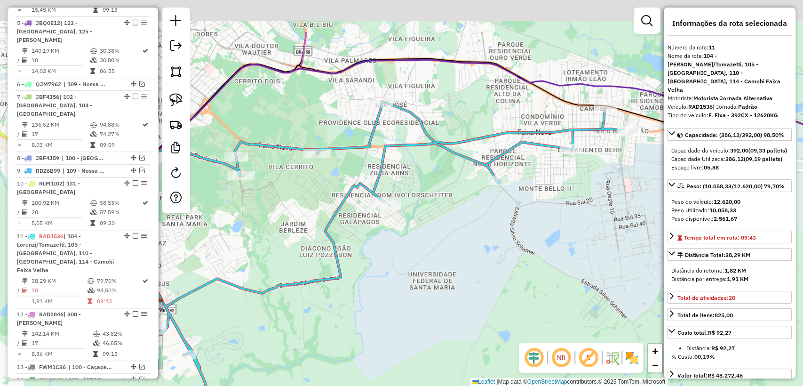
drag, startPoint x: 384, startPoint y: 253, endPoint x: 340, endPoint y: 321, distance: 80.8
click at [341, 321] on div "Janela de atendimento Grade de atendimento Capacidade Transportadoras Veículos …" at bounding box center [401, 193] width 803 height 386
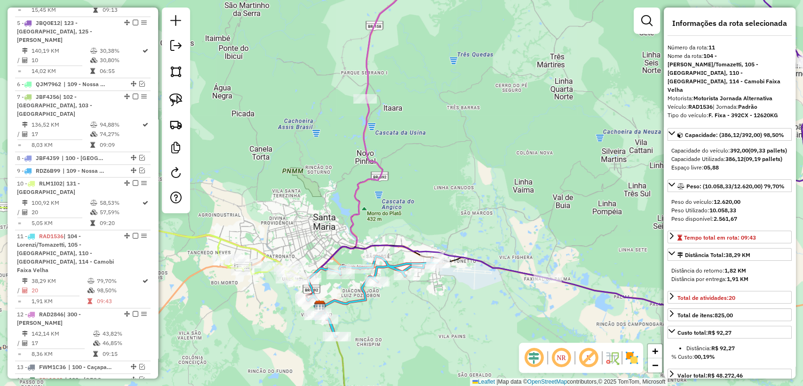
drag, startPoint x: 373, startPoint y: 329, endPoint x: 511, endPoint y: 247, distance: 161.3
click at [511, 247] on div "Janela de atendimento Grade de atendimento Capacidade Transportadoras Veículos …" at bounding box center [401, 193] width 803 height 386
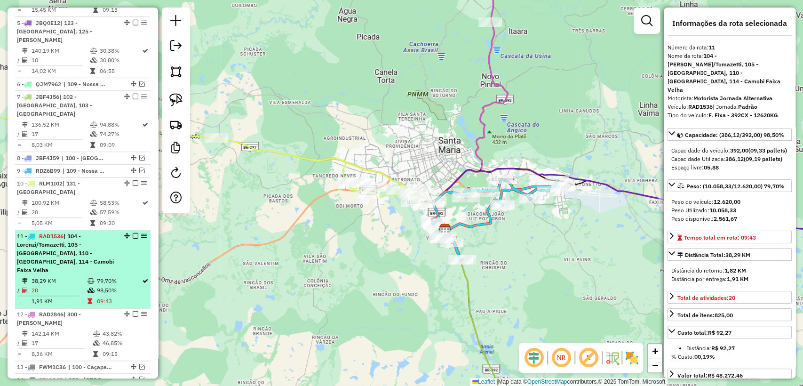
click at [107, 297] on td "09:43" at bounding box center [119, 301] width 46 height 9
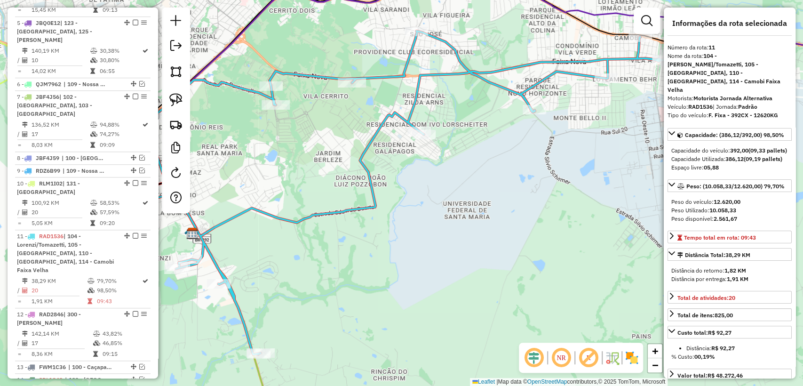
click at [478, 198] on div "Janela de atendimento Grade de atendimento Capacidade Transportadoras Veículos …" at bounding box center [401, 193] width 803 height 386
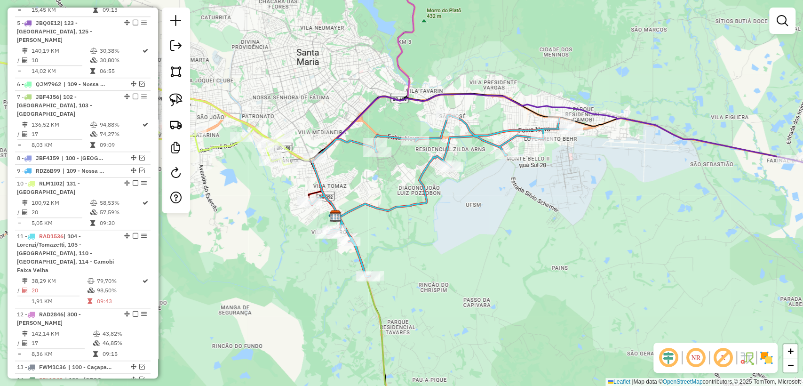
click at [420, 188] on icon at bounding box center [440, 195] width 263 height 161
select select "**********"
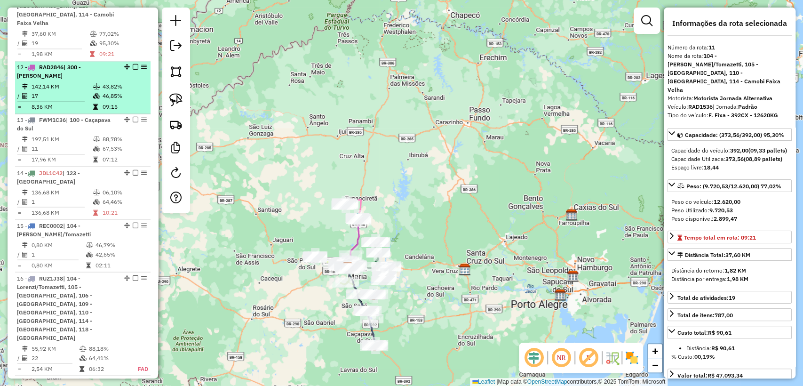
scroll to position [1043, 0]
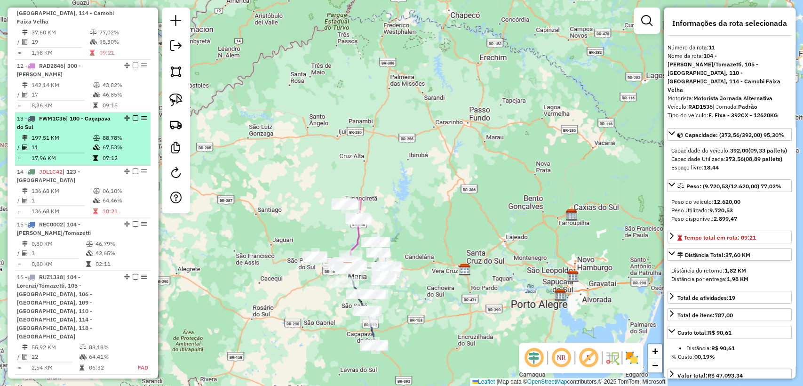
click at [75, 152] on td at bounding box center [55, 152] width 76 height 1
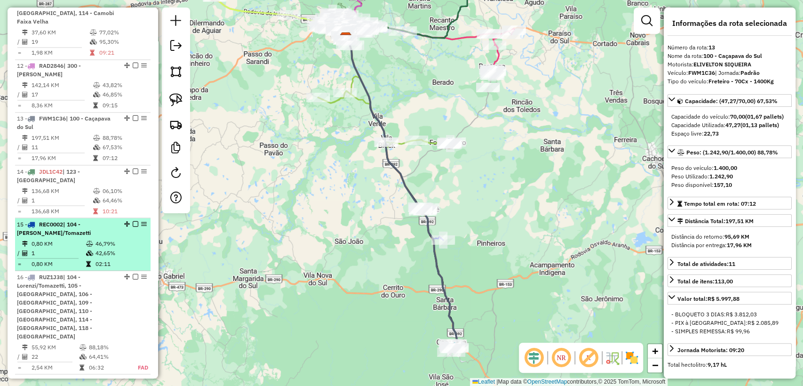
click at [72, 220] on div "15 - REC0002 | 104 - [PERSON_NAME]/Tomazetti" at bounding box center [67, 228] width 100 height 17
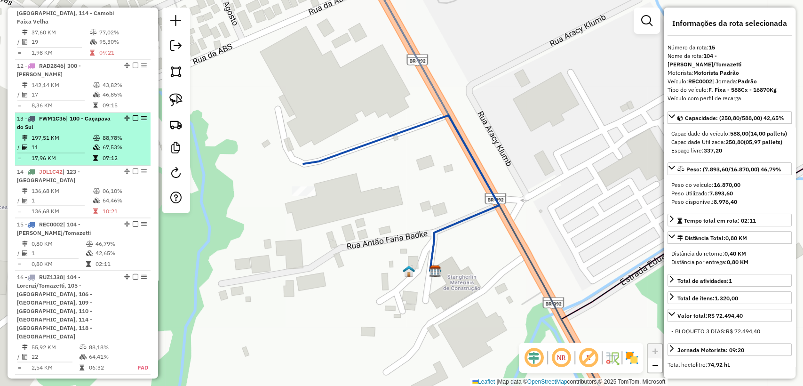
click at [80, 133] on td "197,51 KM" at bounding box center [62, 137] width 62 height 9
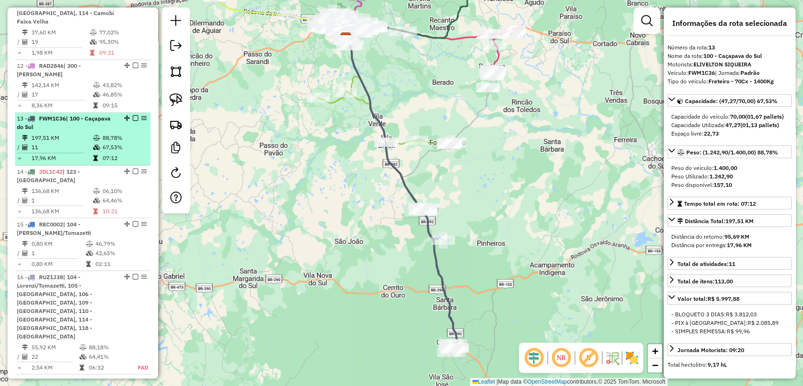
click at [83, 143] on td "11" at bounding box center [62, 147] width 62 height 9
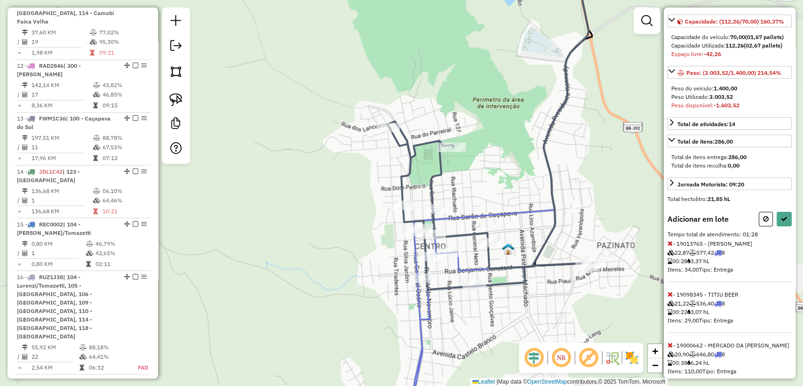
scroll to position [112, 0]
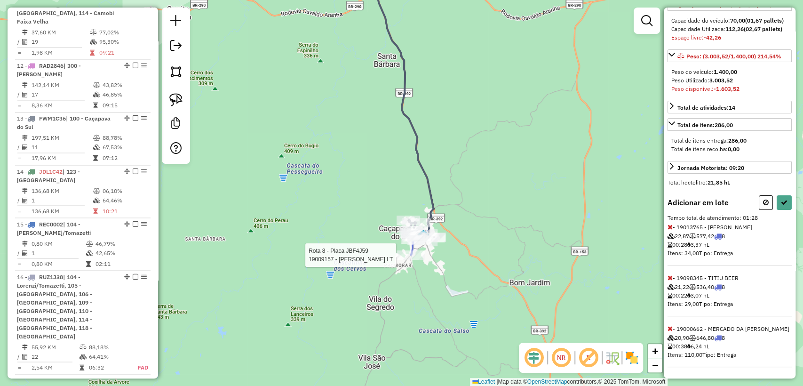
click at [405, 260] on div at bounding box center [411, 254] width 28 height 9
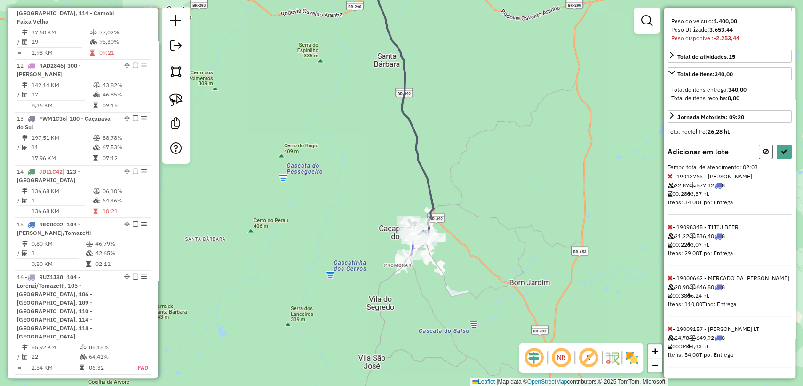
click at [759, 153] on button at bounding box center [766, 151] width 14 height 15
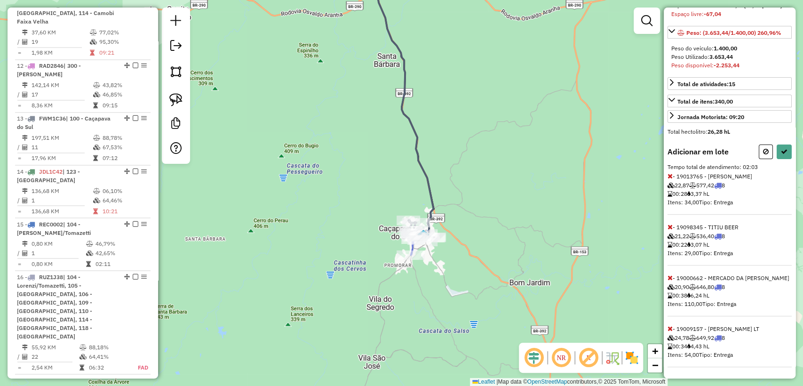
scroll to position [154, 0]
select select "**********"
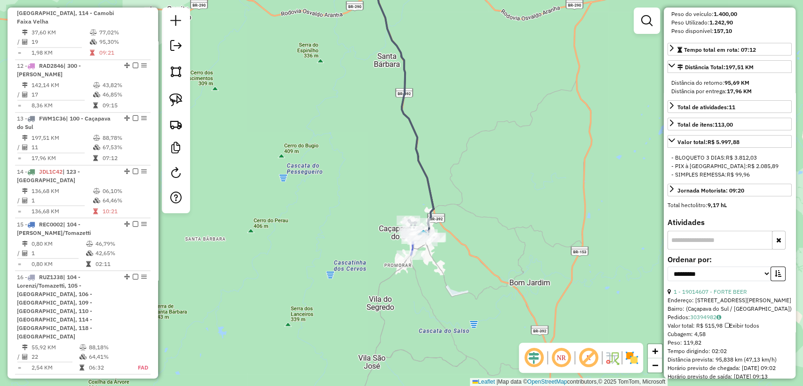
click at [464, 185] on div "Janela de atendimento Grade de atendimento Capacidade Transportadoras Veículos …" at bounding box center [401, 193] width 803 height 386
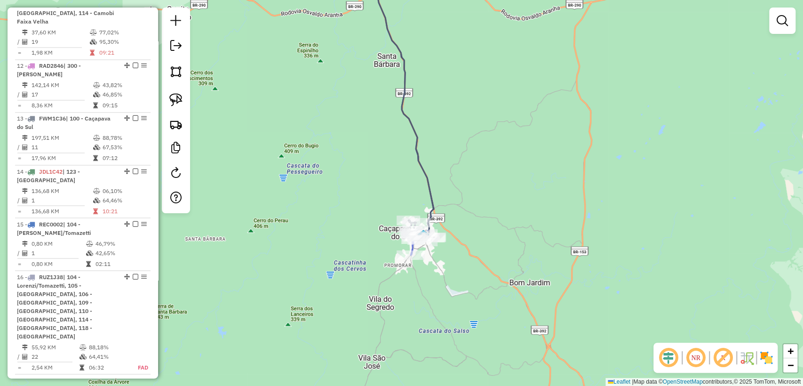
click at [425, 183] on icon at bounding box center [404, 100] width 60 height 279
select select "**********"
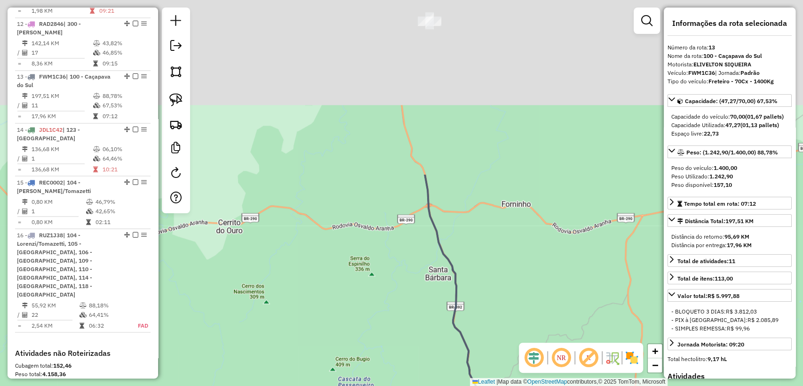
drag, startPoint x: 459, startPoint y: 141, endPoint x: 513, endPoint y: 362, distance: 228.2
click at [513, 362] on div "Janela de atendimento Grade de atendimento Capacidade Transportadoras Veículos …" at bounding box center [401, 193] width 803 height 386
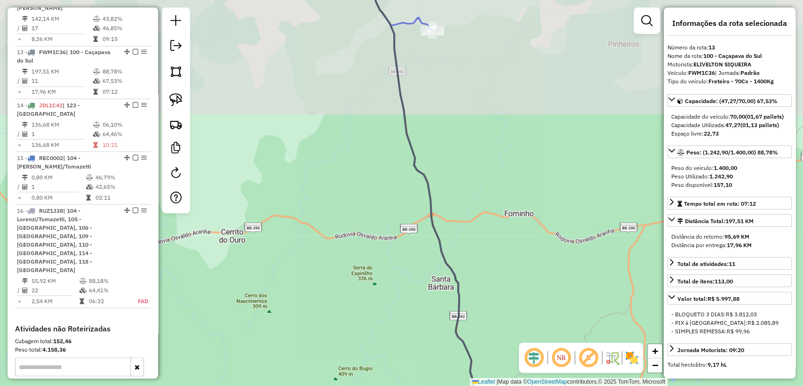
scroll to position [1113, 0]
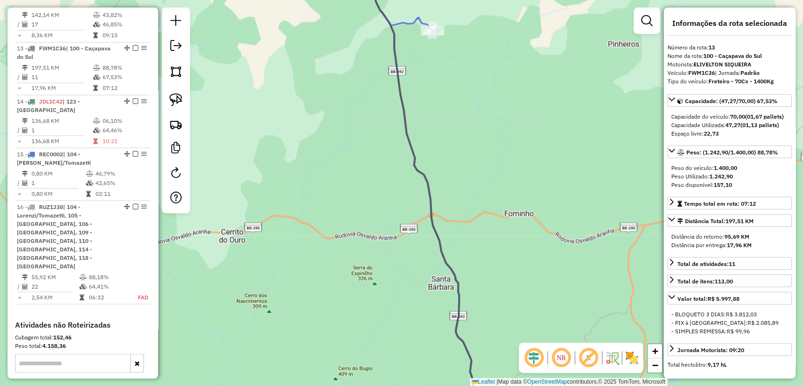
drag, startPoint x: 443, startPoint y: 125, endPoint x: 459, endPoint y: 341, distance: 216.2
click at [459, 341] on div "Janela de atendimento Grade de atendimento Capacidade Transportadoras Veículos …" at bounding box center [401, 193] width 803 height 386
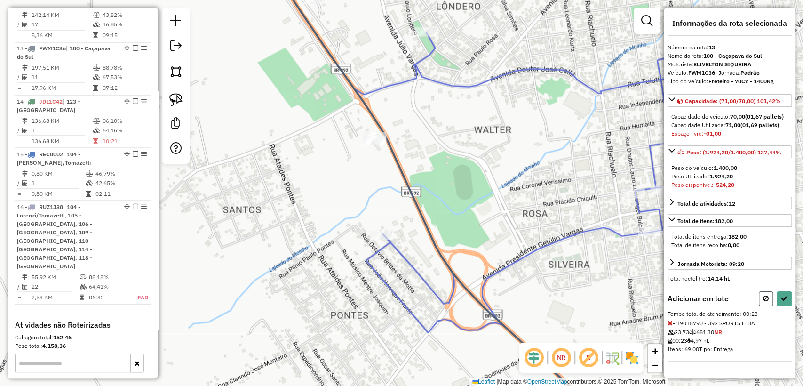
click at [766, 300] on icon at bounding box center [766, 298] width 6 height 7
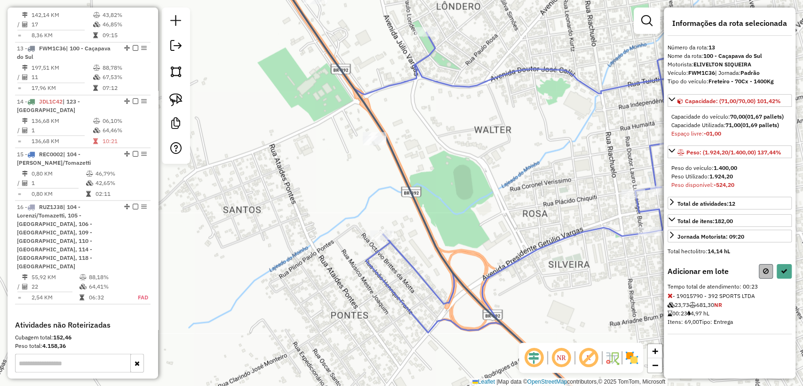
select select "**********"
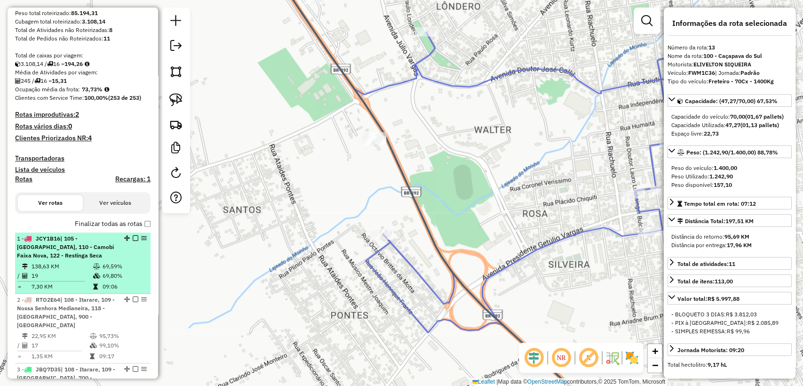
scroll to position [0, 0]
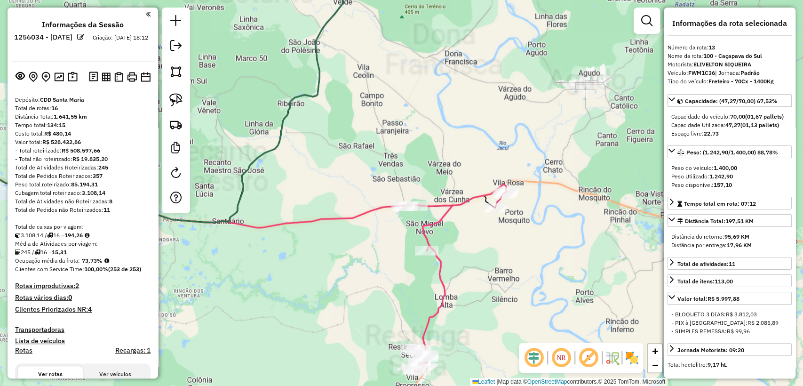
click at [345, 217] on icon at bounding box center [213, 272] width 587 height 199
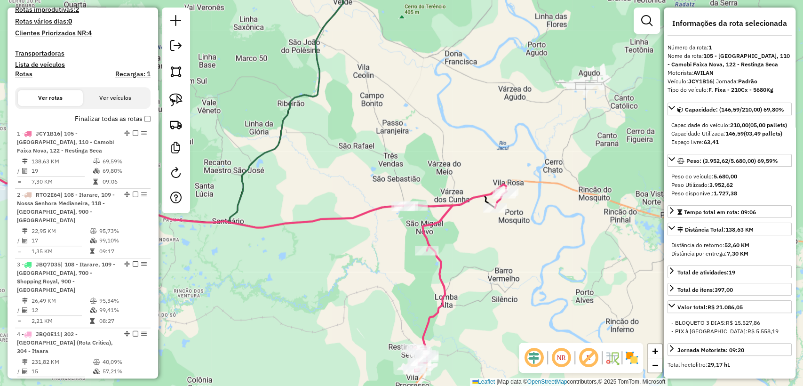
scroll to position [395, 0]
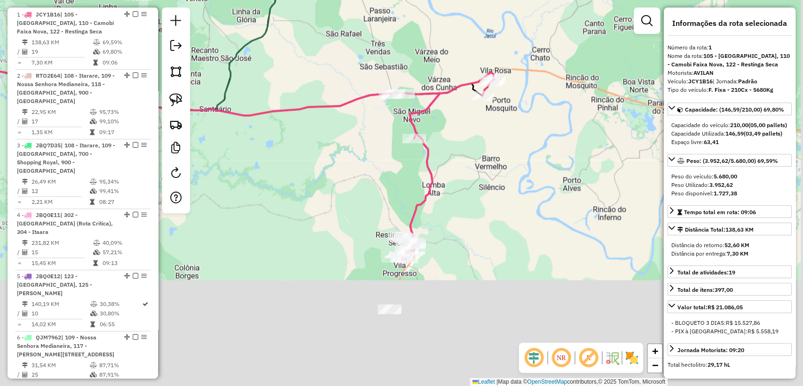
drag, startPoint x: 356, startPoint y: 298, endPoint x: 344, endPoint y: 191, distance: 108.5
click at [344, 191] on div "Janela de atendimento Grade de atendimento Capacidade Transportadoras Veículos …" at bounding box center [401, 193] width 803 height 386
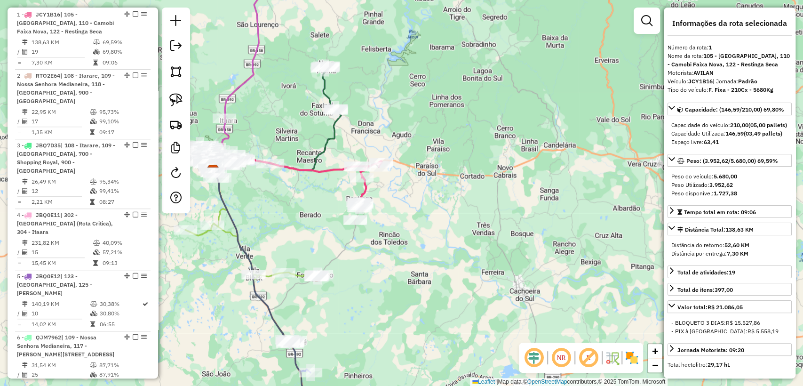
click at [335, 150] on div "Janela de atendimento Grade de atendimento Capacidade Transportadoras Veículos …" at bounding box center [401, 193] width 803 height 386
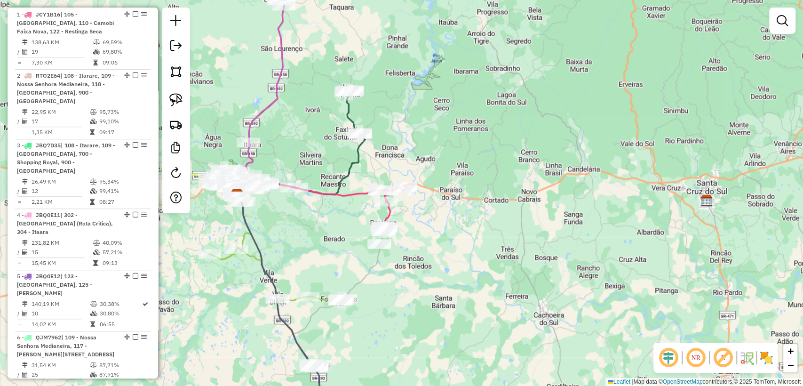
drag, startPoint x: 344, startPoint y: 88, endPoint x: 370, endPoint y: 98, distance: 28.0
click at [370, 98] on div "Janela de atendimento Grade de atendimento Capacidade Transportadoras Veículos …" at bounding box center [401, 193] width 803 height 386
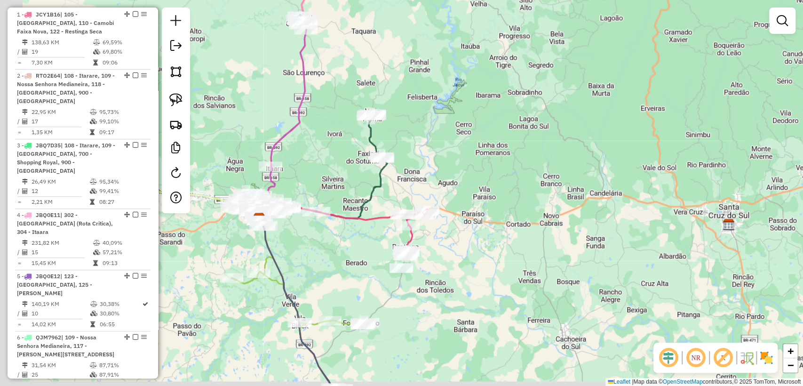
drag, startPoint x: 380, startPoint y: 136, endPoint x: 374, endPoint y: 139, distance: 7.0
click at [397, 133] on div "Janela de atendimento Grade de atendimento Capacidade Transportadoras Veículos …" at bounding box center [401, 193] width 803 height 386
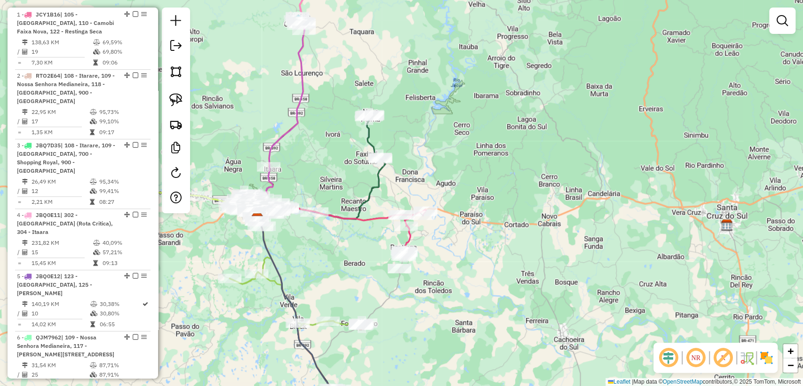
click at [367, 137] on icon at bounding box center [320, 167] width 131 height 103
select select "**********"
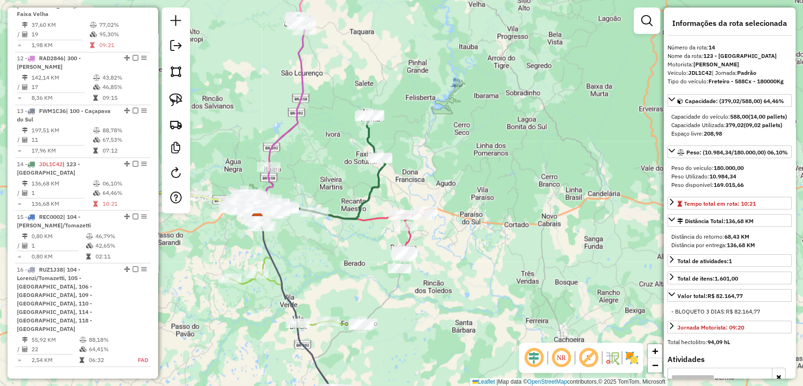
scroll to position [1165, 0]
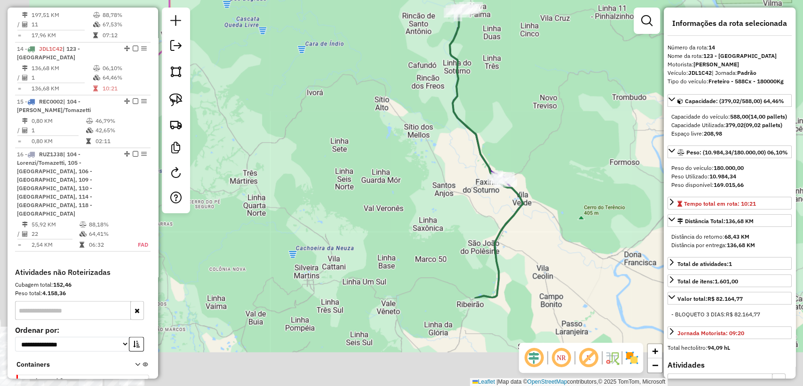
drag, startPoint x: 416, startPoint y: 188, endPoint x: 489, endPoint y: 56, distance: 151.3
click at [489, 56] on div "Janela de atendimento Grade de atendimento Capacidade Transportadoras Veículos …" at bounding box center [401, 193] width 803 height 386
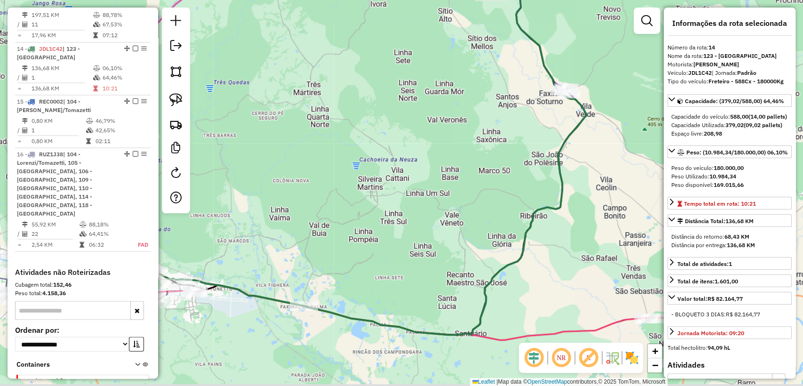
drag, startPoint x: 346, startPoint y: 295, endPoint x: 441, endPoint y: 149, distance: 173.5
click at [441, 149] on div "Janela de atendimento Grade de atendimento Capacidade Transportadoras Veículos …" at bounding box center [401, 193] width 803 height 386
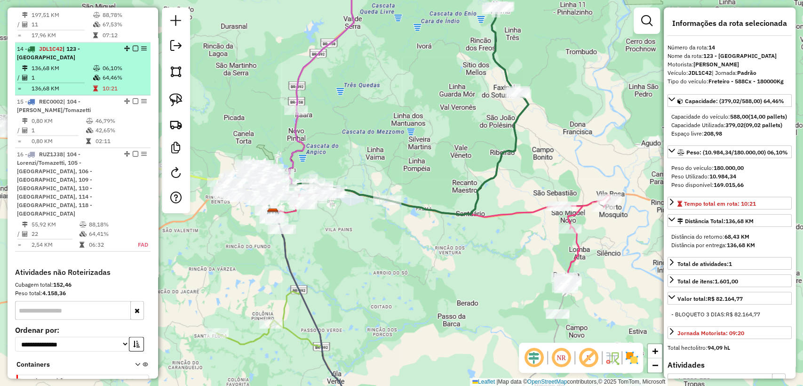
click at [133, 45] on em at bounding box center [136, 48] width 6 height 6
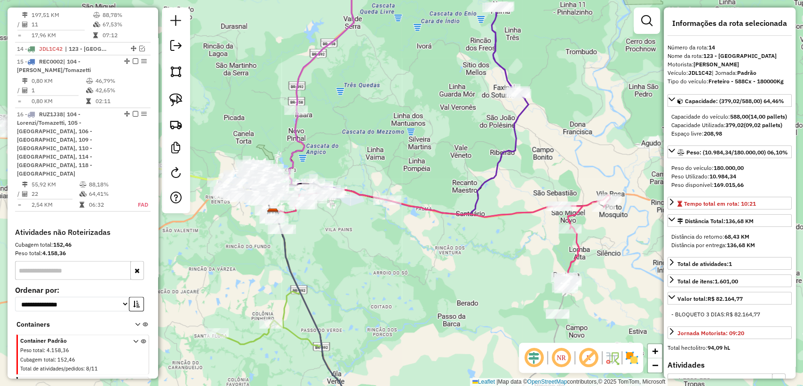
click at [497, 45] on icon at bounding box center [457, 110] width 141 height 209
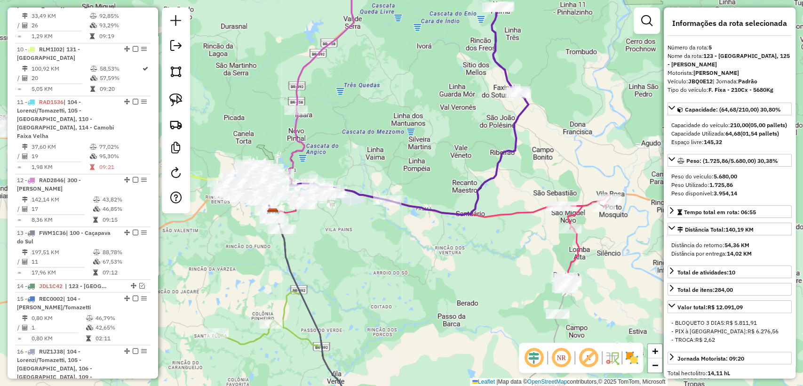
scroll to position [640, 0]
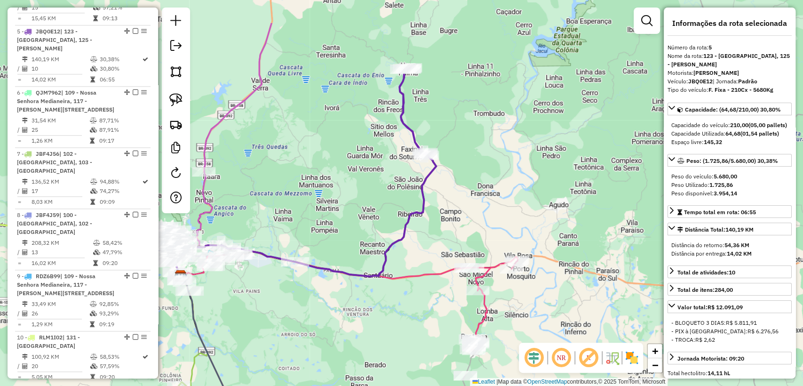
drag, startPoint x: 477, startPoint y: 117, endPoint x: 387, endPoint y: 176, distance: 107.4
click at [387, 176] on div "Janela de atendimento Grade de atendimento Capacidade Transportadoras Veículos …" at bounding box center [401, 193] width 803 height 386
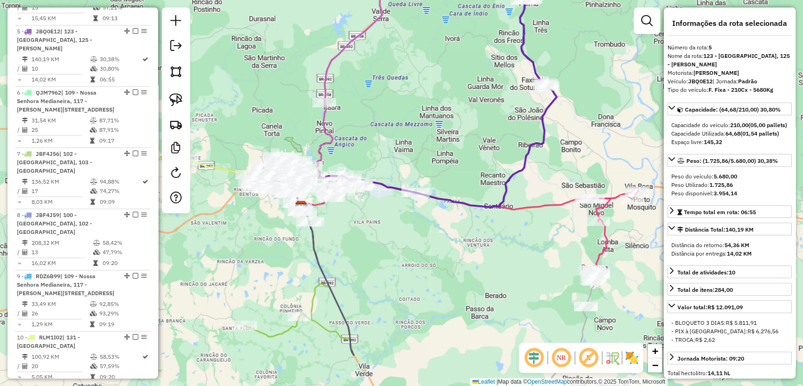
drag, startPoint x: 359, startPoint y: 227, endPoint x: 479, endPoint y: 158, distance: 138.7
click at [479, 158] on div "Janela de atendimento Grade de atendimento Capacidade Transportadoras Veículos …" at bounding box center [401, 193] width 803 height 386
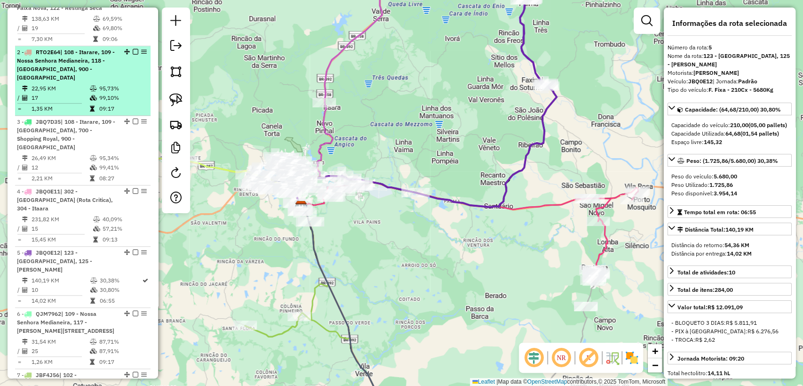
scroll to position [222, 0]
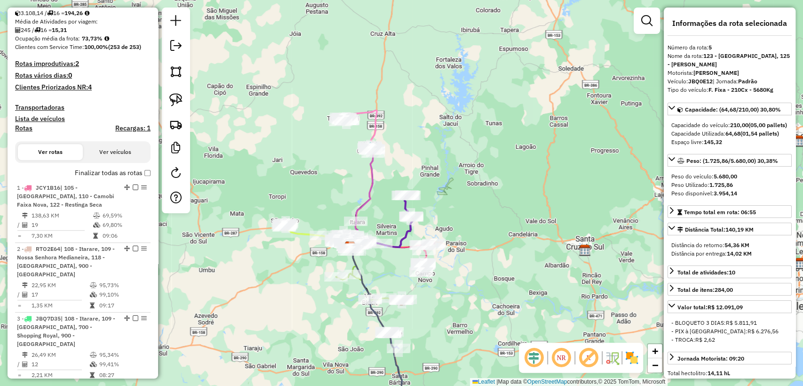
drag, startPoint x: 444, startPoint y: 244, endPoint x: 442, endPoint y: 225, distance: 19.8
click at [442, 225] on div "Janela de atendimento Grade de atendimento Capacidade Transportadoras Veículos …" at bounding box center [401, 193] width 803 height 386
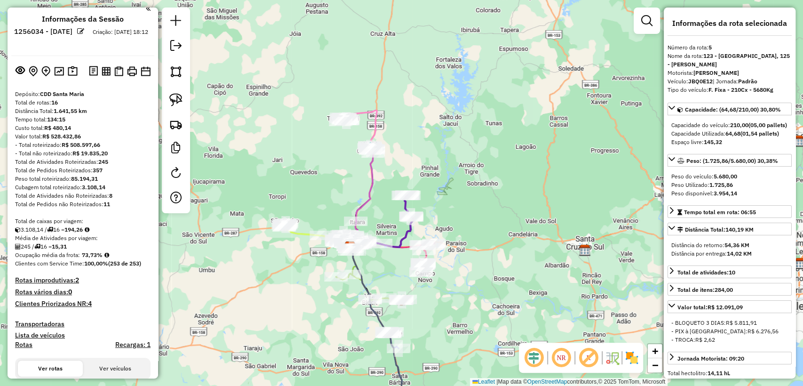
scroll to position [0, 0]
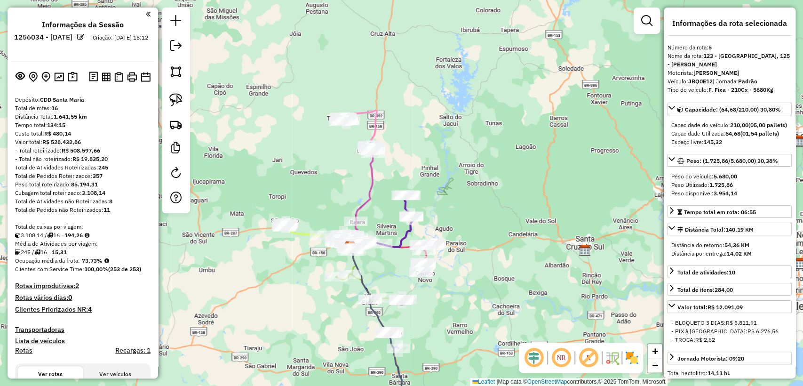
click at [409, 231] on icon at bounding box center [395, 221] width 35 height 52
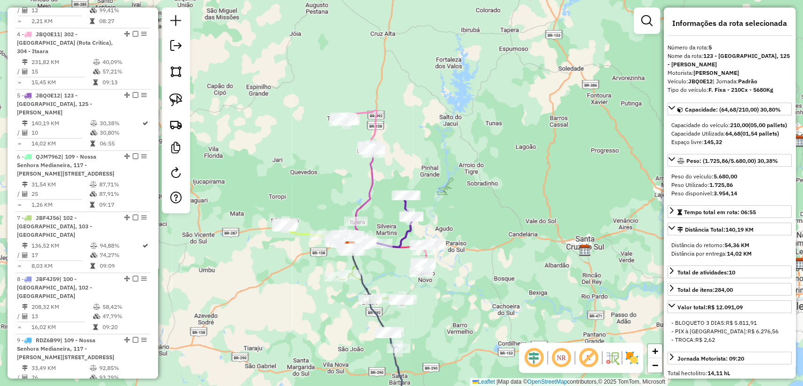
scroll to position [640, 0]
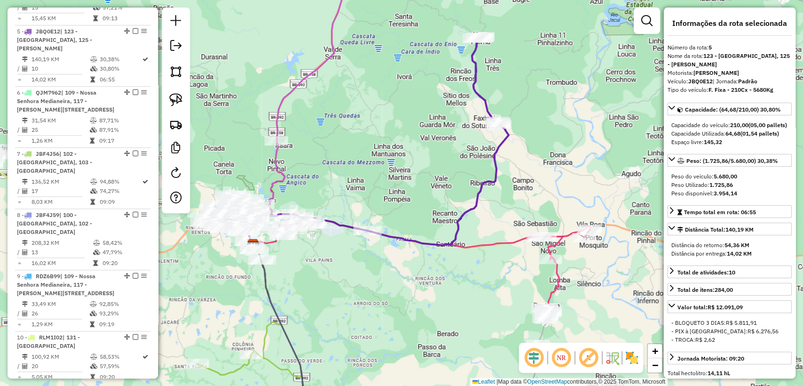
click at [403, 197] on div "Janela de atendimento Grade de atendimento Capacidade Transportadoras Veículos …" at bounding box center [401, 193] width 803 height 386
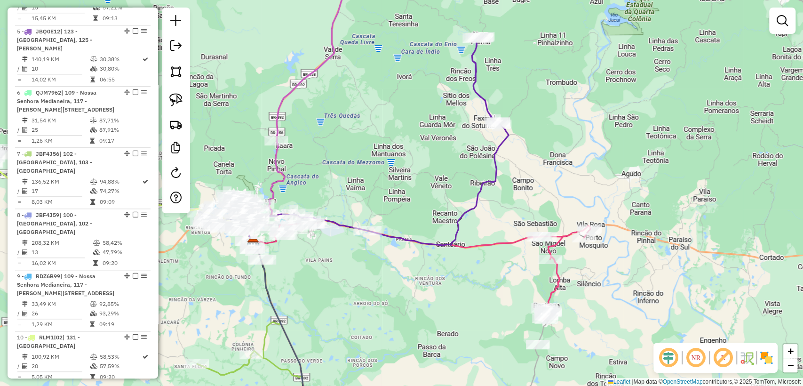
click at [478, 182] on icon at bounding box center [438, 141] width 141 height 209
select select "**********"
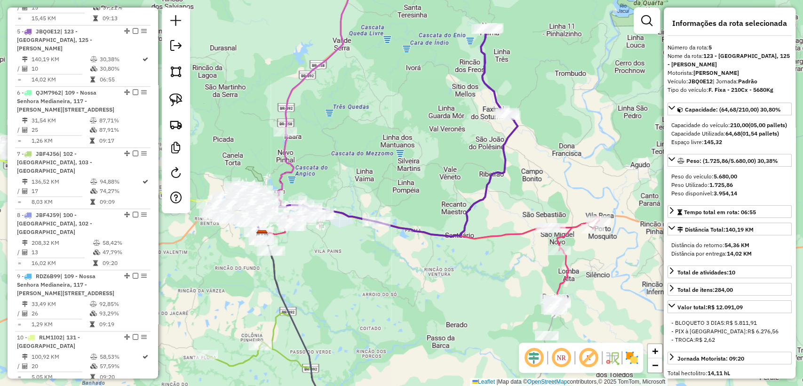
drag, startPoint x: 383, startPoint y: 162, endPoint x: 449, endPoint y: 106, distance: 86.2
click at [449, 106] on div "Janela de atendimento Grade de atendimento Capacidade Transportadoras Veículos …" at bounding box center [401, 193] width 803 height 386
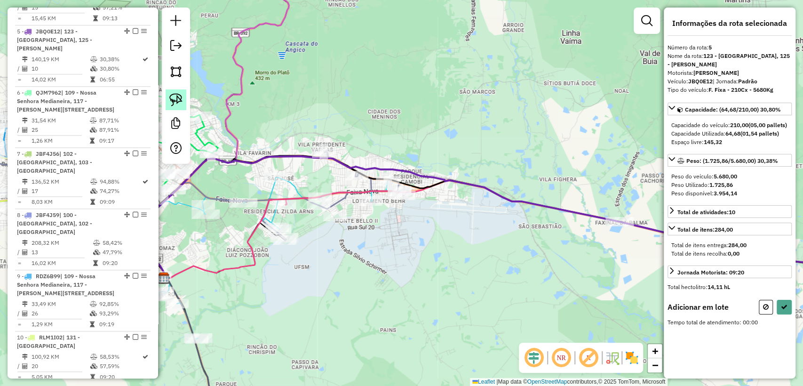
click at [166, 99] on link at bounding box center [176, 99] width 21 height 21
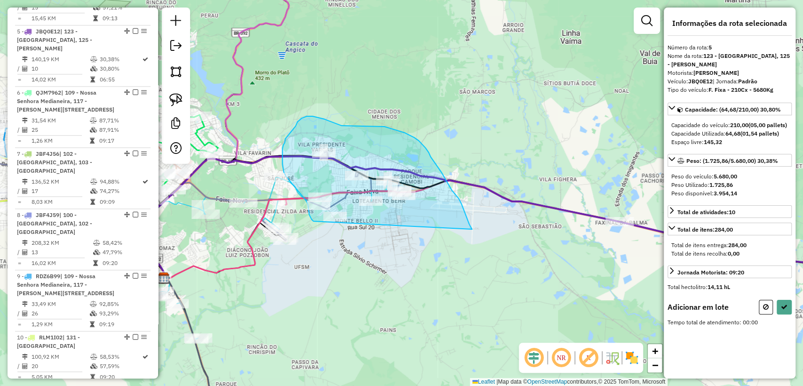
drag, startPoint x: 467, startPoint y: 218, endPoint x: 347, endPoint y: 238, distance: 121.1
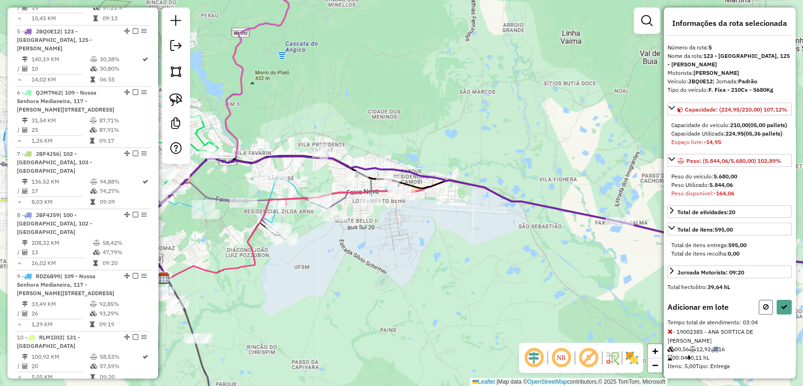
click at [764, 310] on icon at bounding box center [766, 307] width 6 height 7
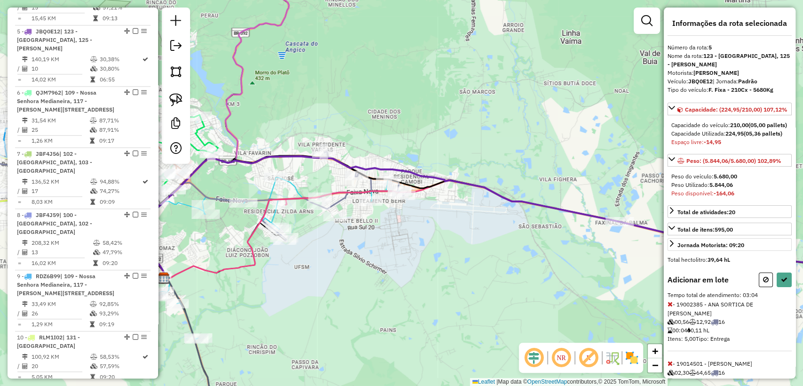
select select "**********"
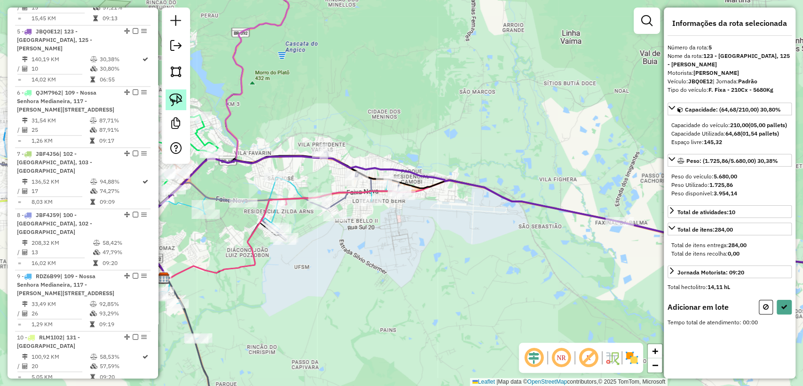
click at [172, 99] on img at bounding box center [175, 99] width 13 height 13
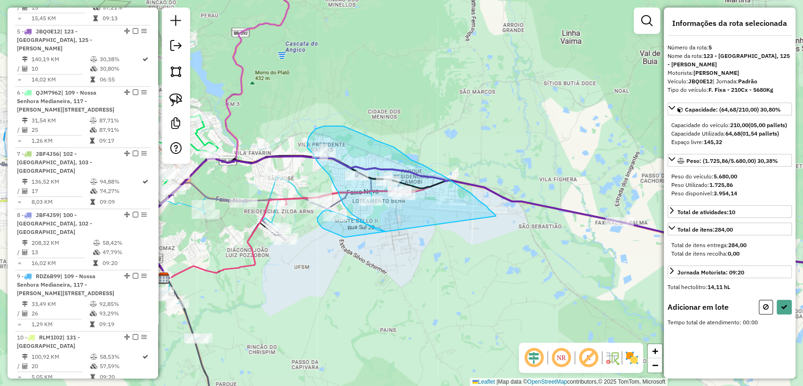
drag, startPoint x: 496, startPoint y: 216, endPoint x: 438, endPoint y: 268, distance: 77.6
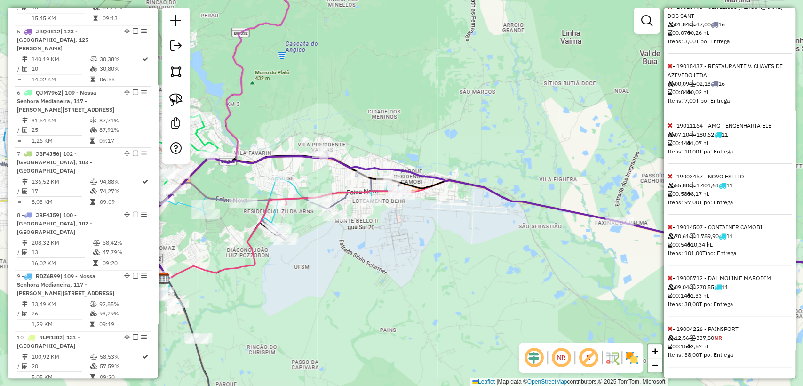
click at [671, 329] on icon at bounding box center [670, 328] width 5 height 7
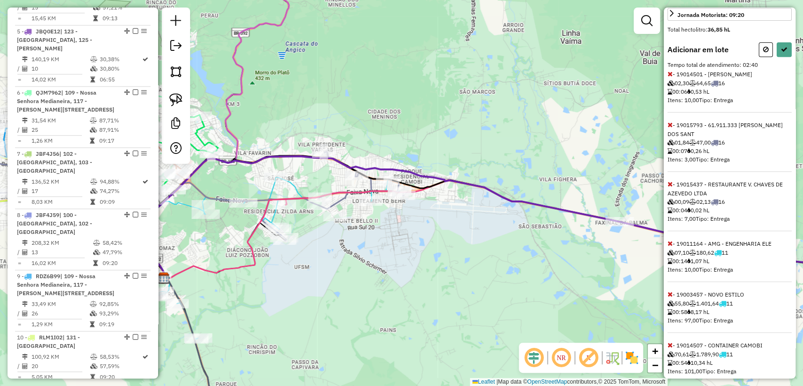
scroll to position [357, 0]
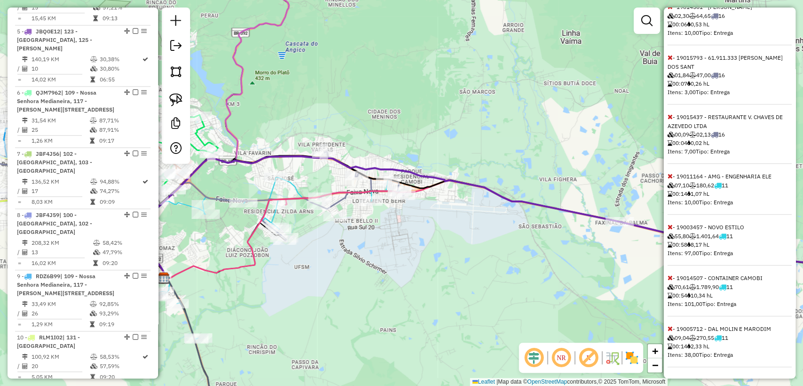
select select "**********"
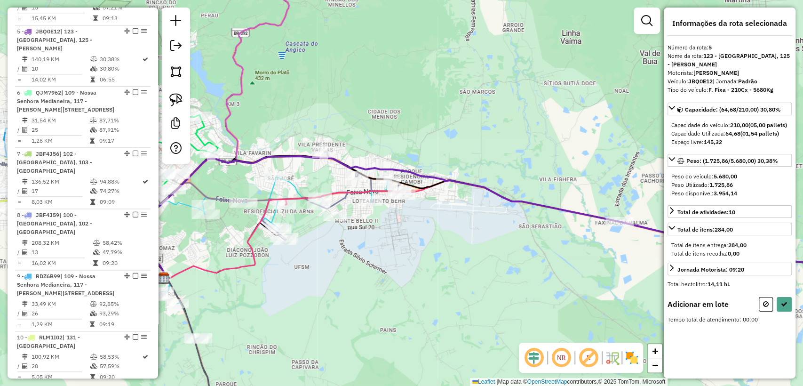
scroll to position [0, 0]
drag, startPoint x: 169, startPoint y: 99, endPoint x: 359, endPoint y: 166, distance: 201.7
click at [168, 99] on link at bounding box center [176, 99] width 21 height 21
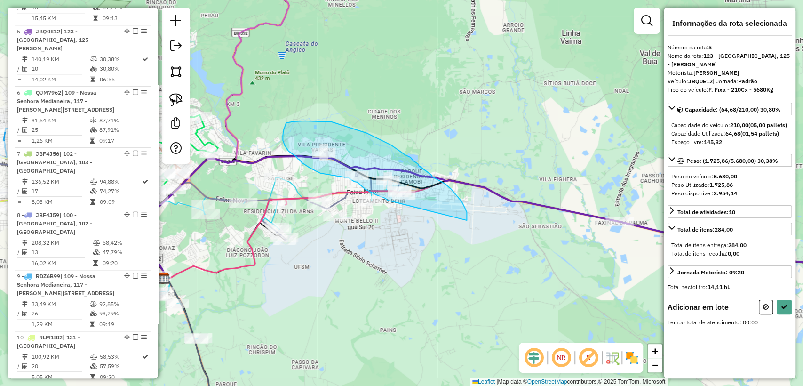
drag, startPoint x: 467, startPoint y: 212, endPoint x: 444, endPoint y: 218, distance: 23.3
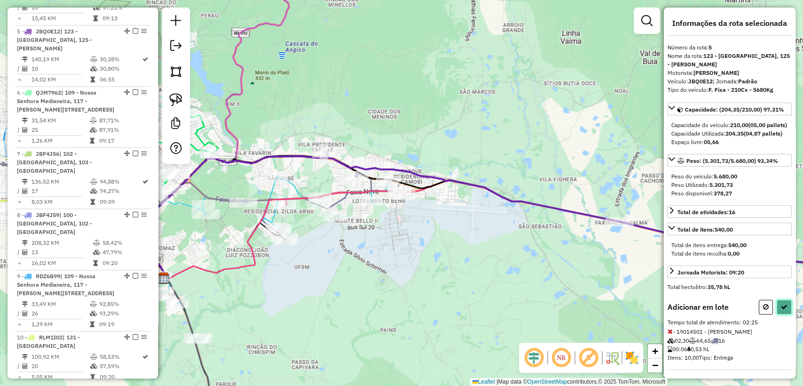
click at [782, 310] on icon at bounding box center [784, 307] width 7 height 7
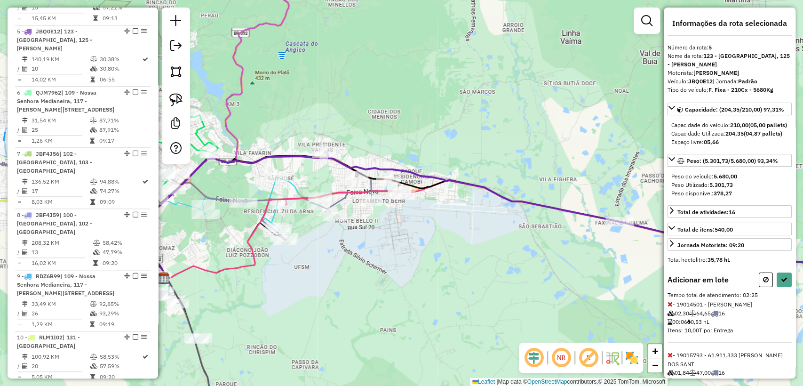
select select "**********"
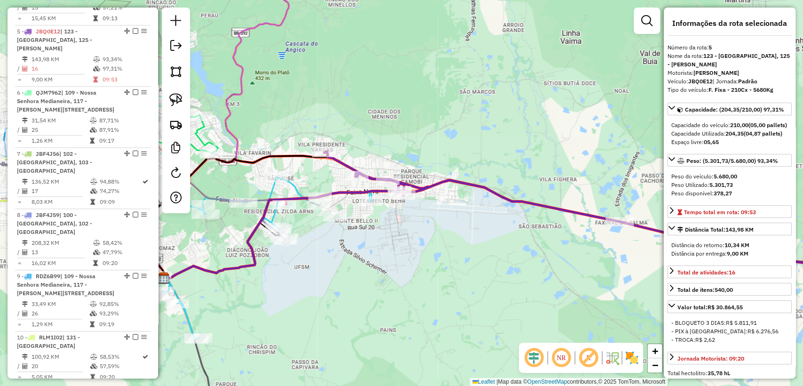
click at [294, 185] on icon at bounding box center [254, 257] width 235 height 161
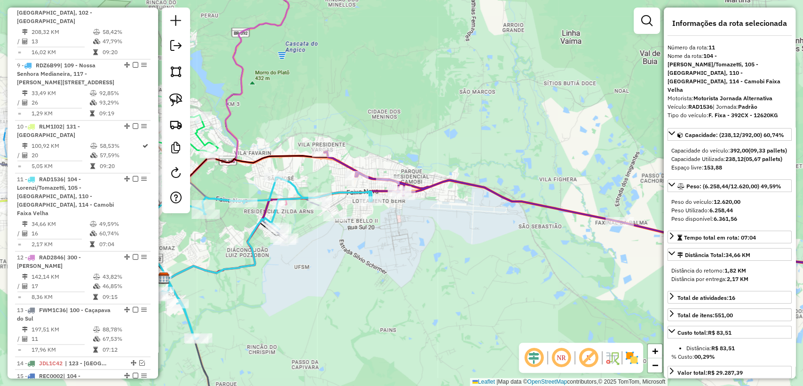
scroll to position [990, 0]
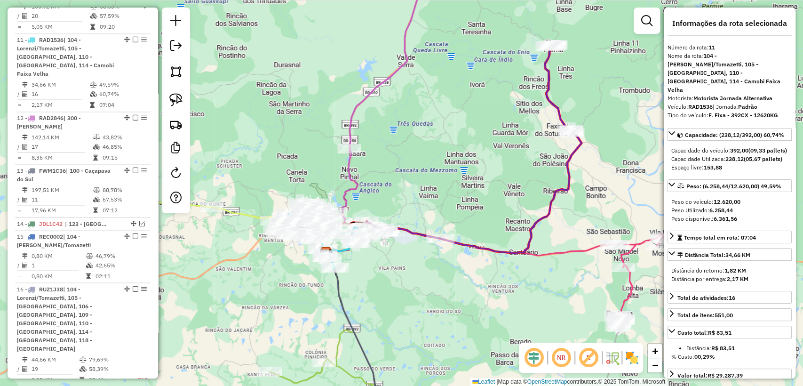
click at [633, 253] on icon at bounding box center [510, 277] width 306 height 99
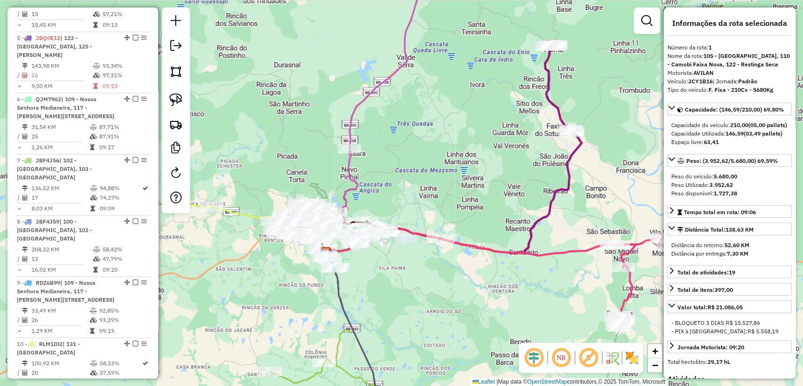
scroll to position [395, 0]
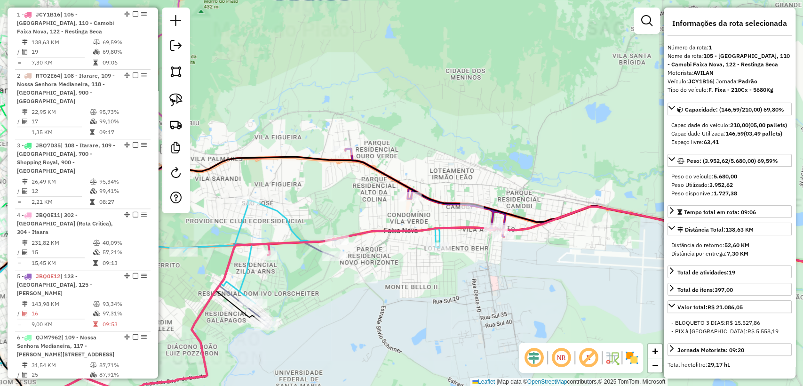
click at [284, 218] on icon at bounding box center [205, 312] width 469 height 225
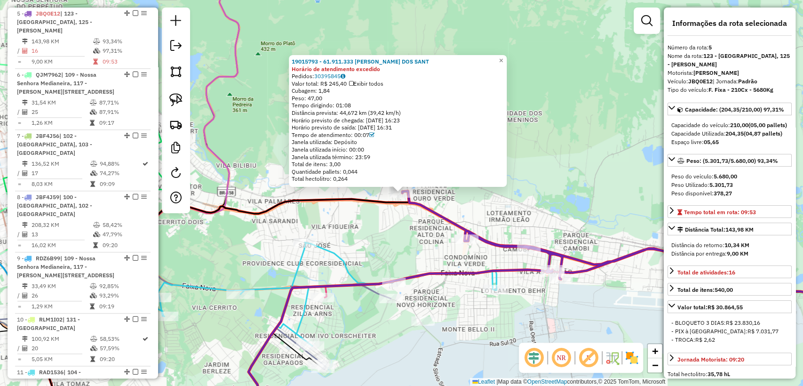
scroll to position [640, 0]
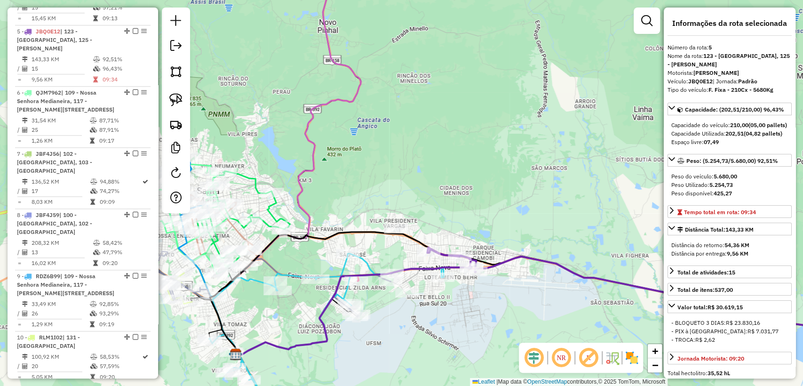
click at [427, 248] on icon at bounding box center [655, 294] width 456 height 93
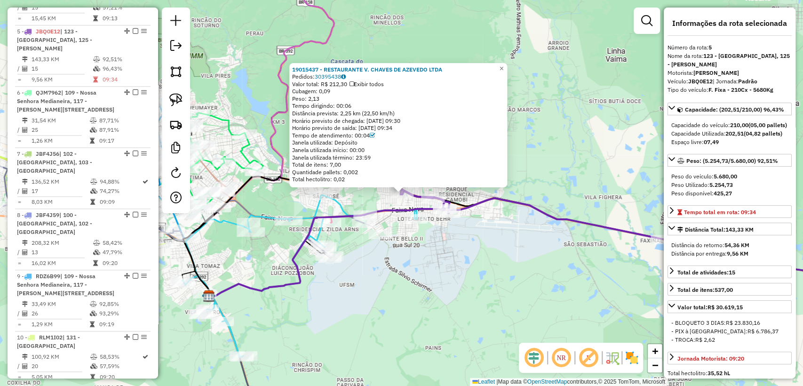
click at [450, 258] on div "19015437 - RESTAURANTE V. CHAVES DE AZEVEDO LTDA Pedidos: 30395438 Valor total:…" at bounding box center [401, 193] width 803 height 386
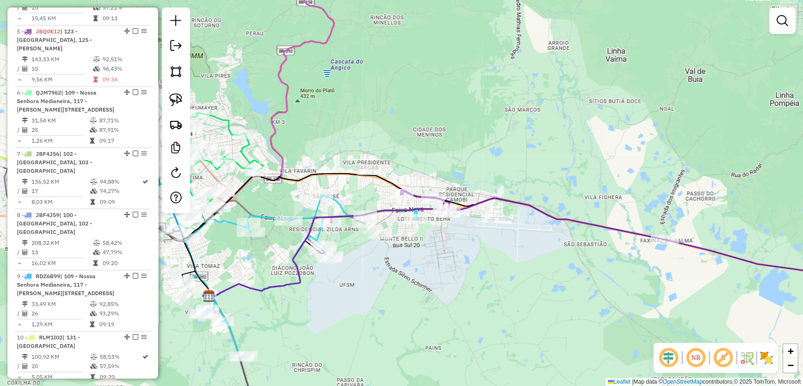
click at [576, 217] on icon at bounding box center [642, 239] width 483 height 101
select select "**********"
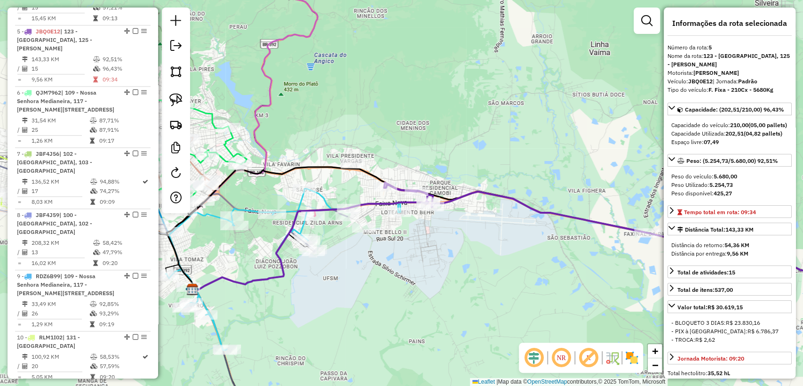
drag, startPoint x: 533, startPoint y: 269, endPoint x: 285, endPoint y: 207, distance: 256.3
click at [285, 207] on div "Janela de atendimento Grade de atendimento Capacidade Transportadoras Veículos …" at bounding box center [401, 193] width 803 height 386
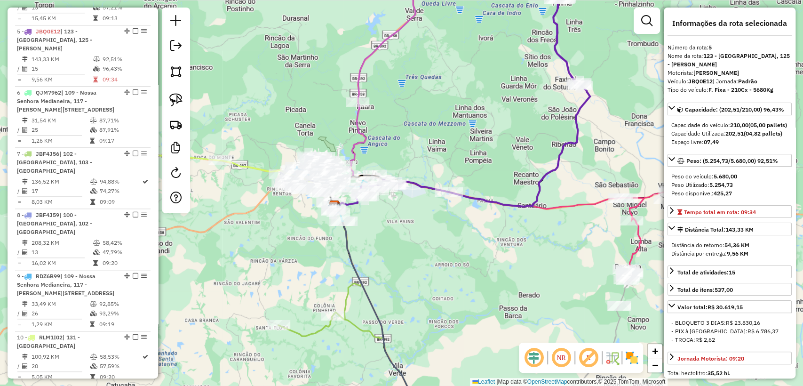
drag, startPoint x: 566, startPoint y: 237, endPoint x: 375, endPoint y: 190, distance: 197.1
click at [373, 189] on div "Janela de atendimento Grade de atendimento Capacidade Transportadoras Veículos …" at bounding box center [401, 193] width 803 height 386
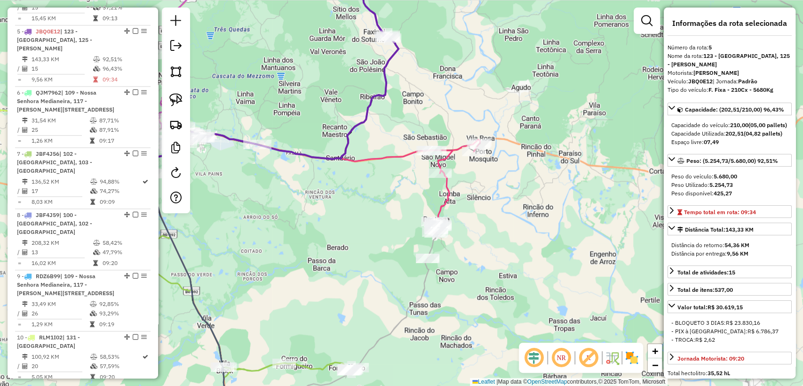
click at [453, 188] on icon at bounding box center [327, 183] width 306 height 99
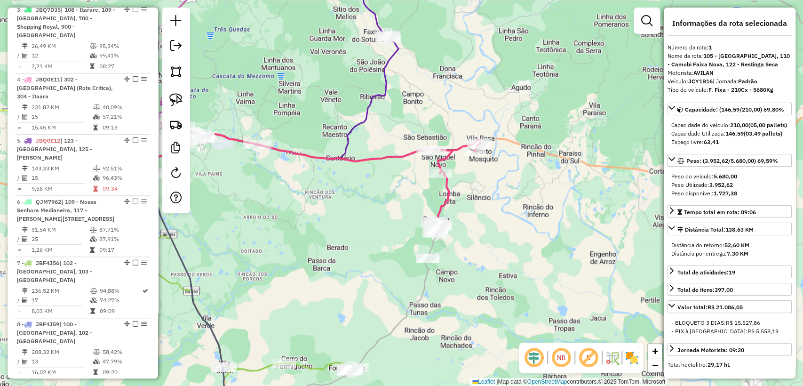
scroll to position [395, 0]
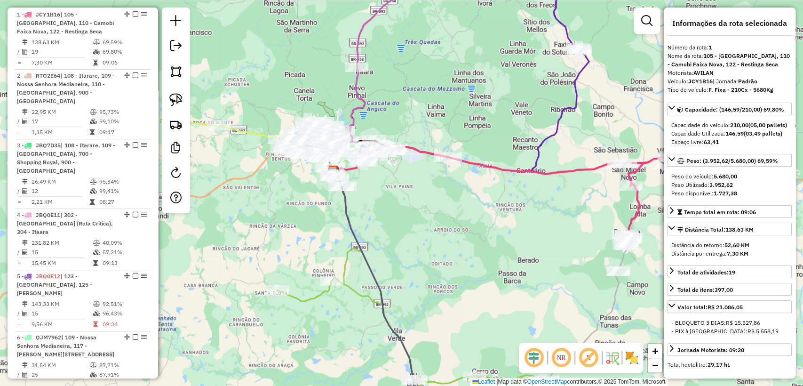
drag, startPoint x: 249, startPoint y: 223, endPoint x: 440, endPoint y: 216, distance: 191.7
click at [441, 225] on div "Janela de atendimento Grade de atendimento Capacidade Transportadoras Veículos …" at bounding box center [401, 193] width 803 height 386
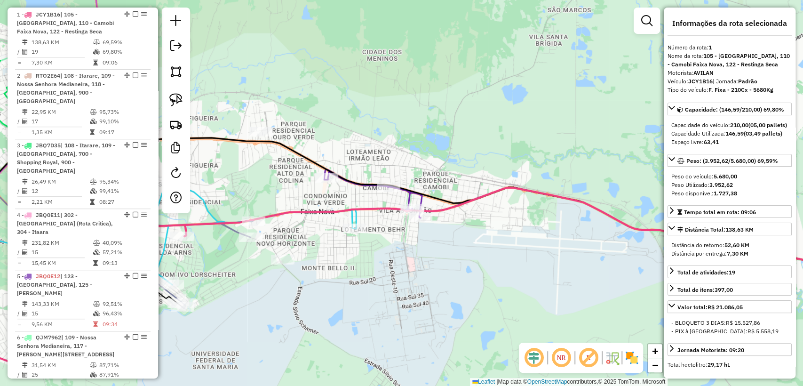
drag, startPoint x: 242, startPoint y: 201, endPoint x: 300, endPoint y: 177, distance: 63.3
click at [299, 173] on div "Janela de atendimento Grade de atendimento Capacidade Transportadoras Veículos …" at bounding box center [401, 193] width 803 height 386
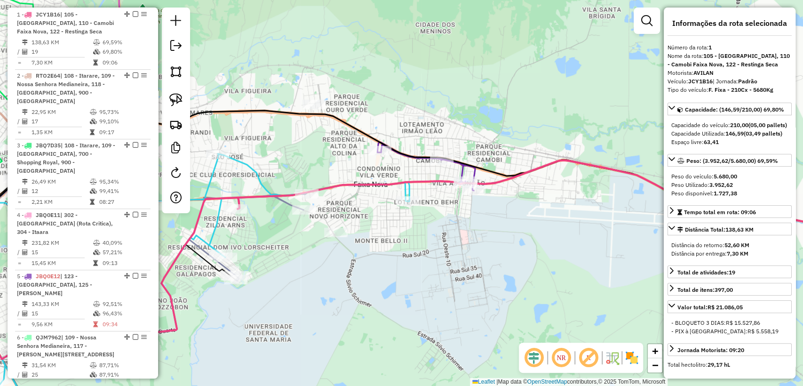
click at [225, 266] on icon at bounding box center [113, 223] width 387 height 116
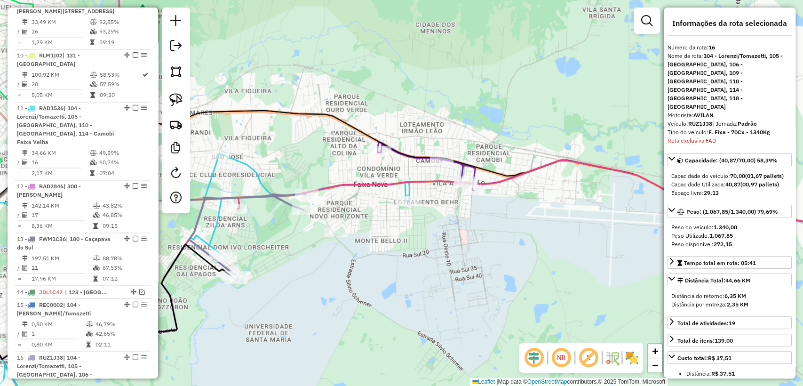
scroll to position [1199, 0]
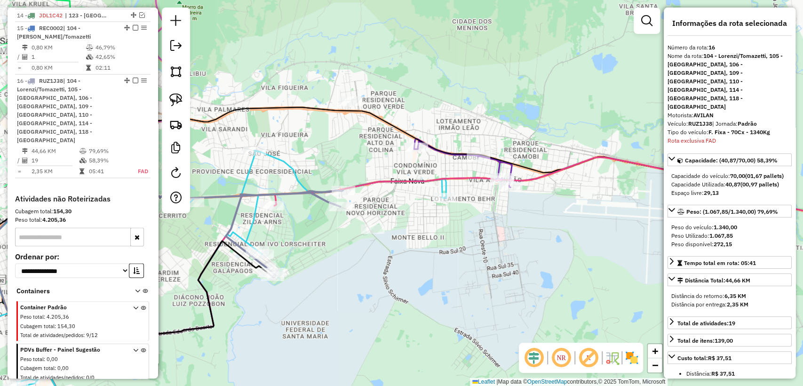
drag, startPoint x: 287, startPoint y: 254, endPoint x: 327, endPoint y: 184, distance: 79.9
click at [355, 247] on div "Janela de atendimento Grade de atendimento Capacidade Transportadoras Veículos …" at bounding box center [401, 193] width 803 height 386
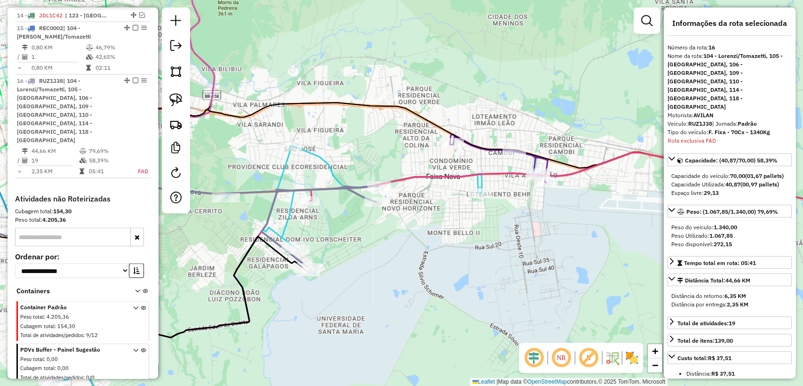
click at [281, 160] on icon at bounding box center [247, 285] width 469 height 279
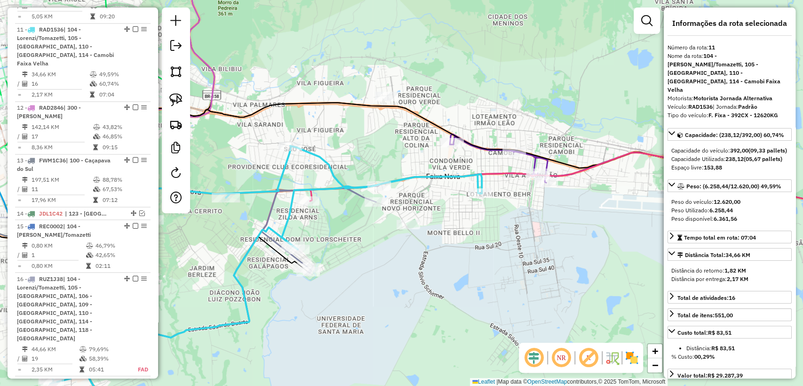
scroll to position [990, 0]
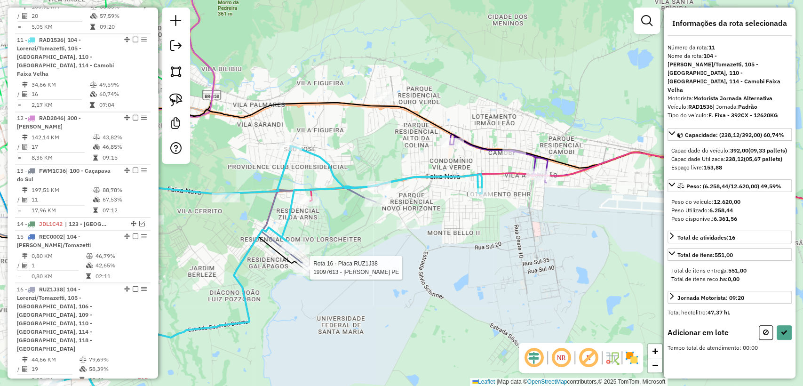
click at [306, 276] on div at bounding box center [309, 271] width 24 height 9
click at [381, 177] on div "Rota 16 - Placa RUZ1J38 19002385 - ANA SORTICA DE PAULA Rota 16 - Placa RUZ1J38…" at bounding box center [401, 193] width 803 height 386
click at [378, 174] on div "Janela de atendimento Grade de atendimento Capacidade Transportadoras Veículos …" at bounding box center [401, 193] width 803 height 386
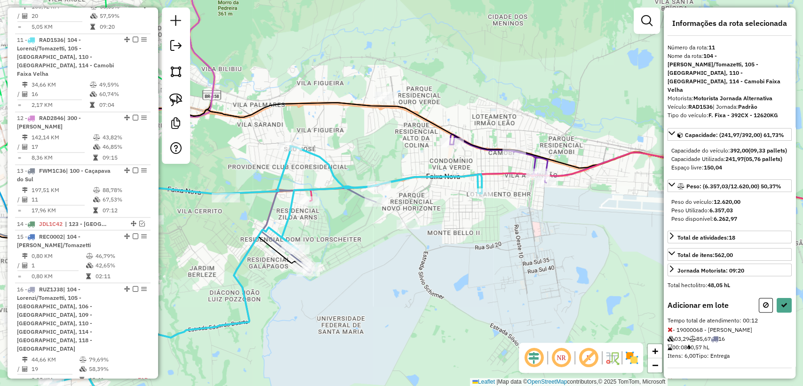
select select "**********"
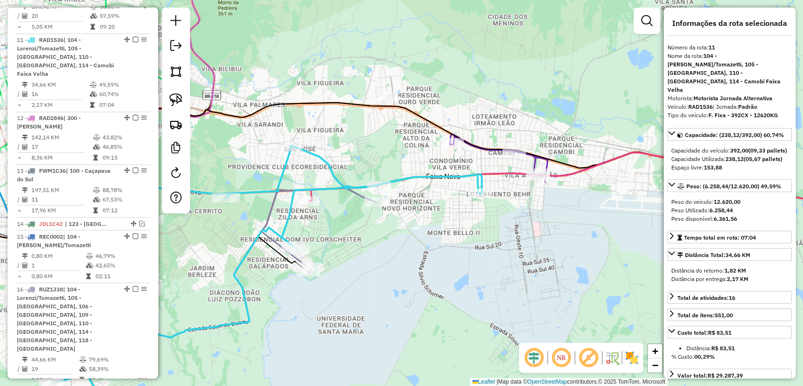
click at [280, 168] on icon at bounding box center [247, 285] width 469 height 279
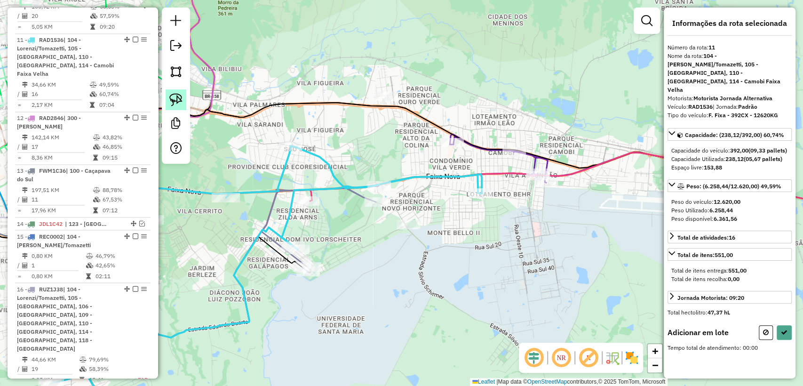
click at [173, 99] on img at bounding box center [175, 99] width 13 height 13
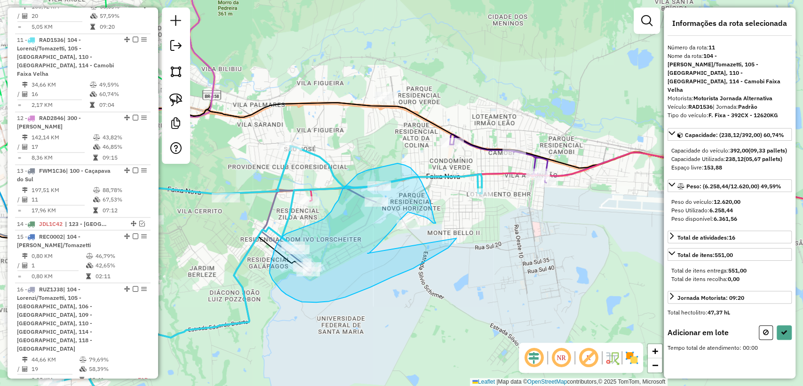
drag, startPoint x: 371, startPoint y: 251, endPoint x: 463, endPoint y: 230, distance: 93.7
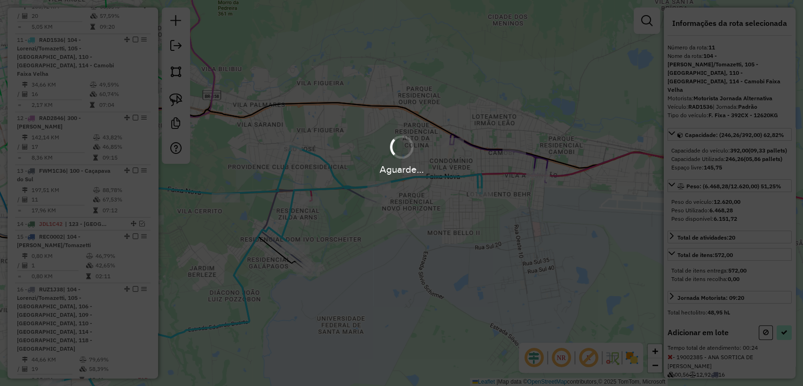
click at [784, 336] on hb-app "Aguarde... Pop-up bloqueado! Seu navegador bloqueou automáticamente a abertura …" at bounding box center [401, 193] width 803 height 386
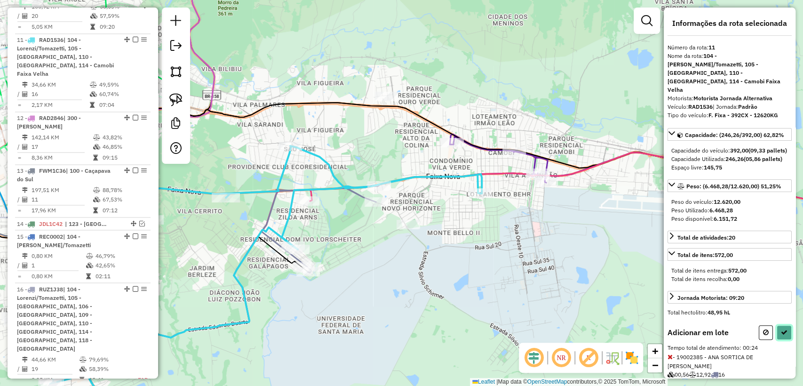
click at [783, 332] on icon at bounding box center [784, 332] width 7 height 7
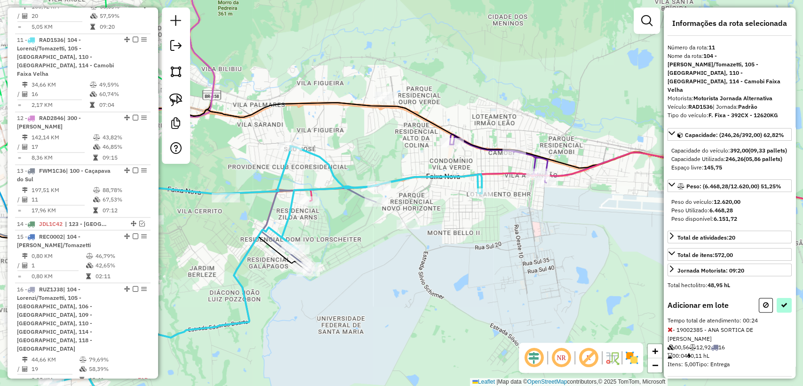
select select "**********"
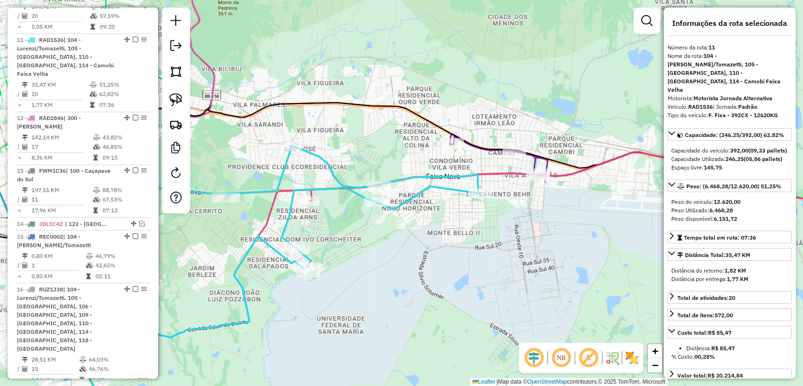
click at [288, 221] on icon at bounding box center [246, 285] width 467 height 279
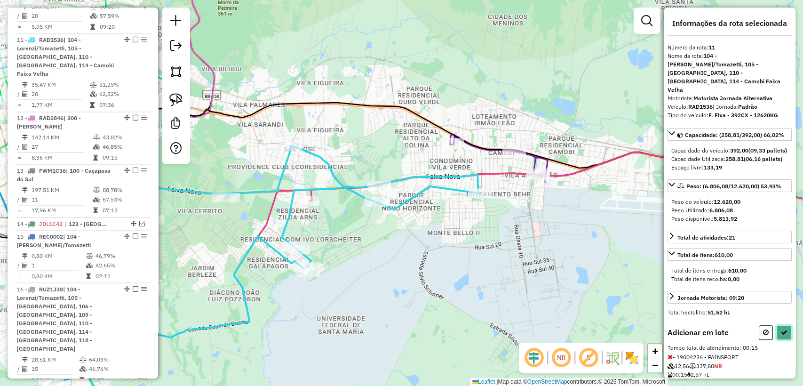
click at [783, 334] on icon at bounding box center [784, 332] width 7 height 7
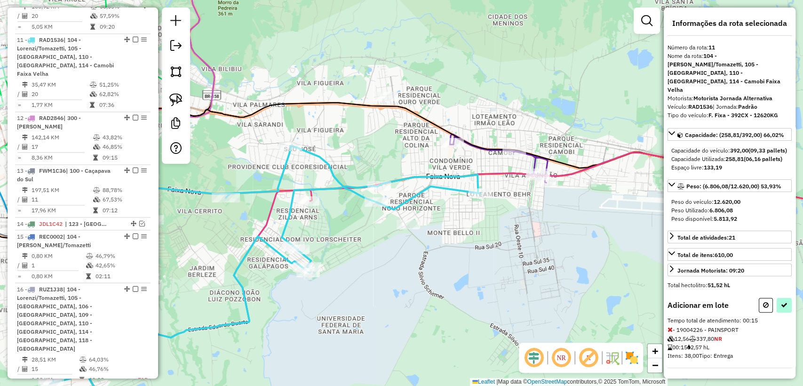
select select "**********"
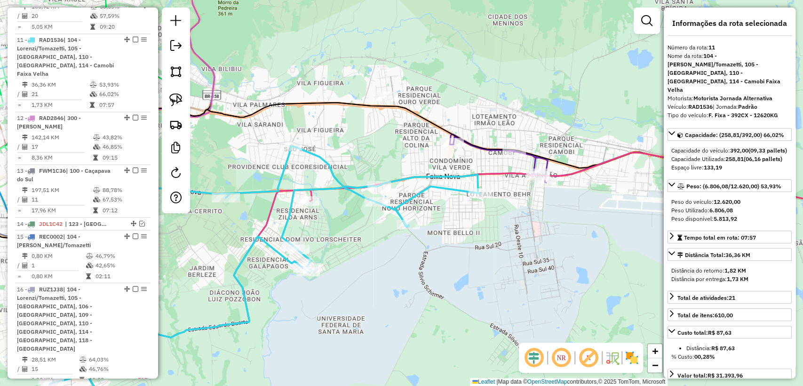
click at [486, 149] on icon at bounding box center [449, 226] width 869 height 246
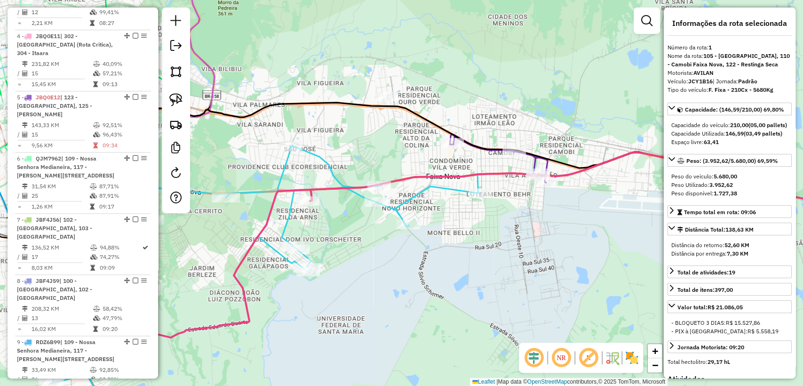
scroll to position [395, 0]
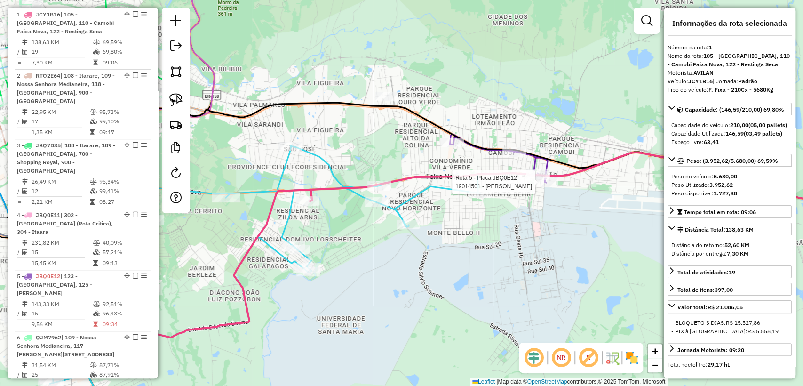
click at [567, 211] on div "Rota 11 - Placa RAD1536 19011164 - AMG - ENGENHARIA ELE Rota 5 - Placa JBQ0E12 …" at bounding box center [401, 193] width 803 height 386
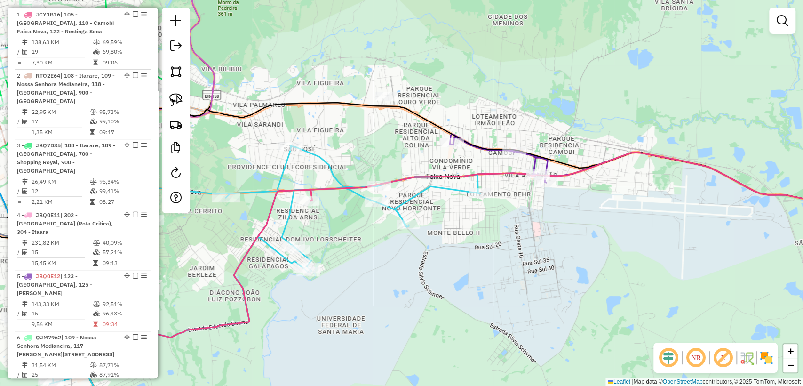
click at [545, 161] on icon at bounding box center [449, 226] width 869 height 246
select select "**********"
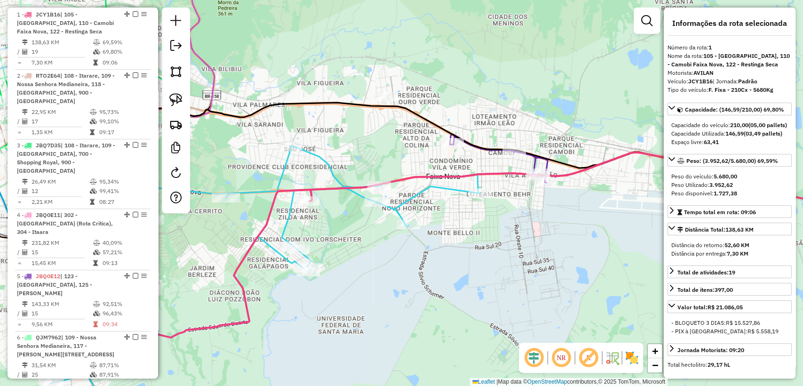
click at [452, 187] on icon at bounding box center [246, 285] width 467 height 279
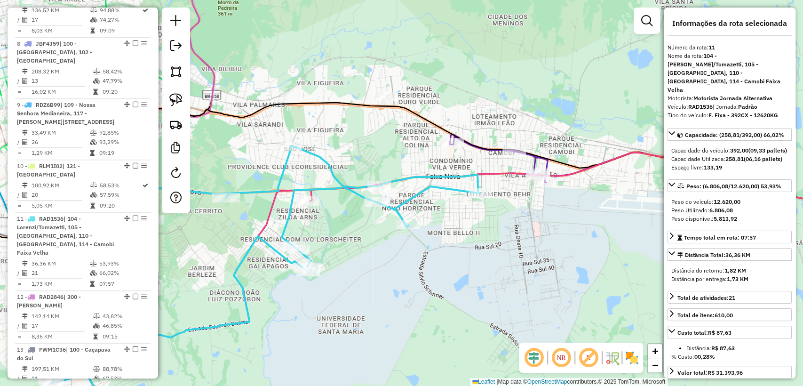
scroll to position [990, 0]
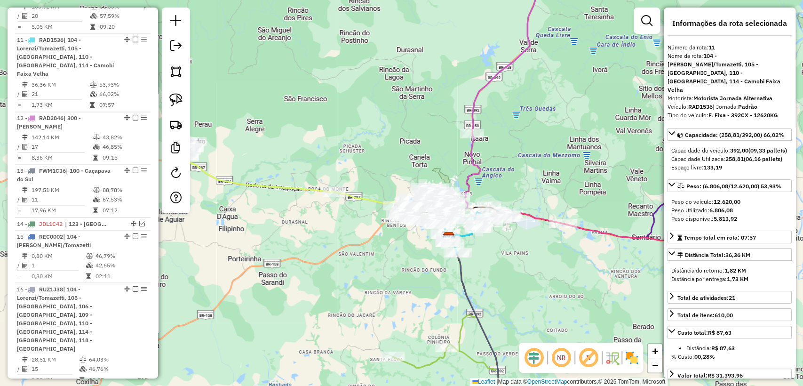
drag, startPoint x: 499, startPoint y: 220, endPoint x: 535, endPoint y: 193, distance: 44.7
click at [535, 193] on div "Janela de atendimento Grade de atendimento Capacidade Transportadoras Veículos …" at bounding box center [401, 193] width 803 height 386
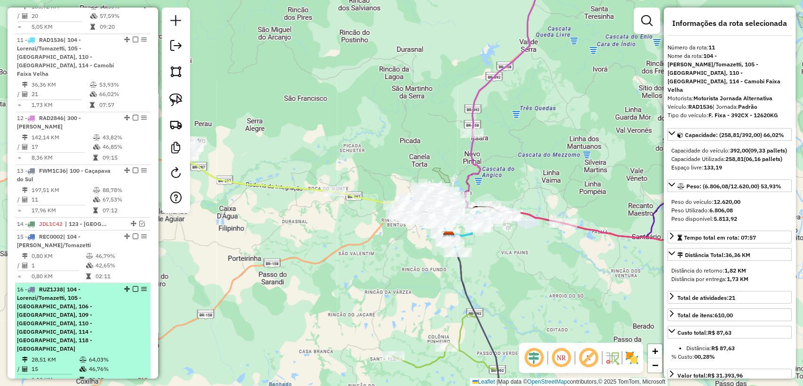
click at [92, 285] on span "| 104 - Lorenzi/Tomazetti, 105 - Urlandia, 106 - Tranquedo Neves, 109 - Nossa S…" at bounding box center [54, 318] width 75 height 66
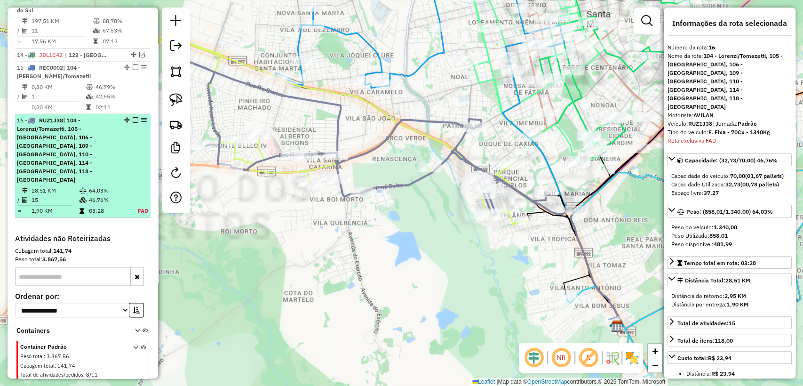
scroll to position [1199, 0]
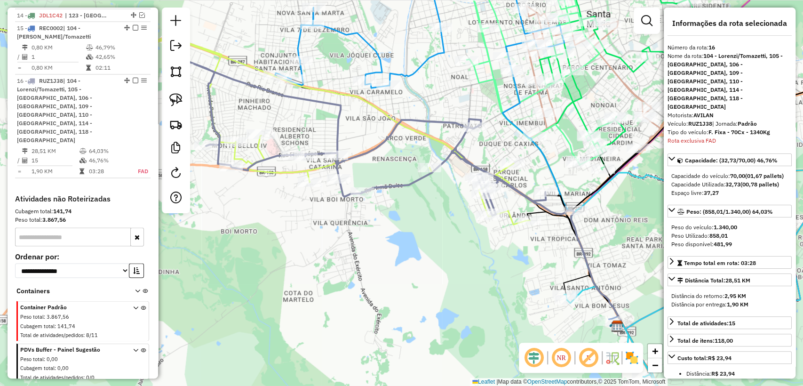
click at [259, 152] on icon at bounding box center [225, 119] width 610 height 212
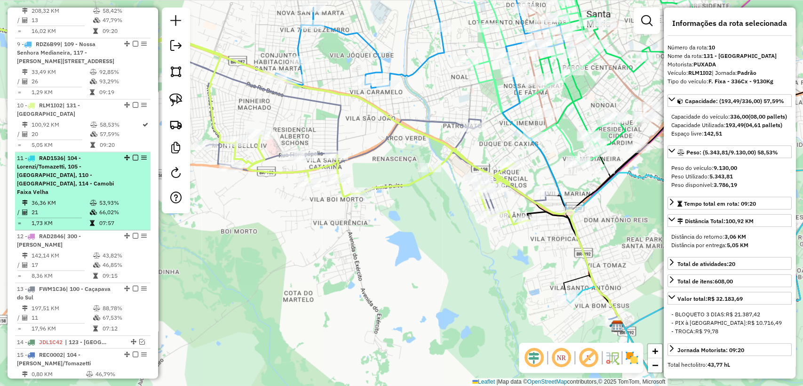
scroll to position [841, 0]
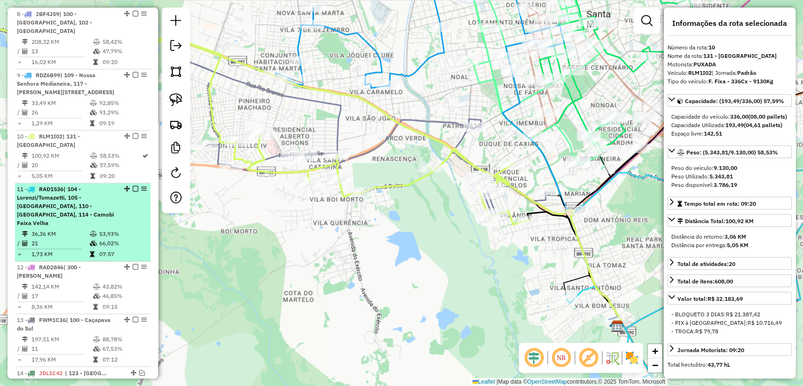
click at [78, 229] on td "36,36 KM" at bounding box center [60, 233] width 58 height 9
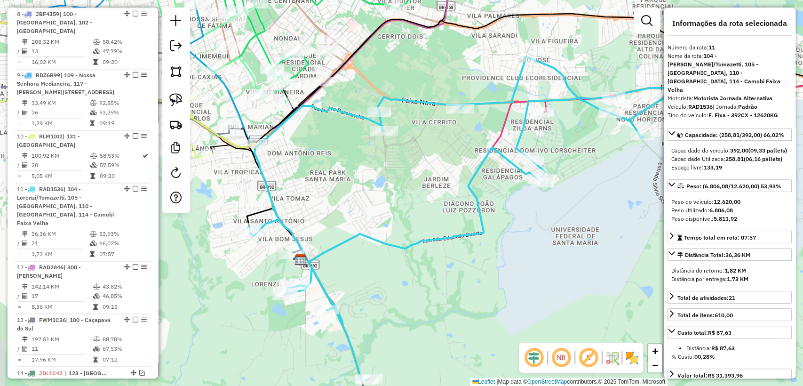
drag, startPoint x: 336, startPoint y: 169, endPoint x: 410, endPoint y: 193, distance: 78.0
click at [410, 193] on div "Janela de atendimento Grade de atendimento Capacidade Transportadoras Veículos …" at bounding box center [401, 193] width 803 height 386
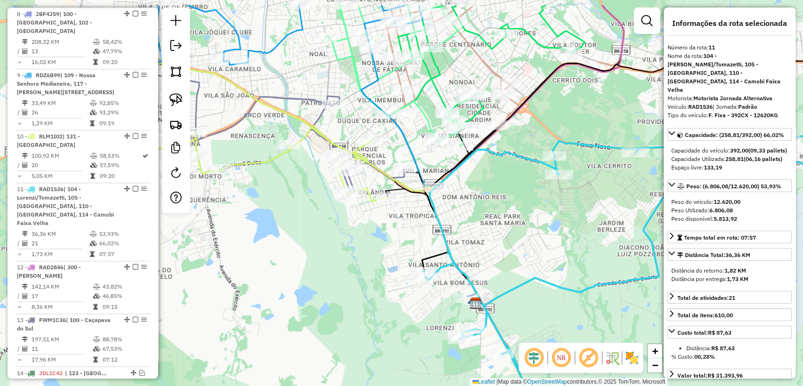
drag, startPoint x: 489, startPoint y: 167, endPoint x: 537, endPoint y: 253, distance: 98.6
click at [537, 253] on div "Janela de atendimento Grade de atendimento Capacidade Transportadoras Veículos …" at bounding box center [401, 193] width 803 height 386
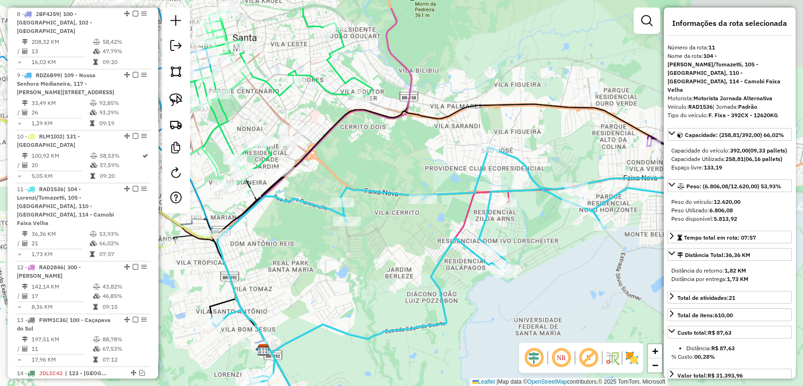
drag, startPoint x: 551, startPoint y: 205, endPoint x: 339, endPoint y: 252, distance: 217.3
click at [339, 252] on div "Janela de atendimento Grade de atendimento Capacidade Transportadoras Veículos …" at bounding box center [401, 193] width 803 height 386
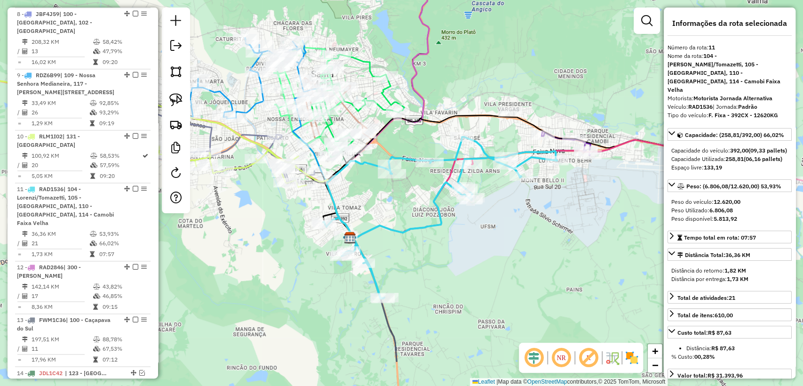
drag, startPoint x: 323, startPoint y: 265, endPoint x: 369, endPoint y: 202, distance: 78.1
click at [369, 202] on div "Janela de atendimento Grade de atendimento Capacidade Transportadoras Veículos …" at bounding box center [401, 193] width 803 height 386
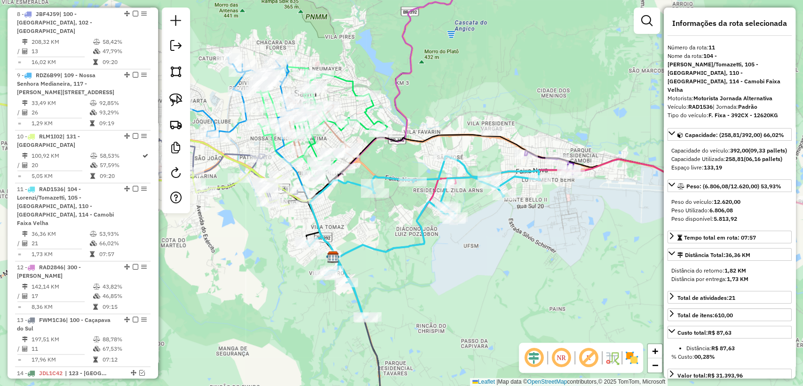
drag, startPoint x: 504, startPoint y: 141, endPoint x: 491, endPoint y: 154, distance: 18.3
click at [491, 154] on div "Janela de atendimento Grade de atendimento Capacidade Transportadoras Veículos …" at bounding box center [401, 193] width 803 height 386
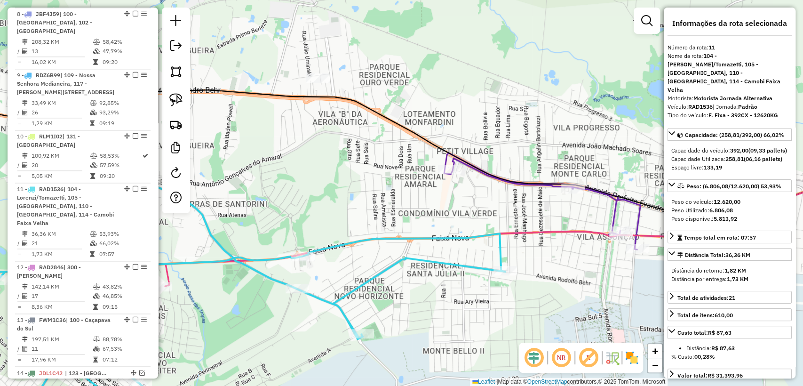
click at [444, 157] on icon at bounding box center [663, 201] width 439 height 96
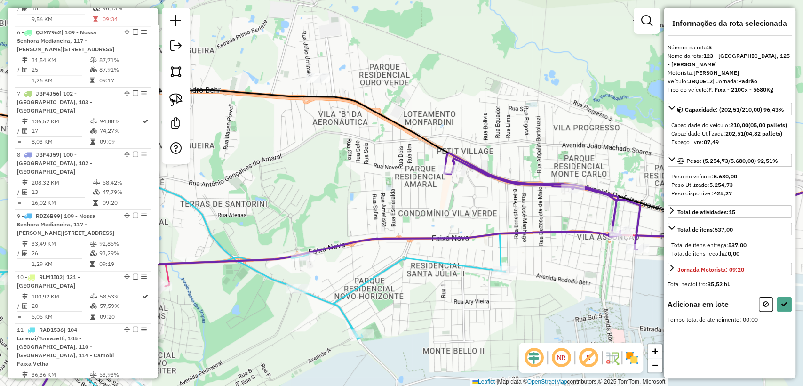
scroll to position [640, 0]
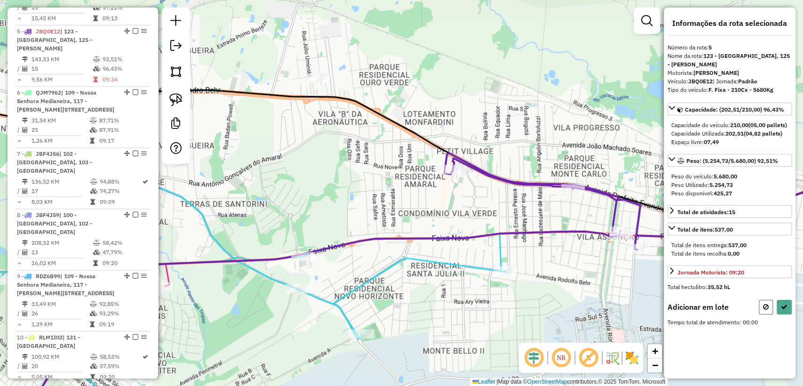
click at [764, 310] on icon at bounding box center [766, 307] width 6 height 7
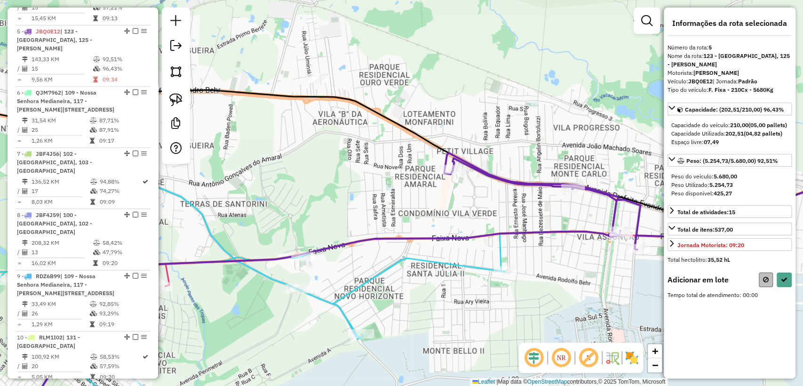
select select "**********"
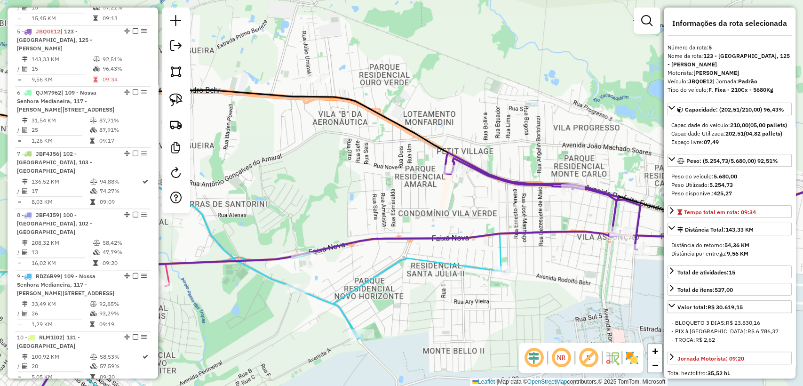
click at [618, 209] on icon at bounding box center [663, 201] width 439 height 96
drag, startPoint x: 552, startPoint y: 199, endPoint x: 546, endPoint y: 189, distance: 11.4
click at [551, 198] on div "Janela de atendimento Grade de atendimento Capacidade Transportadoras Veículos …" at bounding box center [401, 193] width 803 height 386
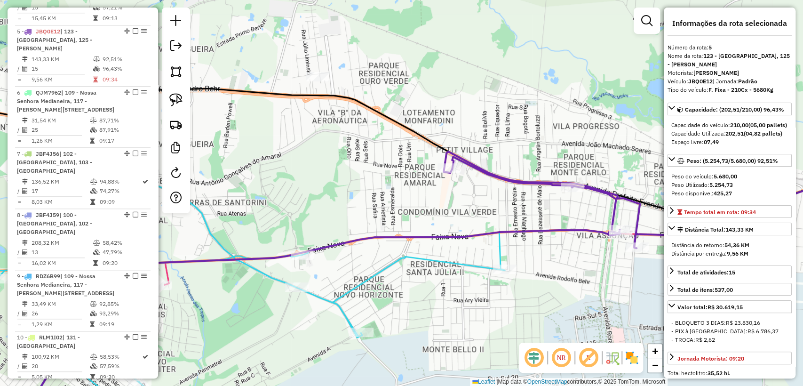
click at [543, 185] on icon at bounding box center [664, 200] width 440 height 96
click at [538, 180] on icon at bounding box center [664, 200] width 440 height 96
click at [529, 200] on div "Janela de atendimento Grade de atendimento Capacidade Transportadoras Veículos …" at bounding box center [401, 193] width 803 height 386
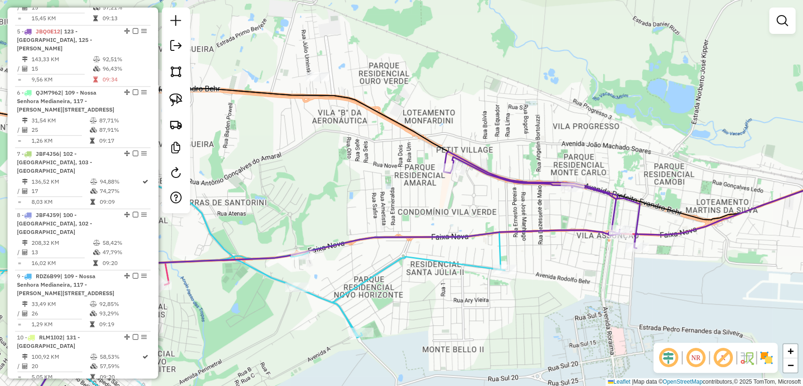
click at [502, 248] on icon at bounding box center [212, 299] width 585 height 249
select select "**********"
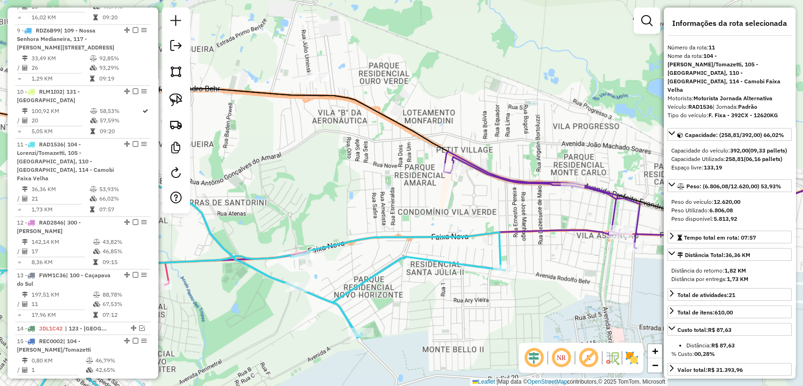
scroll to position [990, 0]
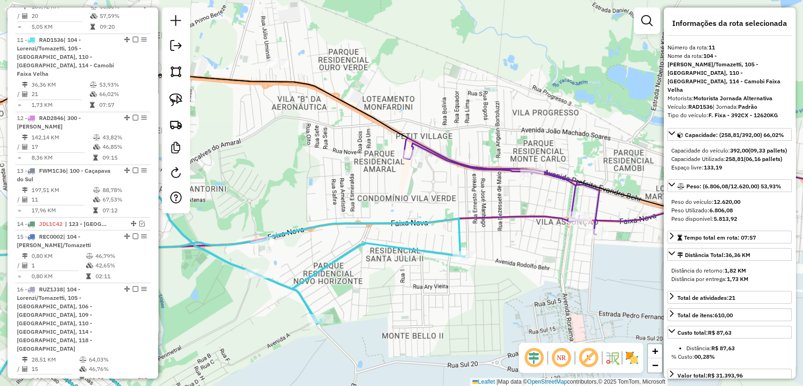
drag, startPoint x: 538, startPoint y: 251, endPoint x: 521, endPoint y: 246, distance: 17.3
click at [521, 246] on div "Janela de atendimento Grade de atendimento Capacidade Transportadoras Veículos …" at bounding box center [401, 193] width 803 height 386
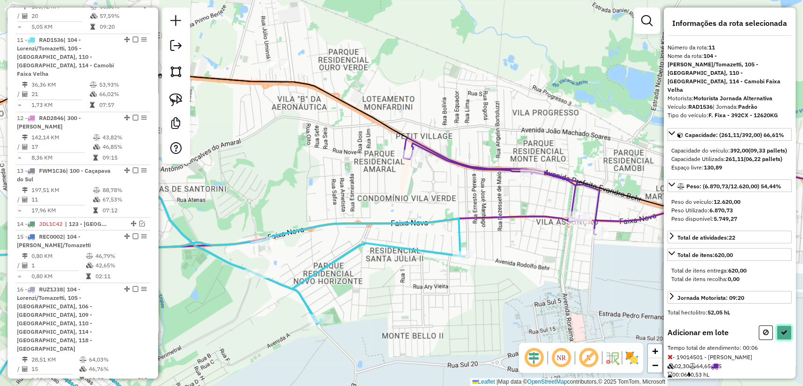
click at [787, 330] on button at bounding box center [784, 332] width 15 height 15
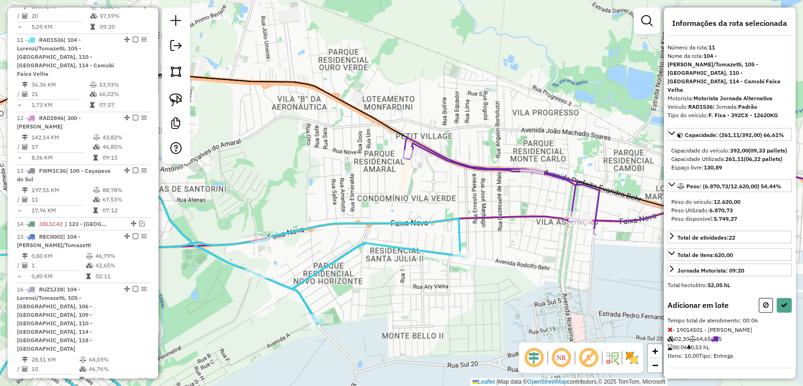
select select "**********"
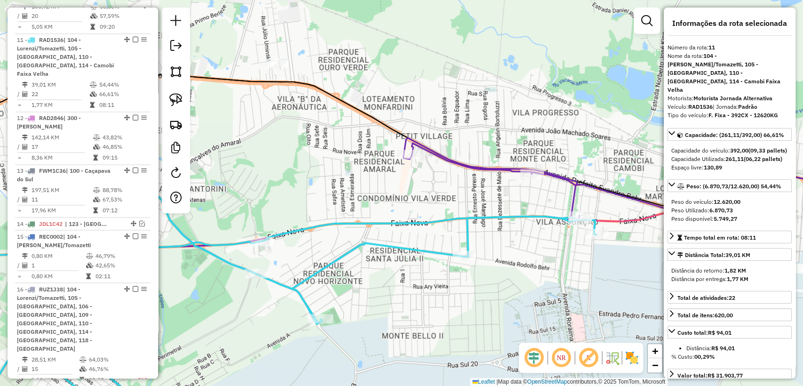
click at [459, 164] on icon at bounding box center [643, 180] width 480 height 84
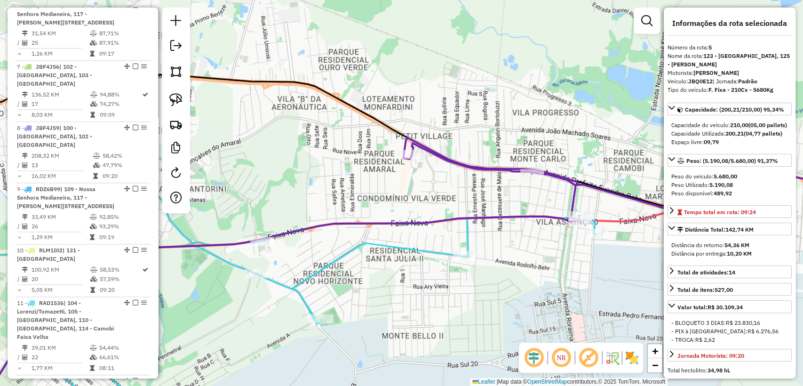
scroll to position [640, 0]
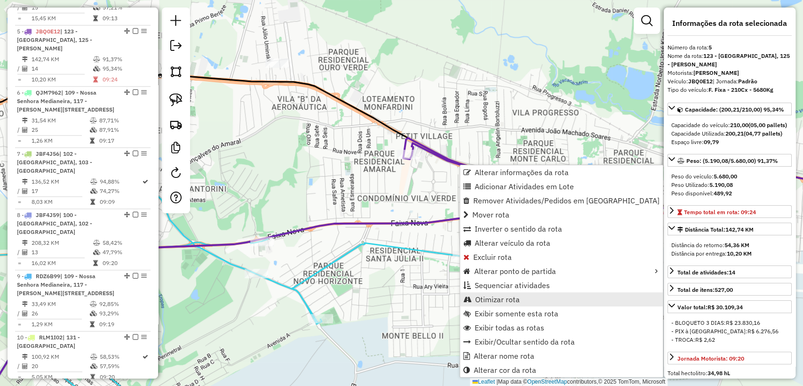
click at [512, 302] on span "Otimizar rota" at bounding box center [497, 300] width 45 height 8
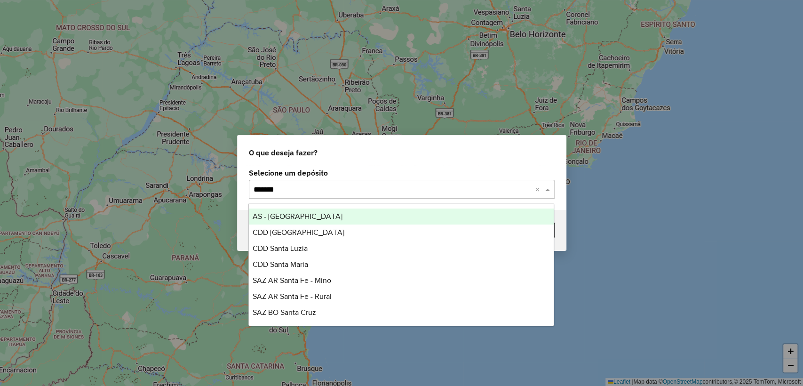
type input "********"
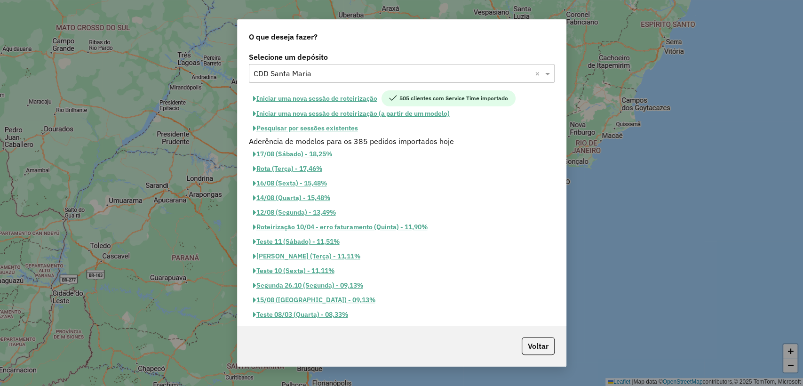
click at [331, 127] on button "Pesquisar por sessões existentes" at bounding box center [305, 128] width 113 height 15
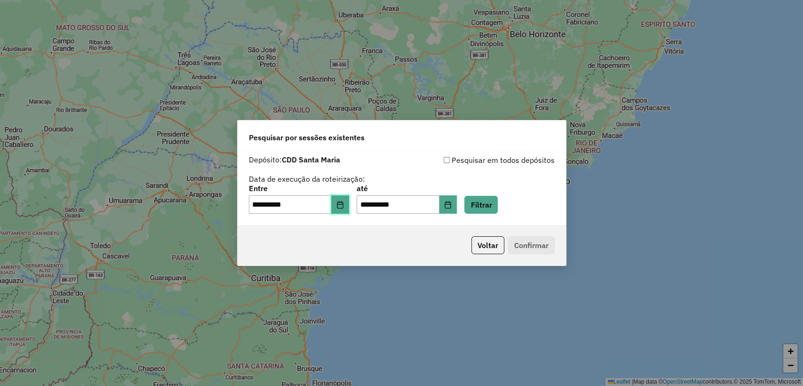
click at [344, 201] on icon "Choose Date" at bounding box center [341, 205] width 8 height 8
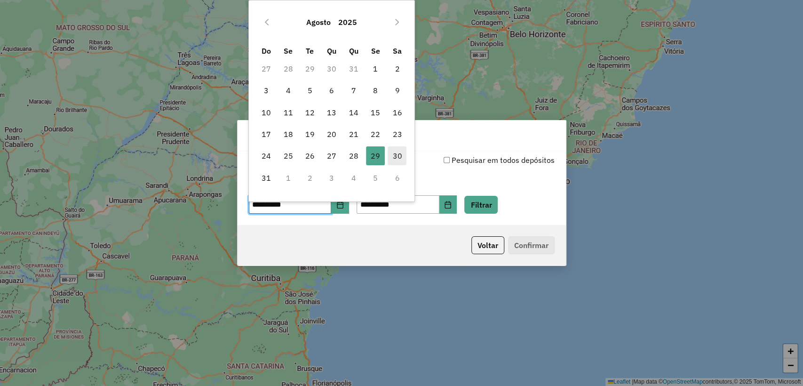
click at [401, 157] on span "30" at bounding box center [397, 155] width 19 height 19
type input "**********"
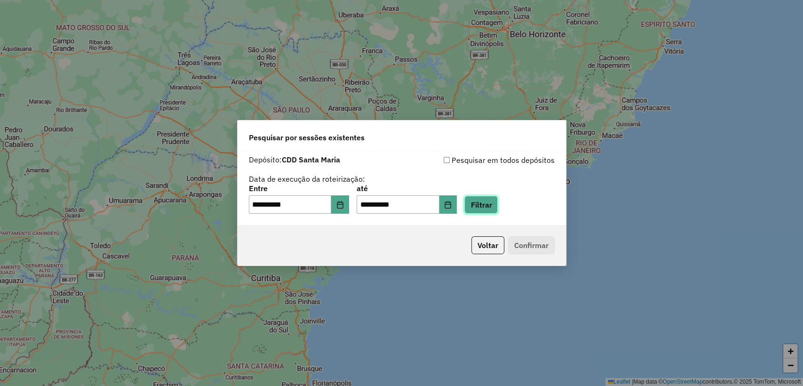
click at [497, 209] on button "Filtrar" at bounding box center [481, 205] width 33 height 18
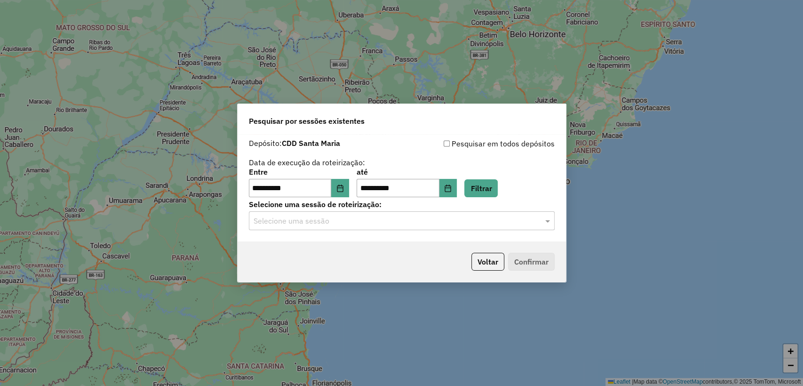
click at [378, 218] on input "text" at bounding box center [393, 221] width 278 height 11
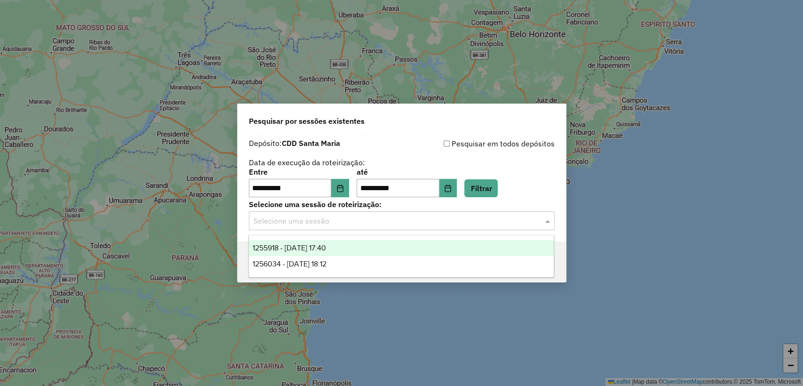
click at [356, 249] on div "1255918 - [DATE] 17:40" at bounding box center [401, 248] width 305 height 16
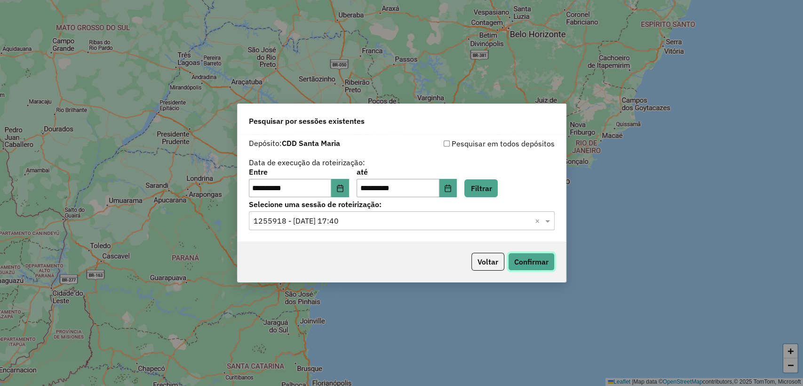
click at [530, 265] on button "Confirmar" at bounding box center [531, 262] width 47 height 18
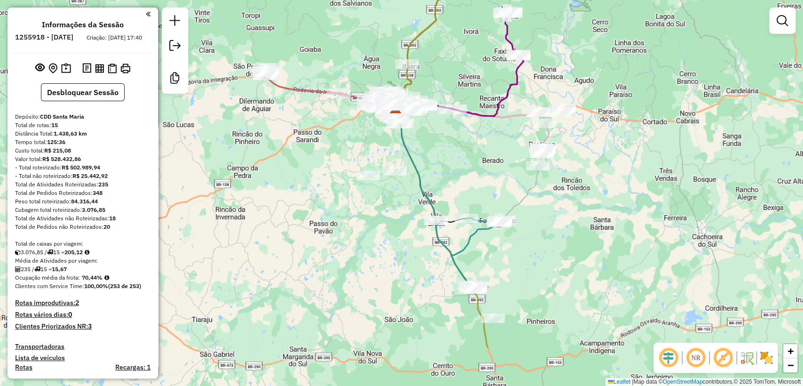
drag, startPoint x: 565, startPoint y: 293, endPoint x: 559, endPoint y: 217, distance: 76.5
click at [559, 217] on div "Janela de atendimento Grade de atendimento Capacidade Transportadoras Veículos …" at bounding box center [401, 193] width 803 height 386
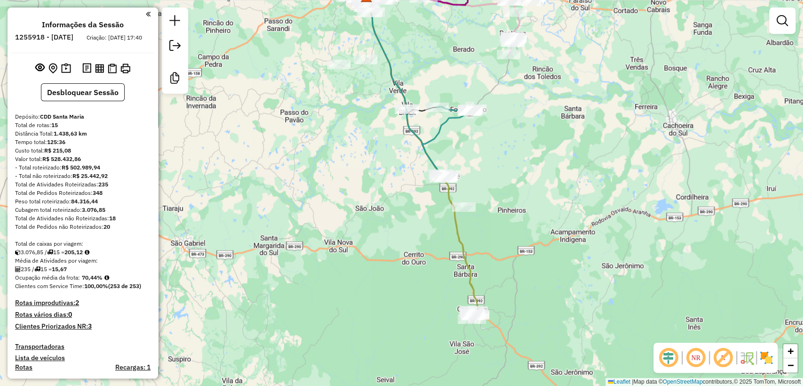
drag, startPoint x: 570, startPoint y: 275, endPoint x: 539, endPoint y: 155, distance: 124.3
click at [539, 155] on div "Janela de atendimento Grade de atendimento Capacidade Transportadoras Veículos …" at bounding box center [401, 193] width 803 height 386
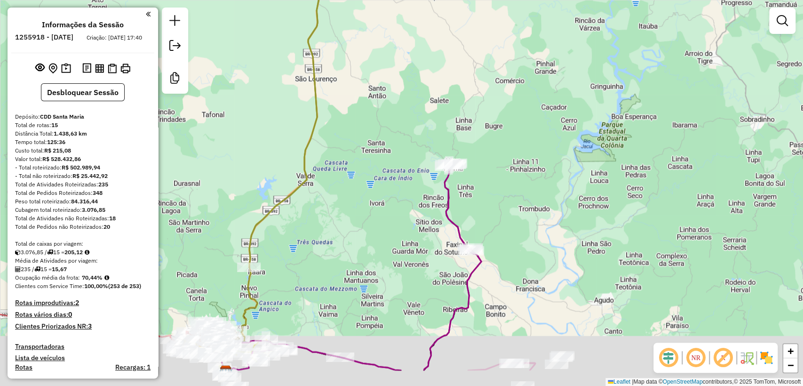
drag, startPoint x: 438, startPoint y: 281, endPoint x: 438, endPoint y: 227, distance: 54.1
click at [438, 227] on div "Janela de atendimento Grade de atendimento Capacidade Transportadoras Veículos …" at bounding box center [401, 193] width 803 height 386
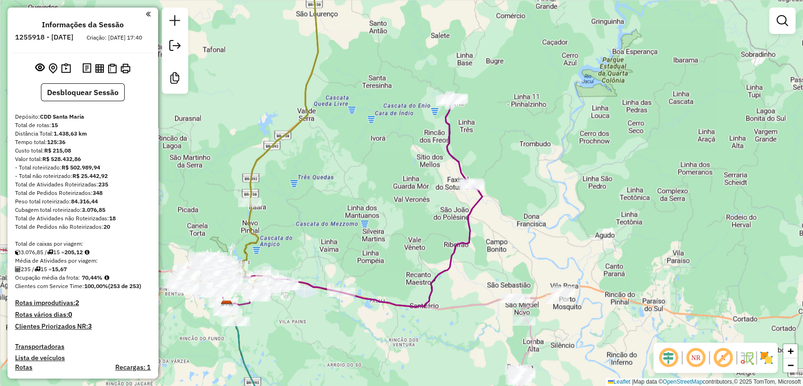
click at [462, 231] on div "Janela de atendimento Grade de atendimento Capacidade Transportadoras Veículos …" at bounding box center [401, 193] width 803 height 386
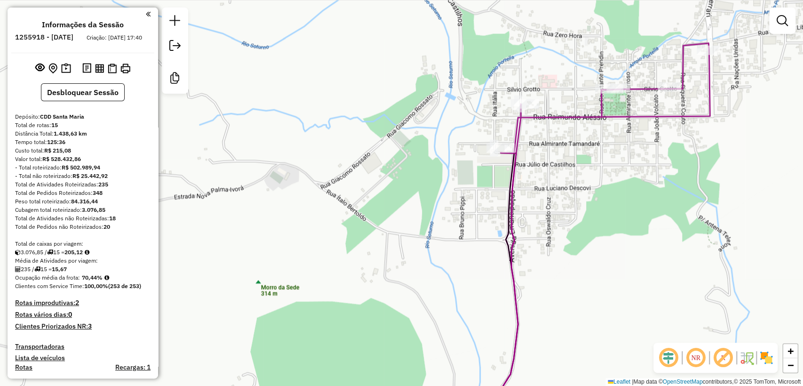
click at [515, 167] on icon at bounding box center [503, 289] width 30 height 272
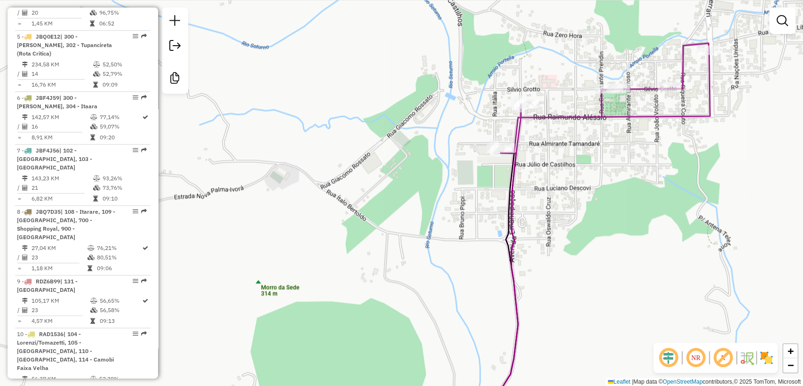
select select "**********"
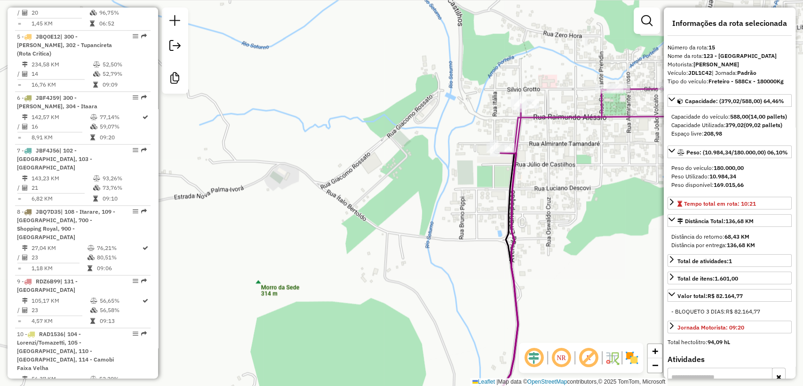
scroll to position [1163, 0]
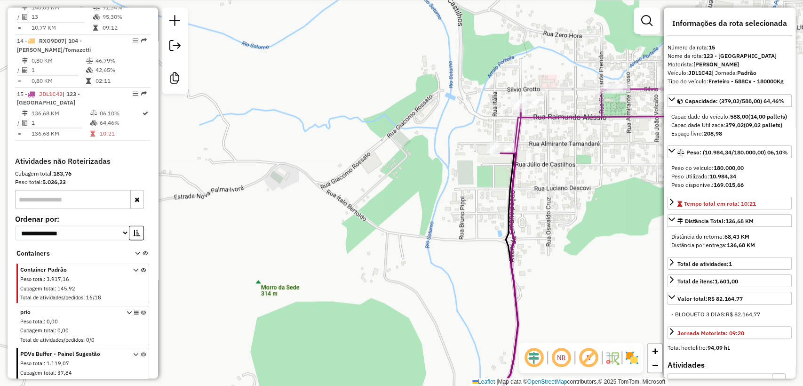
click at [539, 118] on icon at bounding box center [599, 233] width 222 height 381
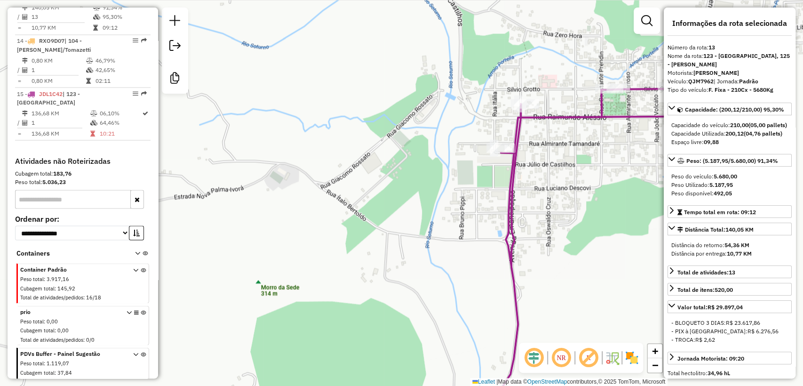
scroll to position [1128, 0]
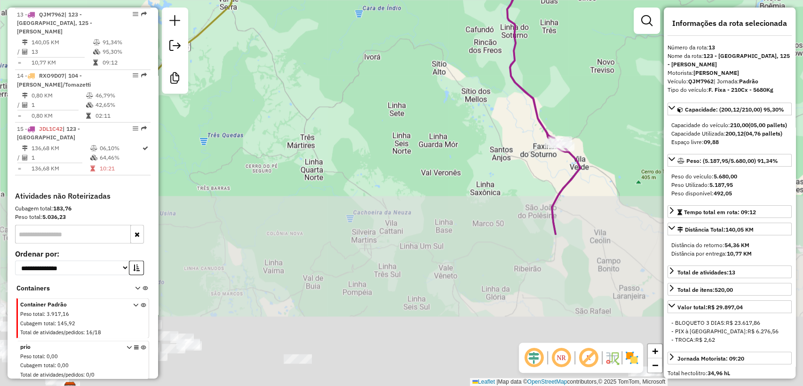
drag, startPoint x: 573, startPoint y: 205, endPoint x: 546, endPoint y: 1, distance: 206.0
click at [546, 1] on div "Janela de atendimento Grade de atendimento Capacidade Transportadoras Veículos …" at bounding box center [401, 193] width 803 height 386
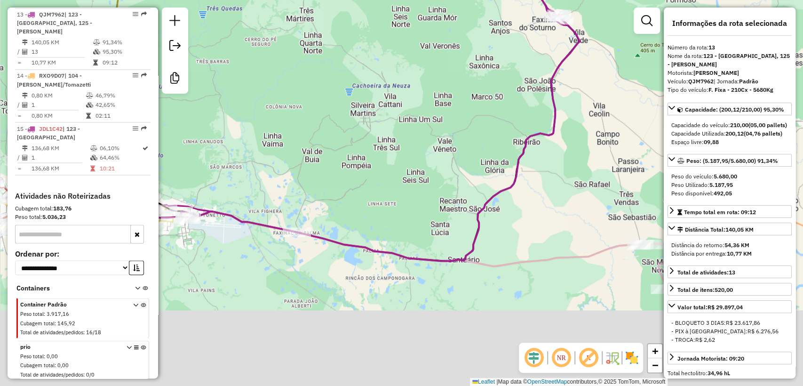
drag, startPoint x: 572, startPoint y: 193, endPoint x: 574, endPoint y: 109, distance: 83.8
click at [574, 109] on div "Janela de atendimento Grade de atendimento Capacidade Transportadoras Veículos …" at bounding box center [401, 193] width 803 height 386
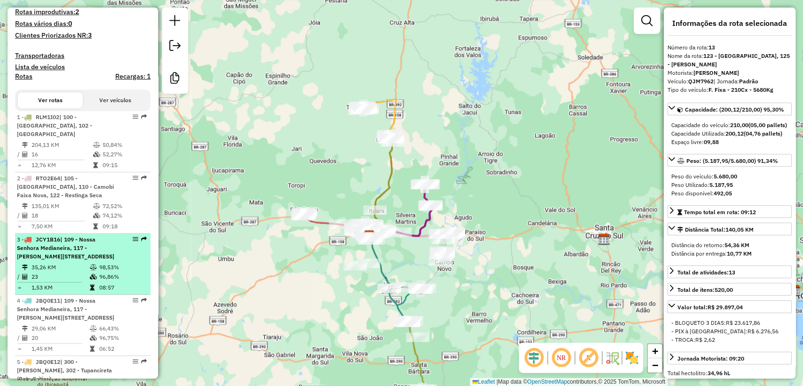
scroll to position [30, 0]
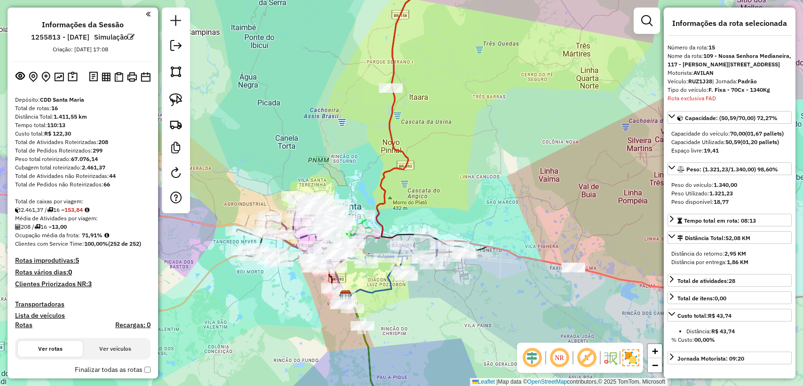
select select "**********"
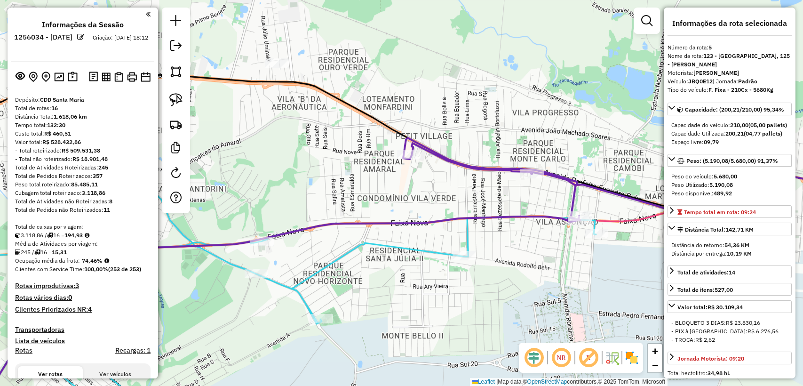
select select "**********"
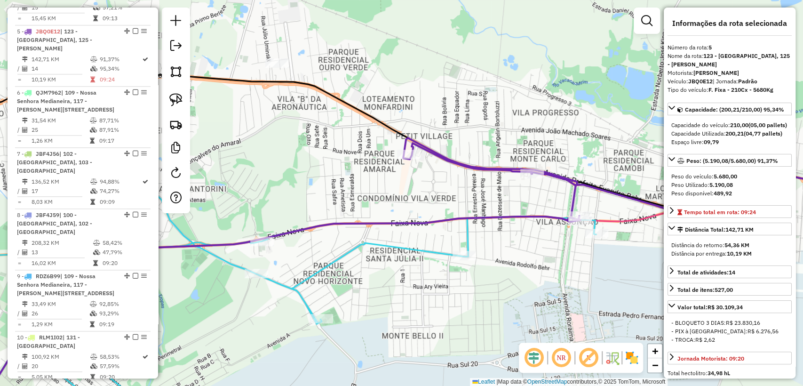
click at [469, 235] on icon at bounding box center [258, 292] width 677 height 263
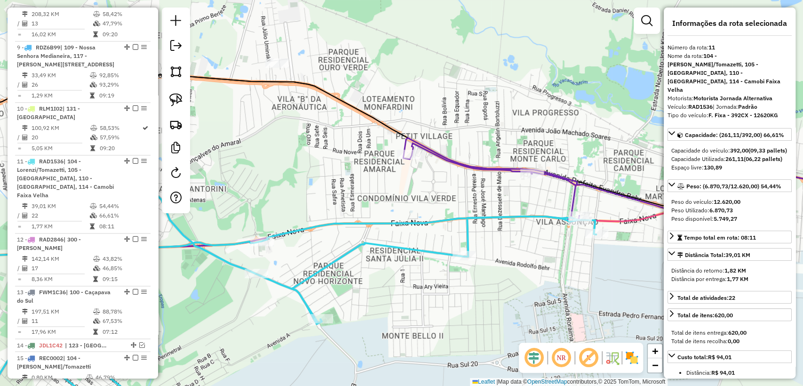
scroll to position [990, 0]
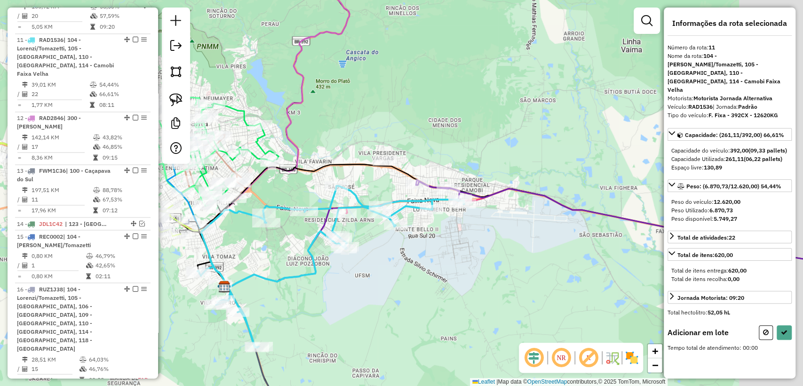
drag, startPoint x: 539, startPoint y: 245, endPoint x: 471, endPoint y: 234, distance: 69.1
click at [471, 234] on div "Janela de atendimento Grade de atendimento Capacidade Transportadoras Veículos …" at bounding box center [401, 193] width 803 height 386
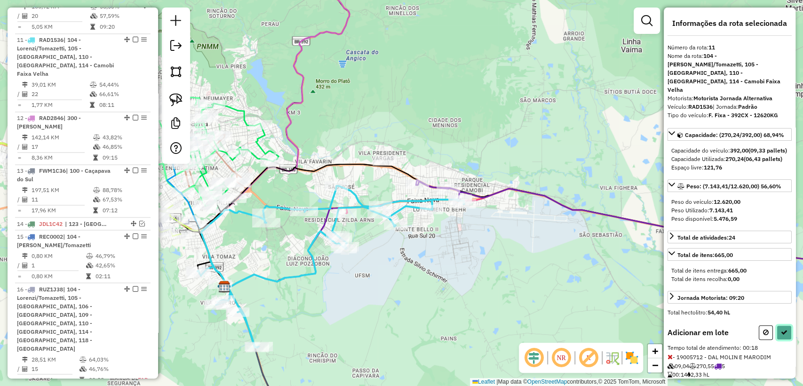
click at [786, 329] on button at bounding box center [784, 332] width 15 height 15
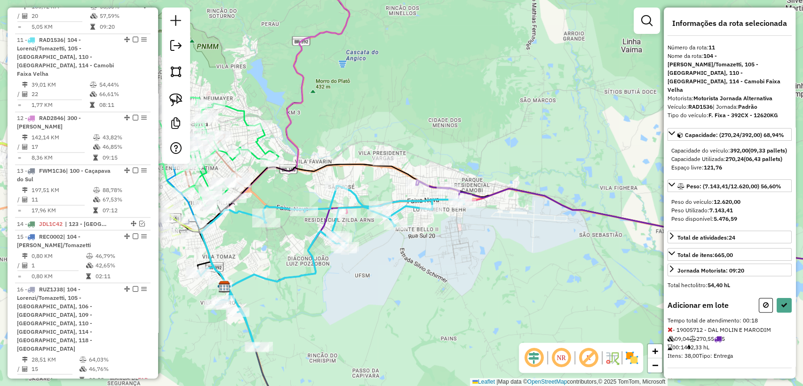
select select "**********"
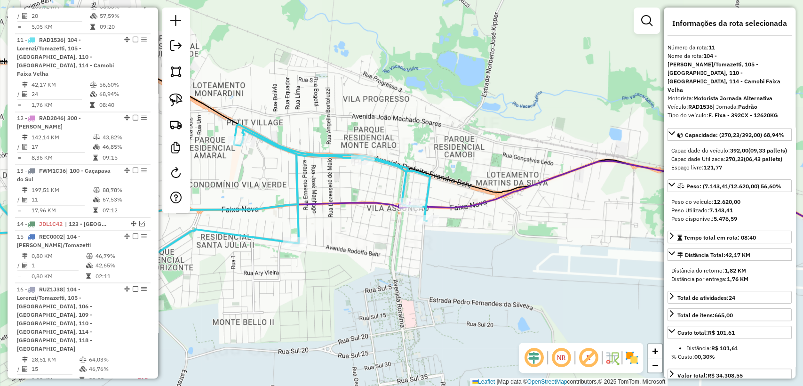
click at [463, 207] on icon at bounding box center [641, 203] width 485 height 84
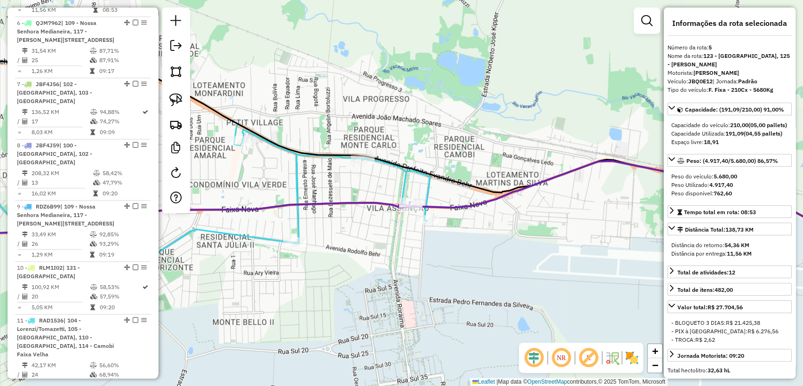
scroll to position [640, 0]
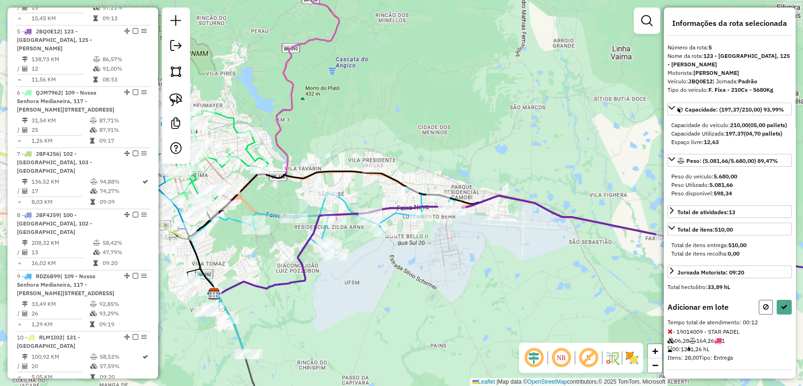
click at [764, 310] on icon at bounding box center [766, 307] width 6 height 7
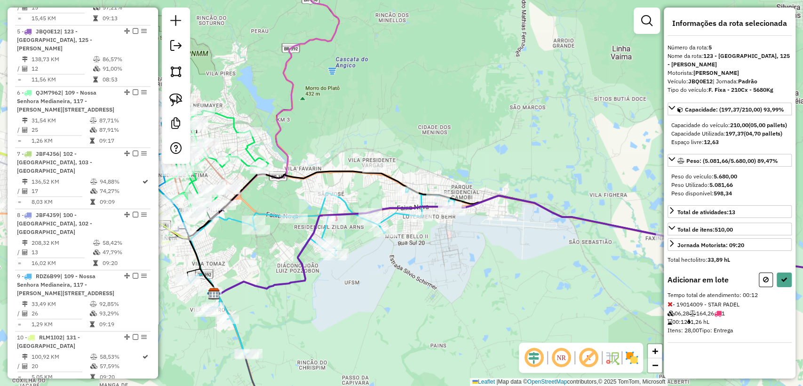
select select "**********"
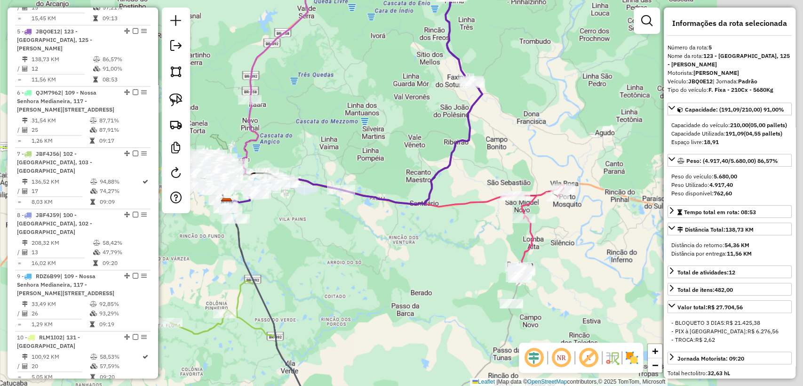
drag, startPoint x: 528, startPoint y: 263, endPoint x: 381, endPoint y: 231, distance: 150.4
click at [381, 231] on div "Janela de atendimento Grade de atendimento Capacidade Transportadoras Veículos …" at bounding box center [401, 193] width 803 height 386
click at [466, 205] on icon at bounding box center [410, 228] width 306 height 99
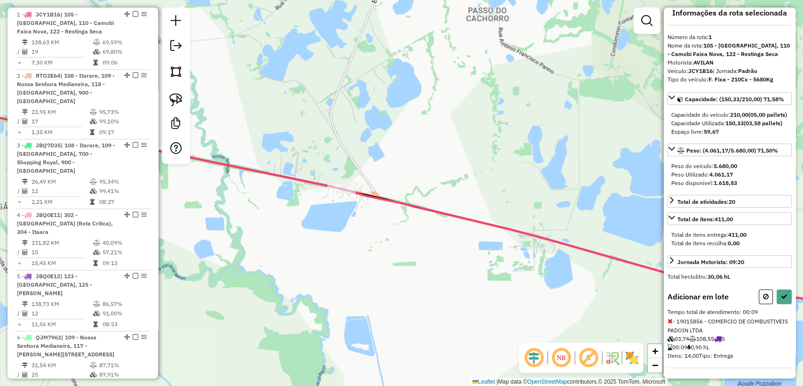
scroll to position [27, 0]
click at [781, 297] on icon at bounding box center [784, 295] width 7 height 7
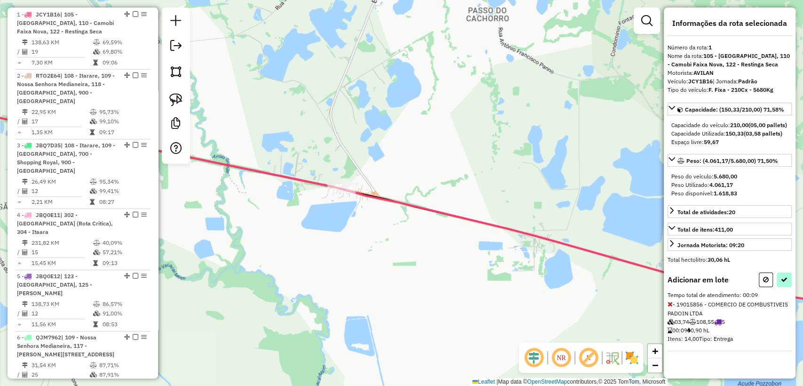
select select "**********"
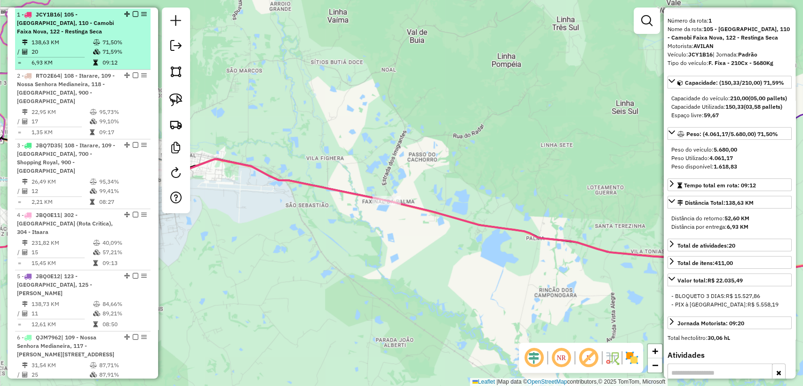
click at [133, 13] on em at bounding box center [136, 14] width 6 height 6
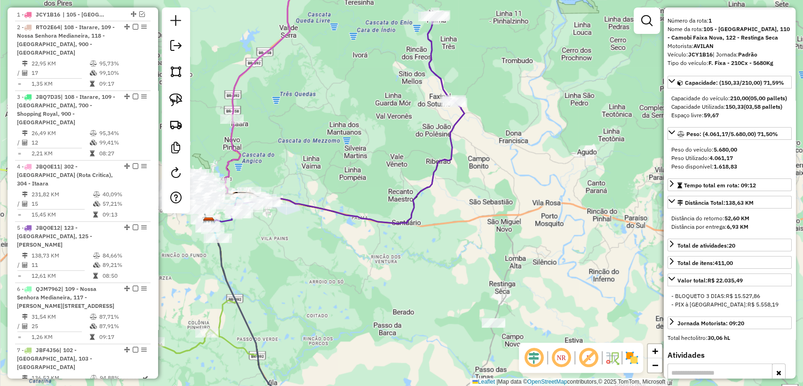
click at [422, 197] on icon at bounding box center [365, 119] width 197 height 209
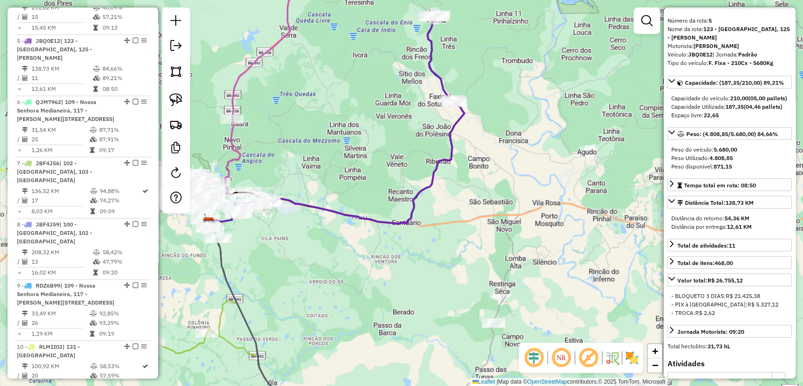
scroll to position [592, 0]
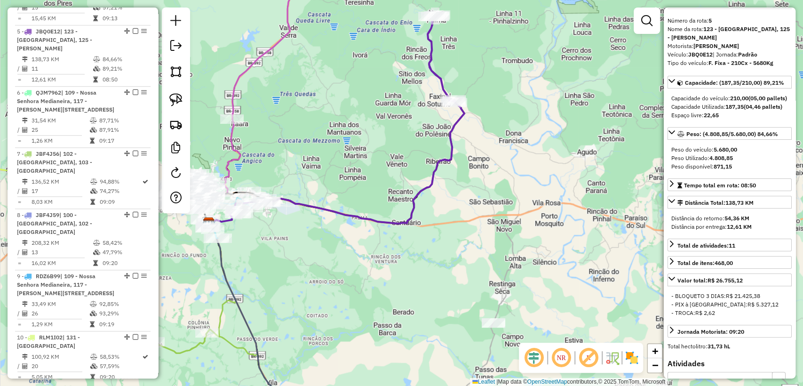
drag, startPoint x: 331, startPoint y: 179, endPoint x: 390, endPoint y: 168, distance: 60.4
click at [392, 168] on div "Janela de atendimento Grade de atendimento Capacidade Transportadoras Veículos …" at bounding box center [401, 193] width 803 height 386
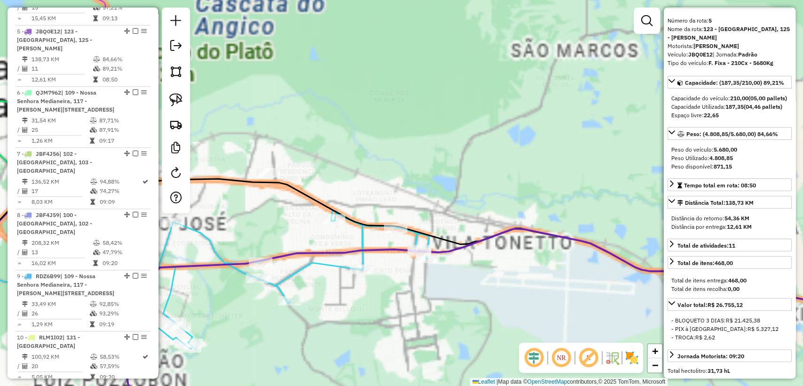
scroll to position [0, 0]
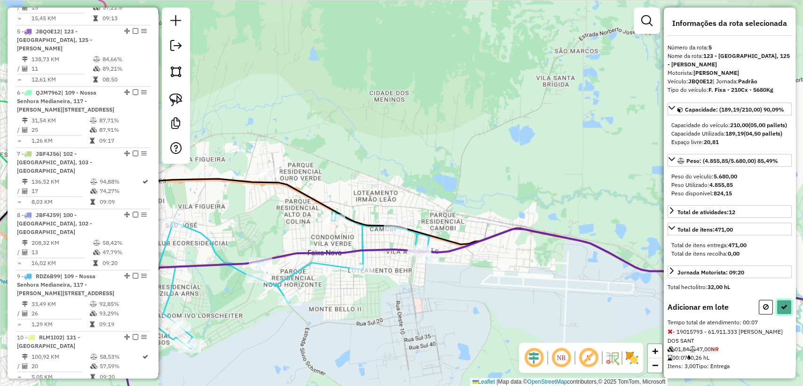
click at [787, 314] on button at bounding box center [784, 307] width 15 height 15
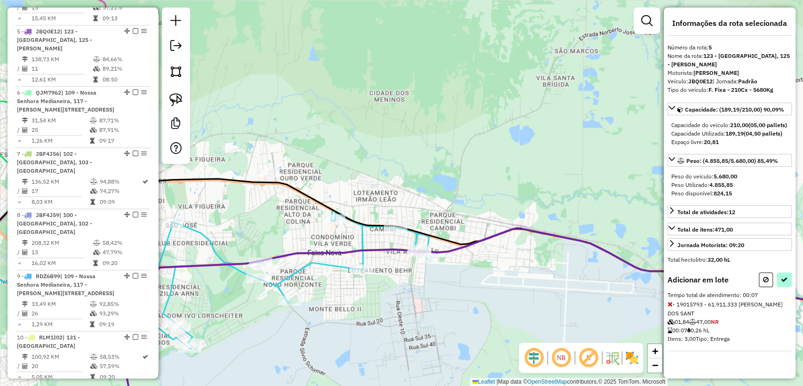
select select "**********"
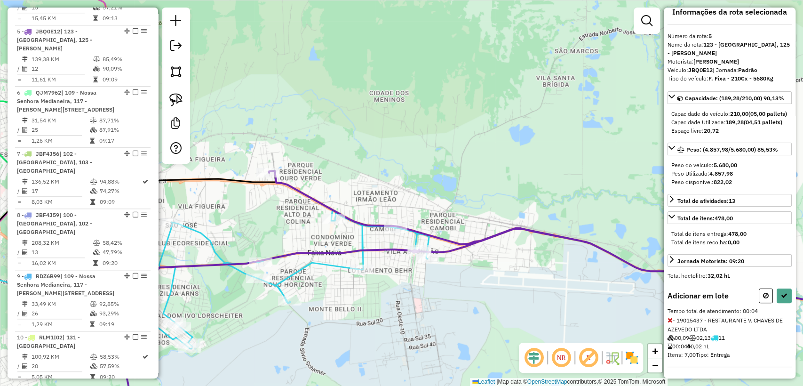
scroll to position [35, 0]
click at [781, 297] on icon at bounding box center [784, 295] width 7 height 7
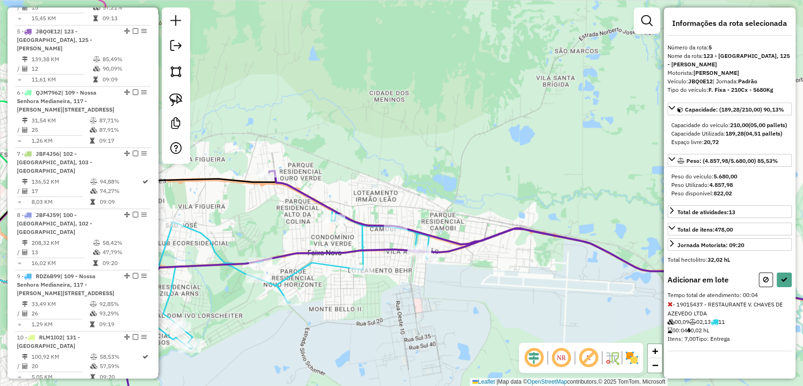
select select "**********"
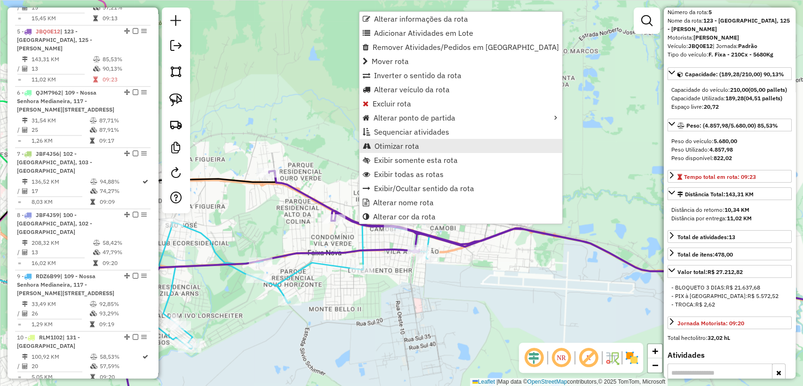
click at [424, 148] on link "Otimizar rota" at bounding box center [461, 146] width 203 height 14
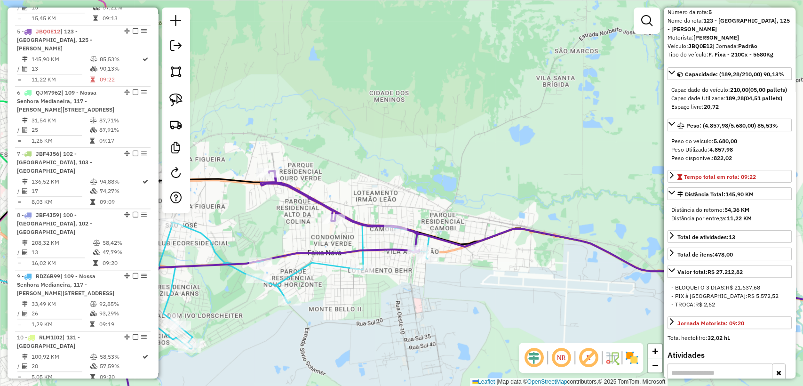
click at [350, 223] on icon at bounding box center [572, 244] width 623 height 146
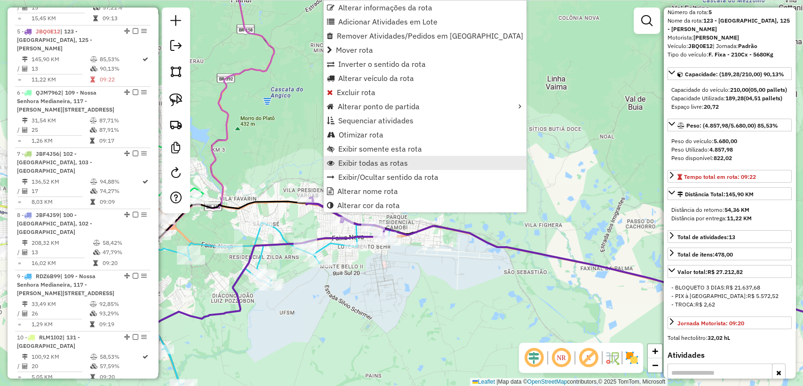
click at [394, 162] on span "Exibir todas as rotas" at bounding box center [373, 163] width 70 height 8
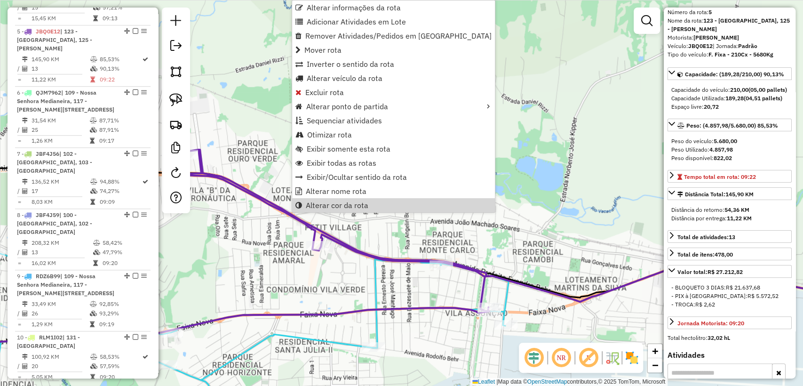
click at [422, 331] on div "Janela de atendimento Grade de atendimento Capacidade Transportadoras Veículos …" at bounding box center [401, 193] width 803 height 386
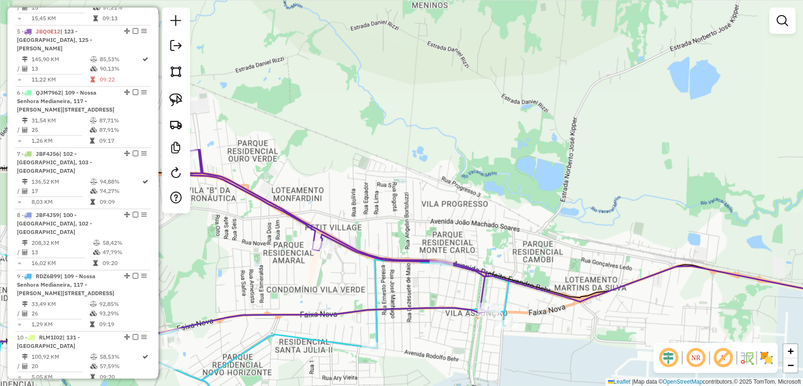
click at [377, 326] on icon at bounding box center [214, 339] width 589 height 172
select select "**********"
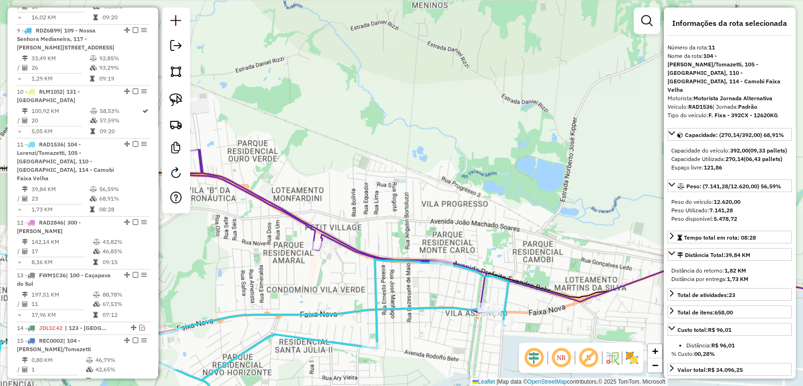
scroll to position [941, 0]
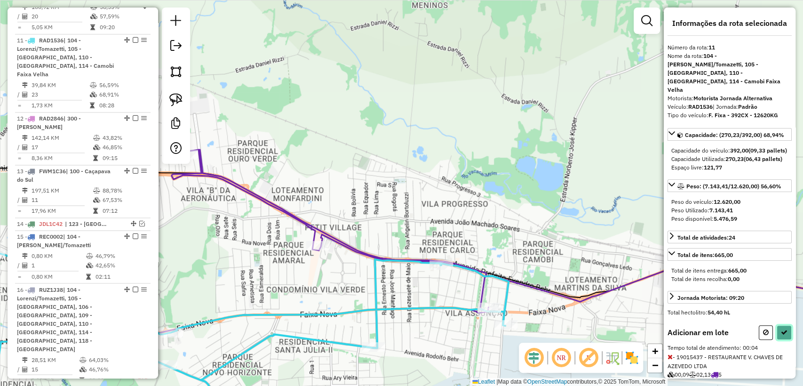
click at [785, 327] on button at bounding box center [784, 332] width 15 height 15
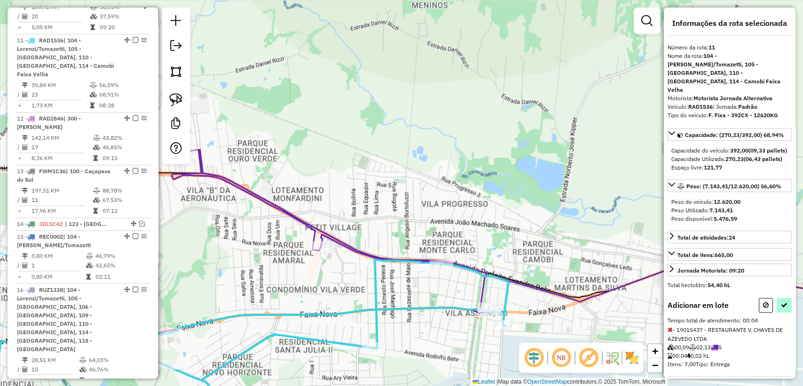
select select "**********"
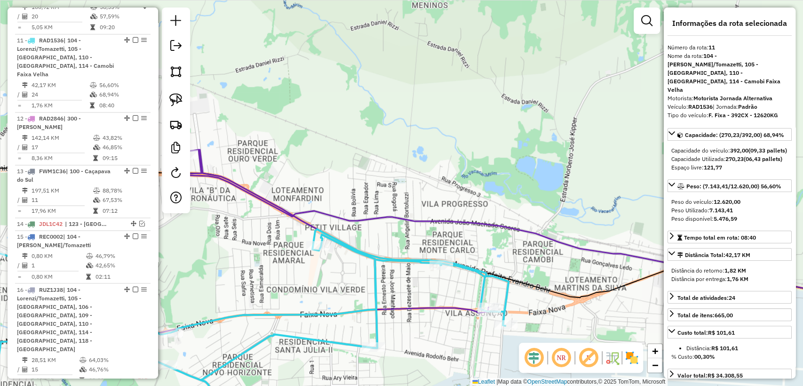
click at [288, 211] on icon at bounding box center [528, 236] width 712 height 173
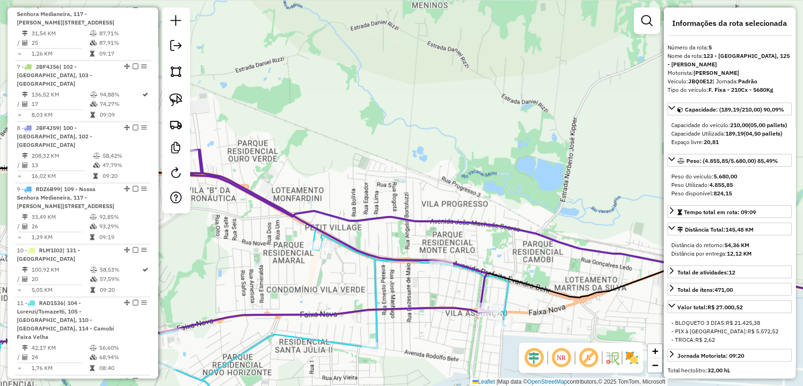
scroll to position [592, 0]
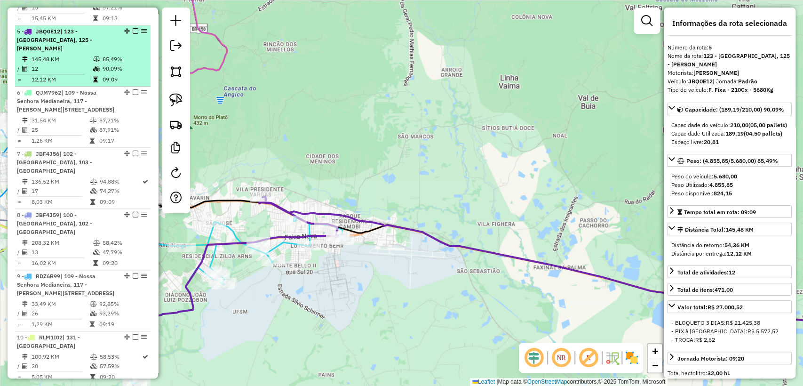
click at [133, 28] on em at bounding box center [136, 31] width 6 height 6
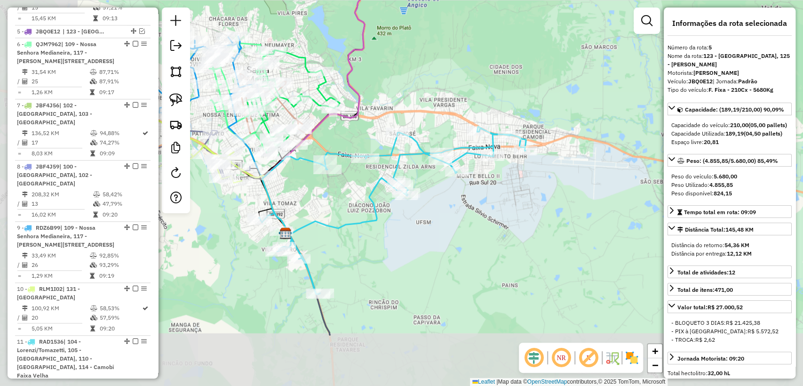
drag, startPoint x: 250, startPoint y: 210, endPoint x: 411, endPoint y: 149, distance: 172.6
click at [427, 123] on div "Janela de atendimento Grade de atendimento Capacidade Transportadoras Veículos …" at bounding box center [401, 193] width 803 height 386
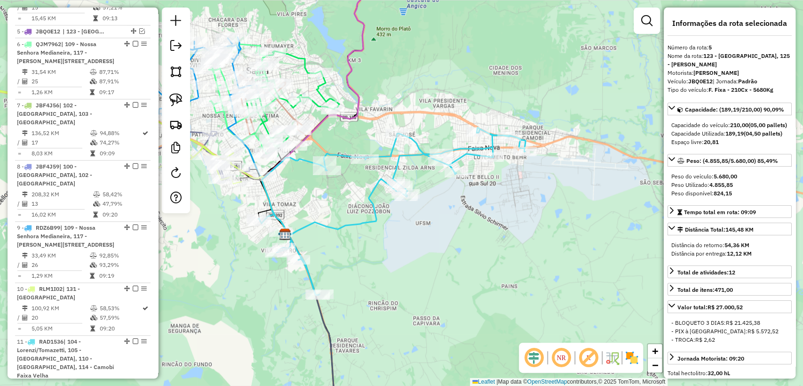
click at [400, 156] on icon at bounding box center [391, 212] width 267 height 168
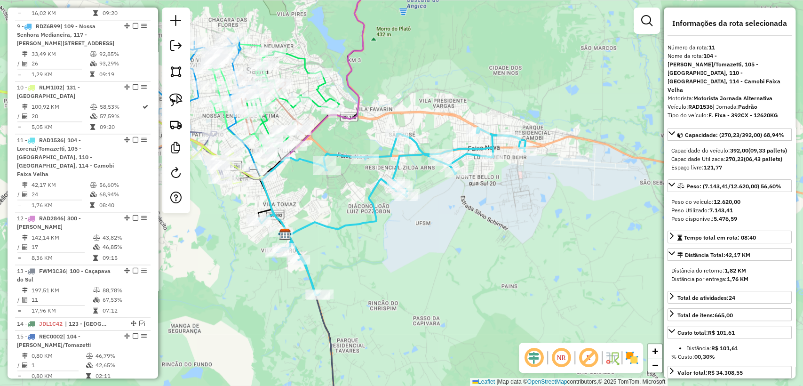
scroll to position [902, 0]
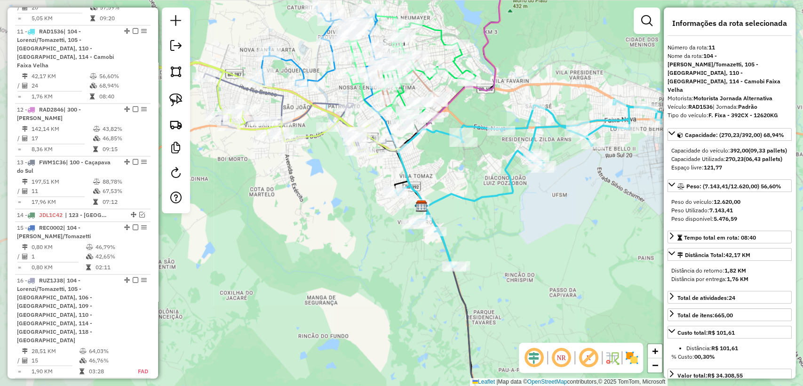
drag, startPoint x: 333, startPoint y: 200, endPoint x: 468, endPoint y: 172, distance: 138.5
click at [468, 172] on div "Rota 11 - Placa RAD1536 19004226 - PAINSPORT Janela de atendimento Grade de ate…" at bounding box center [401, 193] width 803 height 386
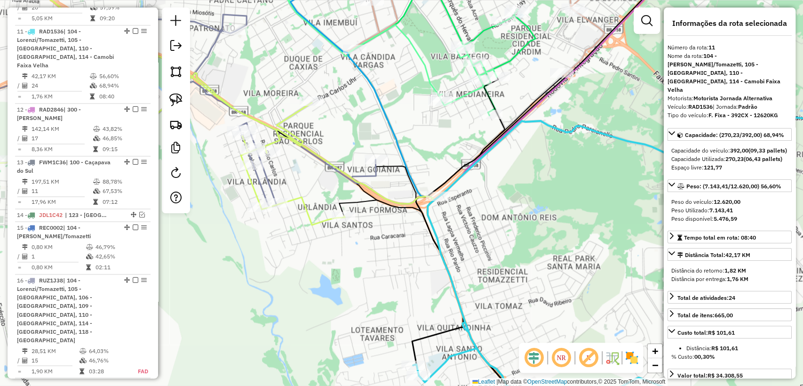
click at [370, 173] on icon at bounding box center [148, 93] width 457 height 228
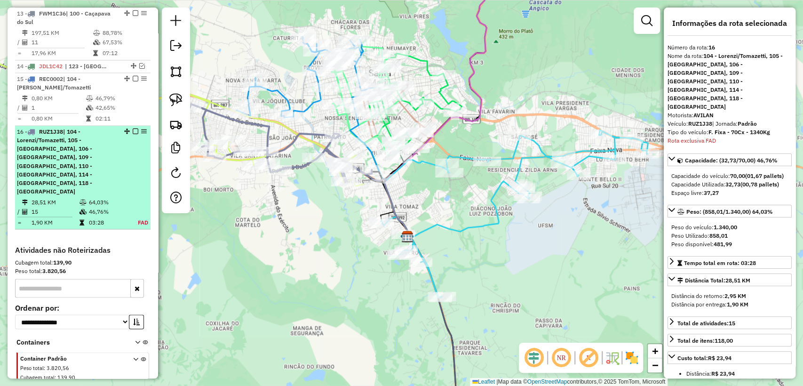
scroll to position [1005, 0]
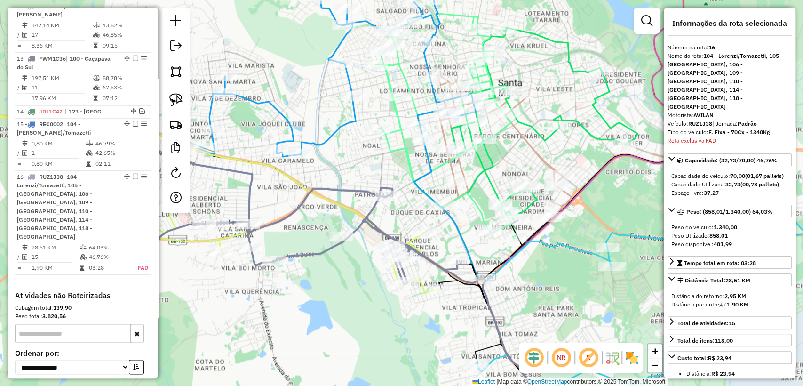
click at [269, 103] on icon at bounding box center [330, 75] width 289 height 162
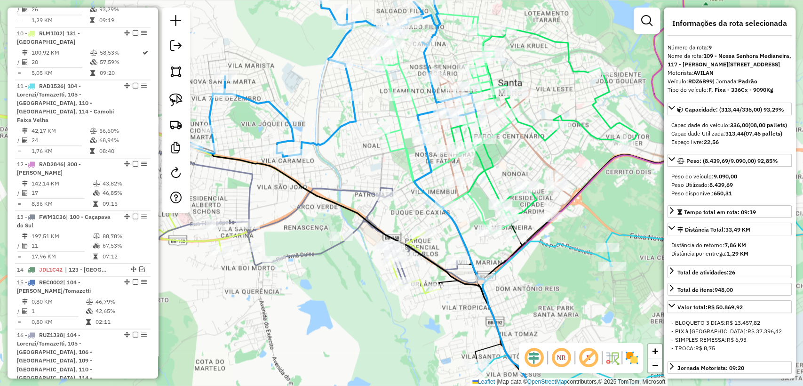
scroll to position [779, 0]
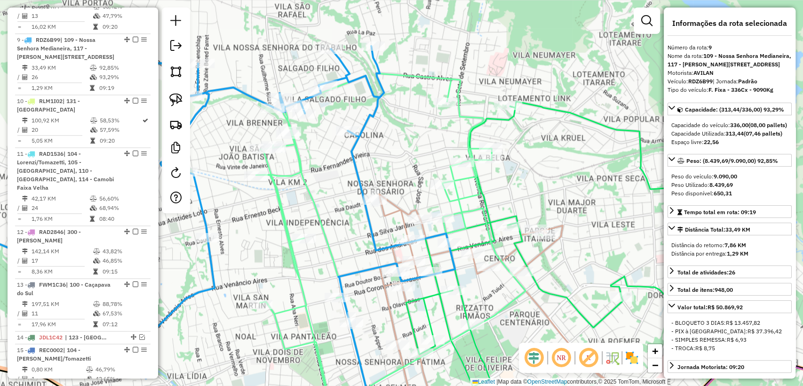
click at [301, 169] on icon at bounding box center [391, 248] width 270 height 351
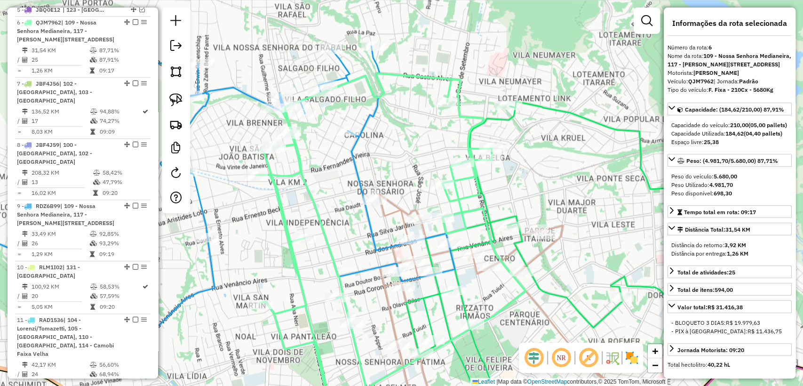
scroll to position [605, 0]
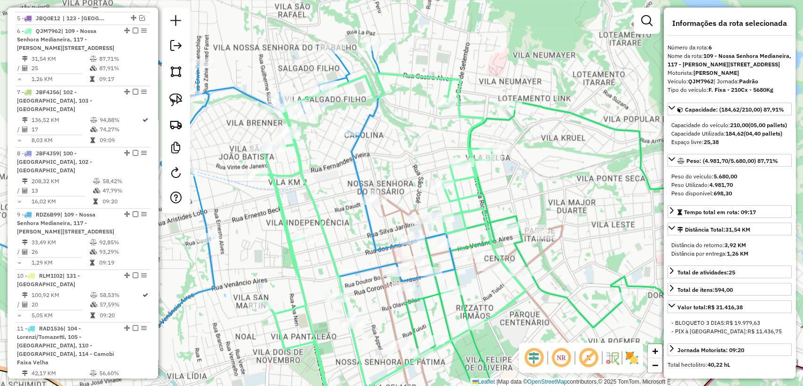
click at [407, 208] on icon at bounding box center [504, 309] width 251 height 231
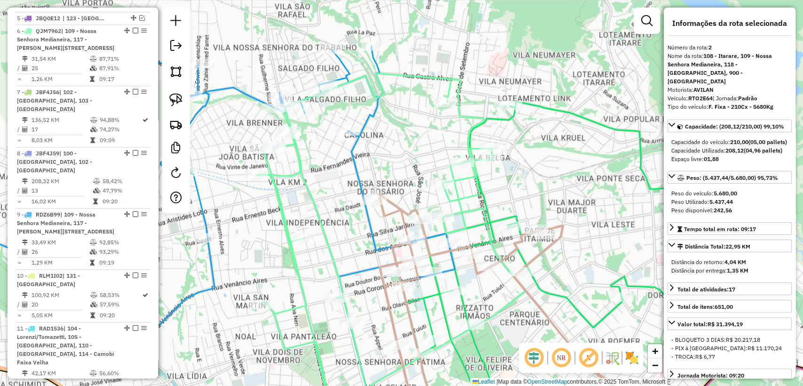
scroll to position [409, 0]
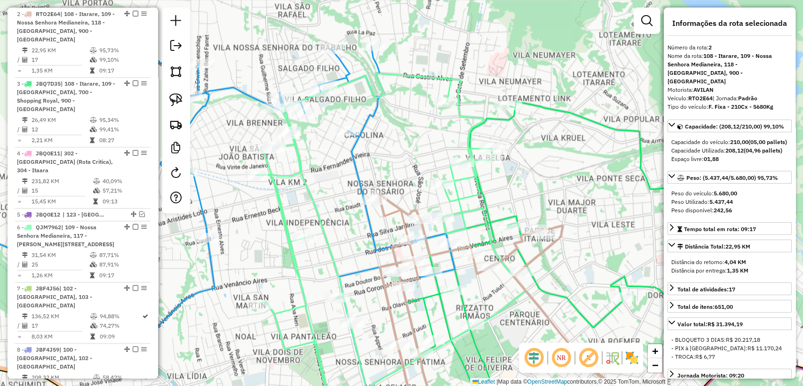
click at [449, 267] on icon at bounding box center [188, 196] width 536 height 325
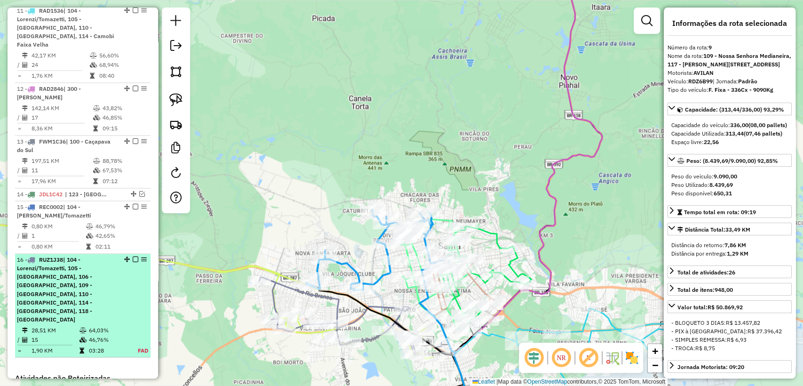
scroll to position [988, 0]
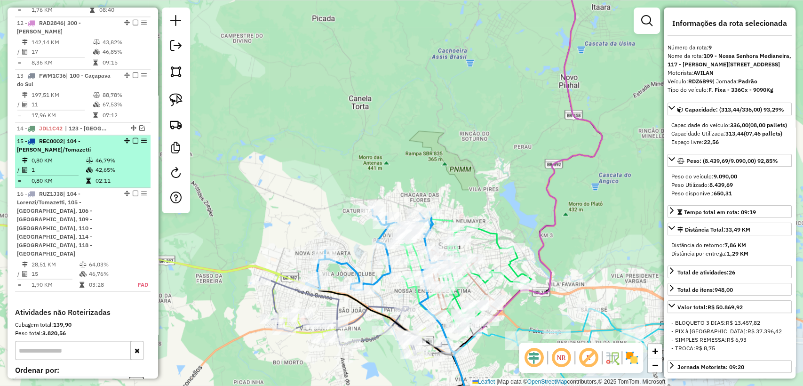
click at [75, 137] on div "15 - REC0002 | 104 - [PERSON_NAME]/Tomazetti" at bounding box center [67, 145] width 100 height 17
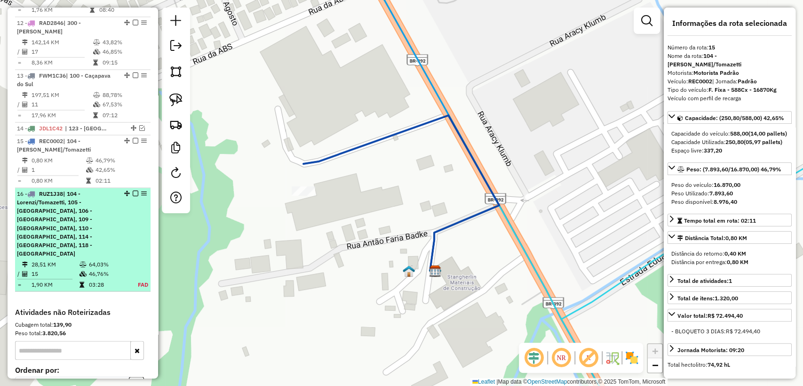
click at [68, 259] on td "28,51 KM" at bounding box center [55, 263] width 48 height 9
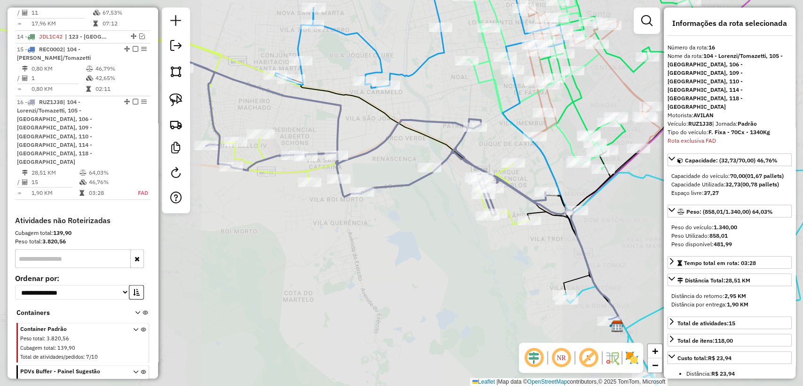
scroll to position [1110, 0]
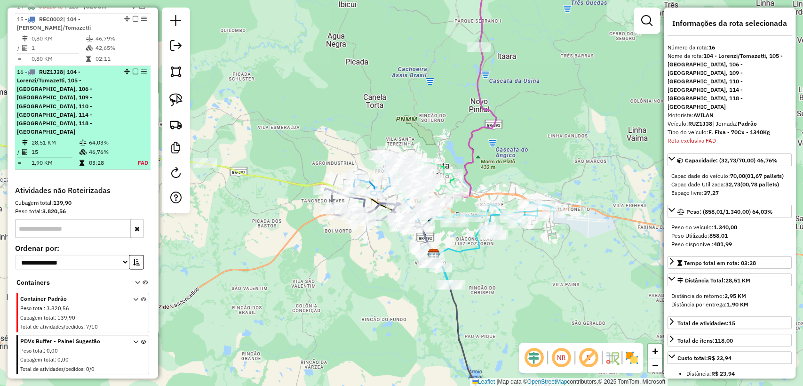
click at [92, 68] on span "| 104 - Lorenzi/Tomazetti, 105 - [GEOGRAPHIC_DATA], 106 - [GEOGRAPHIC_DATA], 10…" at bounding box center [54, 101] width 75 height 66
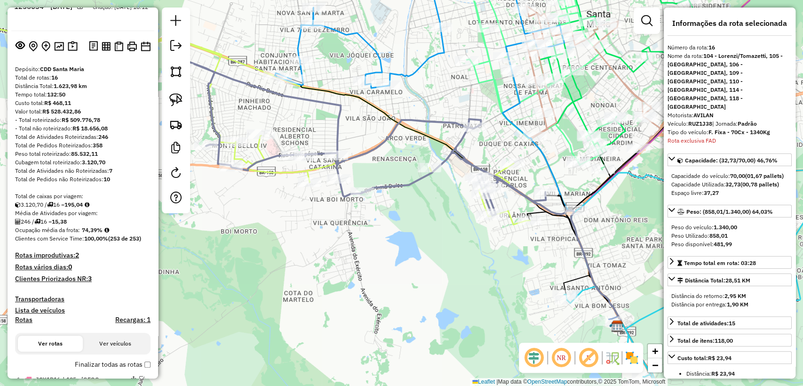
scroll to position [0, 0]
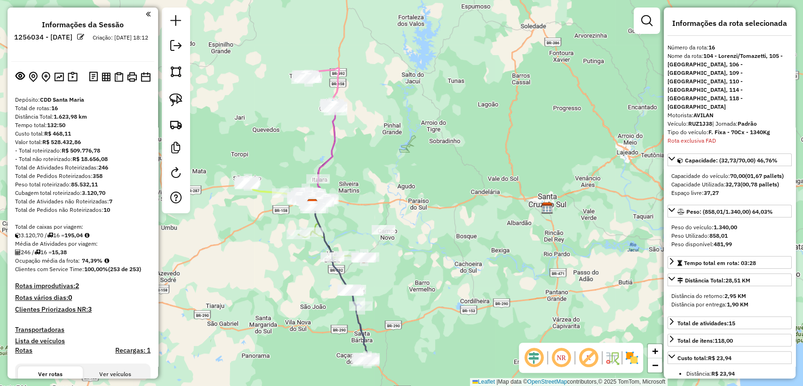
drag, startPoint x: 373, startPoint y: 137, endPoint x: 373, endPoint y: 155, distance: 18.4
click at [373, 155] on div "Janela de atendimento Grade de atendimento Capacidade Transportadoras Veículos …" at bounding box center [401, 193] width 803 height 386
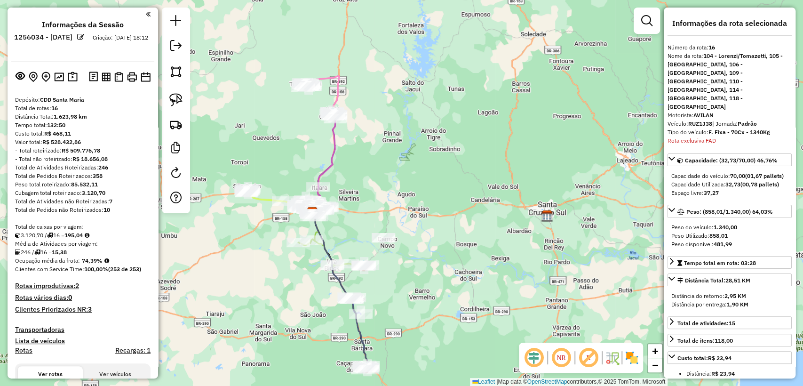
click at [335, 131] on icon at bounding box center [323, 163] width 24 height 97
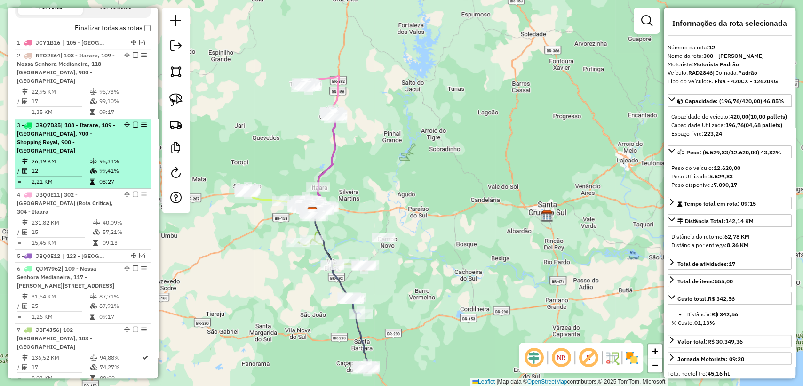
scroll to position [344, 0]
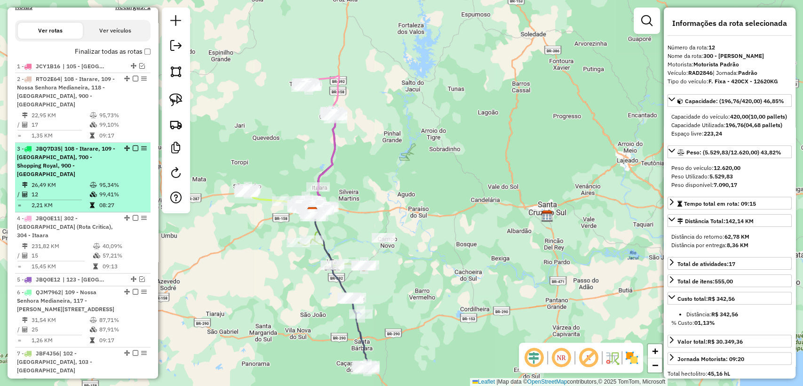
click at [125, 180] on td "95,34%" at bounding box center [123, 184] width 48 height 9
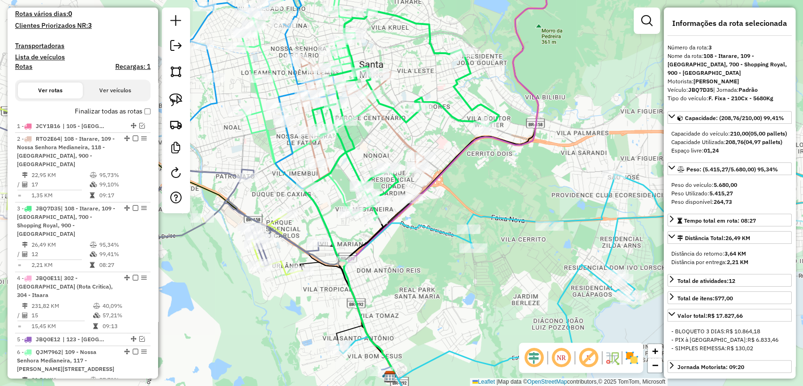
scroll to position [239, 0]
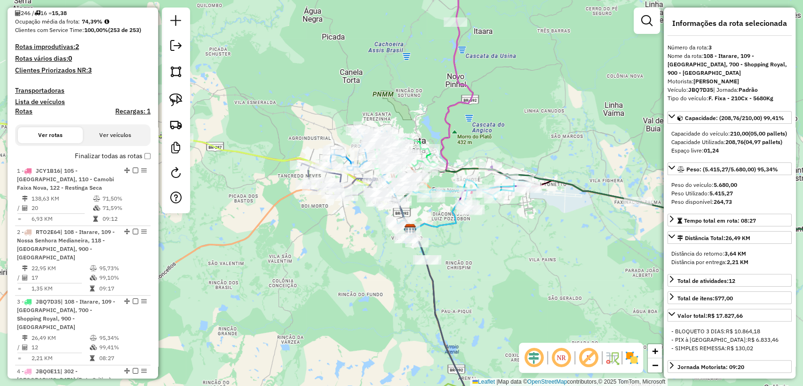
drag, startPoint x: 296, startPoint y: 251, endPoint x: 347, endPoint y: 247, distance: 52.0
click at [347, 247] on div "Janela de atendimento Grade de atendimento Capacidade Transportadoras Veículos …" at bounding box center [401, 193] width 803 height 386
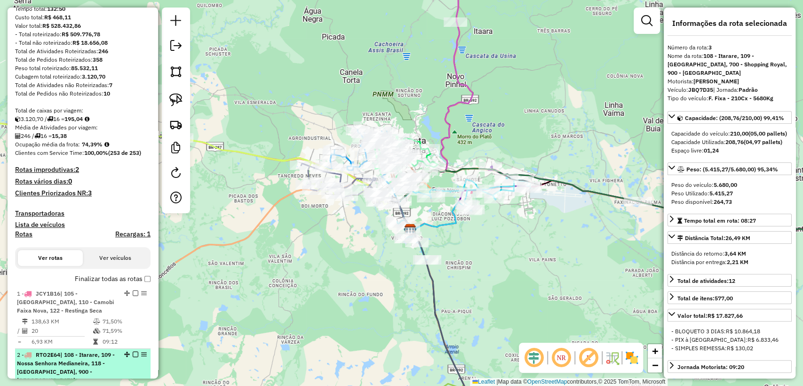
scroll to position [0, 0]
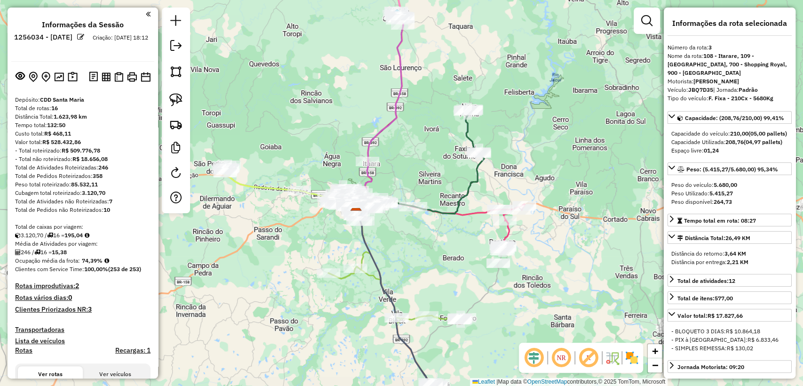
drag, startPoint x: 251, startPoint y: 313, endPoint x: 300, endPoint y: 282, distance: 57.6
click at [300, 282] on div "Janela de atendimento Grade de atendimento Capacidade Transportadoras Veículos …" at bounding box center [401, 193] width 803 height 386
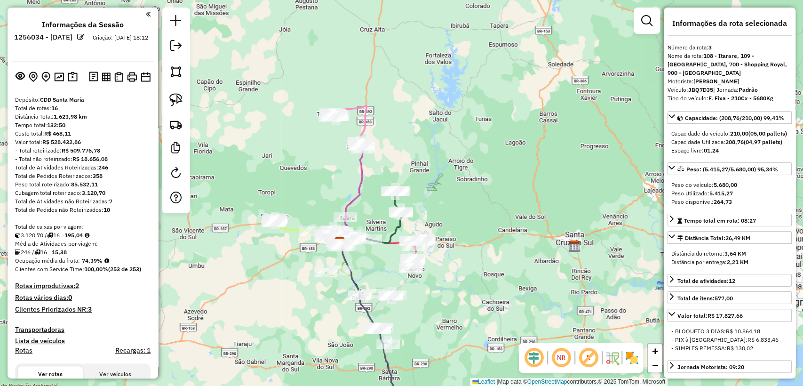
drag, startPoint x: 278, startPoint y: 301, endPoint x: 291, endPoint y: 298, distance: 13.1
click at [291, 298] on div "Janela de atendimento Grade de atendimento Capacidade Transportadoras Veículos …" at bounding box center [401, 193] width 803 height 386
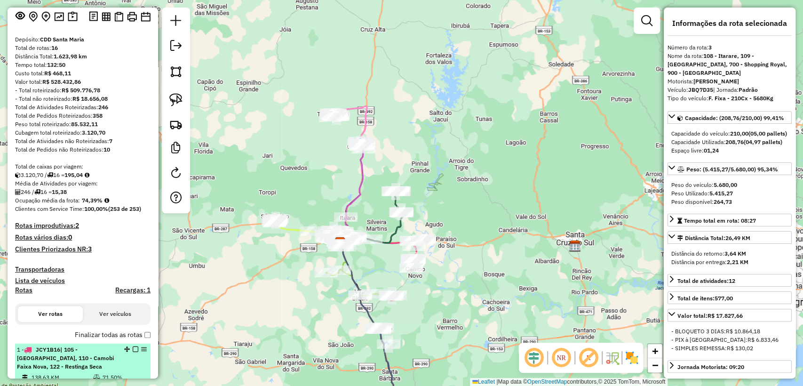
scroll to position [104, 0]
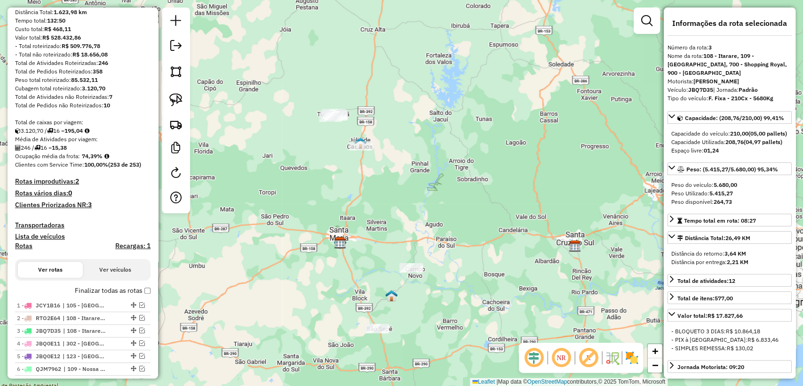
drag, startPoint x: 173, startPoint y: 91, endPoint x: 423, endPoint y: 136, distance: 254.0
click at [174, 93] on link at bounding box center [176, 99] width 21 height 21
drag, startPoint x: 434, startPoint y: 132, endPoint x: 352, endPoint y: 179, distance: 94.7
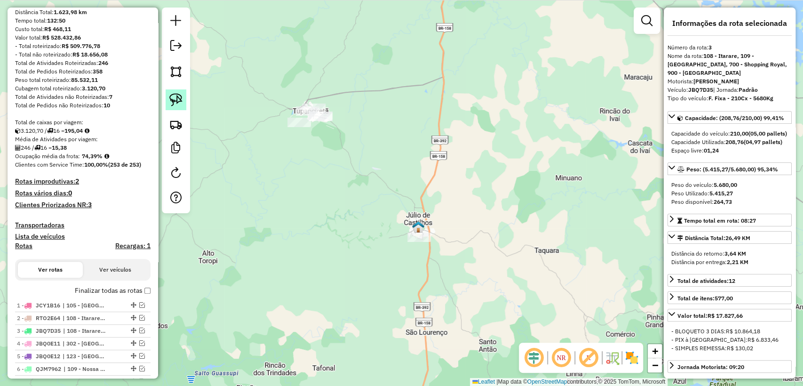
click at [183, 106] on link at bounding box center [176, 99] width 21 height 21
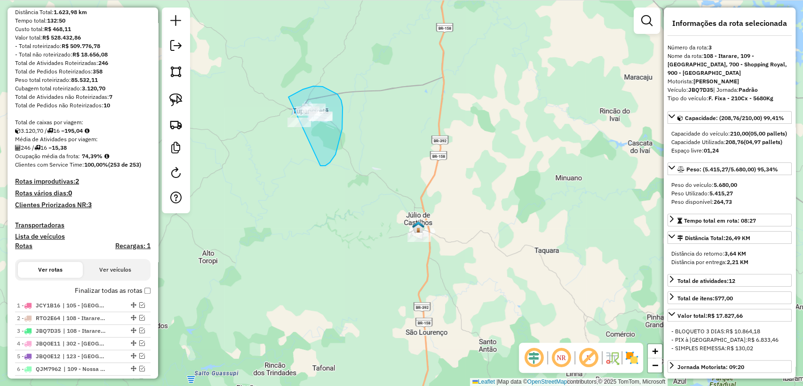
drag, startPoint x: 321, startPoint y: 166, endPoint x: 272, endPoint y: 113, distance: 72.3
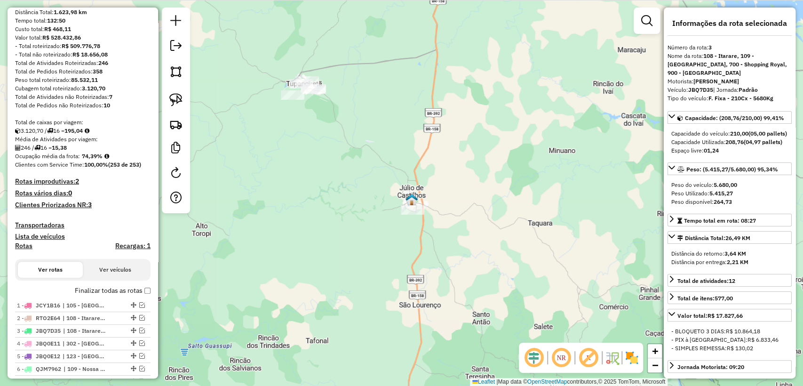
drag, startPoint x: 455, startPoint y: 128, endPoint x: 471, endPoint y: 110, distance: 24.3
click at [471, 110] on div "Janela de atendimento Grade de atendimento Capacidade Transportadoras Veículos …" at bounding box center [401, 193] width 803 height 386
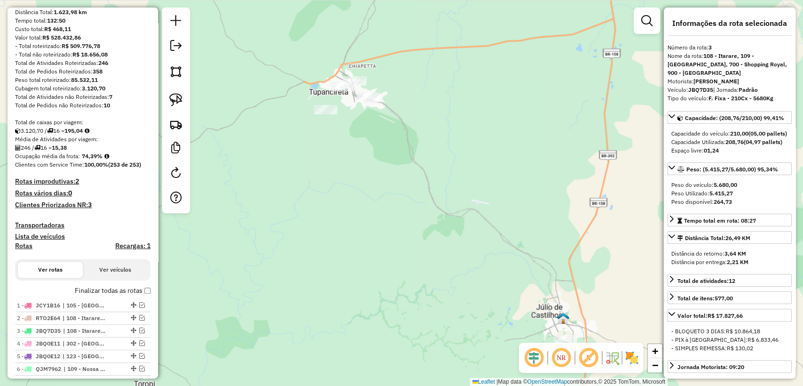
drag, startPoint x: 395, startPoint y: 141, endPoint x: 401, endPoint y: 140, distance: 6.2
click at [401, 140] on div "Janela de atendimento Grade de atendimento Capacidade Transportadoras Veículos …" at bounding box center [401, 193] width 803 height 386
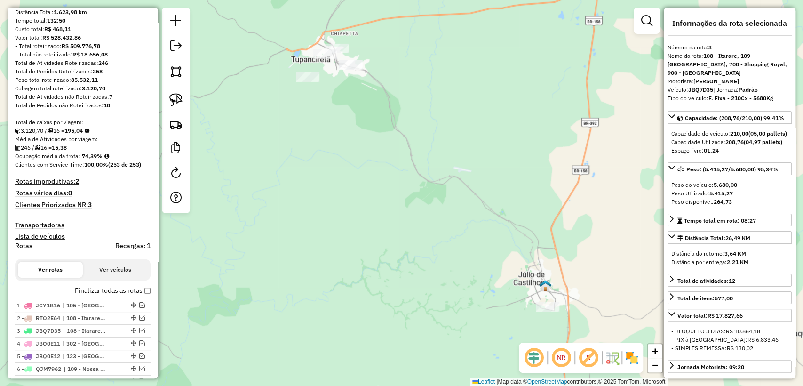
drag, startPoint x: 401, startPoint y: 188, endPoint x: 383, endPoint y: 156, distance: 36.7
click at [383, 156] on div "Janela de atendimento Grade de atendimento Capacidade Transportadoras Veículos …" at bounding box center [401, 193] width 803 height 386
click at [179, 100] on img at bounding box center [175, 99] width 13 height 13
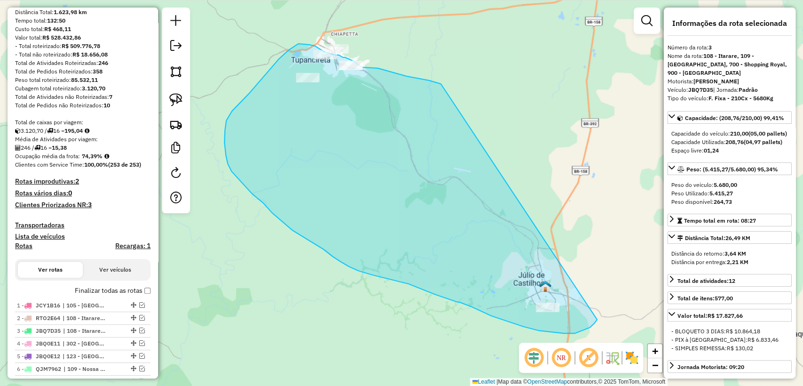
drag, startPoint x: 407, startPoint y: 76, endPoint x: 596, endPoint y: 307, distance: 299.0
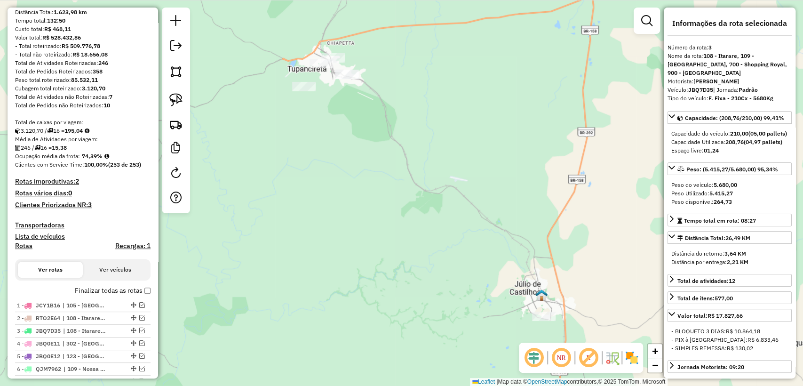
drag, startPoint x: 388, startPoint y: 76, endPoint x: 383, endPoint y: 86, distance: 11.2
click at [383, 86] on div "Janela de atendimento Grade de atendimento Capacidade Transportadoras Veículos …" at bounding box center [401, 193] width 803 height 386
click at [165, 104] on div at bounding box center [176, 111] width 28 height 206
click at [178, 107] on link at bounding box center [176, 99] width 21 height 21
drag, startPoint x: 399, startPoint y: 81, endPoint x: 295, endPoint y: 129, distance: 114.4
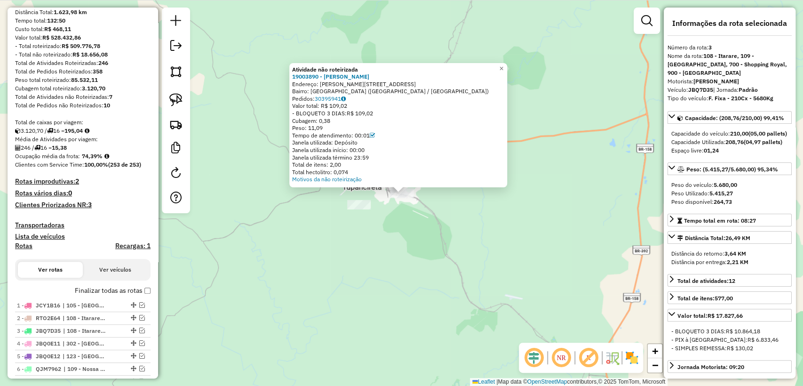
drag, startPoint x: 458, startPoint y: 264, endPoint x: 425, endPoint y: 232, distance: 45.6
click at [425, 232] on div "Atividade não roteirizada 19003890 - [PERSON_NAME] Endereço: [STREET_ADDRESS][P…" at bounding box center [401, 193] width 803 height 386
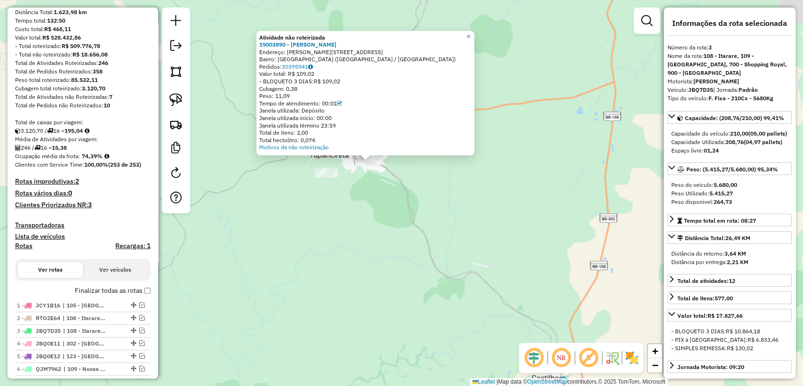
click at [428, 238] on div "Atividade não roteirizada 19003890 - [PERSON_NAME] Endereço: [STREET_ADDRESS][P…" at bounding box center [401, 193] width 803 height 386
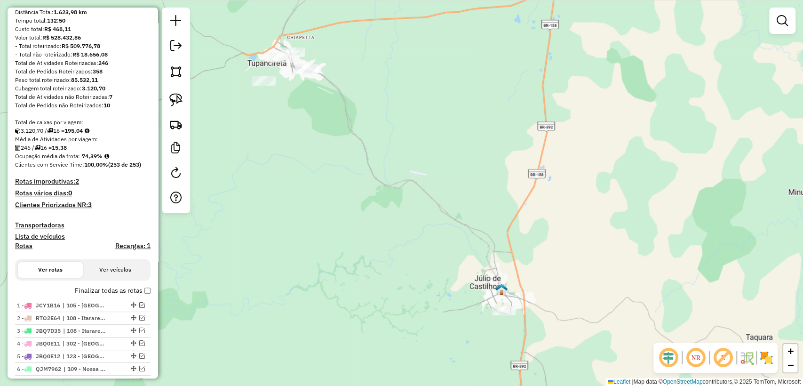
drag, startPoint x: 444, startPoint y: 261, endPoint x: 382, endPoint y: 169, distance: 111.2
click at [382, 169] on div "Janela de atendimento Grade de atendimento Capacidade Transportadoras Veículos …" at bounding box center [401, 193] width 803 height 386
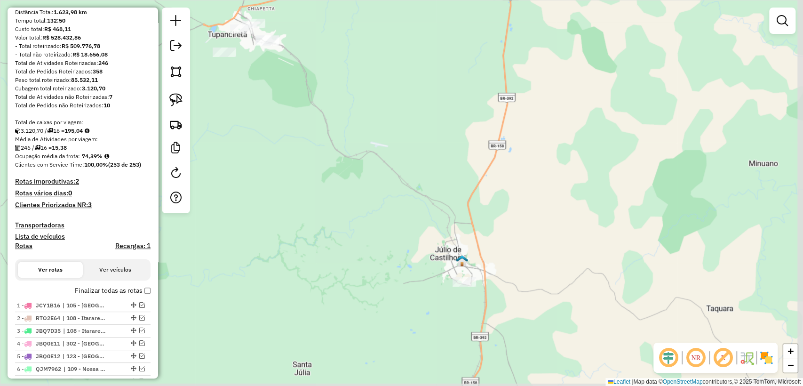
drag, startPoint x: 410, startPoint y: 80, endPoint x: 399, endPoint y: 82, distance: 11.2
click at [399, 82] on div "Janela de atendimento Grade de atendimento Capacidade Transportadoras Veículos …" at bounding box center [401, 193] width 803 height 386
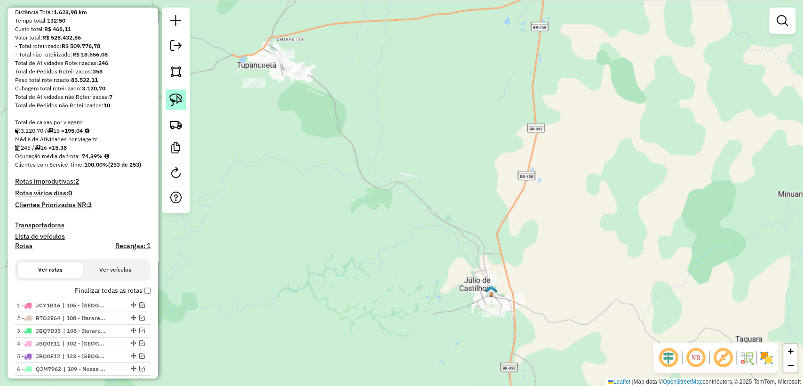
click at [184, 102] on link at bounding box center [176, 99] width 21 height 21
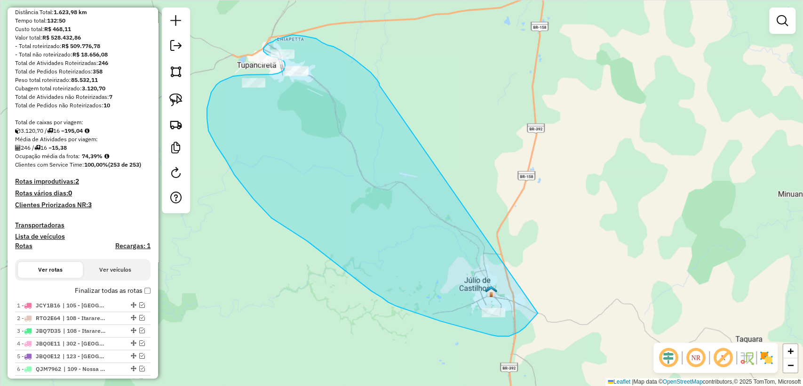
drag, startPoint x: 379, startPoint y: 85, endPoint x: 538, endPoint y: 313, distance: 277.2
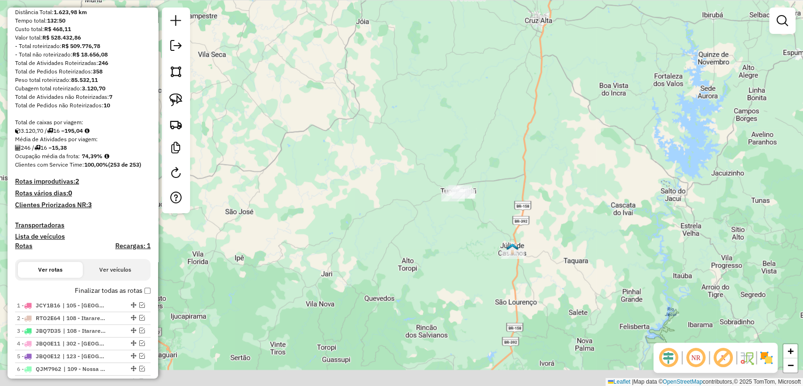
drag, startPoint x: 548, startPoint y: 176, endPoint x: 553, endPoint y: 93, distance: 83.9
click at [552, 96] on div "Janela de atendimento Grade de atendimento Capacidade Transportadoras Veículos …" at bounding box center [401, 193] width 803 height 386
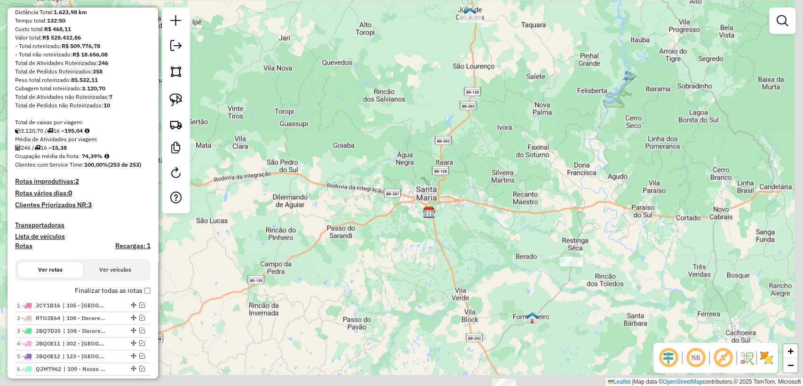
drag, startPoint x: 576, startPoint y: 264, endPoint x: 529, endPoint y: 111, distance: 160.5
click at [529, 111] on div "Janela de atendimento Grade de atendimento Capacidade Transportadoras Veículos …" at bounding box center [401, 193] width 803 height 386
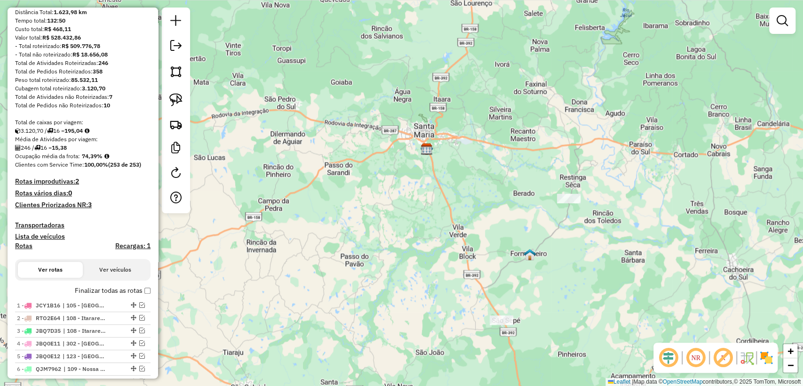
drag, startPoint x: 526, startPoint y: 256, endPoint x: 519, endPoint y: 159, distance: 97.7
click at [519, 159] on div "Janela de atendimento Grade de atendimento Capacidade Transportadoras Veículos …" at bounding box center [401, 193] width 803 height 386
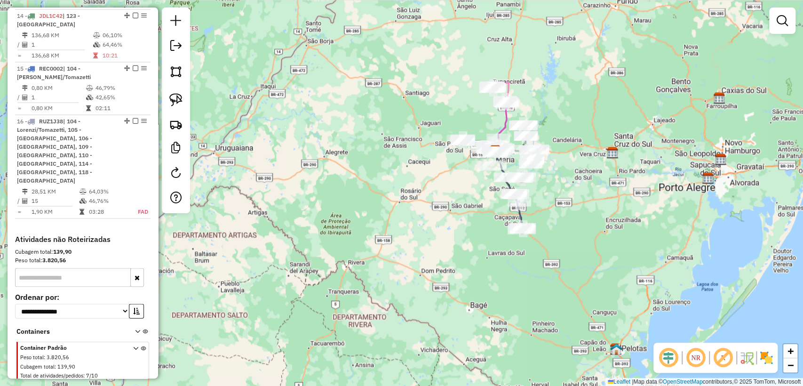
scroll to position [1203, 0]
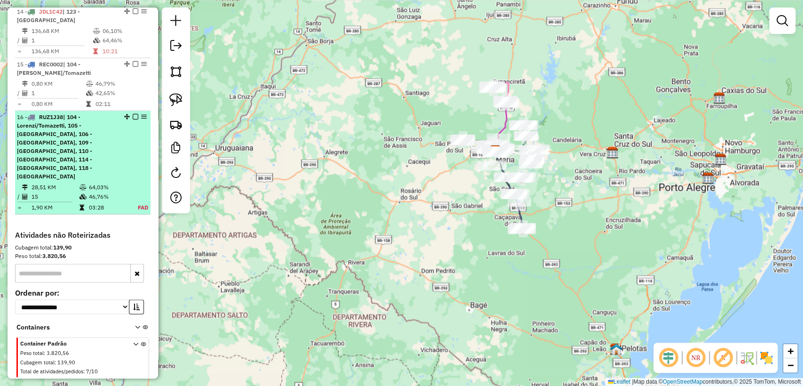
click at [103, 192] on td "46,76%" at bounding box center [107, 196] width 39 height 9
select select "**********"
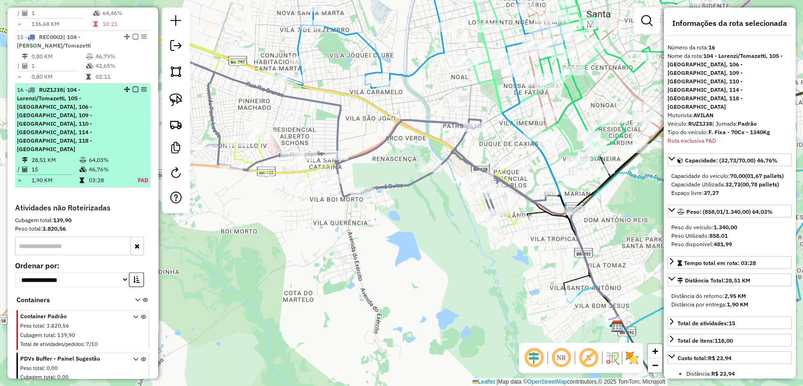
scroll to position [1239, 0]
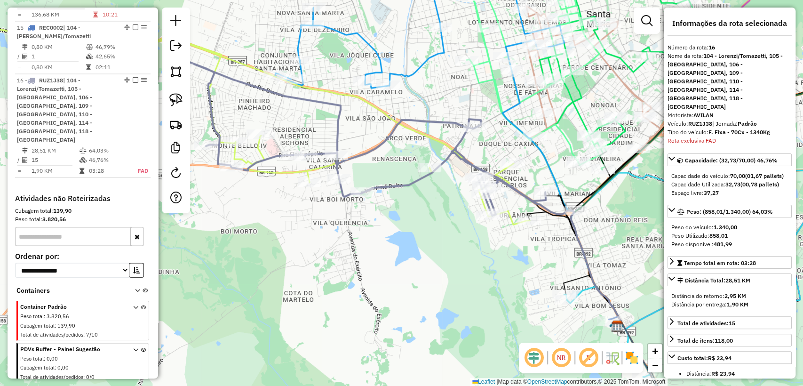
click at [263, 150] on icon at bounding box center [225, 119] width 610 height 212
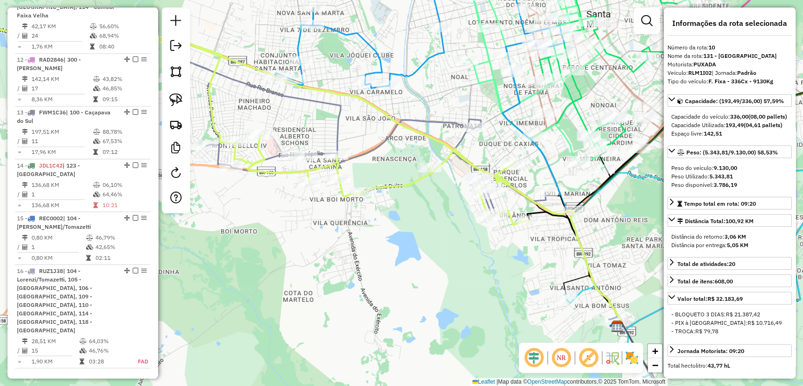
scroll to position [946, 0]
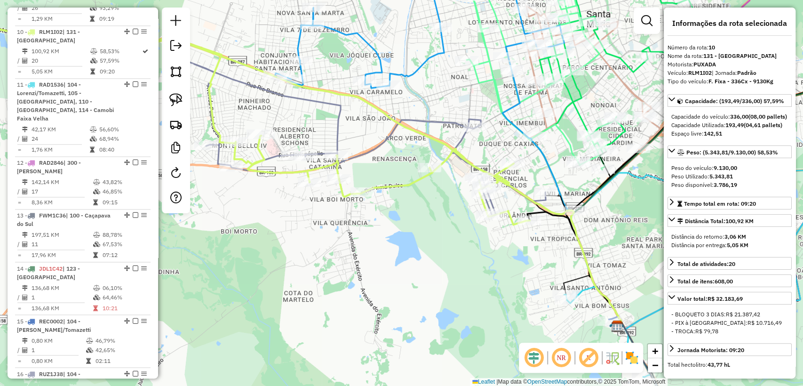
click at [378, 252] on div "Janela de atendimento Grade de atendimento Capacidade Transportadoras Veículos …" at bounding box center [401, 193] width 803 height 386
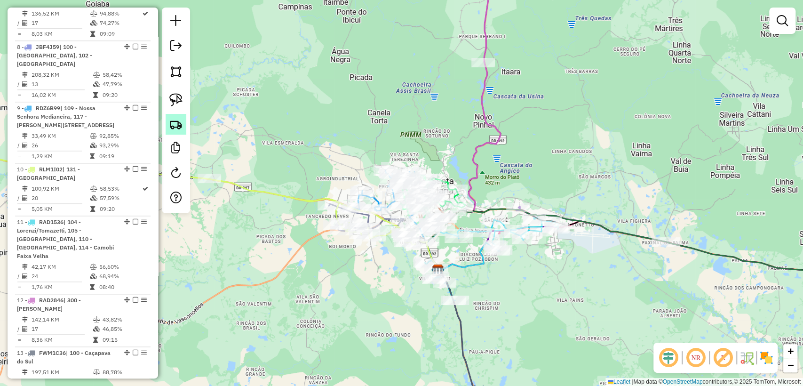
scroll to position [632, 0]
